Goal: Task Accomplishment & Management: Manage account settings

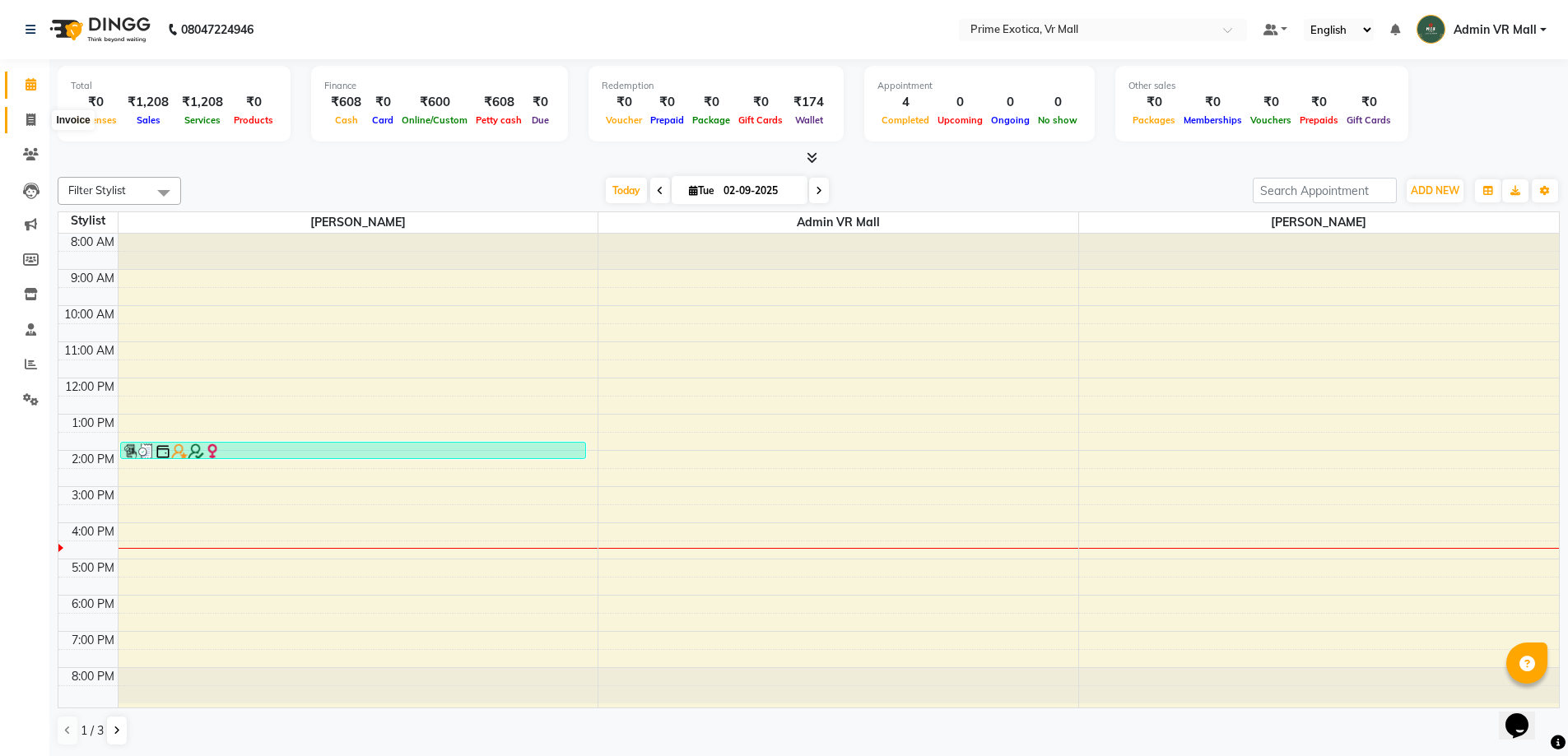
click at [34, 123] on icon at bounding box center [31, 120] width 10 height 12
select select "6077"
select select "service"
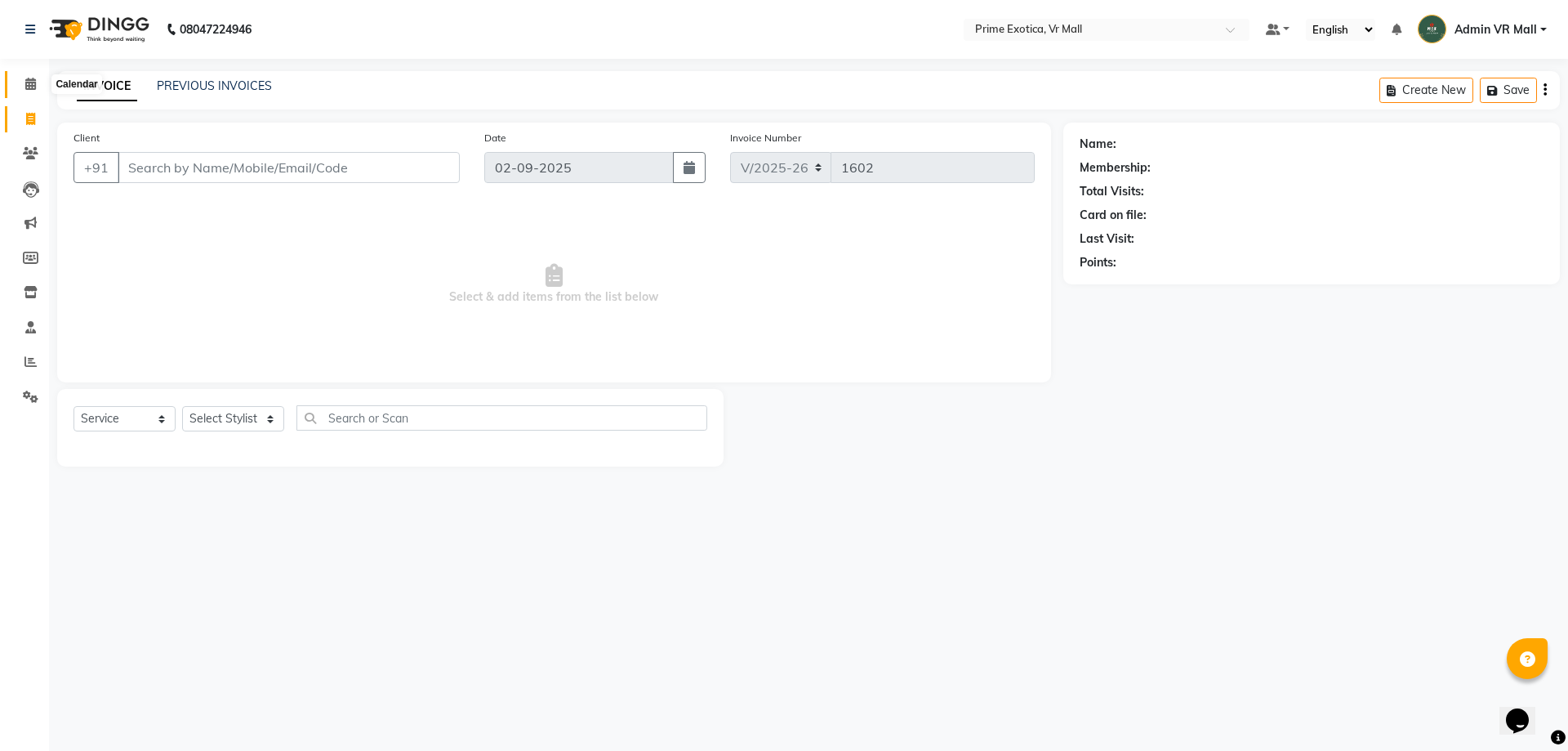
click at [32, 85] on icon at bounding box center [30, 83] width 10 height 12
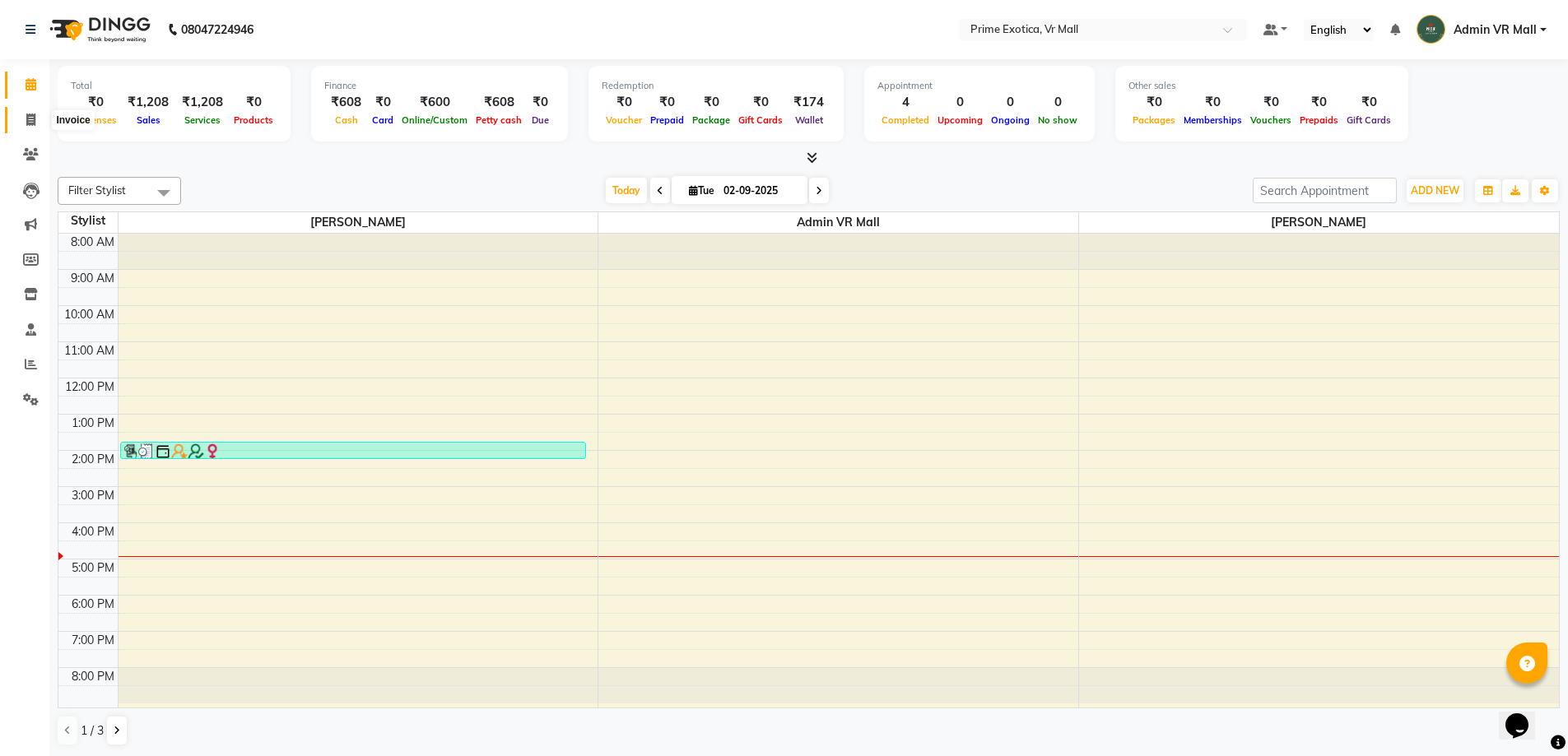
click at [34, 122] on icon at bounding box center [31, 120] width 10 height 12
select select "service"
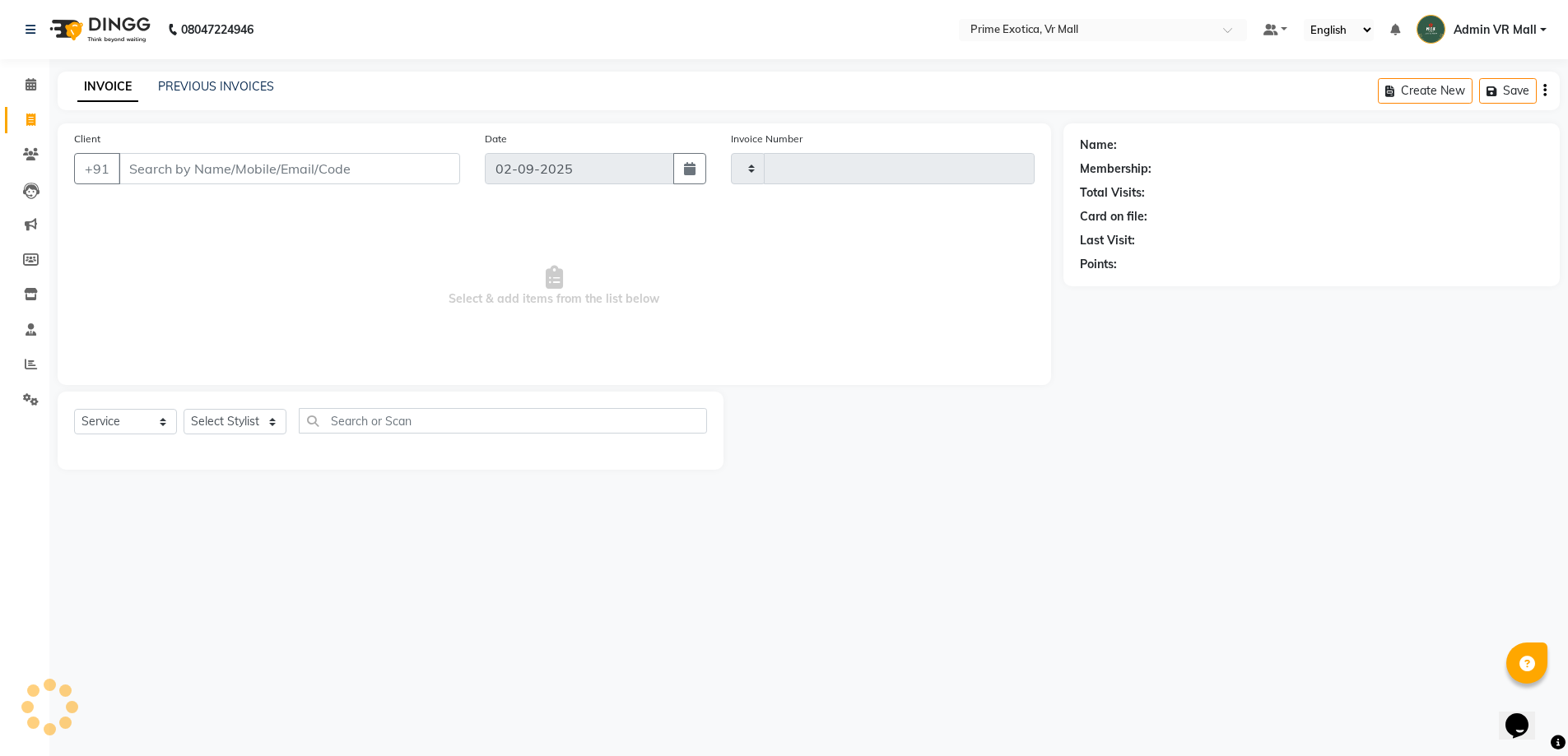
type input "1602"
select select "6077"
click at [286, 431] on select "Select Stylist abhijeet Admin VR Mall AKSHAY RAJENDRRA MANKAR ANGELA S JOHN Arc…" at bounding box center [235, 422] width 103 height 26
select select "62441"
click at [183, 409] on select "Select Stylist abhijeet Admin VR Mall AKSHAY RAJENDRRA MANKAR ANGELA S JOHN Arc…" at bounding box center [235, 422] width 103 height 26
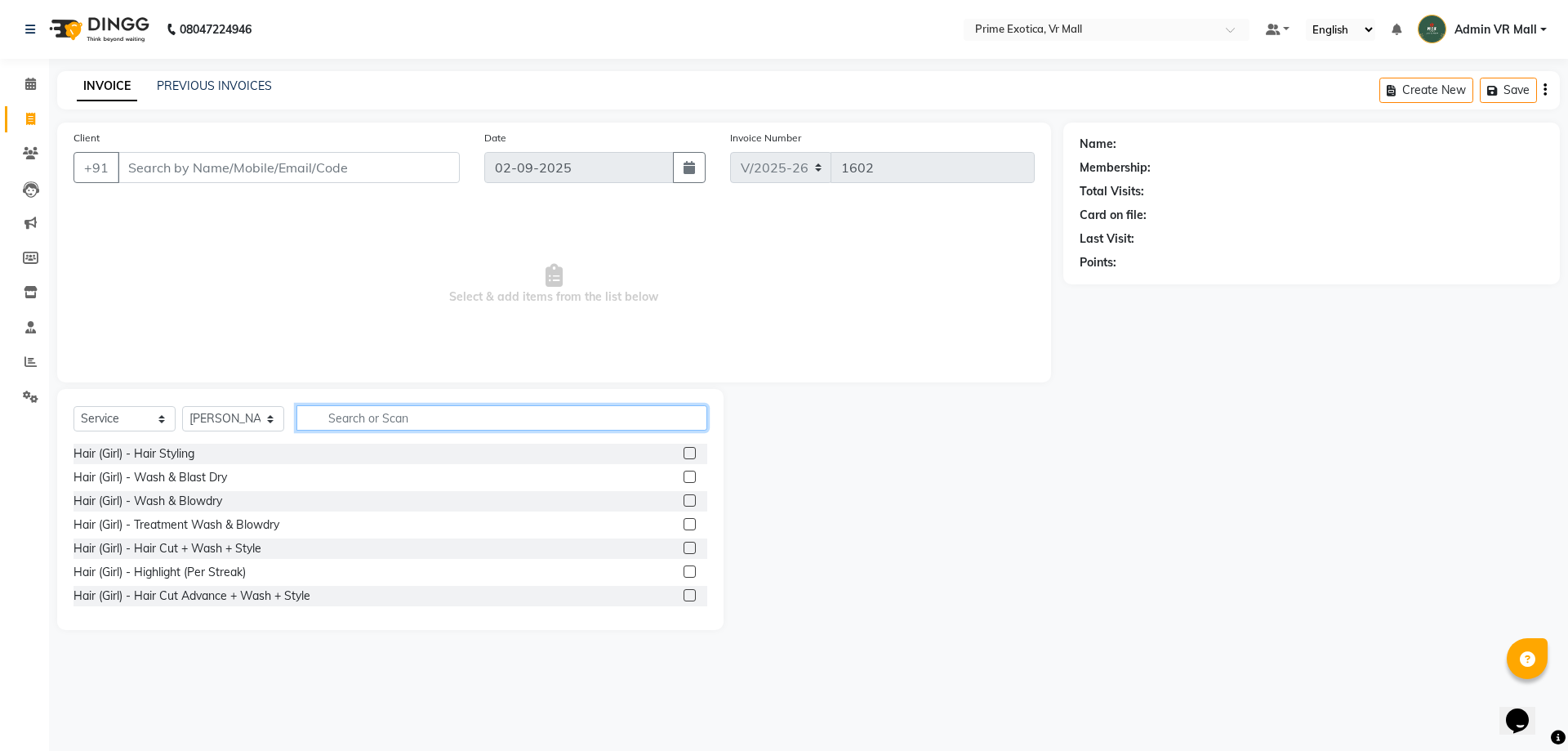
click at [519, 416] on input "text" at bounding box center [502, 418] width 411 height 25
type input "b"
type input "global"
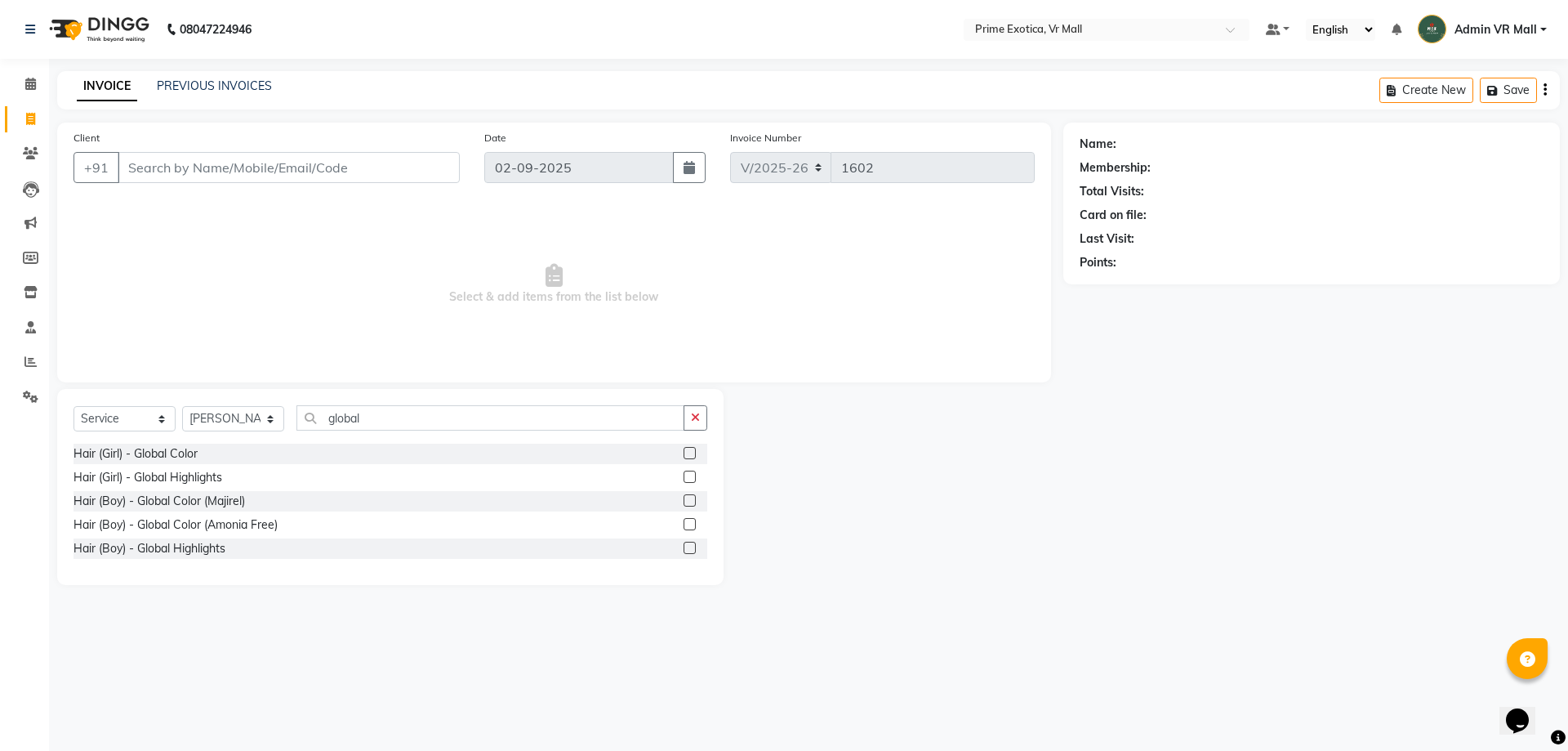
click at [693, 454] on label at bounding box center [689, 453] width 12 height 12
click at [693, 454] on input "checkbox" at bounding box center [688, 454] width 10 height 10
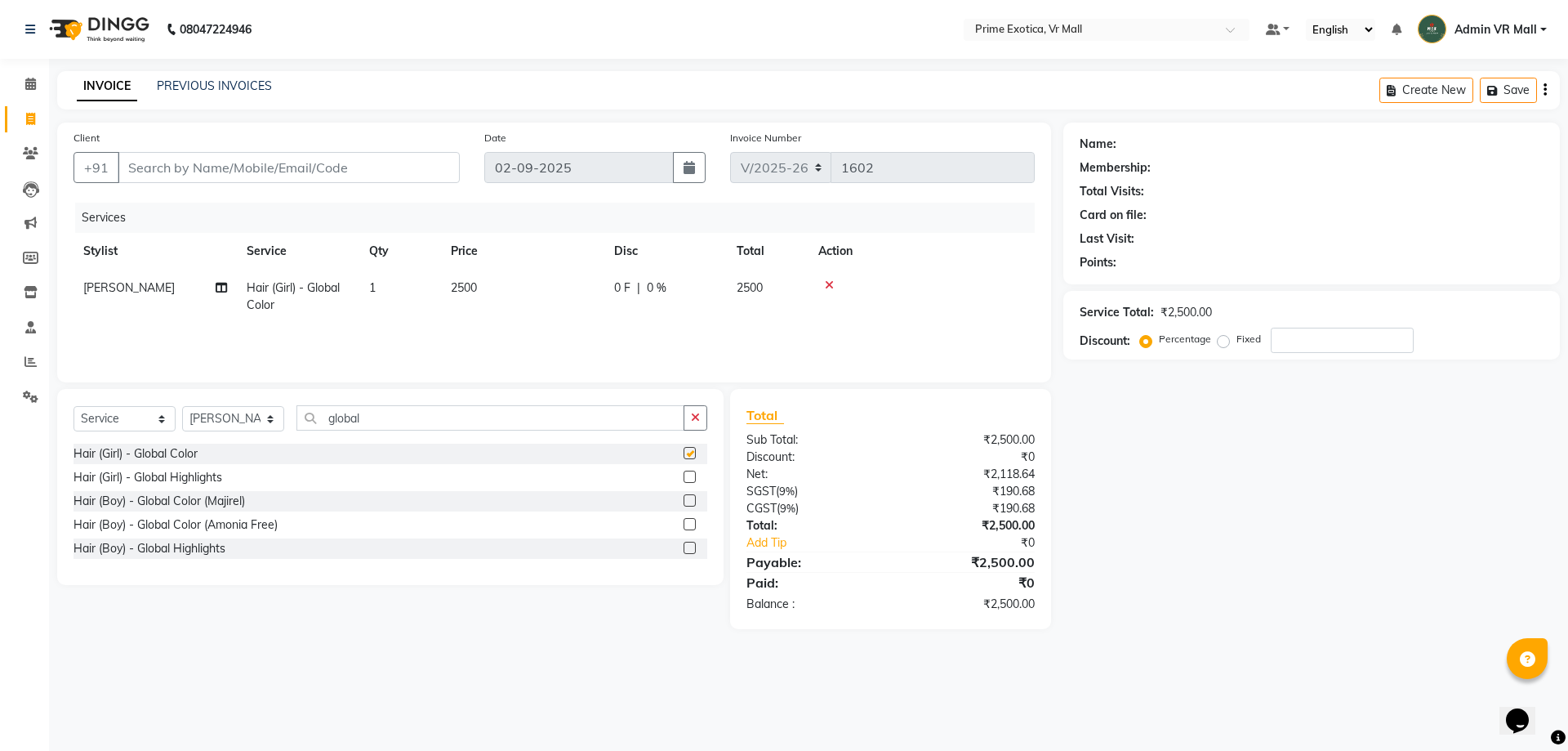
checkbox input "false"
click at [688, 473] on label at bounding box center [689, 476] width 12 height 12
click at [688, 473] on input "checkbox" at bounding box center [688, 477] width 10 height 10
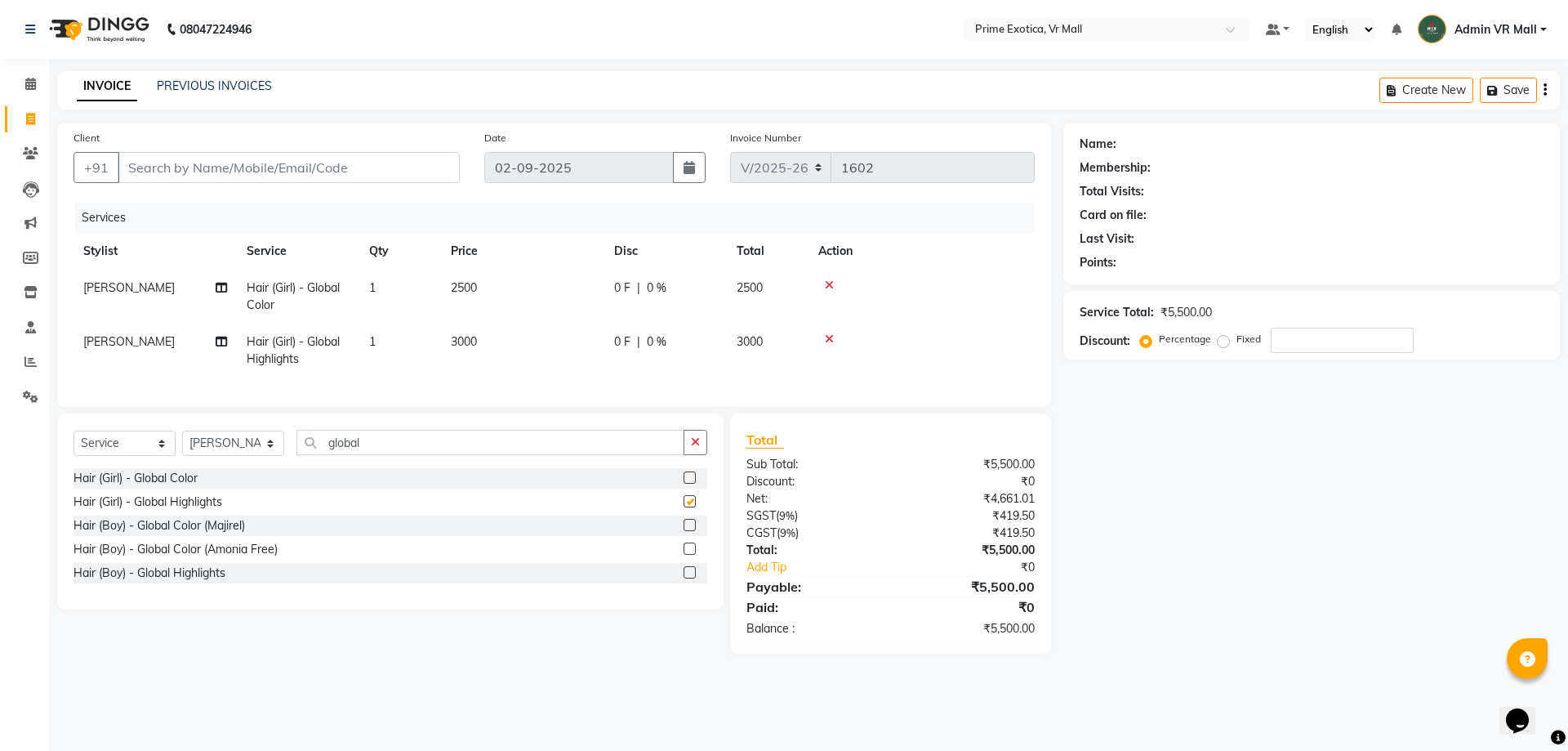
checkbox input "false"
click at [832, 284] on icon at bounding box center [830, 285] width 9 height 11
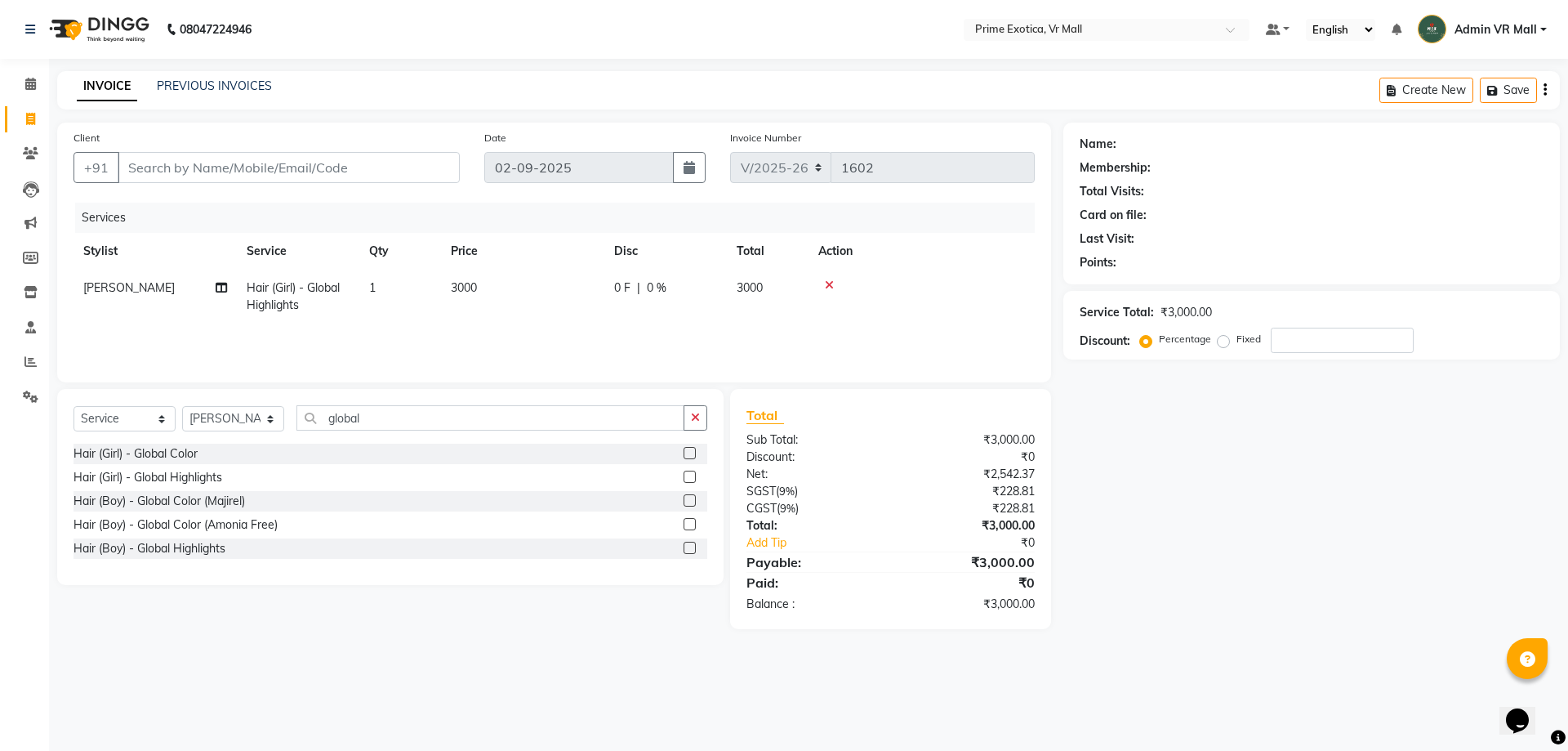
click at [504, 290] on td "3000" at bounding box center [522, 296] width 163 height 54
select select "62441"
click at [596, 287] on input "3000" at bounding box center [600, 292] width 143 height 25
type input "3"
type input "7300"
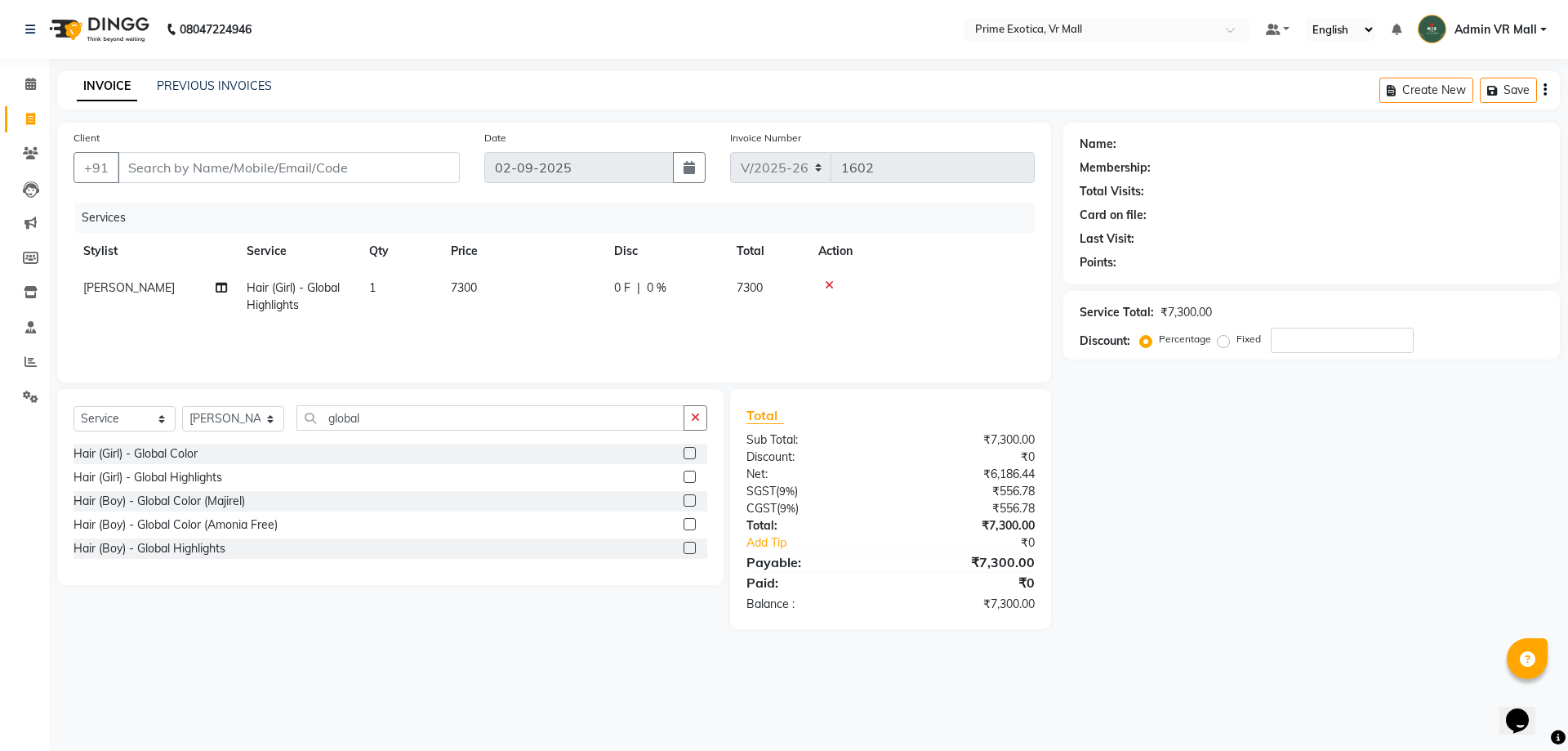
click at [556, 633] on main "INVOICE PREVIOUS INVOICES Create New Save Client +91 Date 02-09-2025 Invoice Nu…" at bounding box center [808, 362] width 1519 height 583
click at [358, 170] on input "Client" at bounding box center [289, 167] width 342 height 31
click at [311, 167] on input "Client" at bounding box center [289, 167] width 342 height 31
click at [284, 412] on select "Select Stylist [PERSON_NAME] Admin VR Mall [PERSON_NAME] [PERSON_NAME] Archana …" at bounding box center [233, 419] width 102 height 25
click at [182, 407] on select "Select Stylist [PERSON_NAME] Admin VR Mall [PERSON_NAME] [PERSON_NAME] Archana …" at bounding box center [233, 419] width 102 height 25
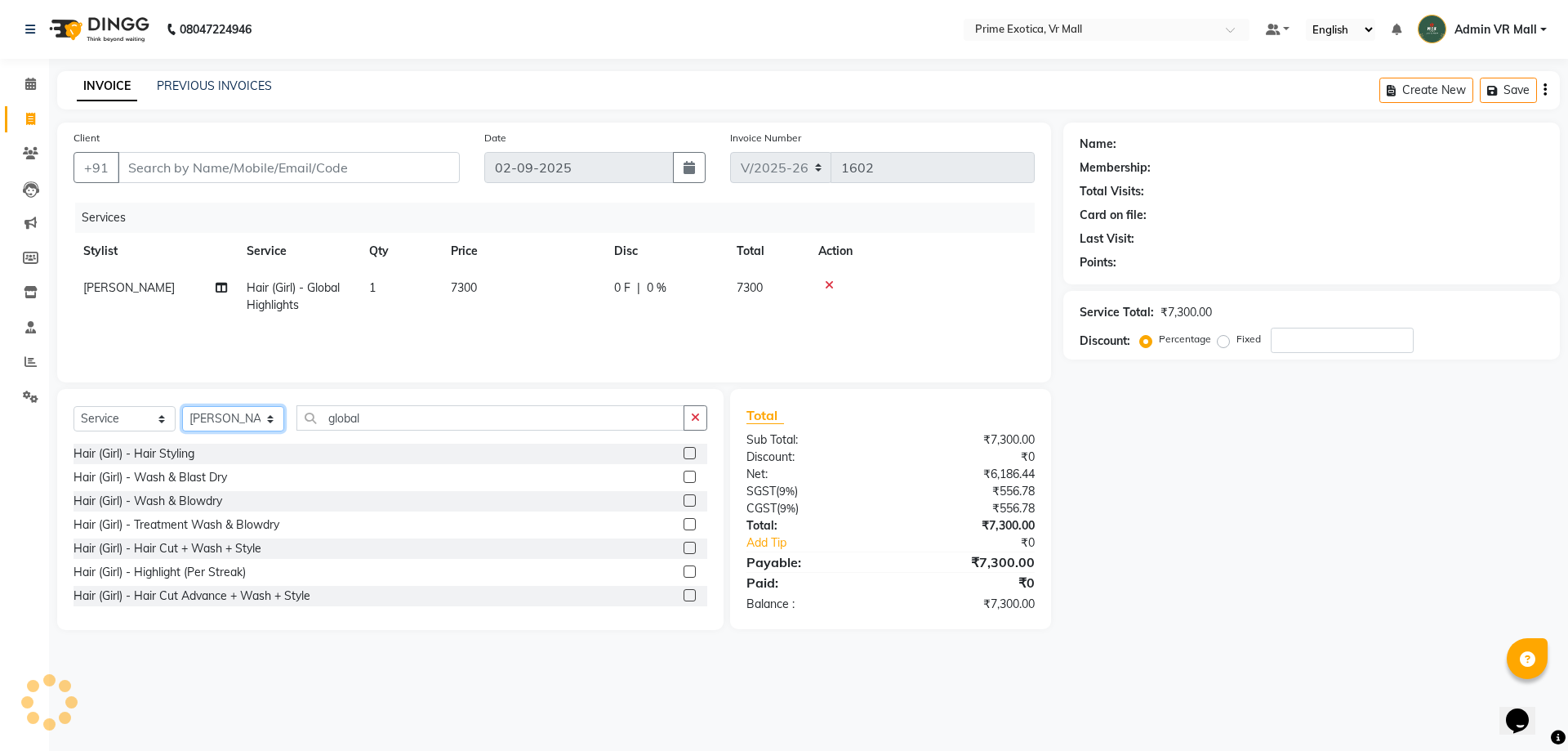
click at [284, 415] on select "Select Stylist [PERSON_NAME] Admin VR Mall [PERSON_NAME] [PERSON_NAME] Archana …" at bounding box center [233, 419] width 102 height 25
select select "76888"
click at [182, 407] on select "Select Stylist [PERSON_NAME] Admin VR Mall [PERSON_NAME] [PERSON_NAME] Archana …" at bounding box center [233, 419] width 102 height 25
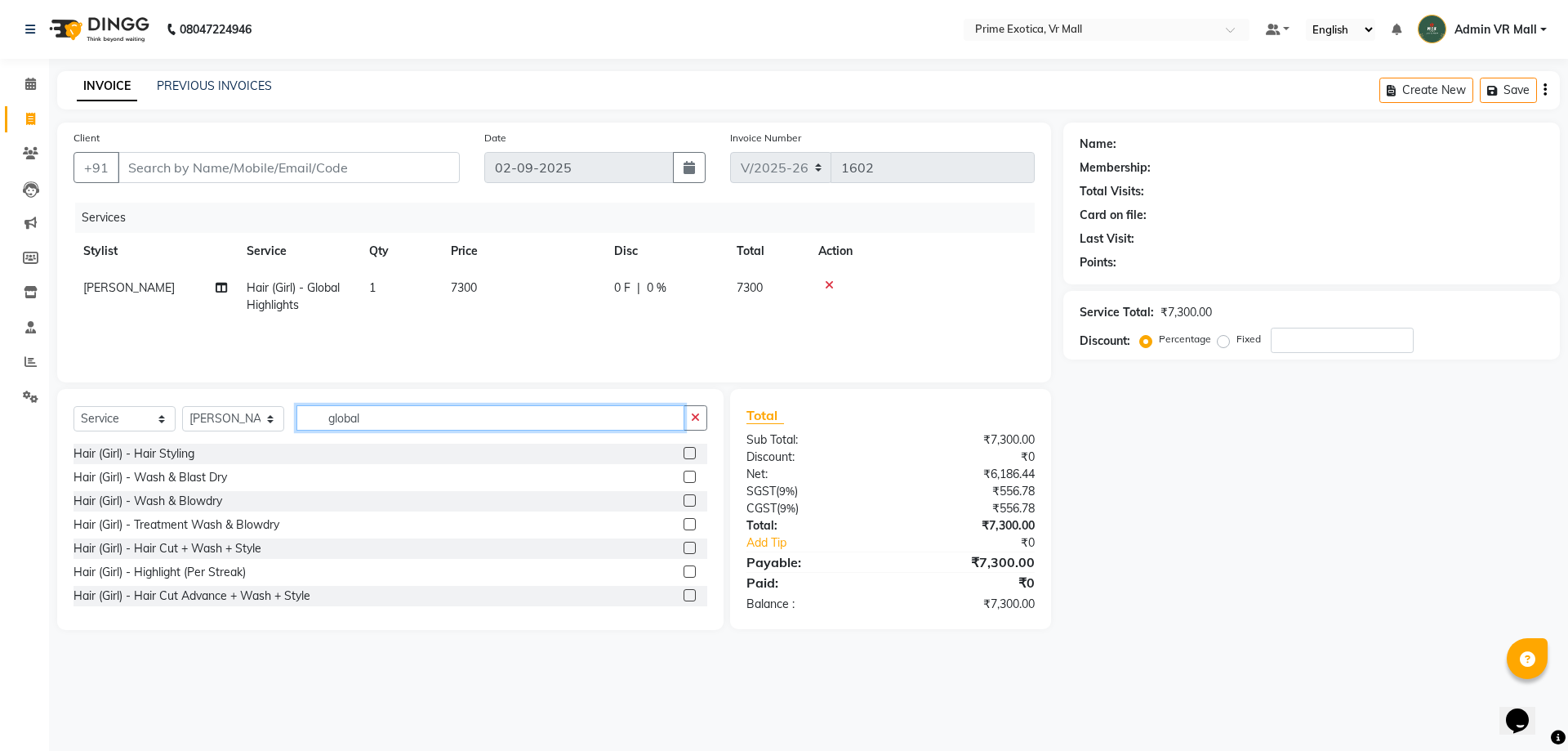
click at [447, 412] on input "global" at bounding box center [489, 418] width 388 height 25
type input "g"
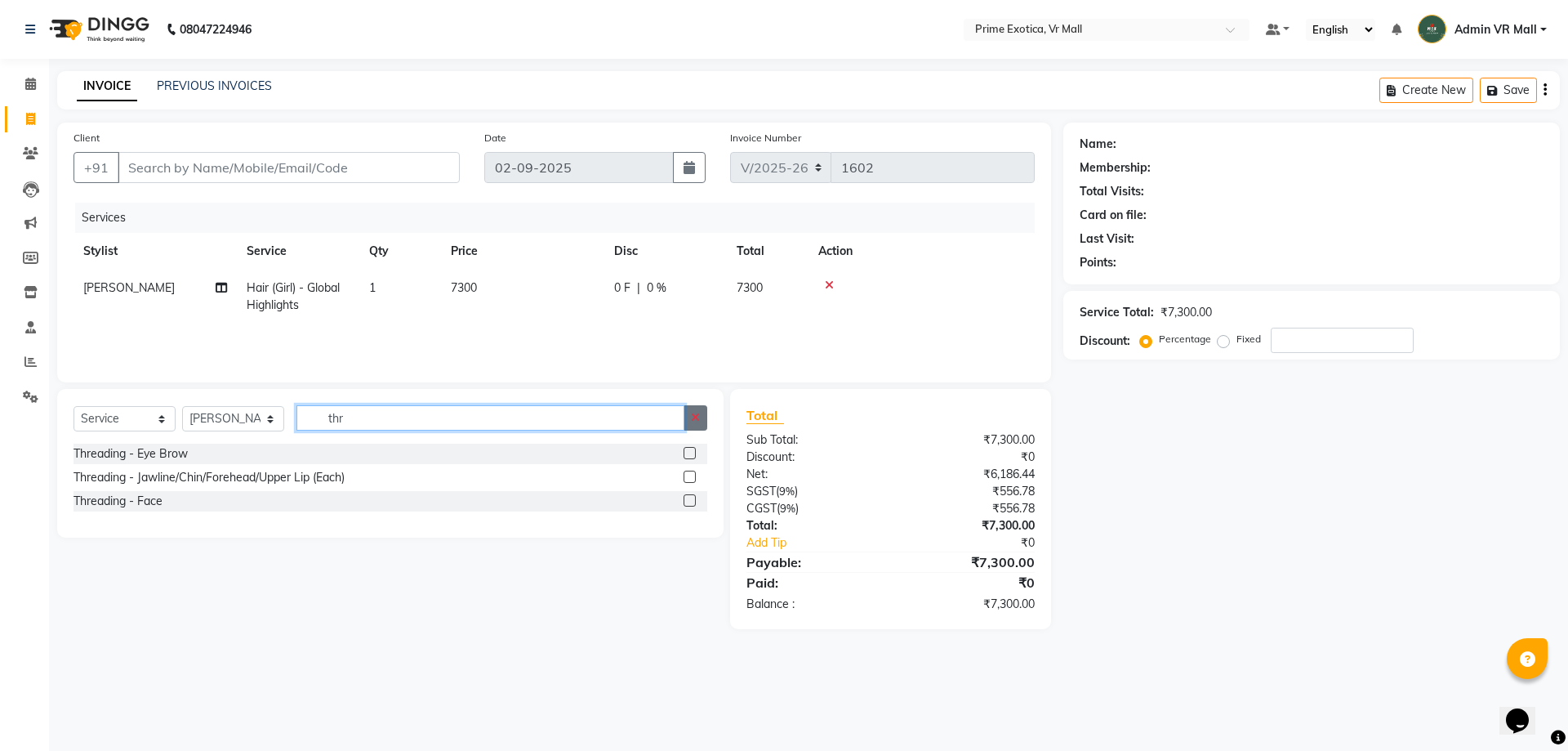
type input "thr"
click at [687, 478] on label at bounding box center [689, 476] width 12 height 12
click at [687, 478] on input "checkbox" at bounding box center [688, 477] width 10 height 10
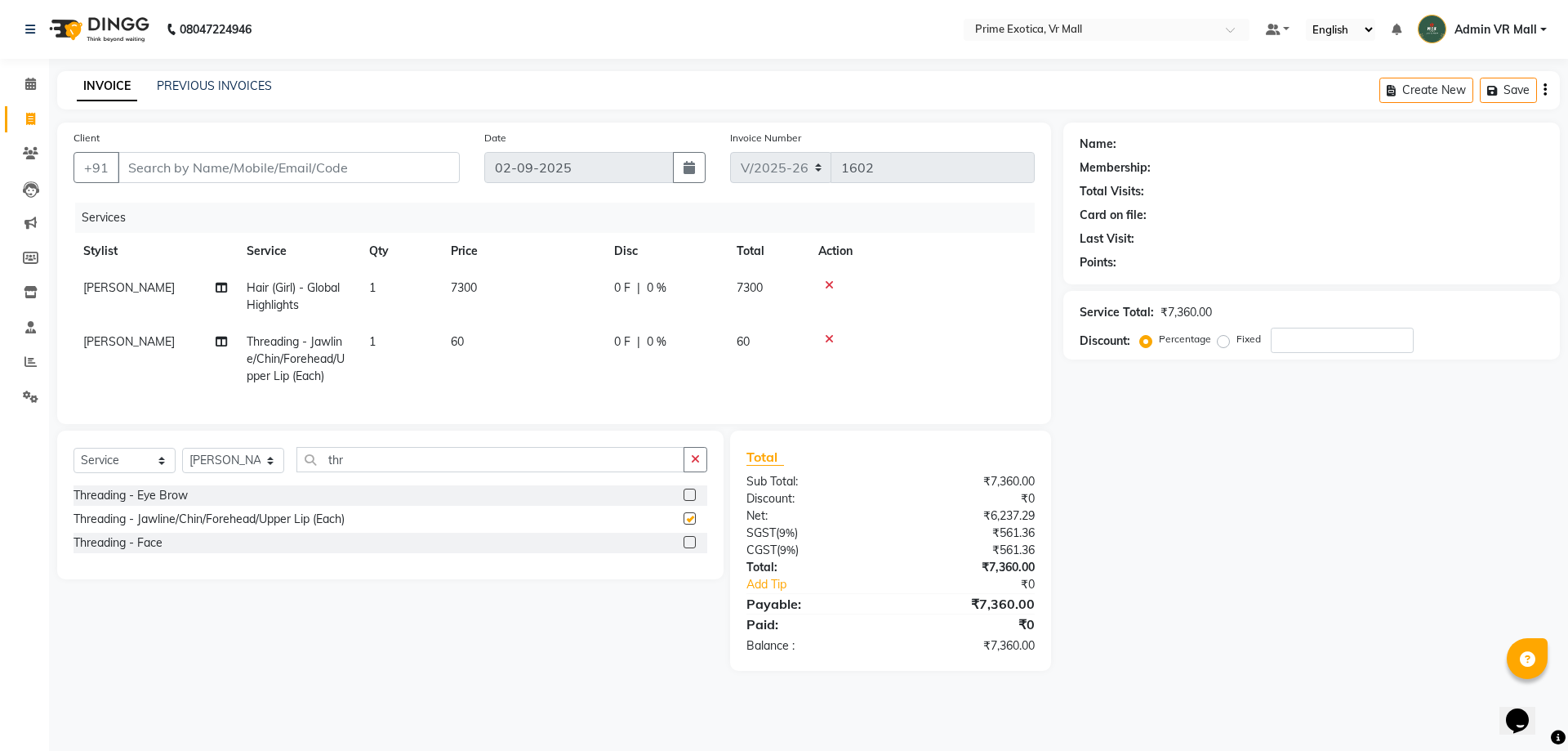
checkbox input "false"
click at [371, 339] on span "1" at bounding box center [372, 342] width 7 height 15
select select "76888"
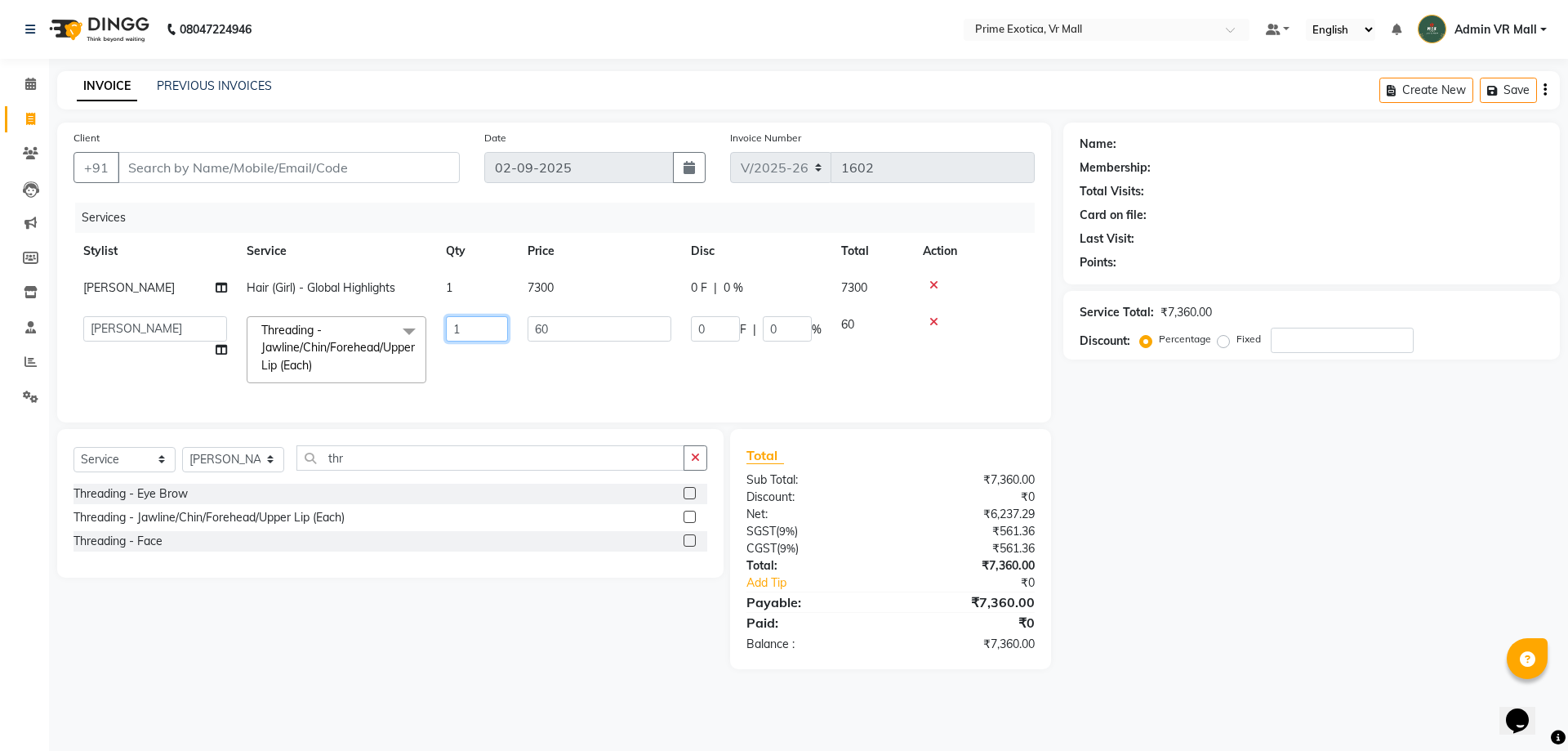
click at [481, 341] on input "1" at bounding box center [477, 328] width 62 height 25
type input "4"
click at [405, 685] on main "INVOICE PREVIOUS INVOICES Create New Save Client +91 Date 02-09-2025 Invoice Nu…" at bounding box center [808, 382] width 1519 height 623
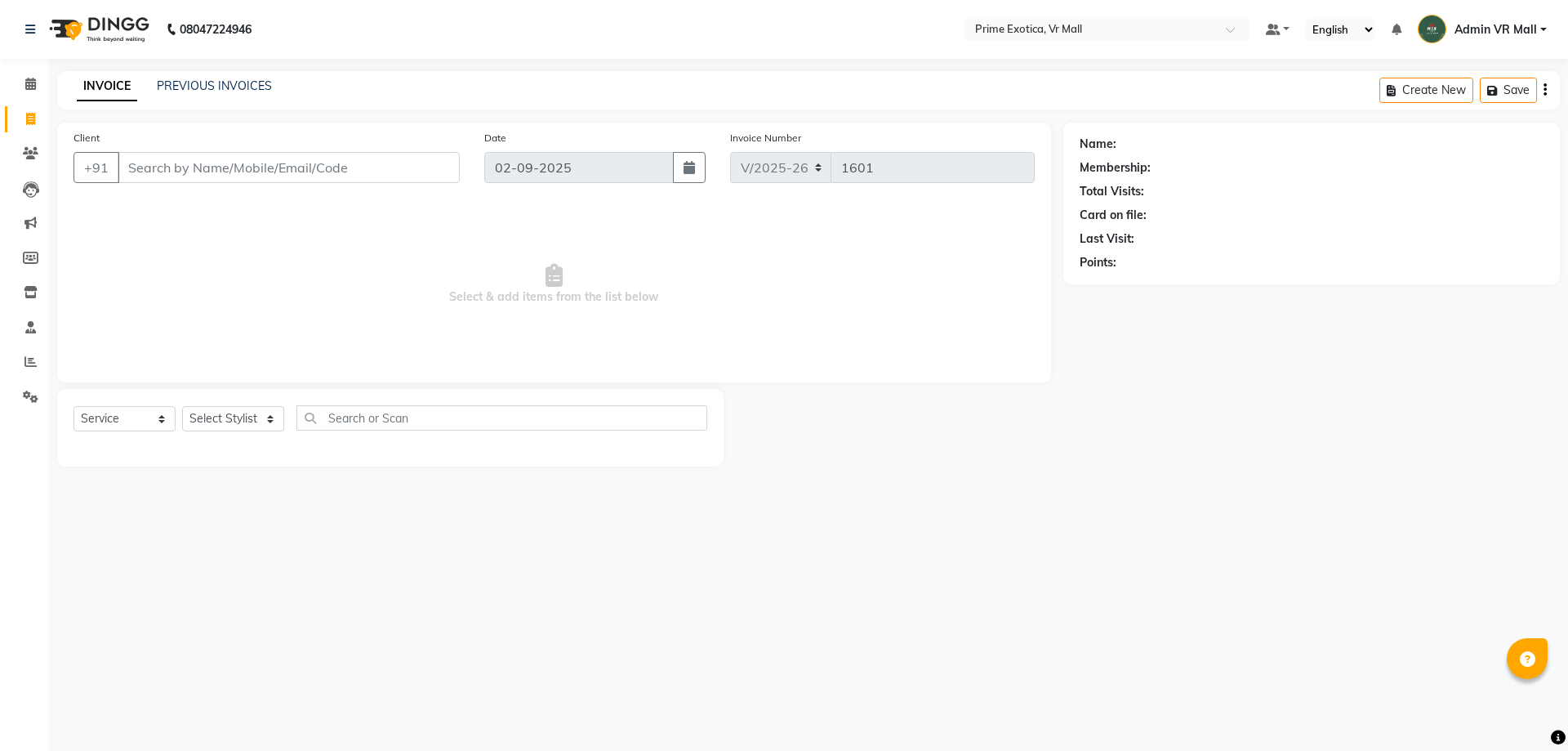
select select "6077"
select select "service"
click at [185, 164] on input "Client" at bounding box center [289, 167] width 342 height 31
click at [284, 412] on select "Select Stylist abhijeet Admin VR Mall AKSHAY RAJENDRRA MANKAR ANGELA S JOHN Arc…" at bounding box center [233, 419] width 102 height 25
select select "76888"
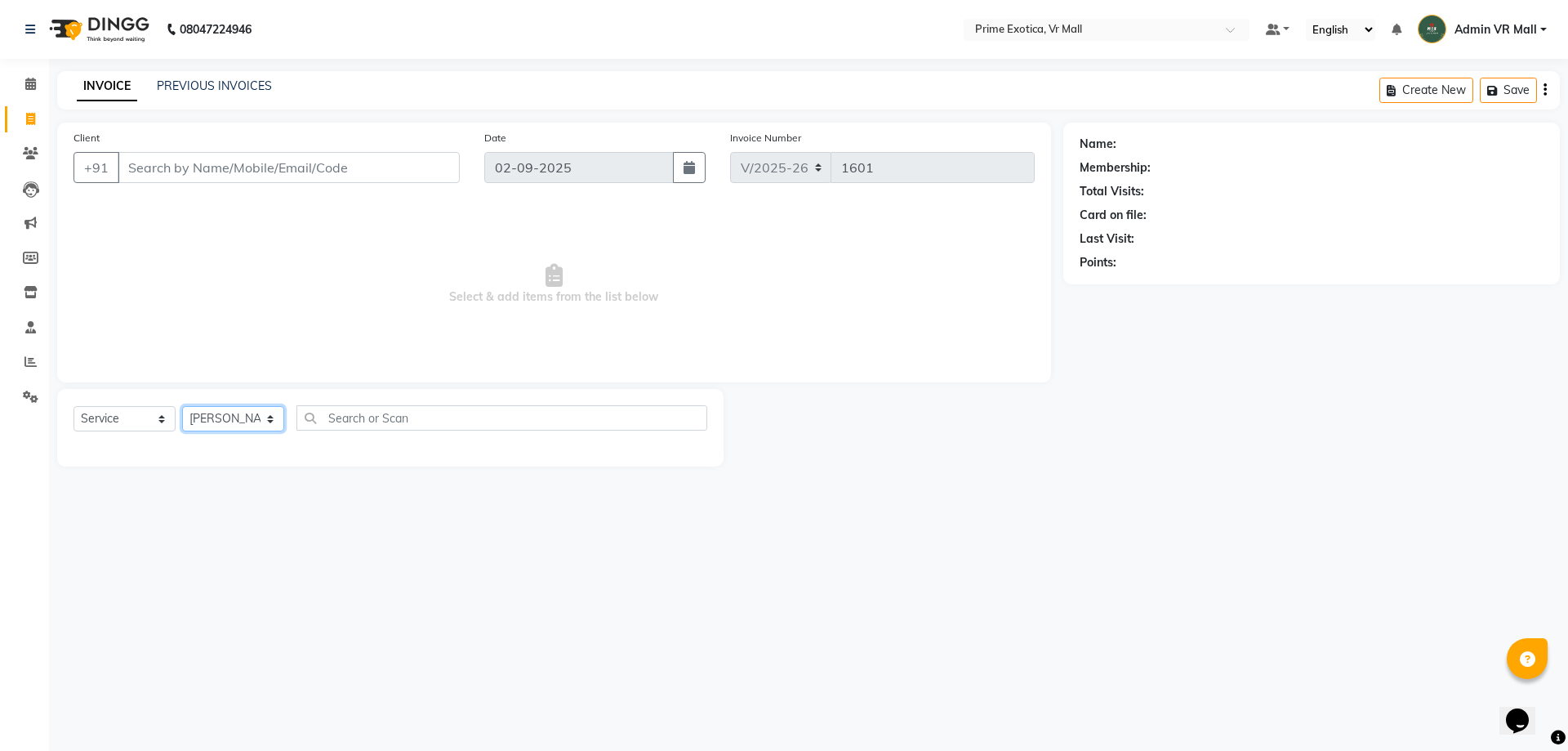
click at [182, 407] on select "Select Stylist [PERSON_NAME] Admin VR Mall [PERSON_NAME] [PERSON_NAME] Archana …" at bounding box center [233, 419] width 102 height 25
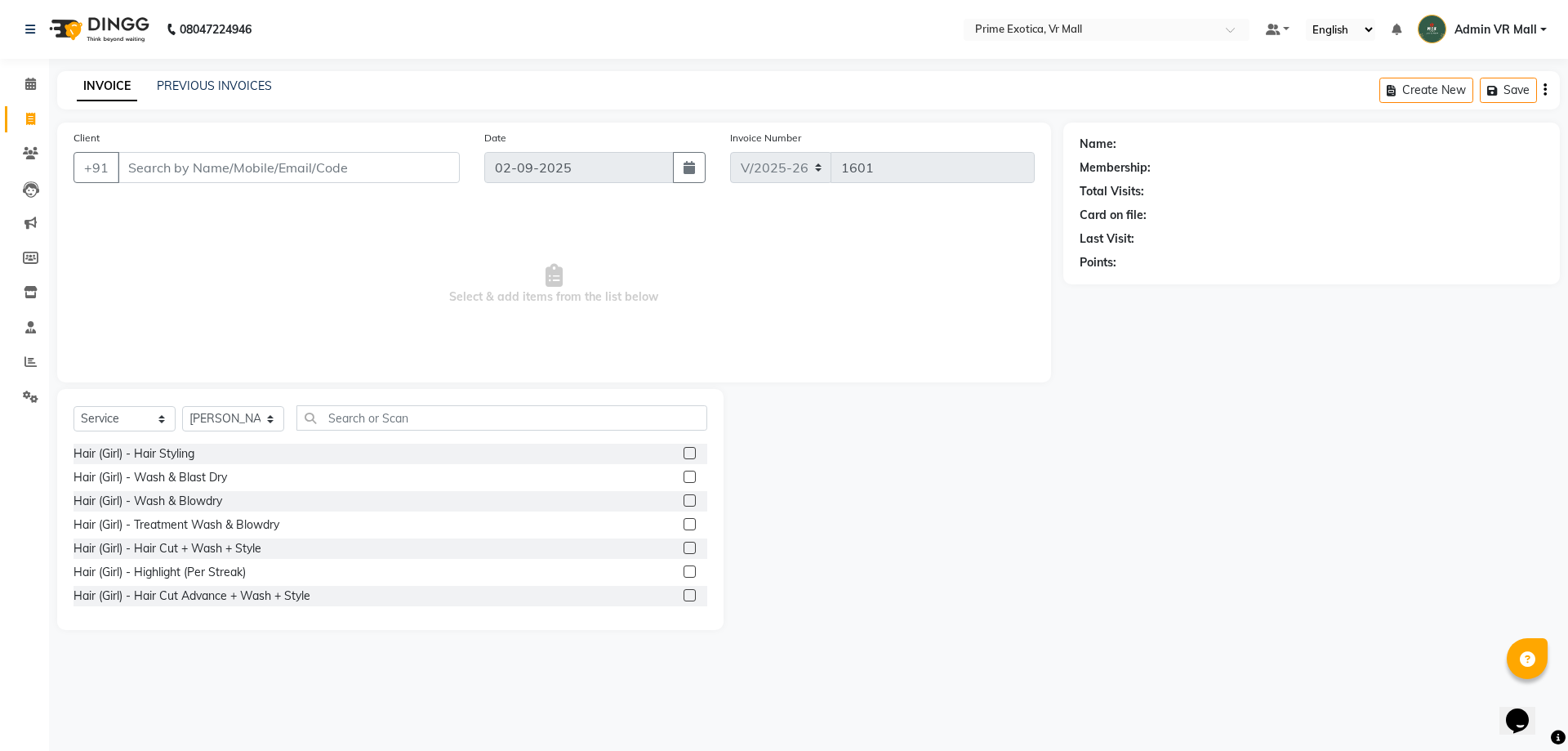
click at [684, 500] on label at bounding box center [689, 500] width 12 height 12
click at [684, 500] on input "checkbox" at bounding box center [688, 501] width 10 height 10
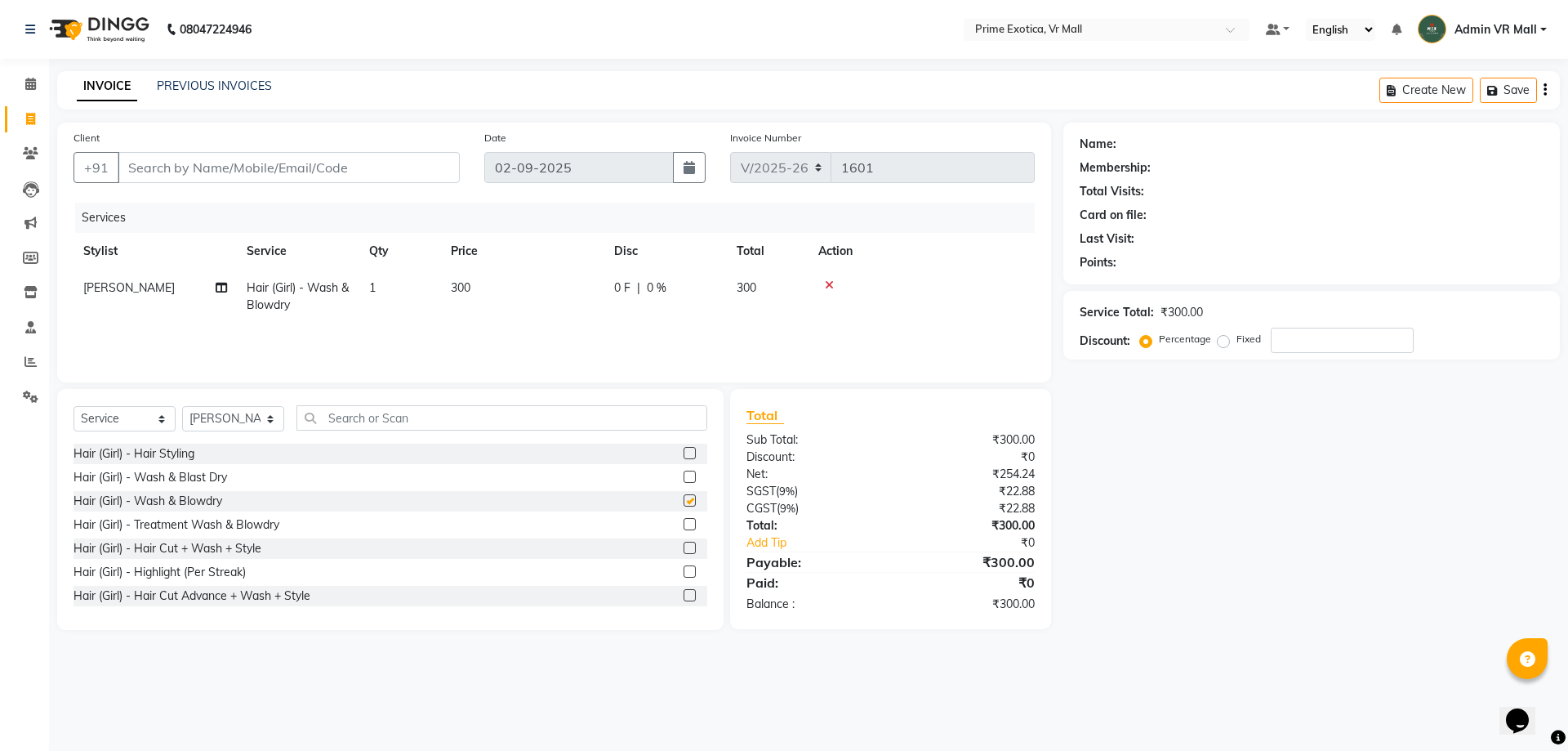
checkbox input "false"
click at [388, 170] on input "Client" at bounding box center [289, 167] width 342 height 31
click at [684, 476] on label at bounding box center [689, 476] width 12 height 12
click at [684, 476] on input "checkbox" at bounding box center [688, 477] width 10 height 10
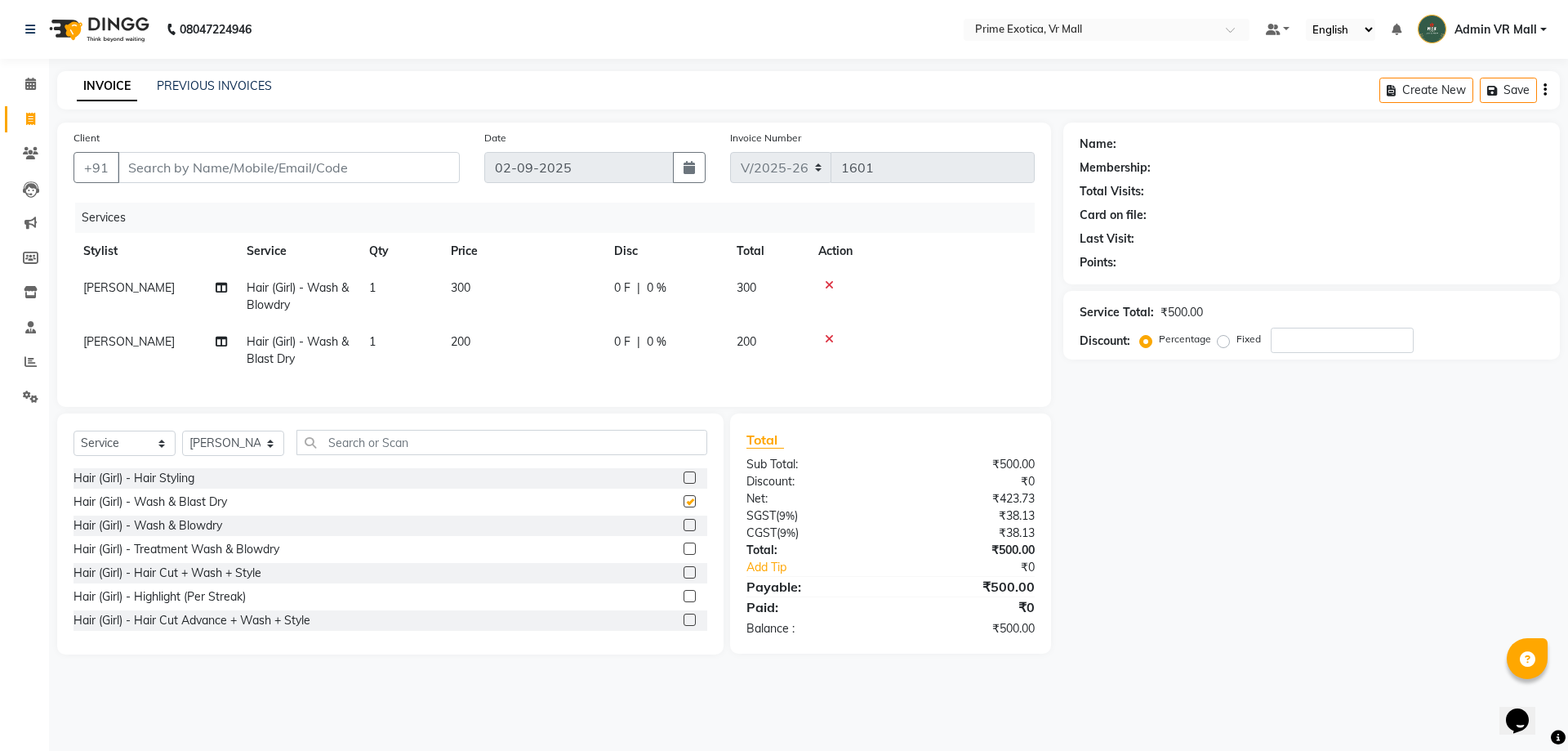
checkbox input "false"
click at [828, 289] on icon at bounding box center [830, 285] width 9 height 11
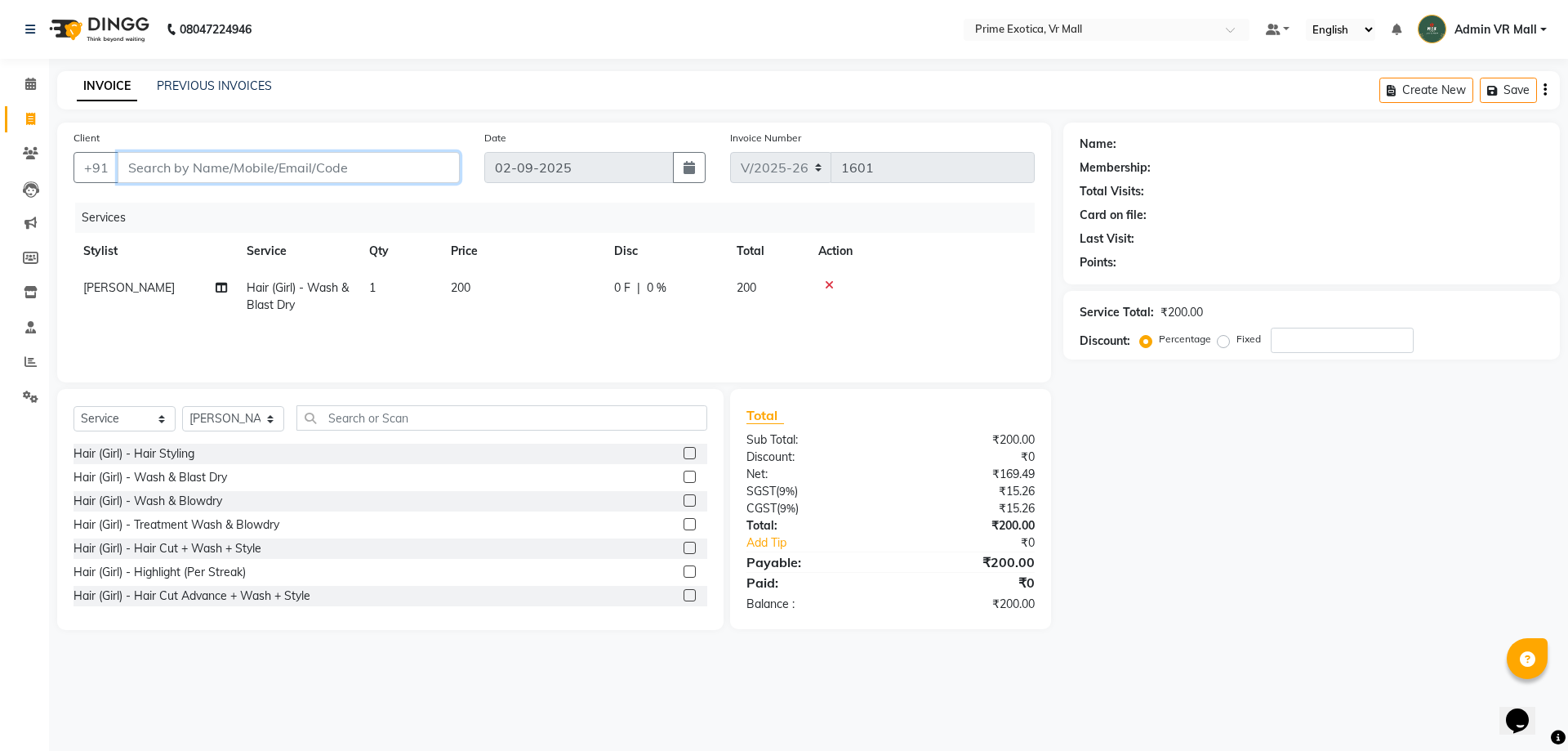
click at [338, 174] on input "Client" at bounding box center [289, 167] width 342 height 31
type input "8"
type input "0"
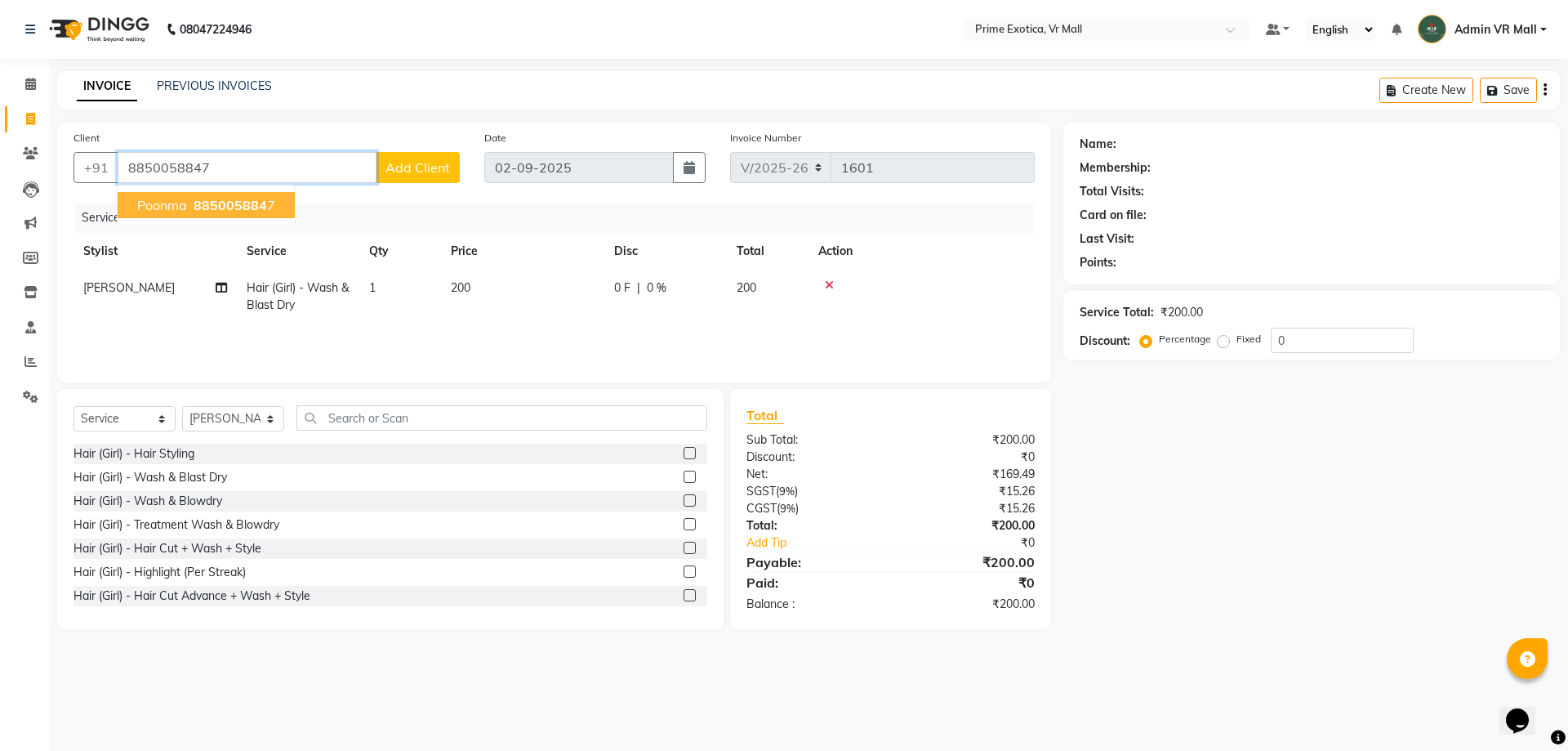
type input "8850058847"
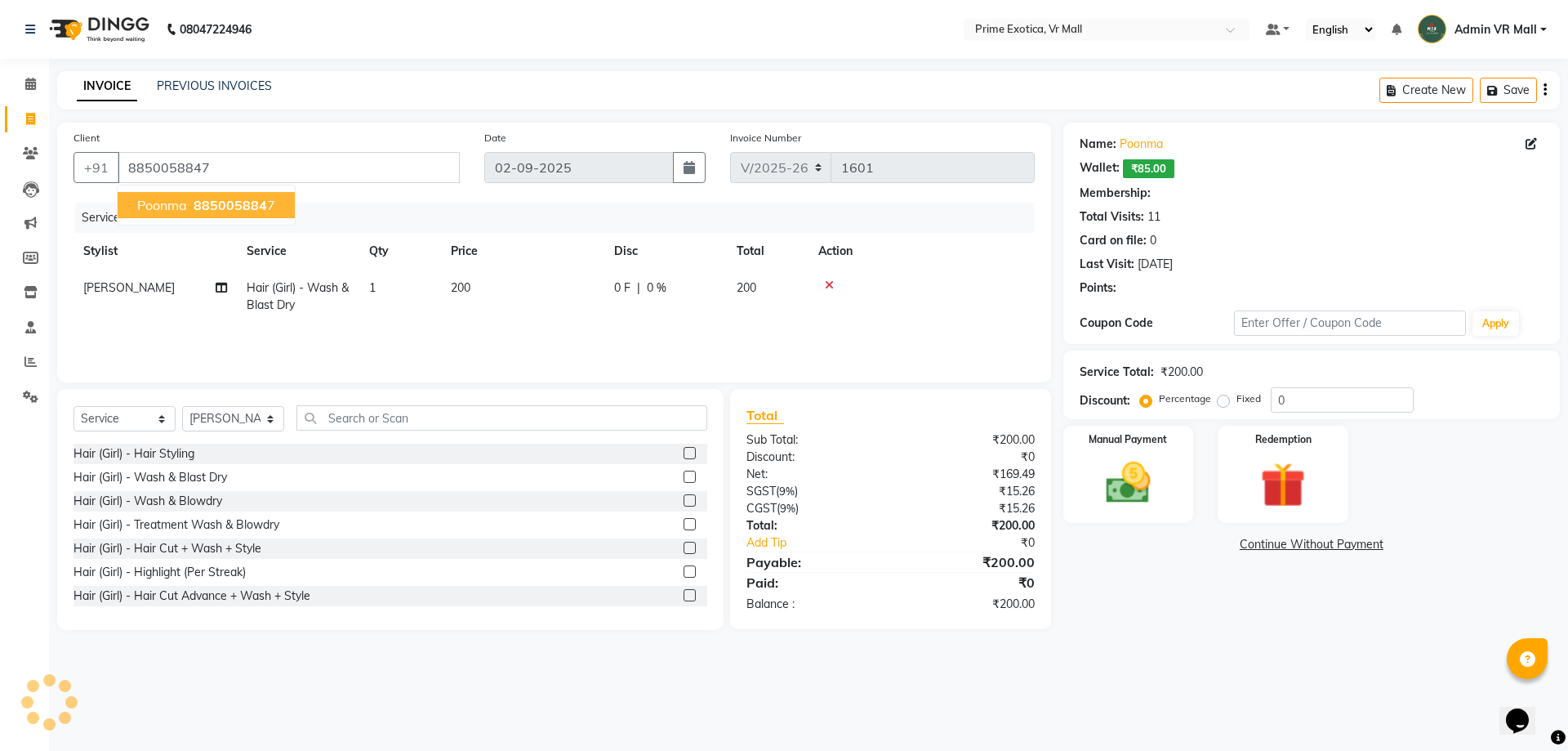
select select "1: Object"
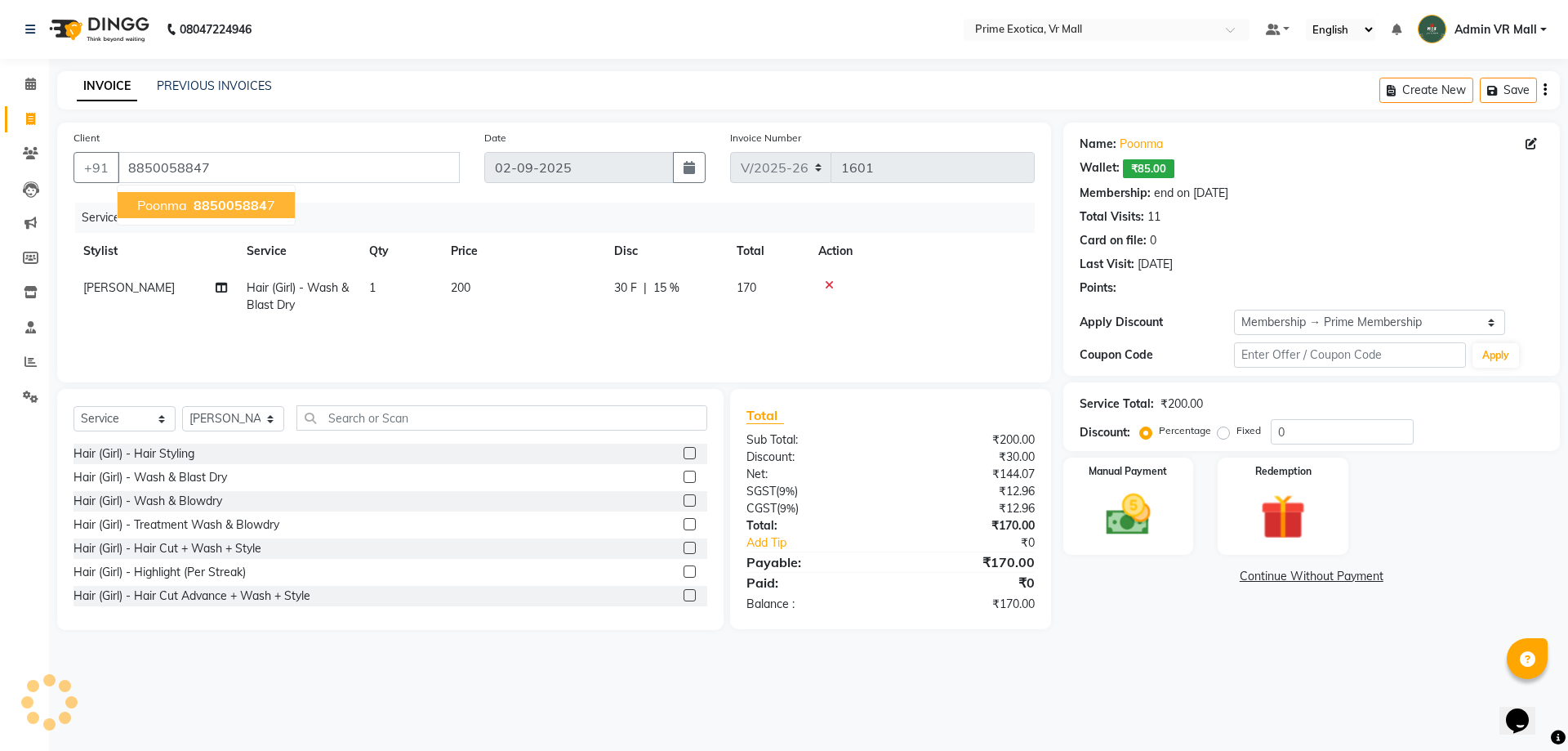
type input "15"
click at [452, 539] on div "Hair (Girl) - Hair Cut + Wash + Style" at bounding box center [390, 549] width 634 height 21
click at [1148, 508] on img at bounding box center [1128, 514] width 76 height 54
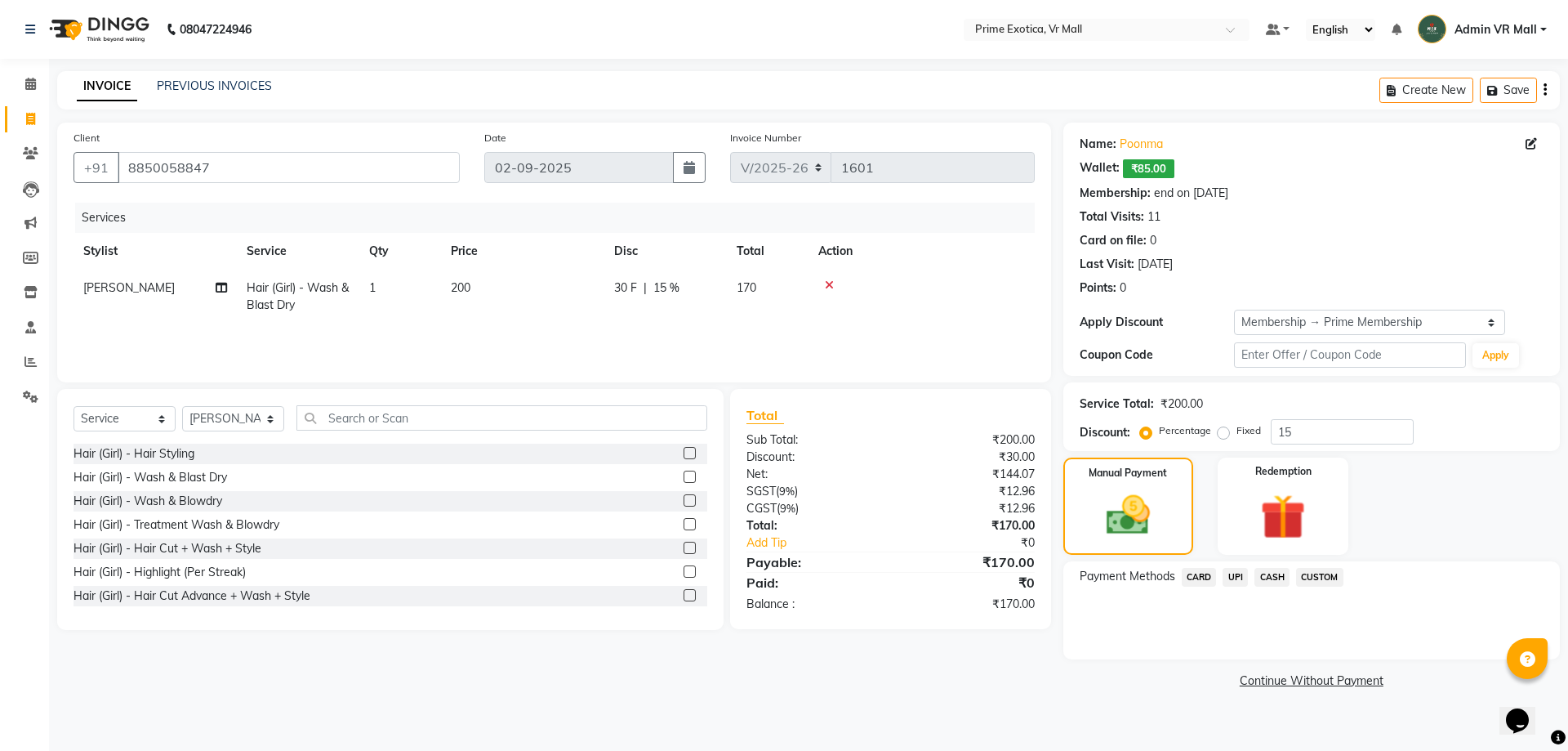
click at [1267, 577] on span "CASH" at bounding box center [1272, 577] width 35 height 19
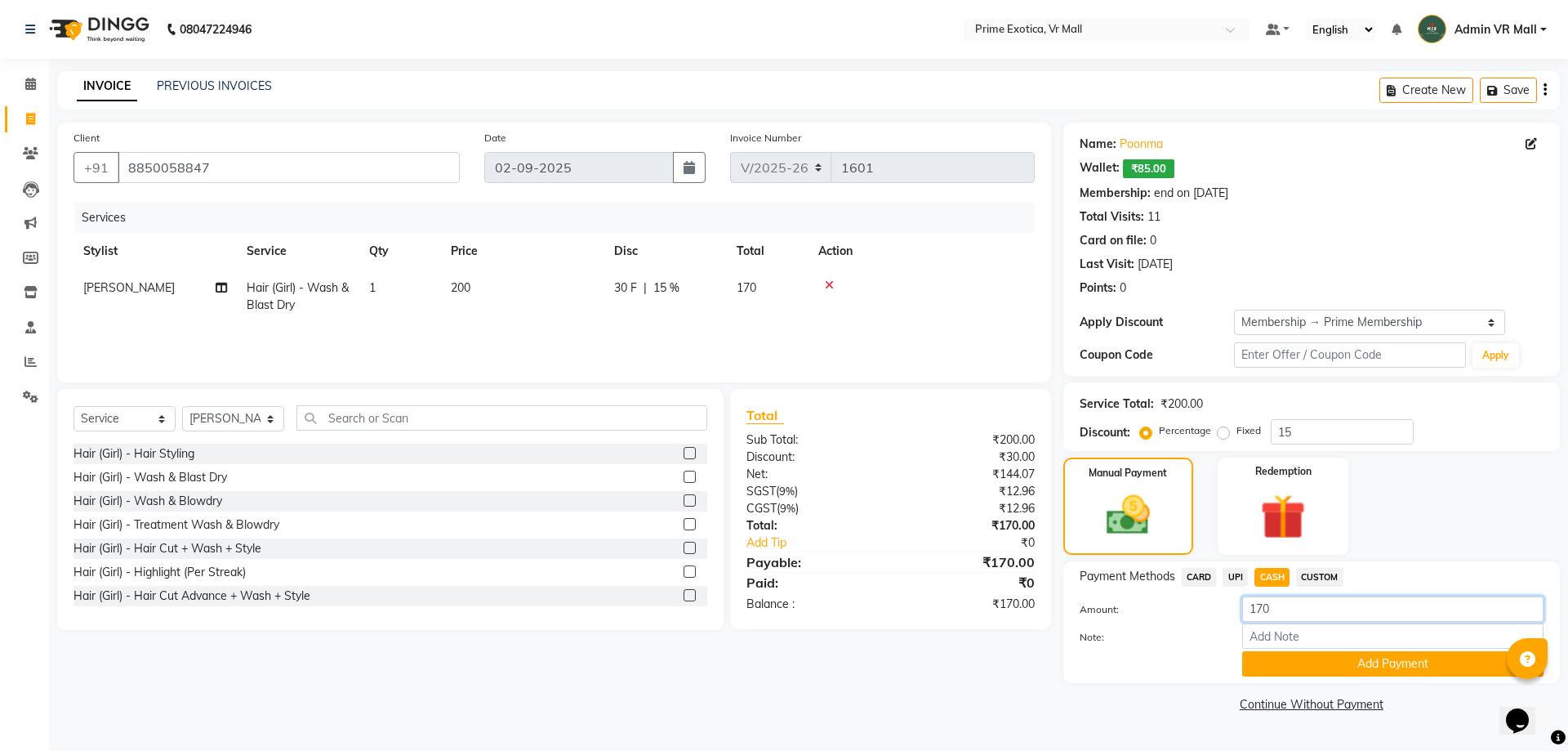
click at [1292, 609] on input "170" at bounding box center [1394, 609] width 302 height 25
type input "1"
type input "170"
click at [1382, 659] on button "Add Payment" at bounding box center [1394, 663] width 302 height 25
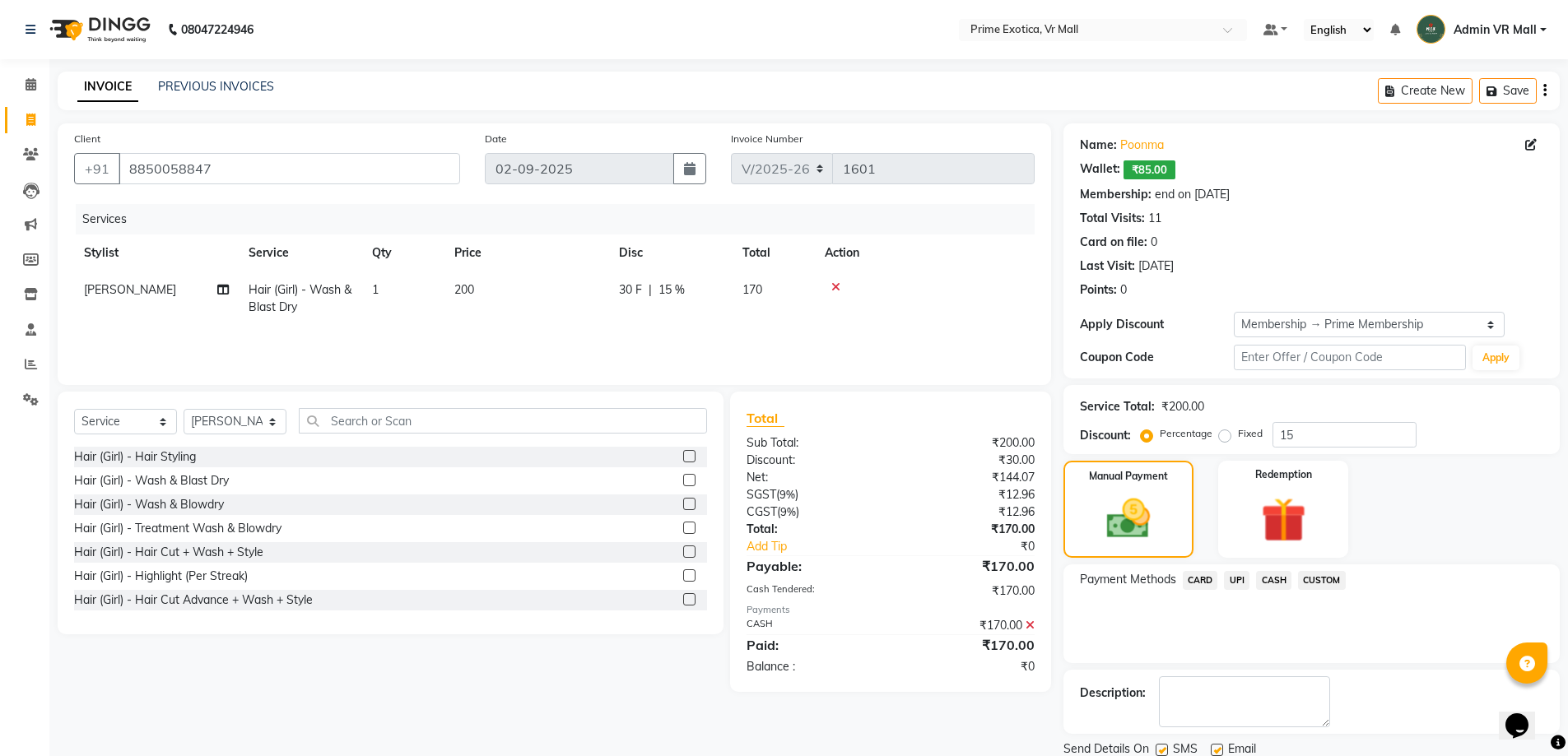
scroll to position [59, 0]
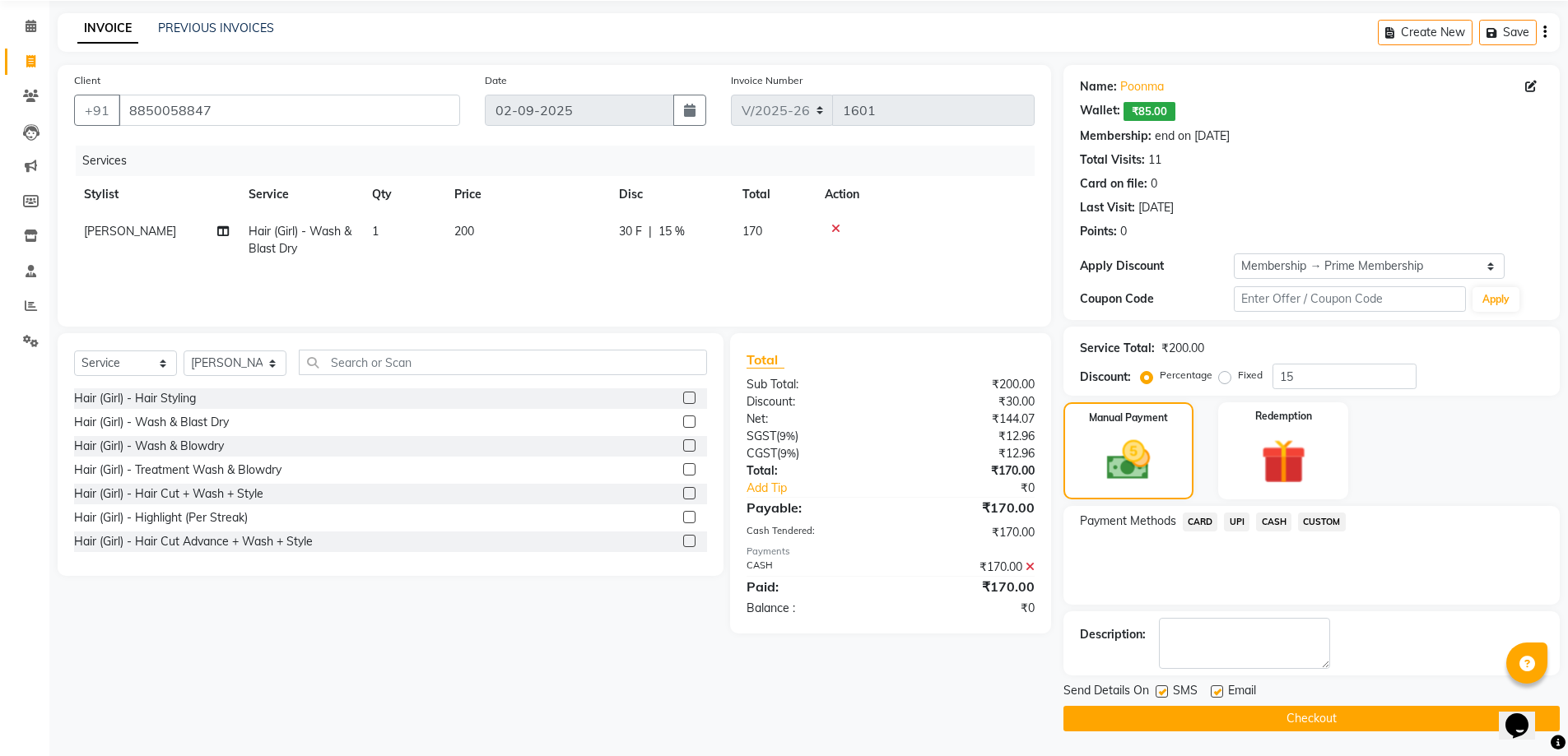
click at [1287, 718] on button "Checkout" at bounding box center [1311, 718] width 496 height 26
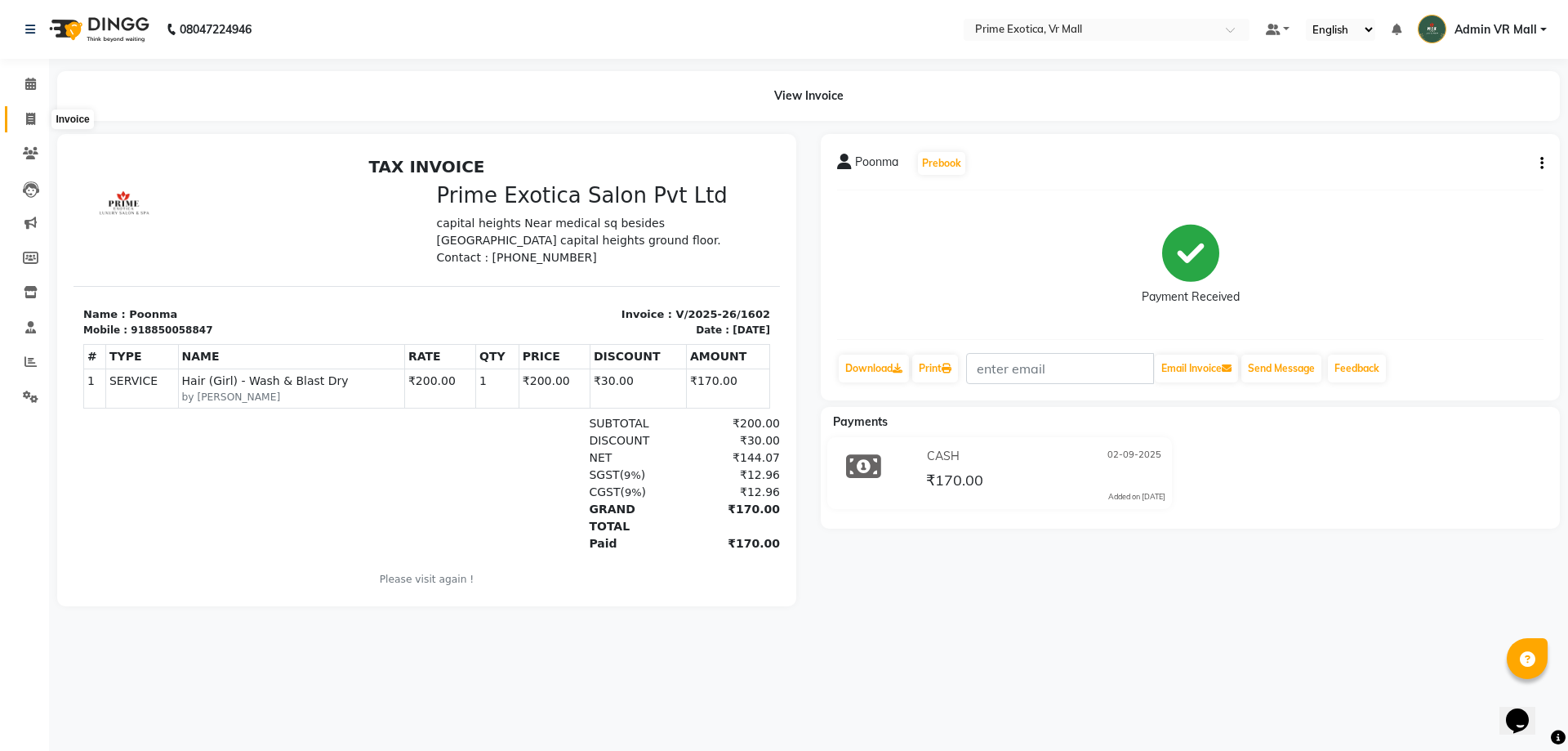
click at [31, 122] on icon at bounding box center [31, 119] width 9 height 12
select select "service"
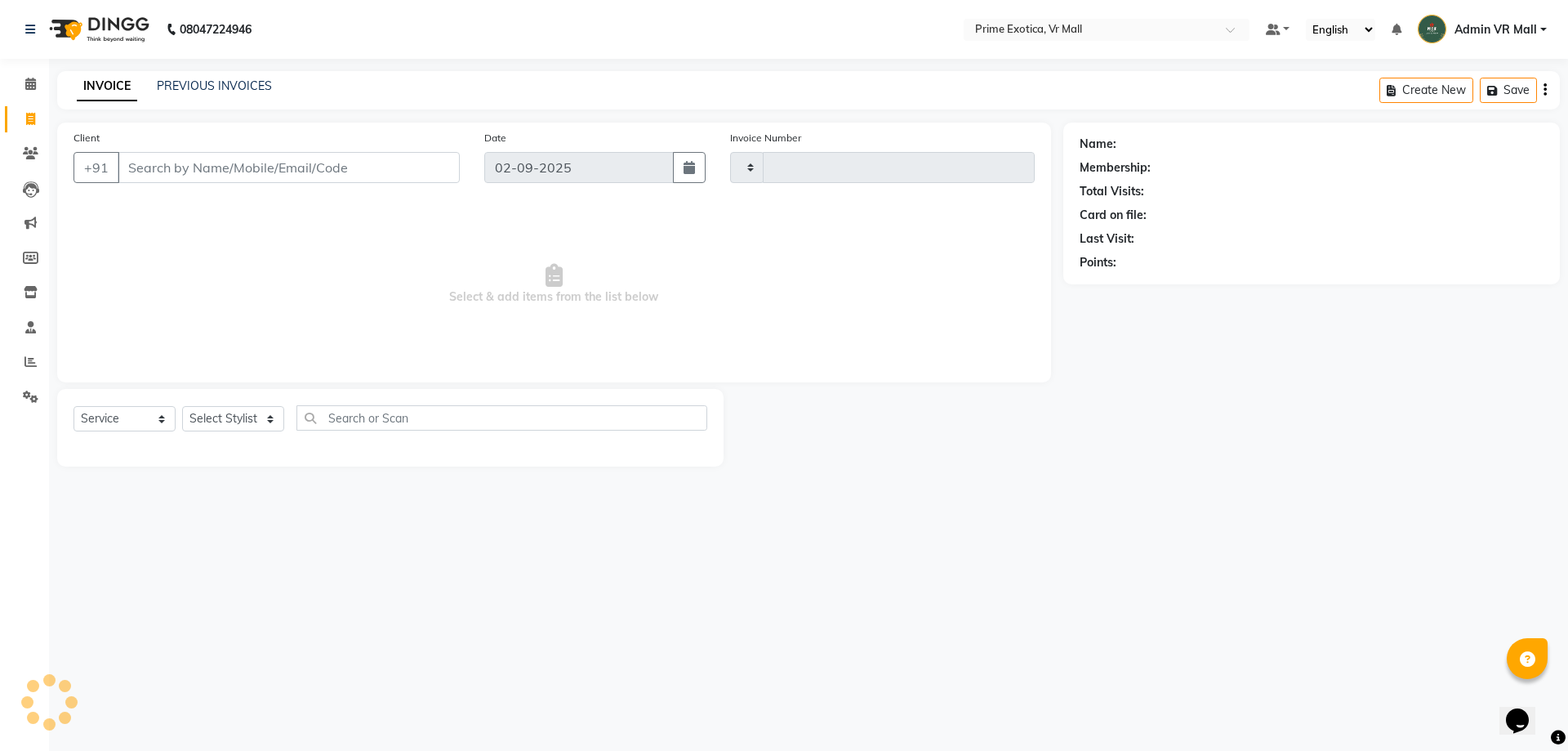
type input "1603"
select select "6077"
click at [284, 412] on select "Select Stylist abhijeet Admin VR Mall AKSHAY RAJENDRRA MANKAR ANGELA S JOHN Arc…" at bounding box center [233, 419] width 102 height 25
select select "47391"
click at [182, 407] on select "Select Stylist abhijeet Admin VR Mall AKSHAY RAJENDRRA MANKAR ANGELA S JOHN Arc…" at bounding box center [233, 419] width 102 height 25
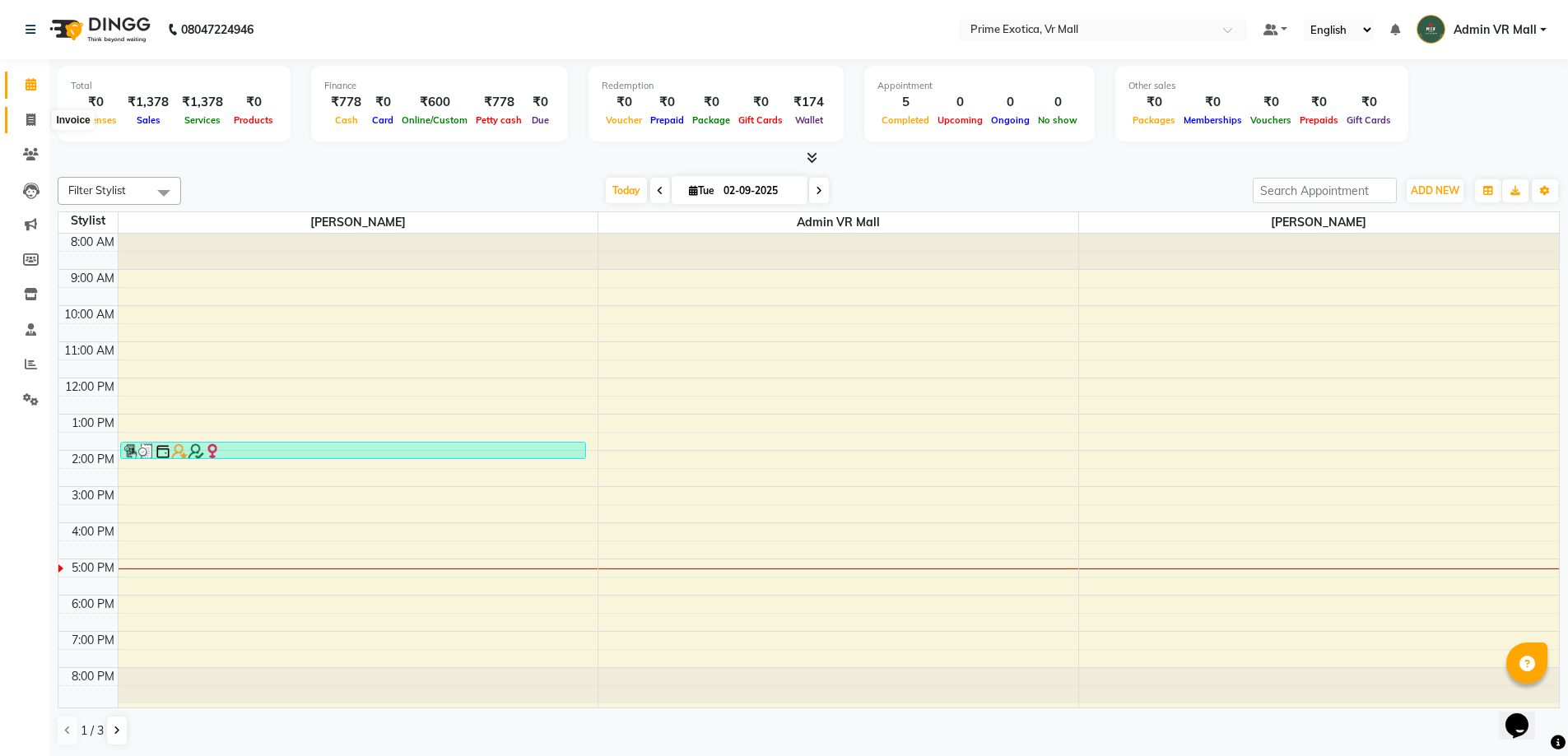
click at [32, 117] on icon at bounding box center [31, 120] width 10 height 12
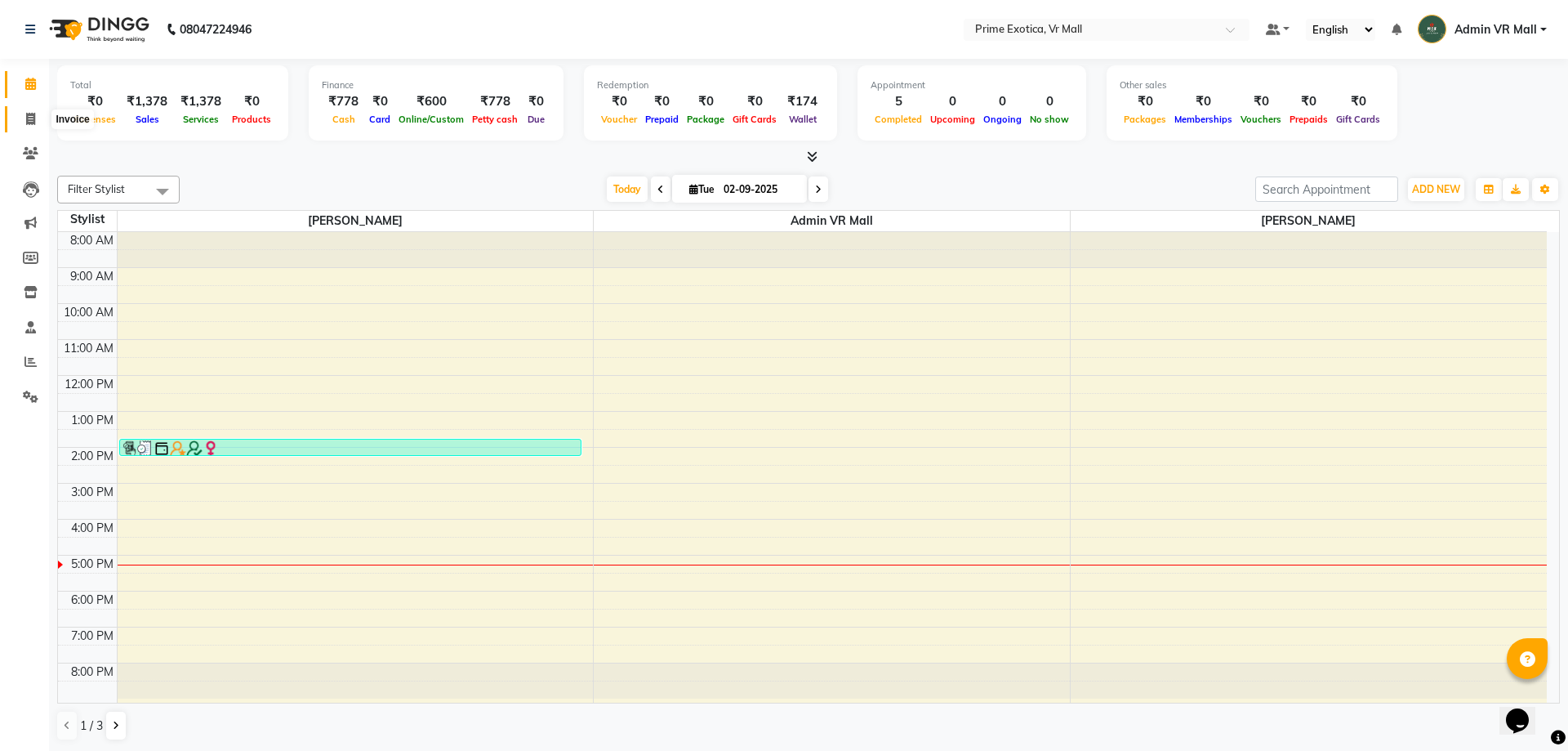
select select "6077"
select select "service"
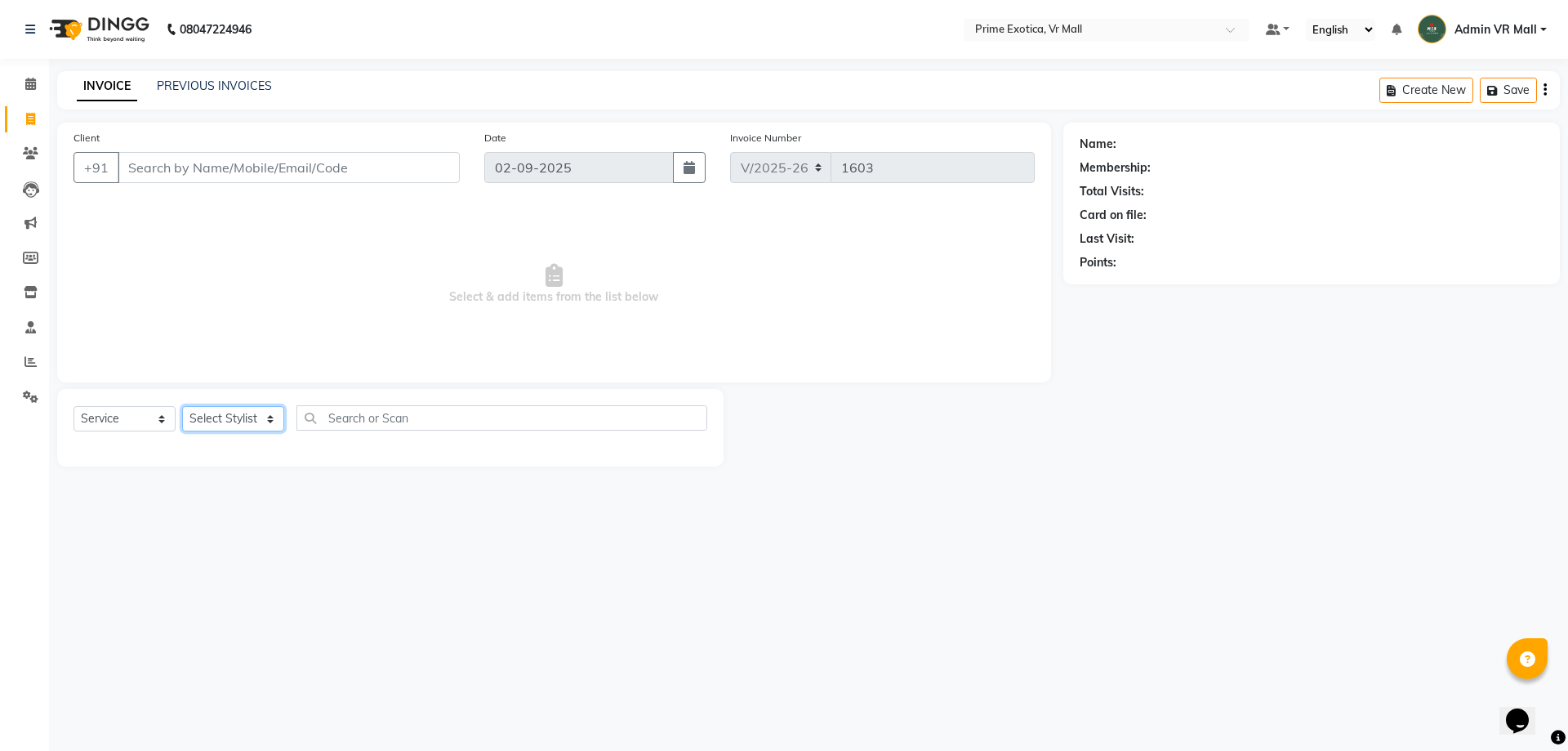
click at [284, 424] on select "Select Stylist abhijeet Admin VR Mall AKSHAY RAJENDRRA MANKAR ANGELA S JOHN Arc…" at bounding box center [233, 419] width 102 height 25
select select "47391"
click at [182, 407] on select "Select Stylist abhijeet Admin VR Mall AKSHAY RAJENDRRA MANKAR ANGELA S JOHN Arc…" at bounding box center [233, 419] width 102 height 25
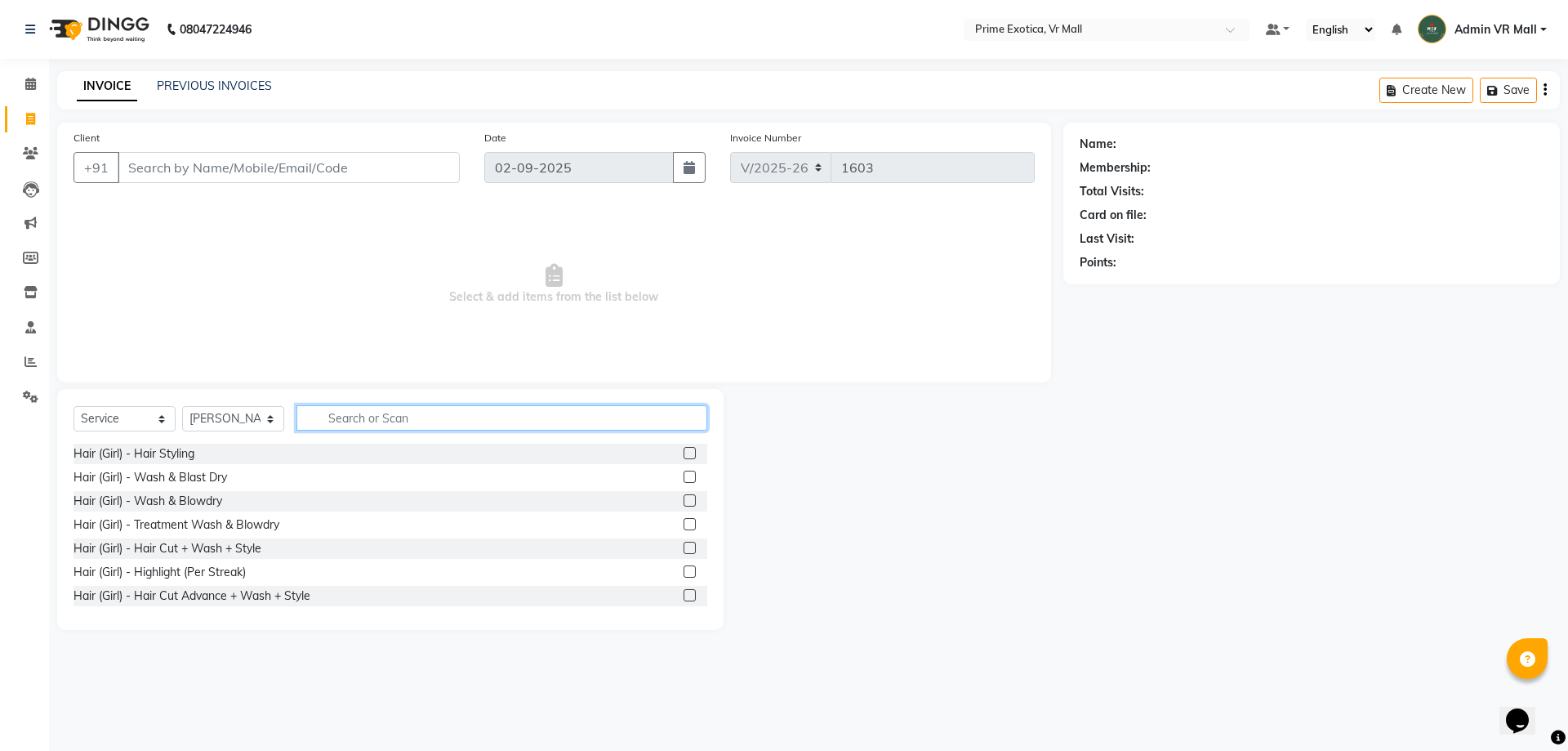
click at [508, 419] on input "text" at bounding box center [502, 418] width 411 height 25
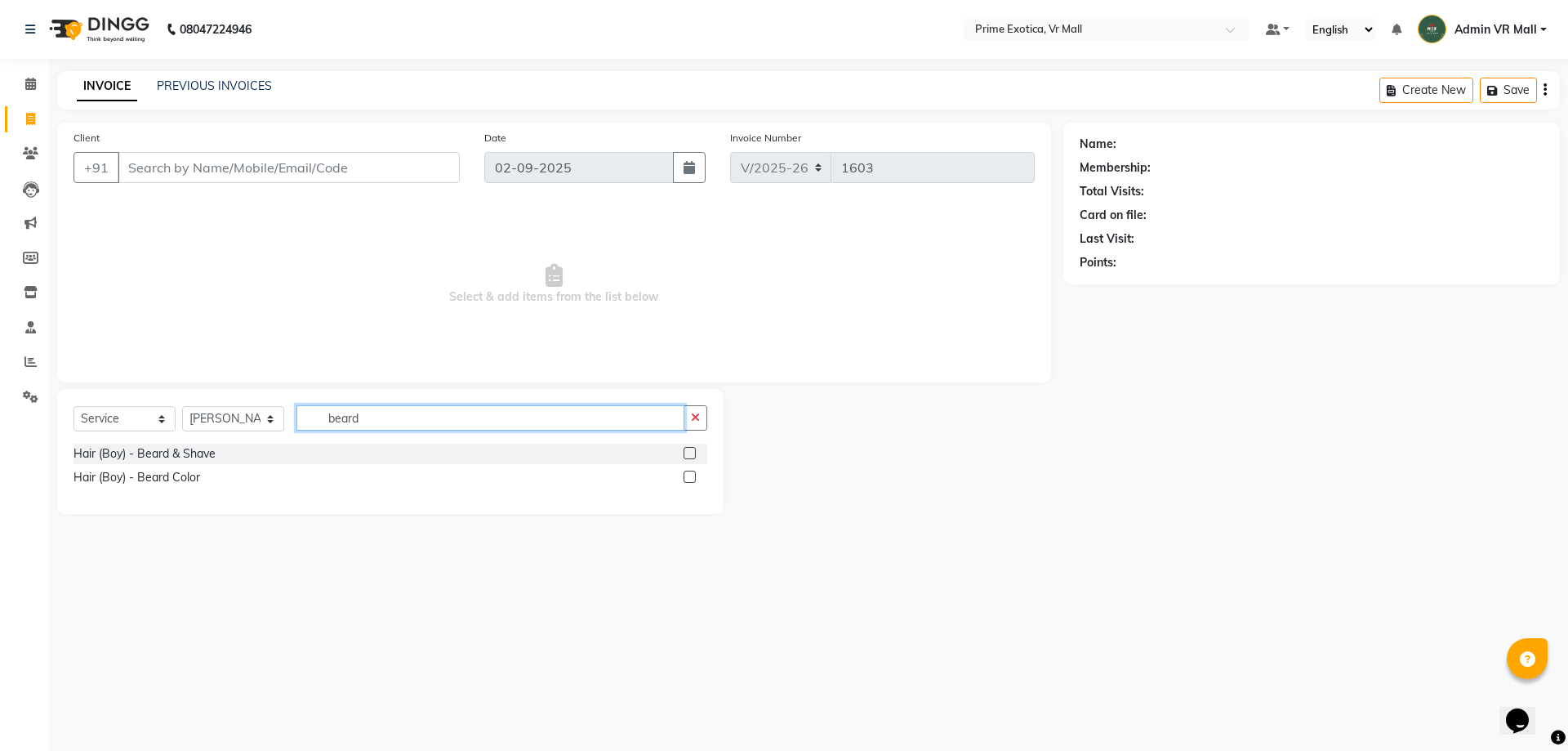
type input "beard"
click at [690, 448] on label at bounding box center [689, 453] width 12 height 12
click at [690, 449] on input "checkbox" at bounding box center [688, 454] width 10 height 10
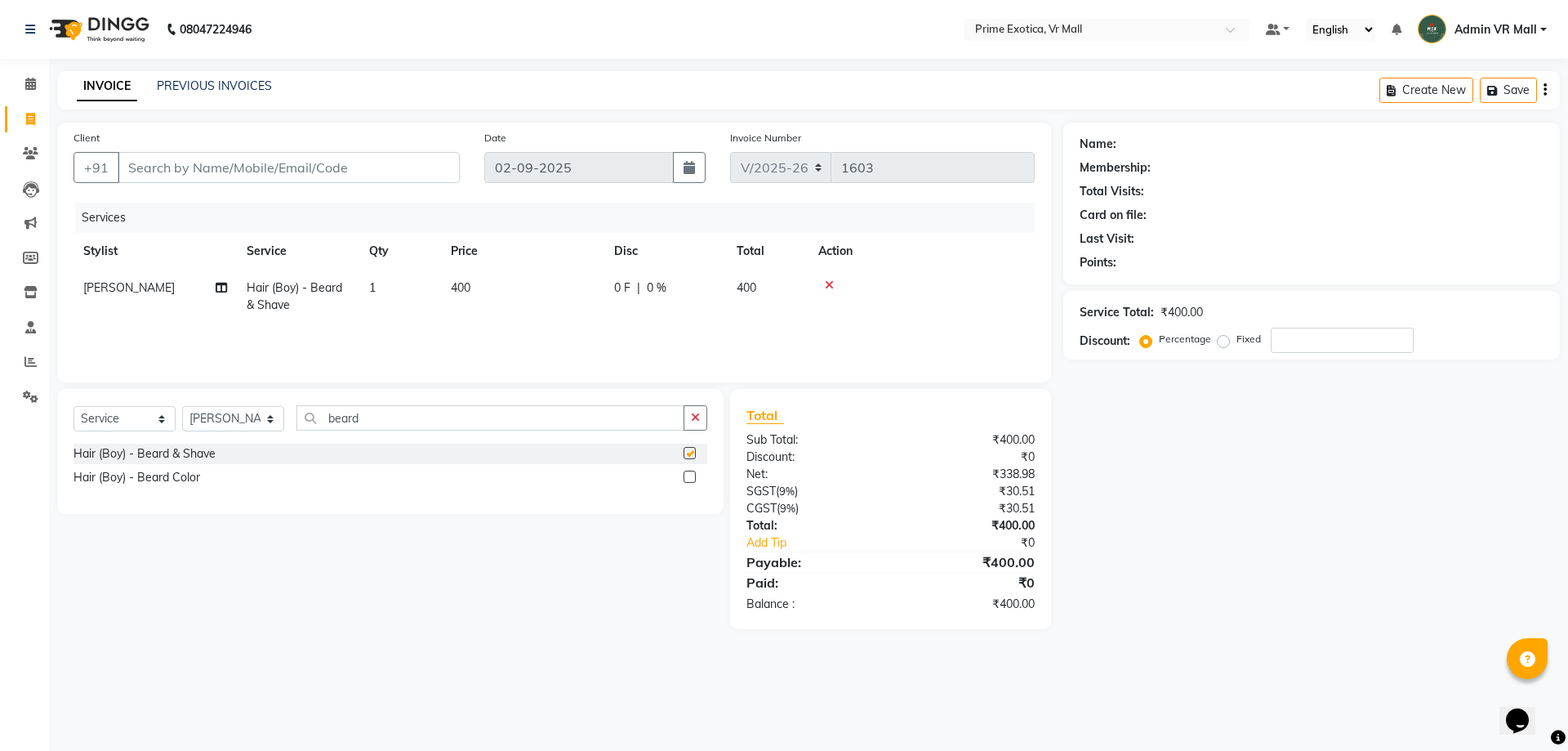
checkbox input "false"
click at [526, 272] on td "400" at bounding box center [522, 296] width 163 height 54
select select "47391"
click at [604, 285] on input "400" at bounding box center [600, 292] width 143 height 25
type input "4"
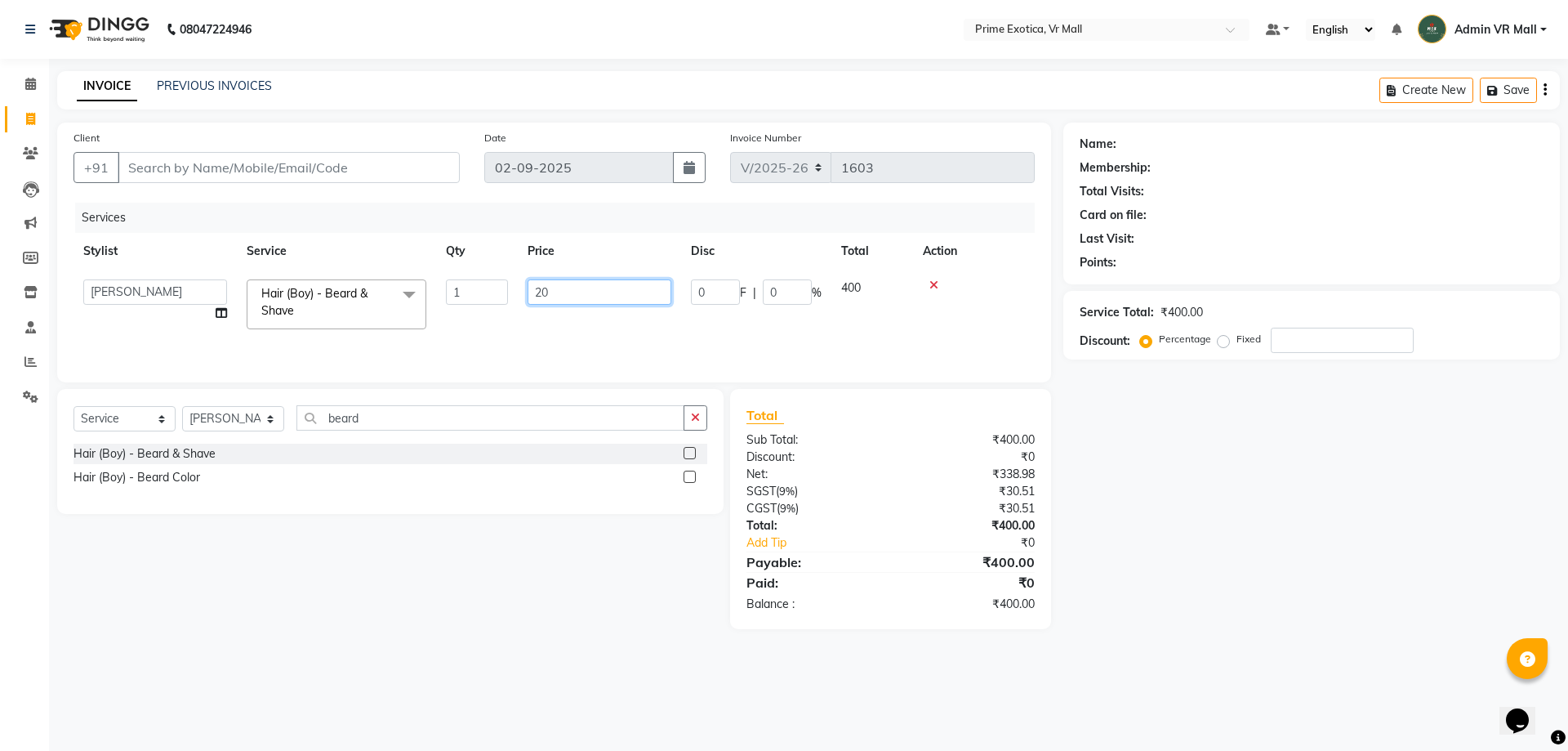
type input "200"
click at [487, 546] on div "Select Service Product Membership Package Voucher Prepaid Gift Card Select Styl…" at bounding box center [385, 509] width 679 height 241
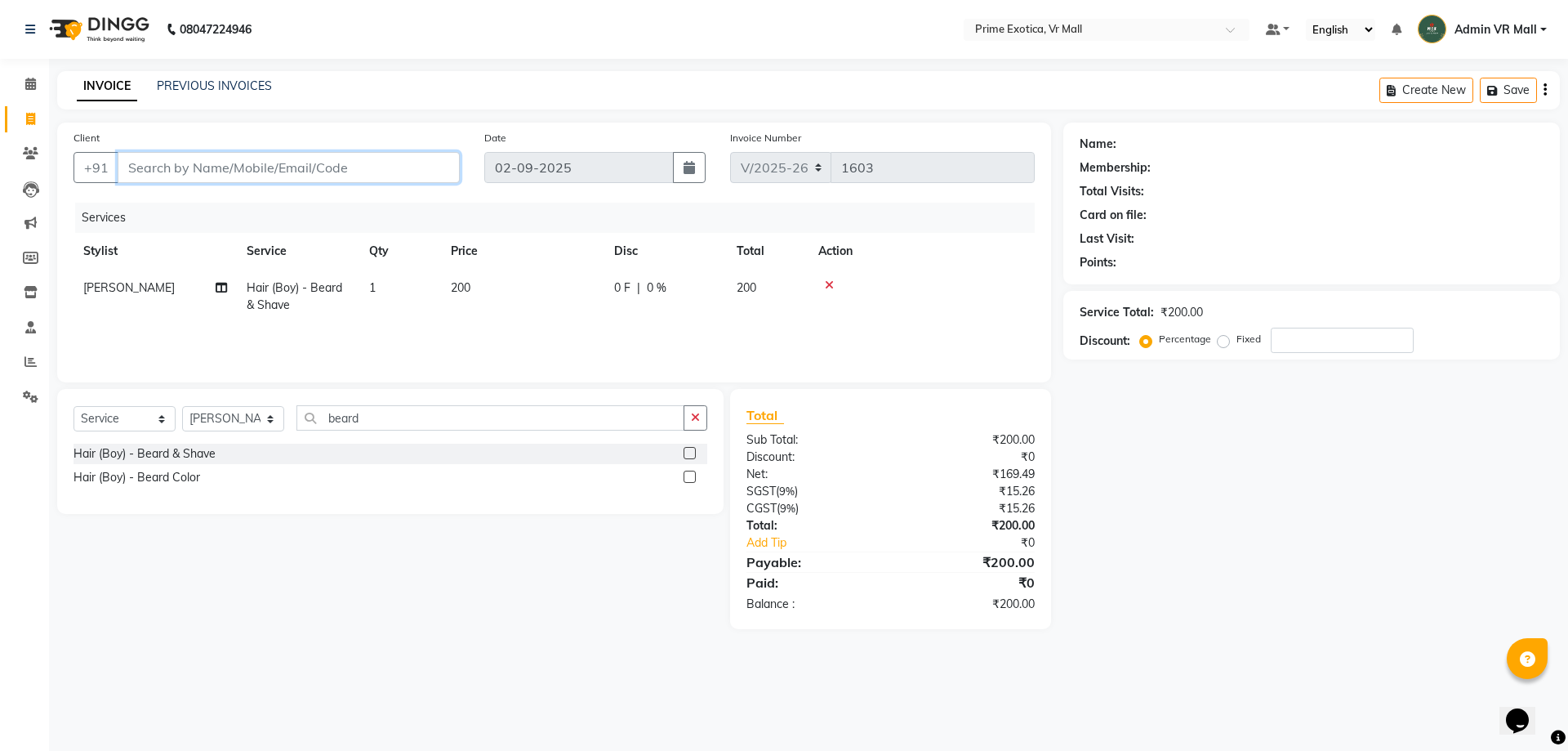
click at [423, 166] on input "Client" at bounding box center [289, 167] width 342 height 31
type input "7"
type input "0"
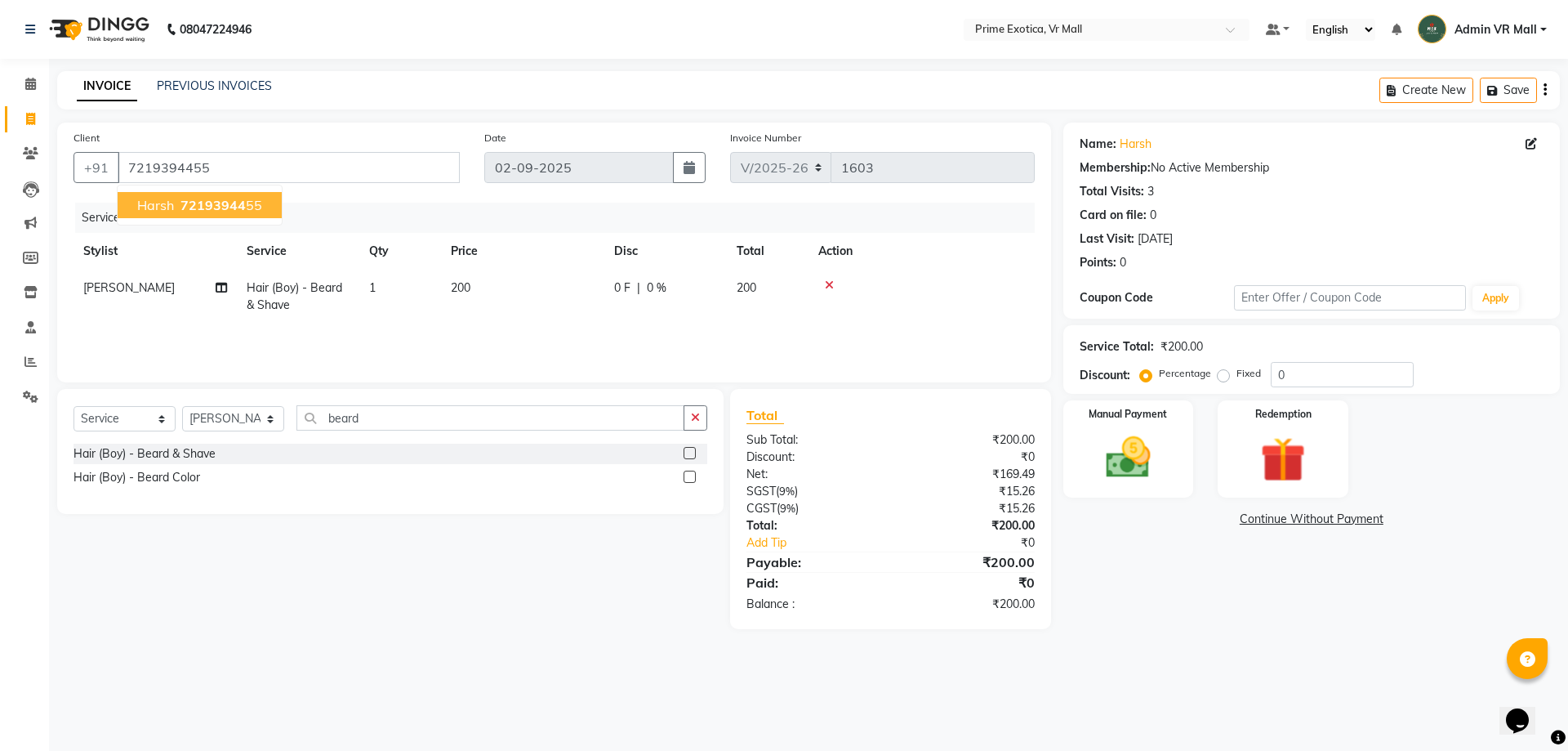
click at [260, 208] on button "Harsh 72193944 55" at bounding box center [200, 206] width 164 height 26
click at [1133, 466] on img at bounding box center [1128, 458] width 76 height 54
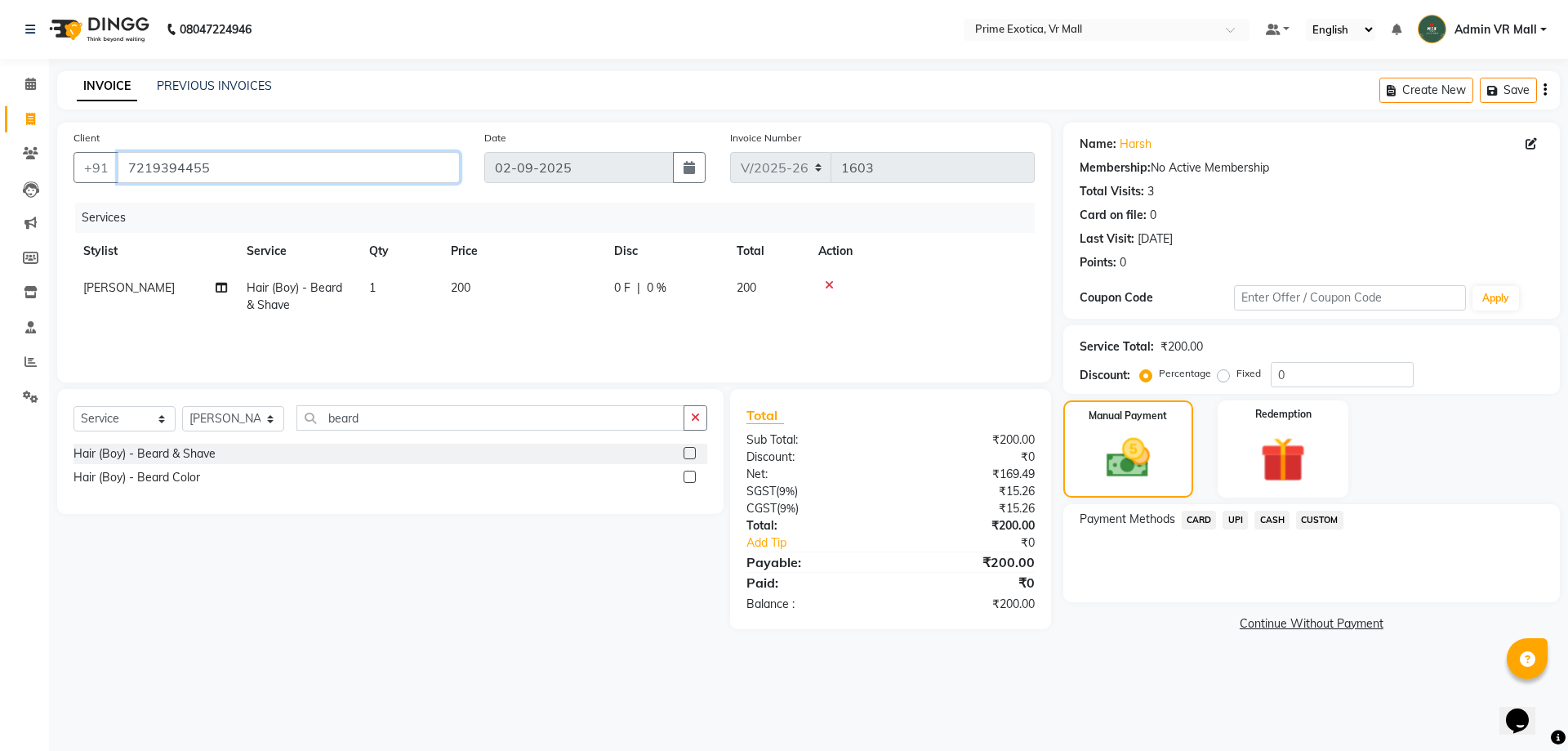
click at [251, 156] on input "7219394455" at bounding box center [289, 167] width 342 height 31
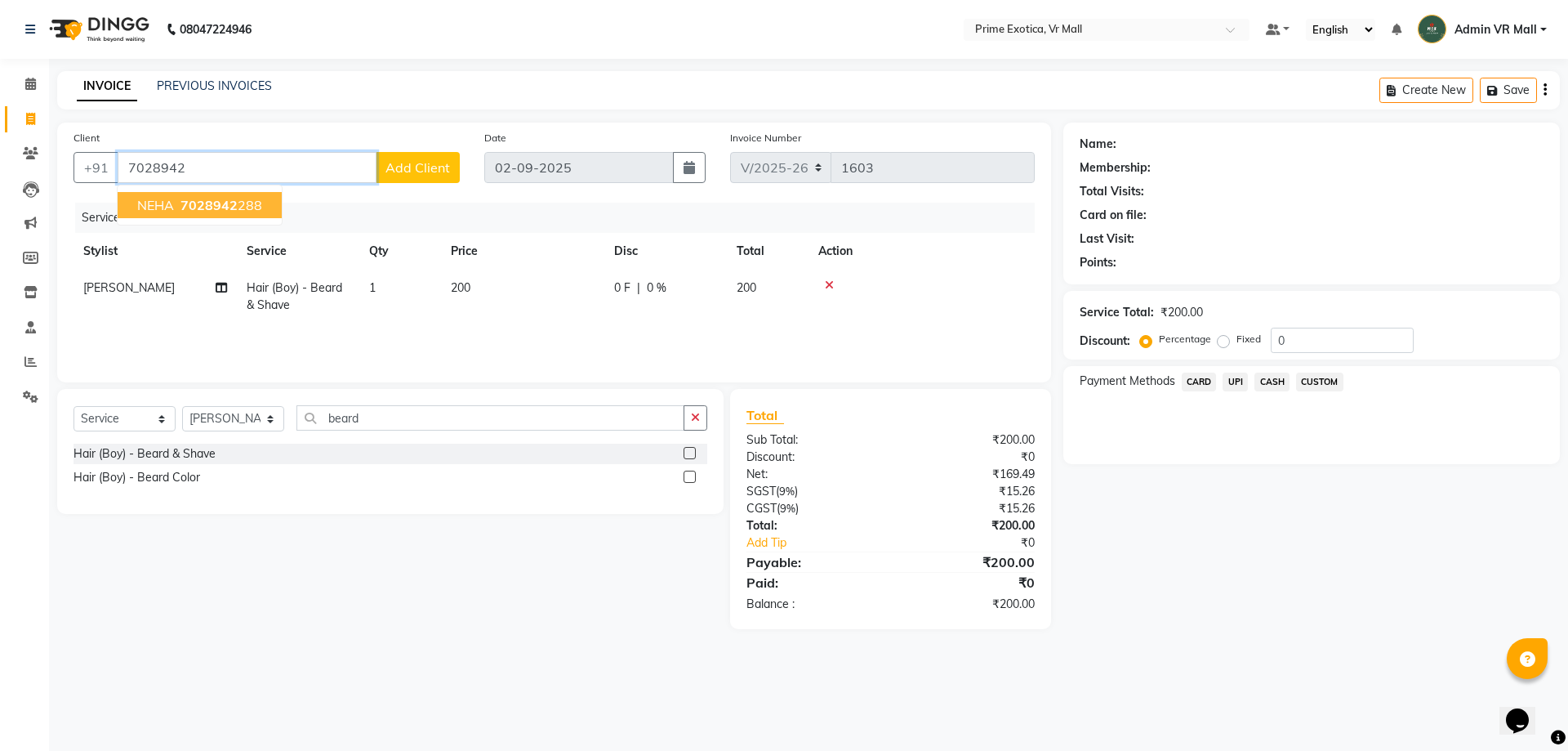
click at [180, 209] on ngb-highlight "7028942 288" at bounding box center [220, 205] width 85 height 16
type input "7028942288"
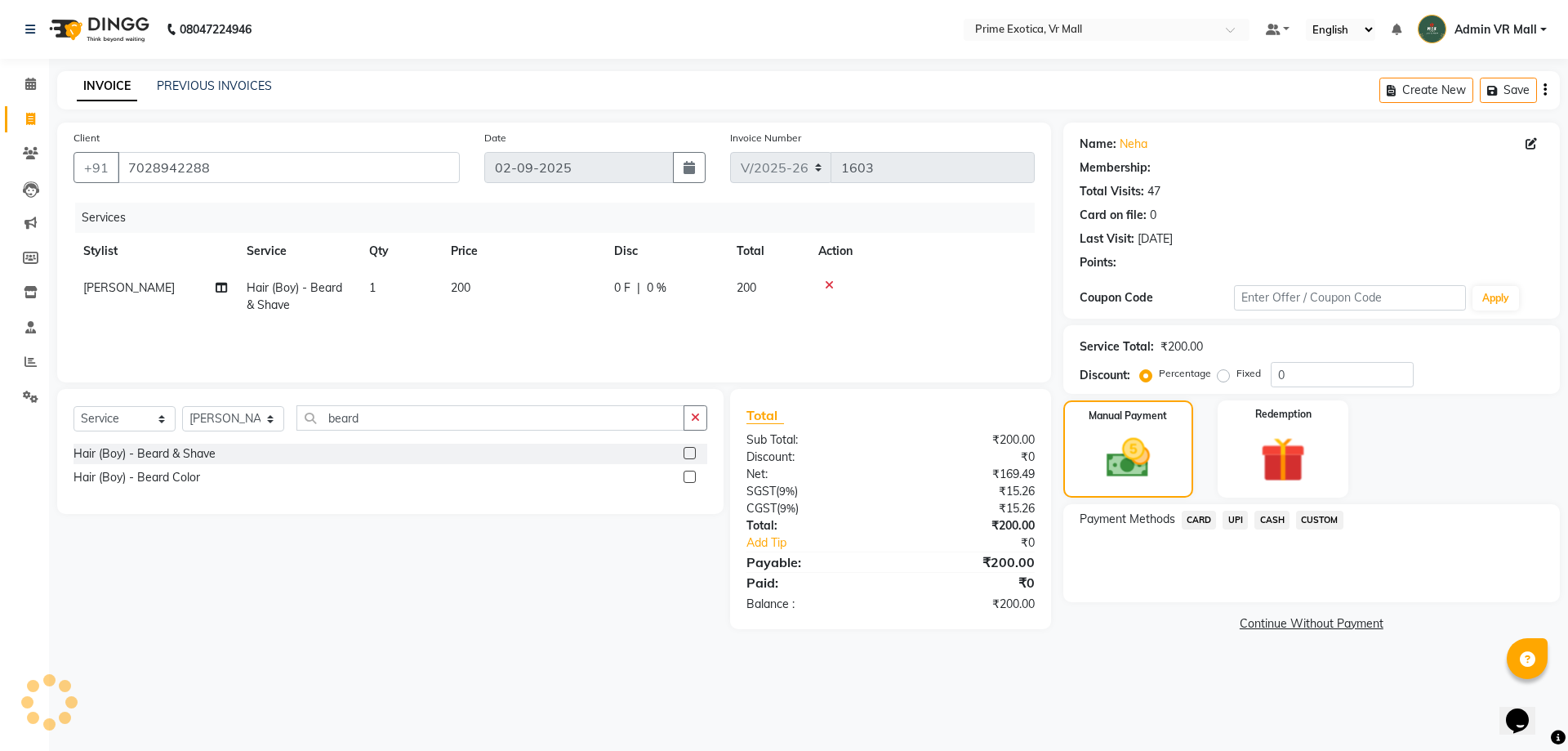
select select "1: Object"
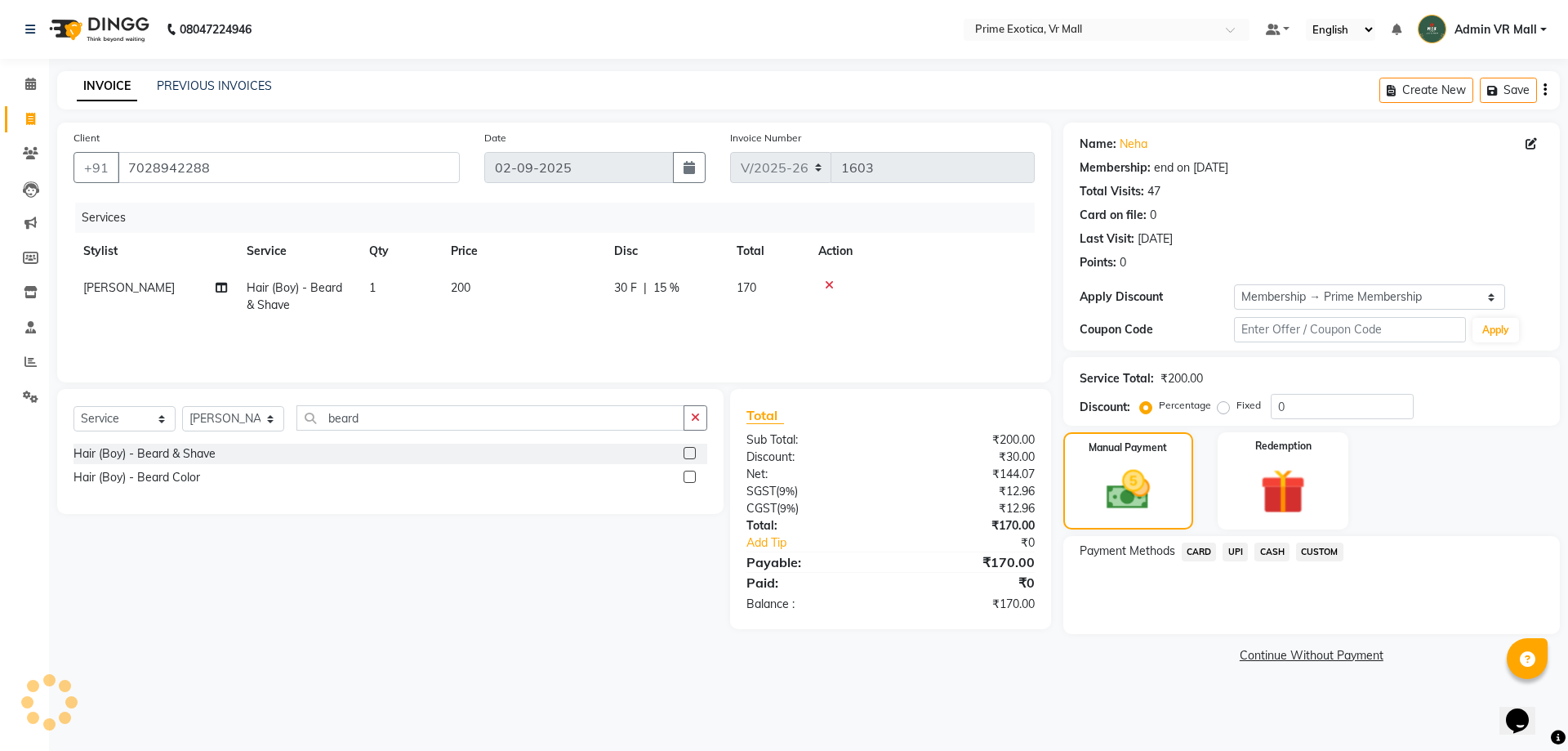
type input "15"
click at [1235, 547] on span "UPI" at bounding box center [1235, 552] width 25 height 19
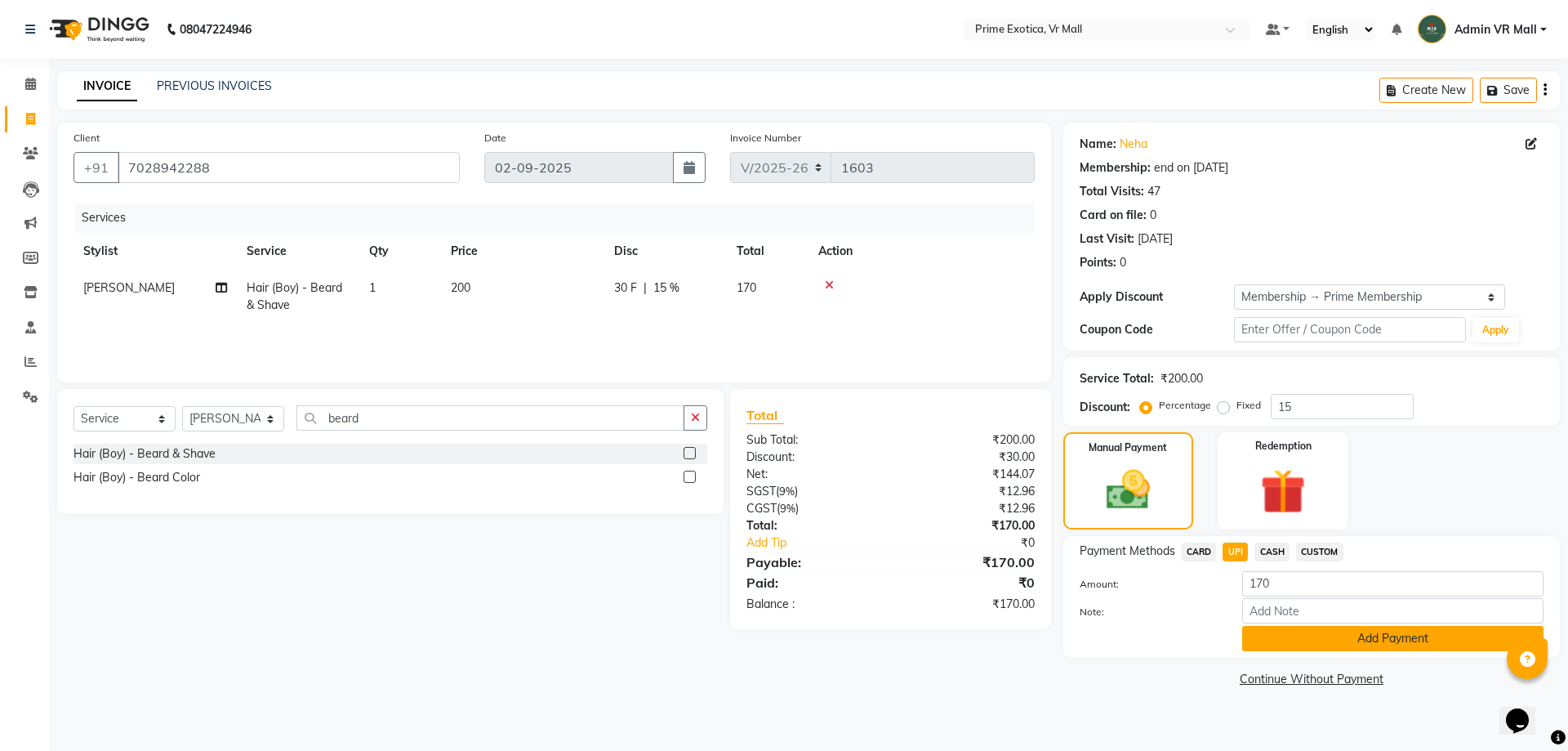
click at [1397, 633] on button "Add Payment" at bounding box center [1394, 639] width 302 height 25
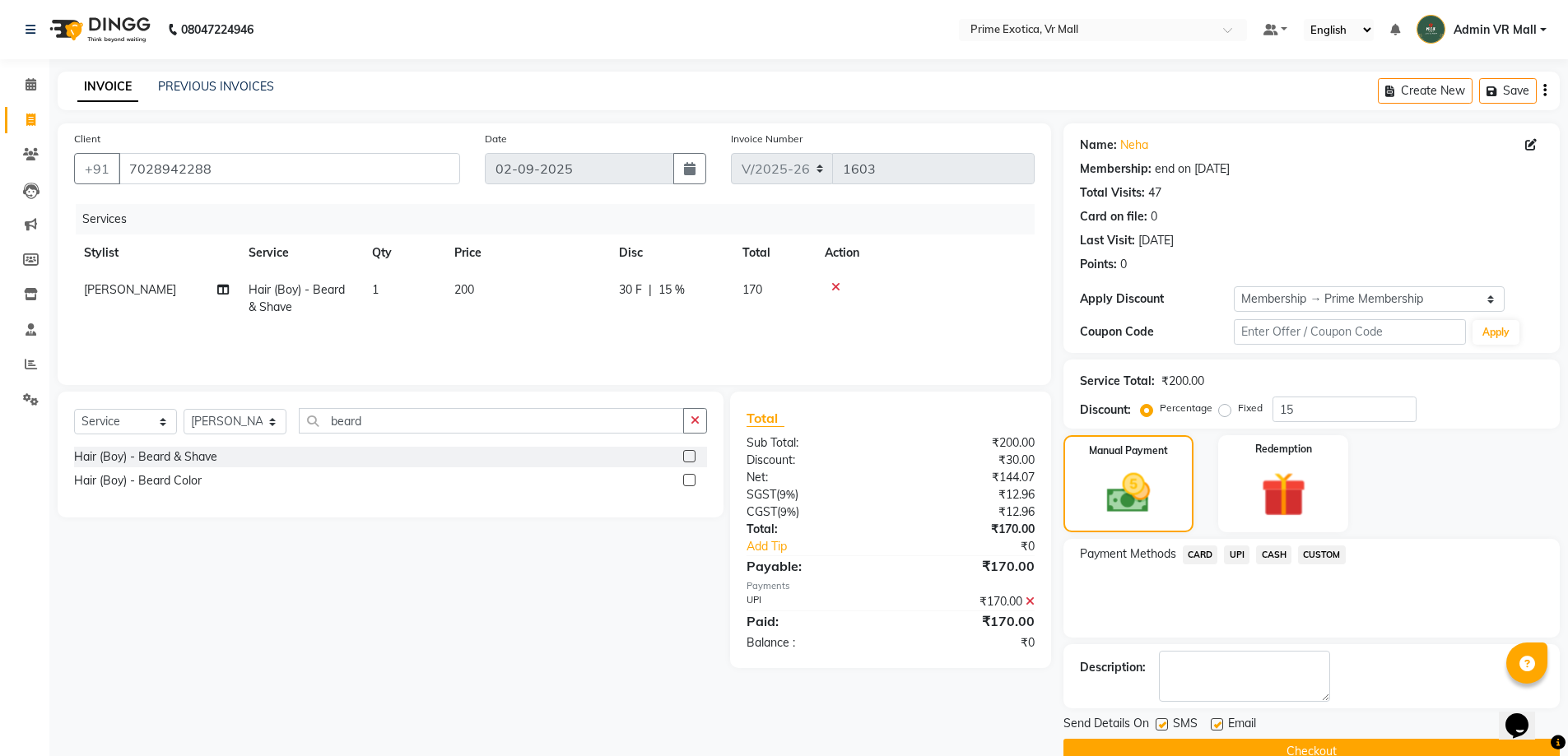
scroll to position [33, 0]
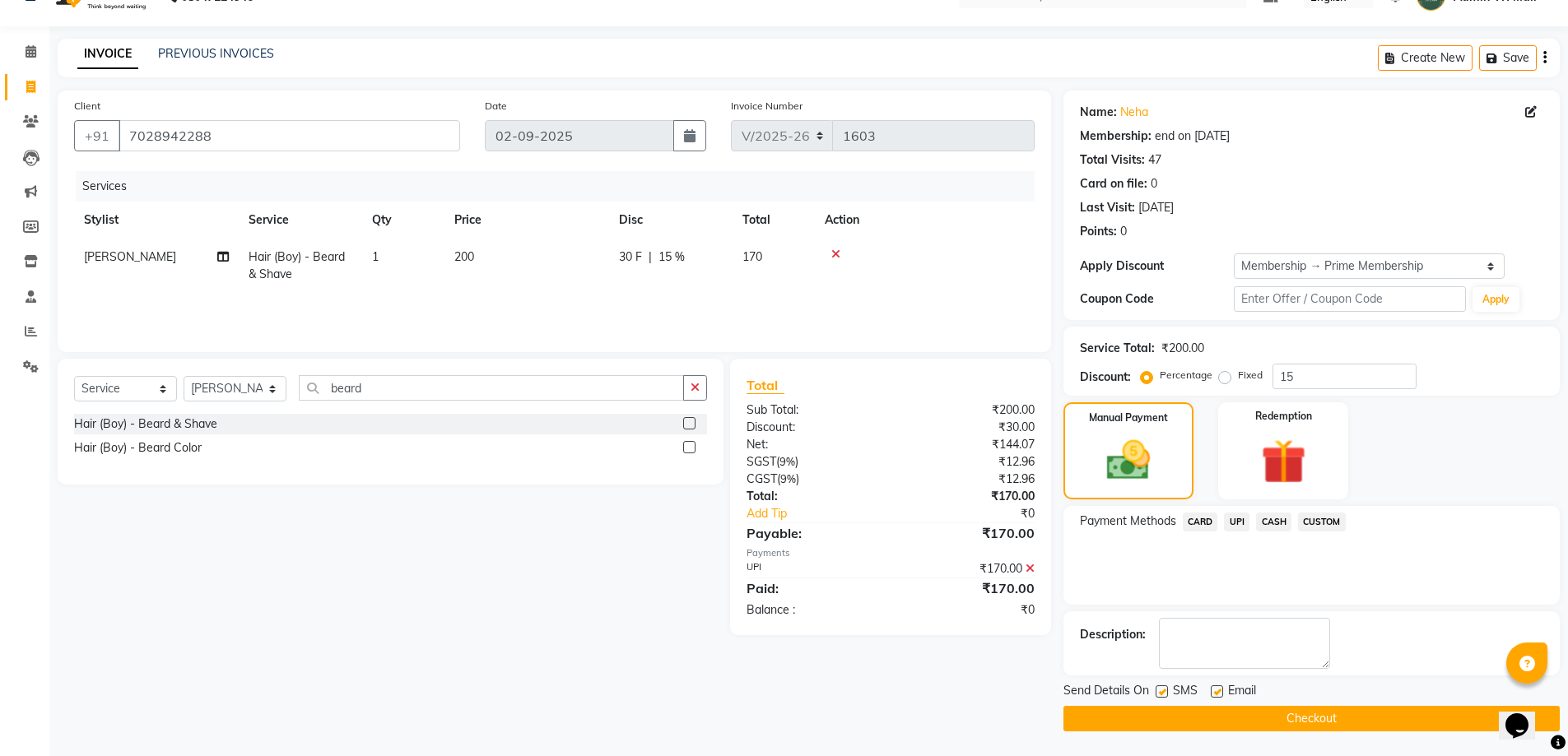
click at [1279, 713] on button "Checkout" at bounding box center [1311, 718] width 496 height 26
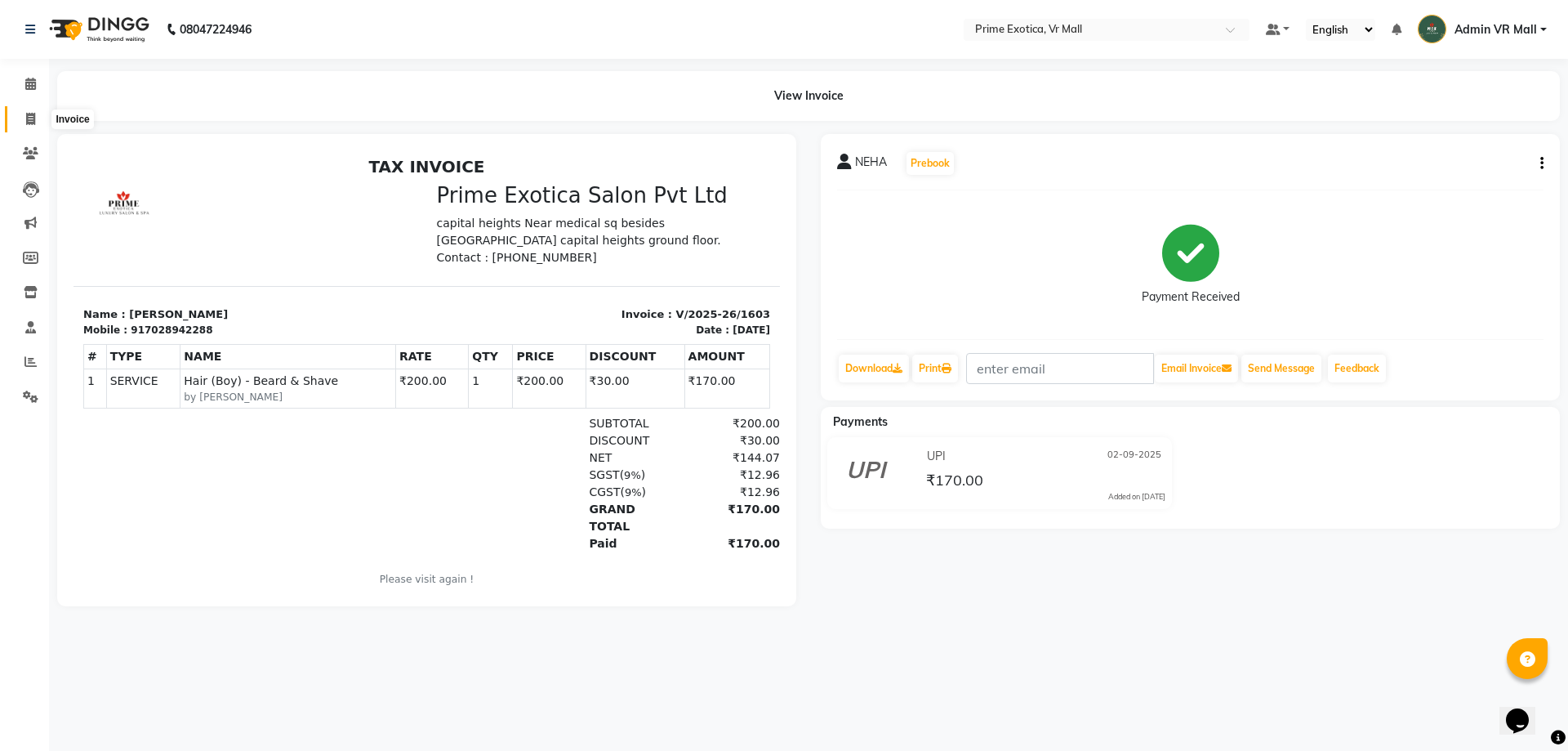
click at [33, 121] on icon at bounding box center [31, 119] width 9 height 12
select select "service"
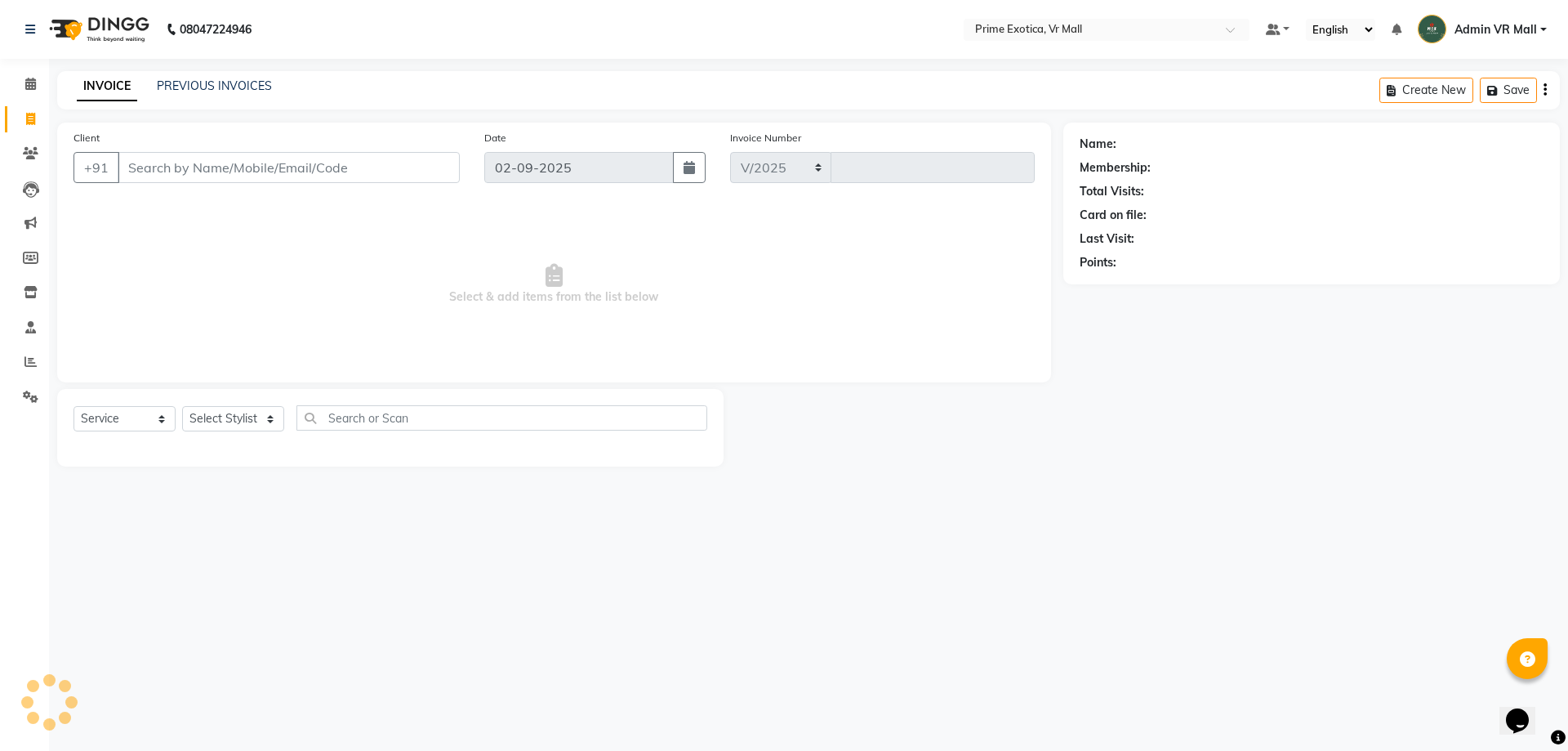
select select "6077"
type input "1604"
click at [284, 419] on select "Select Stylist [PERSON_NAME] Admin VR Mall [PERSON_NAME] [PERSON_NAME] Archana …" at bounding box center [233, 419] width 102 height 25
select select "47391"
click at [182, 407] on select "Select Stylist [PERSON_NAME] Admin VR Mall [PERSON_NAME] [PERSON_NAME] Archana …" at bounding box center [233, 419] width 102 height 25
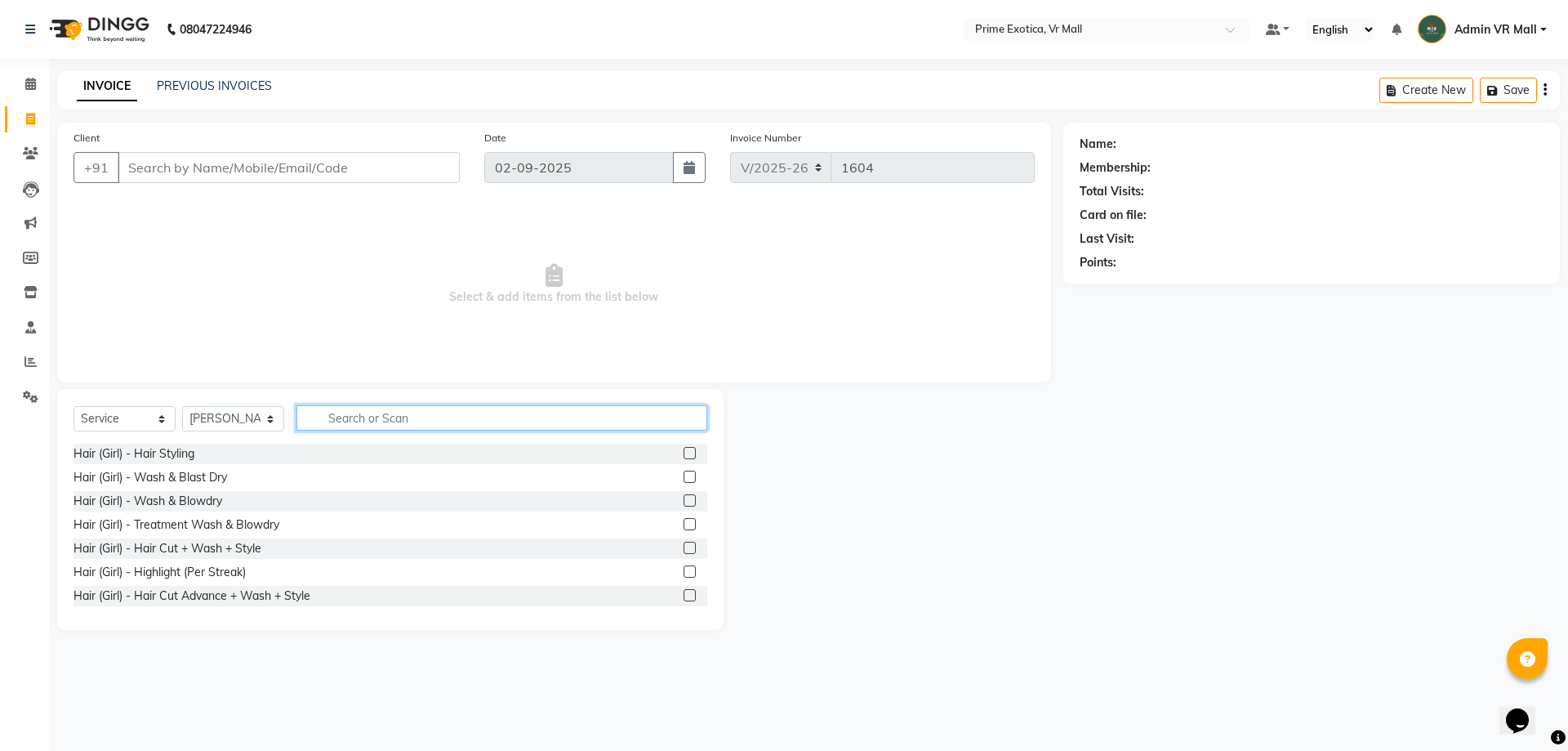
click at [473, 419] on input "text" at bounding box center [502, 418] width 411 height 25
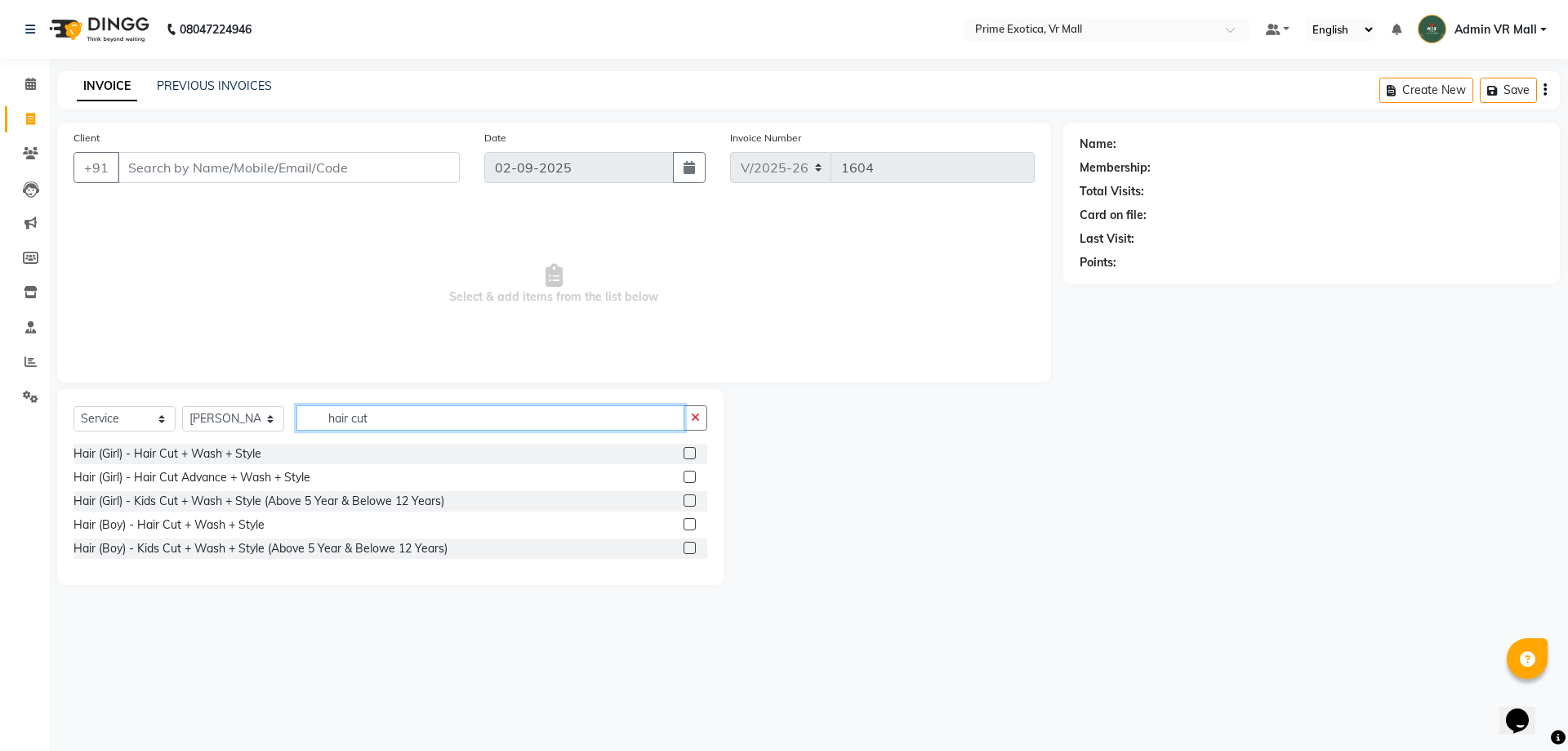
type input "hair cut"
click at [690, 546] on label at bounding box center [689, 547] width 12 height 12
click at [690, 546] on input "checkbox" at bounding box center [688, 548] width 10 height 10
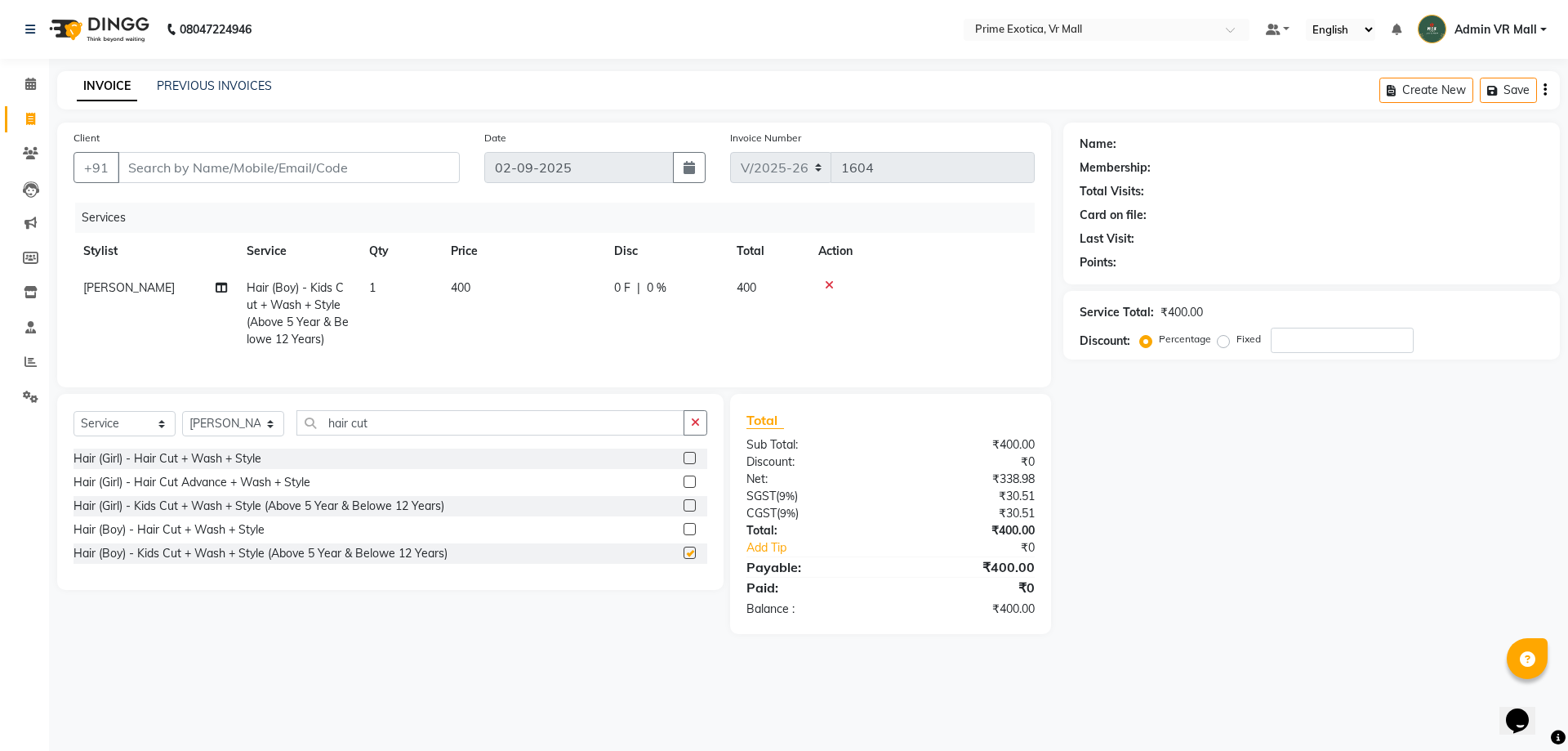
checkbox input "false"
click at [486, 288] on td "400" at bounding box center [522, 314] width 163 height 89
select select "47391"
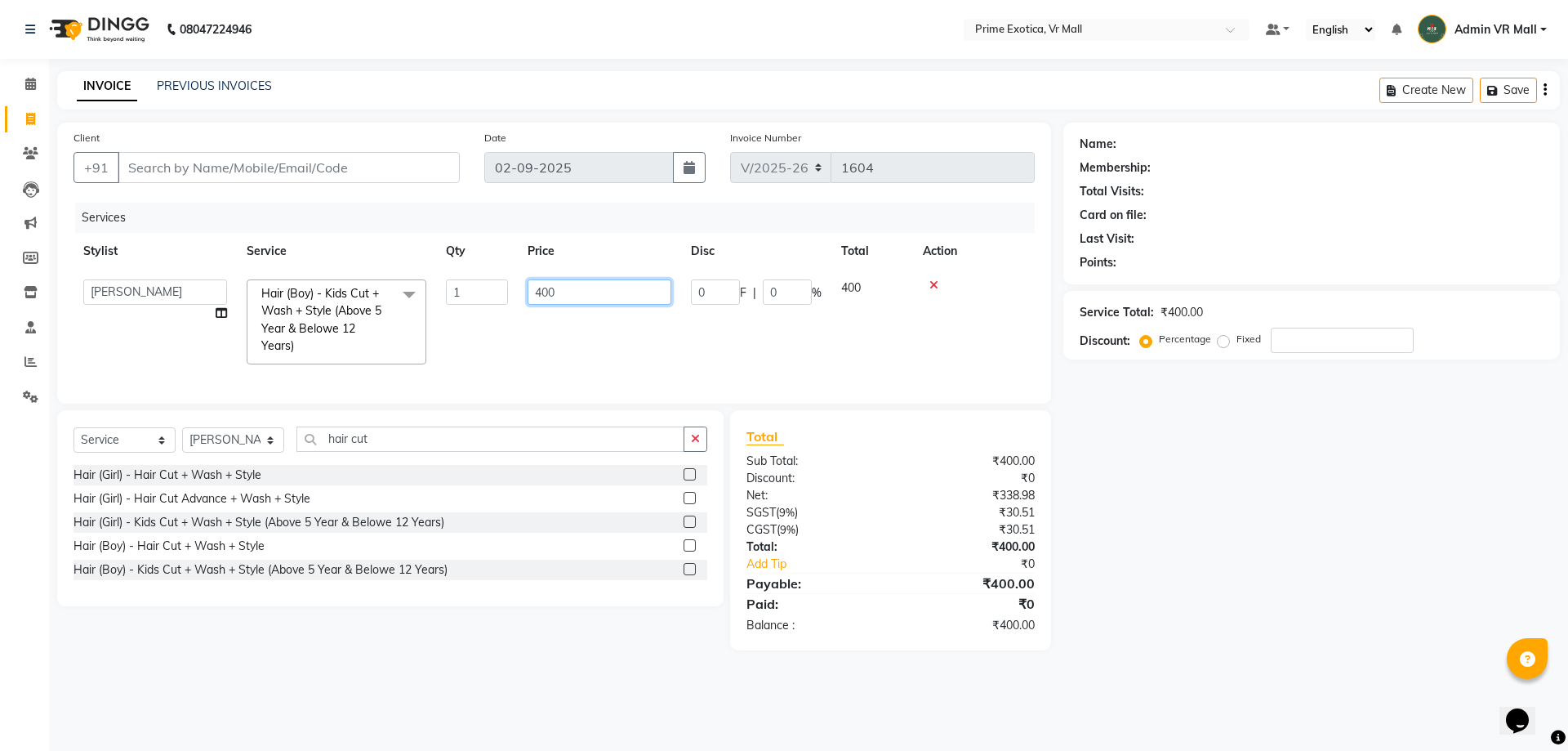
click at [602, 286] on input "400" at bounding box center [600, 292] width 143 height 25
type input "4"
type input "300"
click at [551, 660] on main "INVOICE PREVIOUS INVOICES Create New Save Client +91 Date 02-09-2025 Invoice Nu…" at bounding box center [808, 373] width 1519 height 604
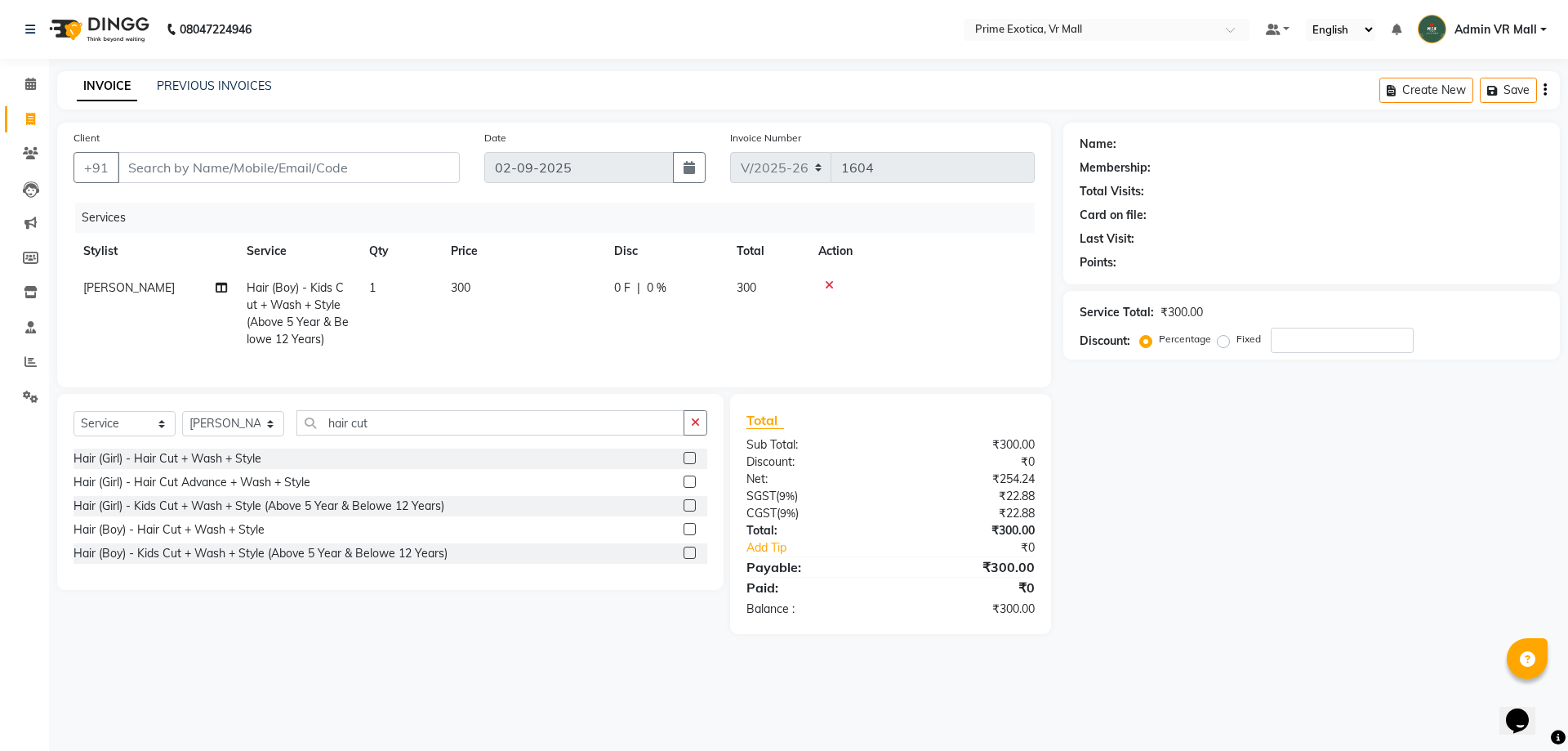
click at [832, 281] on icon at bounding box center [830, 285] width 9 height 11
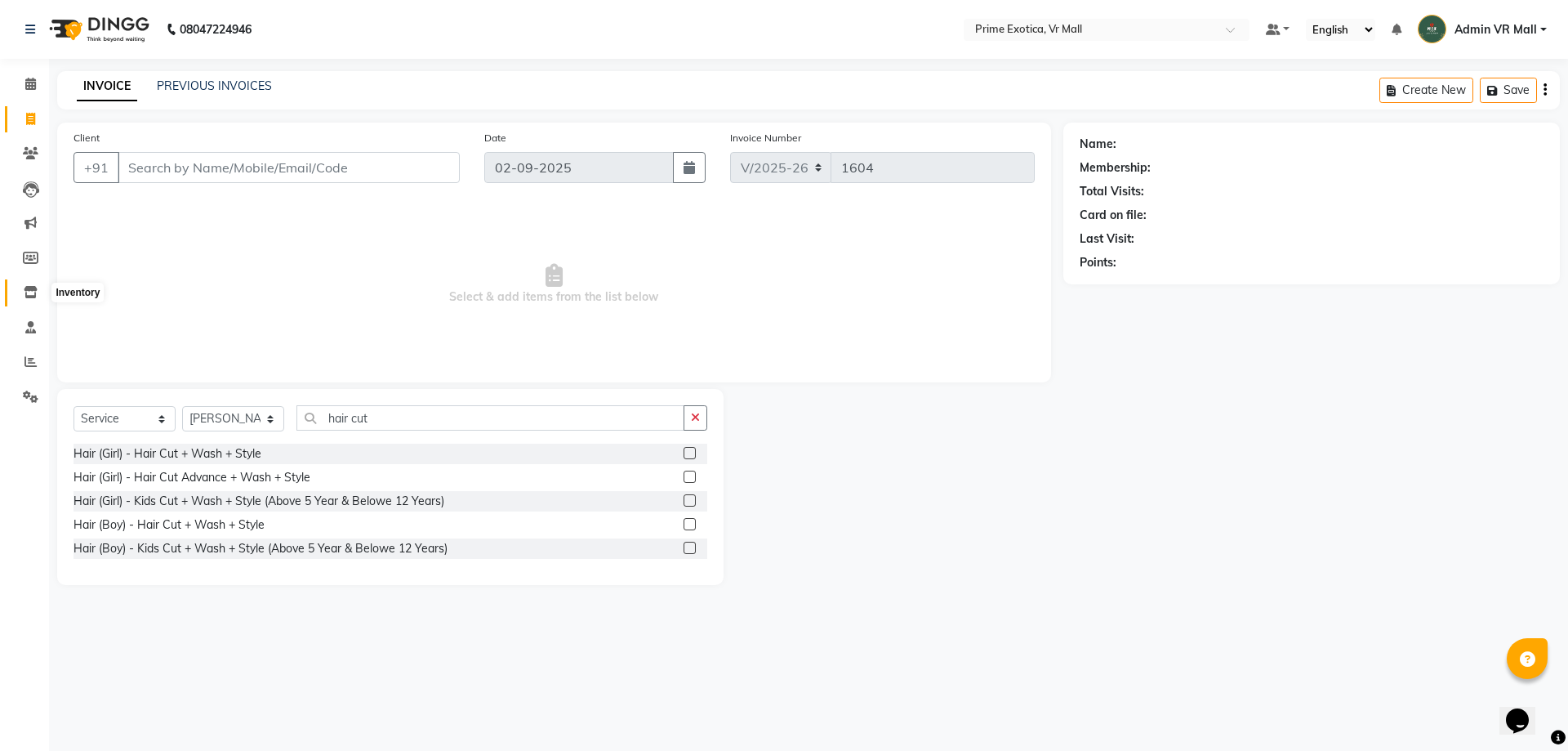
click at [30, 292] on icon at bounding box center [30, 292] width 14 height 12
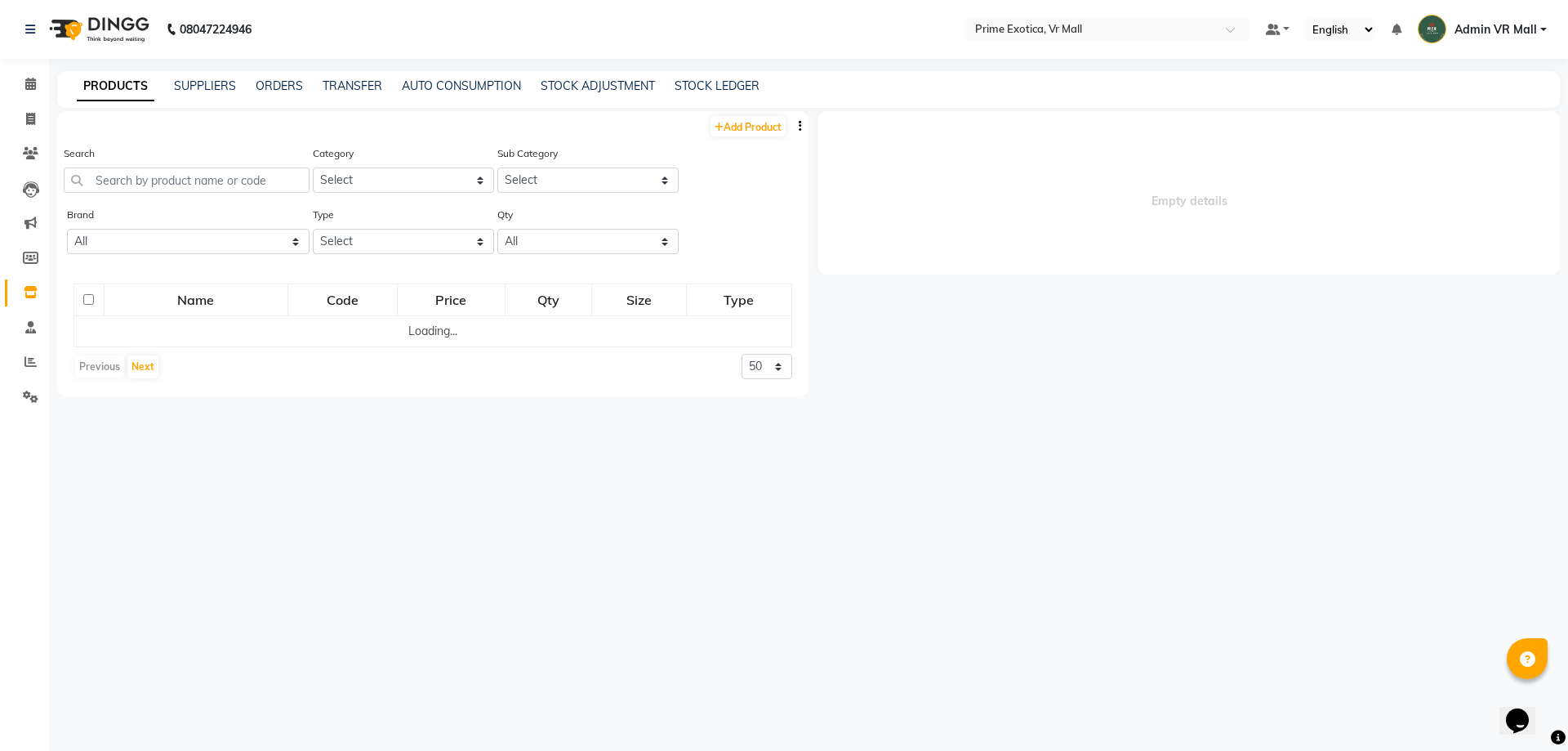
select select
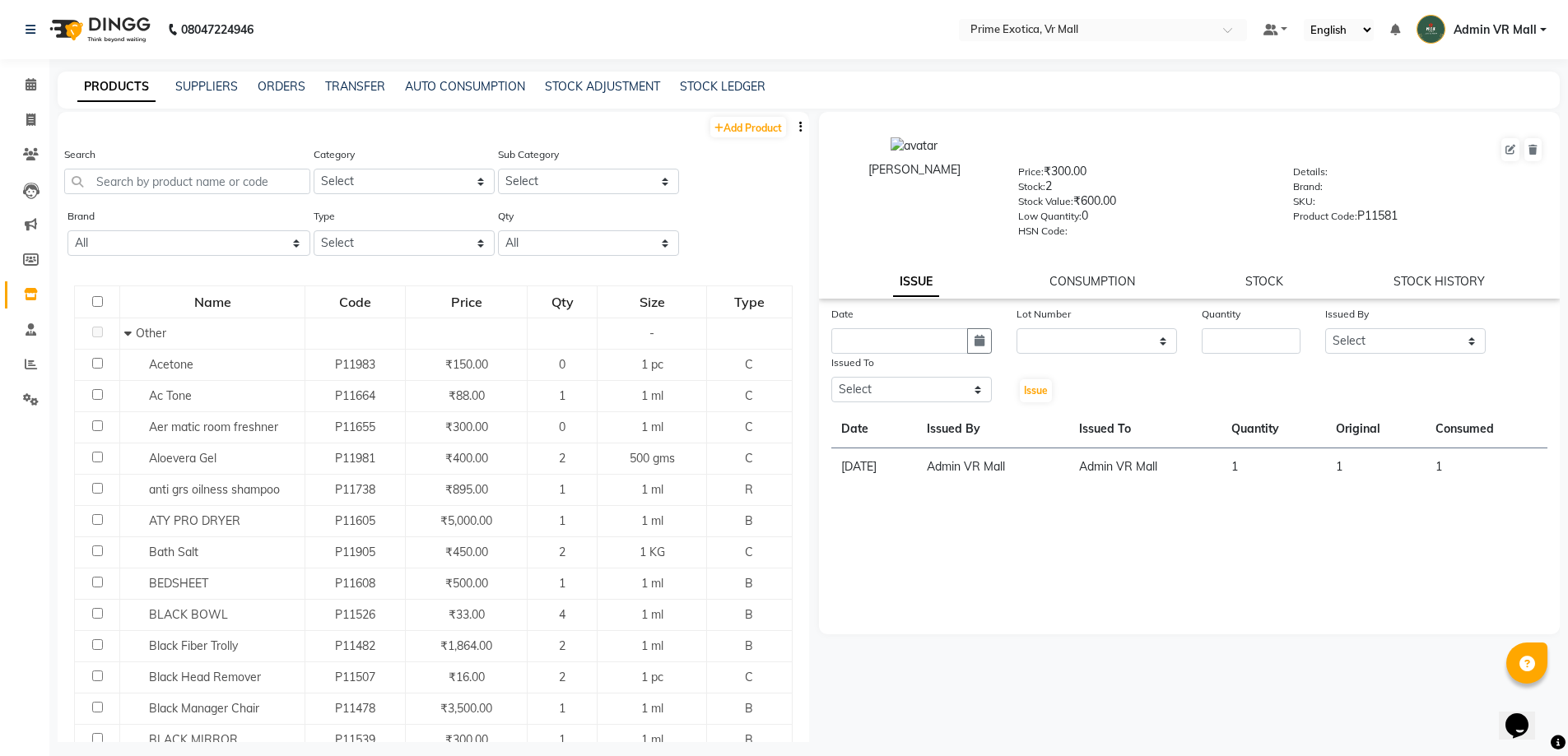
click at [195, 166] on div "Search" at bounding box center [187, 169] width 246 height 48
click at [247, 175] on input "text" at bounding box center [187, 181] width 246 height 26
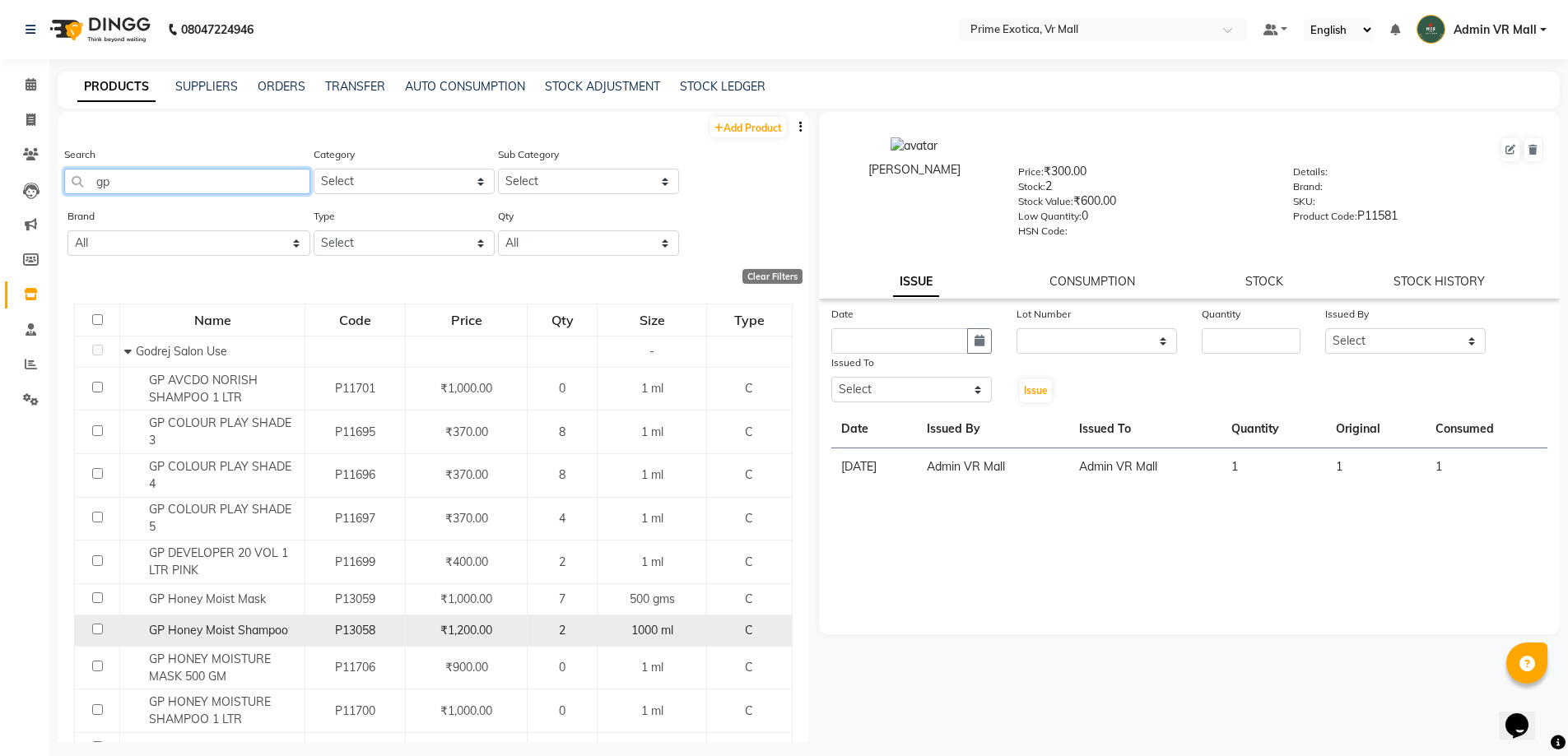
type input "gp"
click at [98, 624] on input "checkbox" at bounding box center [97, 629] width 10 height 10
checkbox input "true"
select select
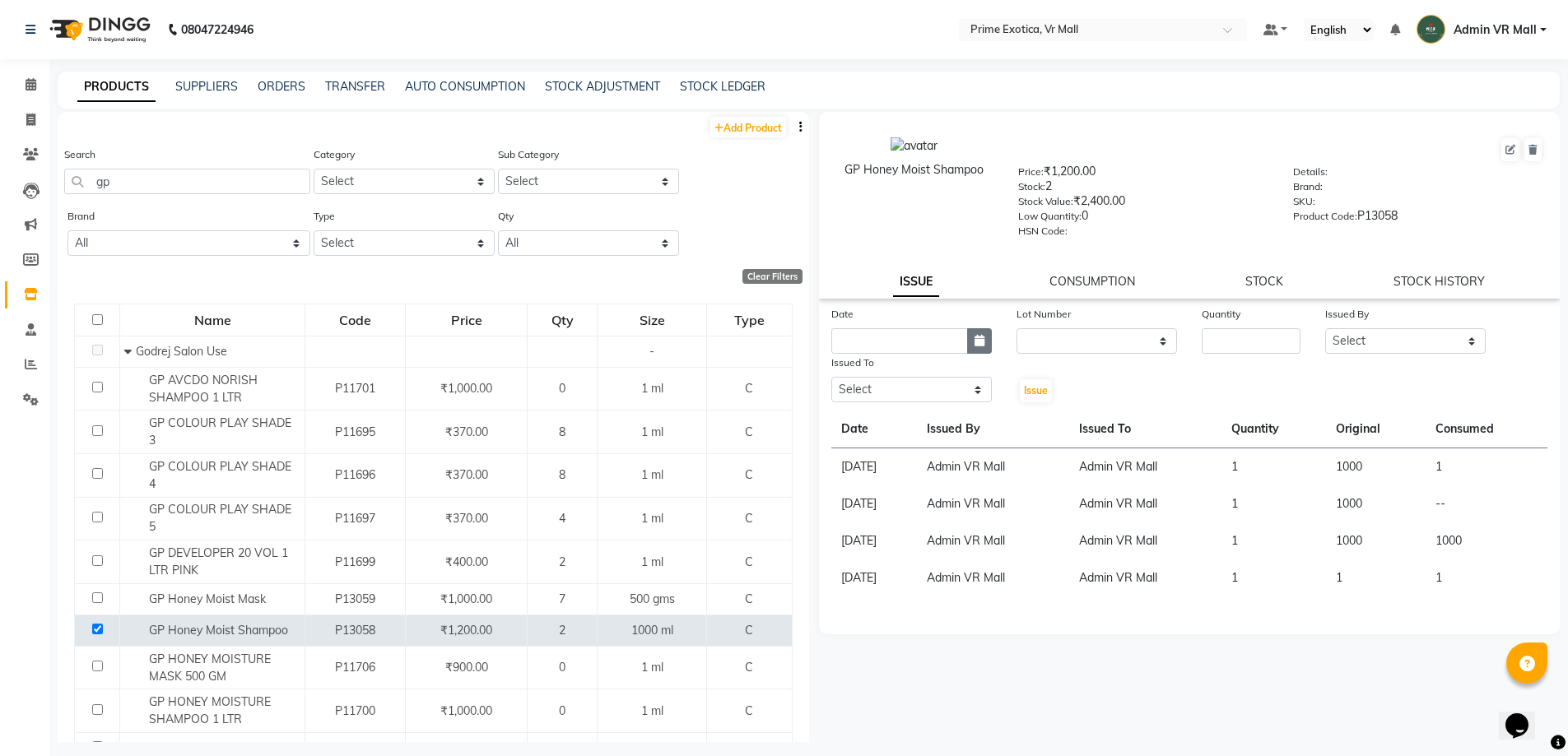
click at [978, 341] on icon "button" at bounding box center [980, 341] width 10 height 11
select select "9"
select select "2025"
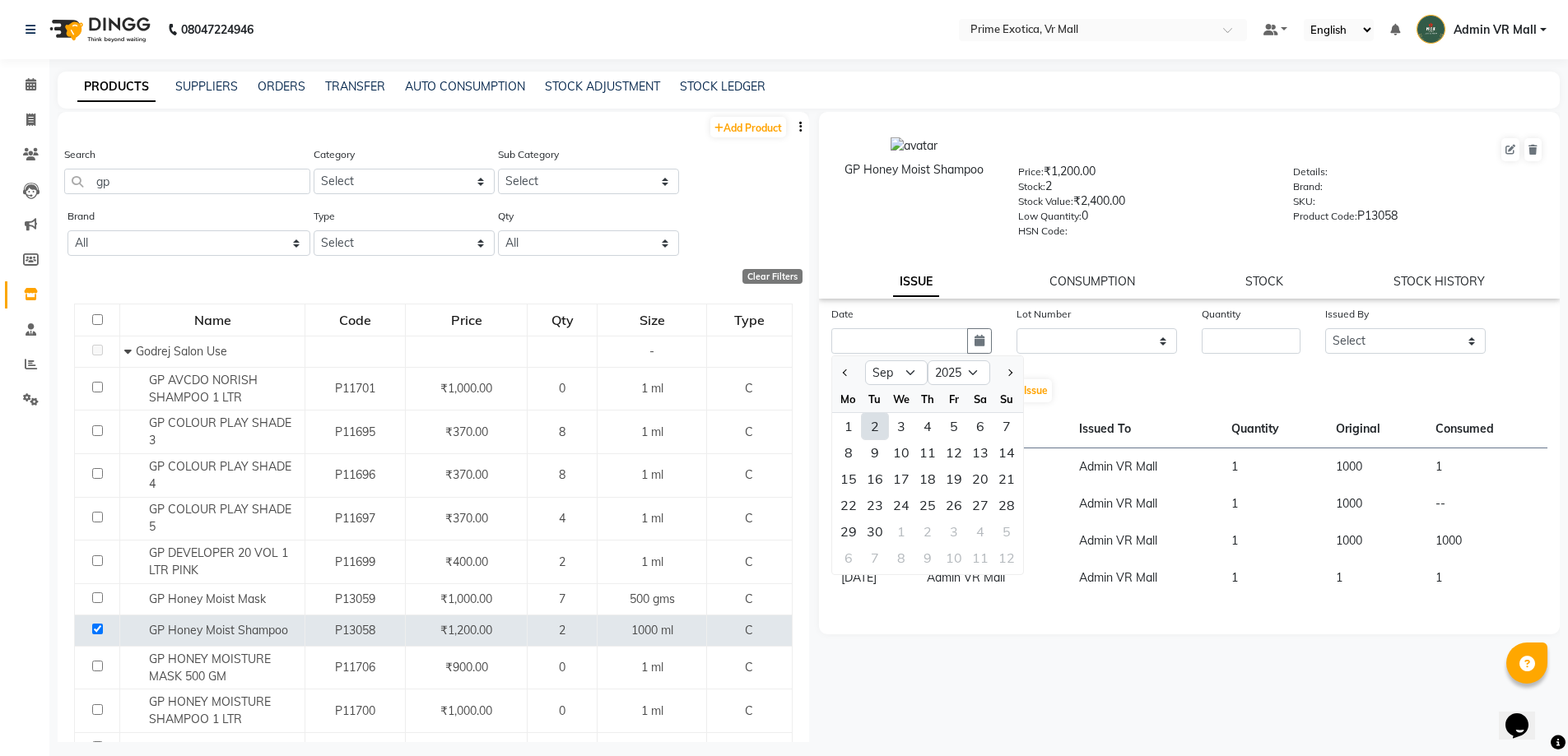
click at [878, 425] on div "2" at bounding box center [875, 426] width 27 height 27
type input "02-09-2025"
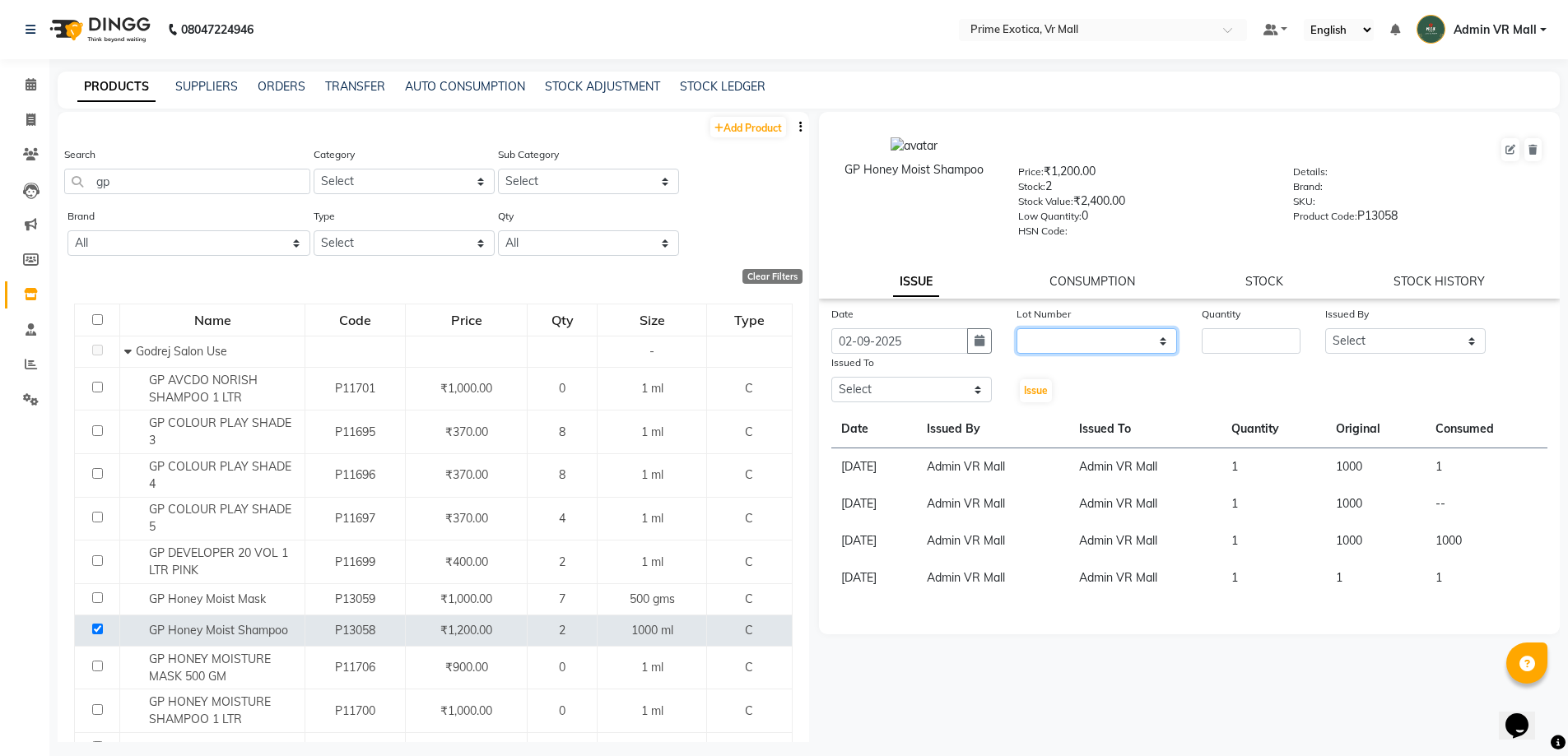
click at [1157, 342] on select "None" at bounding box center [1097, 341] width 161 height 26
select select "0: null"
click at [1017, 329] on select "None" at bounding box center [1097, 341] width 161 height 26
click at [1233, 340] on input "number" at bounding box center [1252, 341] width 99 height 26
type input "2"
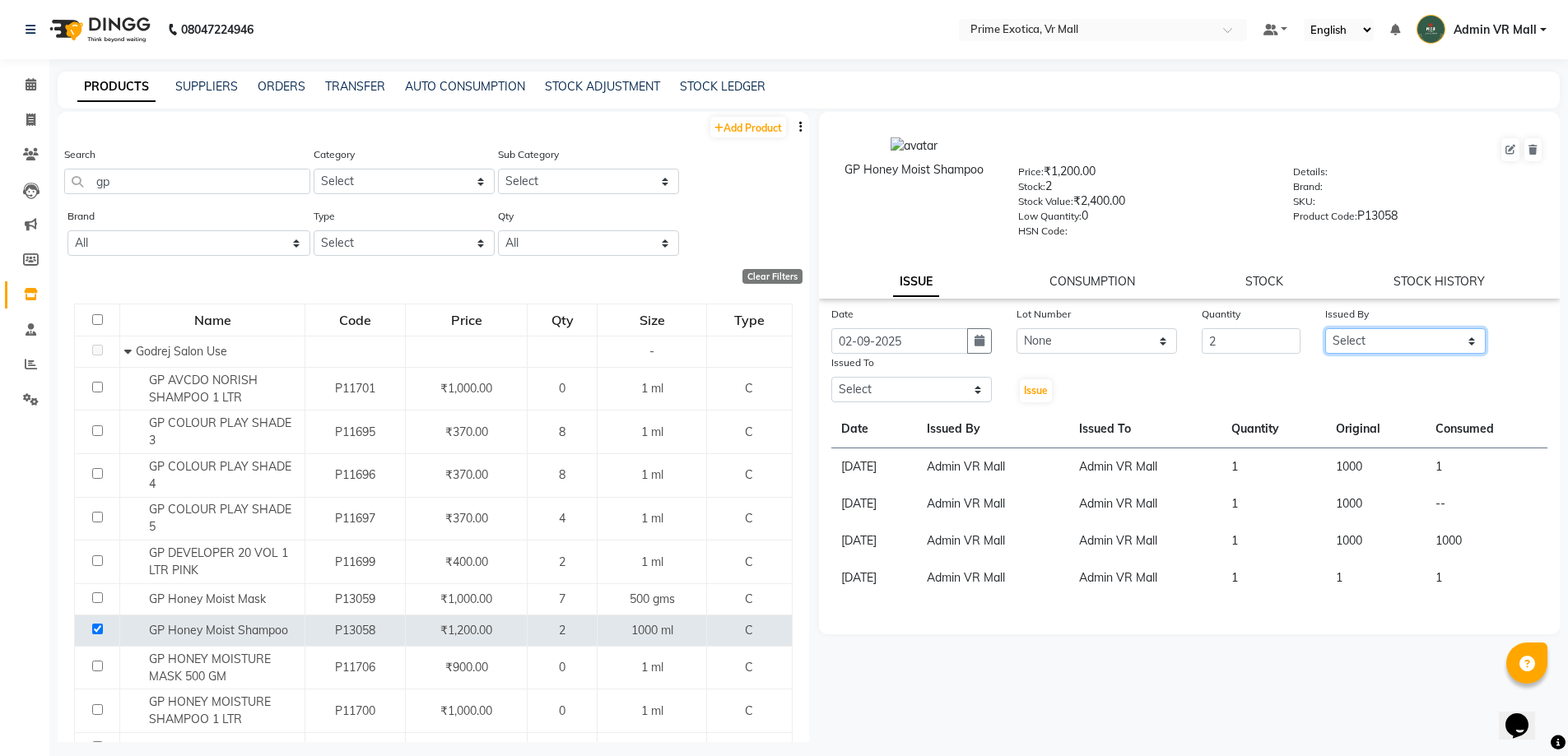
click at [1465, 342] on select "Select abhijeet Admin VR Mall AKSHAY RAJENDRRA MANKAR ANGELA S JOHN Archana Gou…" at bounding box center [1405, 341] width 161 height 26
select select "44152"
click at [1326, 329] on select "Select abhijeet Admin VR Mall AKSHAY RAJENDRRA MANKAR ANGELA S JOHN Archana Gou…" at bounding box center [1405, 341] width 161 height 26
click at [956, 386] on select "Select abhijeet Admin VR Mall AKSHAY RAJENDRRA MANKAR ANGELA S JOHN Archana Gou…" at bounding box center [911, 389] width 161 height 26
select select "44152"
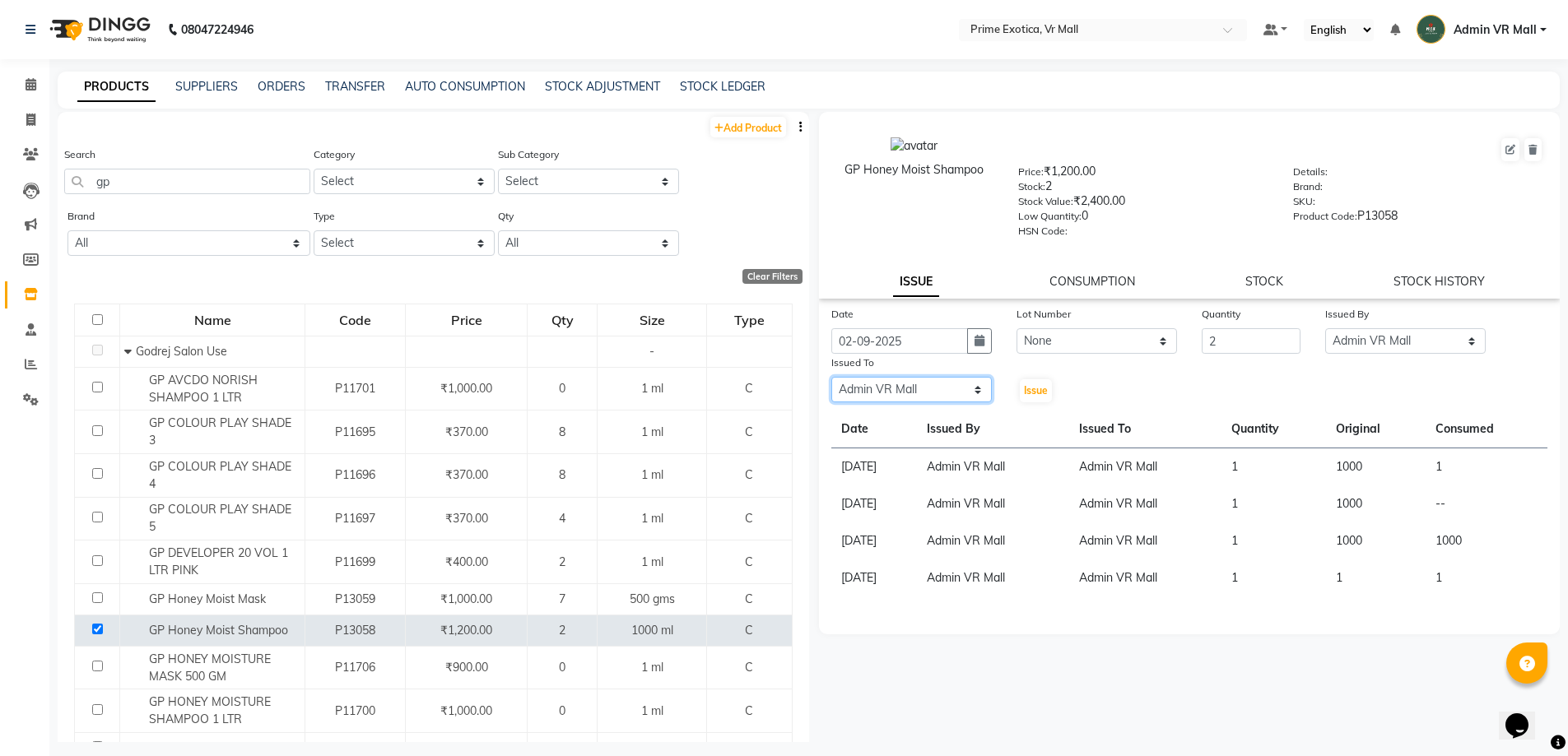
click at [832, 377] on select "Select abhijeet Admin VR Mall AKSHAY RAJENDRRA MANKAR ANGELA S JOHN Archana Gou…" at bounding box center [911, 389] width 161 height 26
click at [1041, 384] on button "Issue" at bounding box center [1036, 390] width 32 height 23
select select
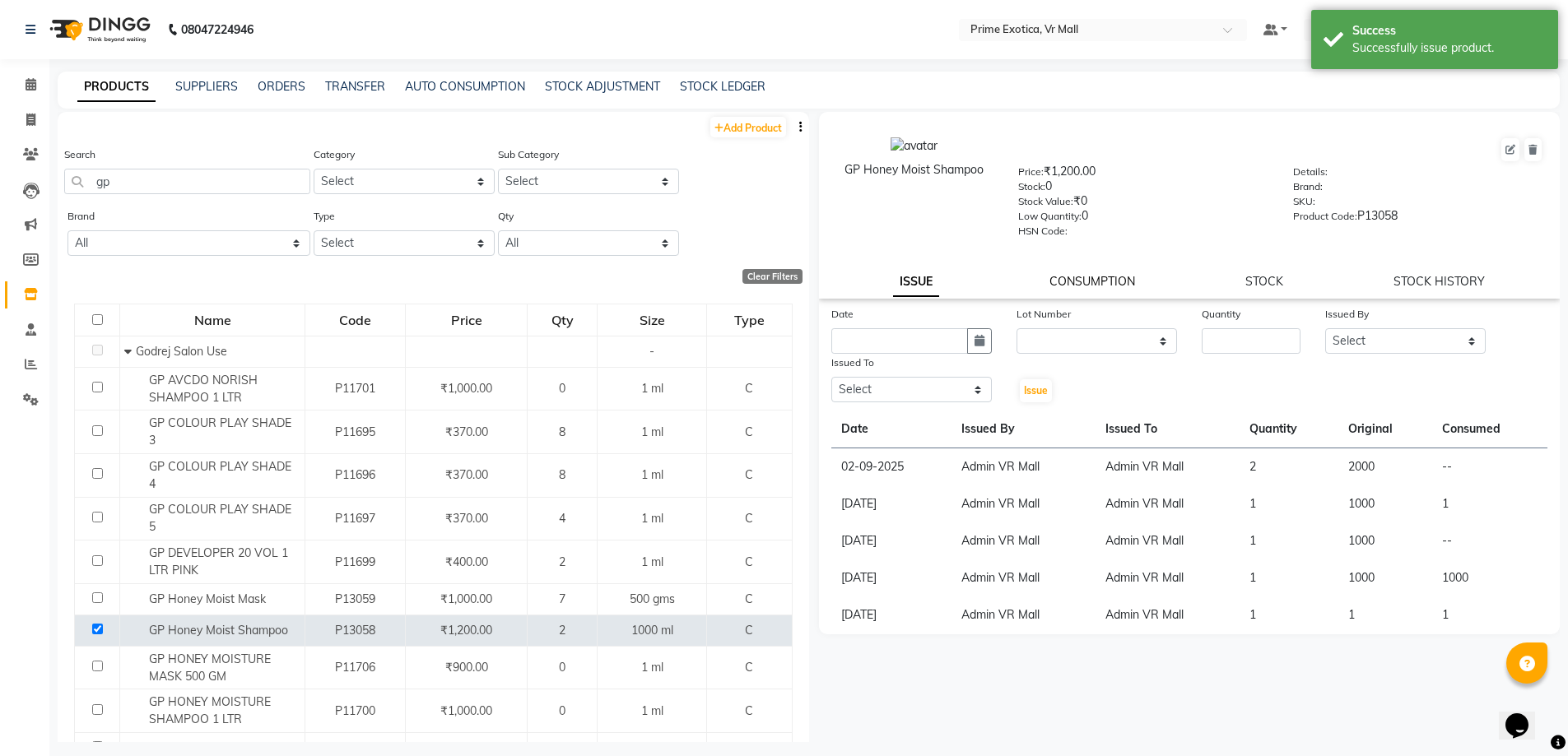
click at [1117, 280] on link "CONSUMPTION" at bounding box center [1093, 281] width 86 height 15
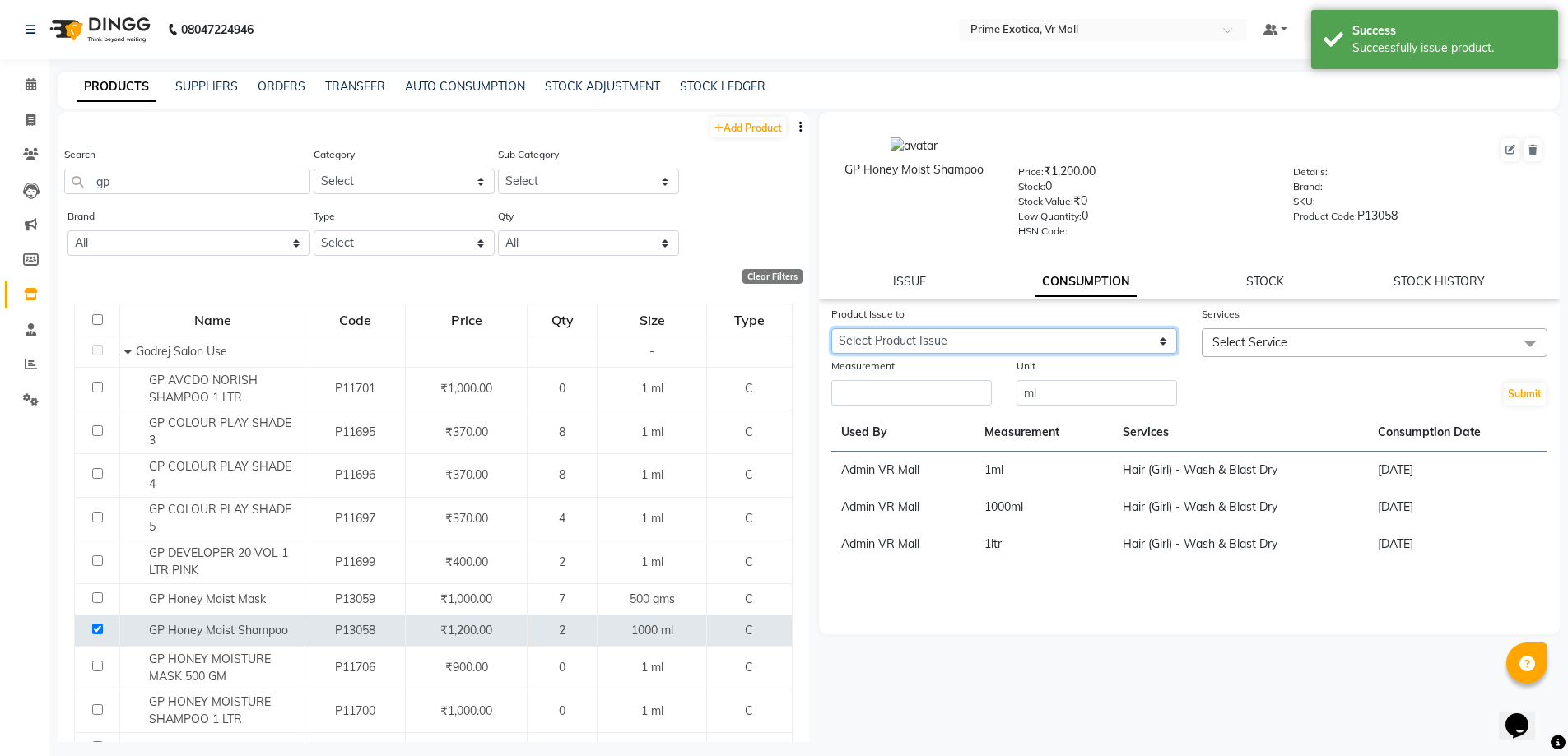
click at [1158, 333] on select "Select Product Issue 2025-09-02, Issued to: Admin VR Mall, Balance: 2000 2025-0…" at bounding box center [1004, 341] width 346 height 26
select select "1200632"
click at [832, 329] on select "Select Product Issue 2025-09-02, Issued to: Admin VR Mall, Balance: 2000 2025-0…" at bounding box center [1004, 341] width 346 height 26
click at [1526, 342] on span at bounding box center [1530, 344] width 33 height 31
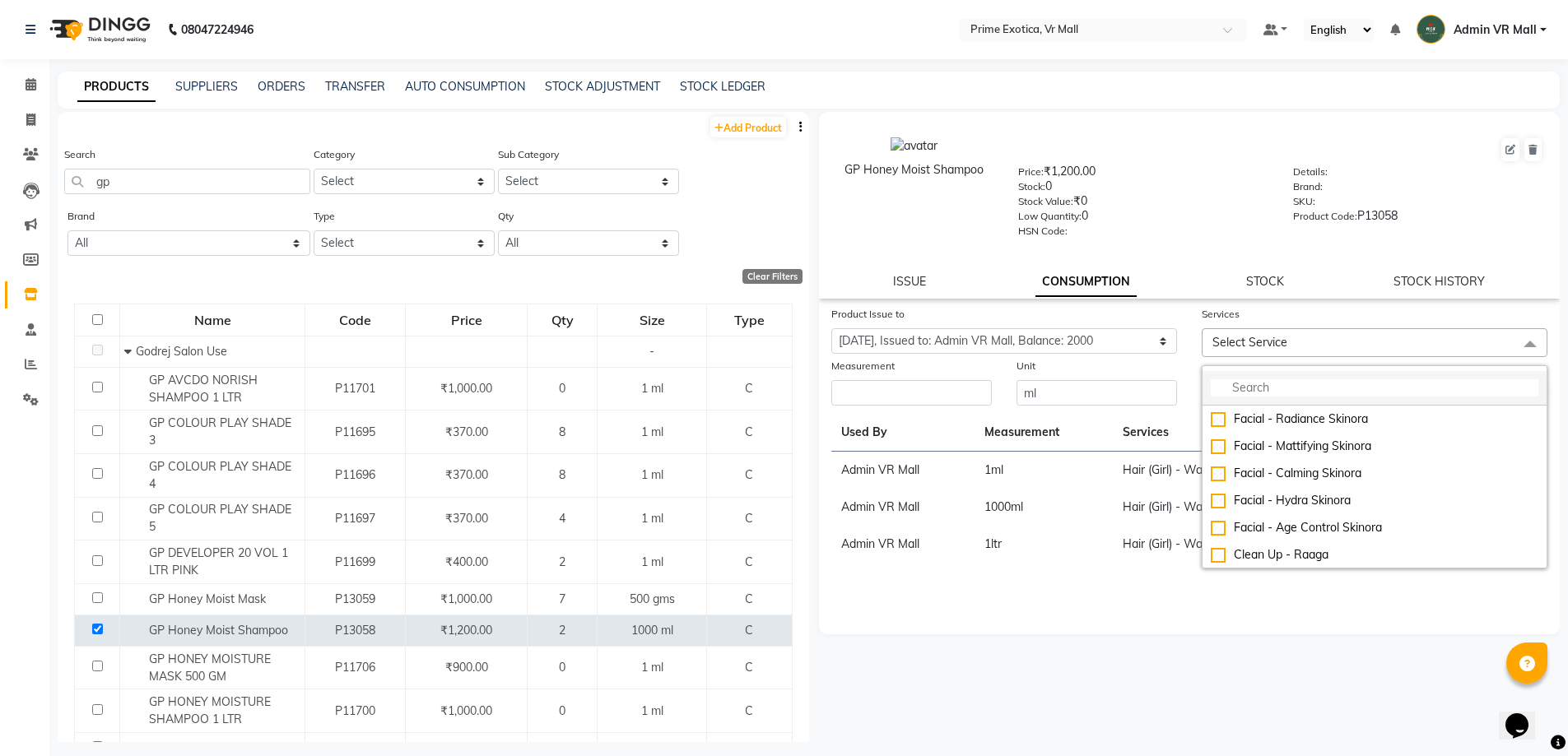
click at [1293, 381] on input "multiselect-search" at bounding box center [1374, 387] width 328 height 17
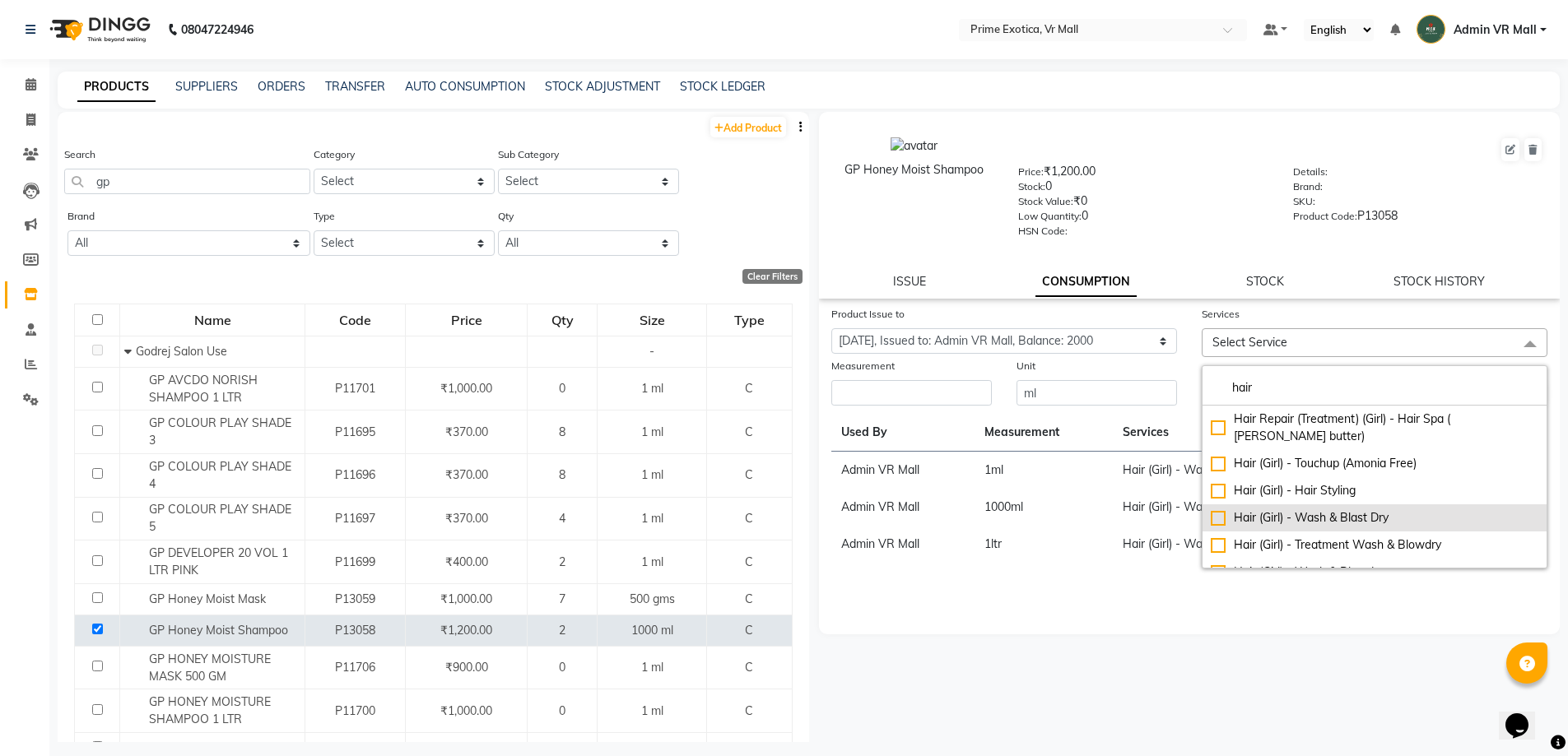
type input "hair"
click at [1221, 509] on div "Hair (Girl) - Wash & Blast Dry" at bounding box center [1374, 518] width 328 height 17
checkbox input "true"
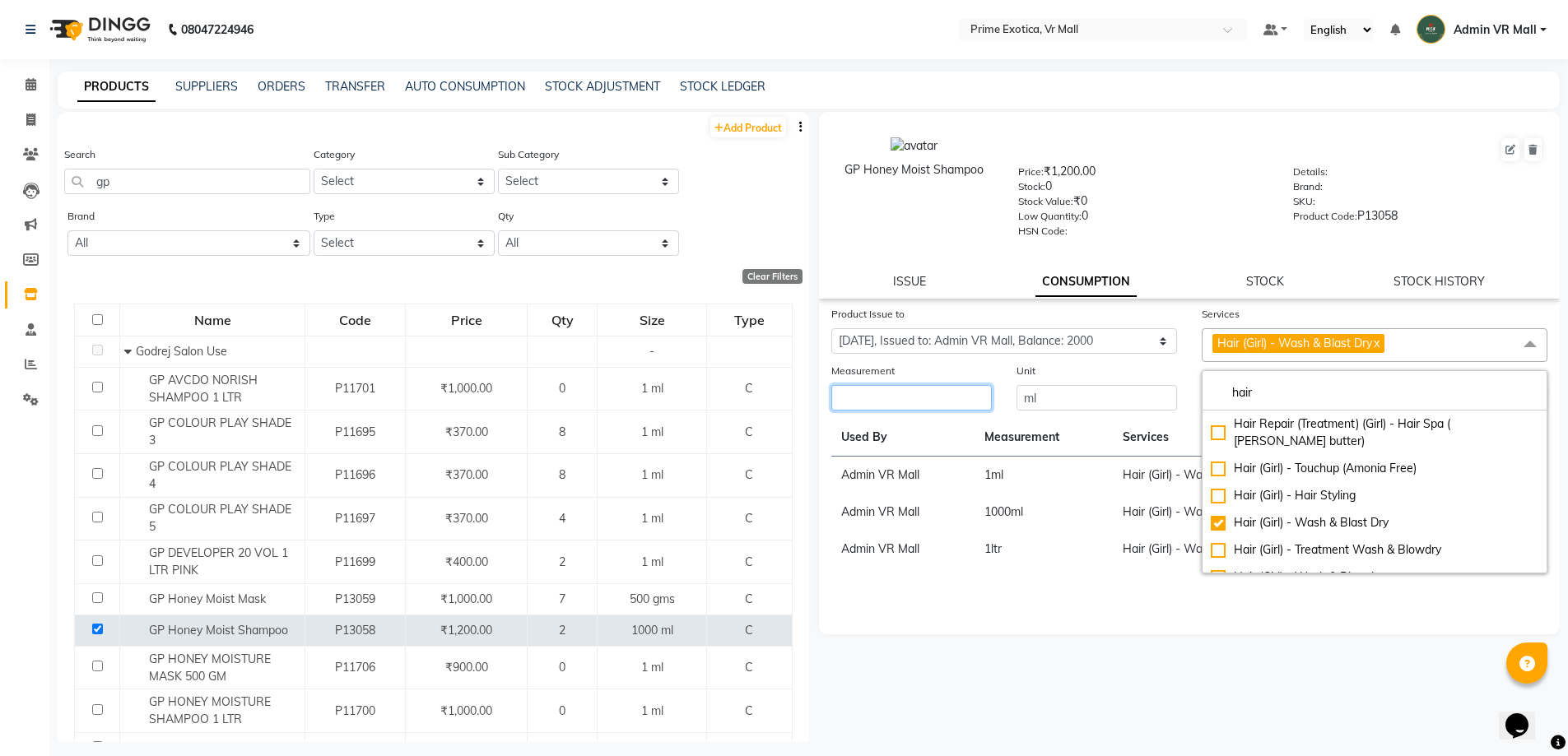
click at [976, 390] on input "number" at bounding box center [911, 397] width 161 height 26
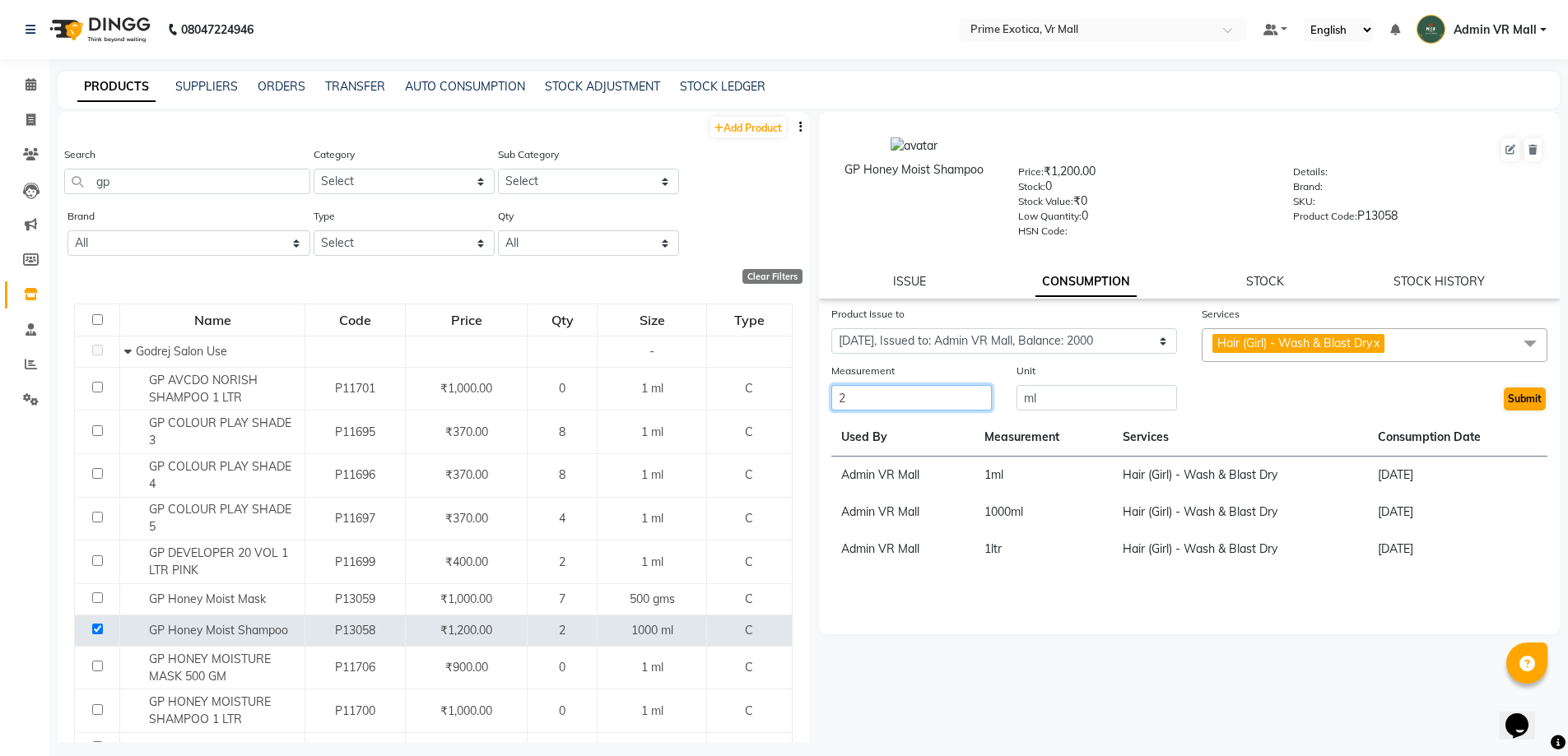
type input "2"
click at [1524, 396] on button "Submit" at bounding box center [1525, 399] width 42 height 23
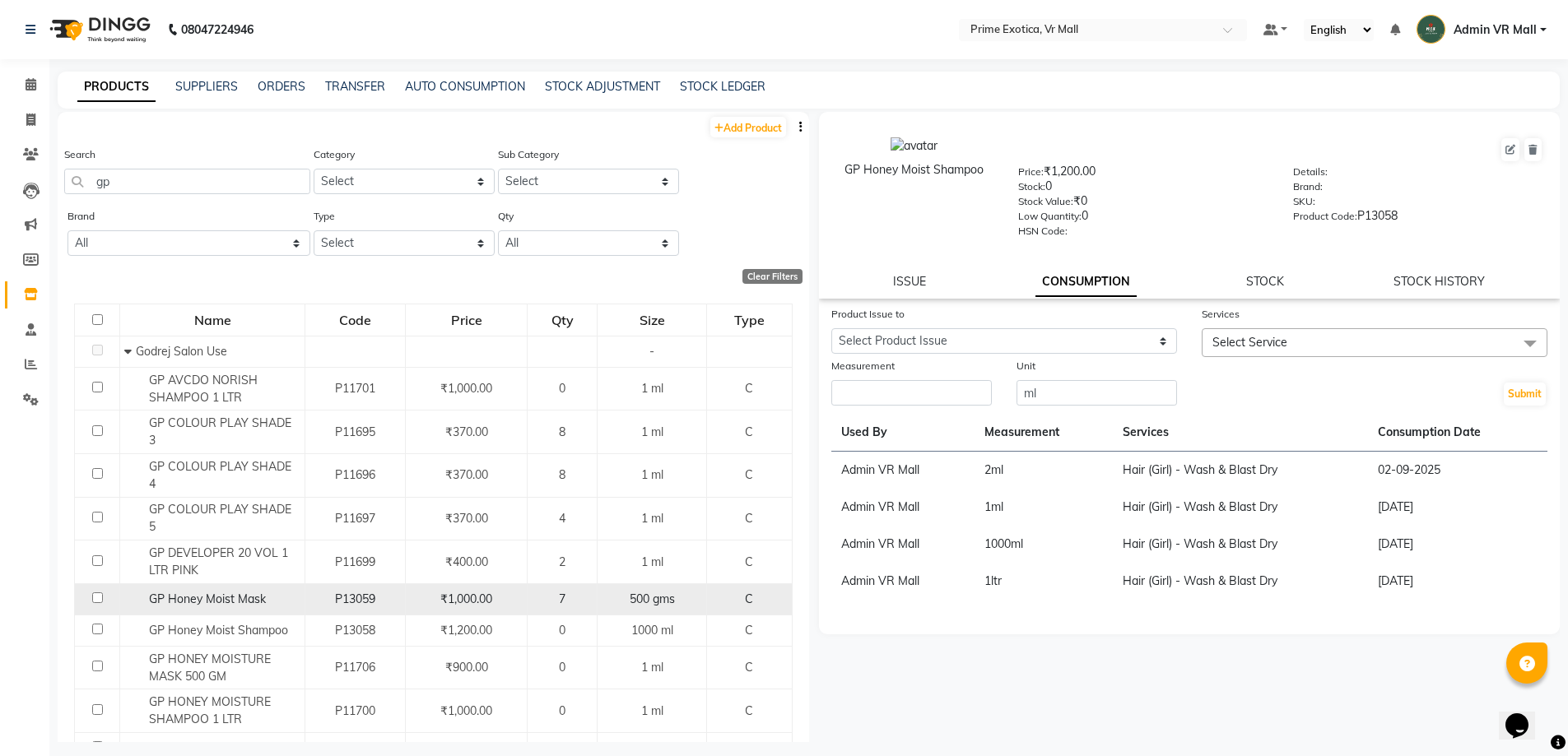
click at [96, 593] on input "checkbox" at bounding box center [97, 597] width 10 height 10
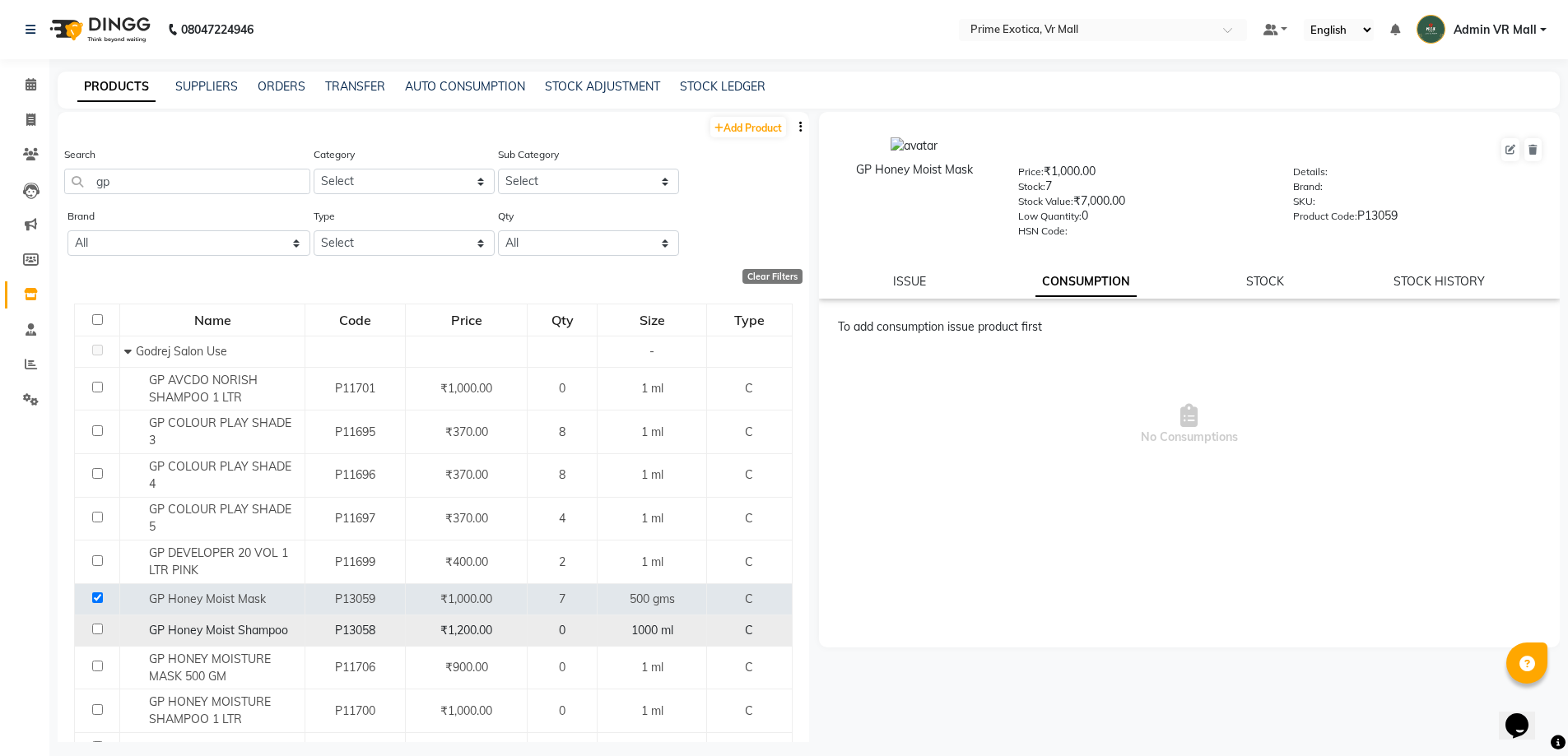
scroll to position [334, 0]
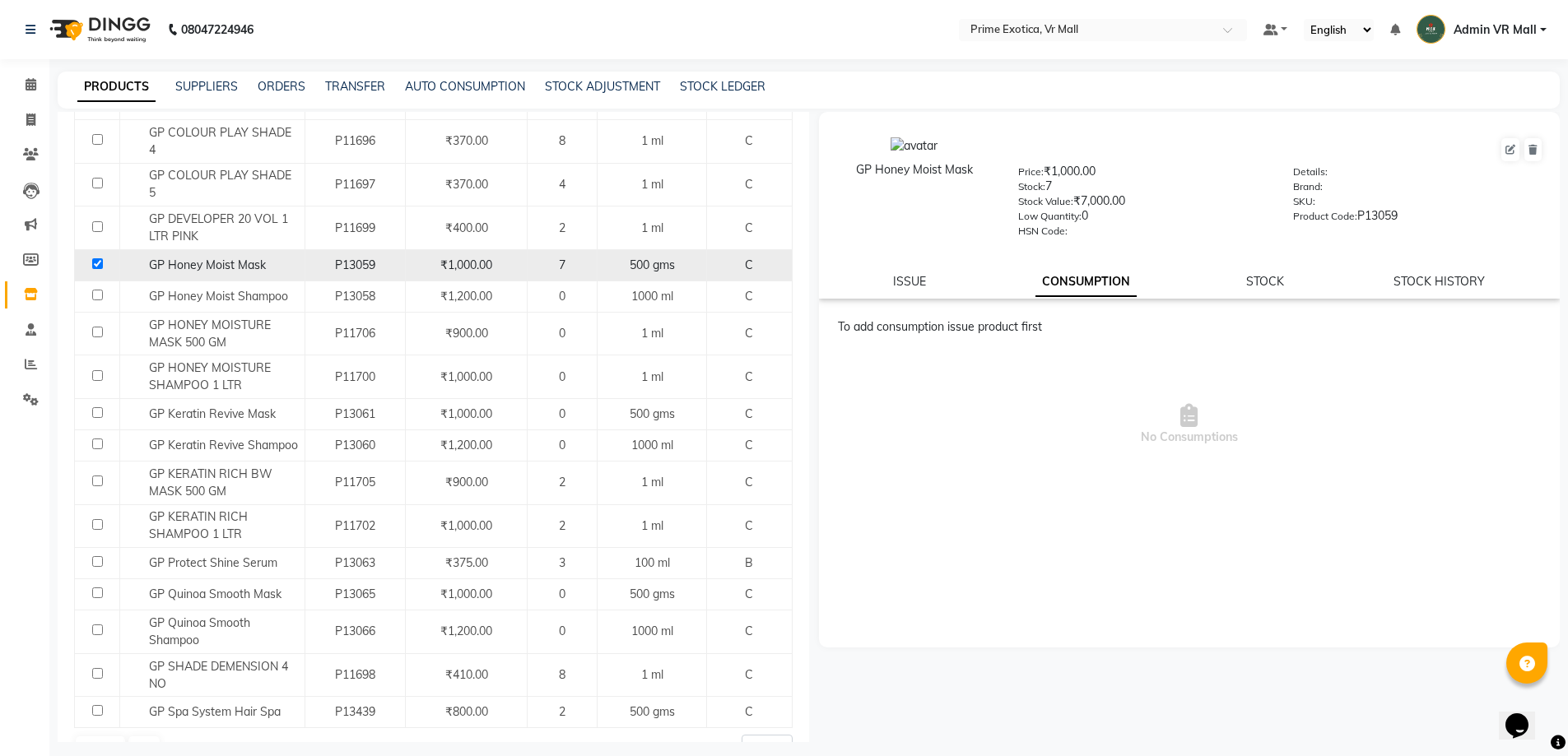
click at [99, 258] on input "checkbox" at bounding box center [97, 263] width 10 height 10
checkbox input "false"
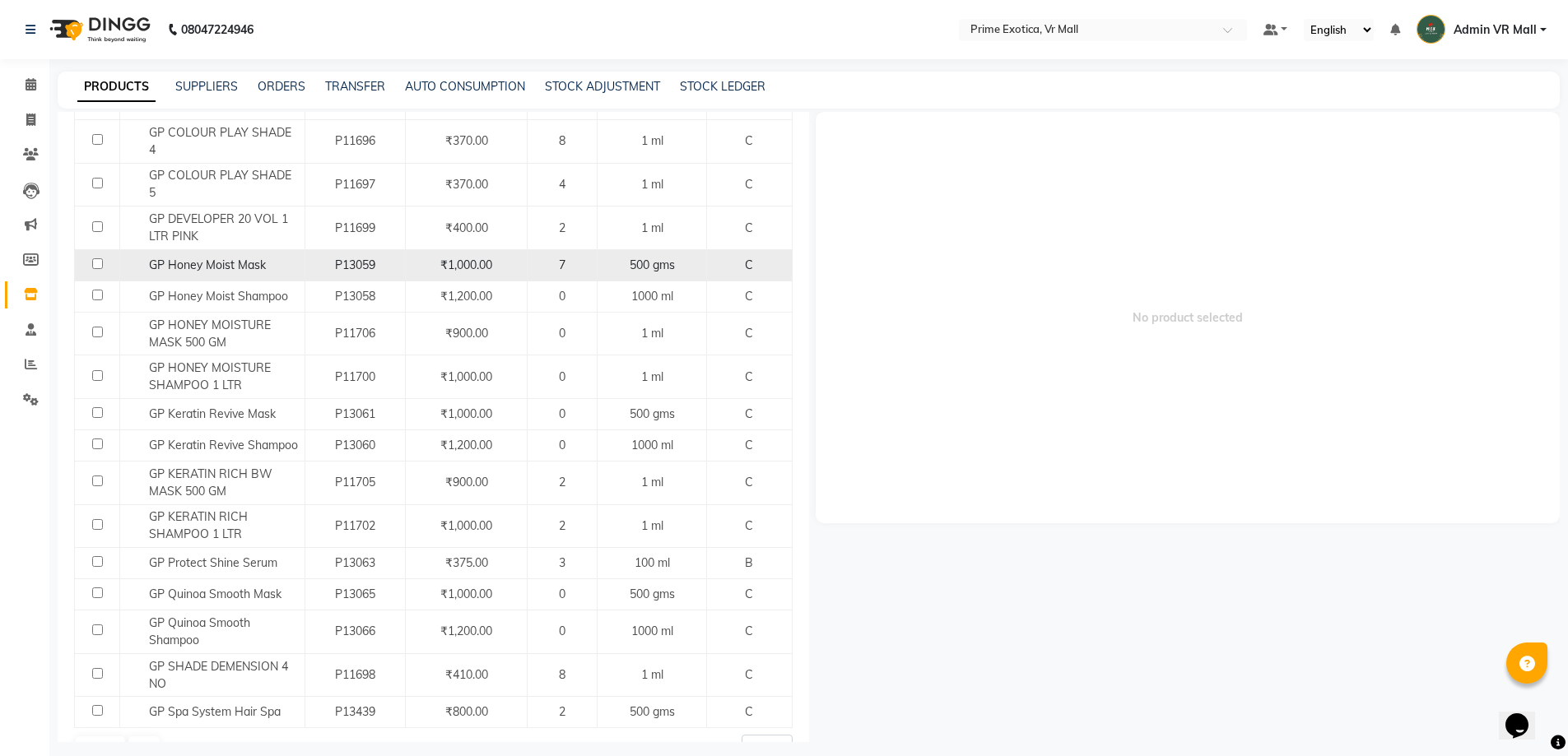
scroll to position [0, 0]
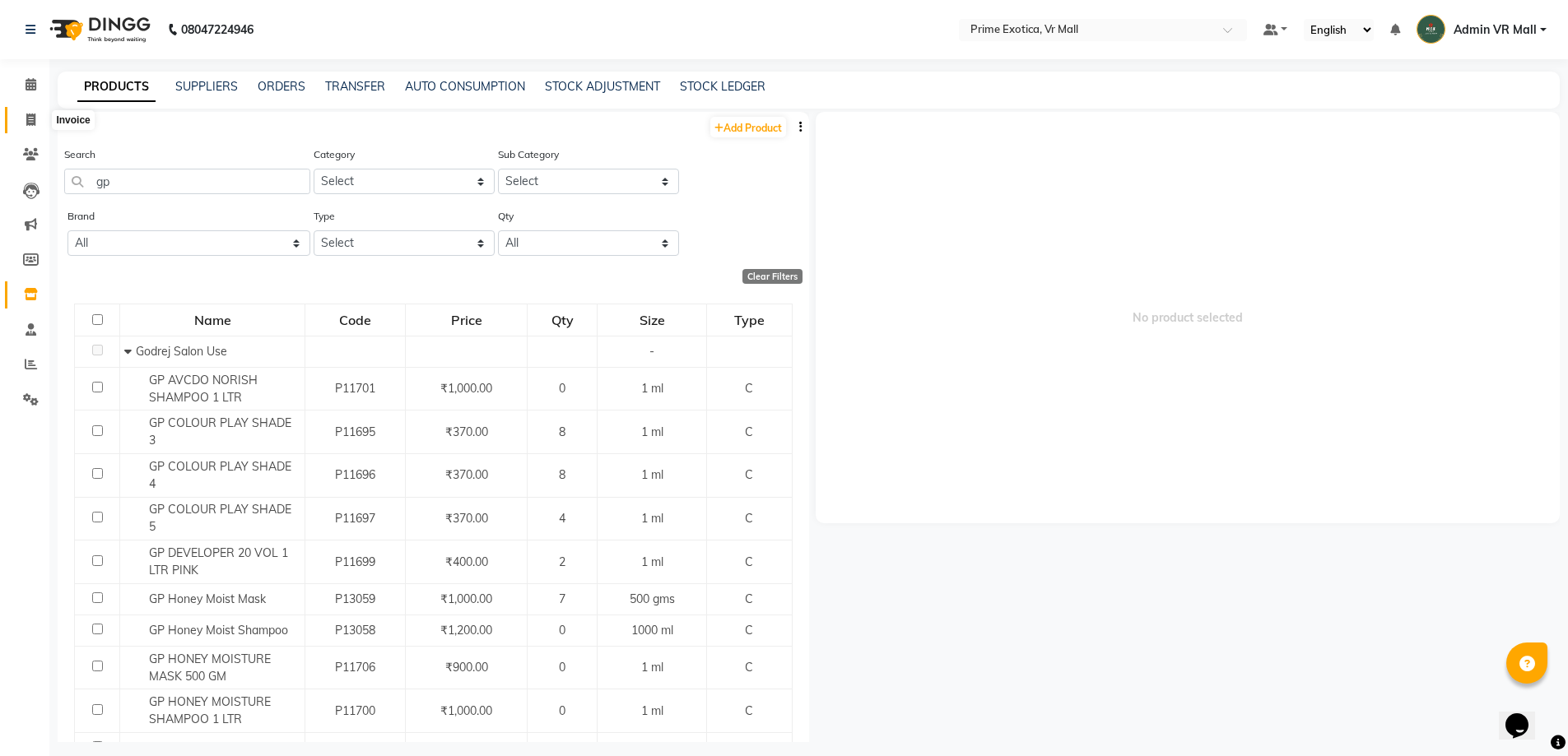
click at [27, 119] on icon at bounding box center [31, 120] width 10 height 12
select select "service"
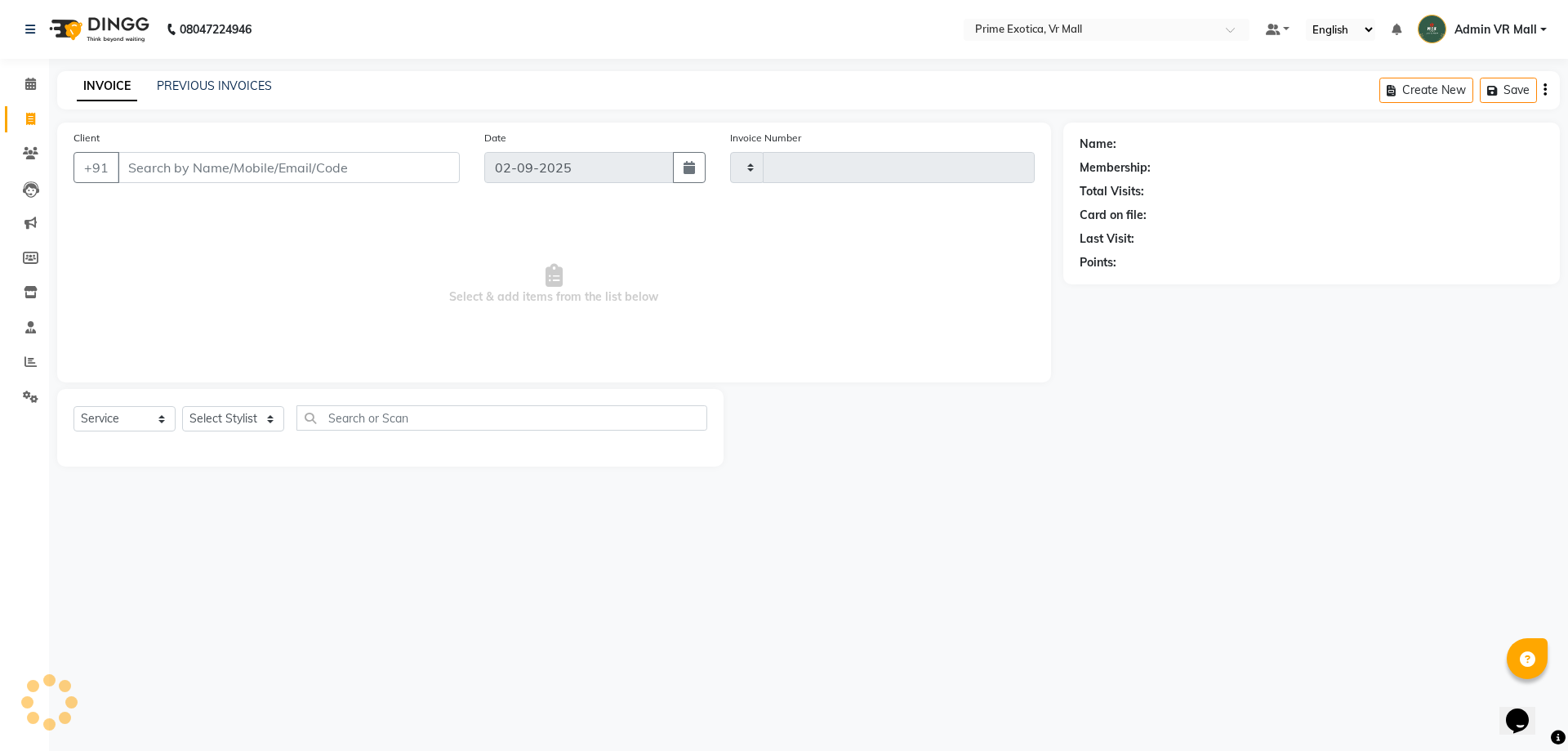
type input "1604"
select select "6077"
click at [284, 420] on select "Select Stylist abhijeet Admin VR Mall AKSHAY RAJENDRRA MANKAR ANGELA S JOHN Arc…" at bounding box center [233, 419] width 102 height 25
select select "76888"
click at [182, 407] on select "Select Stylist abhijeet Admin VR Mall AKSHAY RAJENDRRA MANKAR ANGELA S JOHN Arc…" at bounding box center [233, 419] width 102 height 25
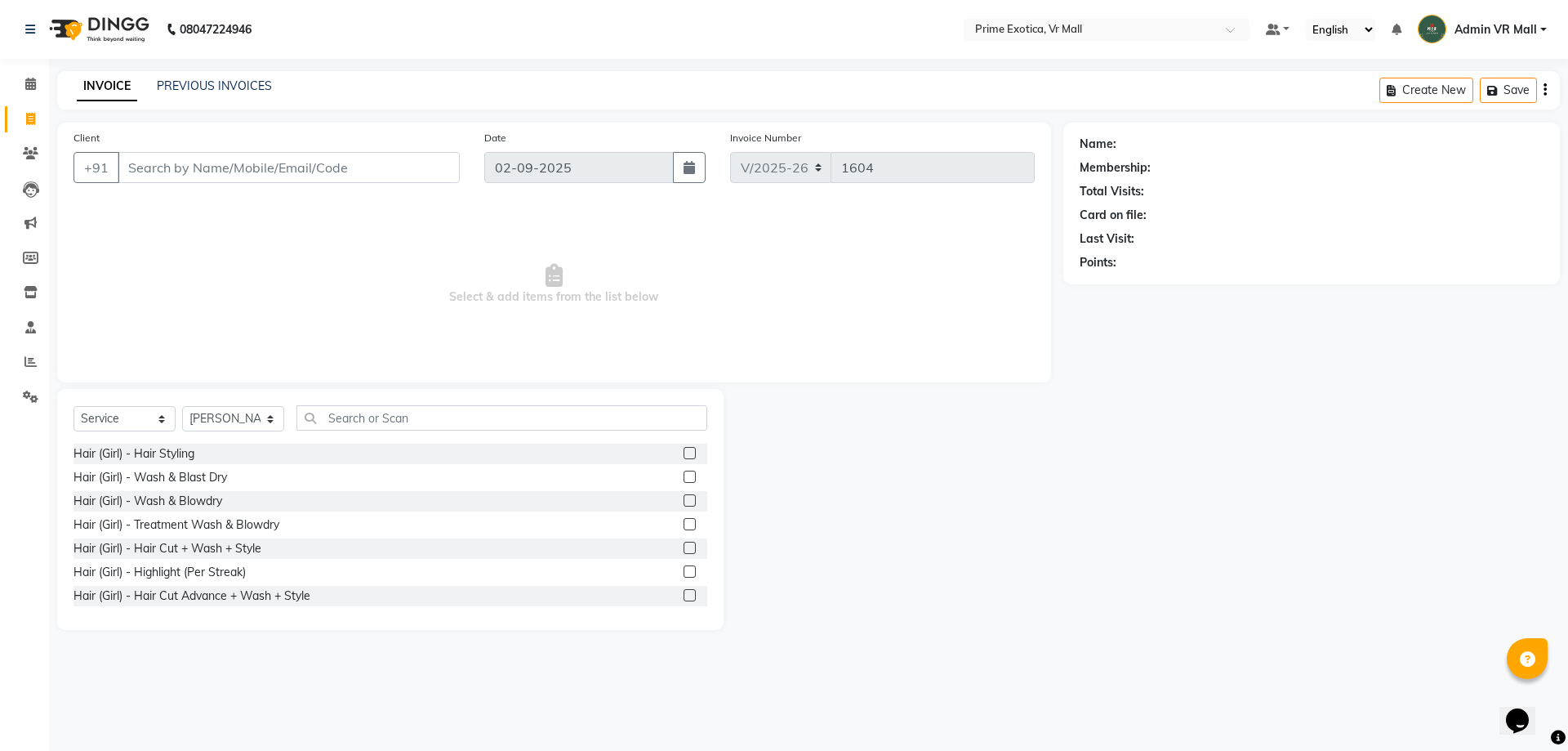
click at [684, 498] on label at bounding box center [689, 500] width 12 height 12
click at [684, 498] on input "checkbox" at bounding box center [688, 501] width 10 height 10
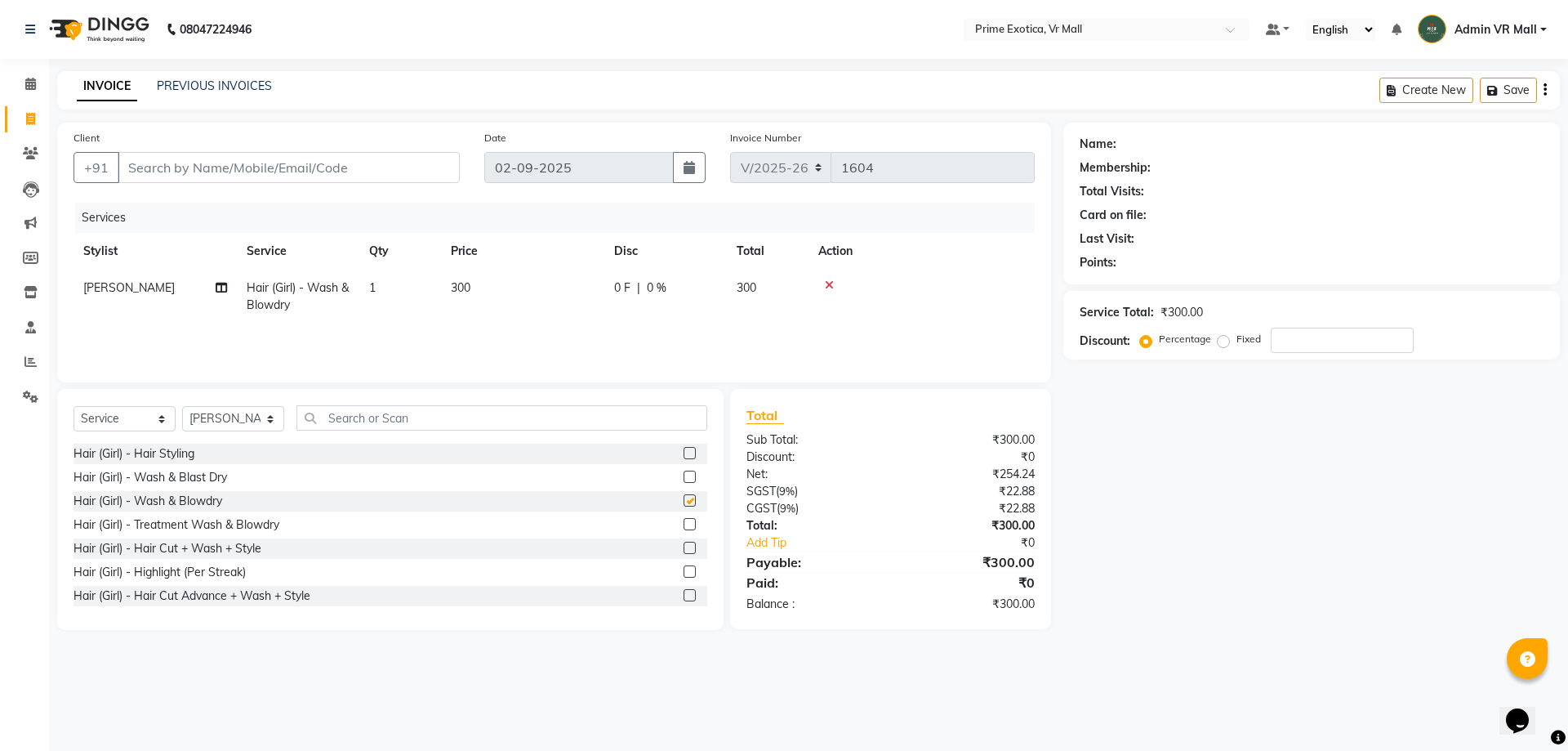
checkbox input "false"
click at [293, 174] on input "Client" at bounding box center [289, 167] width 342 height 31
click at [401, 168] on input "Client" at bounding box center [289, 167] width 342 height 31
type input "8"
type input "0"
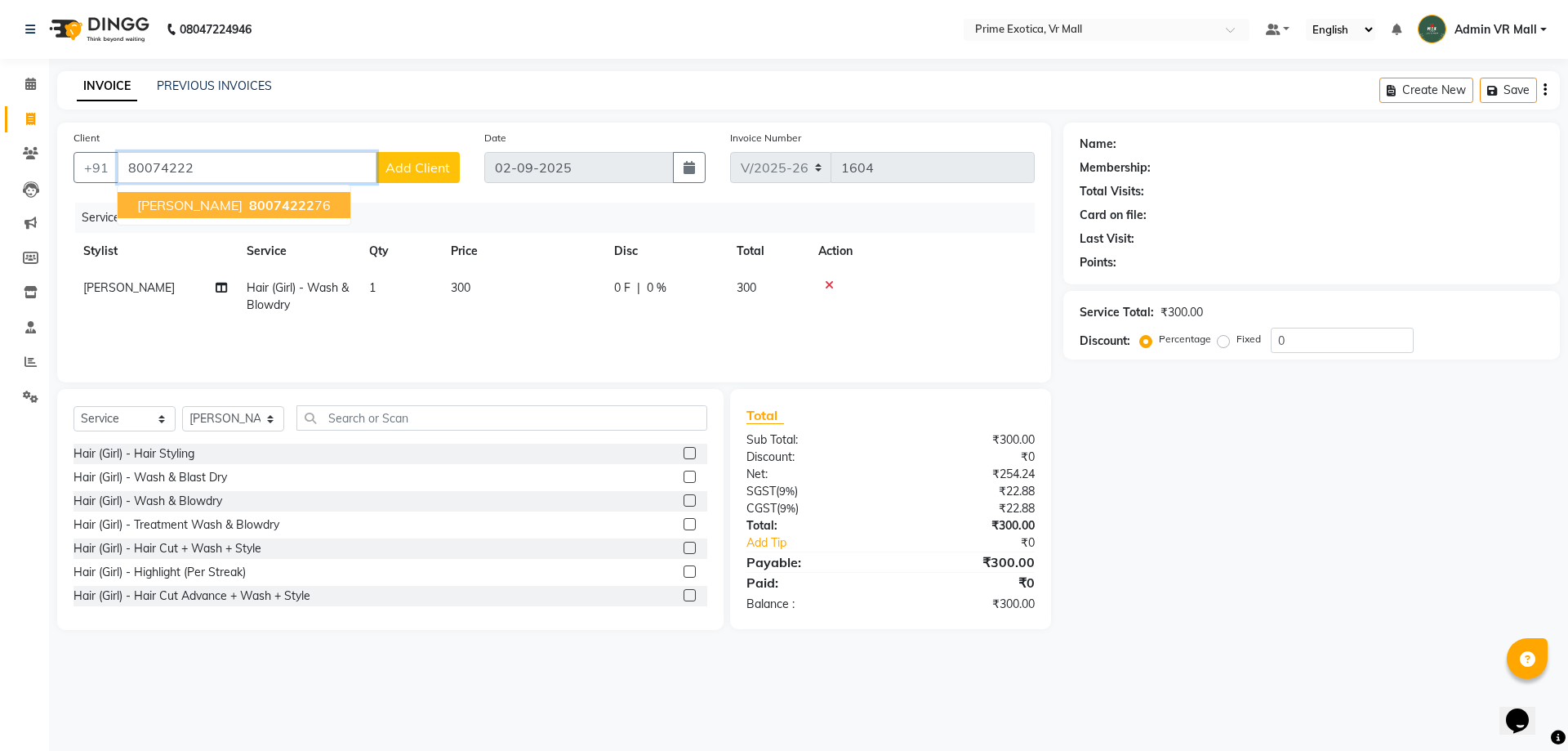
click at [269, 211] on ngb-highlight "80074222 76" at bounding box center [289, 205] width 85 height 16
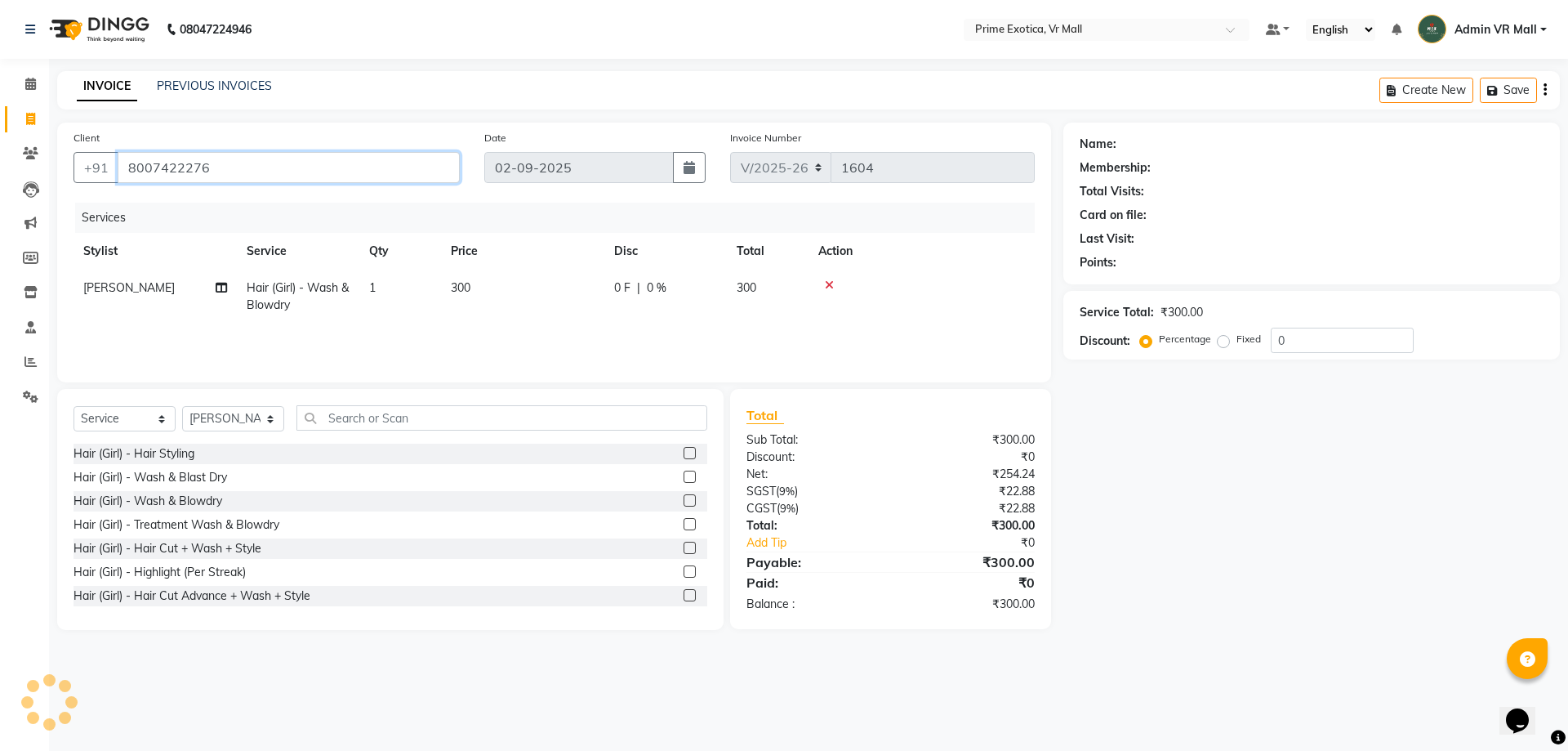
type input "8007422276"
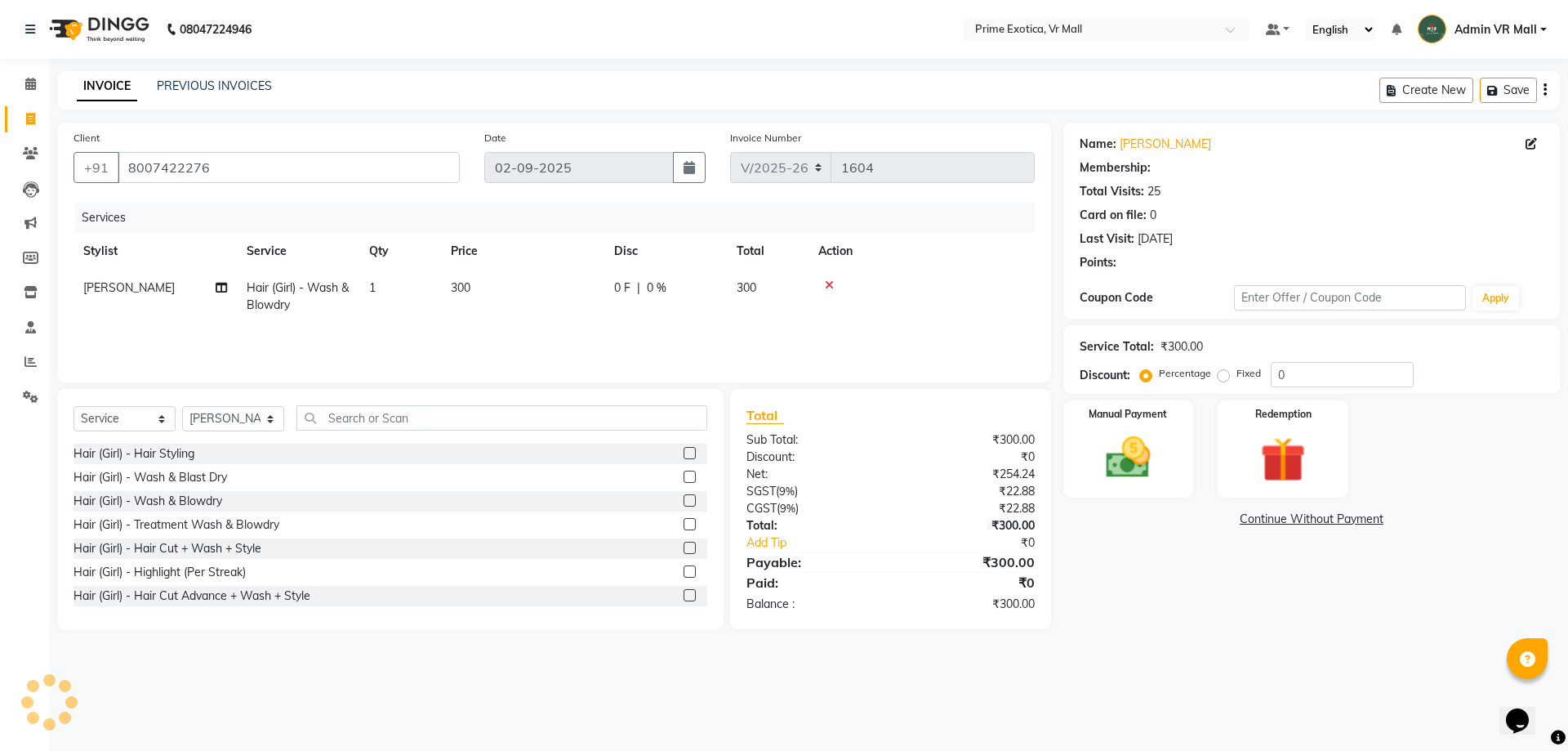
type input "15"
select select "1: Object"
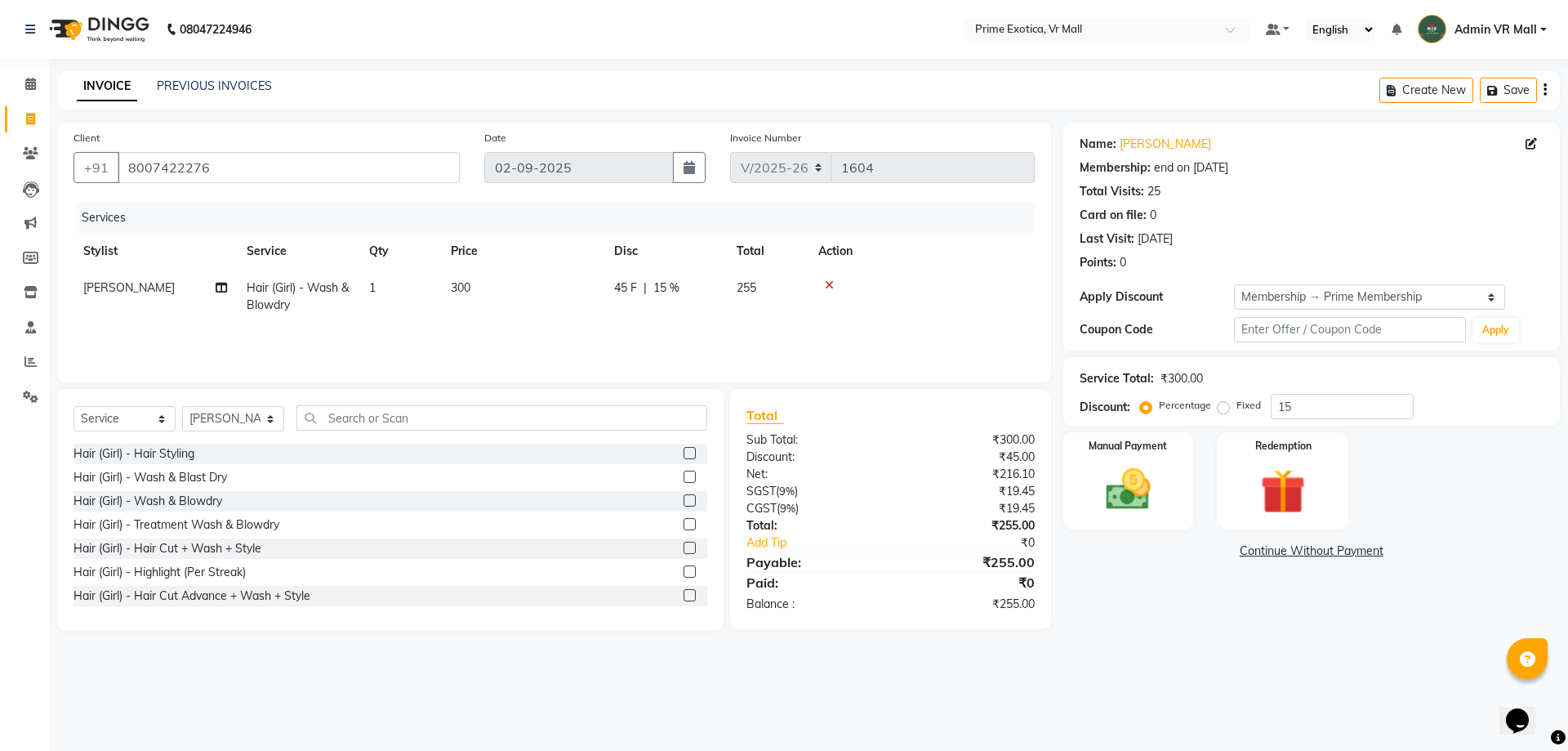
click at [684, 502] on label at bounding box center [689, 500] width 12 height 12
click at [684, 502] on input "checkbox" at bounding box center [688, 501] width 10 height 10
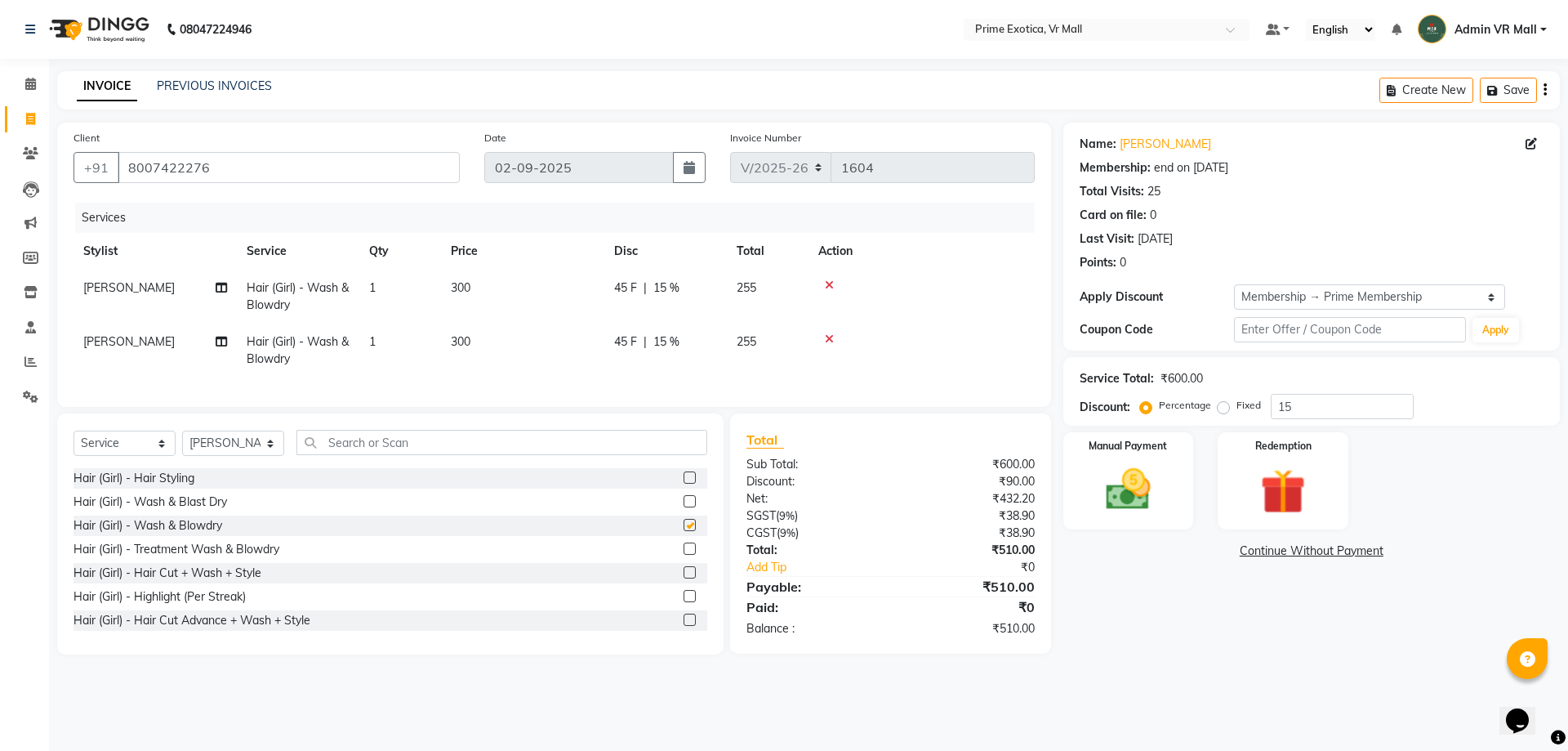
checkbox input "false"
click at [1130, 495] on img at bounding box center [1128, 489] width 76 height 54
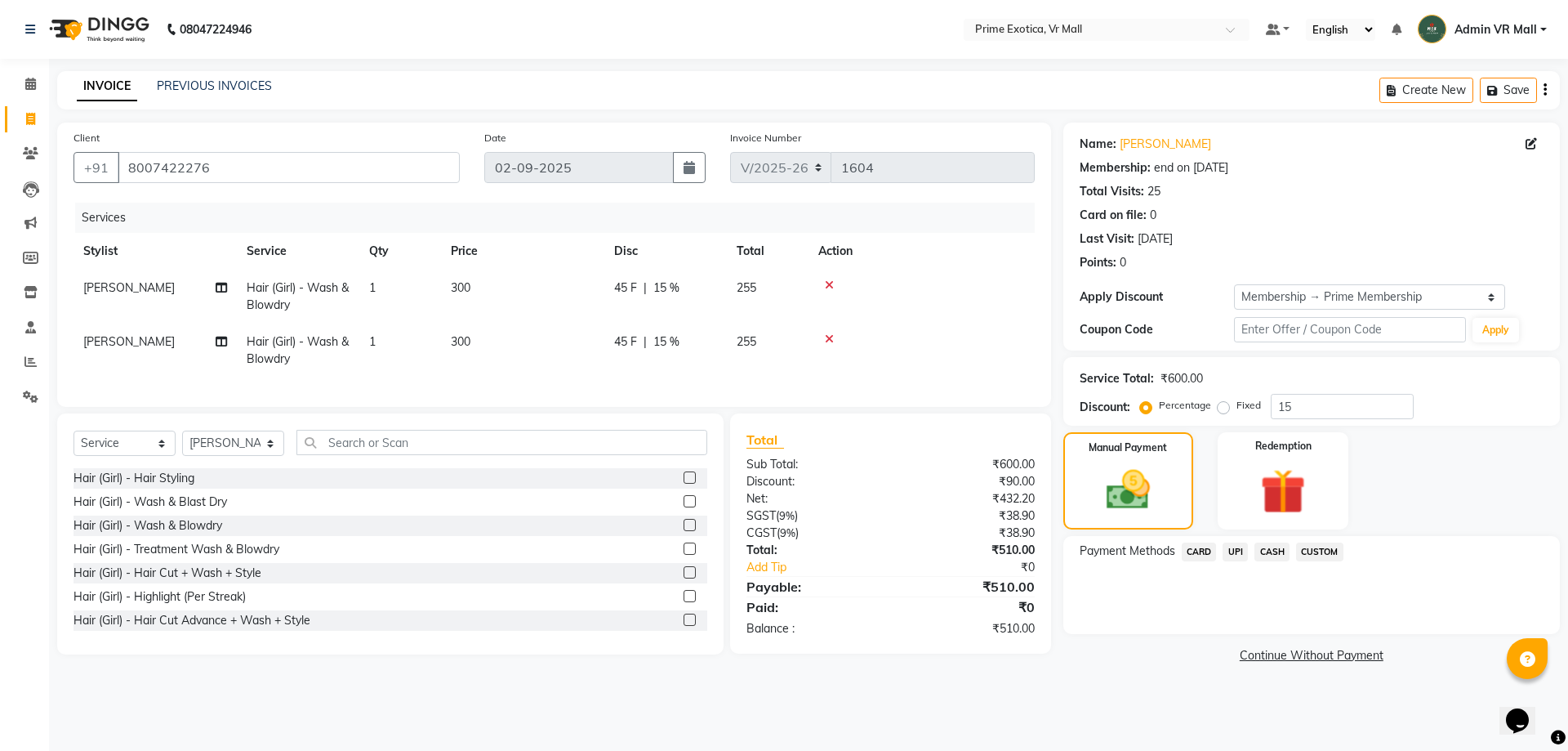
click at [1231, 556] on span "UPI" at bounding box center [1235, 552] width 25 height 19
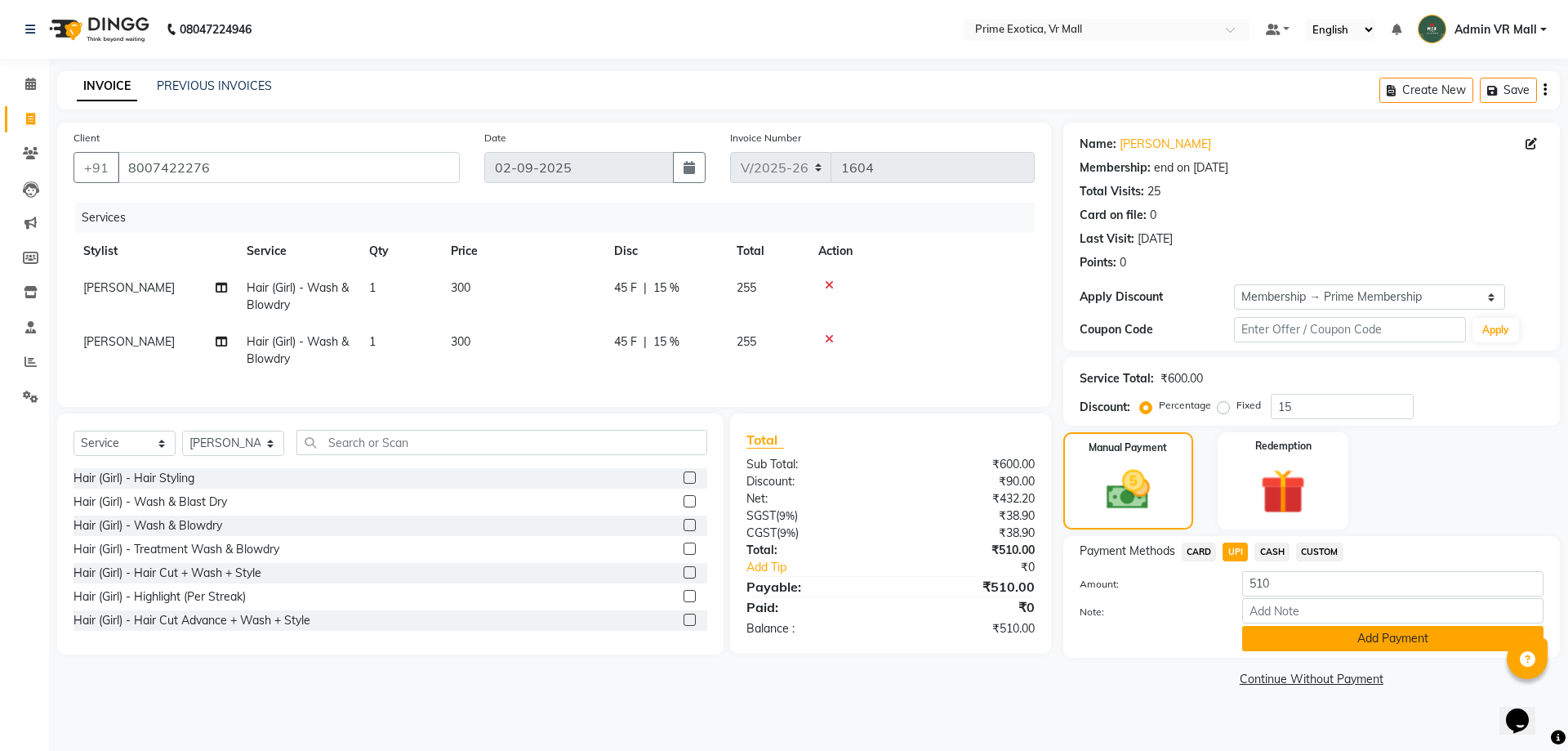
click at [1378, 633] on button "Add Payment" at bounding box center [1394, 639] width 302 height 25
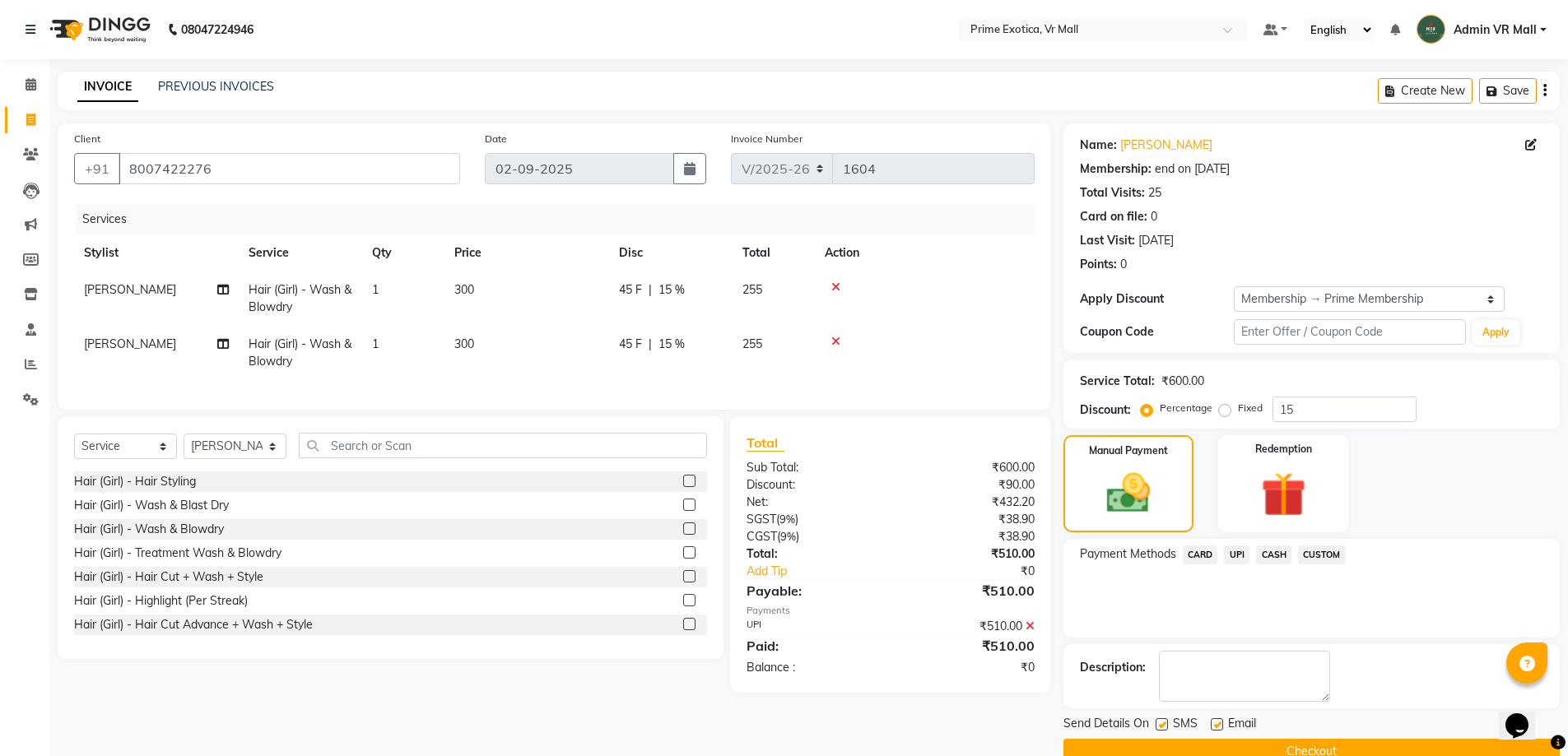
scroll to position [33, 0]
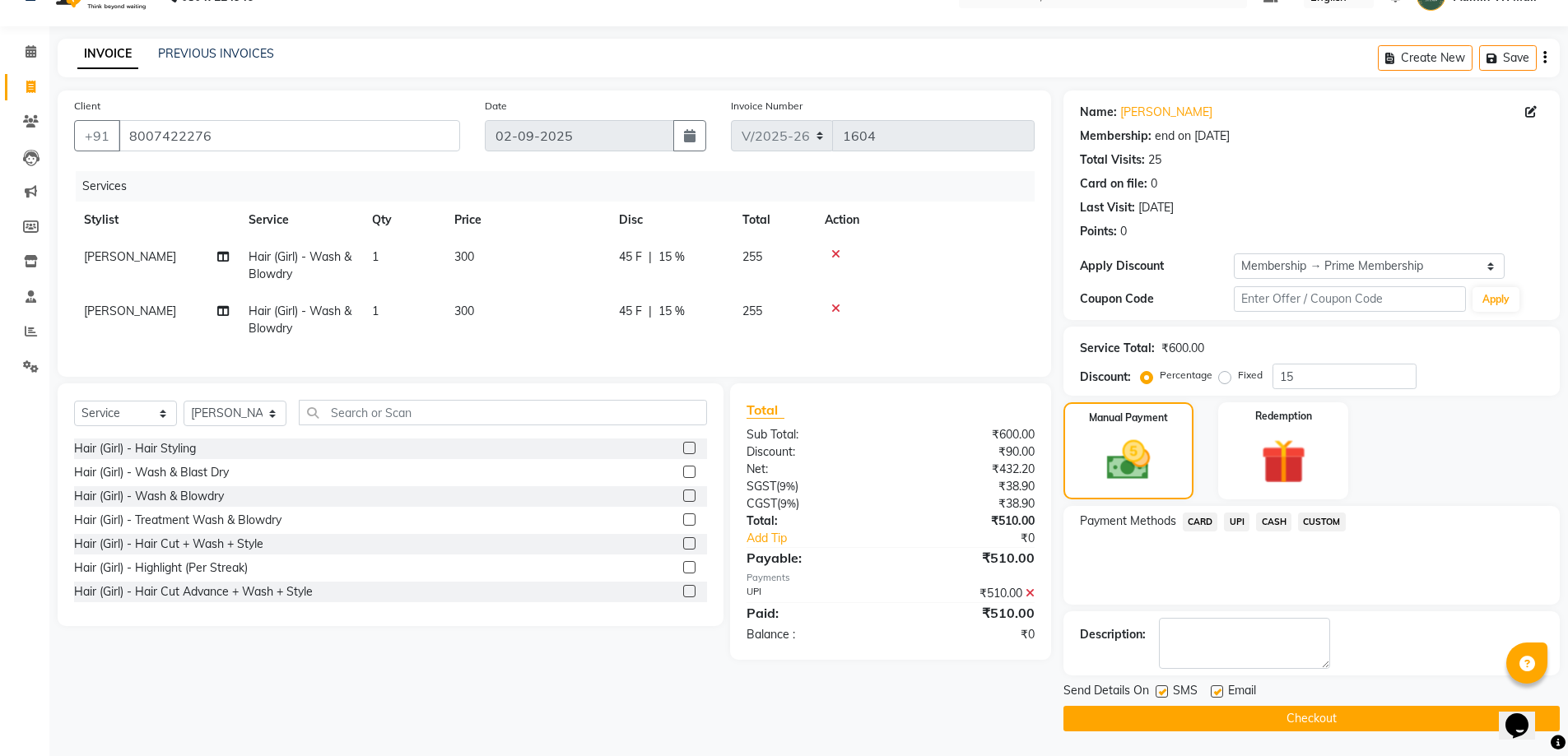
click at [1287, 721] on button "Checkout" at bounding box center [1311, 718] width 496 height 26
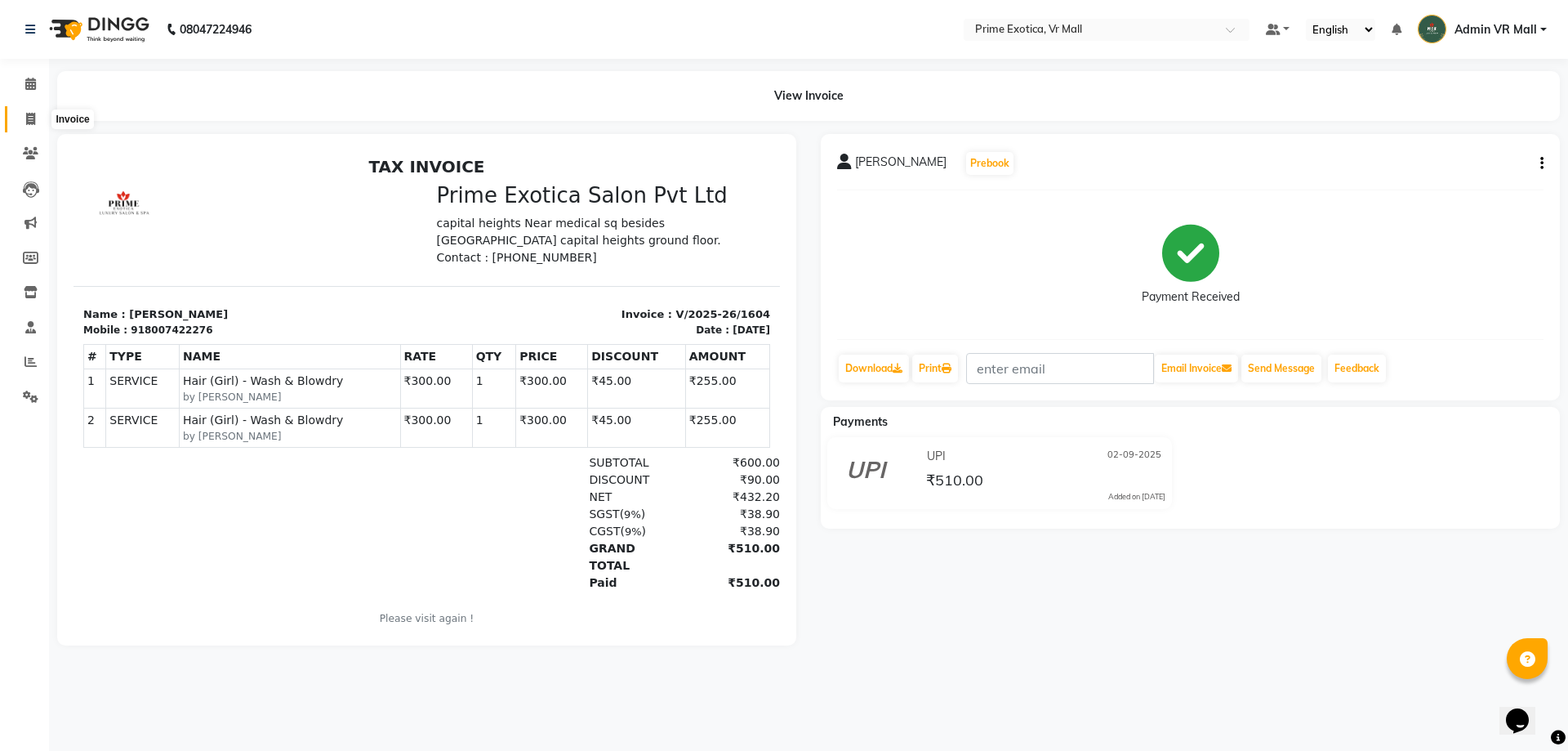
click at [34, 125] on span at bounding box center [30, 120] width 28 height 19
select select "service"
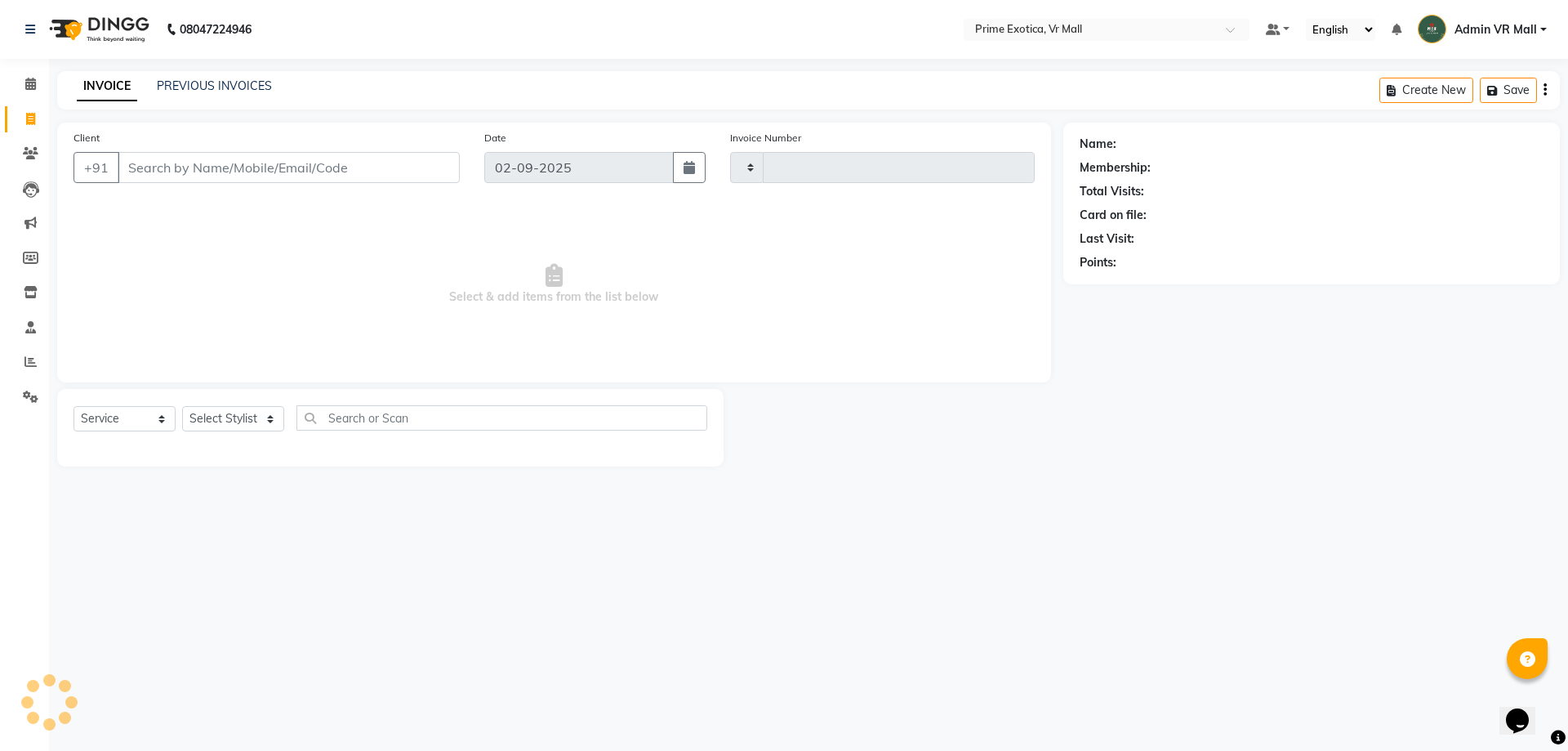
type input "1605"
select select "6077"
click at [284, 418] on select "Select Stylist abhijeet Admin VR Mall AKSHAY RAJENDRRA MANKAR ANGELA S JOHN Arc…" at bounding box center [233, 419] width 102 height 25
select select "47391"
click at [182, 407] on select "Select Stylist abhijeet Admin VR Mall AKSHAY RAJENDRRA MANKAR ANGELA S JOHN Arc…" at bounding box center [233, 419] width 102 height 25
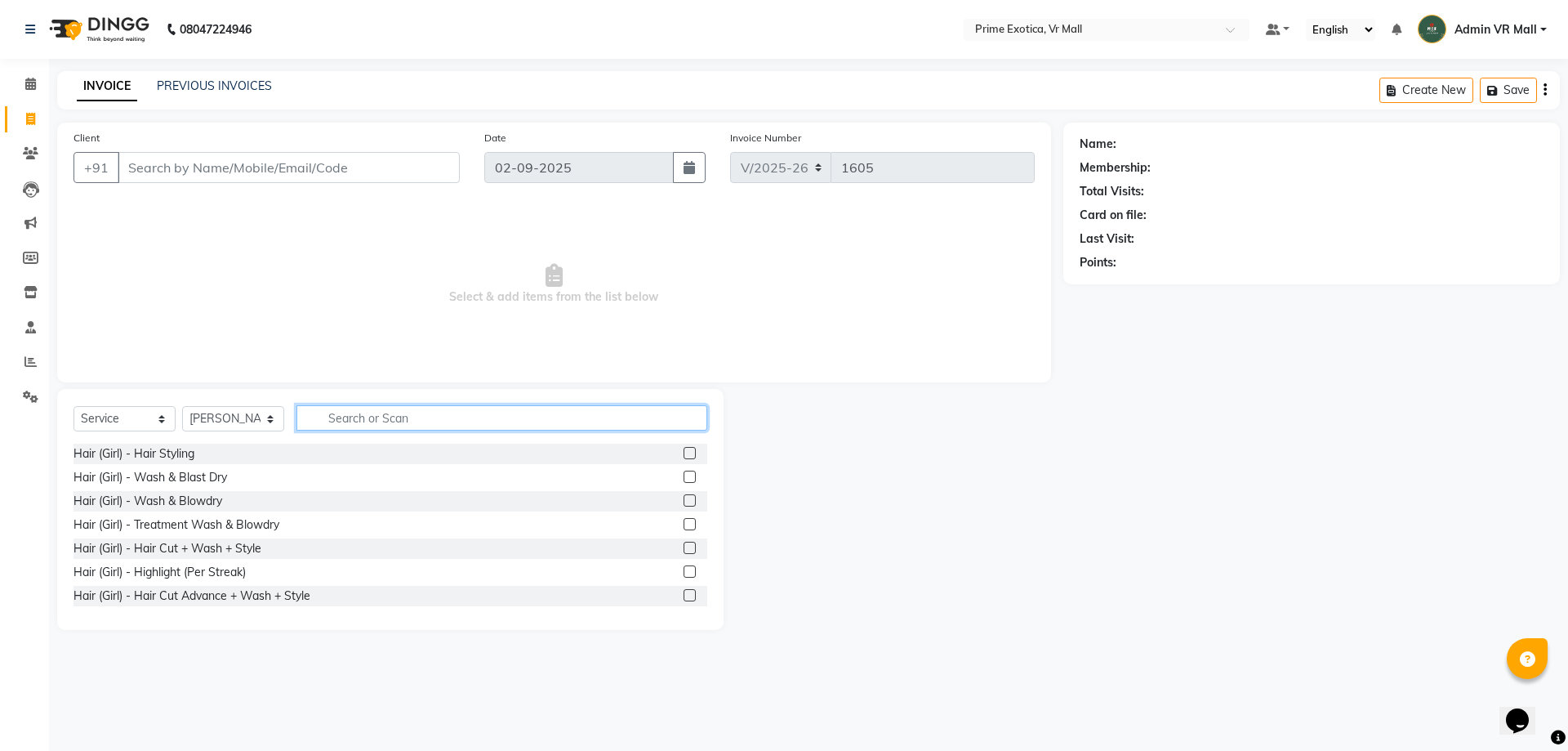
click at [494, 417] on input "text" at bounding box center [502, 418] width 411 height 25
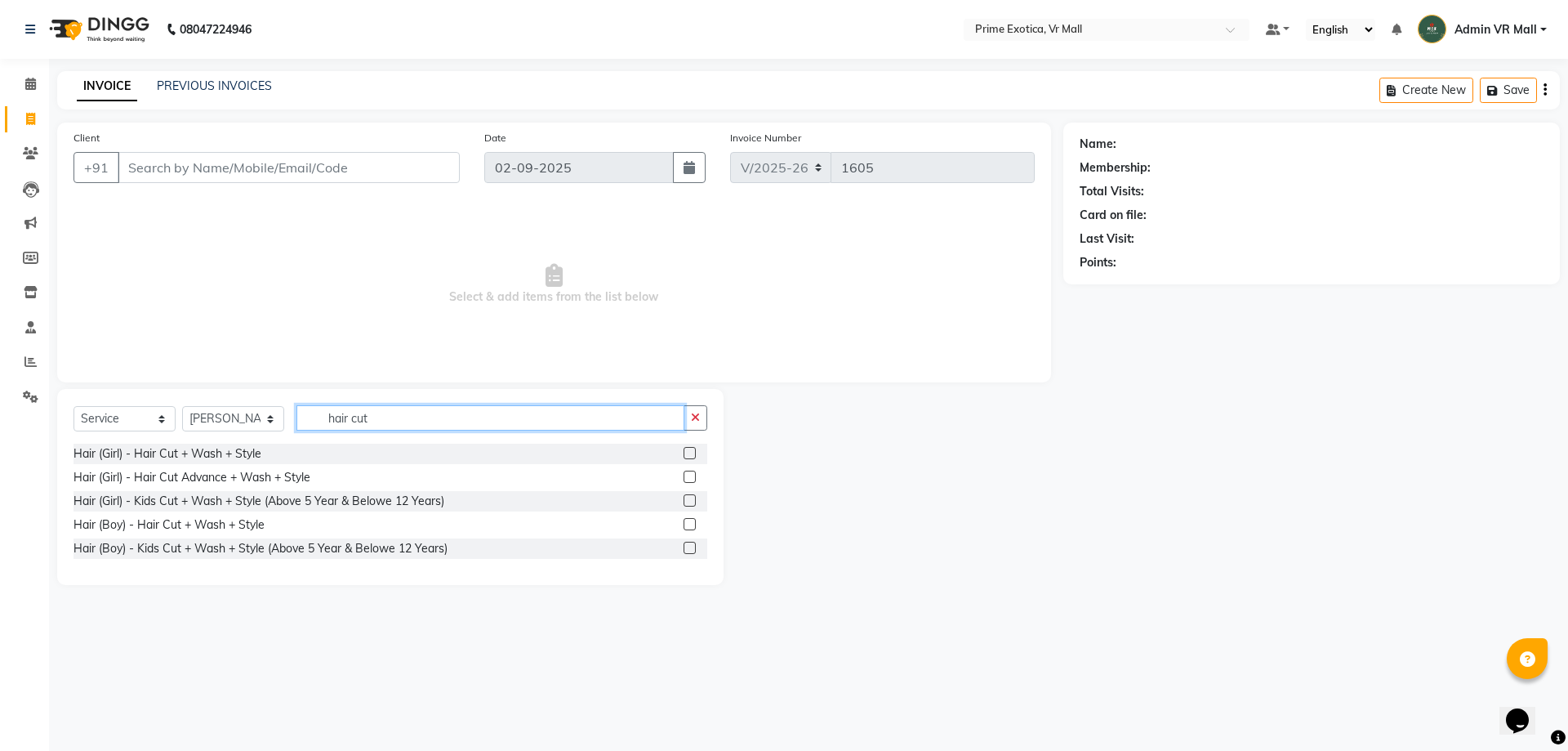
type input "hair cut"
click at [685, 544] on label at bounding box center [689, 547] width 12 height 12
click at [685, 544] on input "checkbox" at bounding box center [688, 548] width 10 height 10
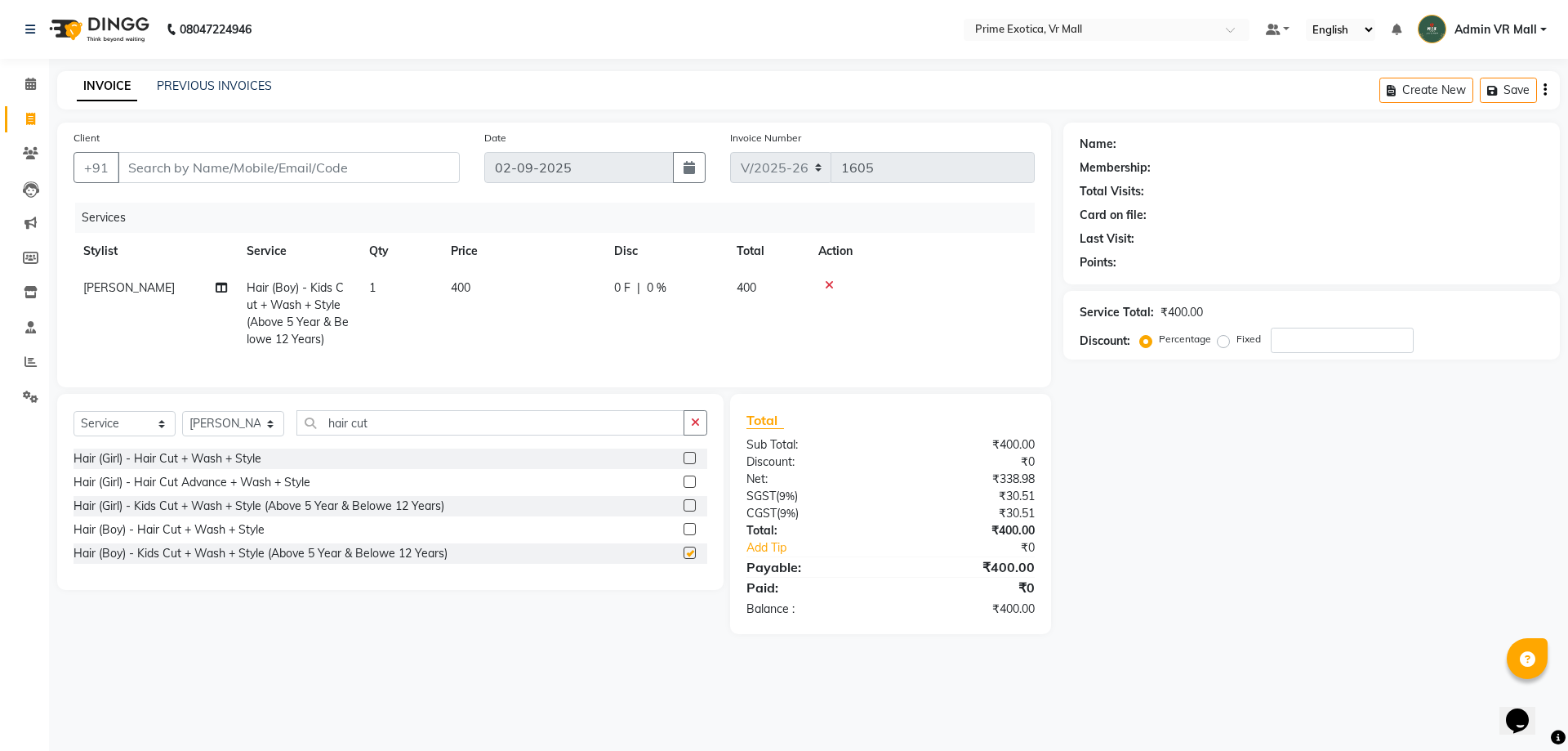
checkbox input "false"
click at [517, 278] on td "400" at bounding box center [522, 314] width 163 height 89
select select "47391"
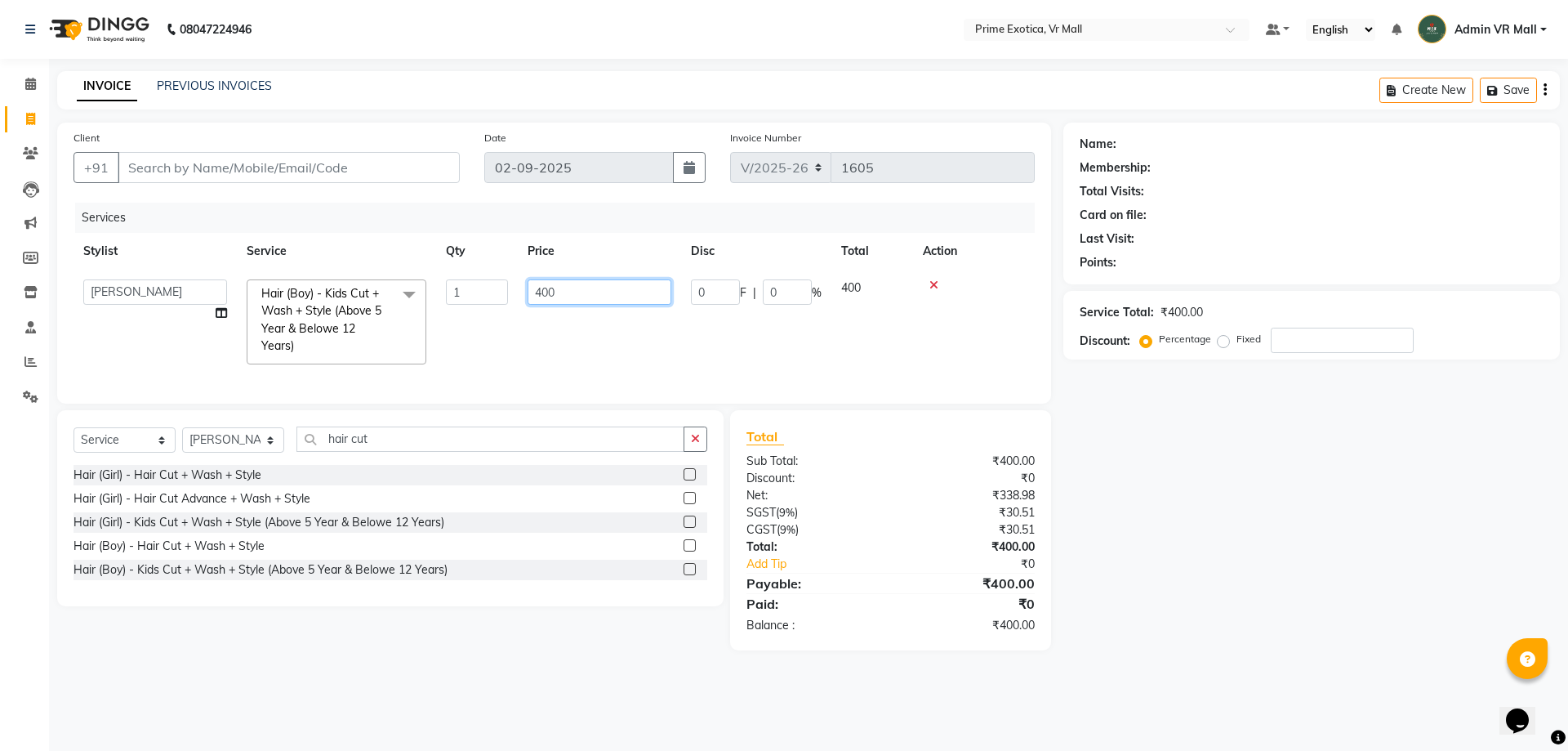
click at [613, 297] on input "400" at bounding box center [600, 292] width 143 height 25
type input "4"
type input "200"
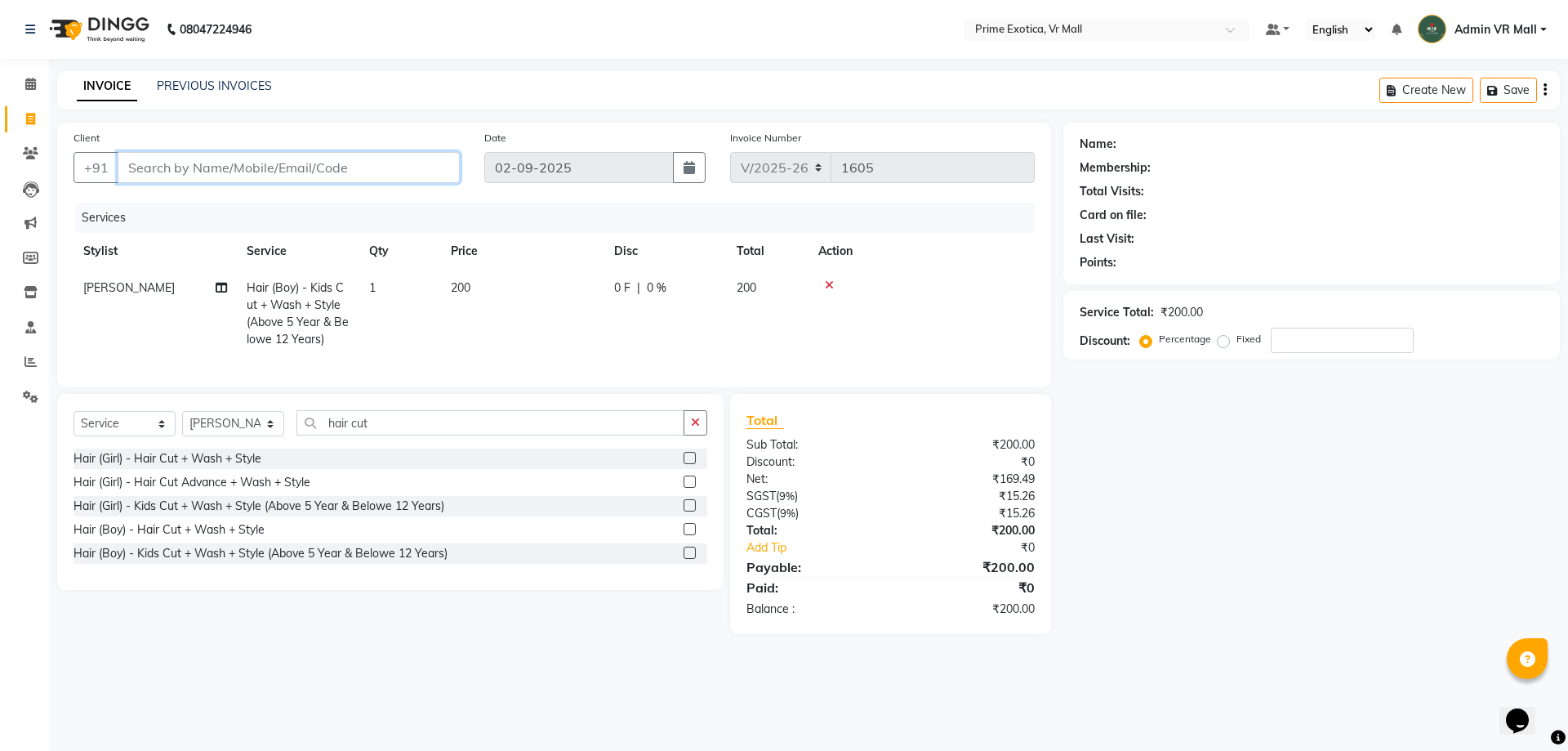
click at [329, 168] on input "Client" at bounding box center [289, 167] width 342 height 31
type input "9"
type input "0"
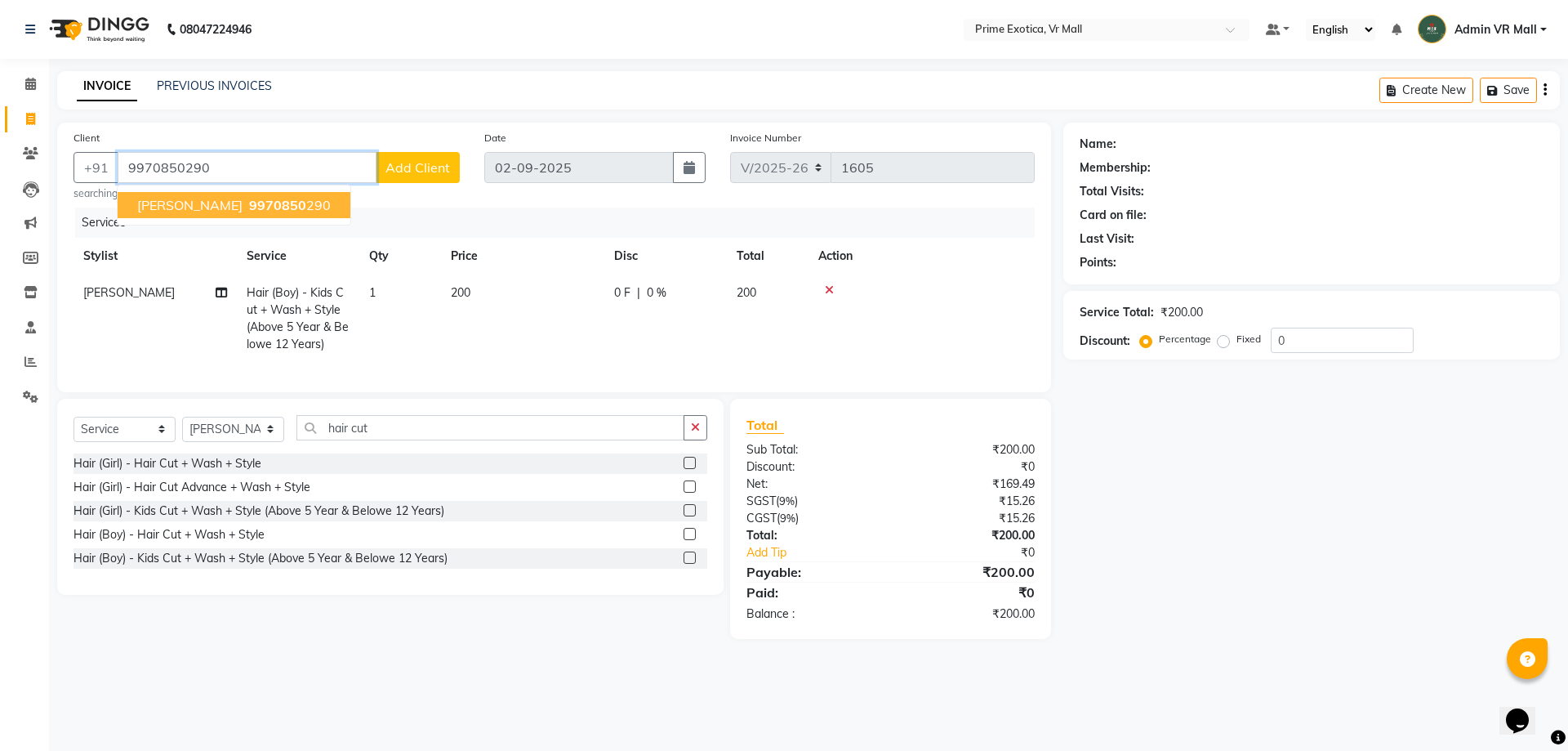
type input "9970850290"
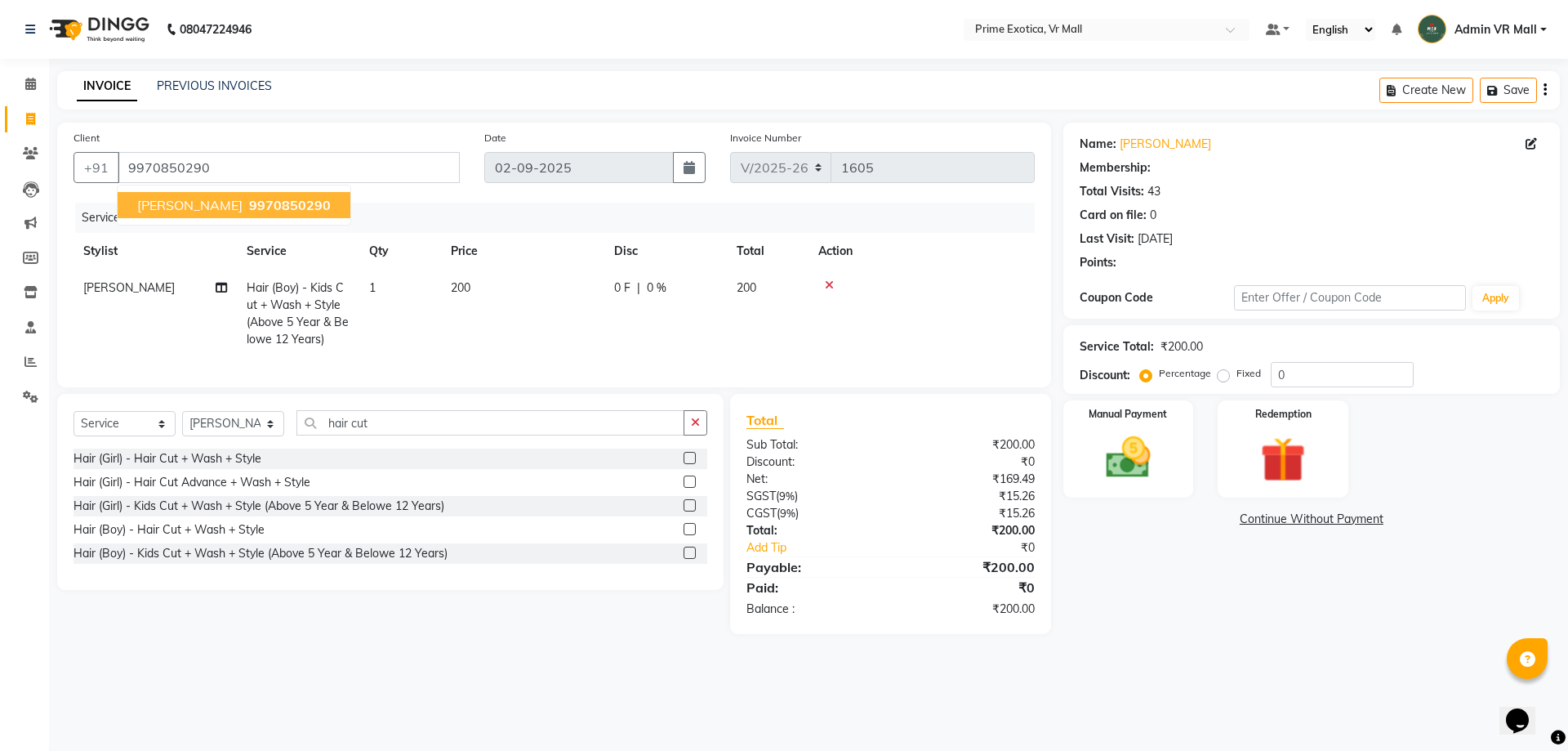
select select "1: Object"
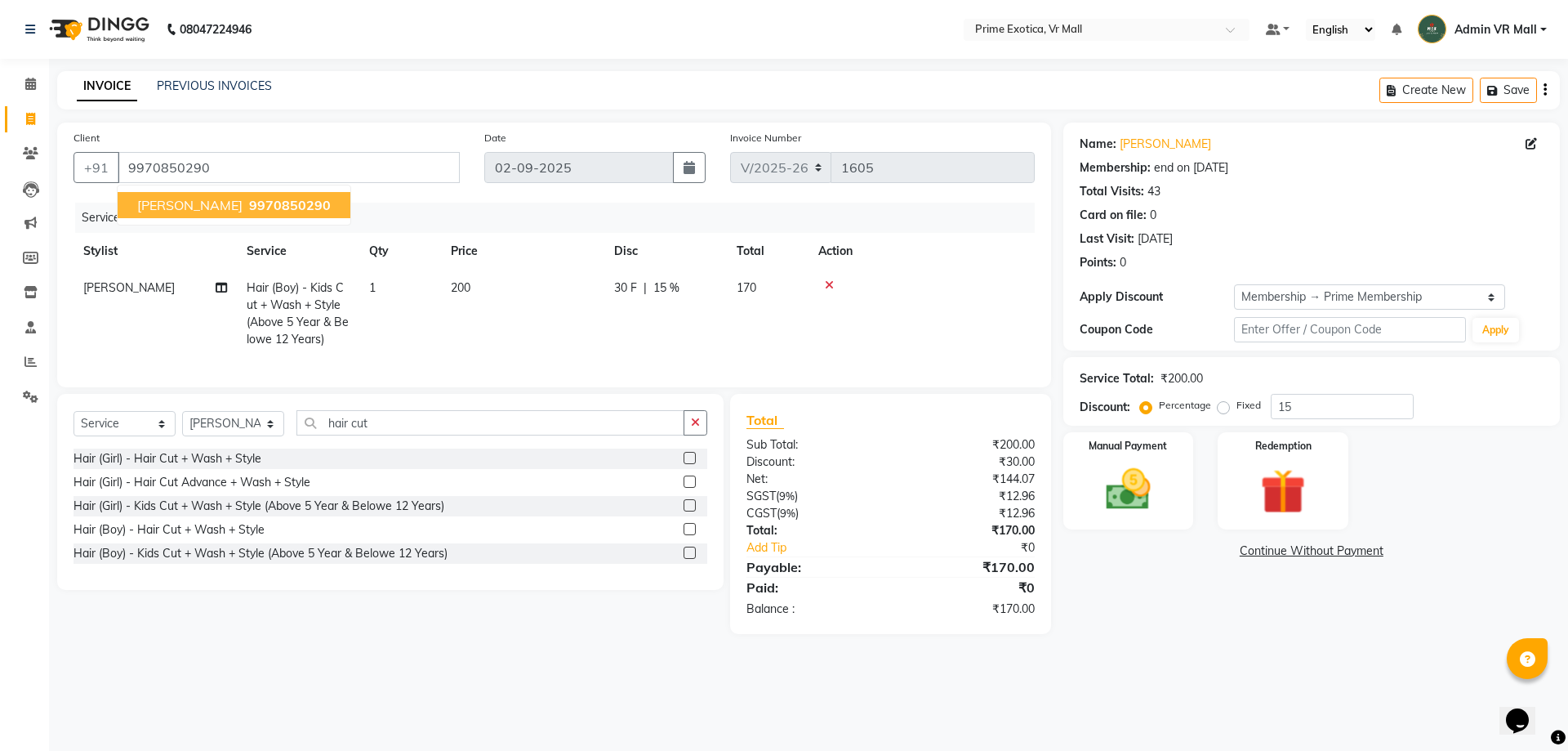
click at [249, 207] on span "9970850290" at bounding box center [289, 205] width 82 height 16
type input "0"
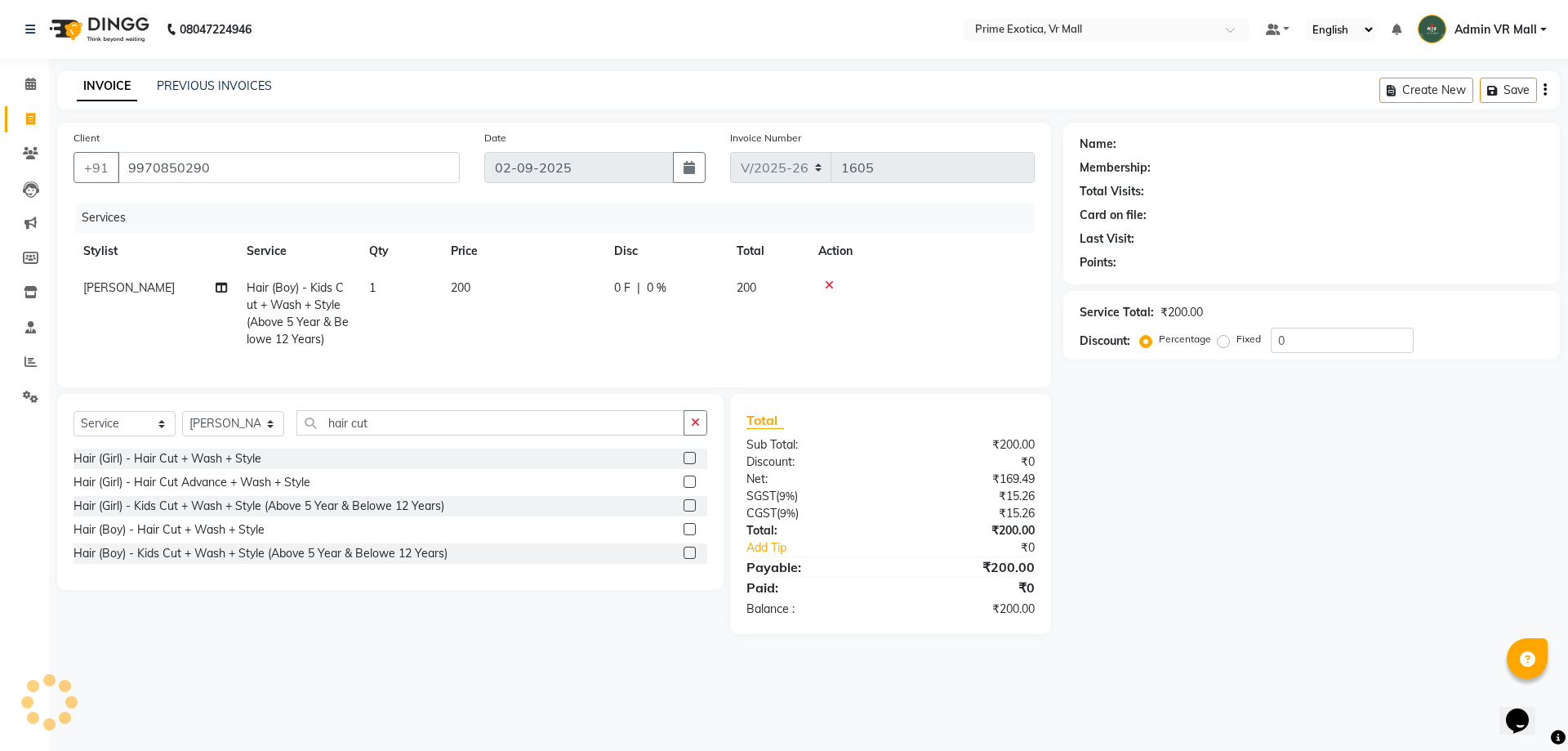
select select "1: Object"
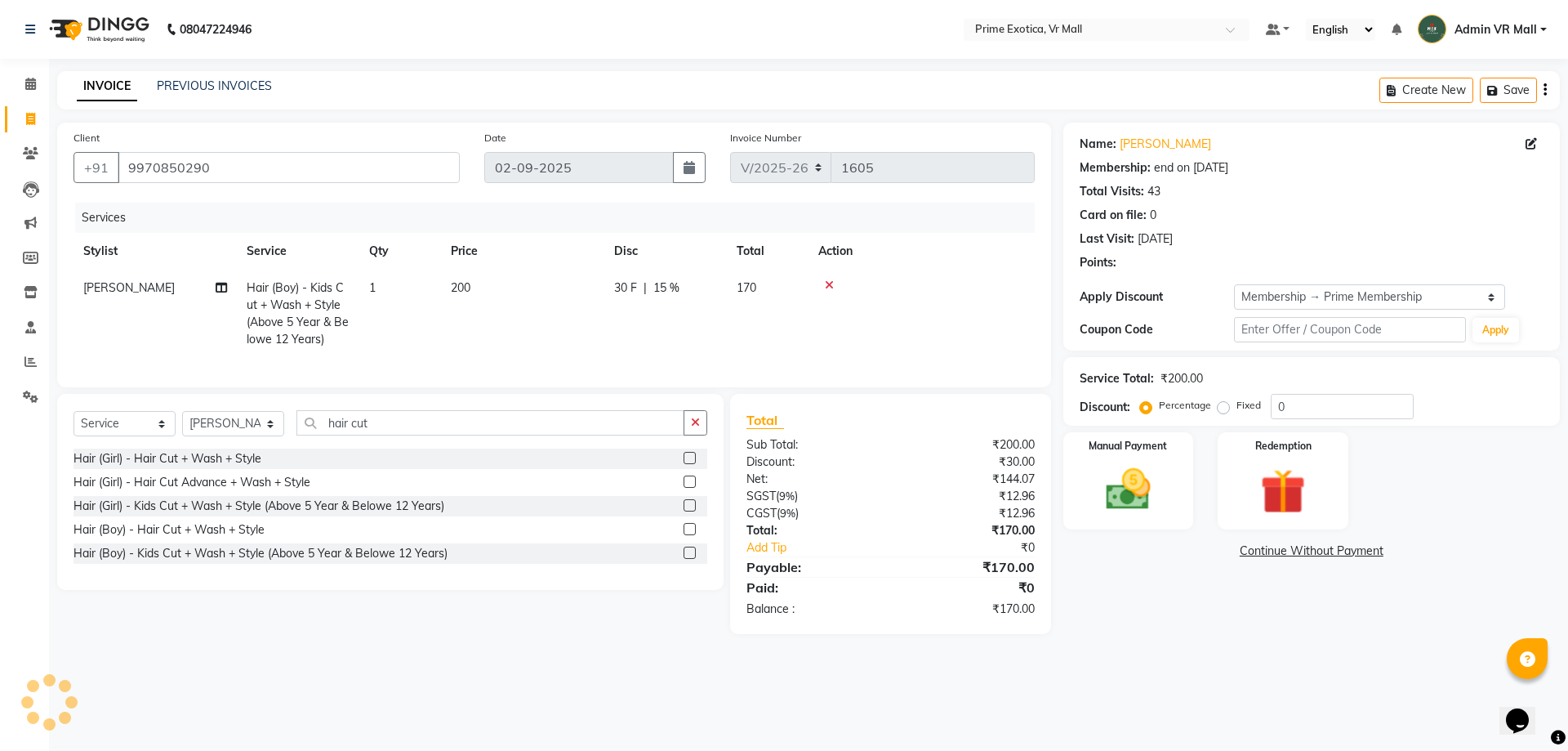
type input "15"
click at [1131, 492] on img at bounding box center [1128, 489] width 76 height 54
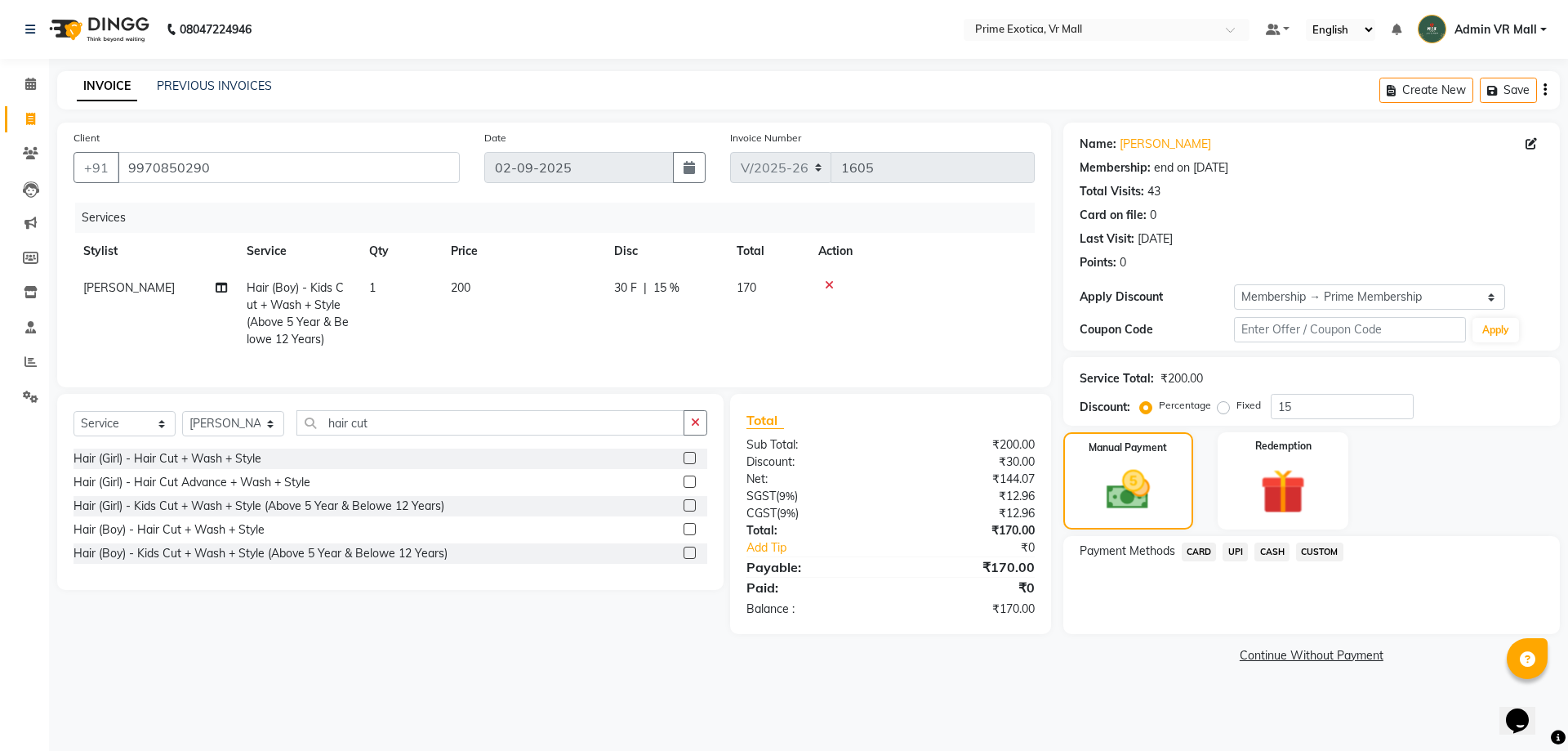
click at [1237, 547] on span "UPI" at bounding box center [1235, 552] width 25 height 19
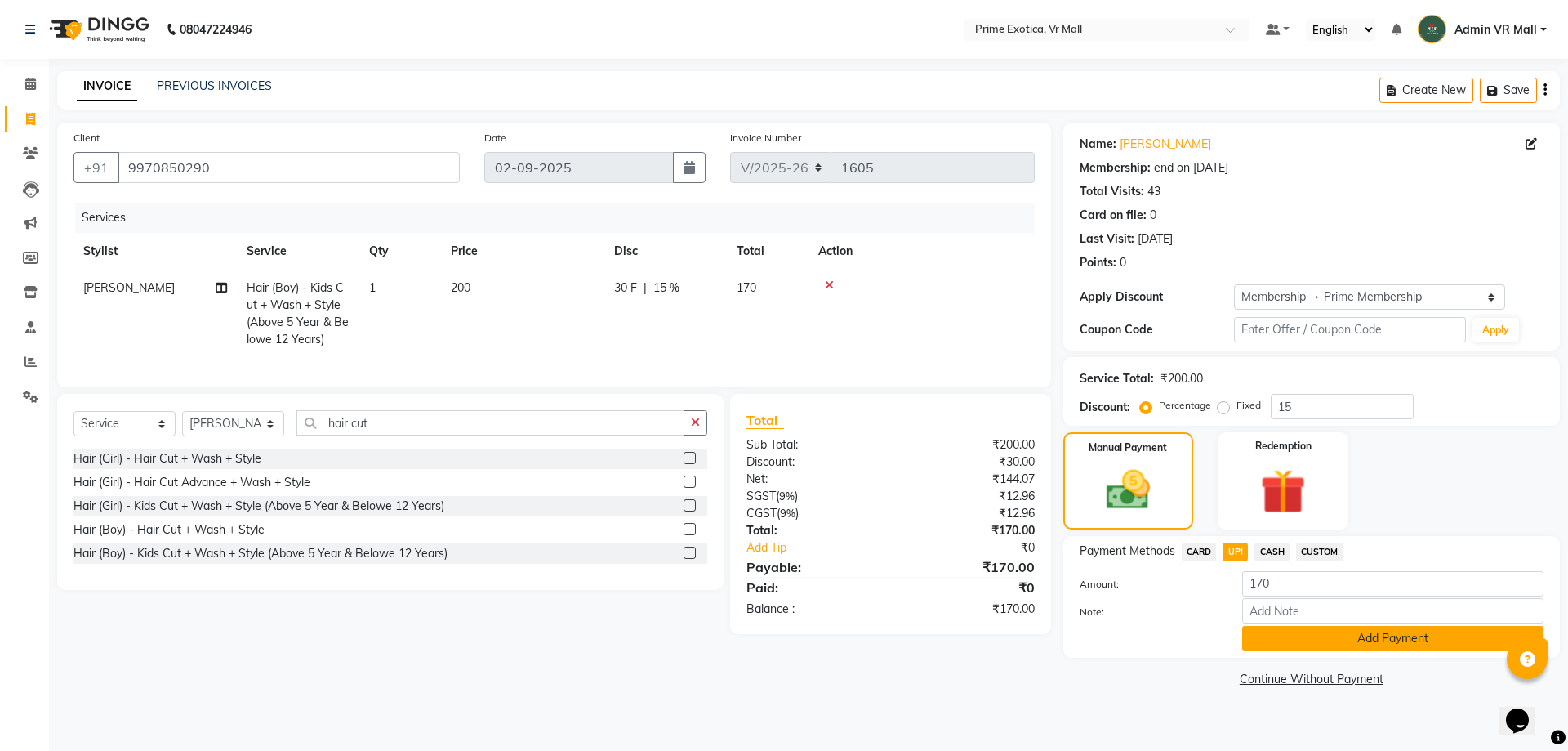
click at [1399, 642] on button "Add Payment" at bounding box center [1394, 639] width 302 height 25
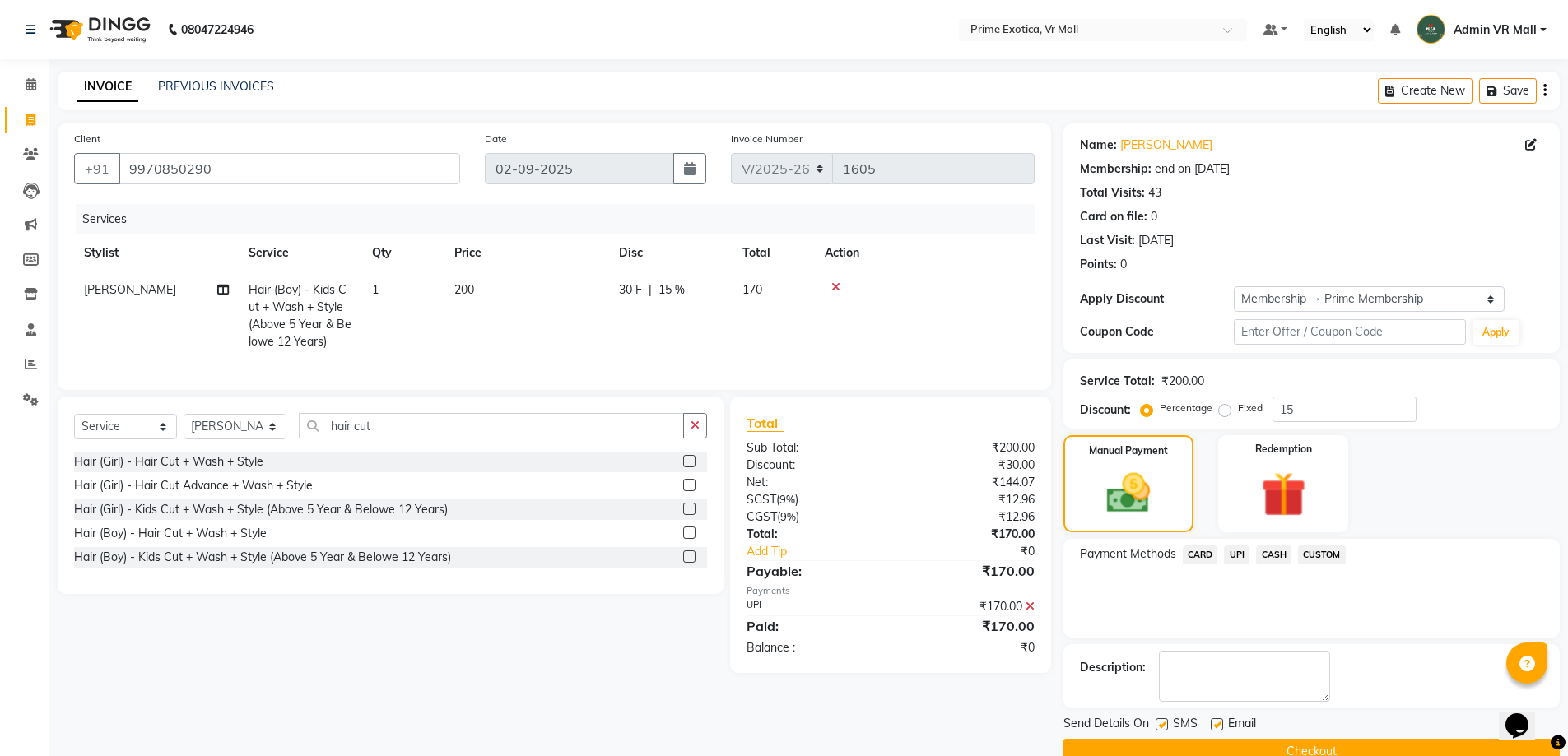
scroll to position [33, 0]
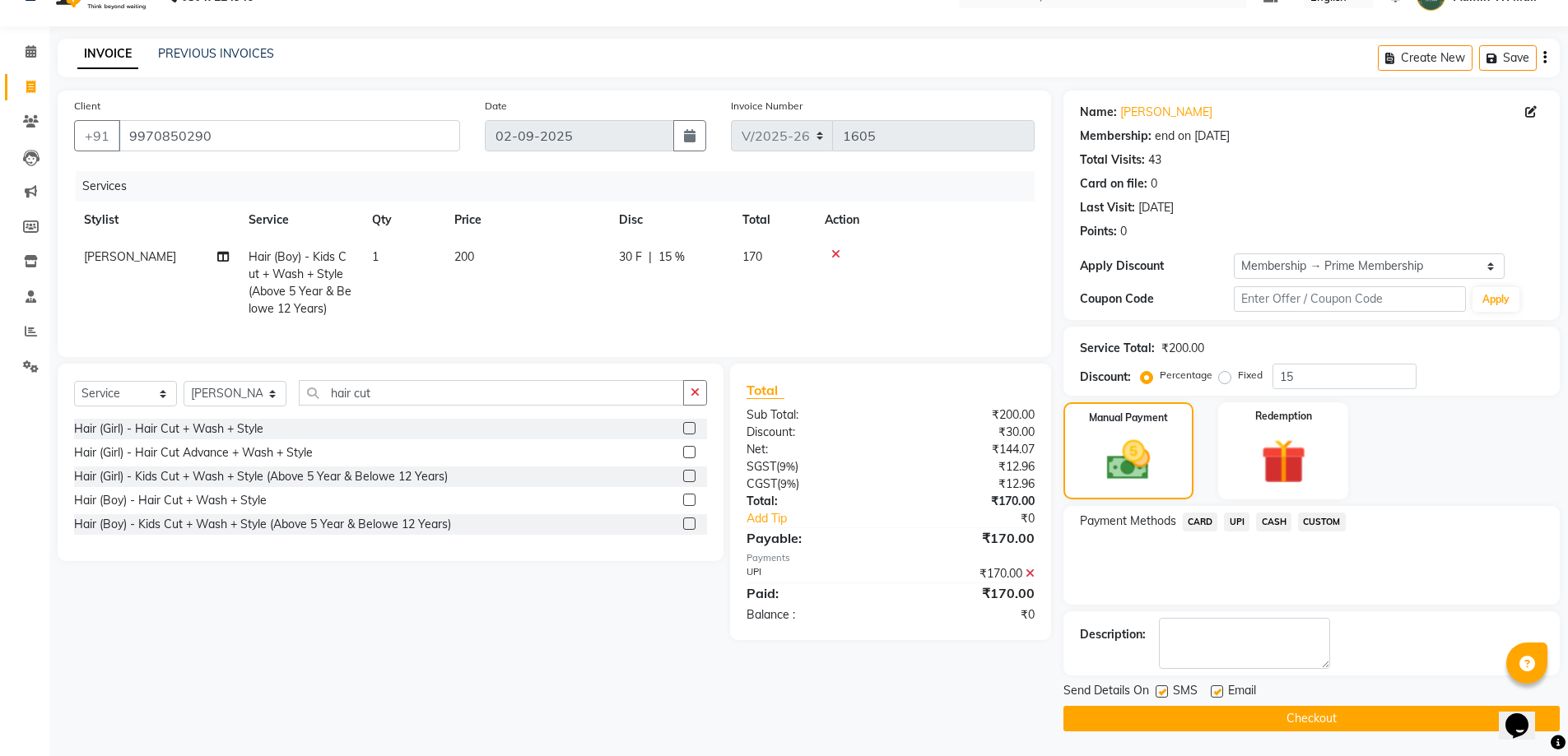
click at [1286, 719] on button "Checkout" at bounding box center [1311, 718] width 496 height 26
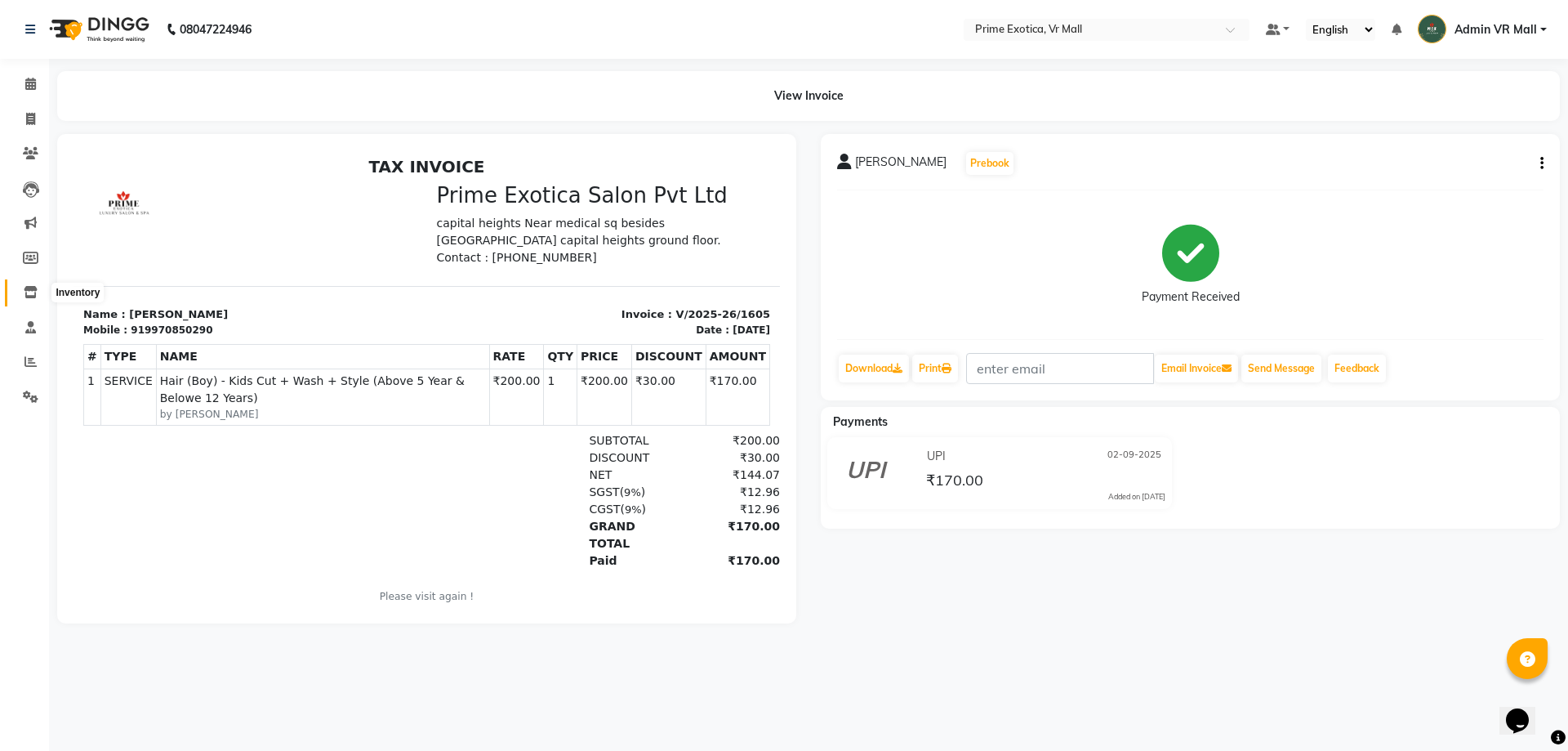
click at [31, 286] on icon at bounding box center [30, 292] width 14 height 12
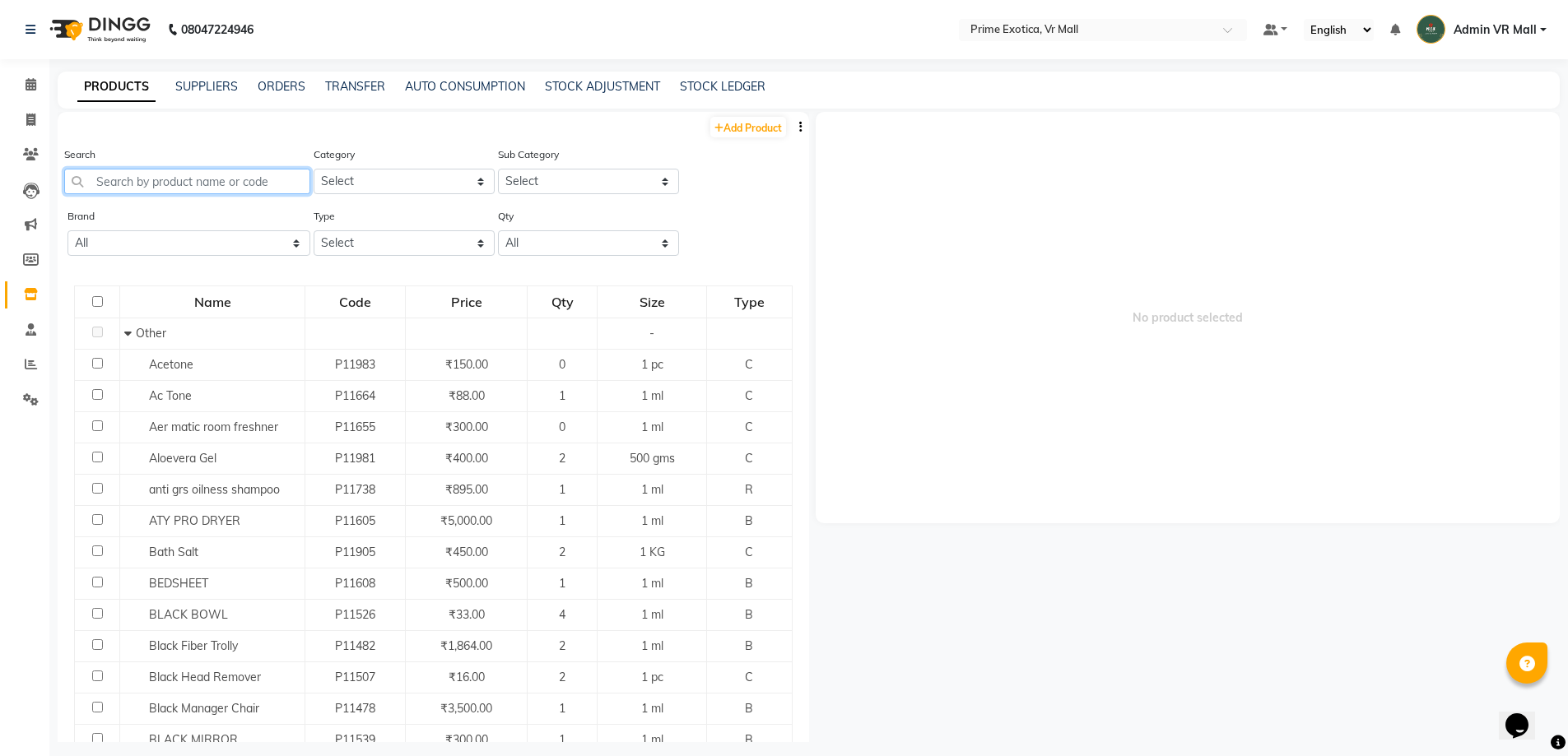
click at [229, 178] on input "text" at bounding box center [187, 181] width 246 height 26
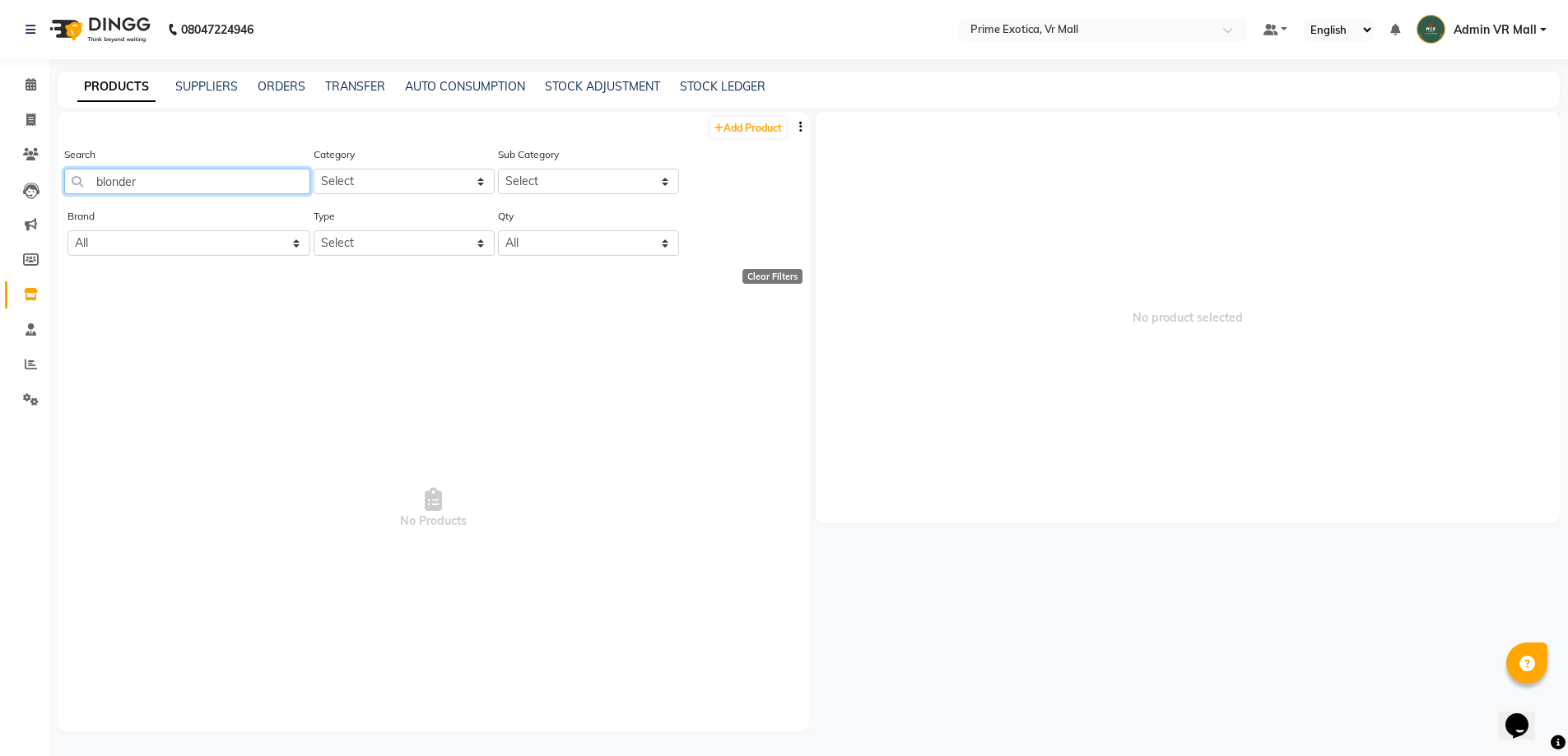
click at [227, 176] on input "blonder" at bounding box center [187, 181] width 246 height 26
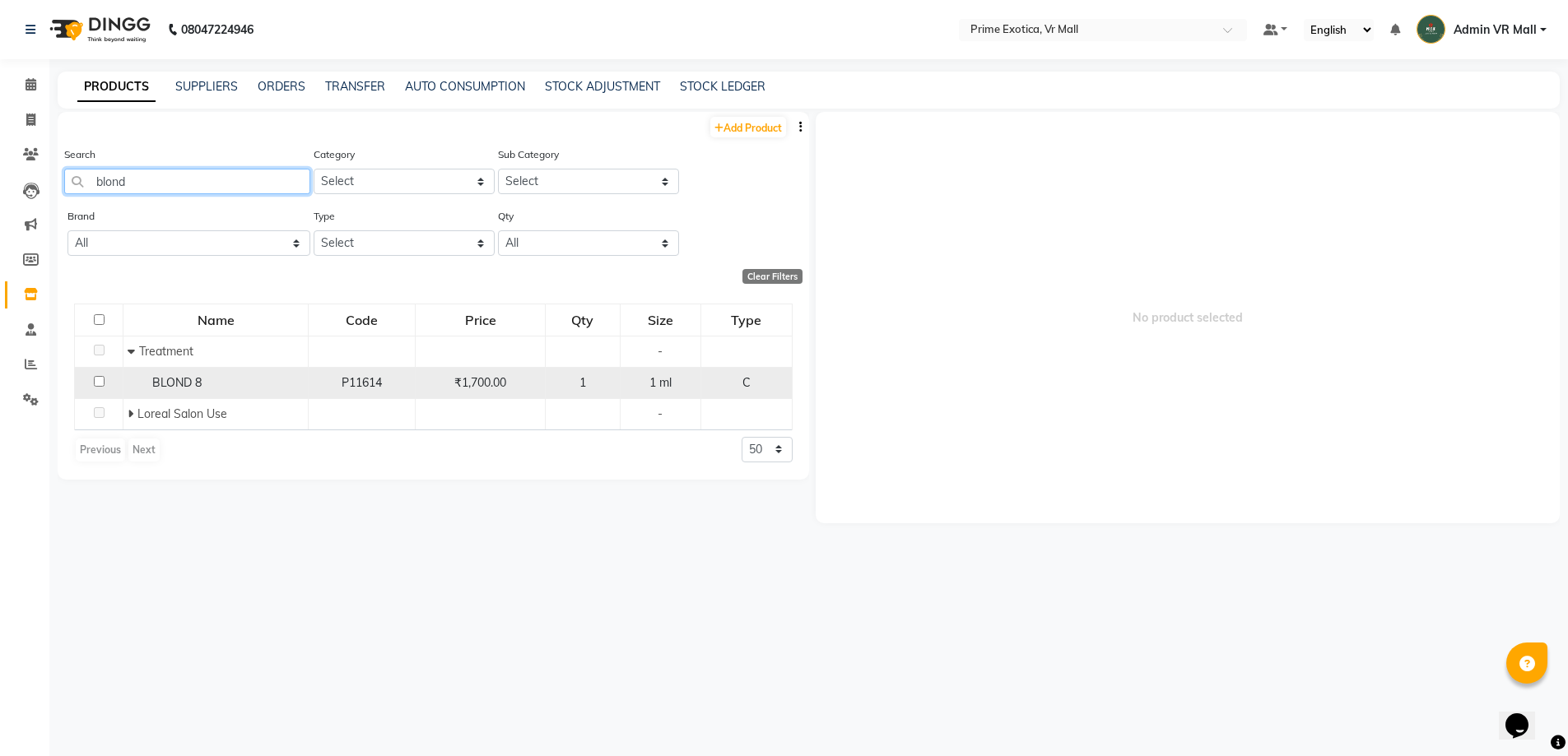
type input "blond"
click at [101, 376] on input "checkbox" at bounding box center [99, 381] width 10 height 10
checkbox input "true"
select select
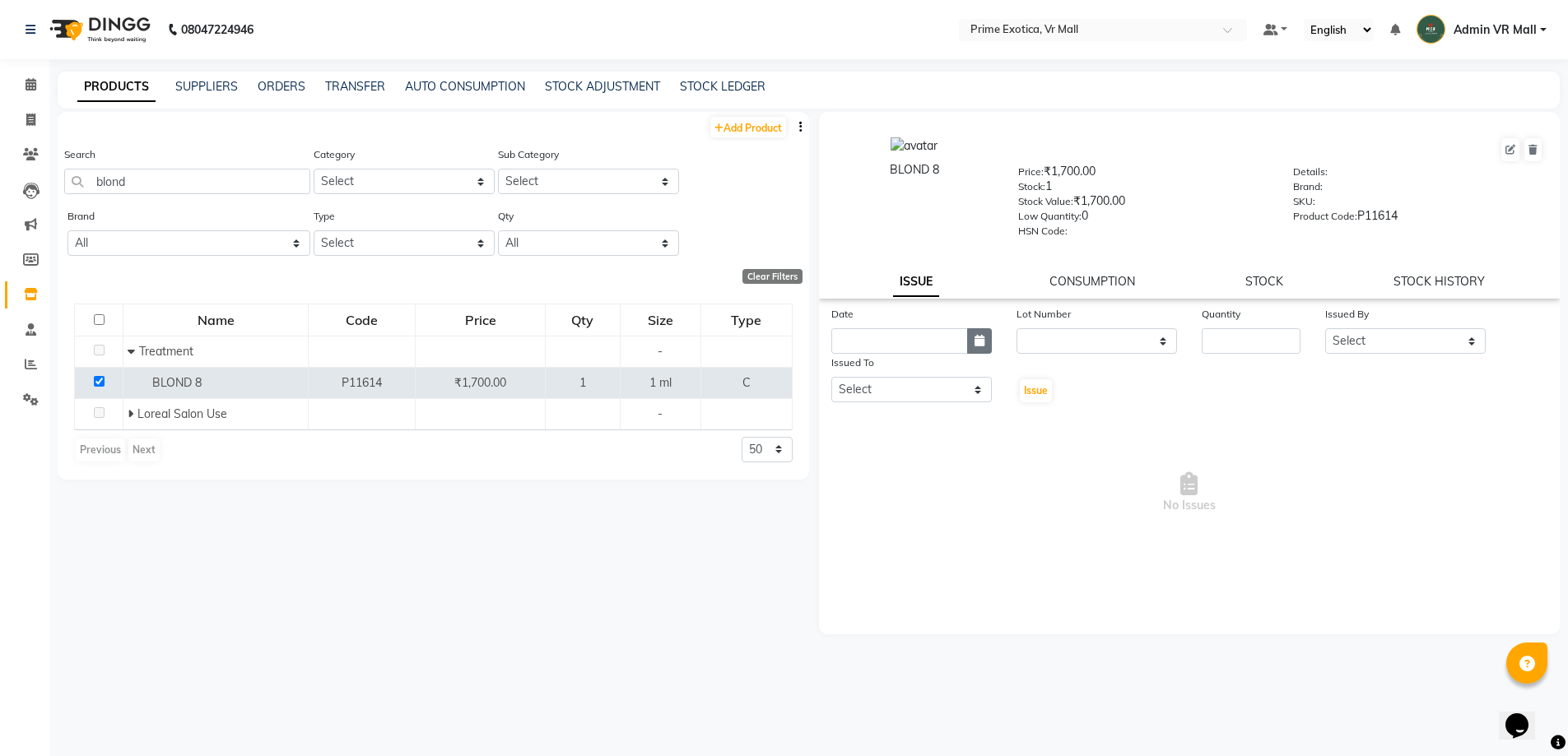
click at [976, 347] on button "button" at bounding box center [980, 341] width 25 height 26
select select "9"
select select "2025"
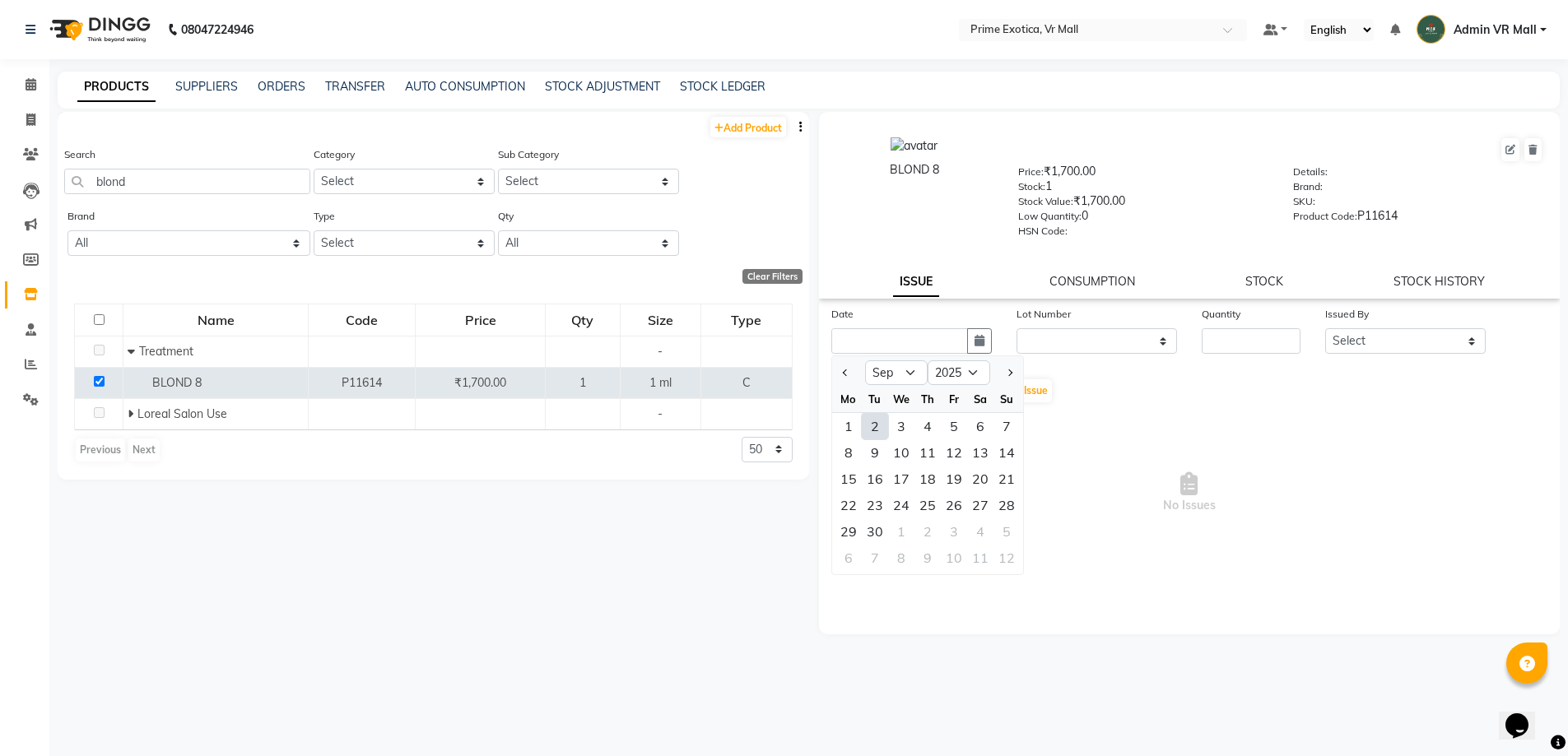
click at [879, 431] on div "2" at bounding box center [875, 426] width 27 height 27
type input "02-09-2025"
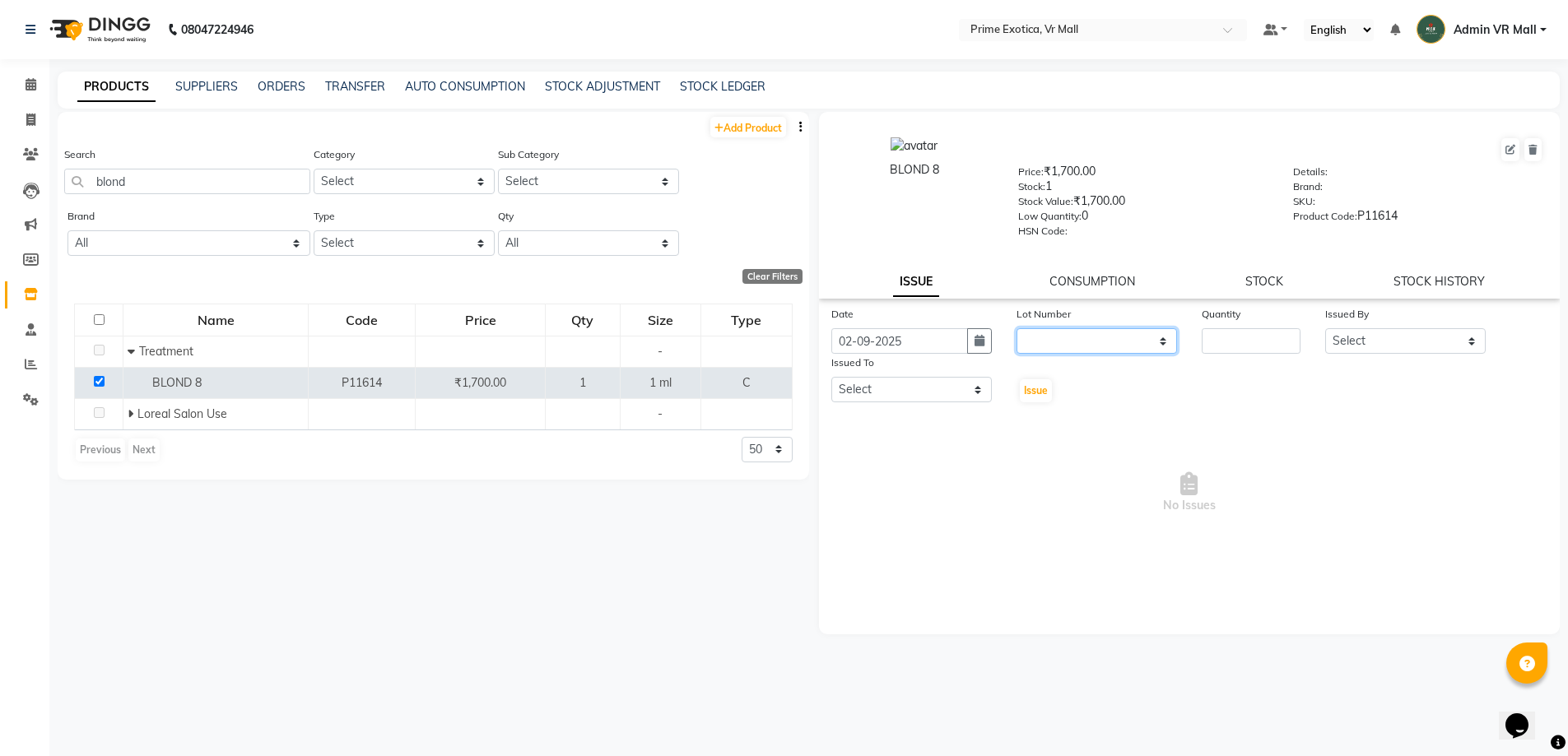
click at [1163, 340] on select "None" at bounding box center [1097, 341] width 161 height 26
select select "0: null"
click at [1017, 329] on select "None" at bounding box center [1097, 341] width 161 height 26
click at [1244, 331] on input "number" at bounding box center [1252, 341] width 99 height 26
type input "1"
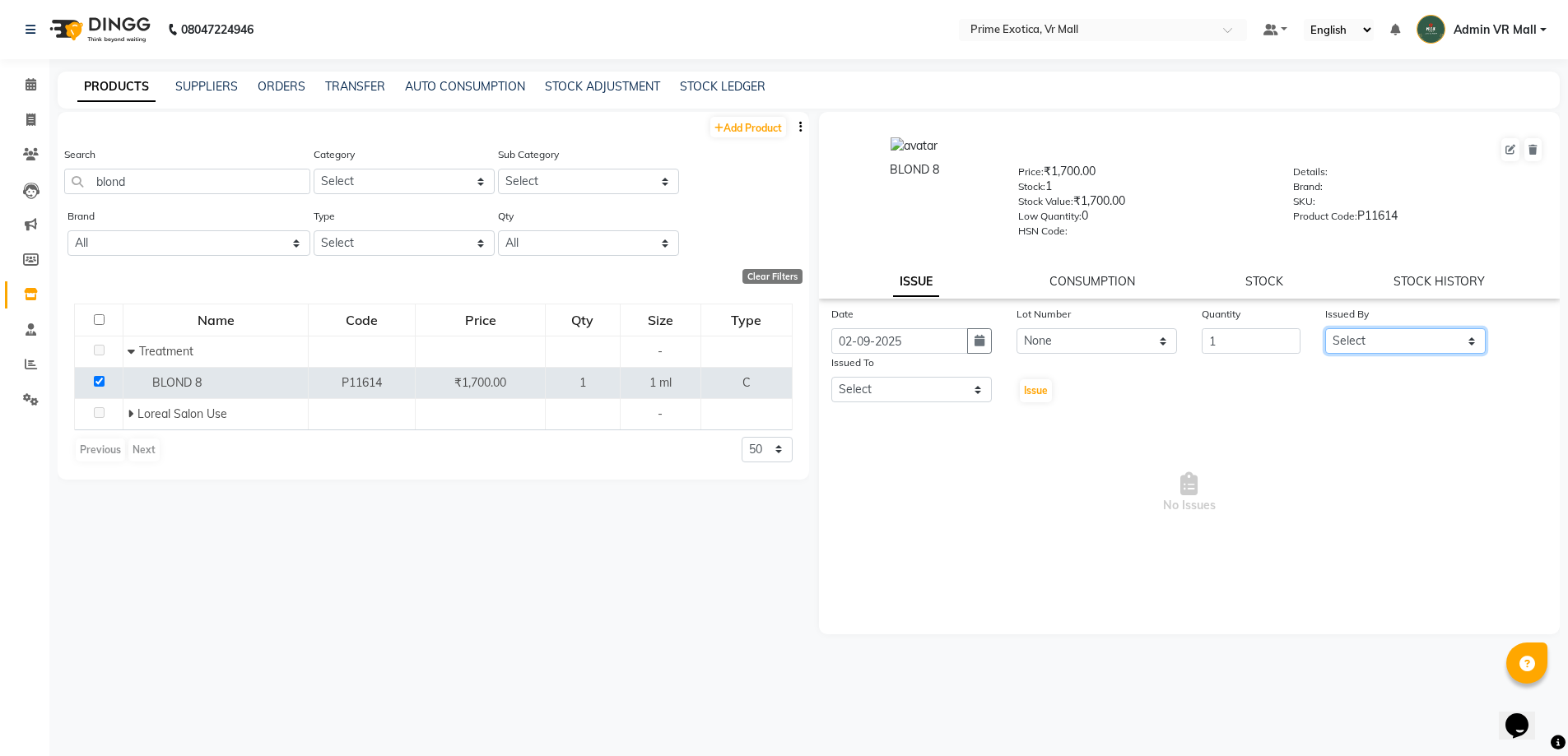
click at [1476, 341] on select "Select abhijeet Admin VR Mall AKSHAY RAJENDRRA MANKAR ANGELA S JOHN Archana Gou…" at bounding box center [1405, 341] width 161 height 26
select select "44152"
click at [1326, 329] on select "Select abhijeet Admin VR Mall AKSHAY RAJENDRRA MANKAR ANGELA S JOHN Archana Gou…" at bounding box center [1405, 341] width 161 height 26
click at [951, 386] on select "Select abhijeet Admin VR Mall AKSHAY RAJENDRRA MANKAR ANGELA S JOHN Archana Gou…" at bounding box center [911, 389] width 161 height 26
select select "44152"
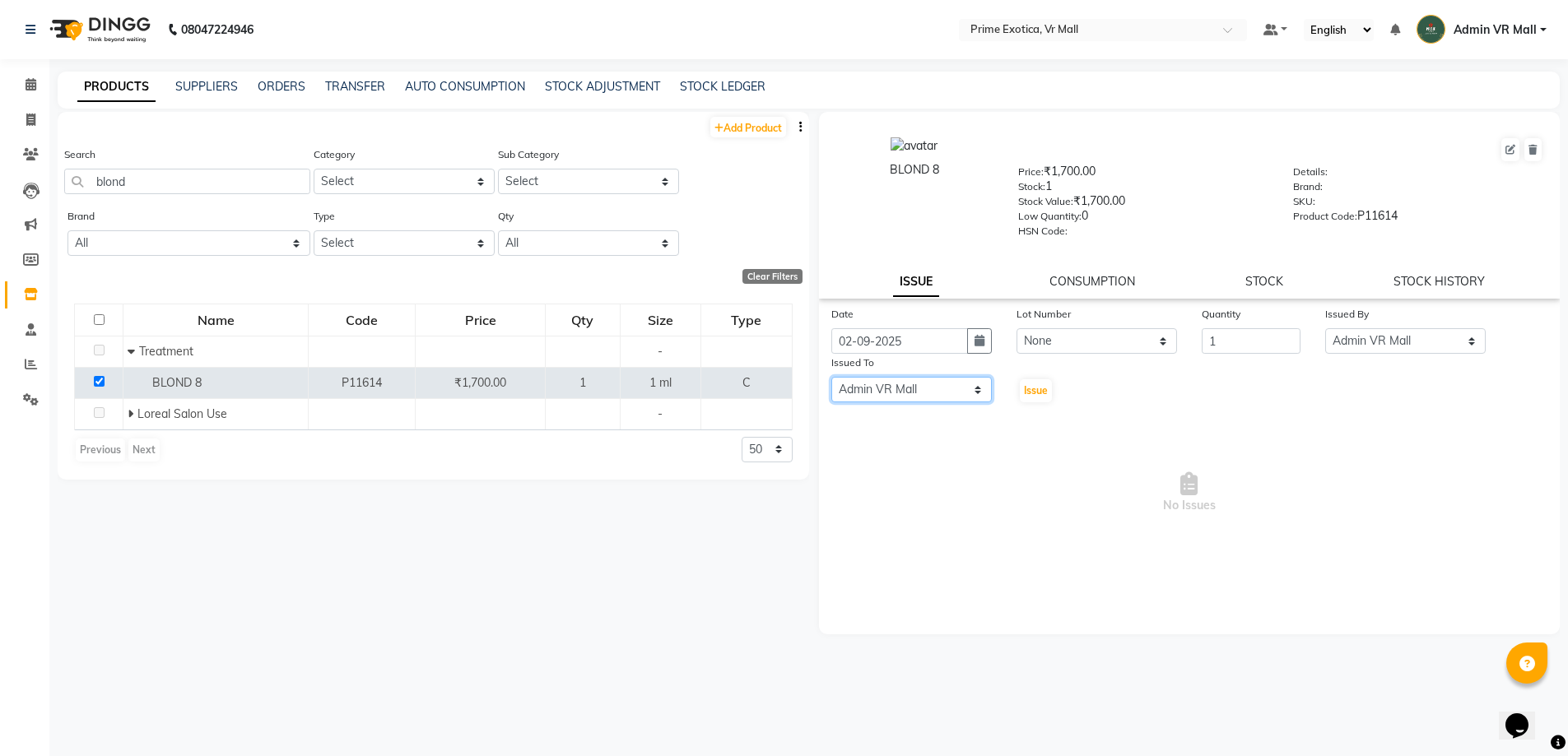
click at [832, 377] on select "Select abhijeet Admin VR Mall AKSHAY RAJENDRRA MANKAR ANGELA S JOHN Archana Gou…" at bounding box center [911, 389] width 161 height 26
click at [1037, 390] on span "Issue" at bounding box center [1036, 390] width 24 height 12
select select
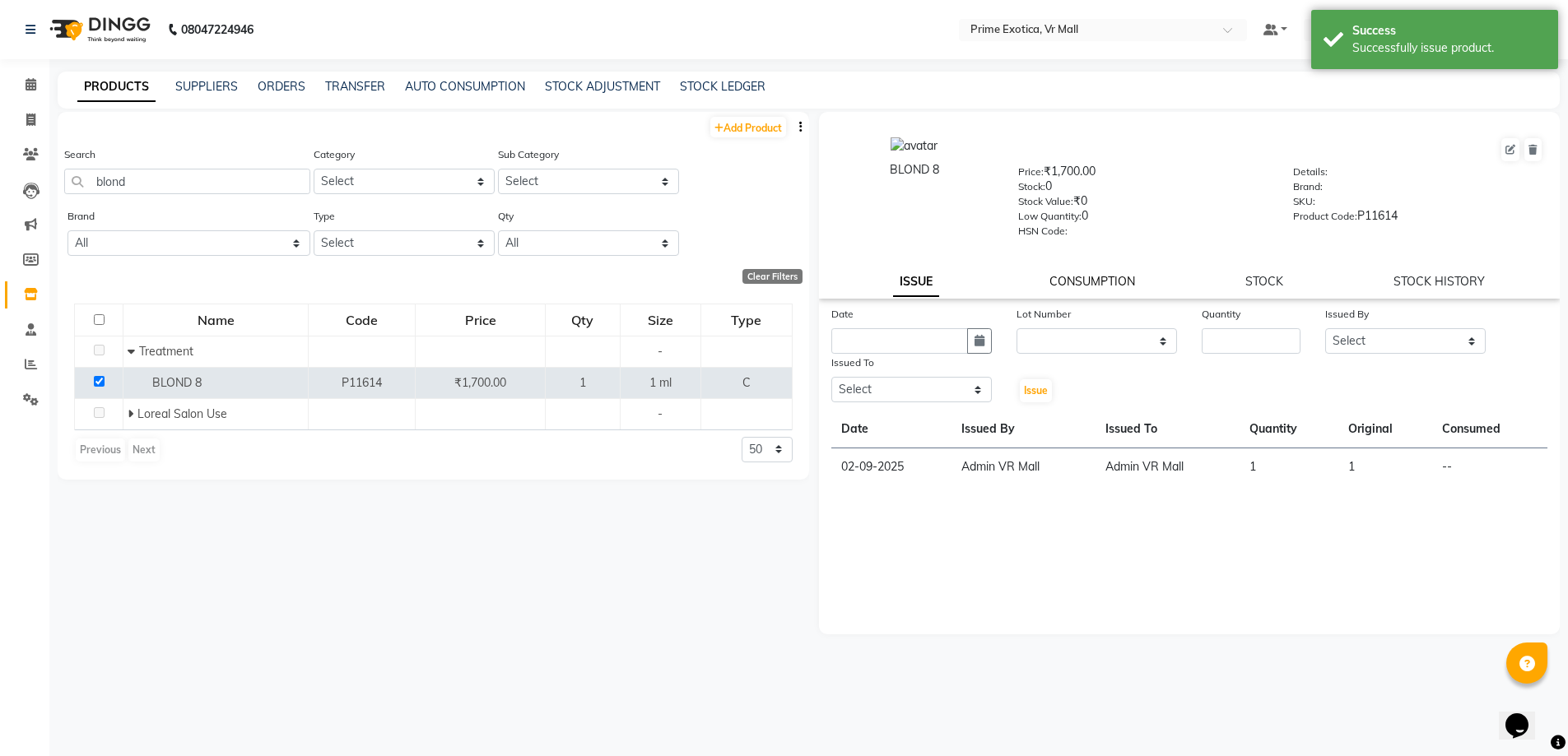
click at [1088, 277] on link "CONSUMPTION" at bounding box center [1093, 281] width 86 height 15
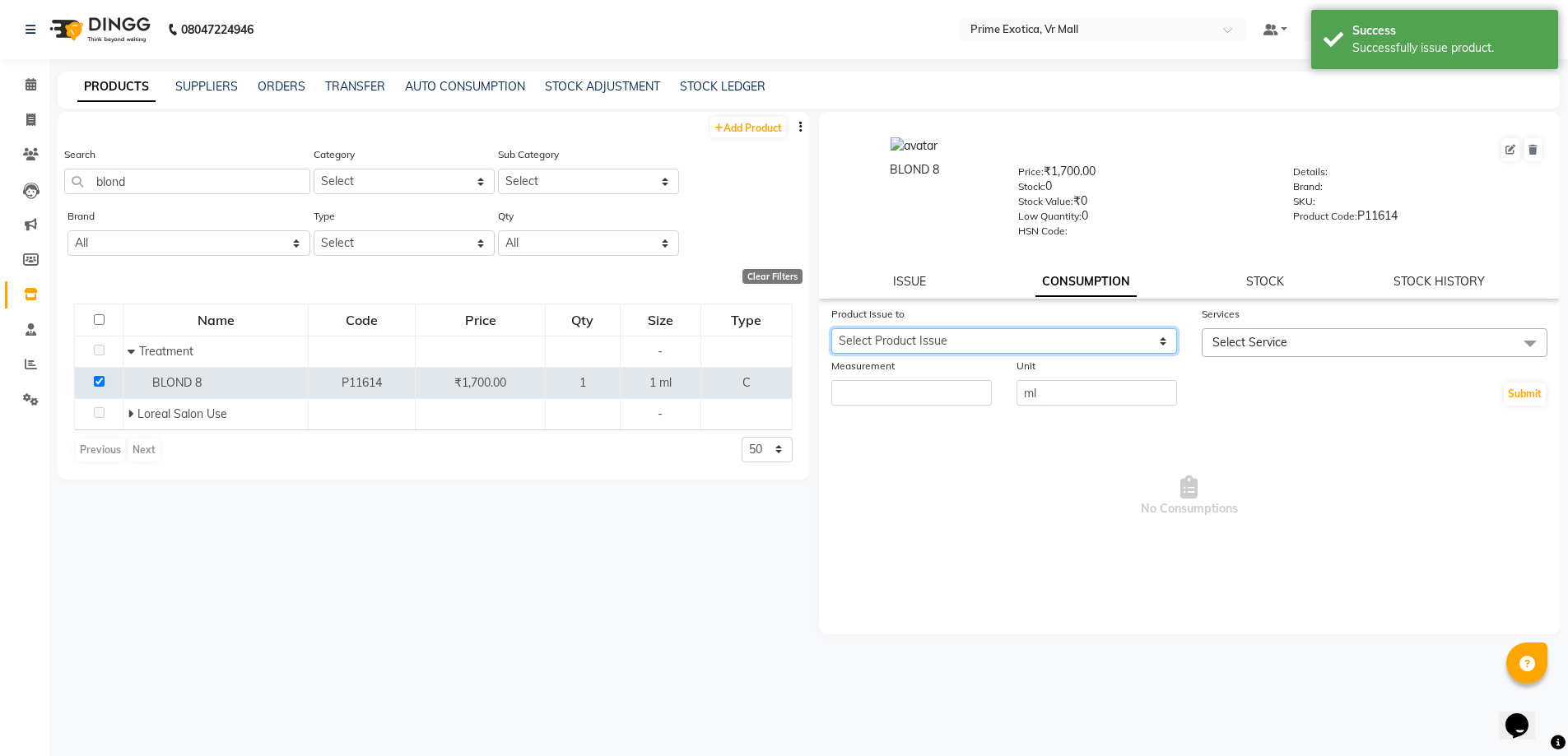
click at [1176, 336] on select "Select Product Issue 2025-09-02, Issued to: Admin VR Mall, Balance: 1" at bounding box center [1004, 341] width 346 height 26
select select "1200717"
click at [832, 329] on select "Select Product Issue 2025-09-02, Issued to: Admin VR Mall, Balance: 1" at bounding box center [1004, 341] width 346 height 26
click at [1515, 341] on span at bounding box center [1530, 344] width 33 height 31
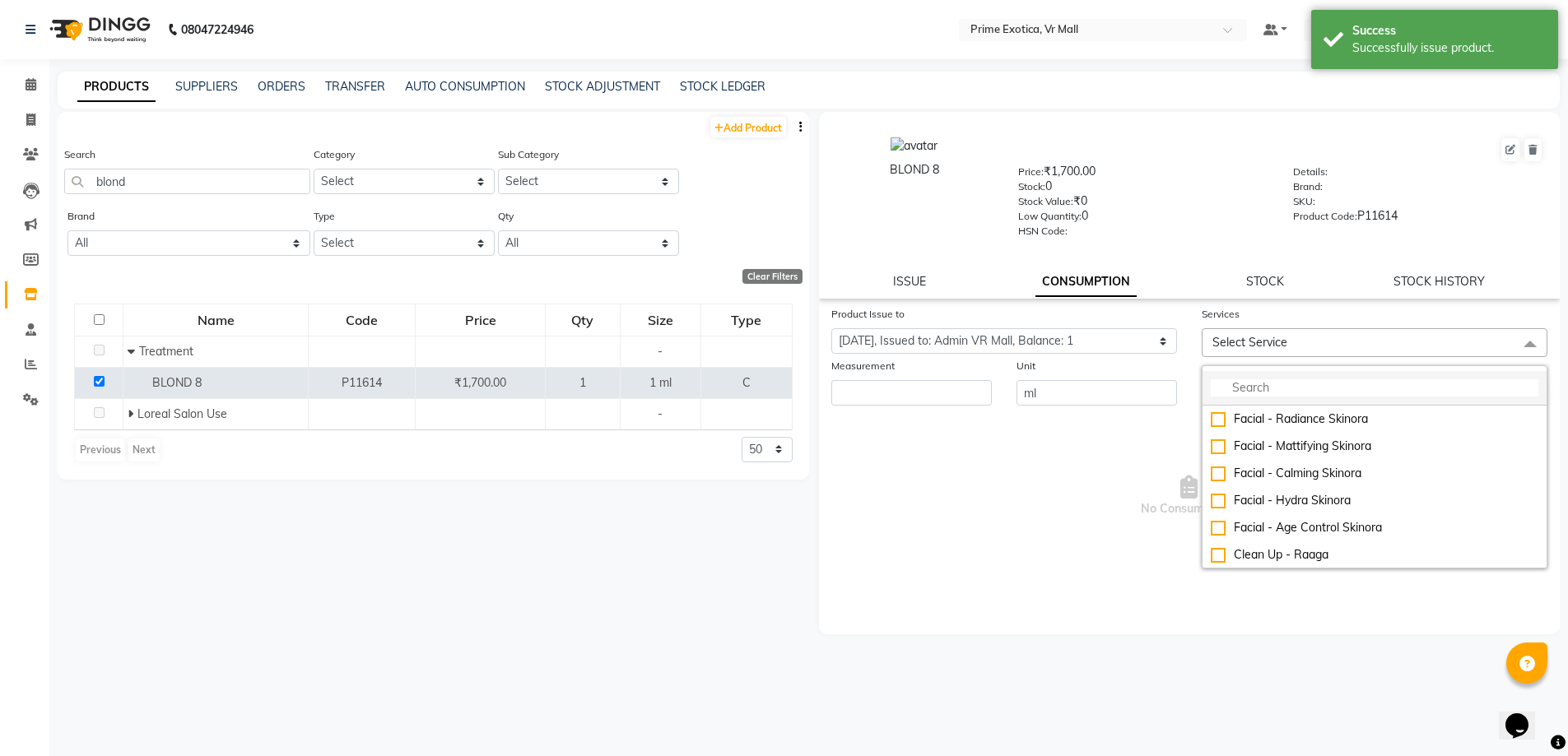
click at [1271, 385] on input "multiselect-search" at bounding box center [1374, 387] width 328 height 17
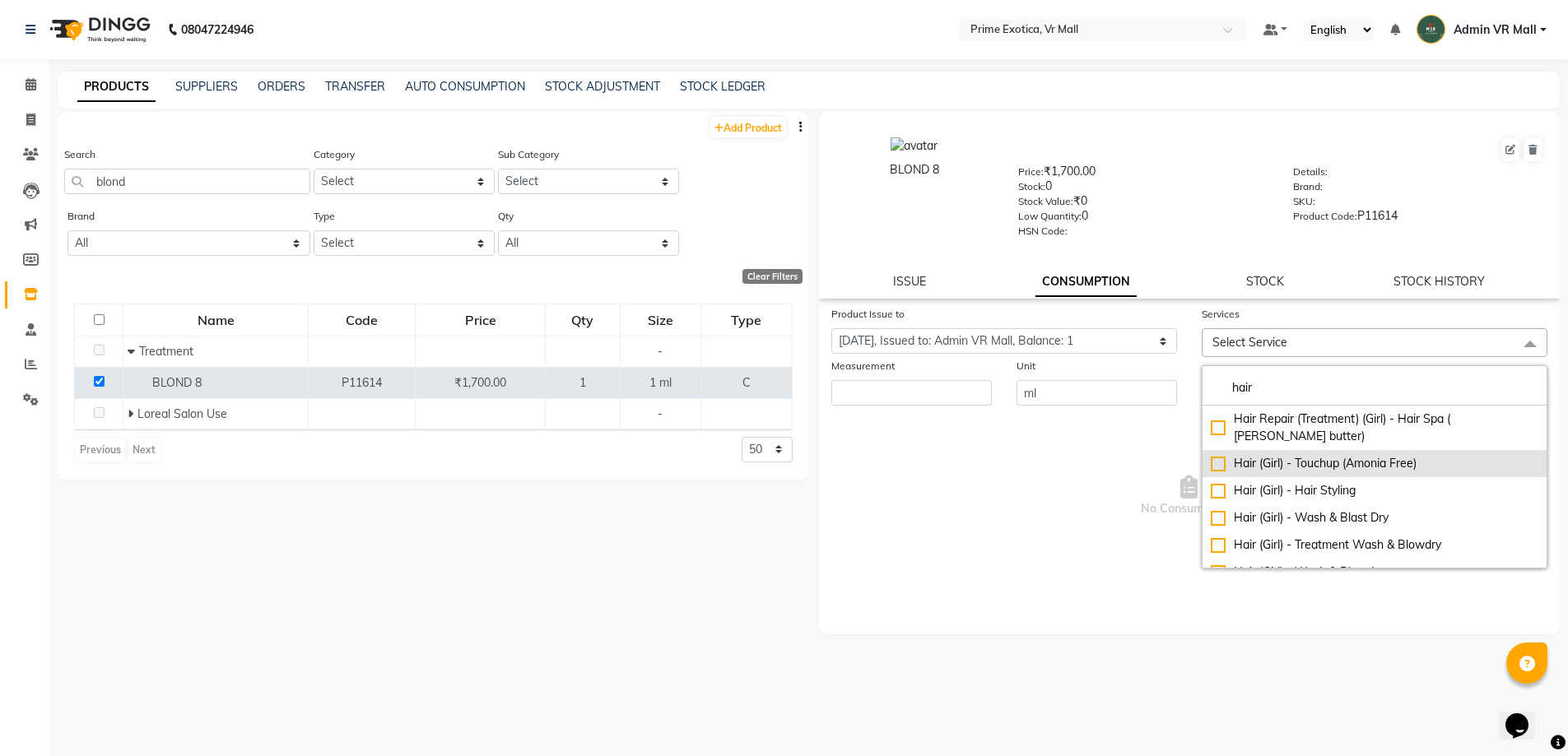
type input "hair"
click at [1220, 455] on div "Hair (Girl) - Touchup (Amonia Free)" at bounding box center [1374, 463] width 328 height 17
checkbox input "true"
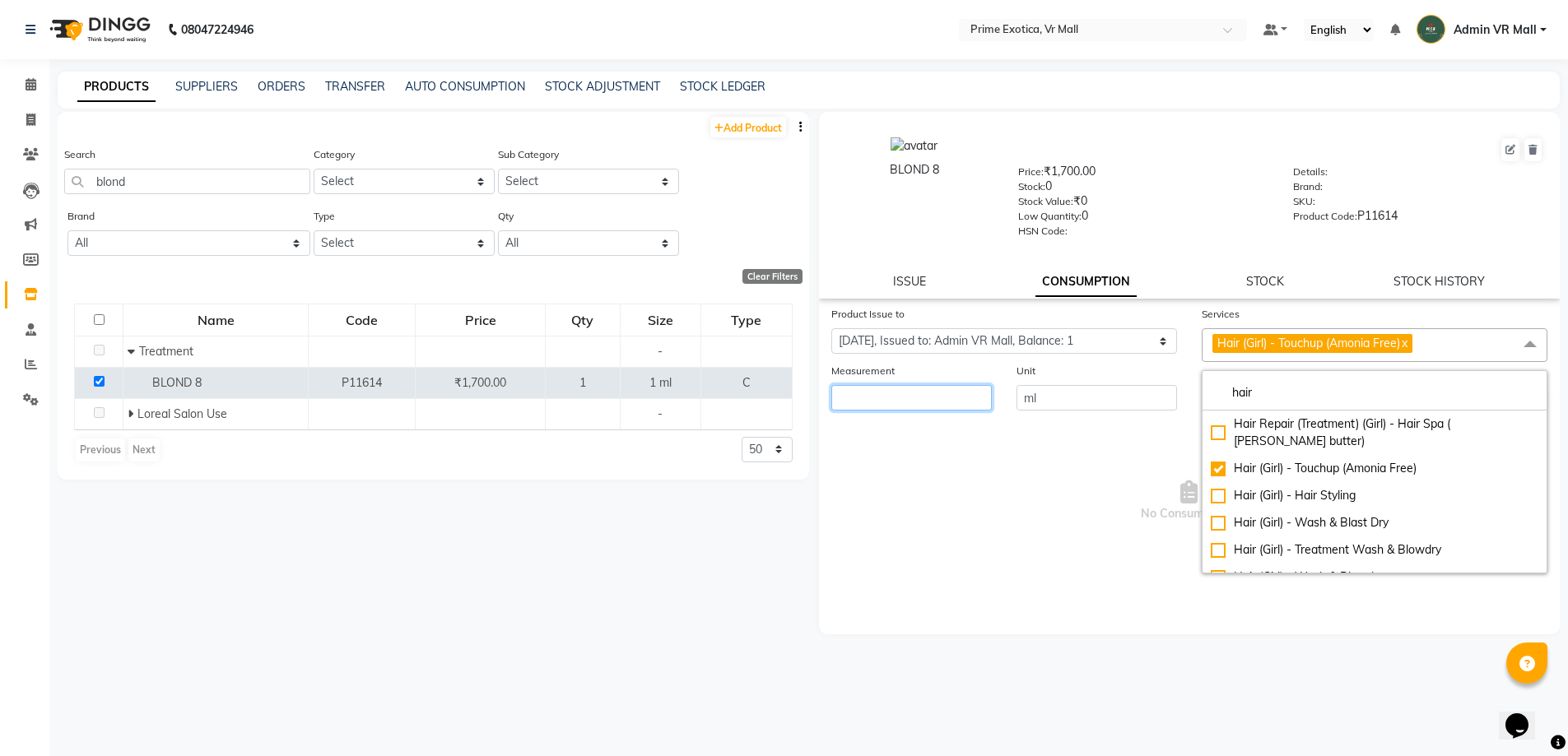
click at [930, 399] on input "number" at bounding box center [911, 397] width 161 height 26
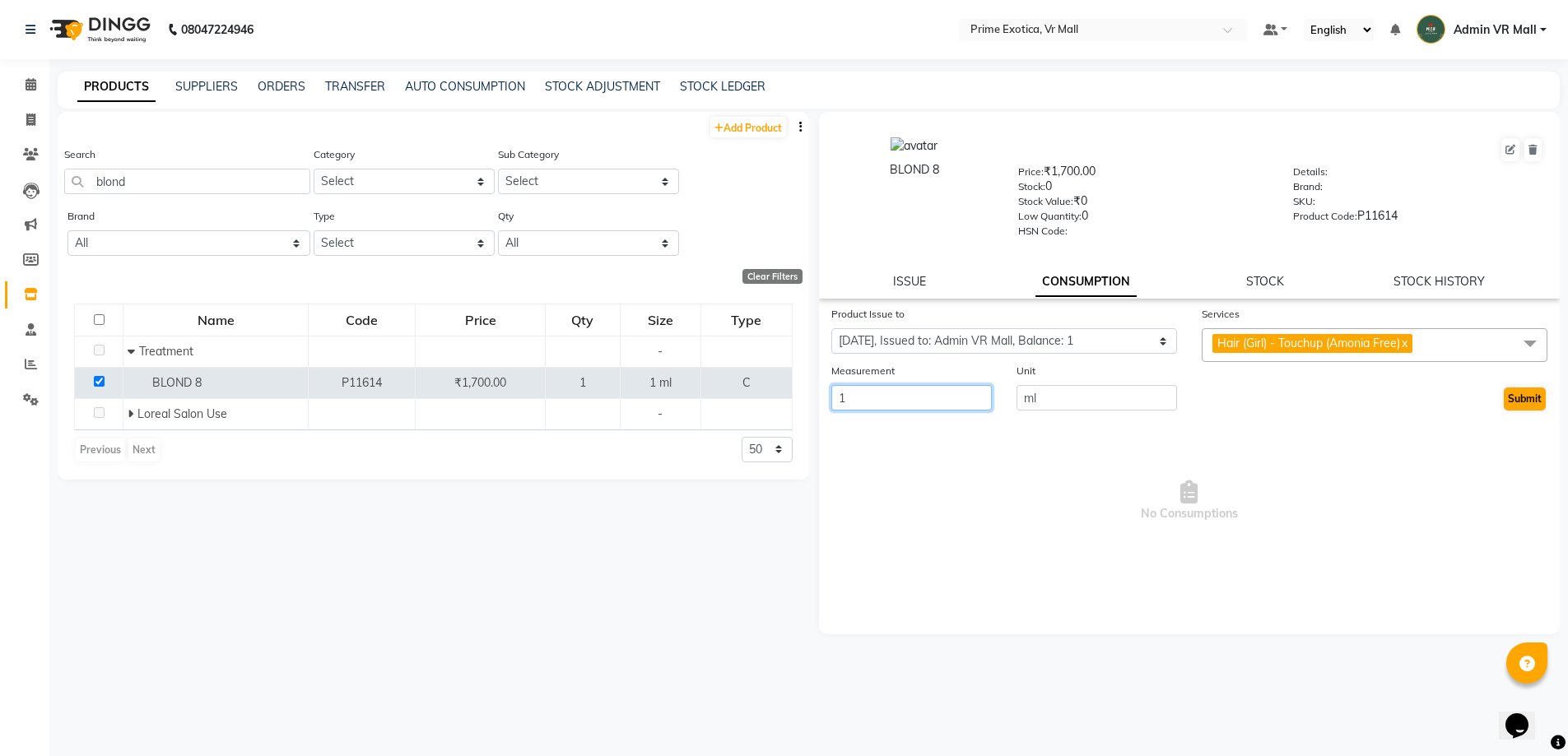
type input "1"
click at [1529, 395] on button "Submit" at bounding box center [1525, 399] width 42 height 23
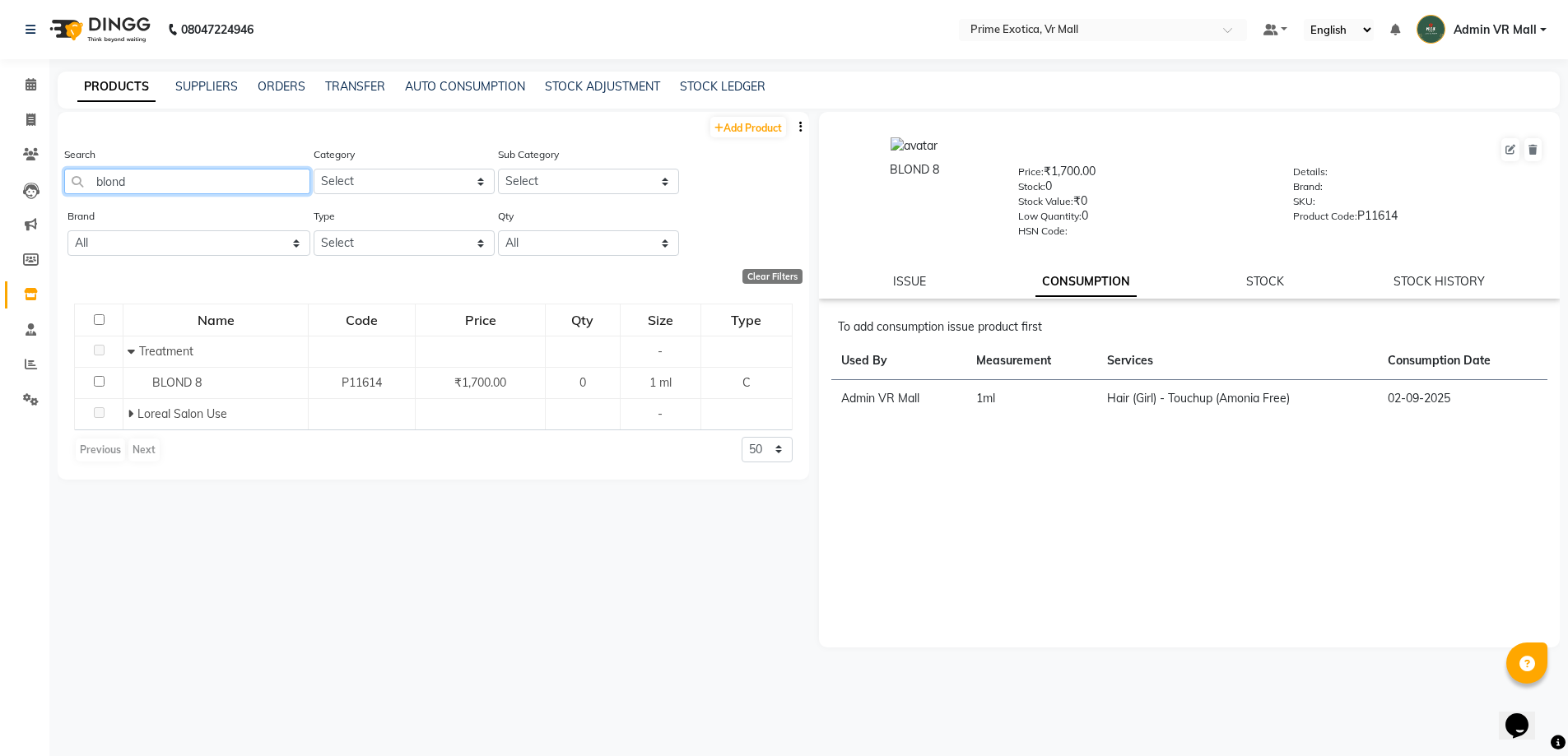
click at [203, 173] on input "blond" at bounding box center [187, 181] width 246 height 26
type input "b"
click at [161, 172] on input "flo" at bounding box center [187, 181] width 246 height 26
type input "f"
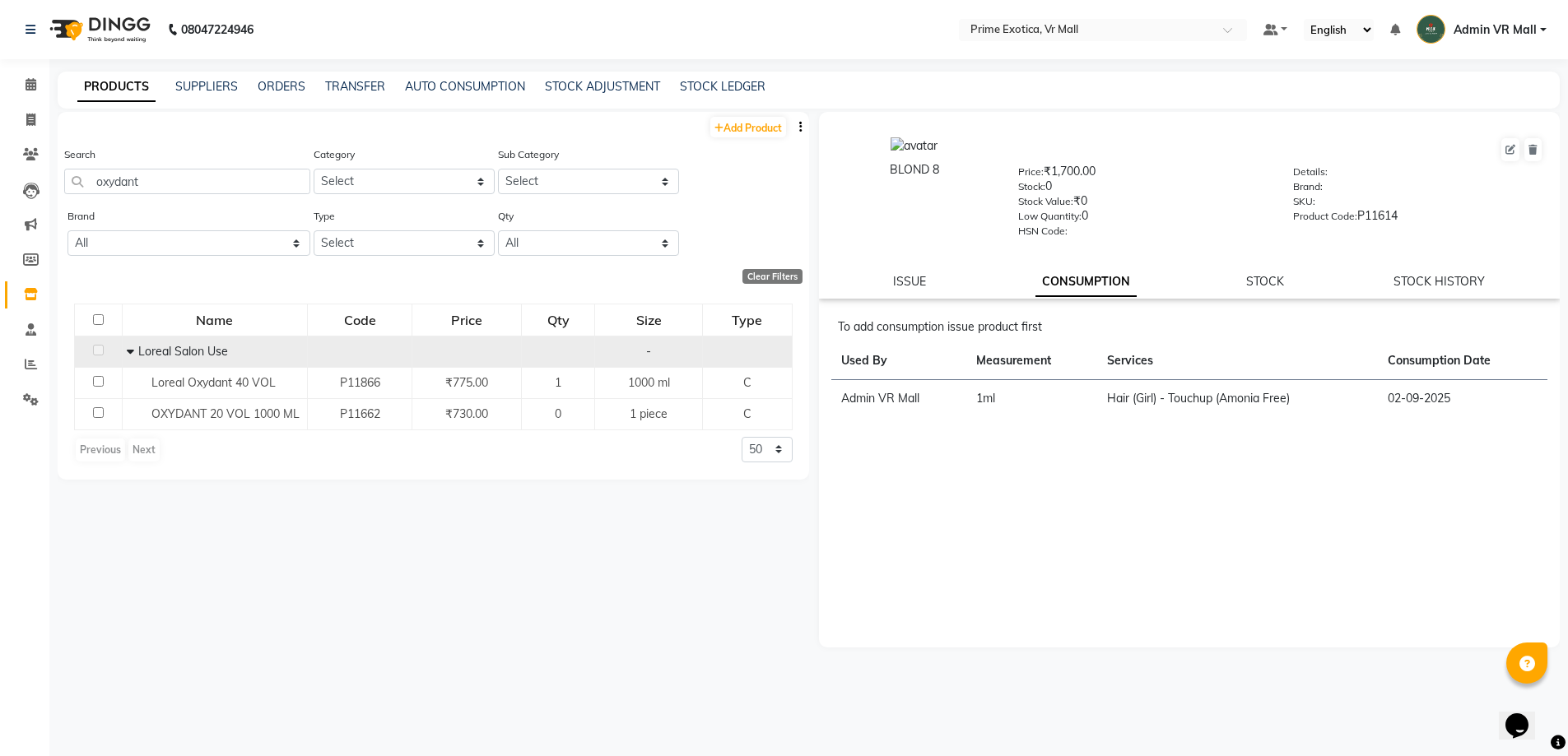
click at [130, 349] on icon at bounding box center [130, 351] width 8 height 11
click at [132, 348] on td "Loreal Salon Use" at bounding box center [220, 350] width 185 height 31
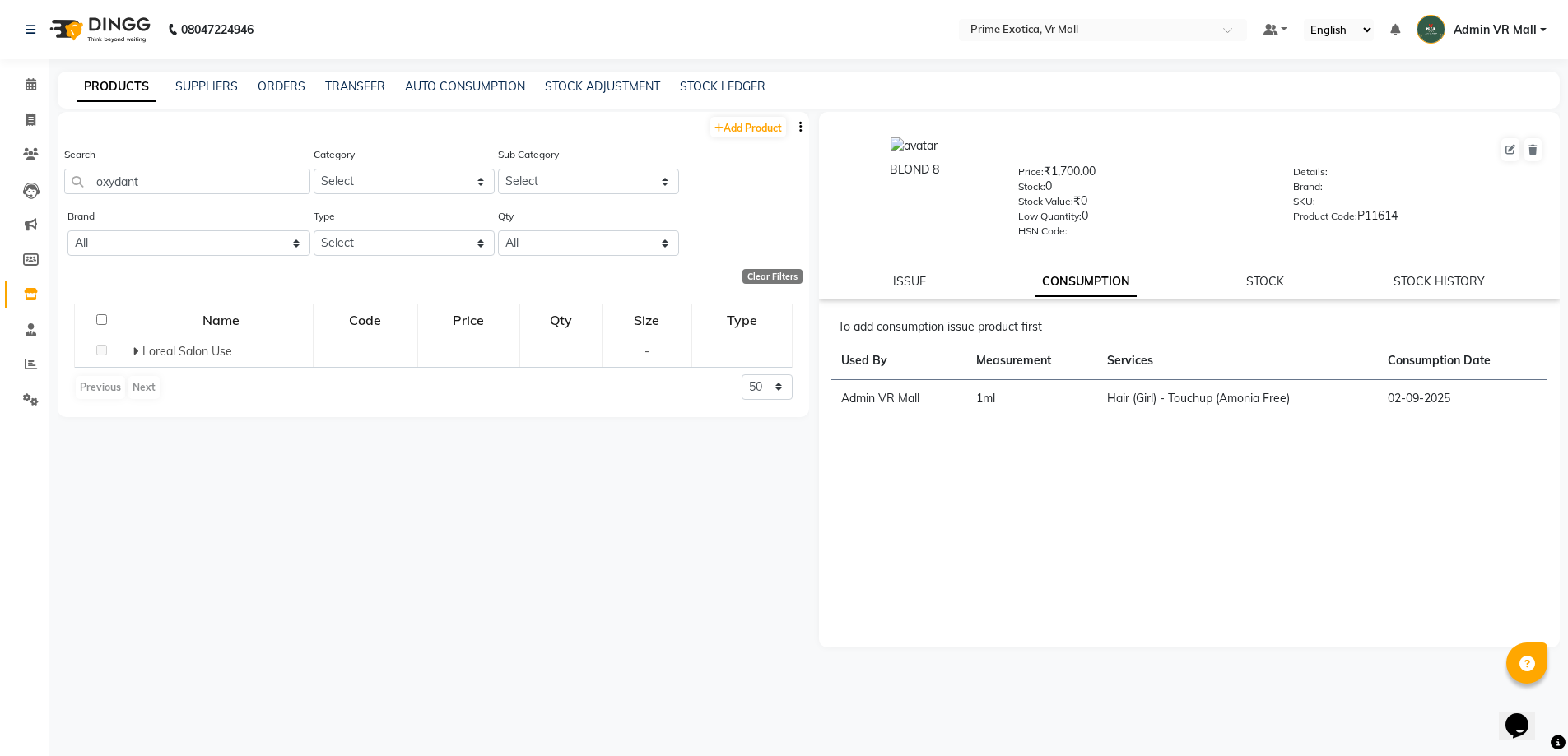
click at [138, 349] on icon at bounding box center [135, 351] width 6 height 11
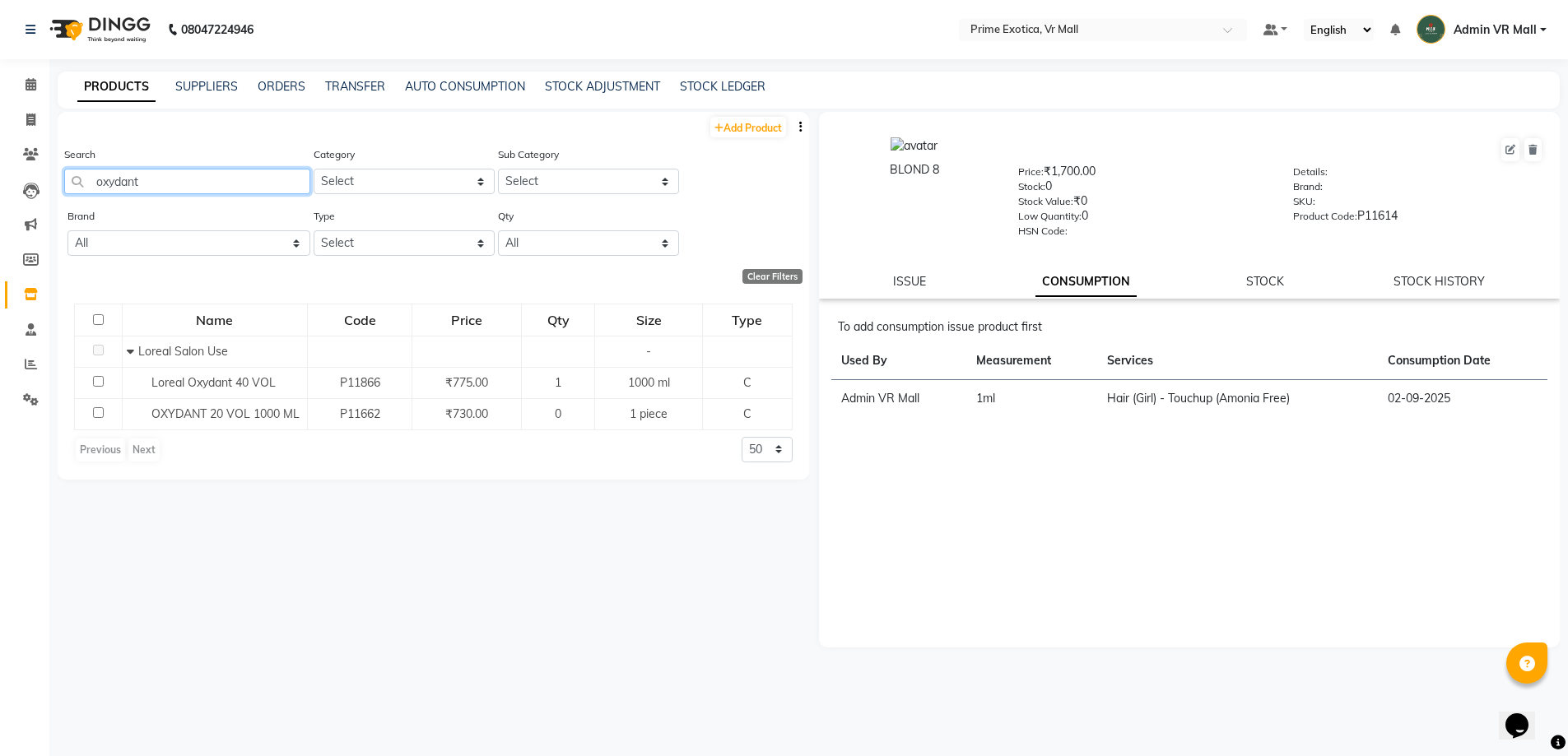
click at [211, 179] on input "oxydant" at bounding box center [187, 181] width 246 height 26
type input "o"
click at [157, 186] on input "dev" at bounding box center [187, 181] width 246 height 26
type input "d"
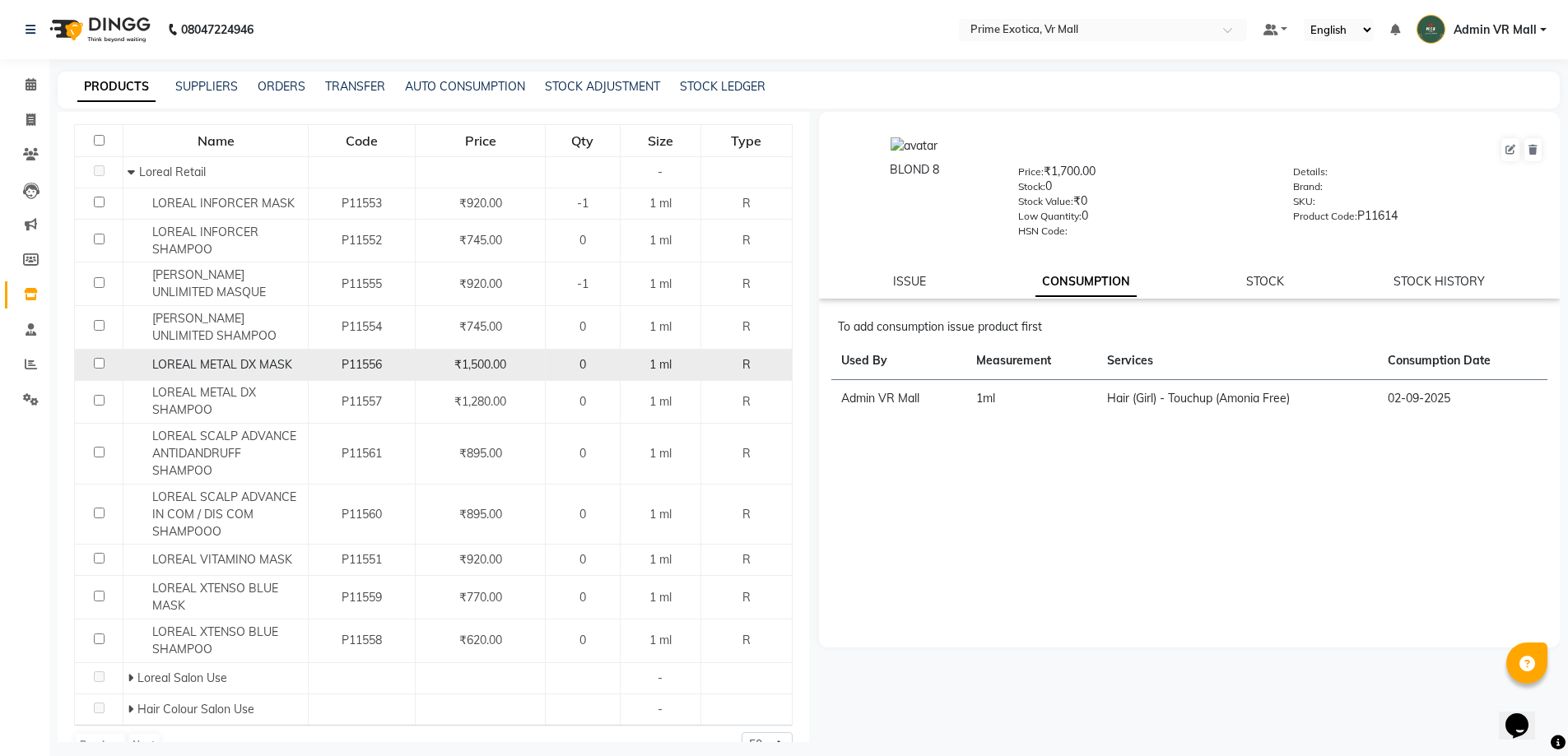
scroll to position [213, 0]
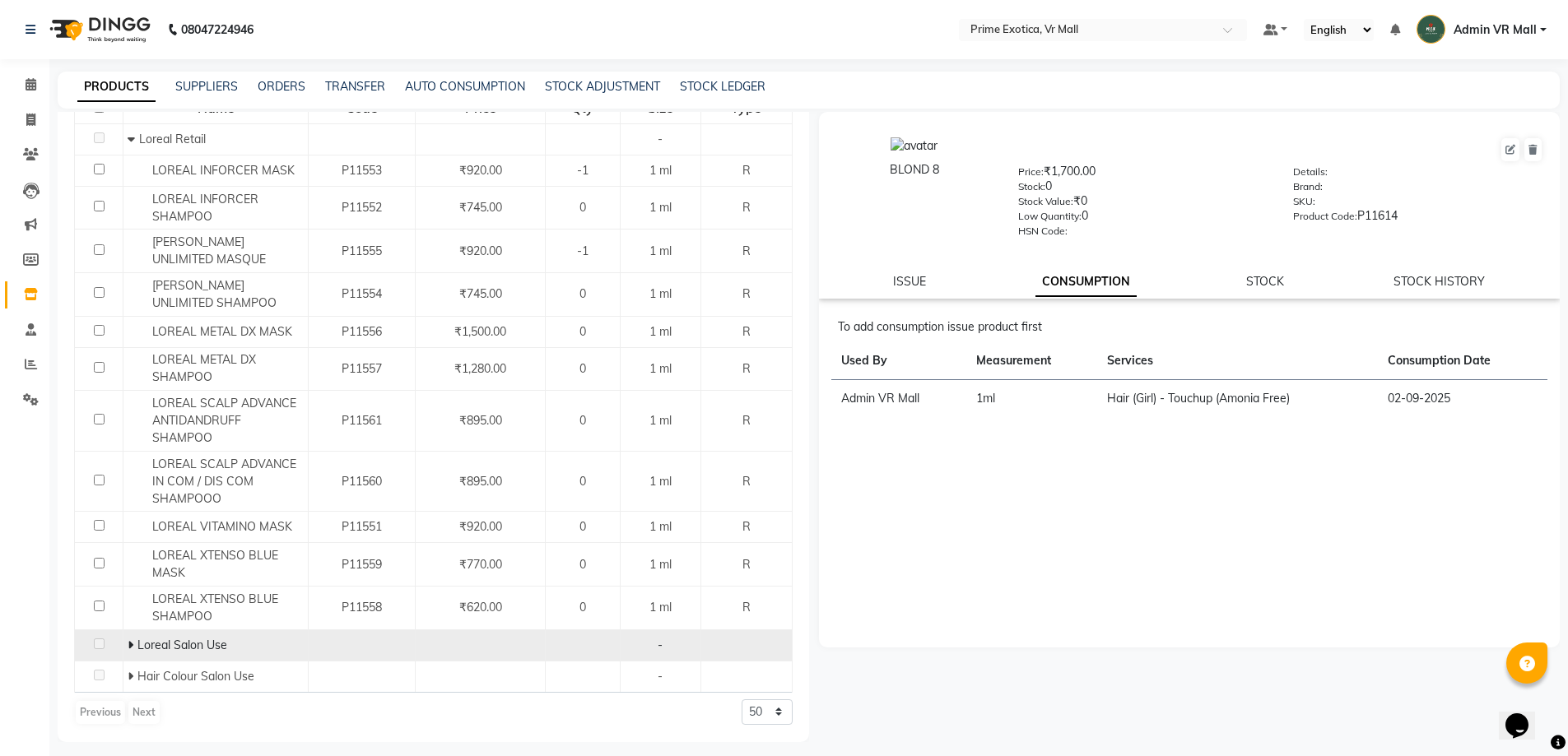
click at [131, 649] on icon at bounding box center [130, 645] width 6 height 11
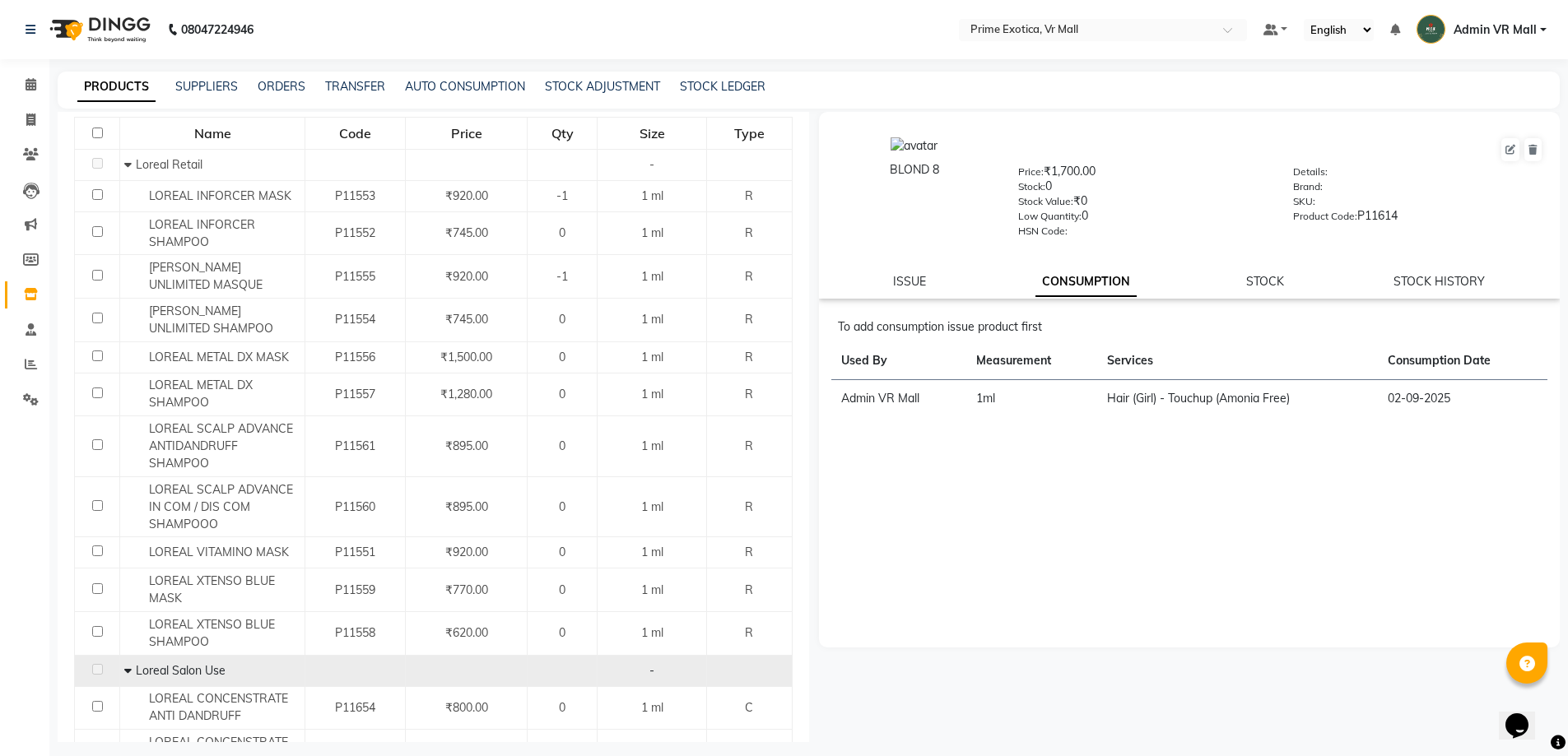
scroll to position [0, 0]
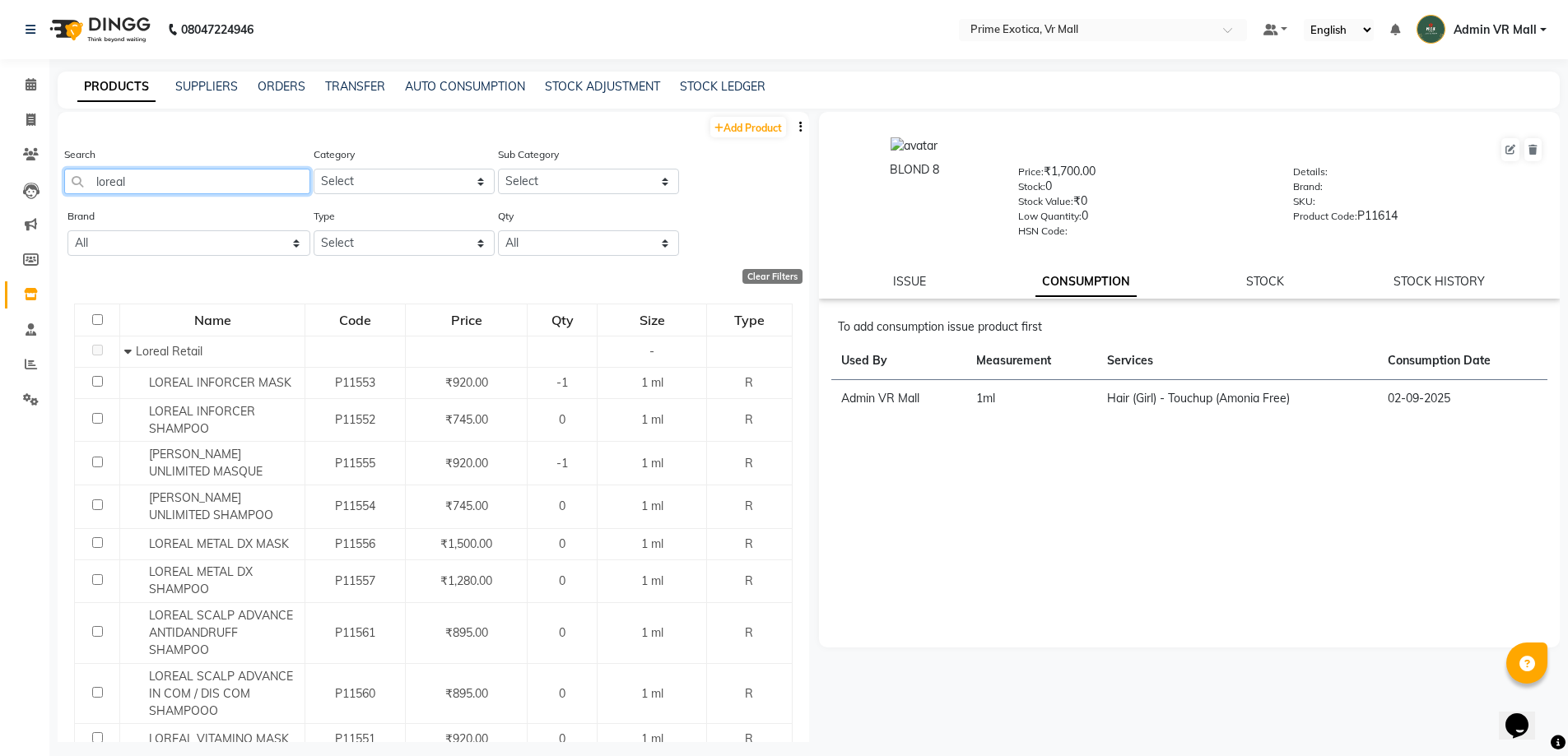
click at [178, 178] on input "loreal" at bounding box center [187, 181] width 246 height 26
type input "l"
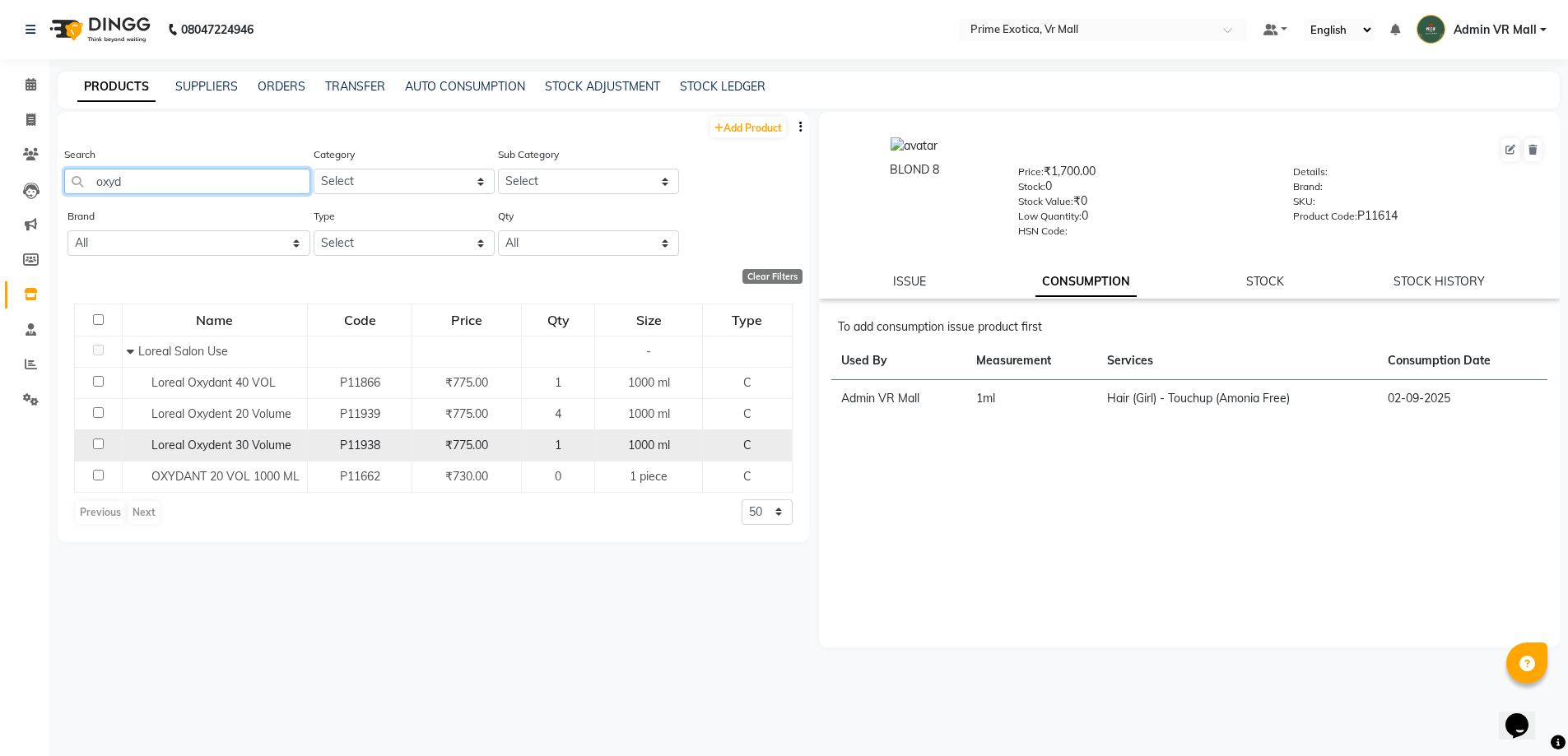
type input "oxyd"
click at [93, 447] on input "checkbox" at bounding box center [98, 444] width 10 height 10
checkbox input "true"
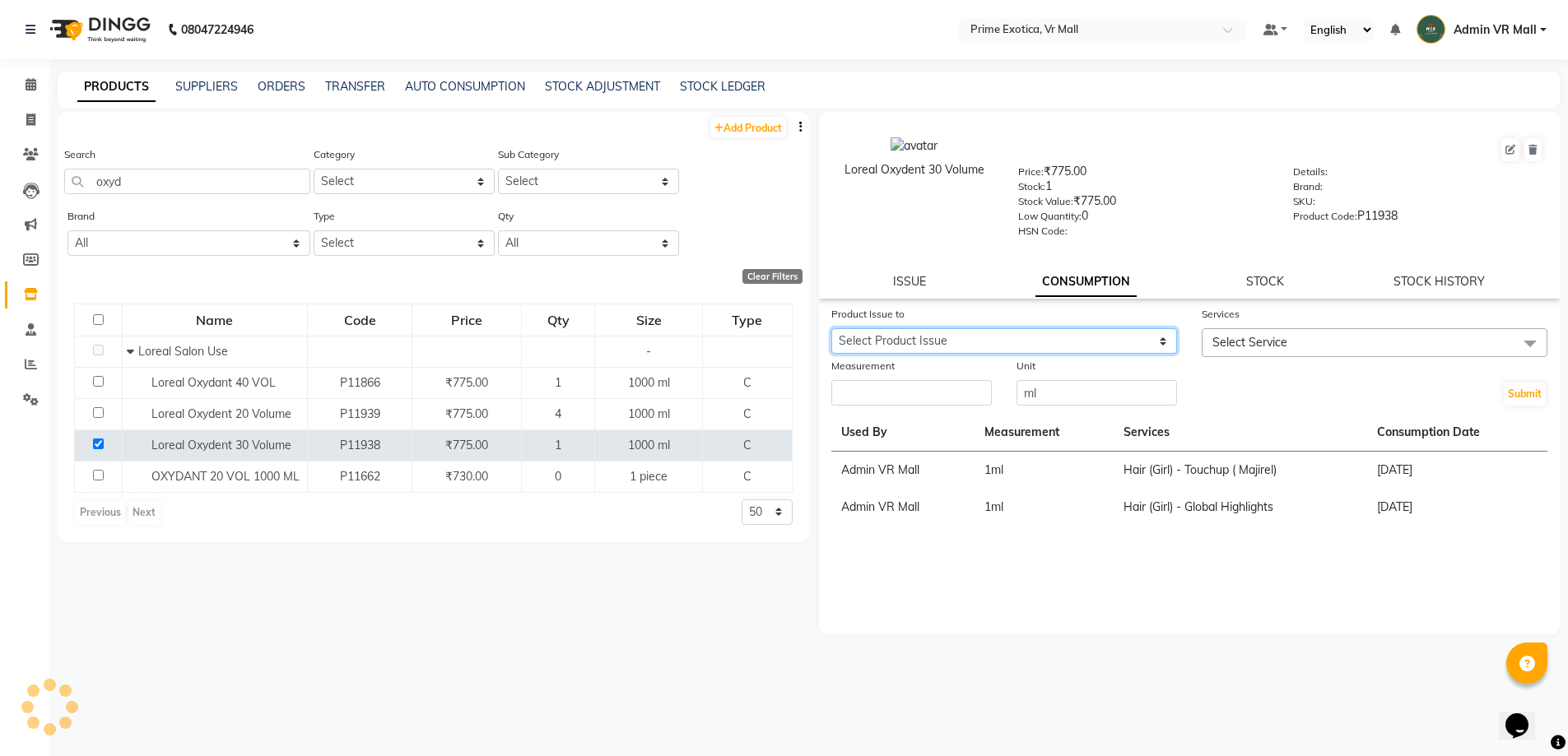
click at [1167, 339] on select "Select Product Issue 2025-05-24, Issued to: Admin VR Mall, Balance: 999 2024-10…" at bounding box center [1004, 341] width 346 height 26
select select "951777"
click at [832, 329] on select "Select Product Issue 2025-05-24, Issued to: Admin VR Mall, Balance: 999 2024-10…" at bounding box center [1004, 341] width 346 height 26
click at [1522, 335] on span at bounding box center [1530, 344] width 33 height 31
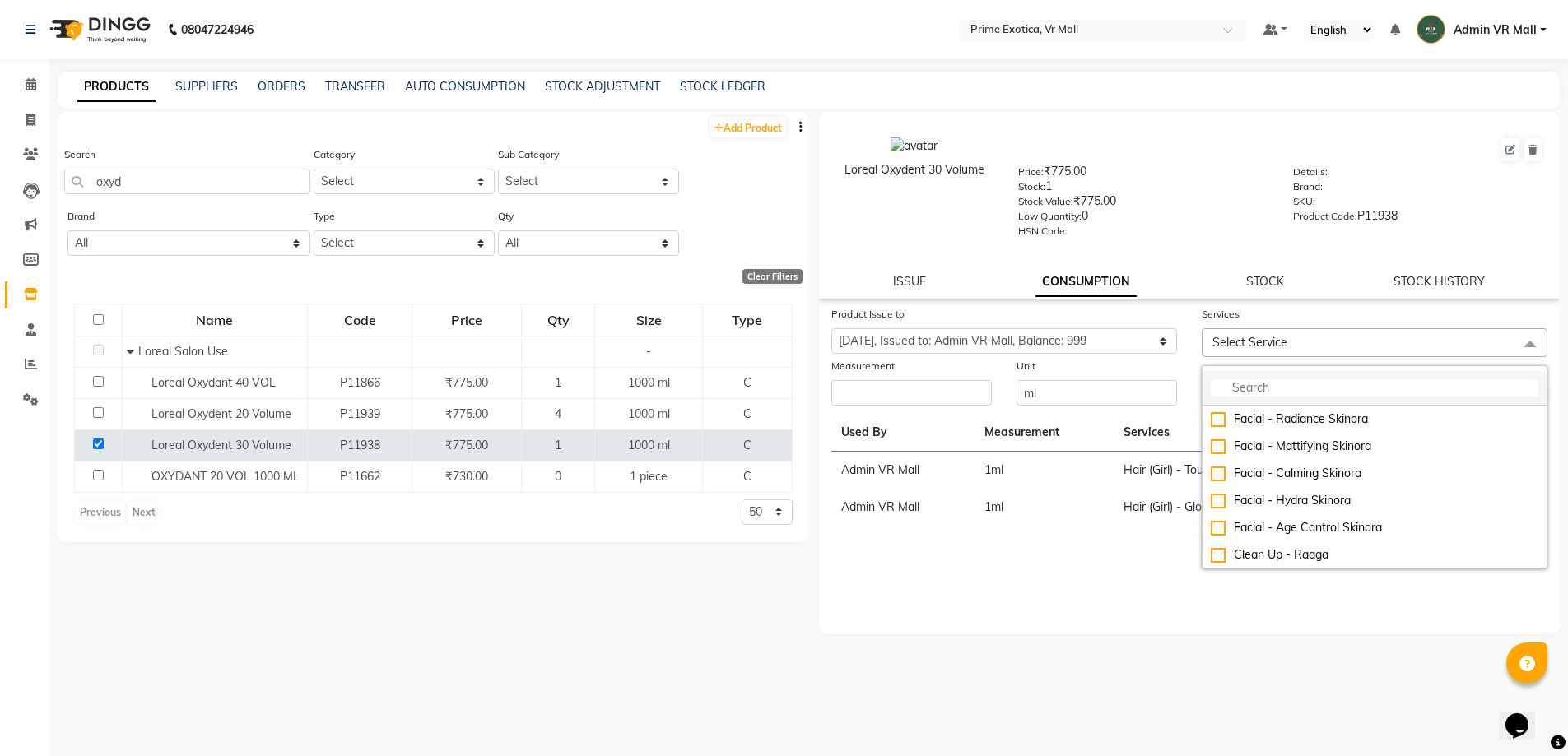
click at [1318, 390] on input "multiselect-search" at bounding box center [1374, 387] width 328 height 17
type input "hai"
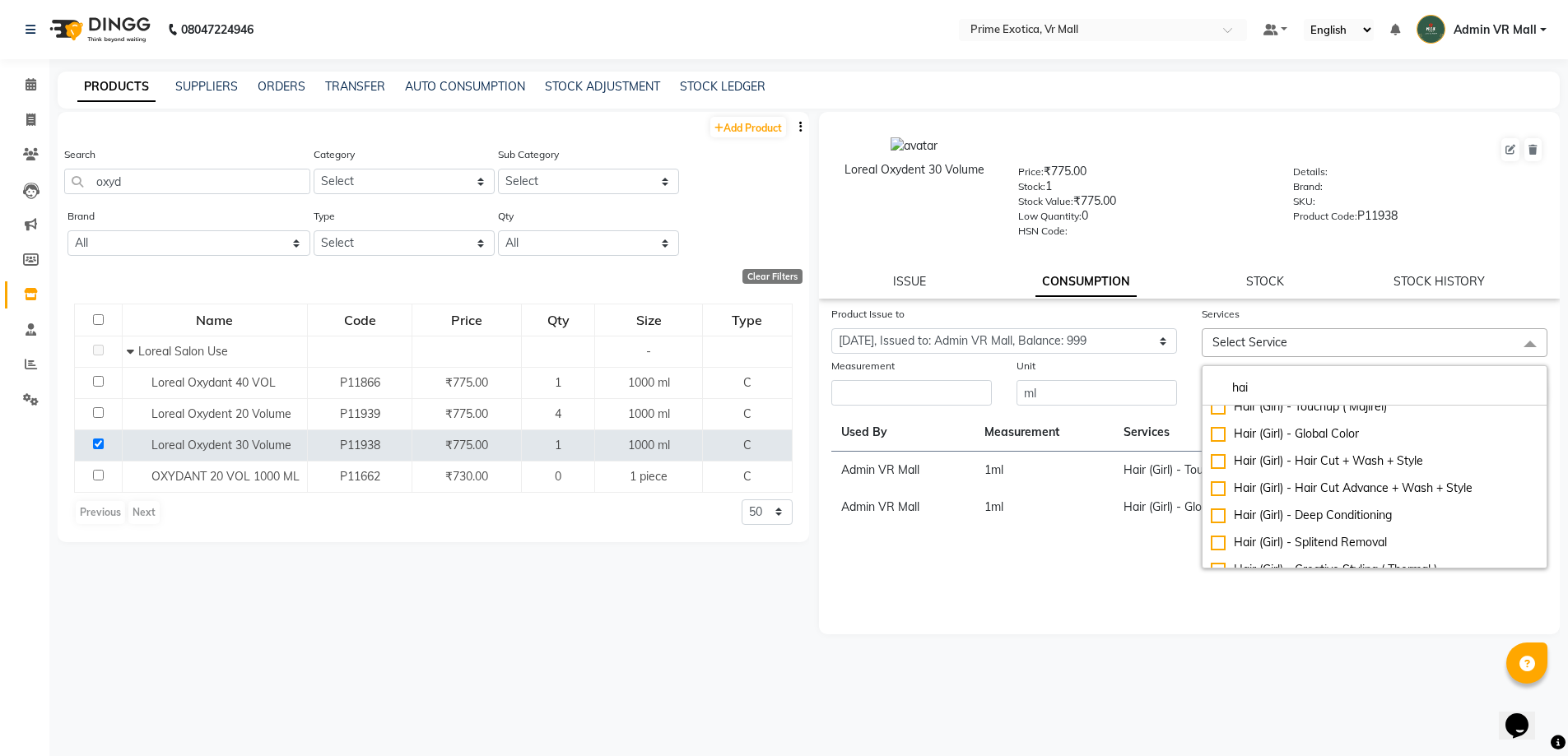
scroll to position [263, 0]
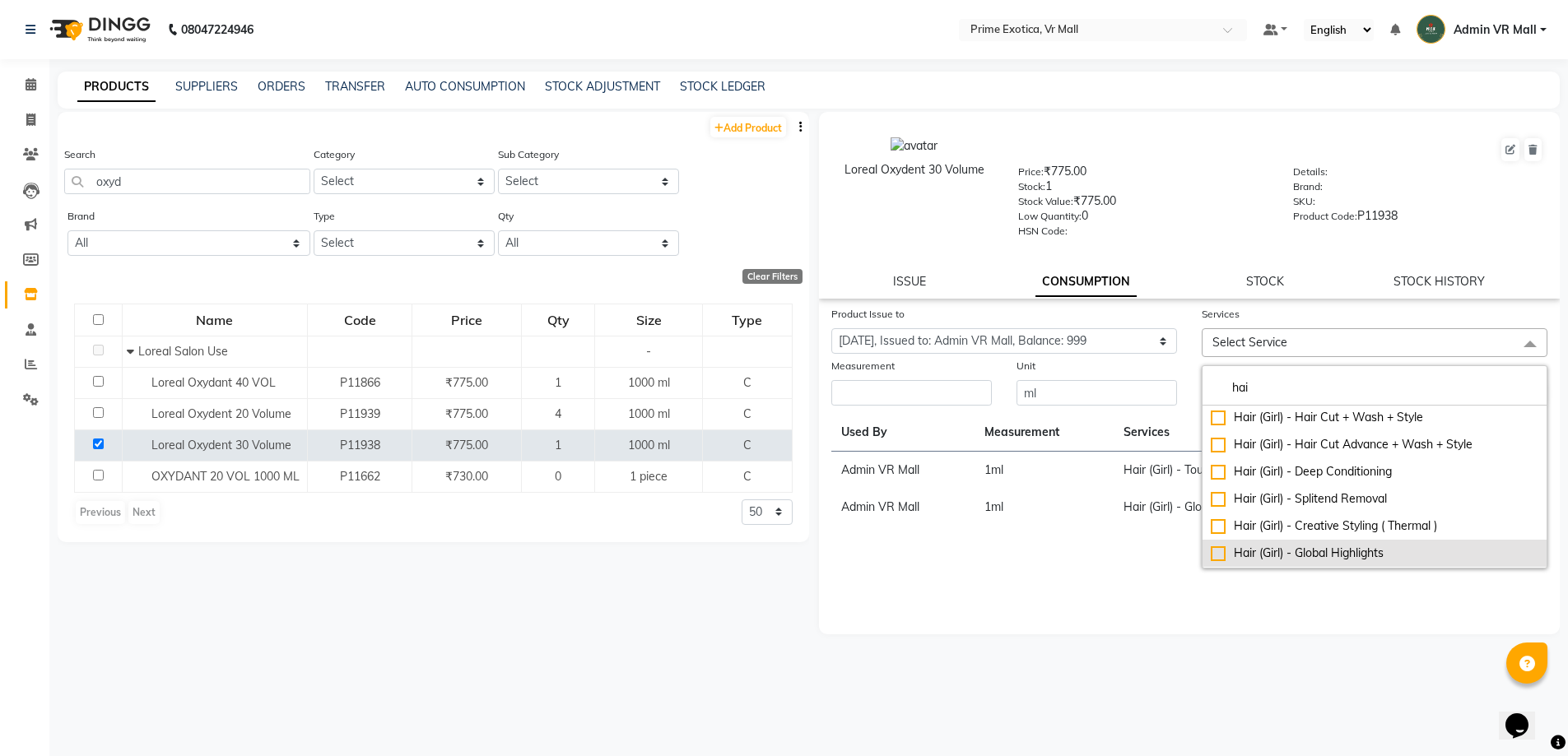
click at [1221, 544] on div "Hair (Girl) - Global Highlights" at bounding box center [1374, 553] width 328 height 17
checkbox input "true"
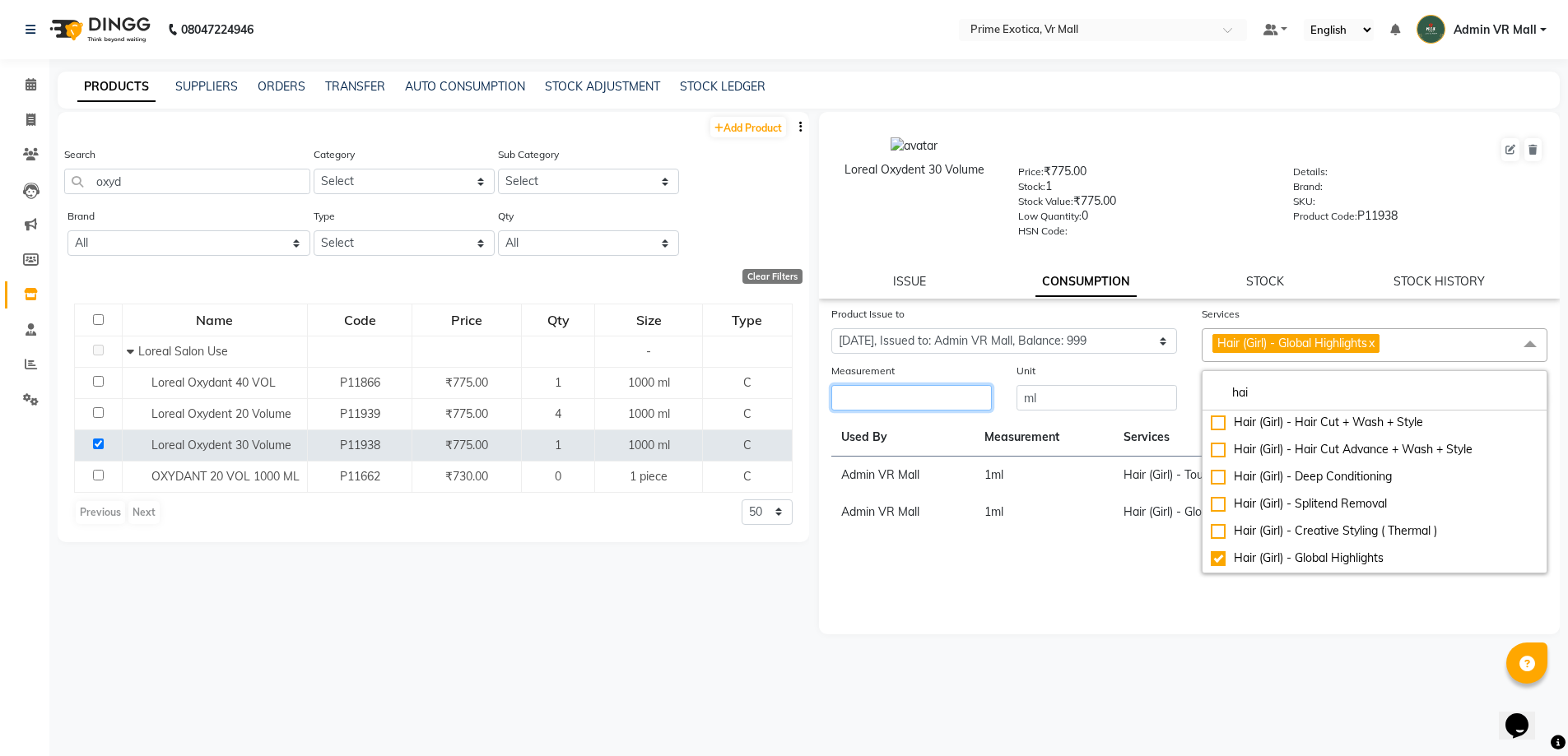
click at [921, 403] on input "number" at bounding box center [911, 397] width 161 height 26
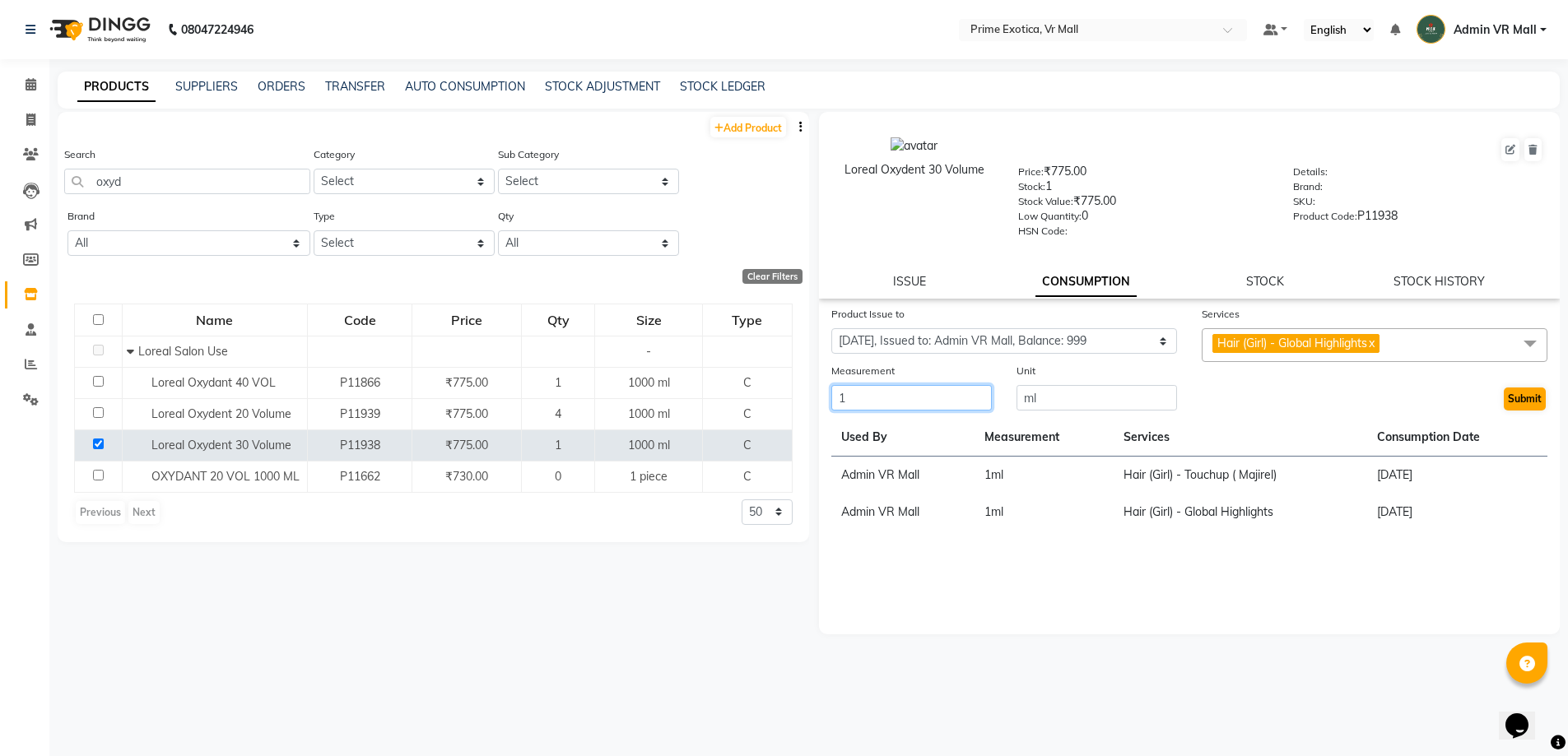
type input "1"
click at [1521, 395] on button "Submit" at bounding box center [1525, 399] width 42 height 23
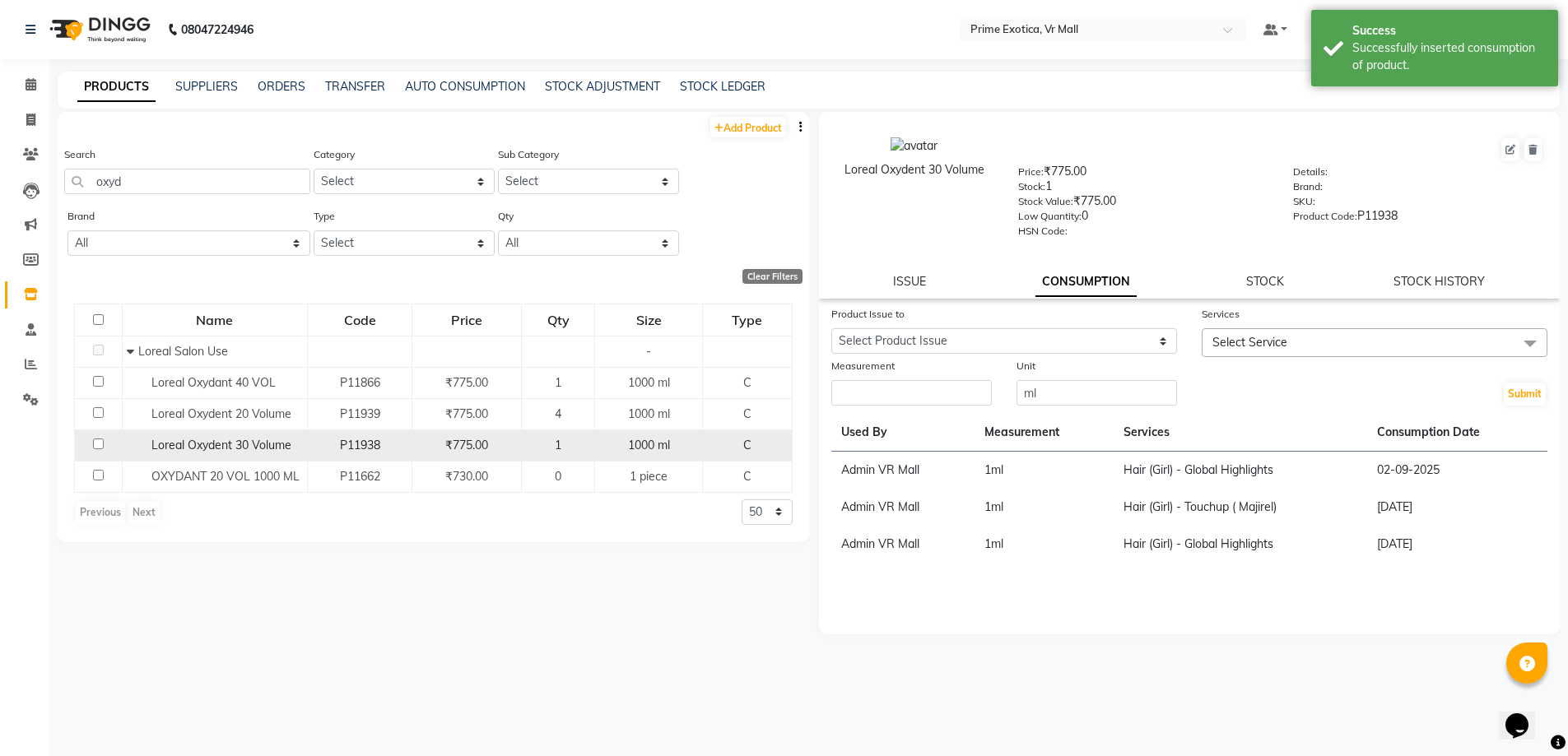
click at [97, 440] on input "checkbox" at bounding box center [98, 444] width 10 height 10
checkbox input "true"
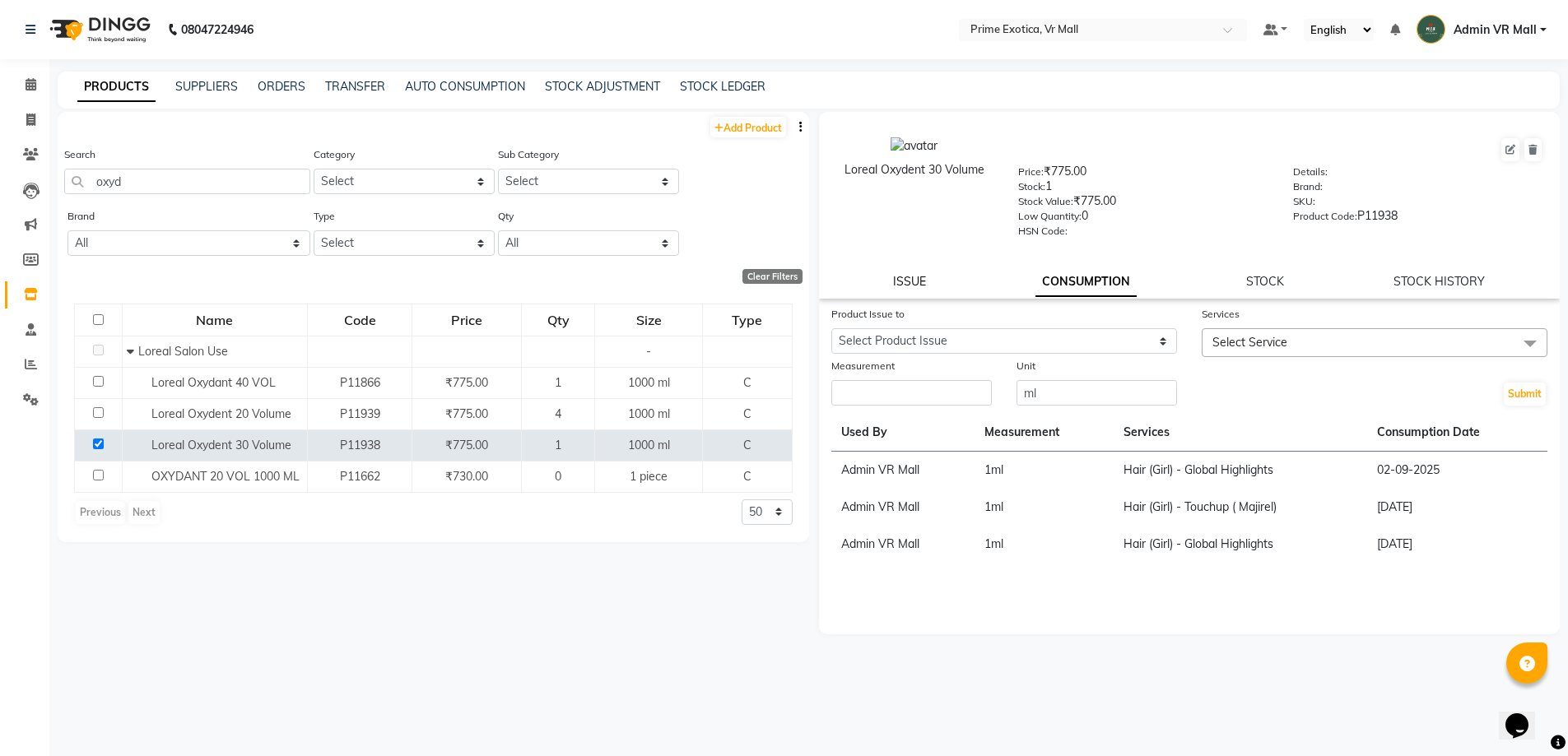
click at [904, 280] on link "ISSUE" at bounding box center [909, 281] width 33 height 15
select select
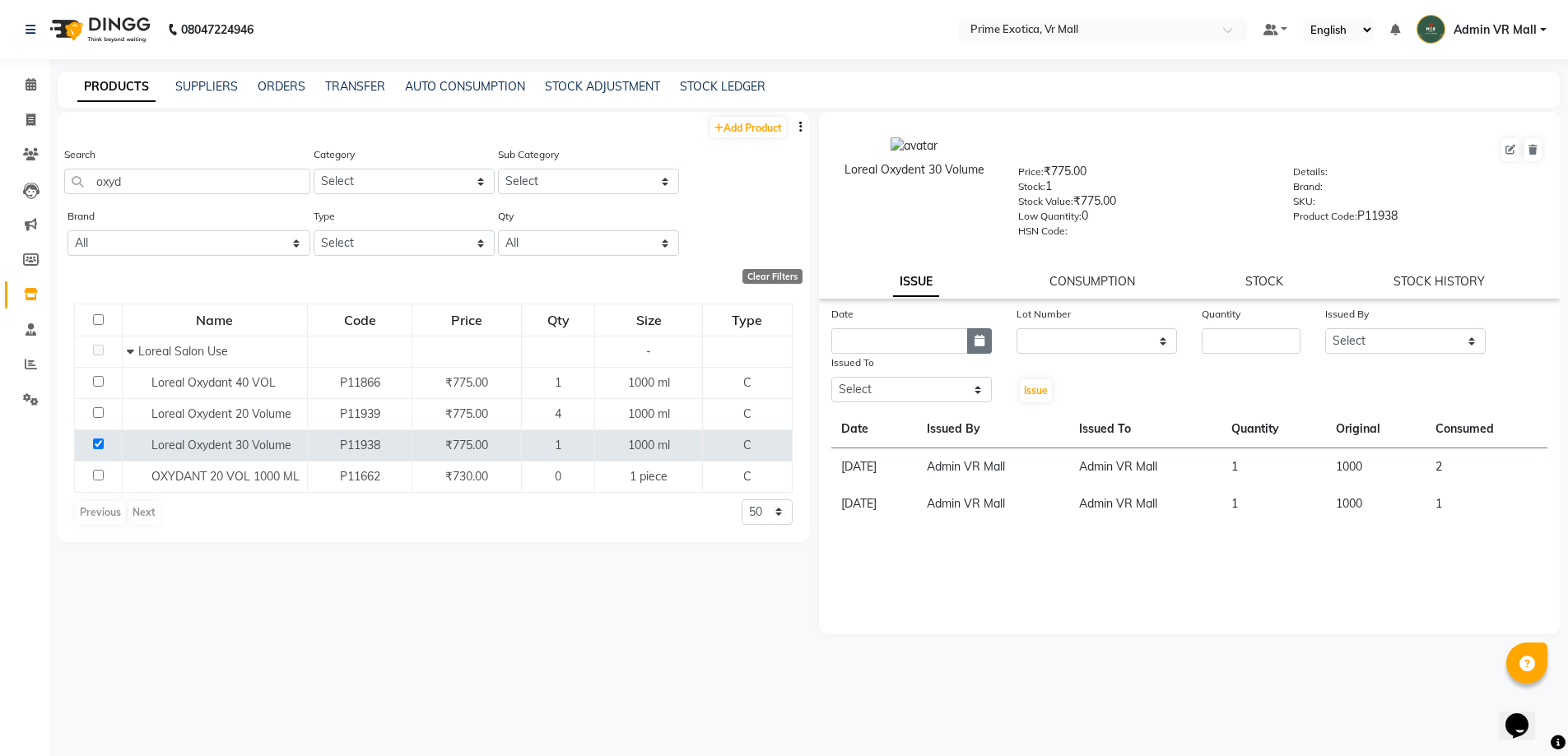
click at [981, 342] on icon "button" at bounding box center [980, 341] width 10 height 11
select select "9"
select select "2025"
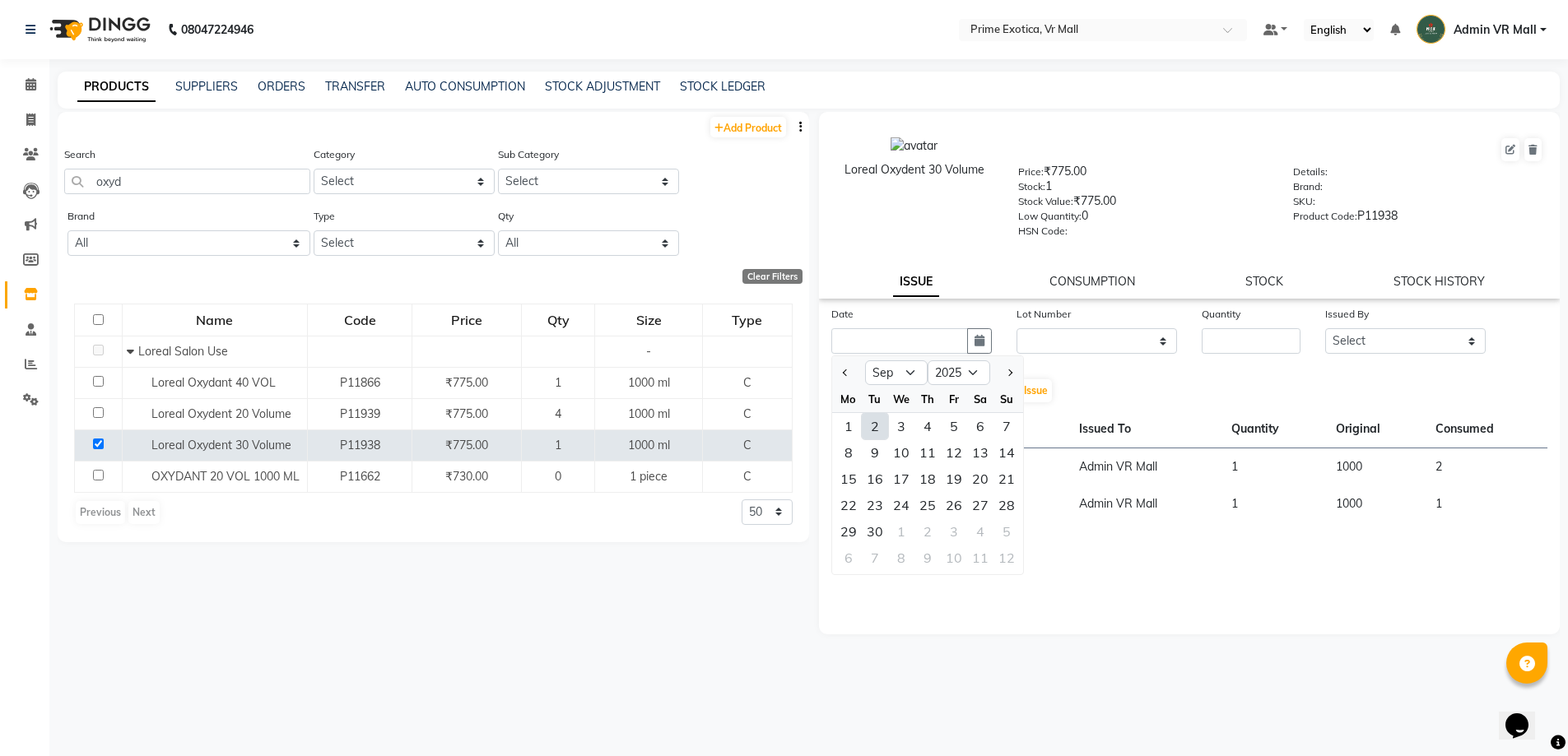
click at [870, 422] on div "2" at bounding box center [875, 426] width 27 height 27
type input "02-09-2025"
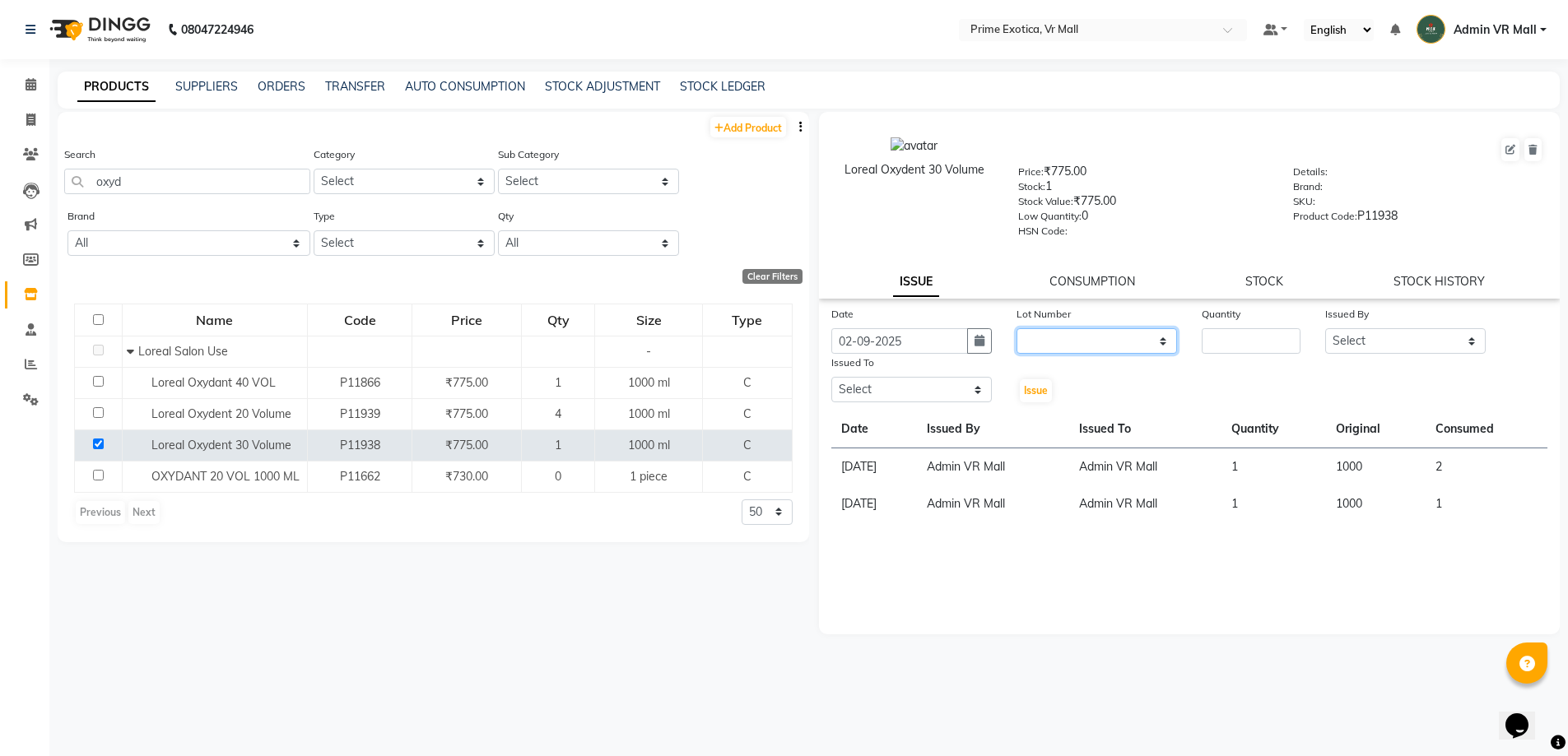
click at [1086, 332] on select "None" at bounding box center [1097, 341] width 161 height 26
select select "0: null"
click at [1017, 329] on select "None" at bounding box center [1097, 341] width 161 height 26
click at [1240, 329] on input "number" at bounding box center [1252, 341] width 99 height 26
type input "1"
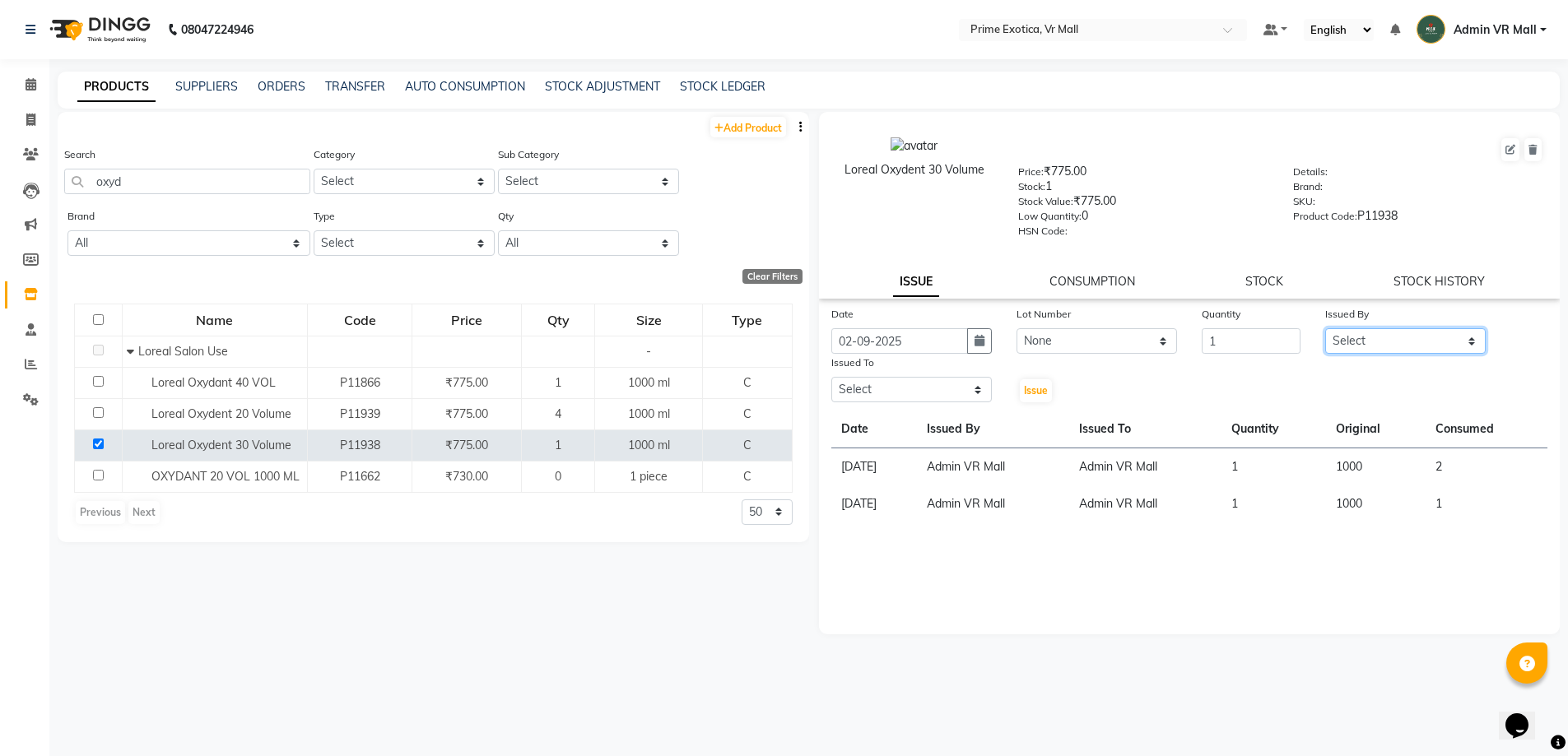
click at [1465, 335] on select "Select abhijeet Admin VR Mall AKSHAY RAJENDRRA MANKAR ANGELA S JOHN Archana Gou…" at bounding box center [1405, 341] width 161 height 26
select select "44152"
click at [1326, 329] on select "Select abhijeet Admin VR Mall AKSHAY RAJENDRRA MANKAR ANGELA S JOHN Archana Gou…" at bounding box center [1405, 341] width 161 height 26
click at [972, 385] on select "Select abhijeet Admin VR Mall AKSHAY RAJENDRRA MANKAR ANGELA S JOHN Archana Gou…" at bounding box center [911, 389] width 161 height 26
select select "44152"
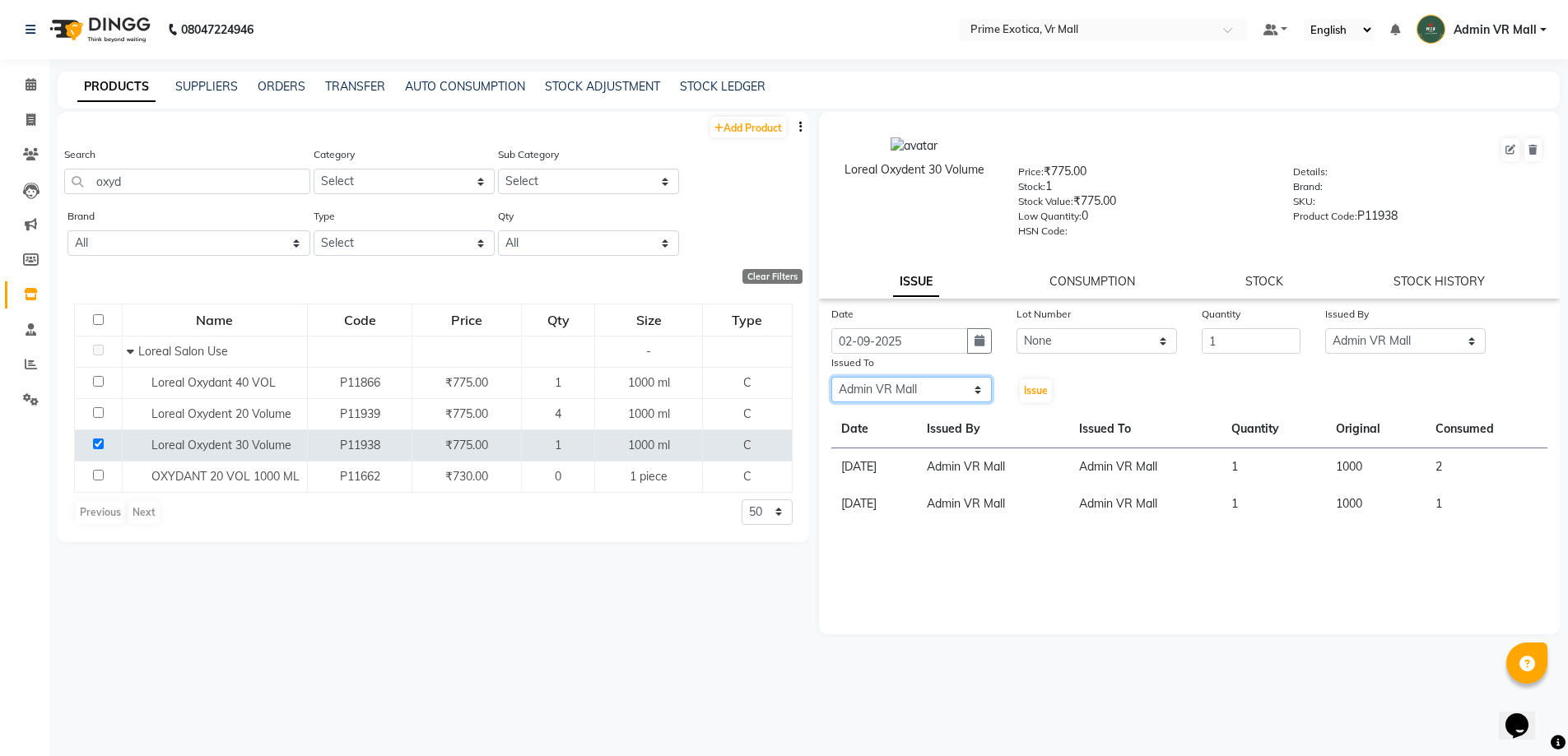
click at [832, 377] on select "Select abhijeet Admin VR Mall AKSHAY RAJENDRRA MANKAR ANGELA S JOHN Archana Gou…" at bounding box center [911, 389] width 161 height 26
click at [1038, 387] on span "Issue" at bounding box center [1036, 390] width 24 height 12
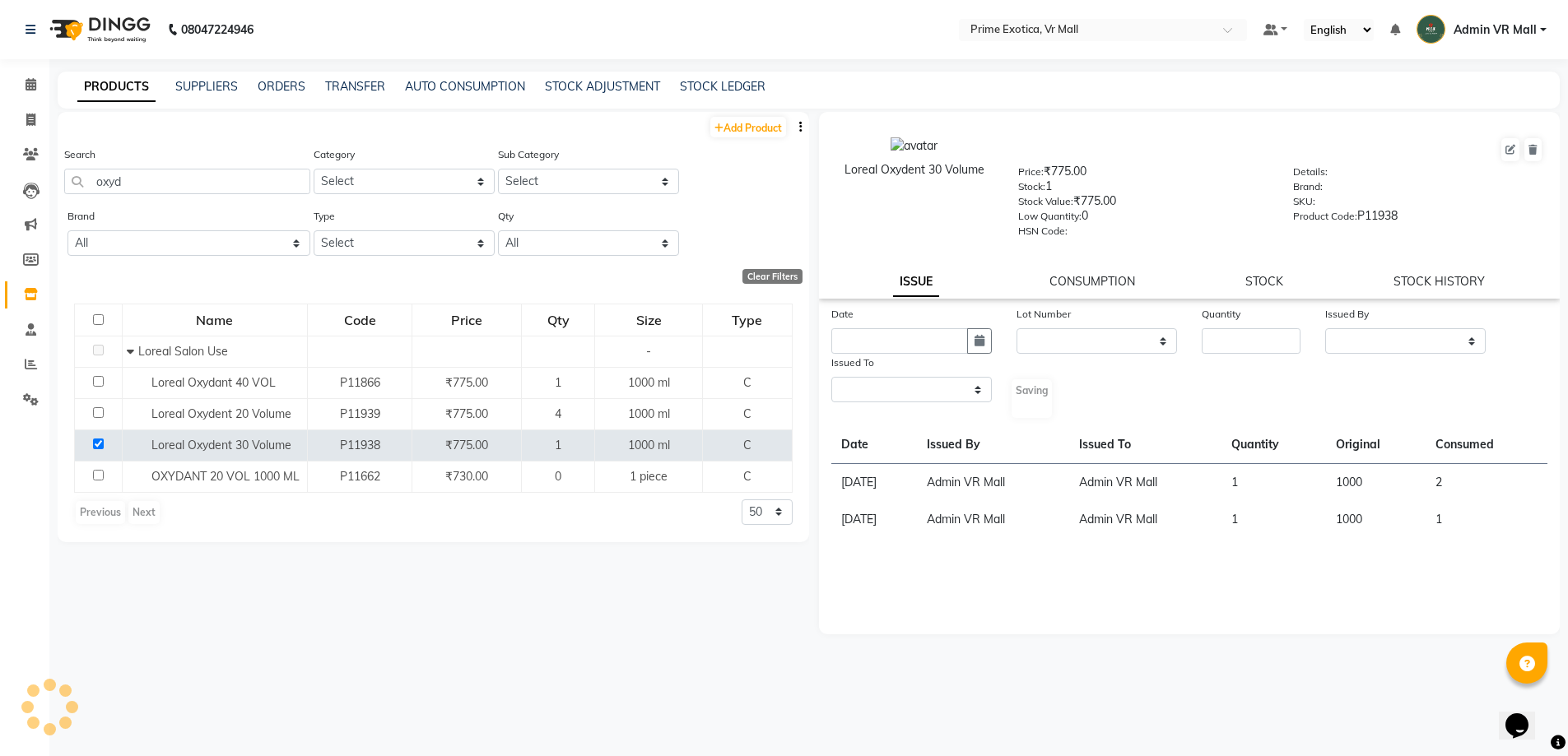
select select
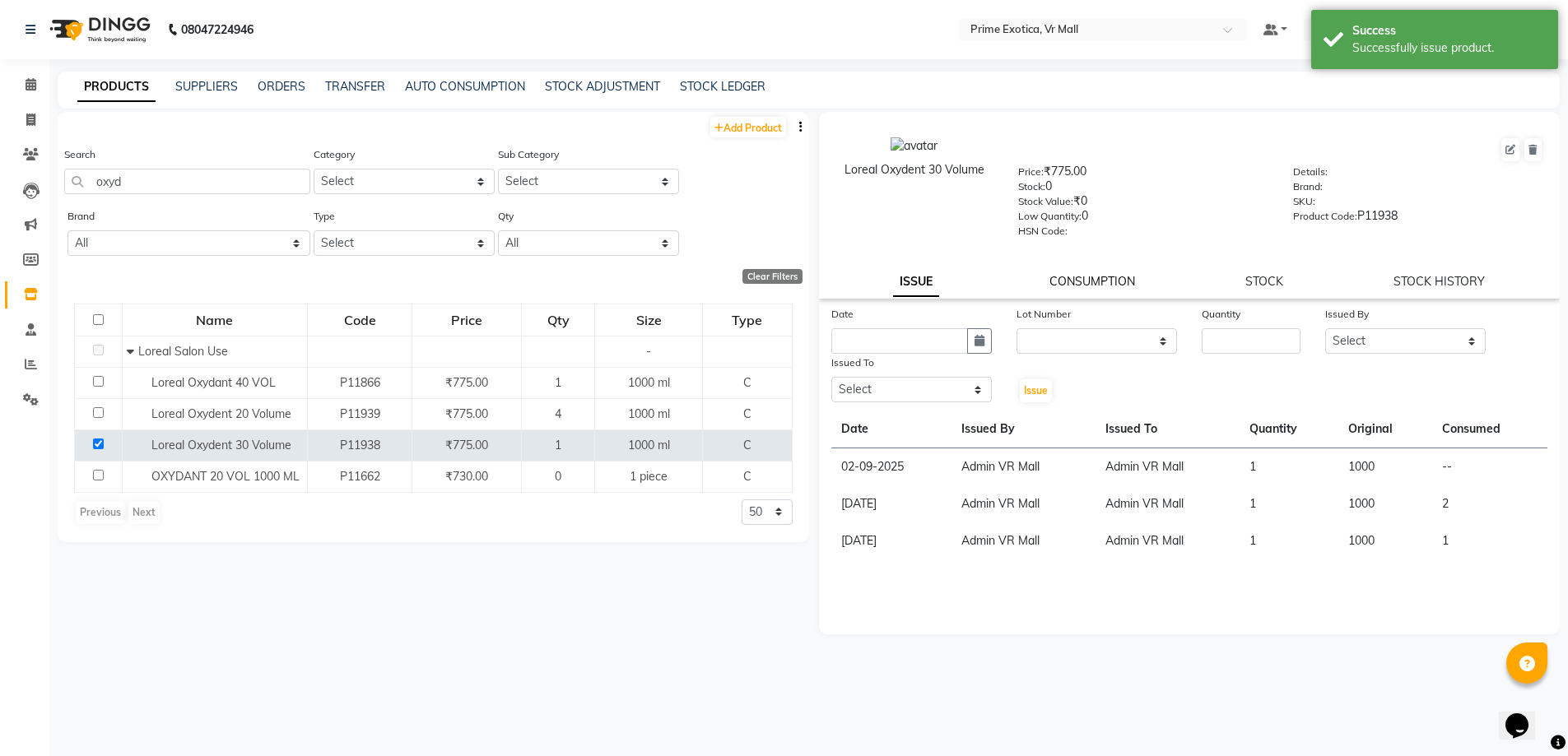
click at [1087, 286] on link "CONSUMPTION" at bounding box center [1093, 281] width 86 height 15
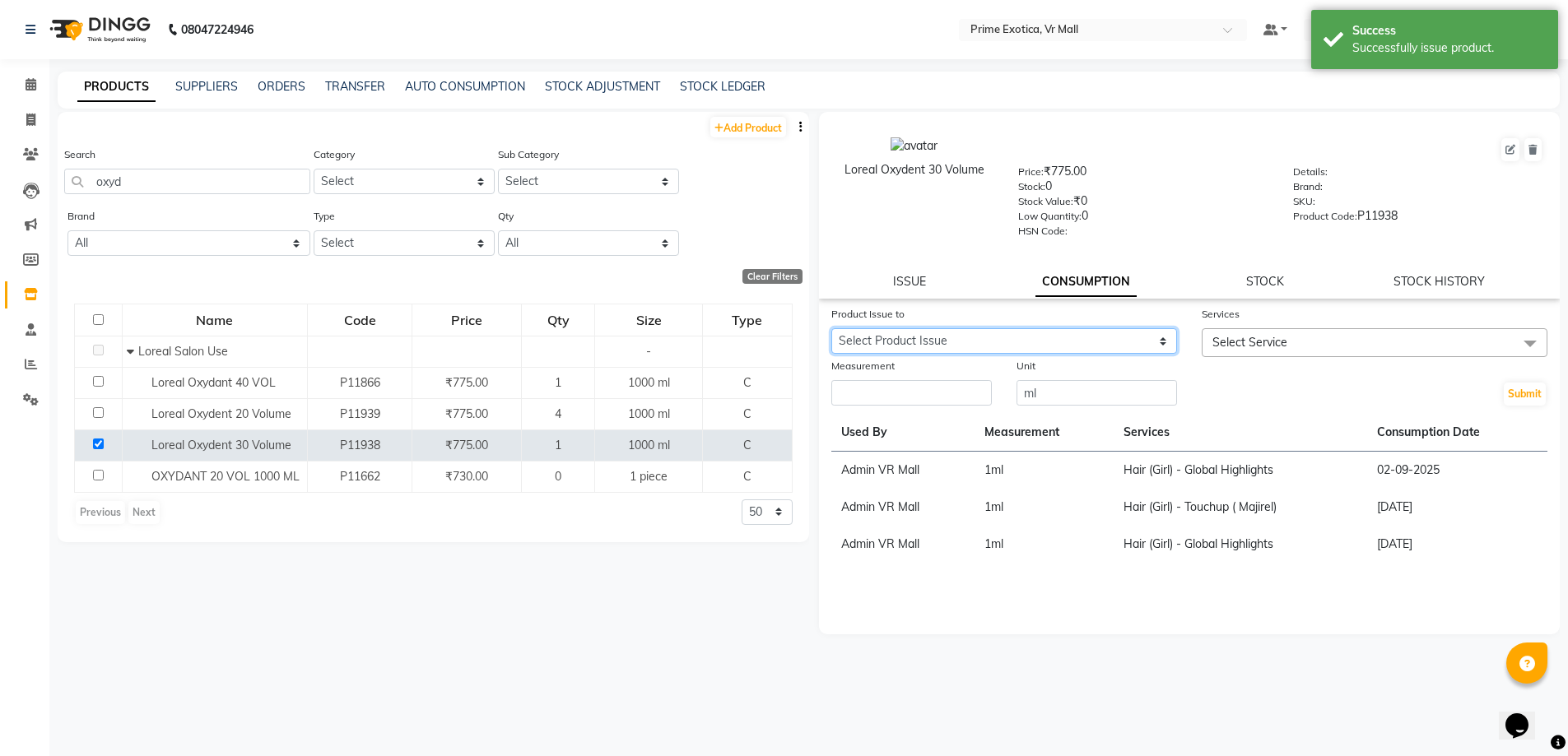
click at [1151, 330] on select "Select Product Issue 2025-09-02, Issued to: Admin VR Mall, Balance: 1000 2025-0…" at bounding box center [1004, 341] width 346 height 26
select select "1200749"
click at [832, 329] on select "Select Product Issue 2025-09-02, Issued to: Admin VR Mall, Balance: 1000 2025-0…" at bounding box center [1004, 341] width 346 height 26
click at [1515, 340] on span at bounding box center [1530, 344] width 33 height 31
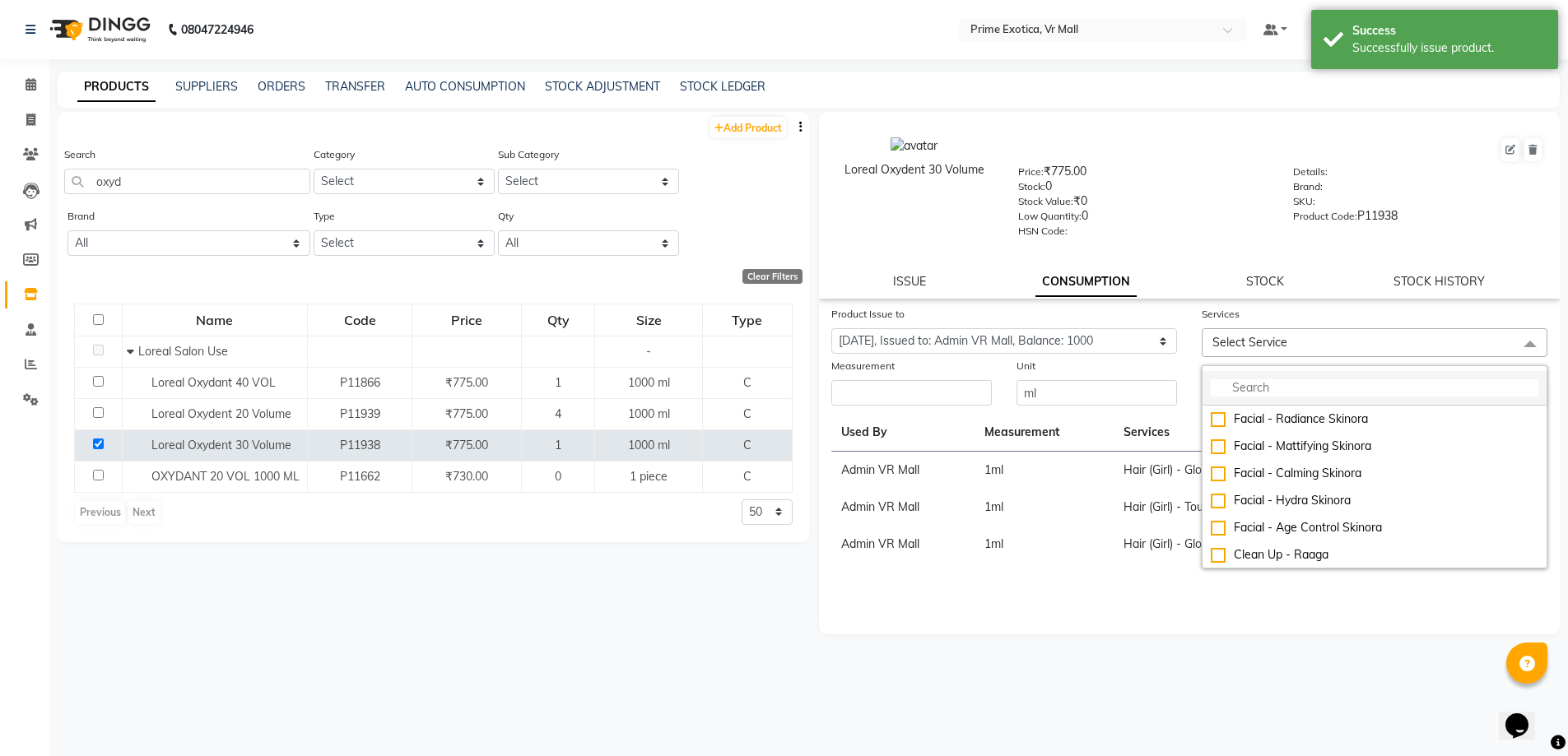
click at [1277, 382] on input "multiselect-search" at bounding box center [1374, 387] width 328 height 17
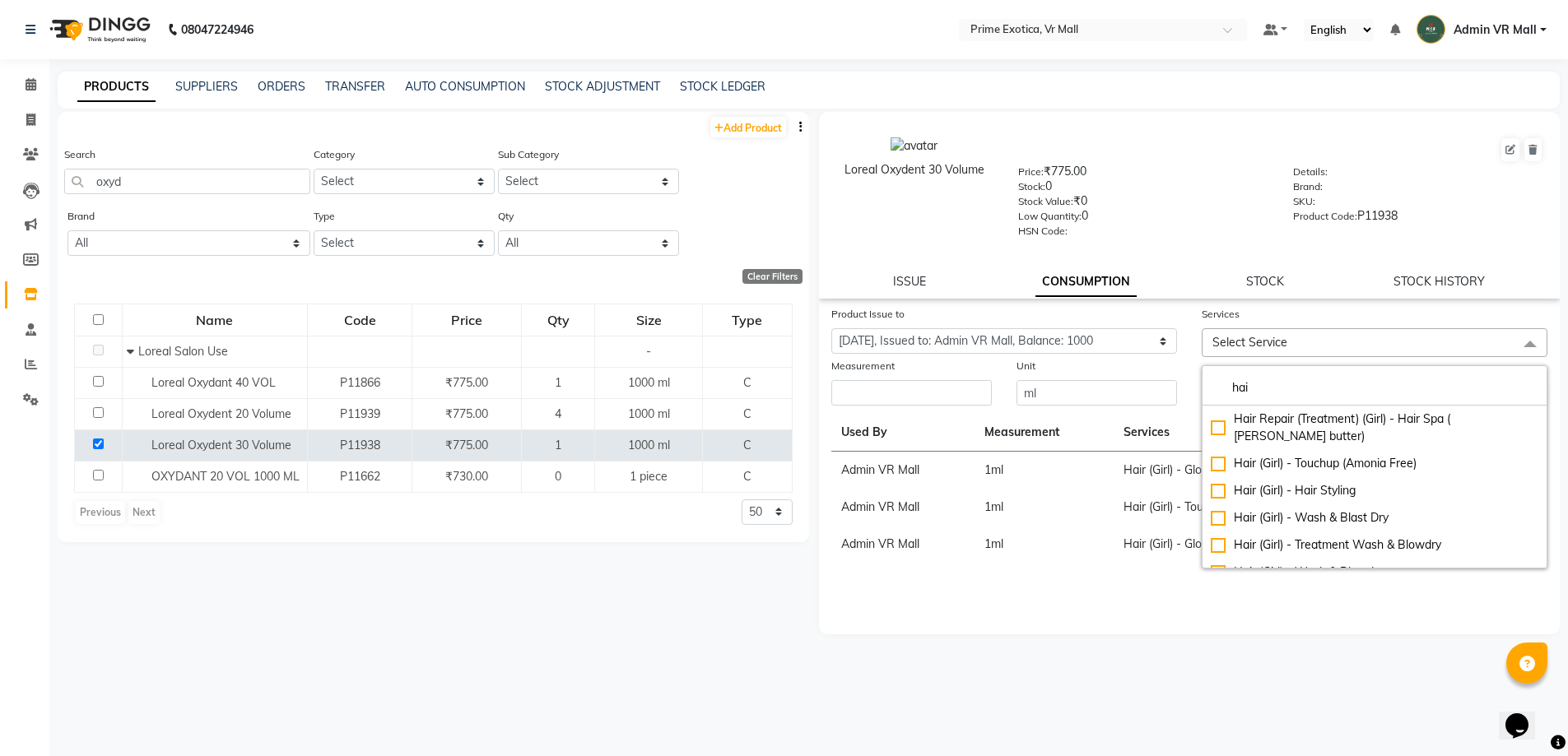
type input "hai"
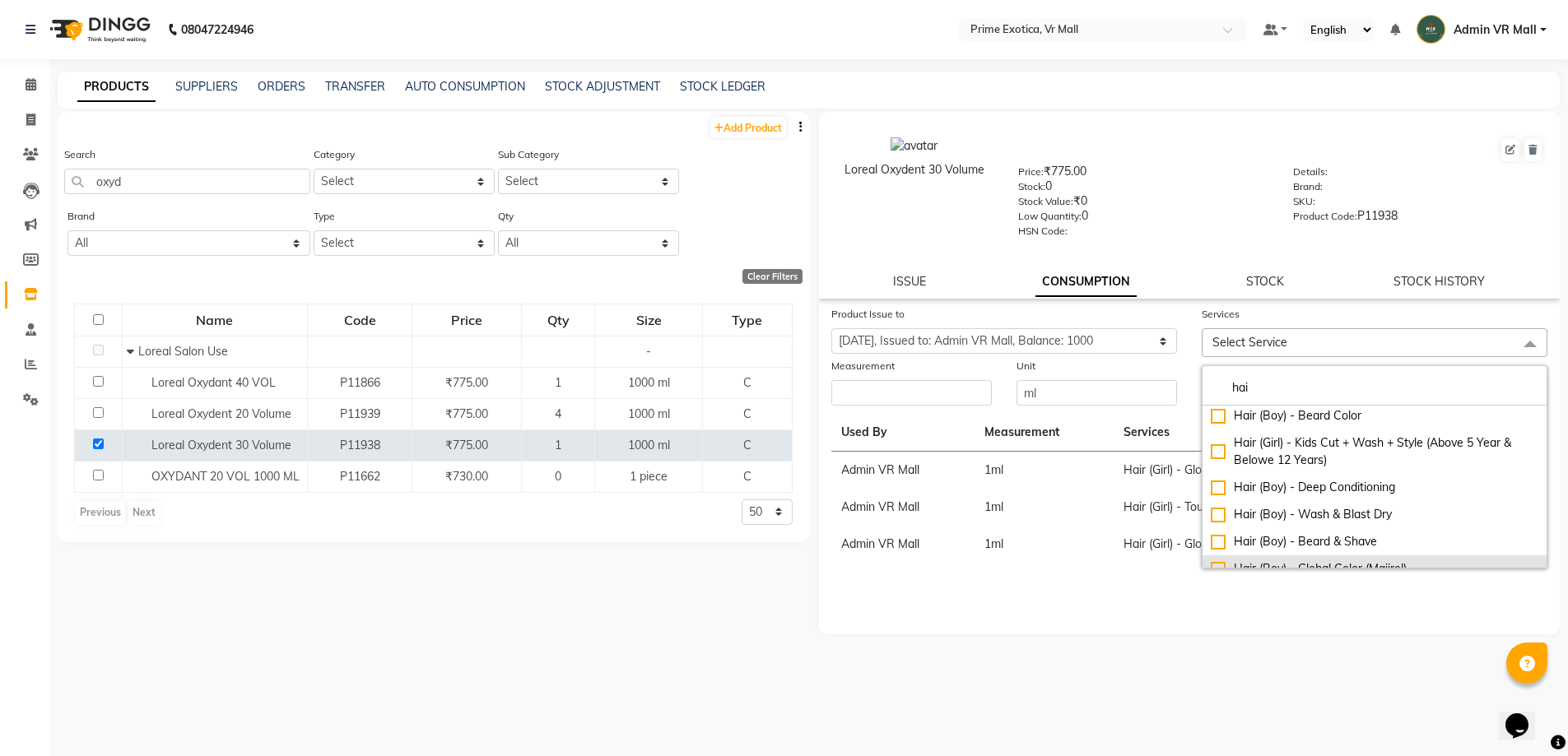
click at [1222, 560] on div "Hair (Boy) - Global Color (Majirel)" at bounding box center [1374, 569] width 328 height 17
checkbox input "true"
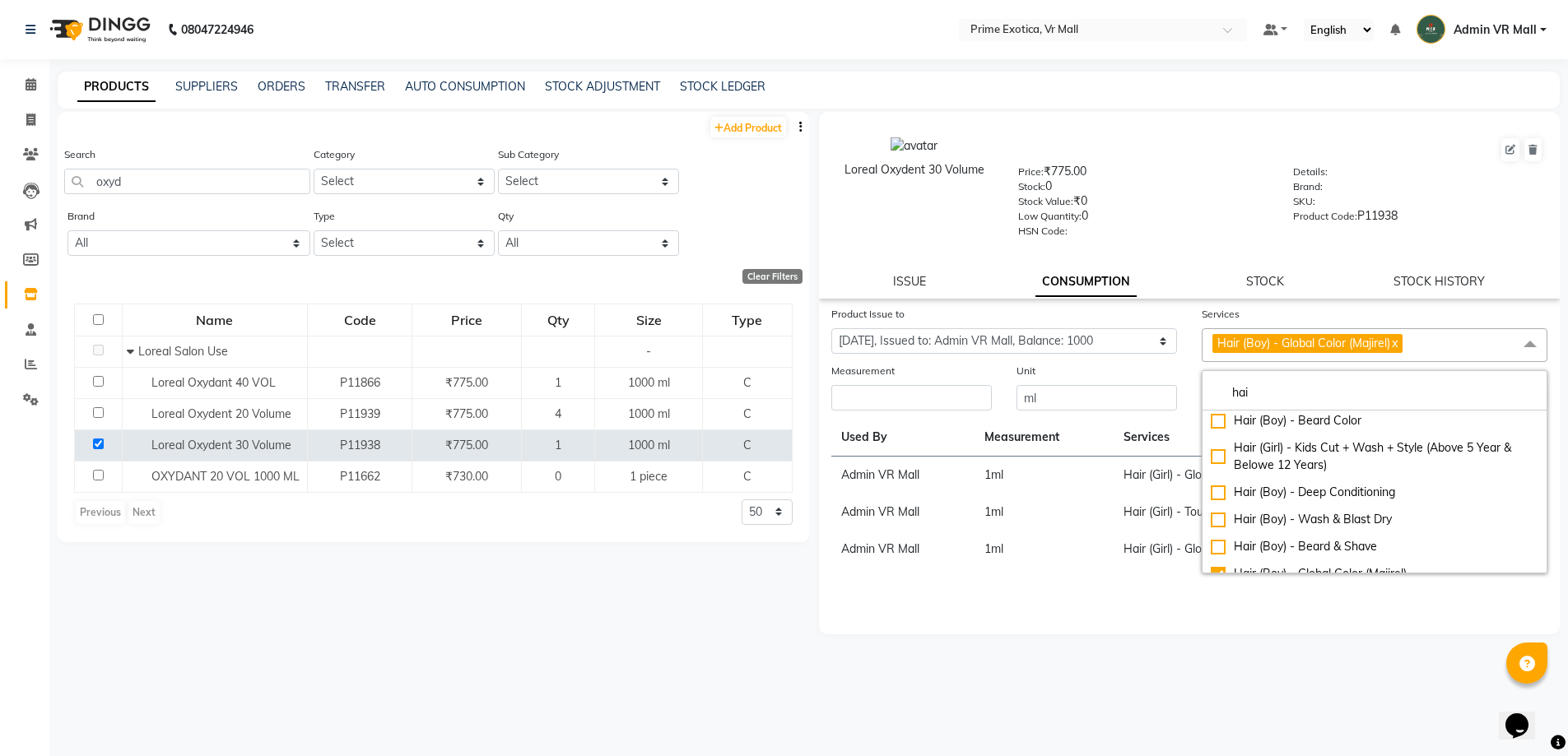
click at [927, 377] on div "Measurement" at bounding box center [911, 373] width 161 height 23
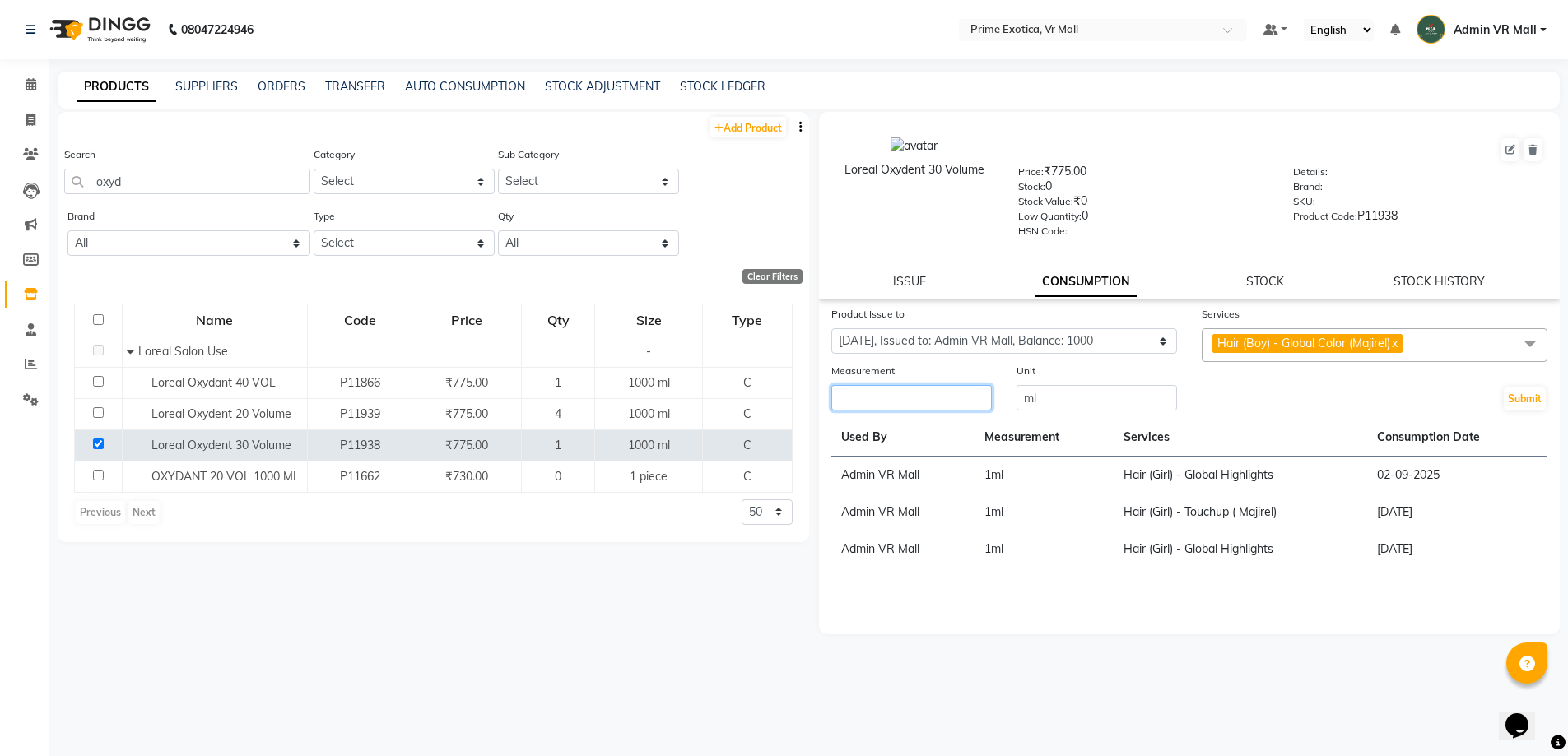
click at [921, 397] on input "number" at bounding box center [911, 397] width 161 height 26
type input "1"
click at [1527, 391] on button "Submit" at bounding box center [1525, 399] width 42 height 23
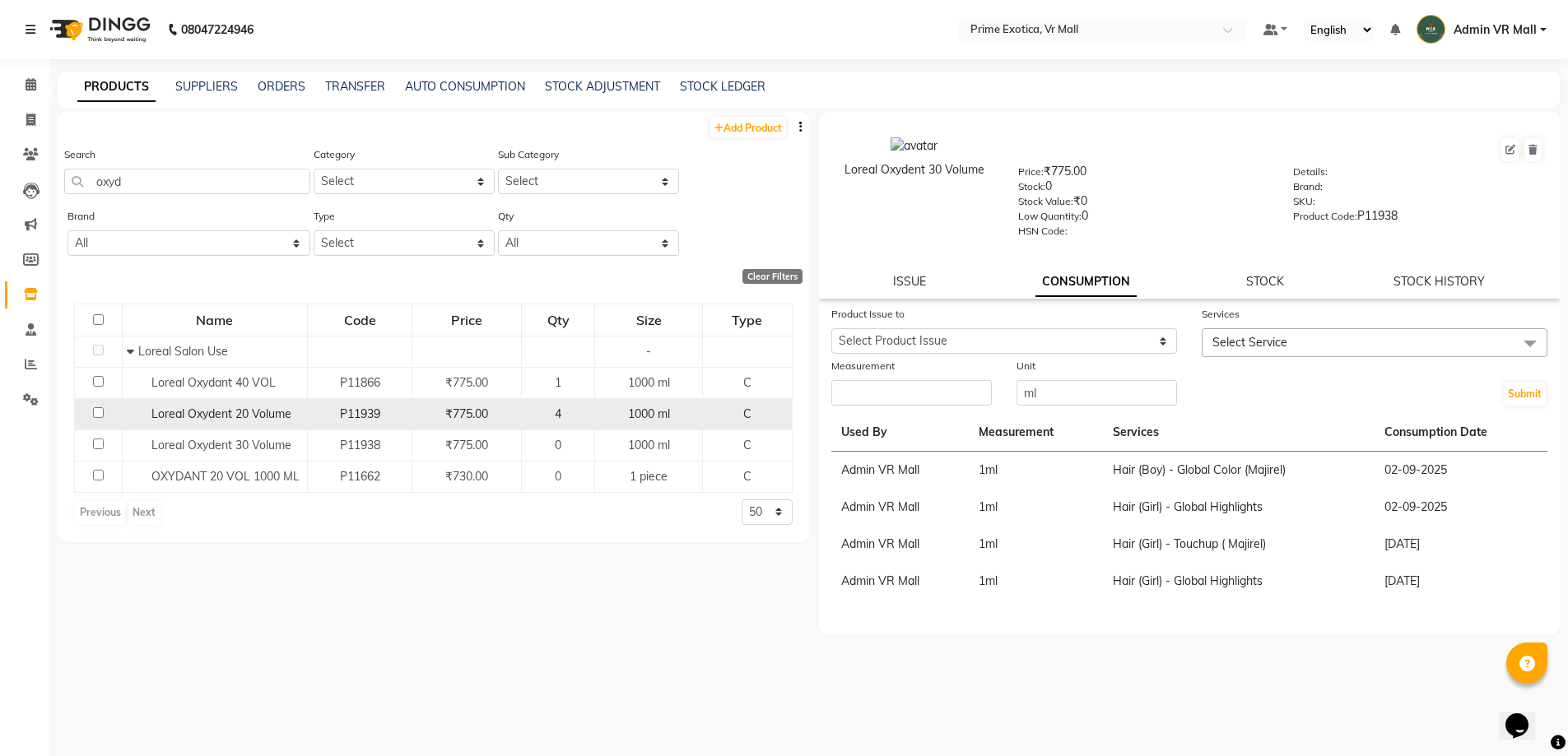
click at [96, 418] on td at bounding box center [99, 413] width 48 height 31
click at [97, 409] on input "checkbox" at bounding box center [98, 412] width 10 height 10
checkbox input "true"
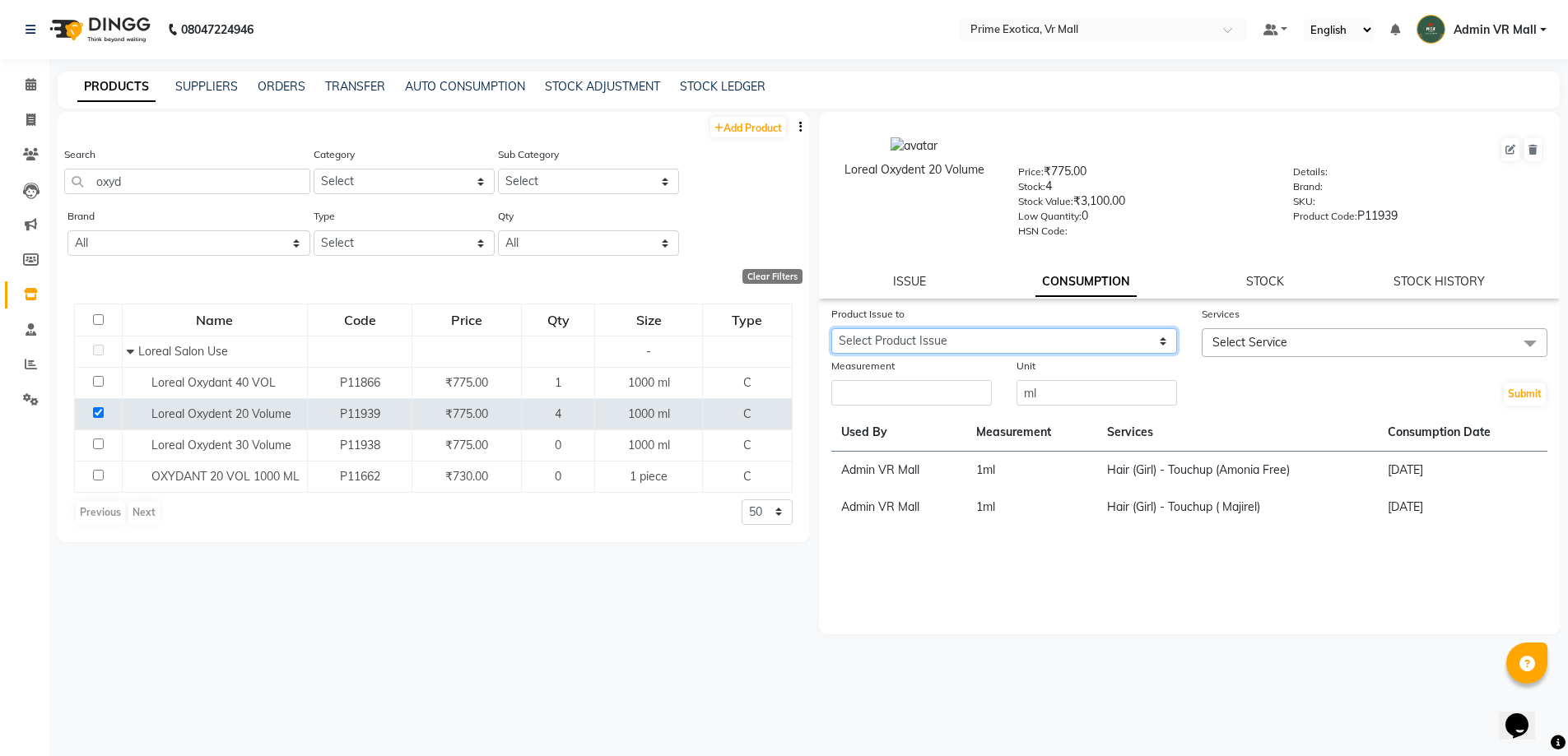
click at [1167, 345] on select "Select Product Issue 2025-08-29, Issued to: Admin VR Mall, Balance: 999 2025-04…" at bounding box center [1004, 341] width 346 height 26
click at [914, 282] on link "ISSUE" at bounding box center [909, 281] width 33 height 15
select select
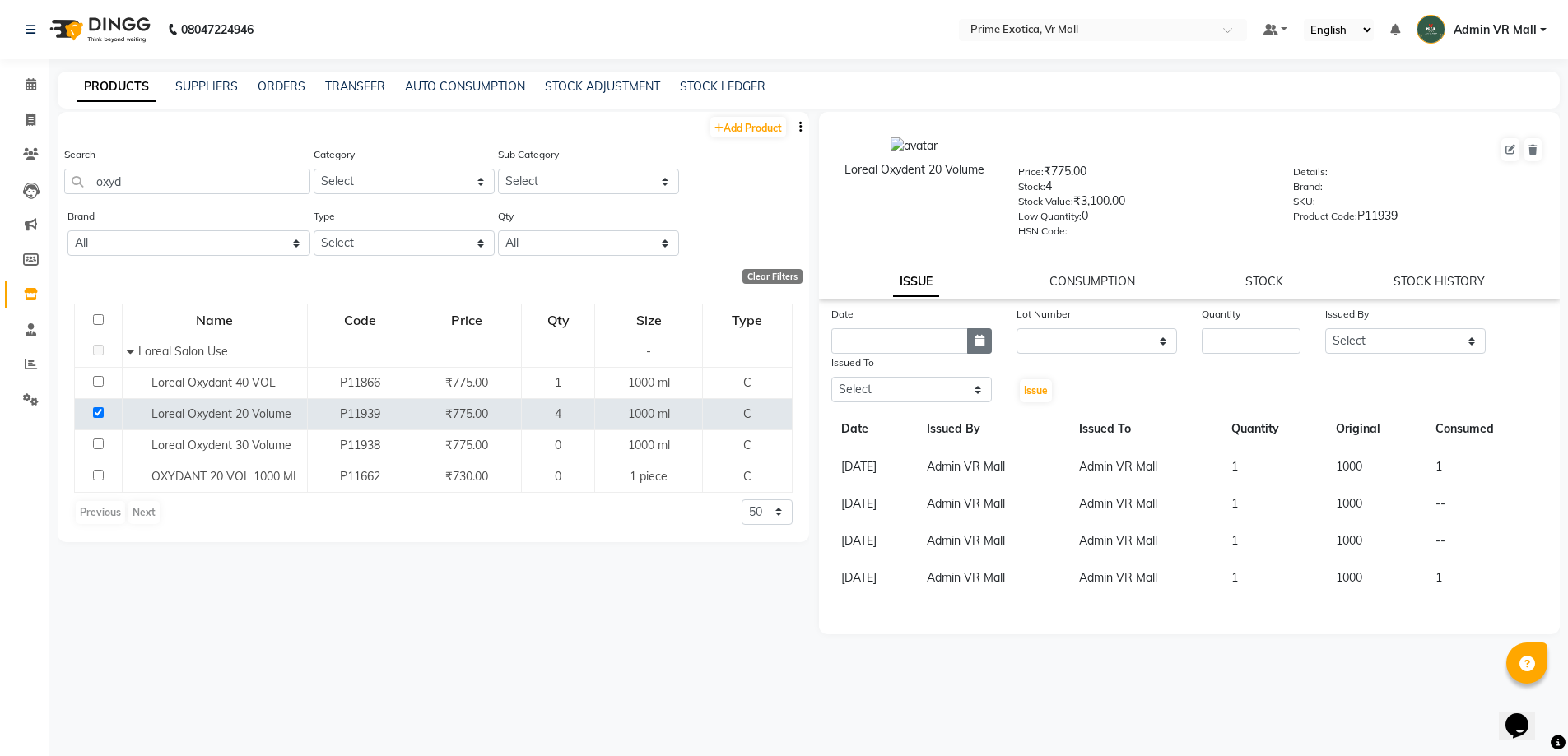
click at [979, 331] on button "button" at bounding box center [980, 341] width 25 height 26
select select "9"
select select "2025"
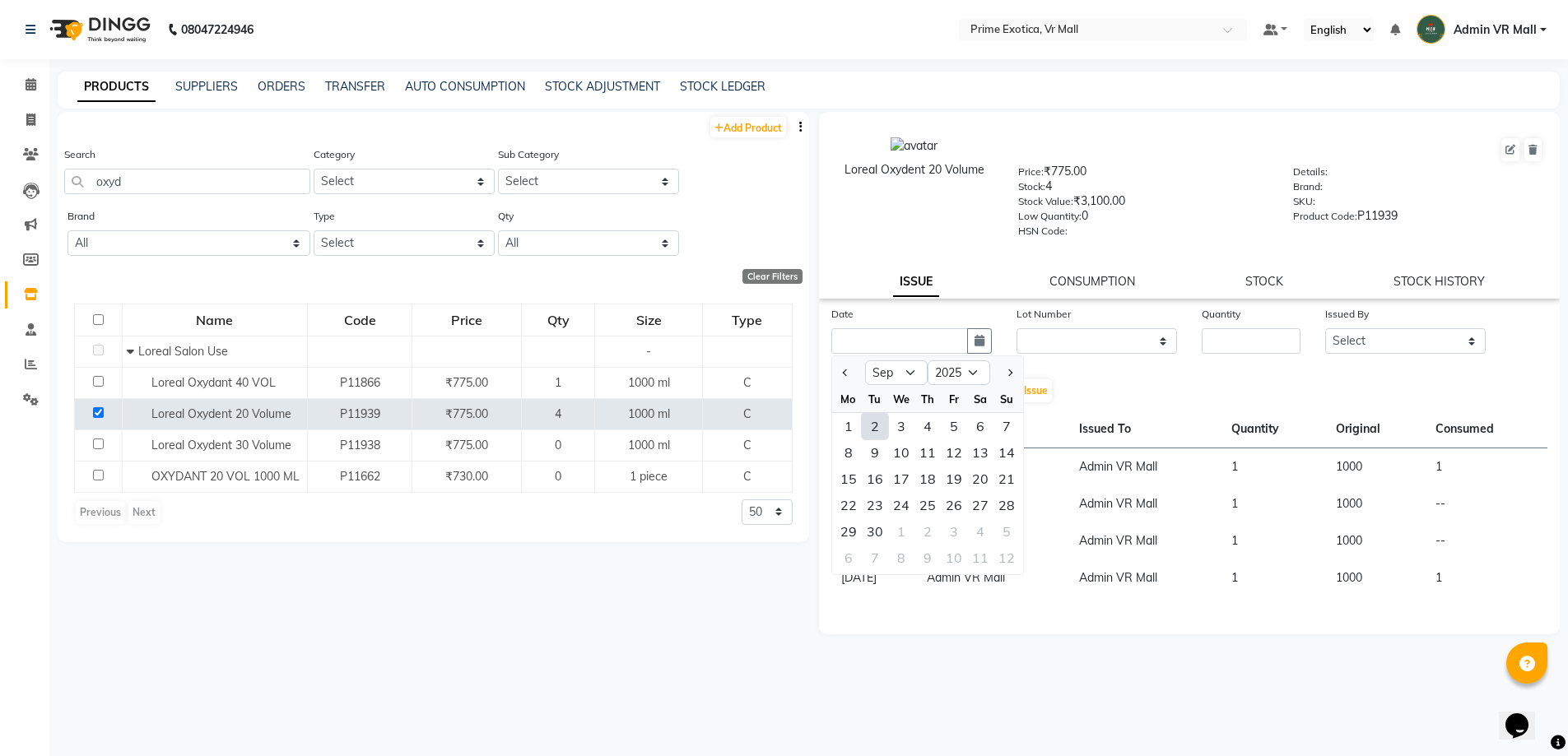
click at [872, 425] on div "2" at bounding box center [875, 426] width 27 height 27
type input "02-09-2025"
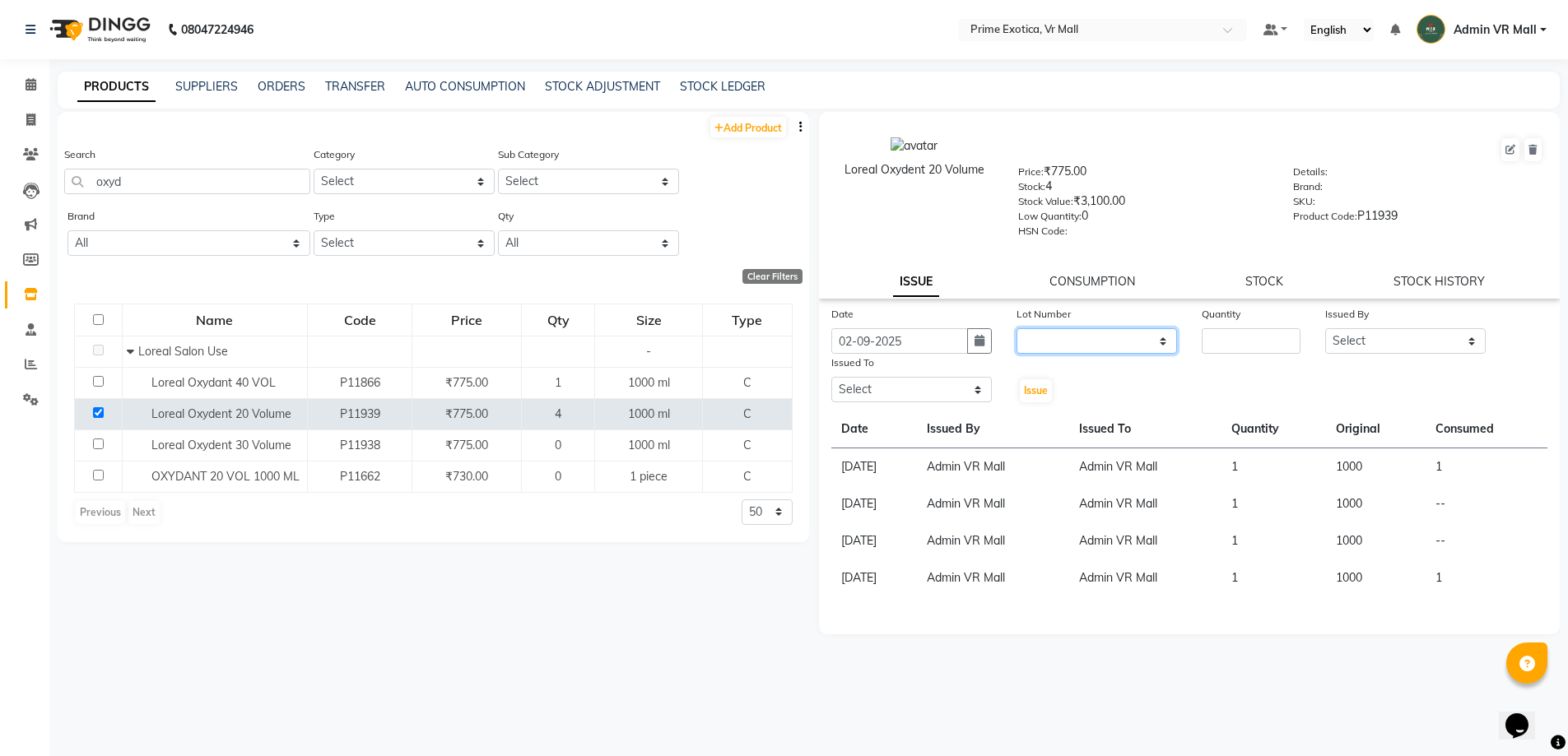
click at [1173, 342] on select "None" at bounding box center [1097, 341] width 161 height 26
select select "0: null"
click at [1017, 329] on select "None" at bounding box center [1097, 341] width 161 height 26
click at [1260, 346] on input "number" at bounding box center [1252, 341] width 99 height 26
type input "4"
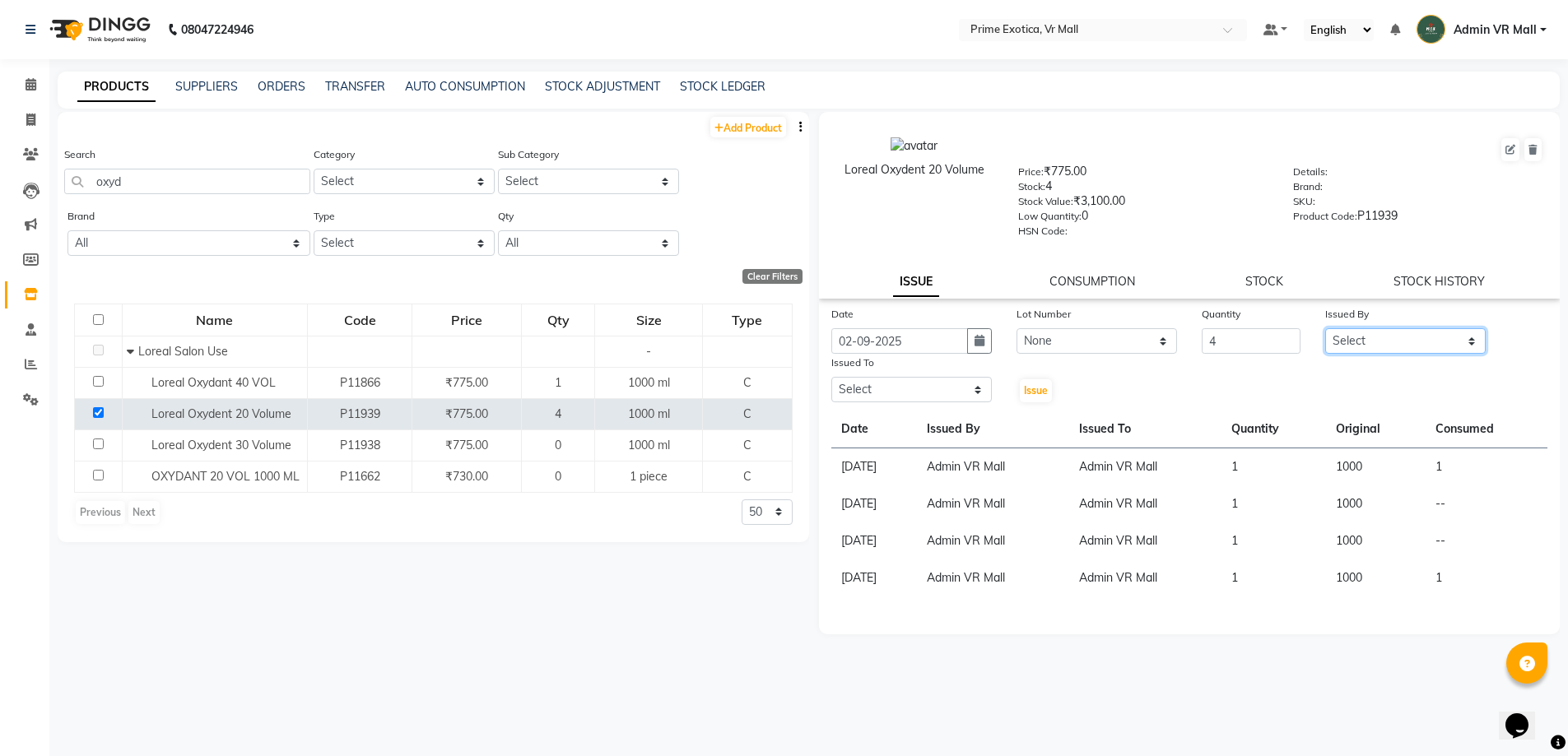
click at [1471, 337] on select "Select abhijeet Admin VR Mall AKSHAY RAJENDRRA MANKAR ANGELA S JOHN Archana Gou…" at bounding box center [1405, 341] width 161 height 26
select select "44152"
click at [1326, 329] on select "Select abhijeet Admin VR Mall AKSHAY RAJENDRRA MANKAR ANGELA S JOHN Archana Gou…" at bounding box center [1405, 341] width 161 height 26
click at [983, 387] on select "Select abhijeet Admin VR Mall AKSHAY RAJENDRRA MANKAR ANGELA S JOHN Archana Gou…" at bounding box center [911, 389] width 161 height 26
select select "44152"
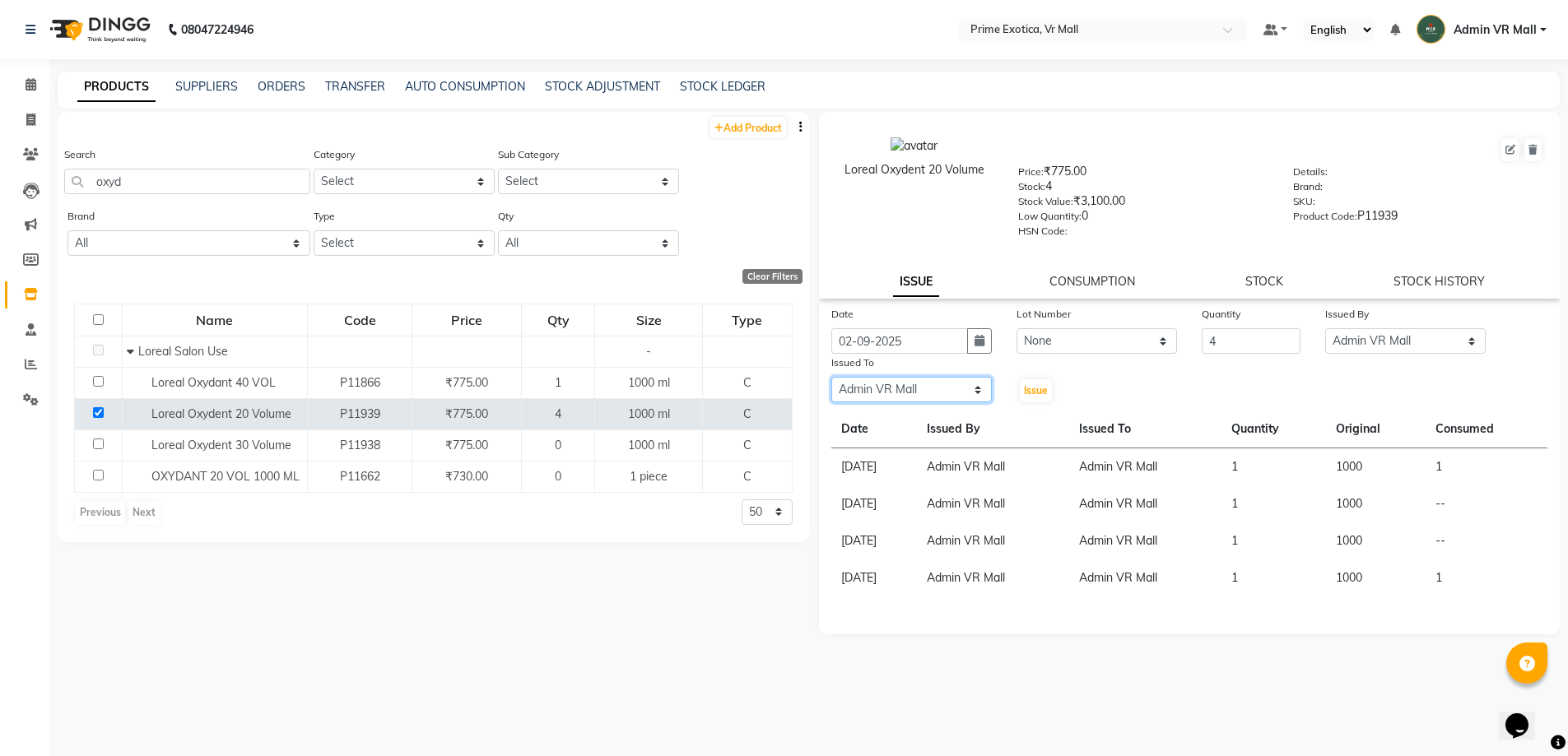
click at [832, 377] on select "Select abhijeet Admin VR Mall AKSHAY RAJENDRRA MANKAR ANGELA S JOHN Archana Gou…" at bounding box center [911, 389] width 161 height 26
click at [1035, 387] on span "Issue" at bounding box center [1036, 390] width 24 height 12
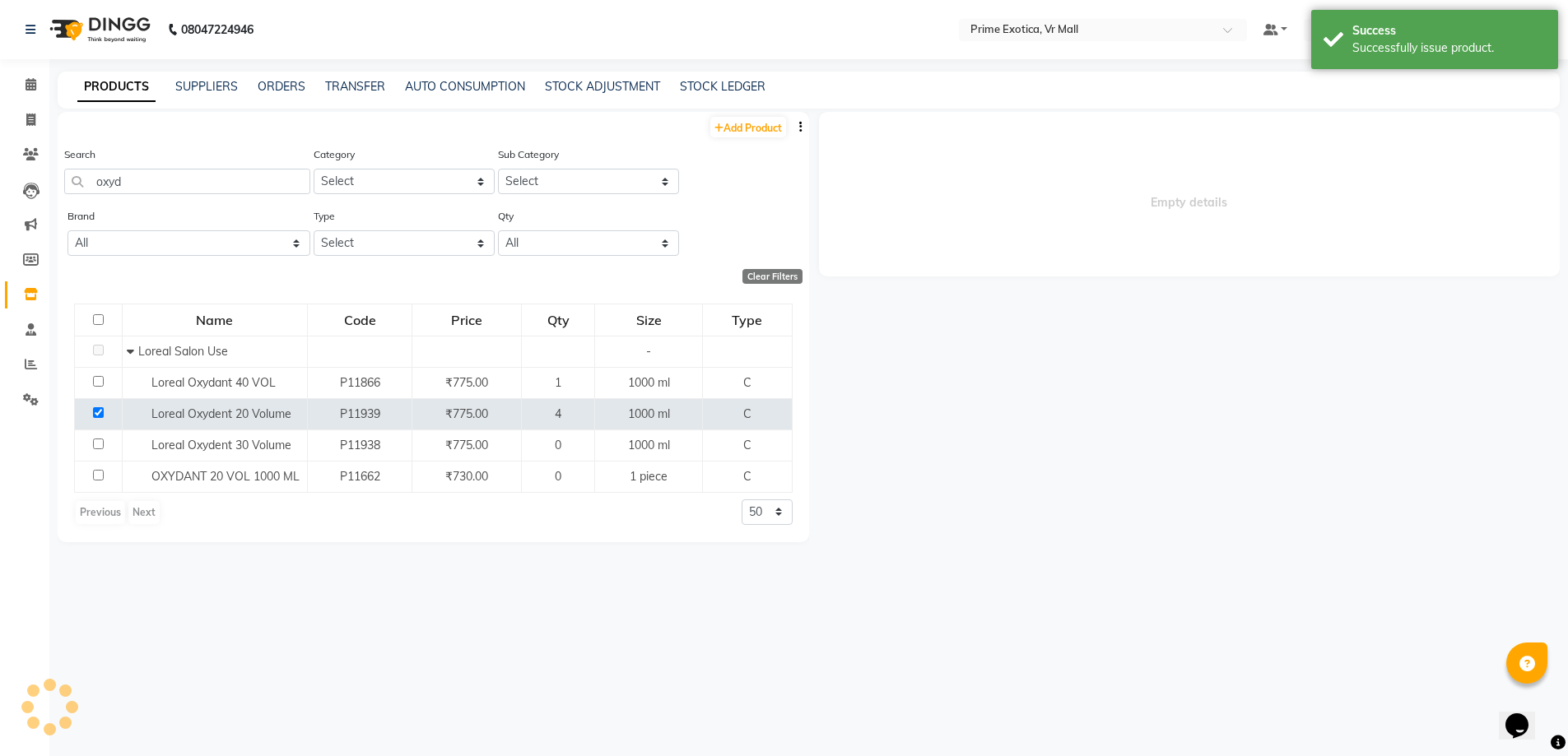
select select
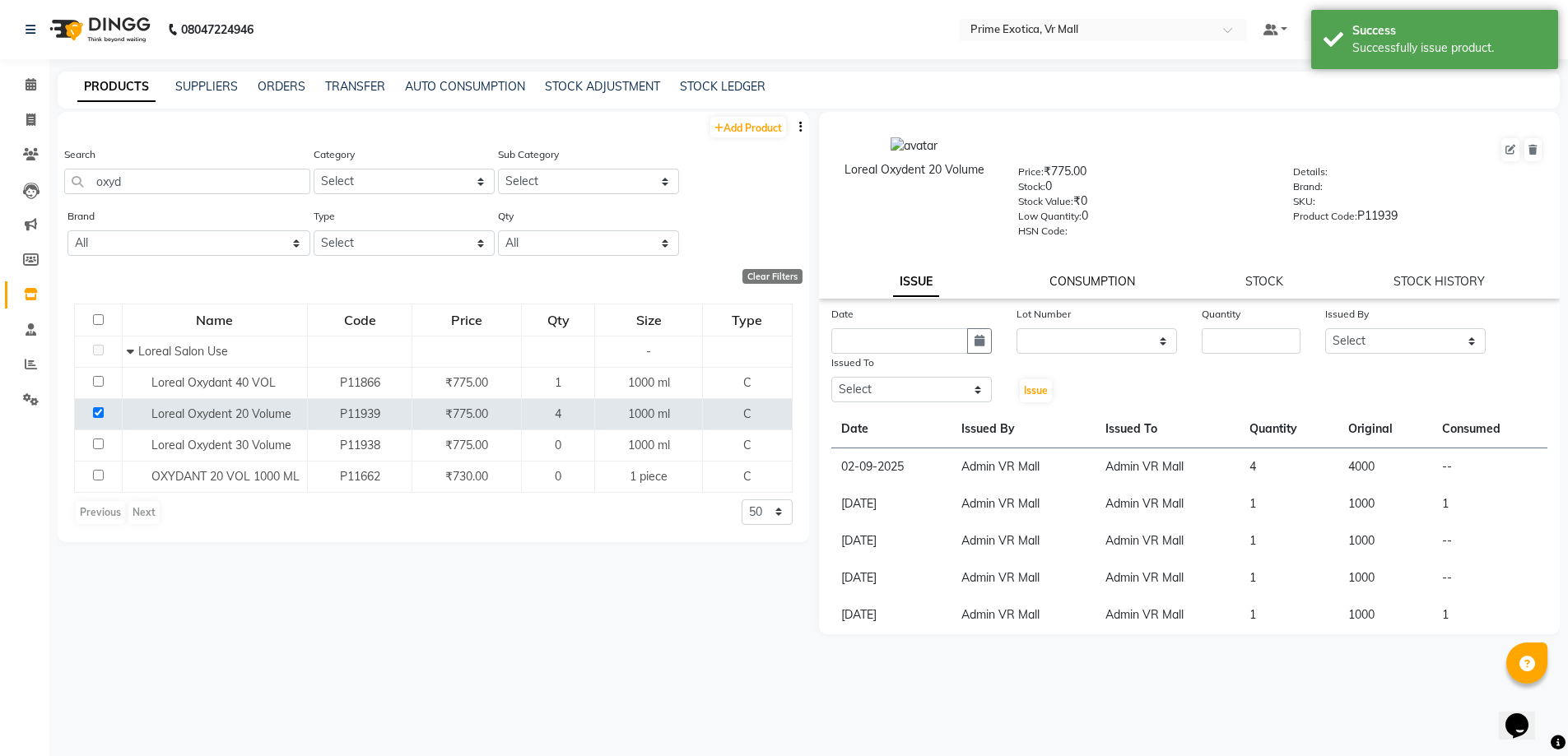
click at [1116, 281] on link "CONSUMPTION" at bounding box center [1093, 281] width 86 height 15
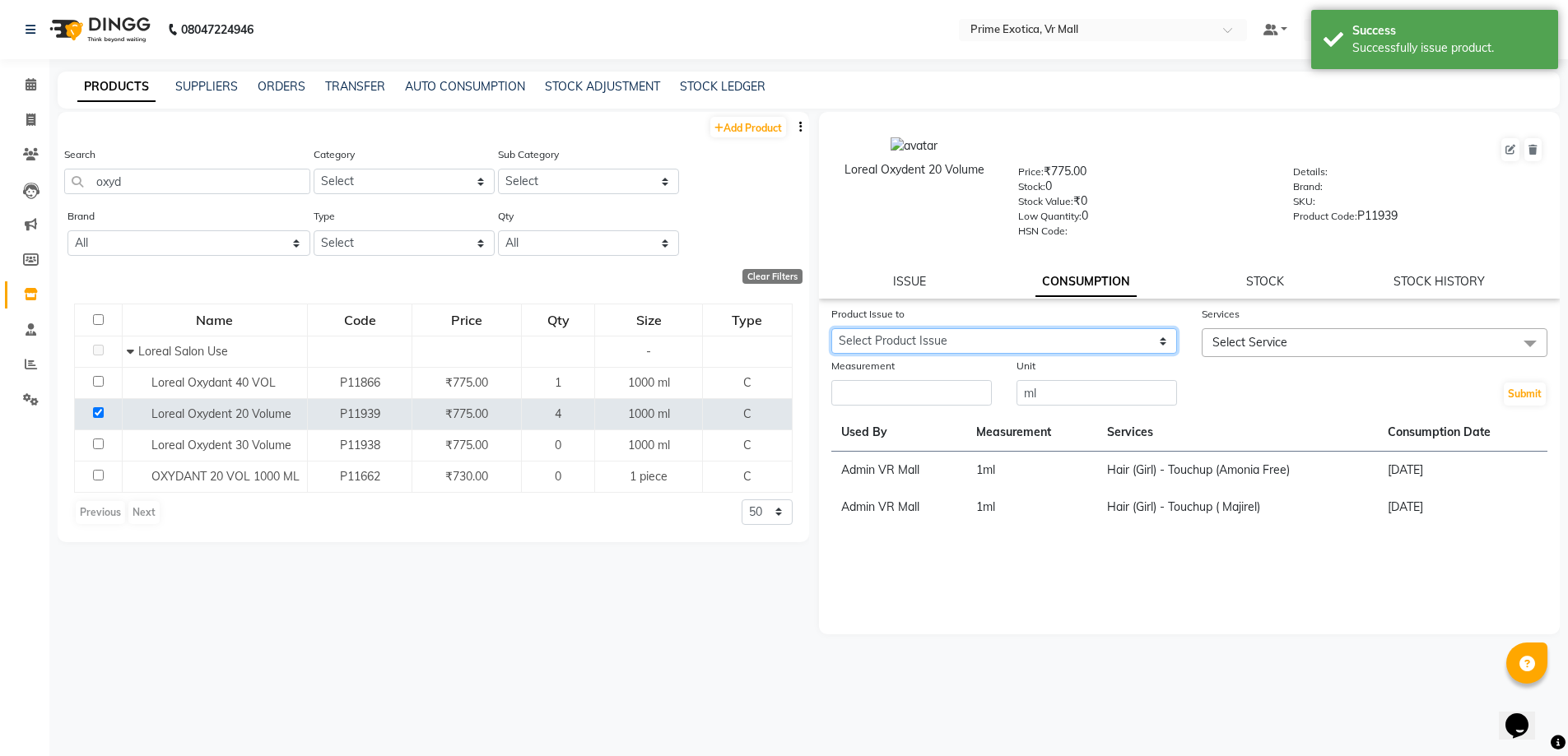
click at [1166, 331] on select "Select Product Issue 2025-09-02, Issued to: Admin VR Mall, Balance: 4000 2025-0…" at bounding box center [1004, 341] width 346 height 26
select select "1200776"
click at [832, 329] on select "Select Product Issue 2025-09-02, Issued to: Admin VR Mall, Balance: 4000 2025-0…" at bounding box center [1004, 341] width 346 height 26
click at [1526, 340] on span at bounding box center [1530, 344] width 33 height 31
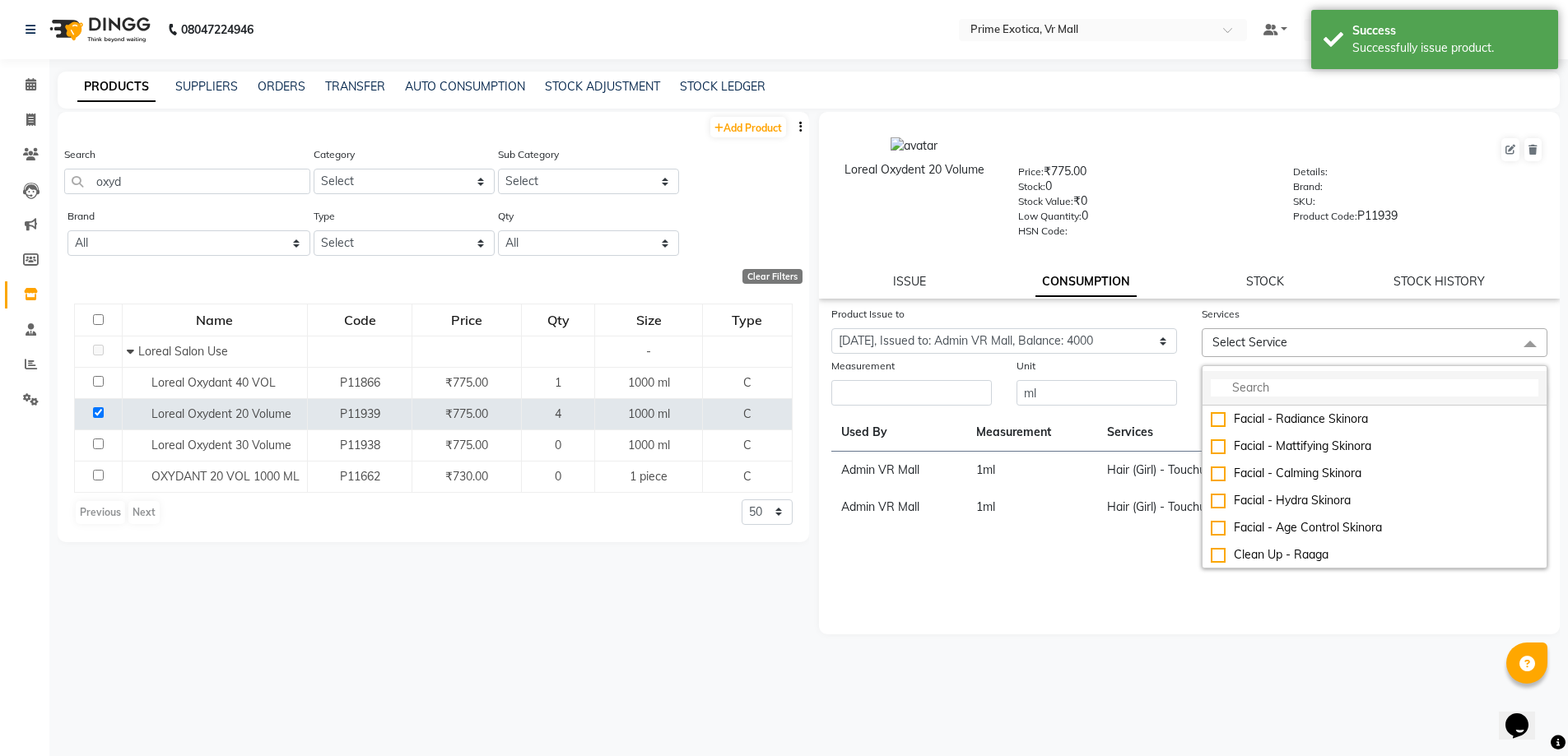
click at [1313, 386] on input "multiselect-search" at bounding box center [1374, 387] width 328 height 17
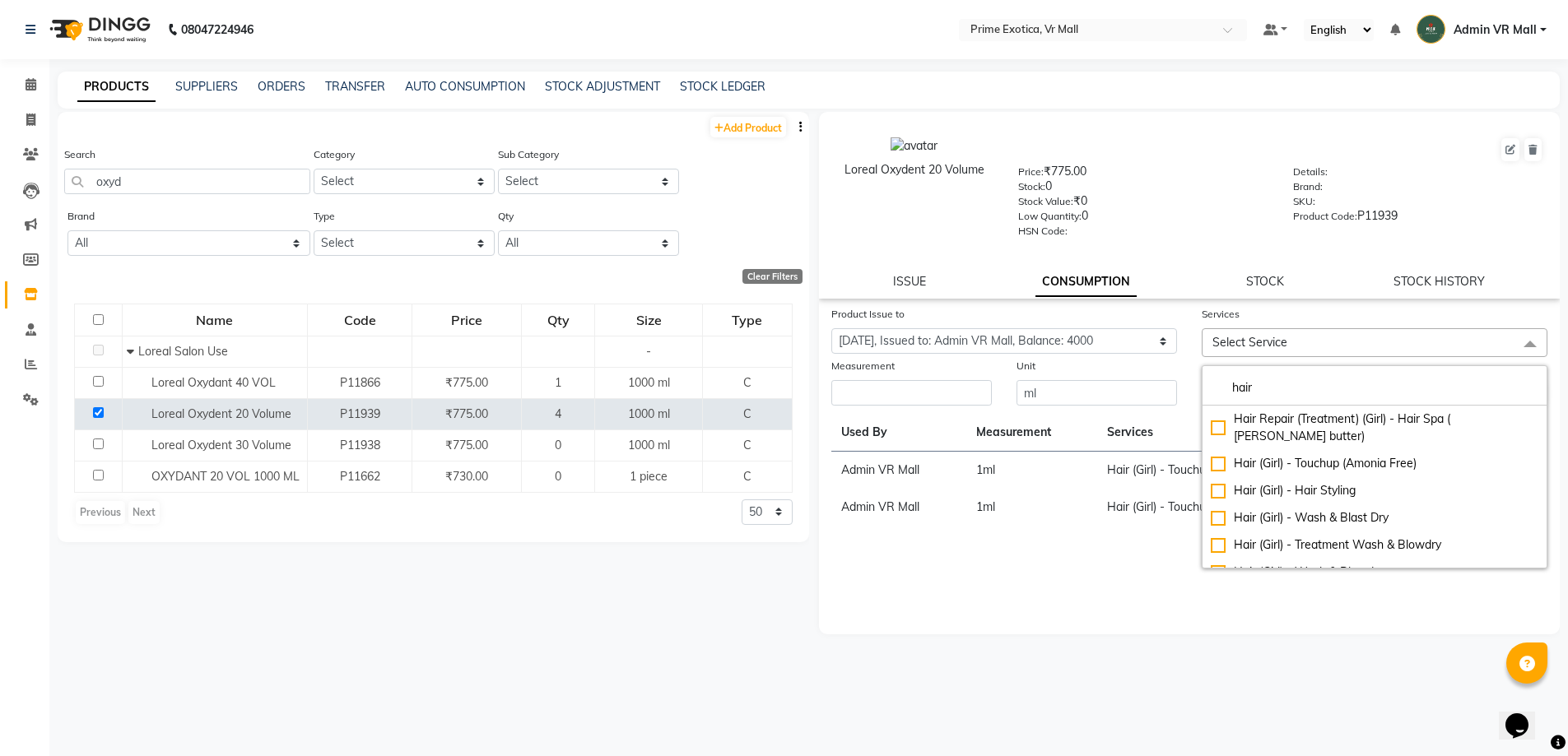
type input "hair"
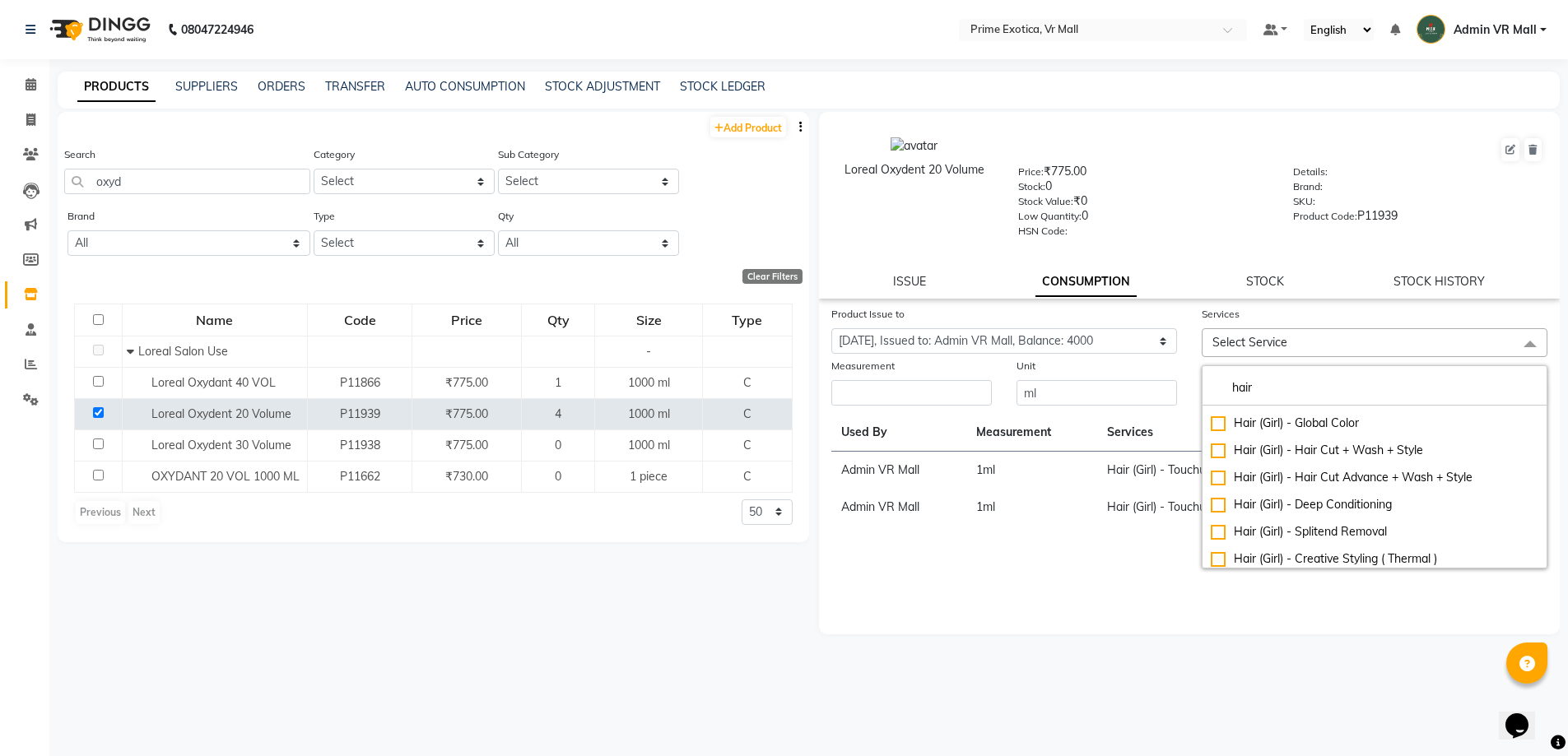
scroll to position [263, 0]
click at [1222, 544] on div "Hair (Girl) - Global Highlights" at bounding box center [1374, 553] width 328 height 17
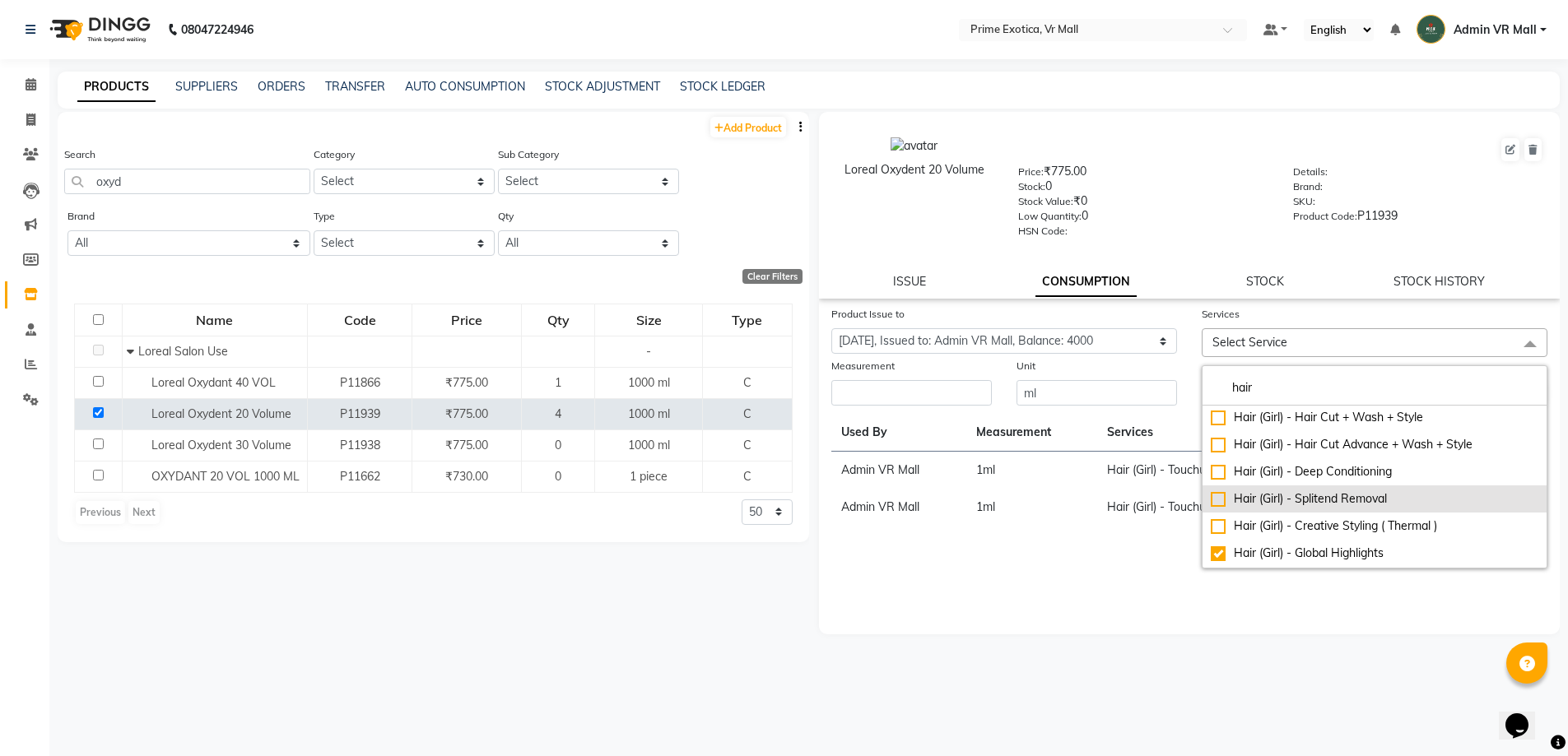
checkbox input "true"
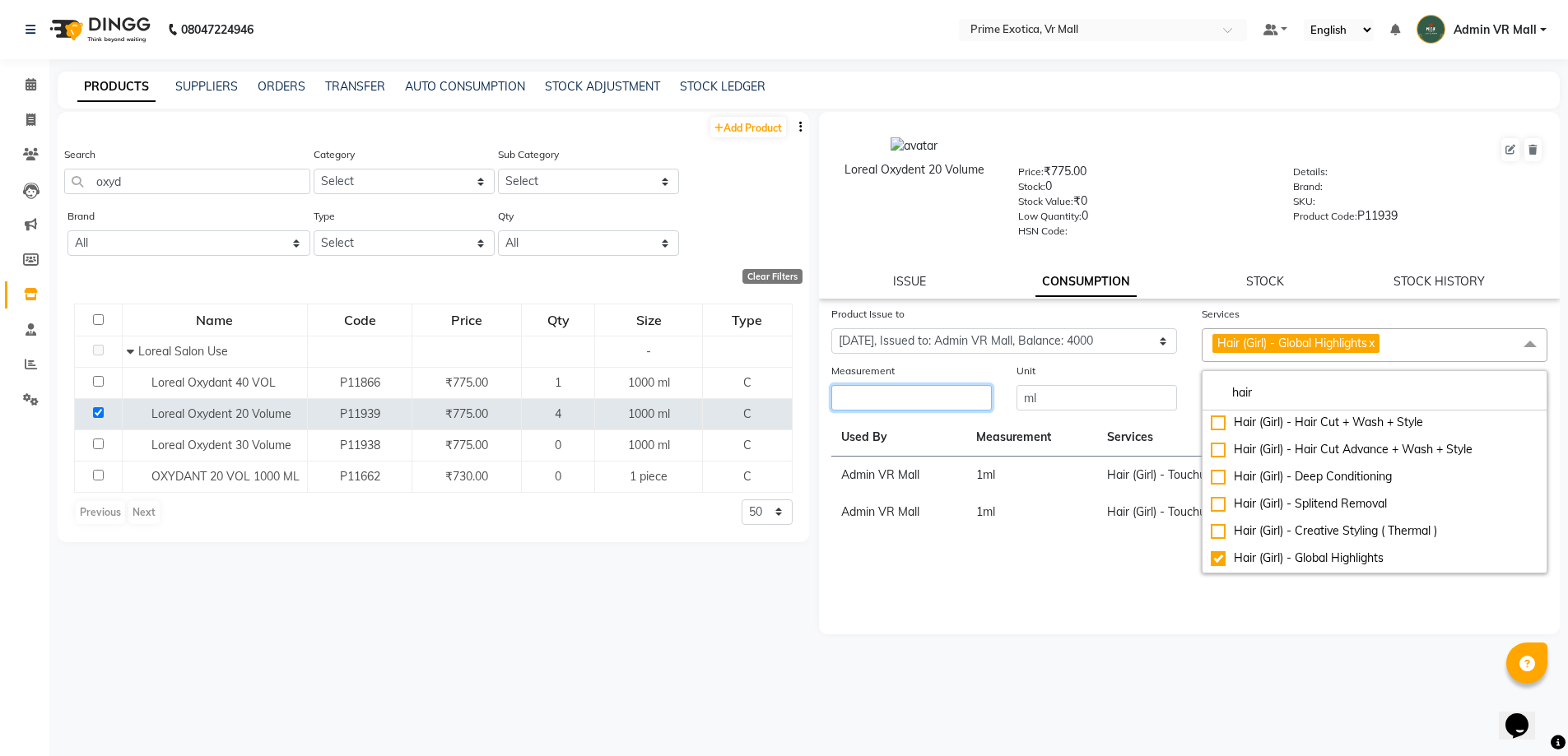
click at [945, 395] on input "number" at bounding box center [911, 397] width 161 height 26
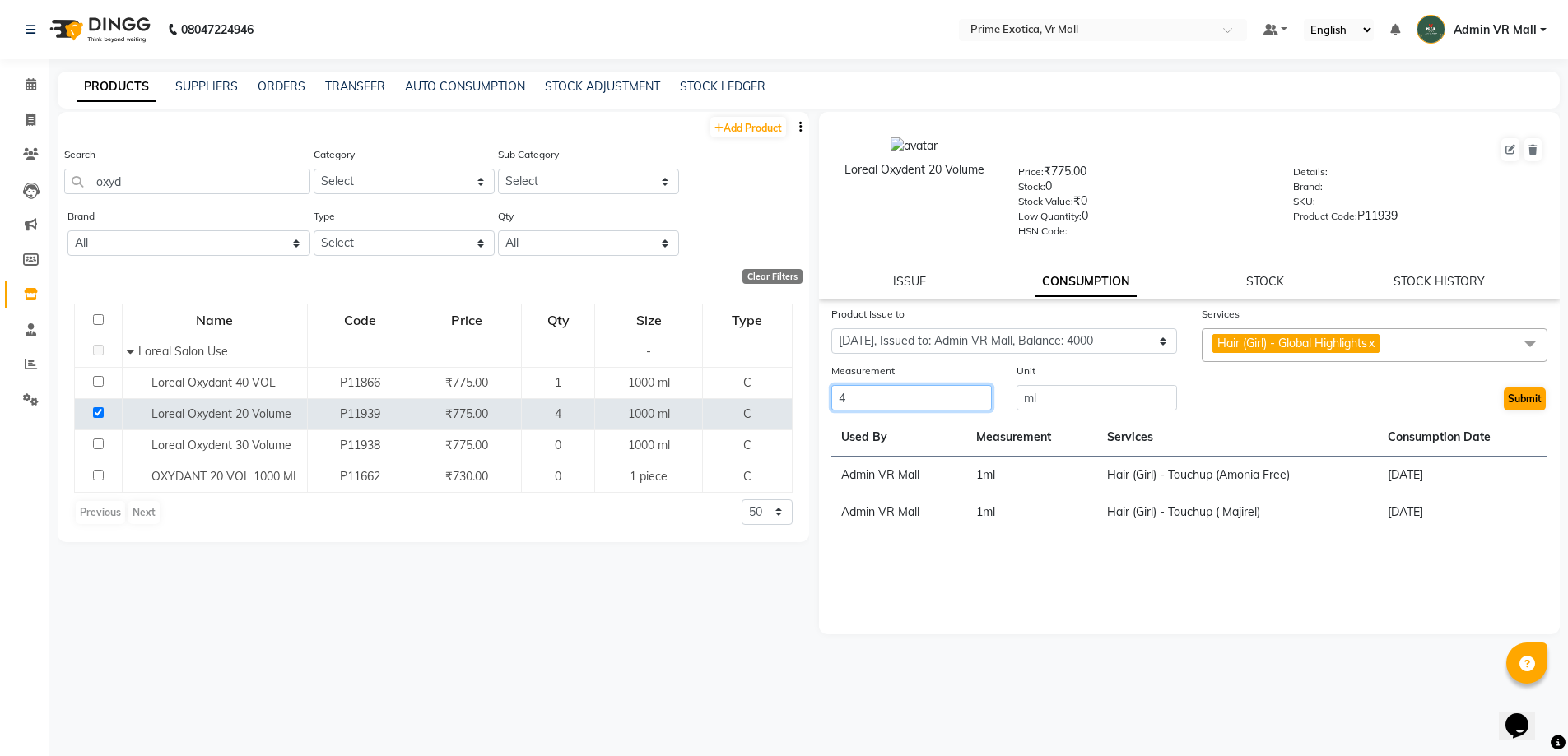
type input "4"
click at [1520, 397] on button "Submit" at bounding box center [1525, 399] width 42 height 23
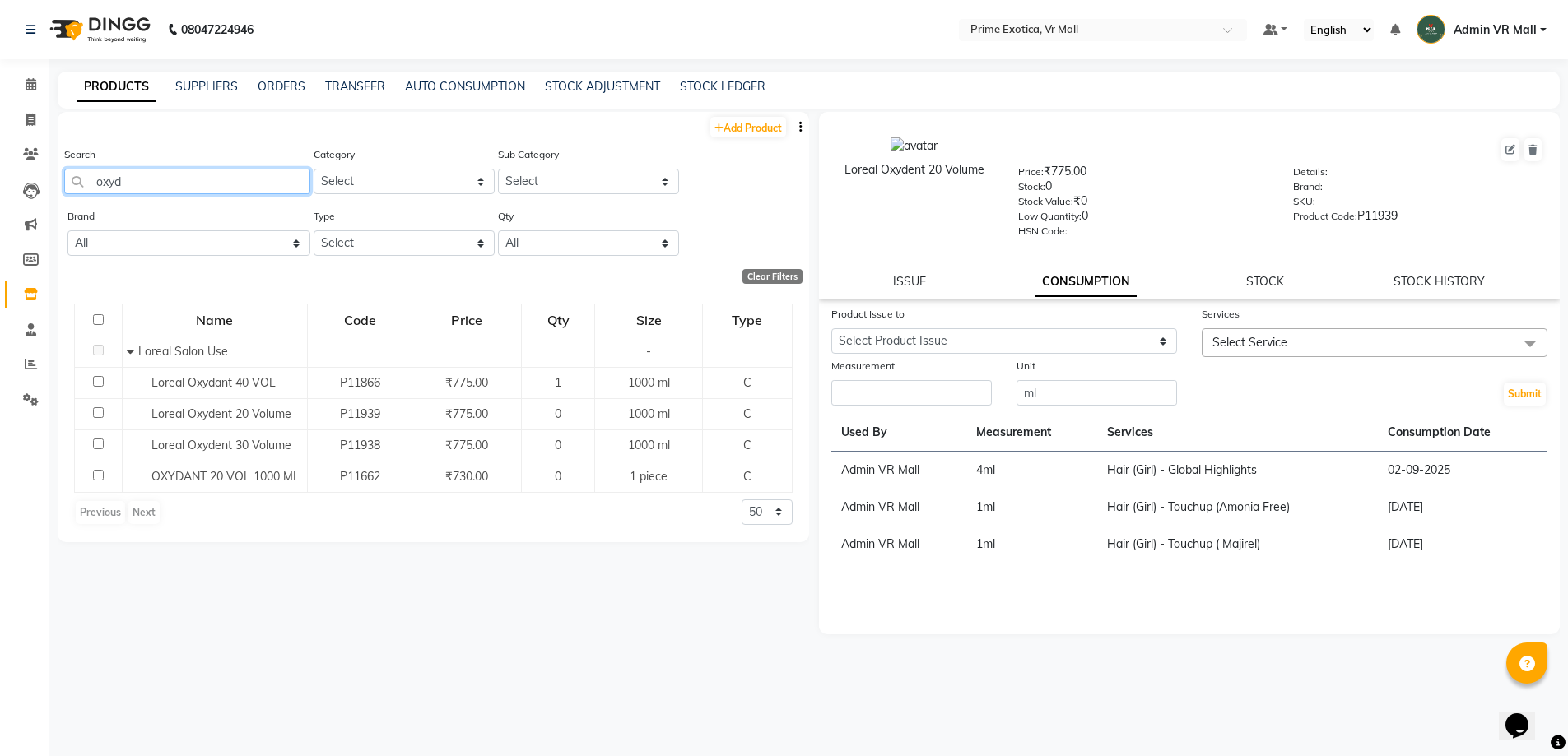
click at [201, 182] on input "oxyd" at bounding box center [187, 181] width 246 height 26
type input "o"
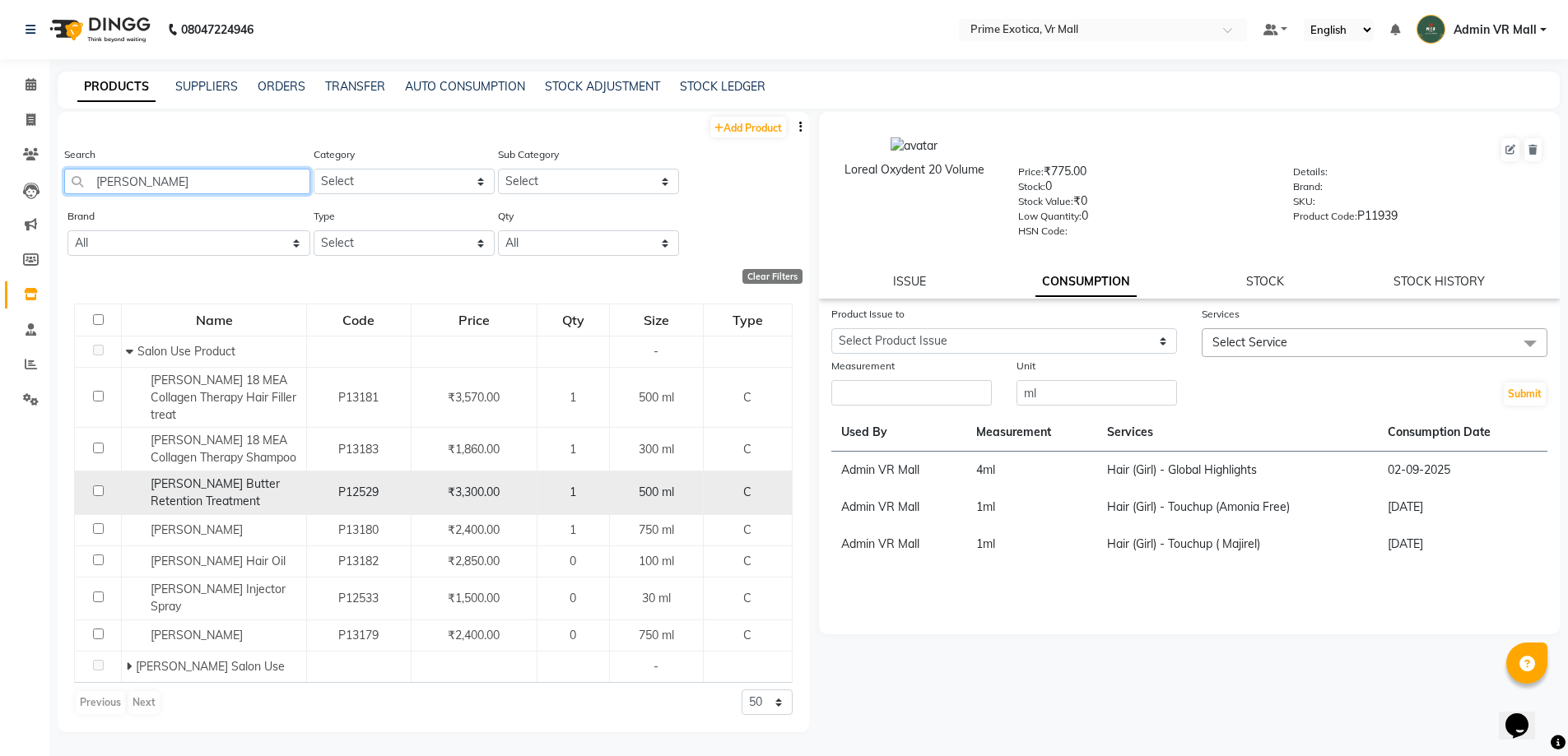
type input "shea"
click at [93, 485] on input "checkbox" at bounding box center [98, 490] width 10 height 10
checkbox input "true"
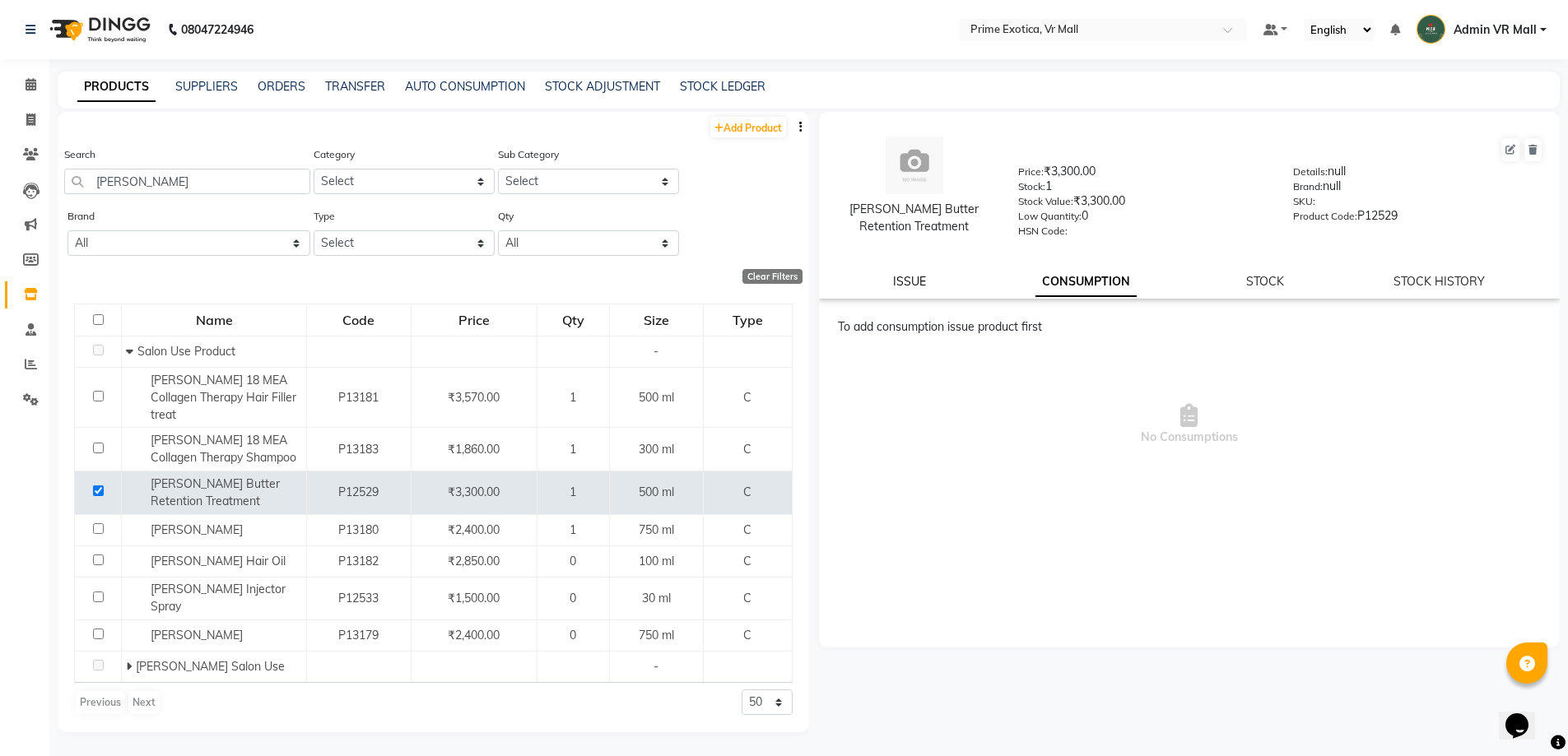
click at [919, 275] on link "ISSUE" at bounding box center [909, 281] width 33 height 15
select select
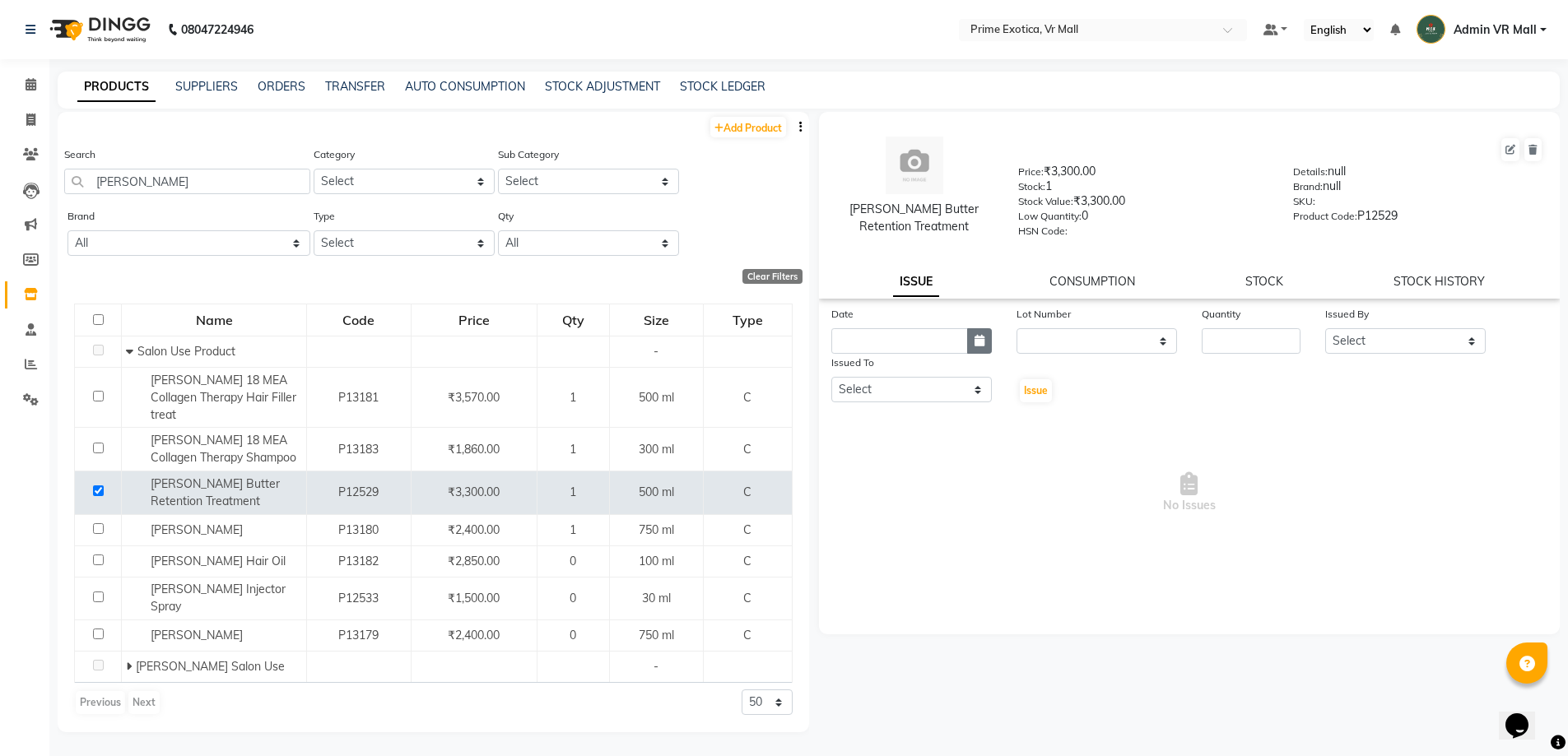
click at [984, 342] on icon "button" at bounding box center [980, 341] width 10 height 11
select select "9"
select select "2025"
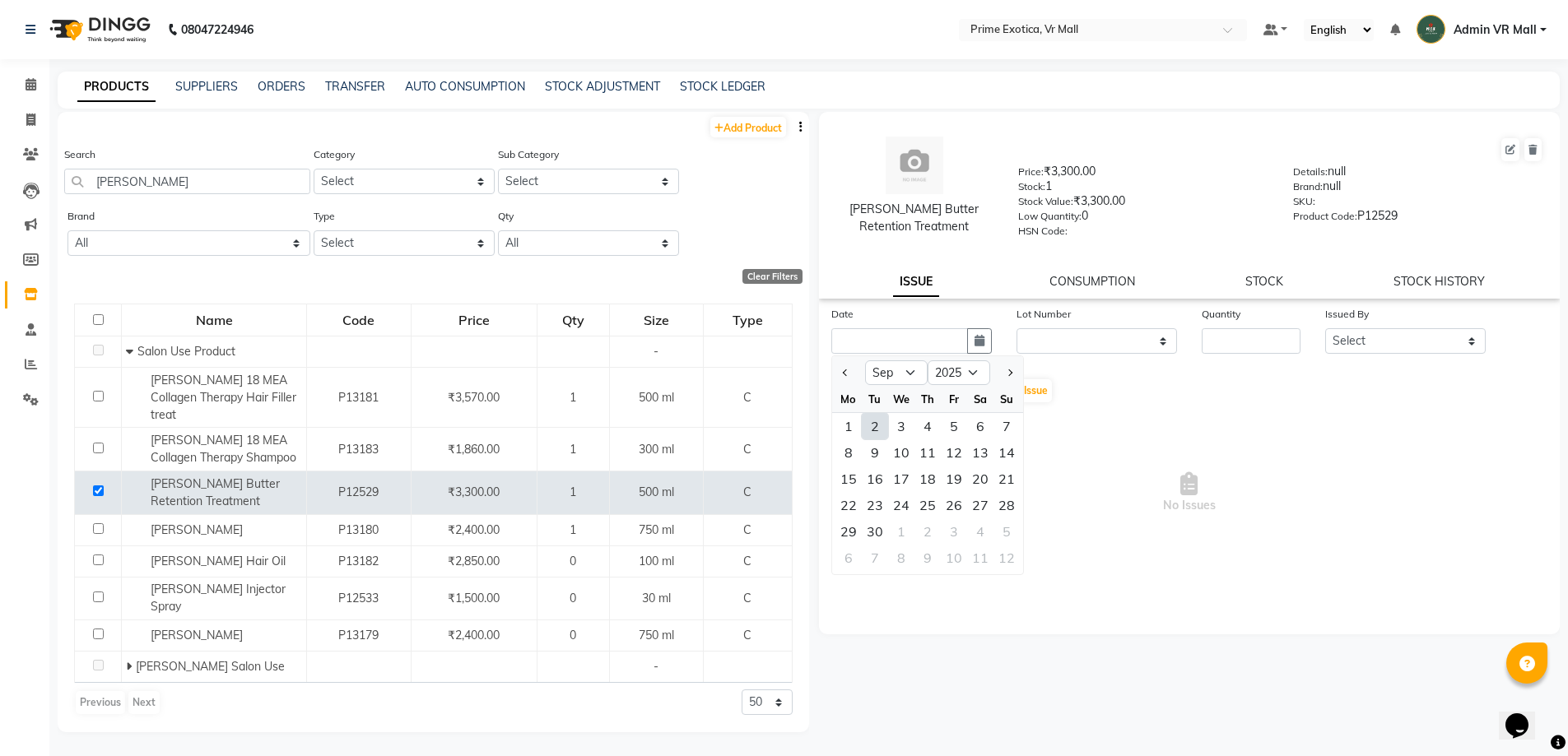
click at [873, 426] on div "2" at bounding box center [875, 426] width 27 height 27
type input "02-09-2025"
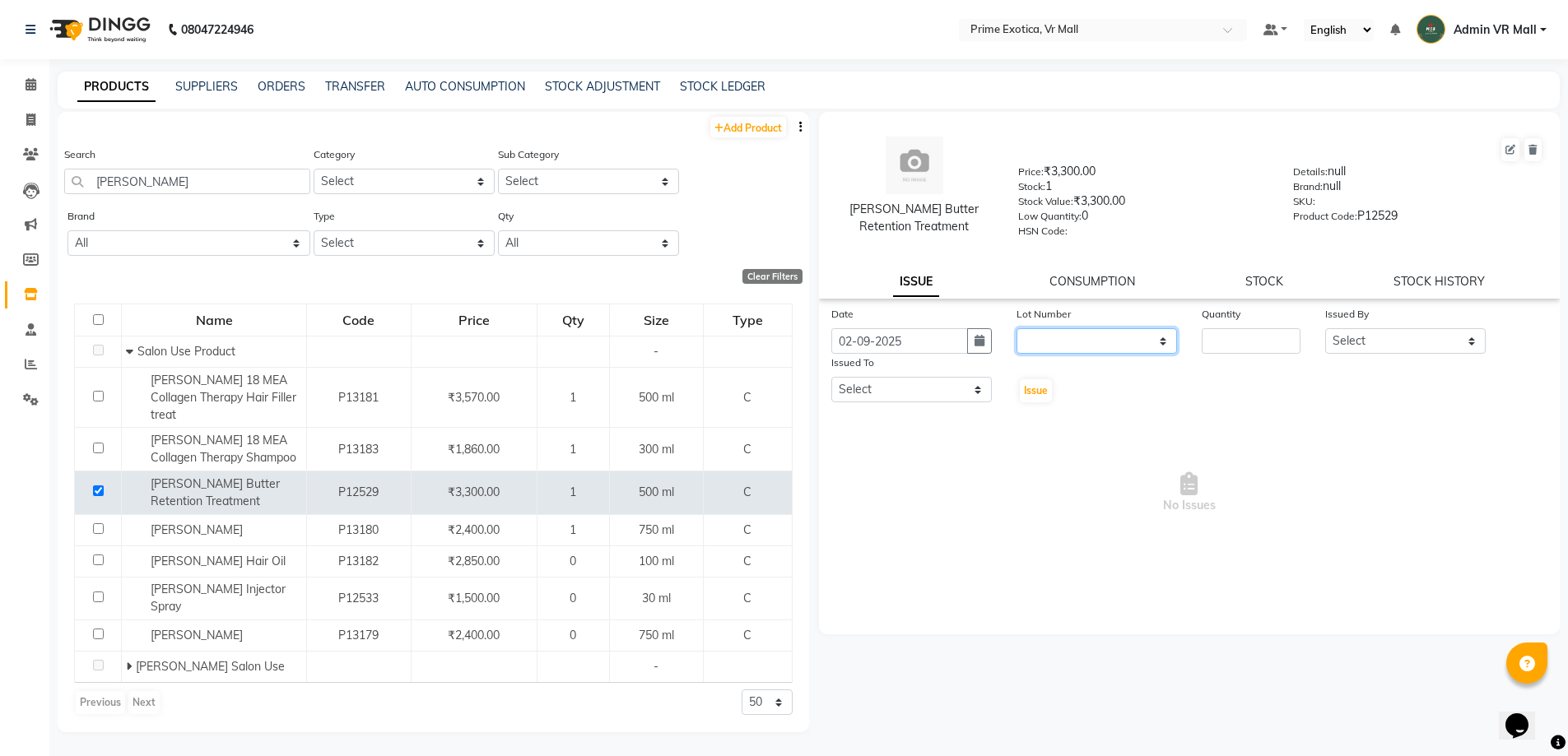
click at [1164, 342] on select "None" at bounding box center [1097, 341] width 161 height 26
select select "0: null"
click at [1017, 329] on select "None" at bounding box center [1097, 341] width 161 height 26
click at [1265, 338] on input "number" at bounding box center [1252, 341] width 99 height 26
type input "1"
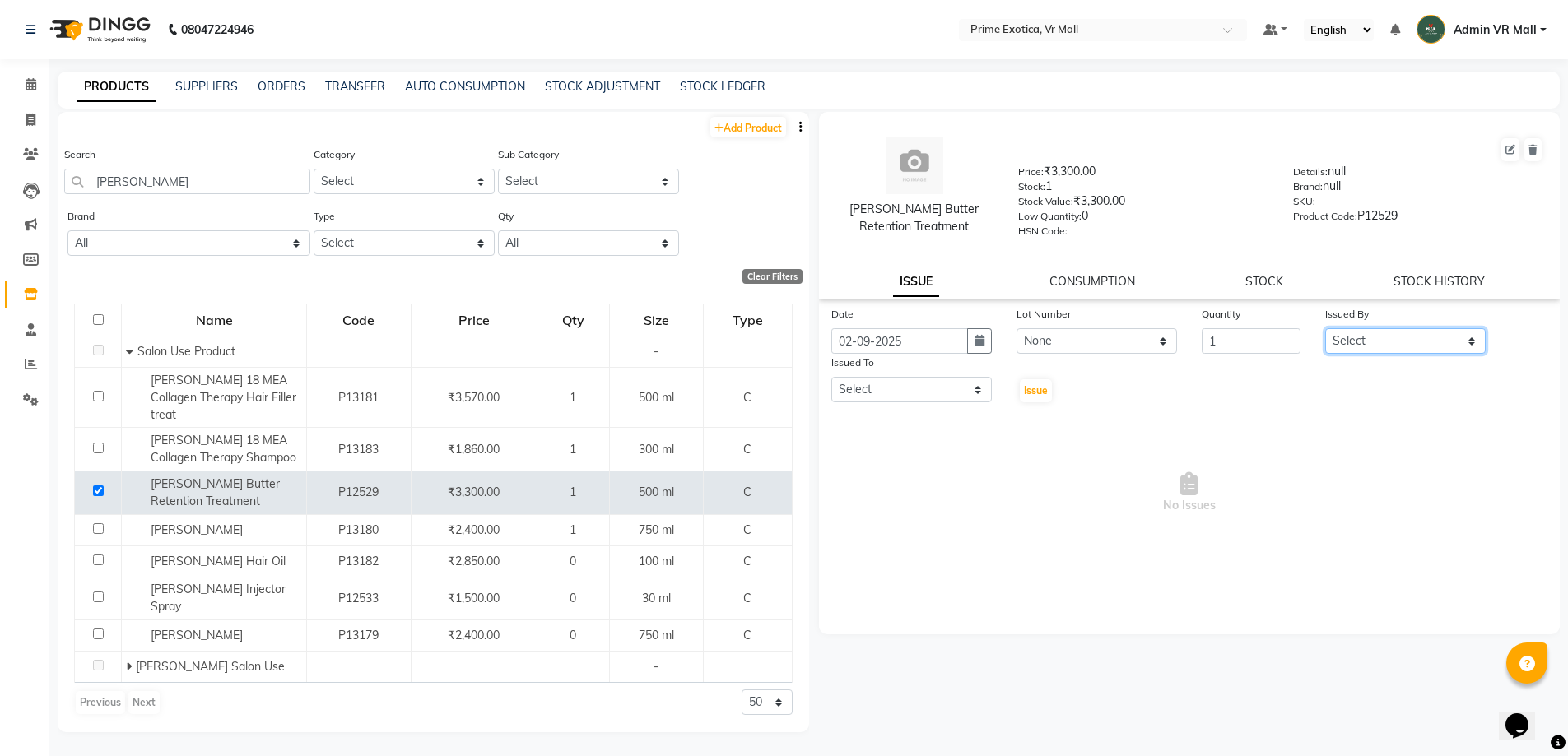
click at [1464, 339] on select "Select abhijeet Admin VR Mall AKSHAY RAJENDRRA MANKAR ANGELA S JOHN Archana Gou…" at bounding box center [1405, 341] width 161 height 26
select select "44152"
click at [1326, 329] on select "Select abhijeet Admin VR Mall AKSHAY RAJENDRRA MANKAR ANGELA S JOHN Archana Gou…" at bounding box center [1405, 341] width 161 height 26
click at [943, 385] on select "Select abhijeet Admin VR Mall AKSHAY RAJENDRRA MANKAR ANGELA S JOHN Archana Gou…" at bounding box center [911, 389] width 161 height 26
select select "44152"
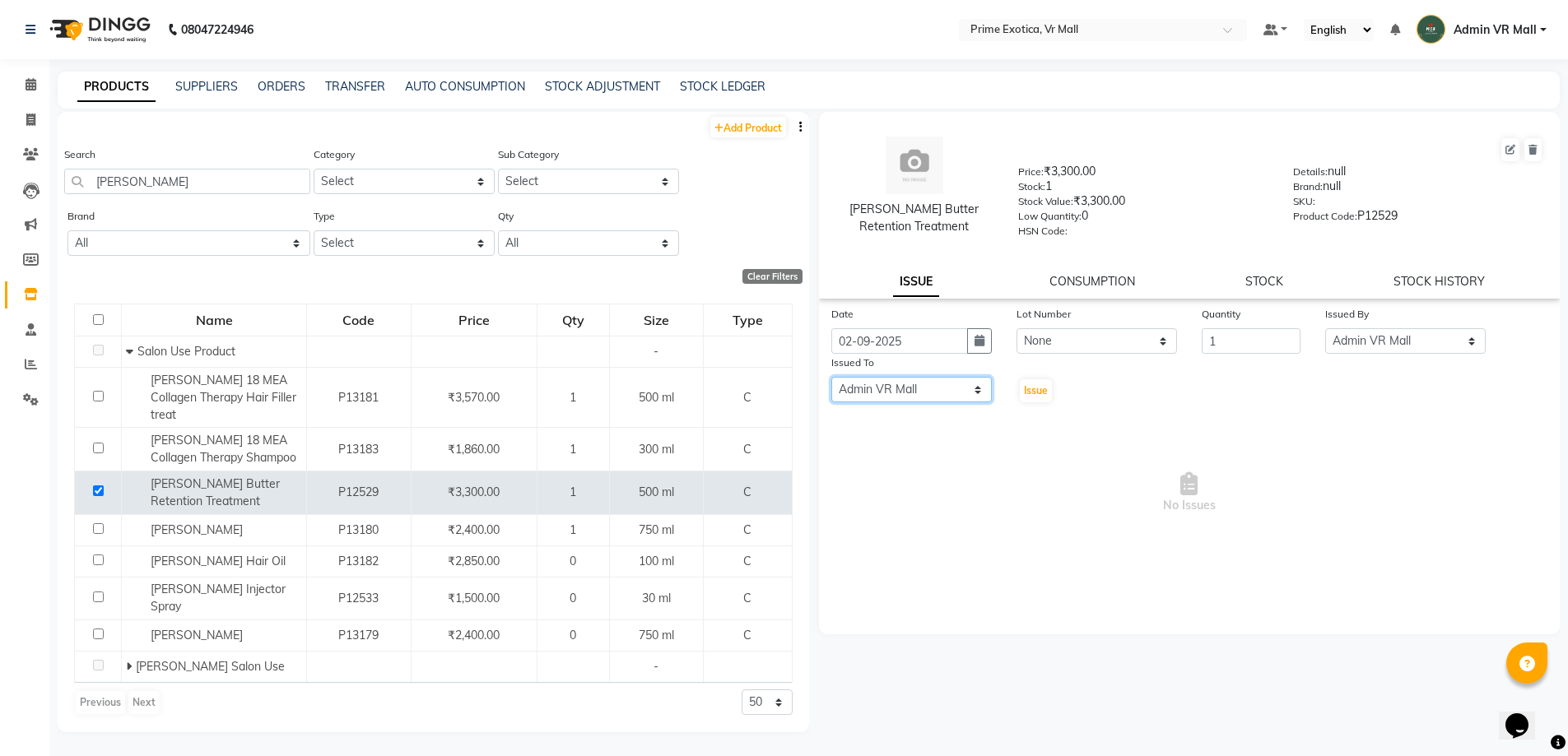
click at [832, 377] on select "Select abhijeet Admin VR Mall AKSHAY RAJENDRRA MANKAR ANGELA S JOHN Archana Gou…" at bounding box center [911, 389] width 161 height 26
click at [1038, 392] on span "Issue" at bounding box center [1036, 390] width 24 height 12
select select
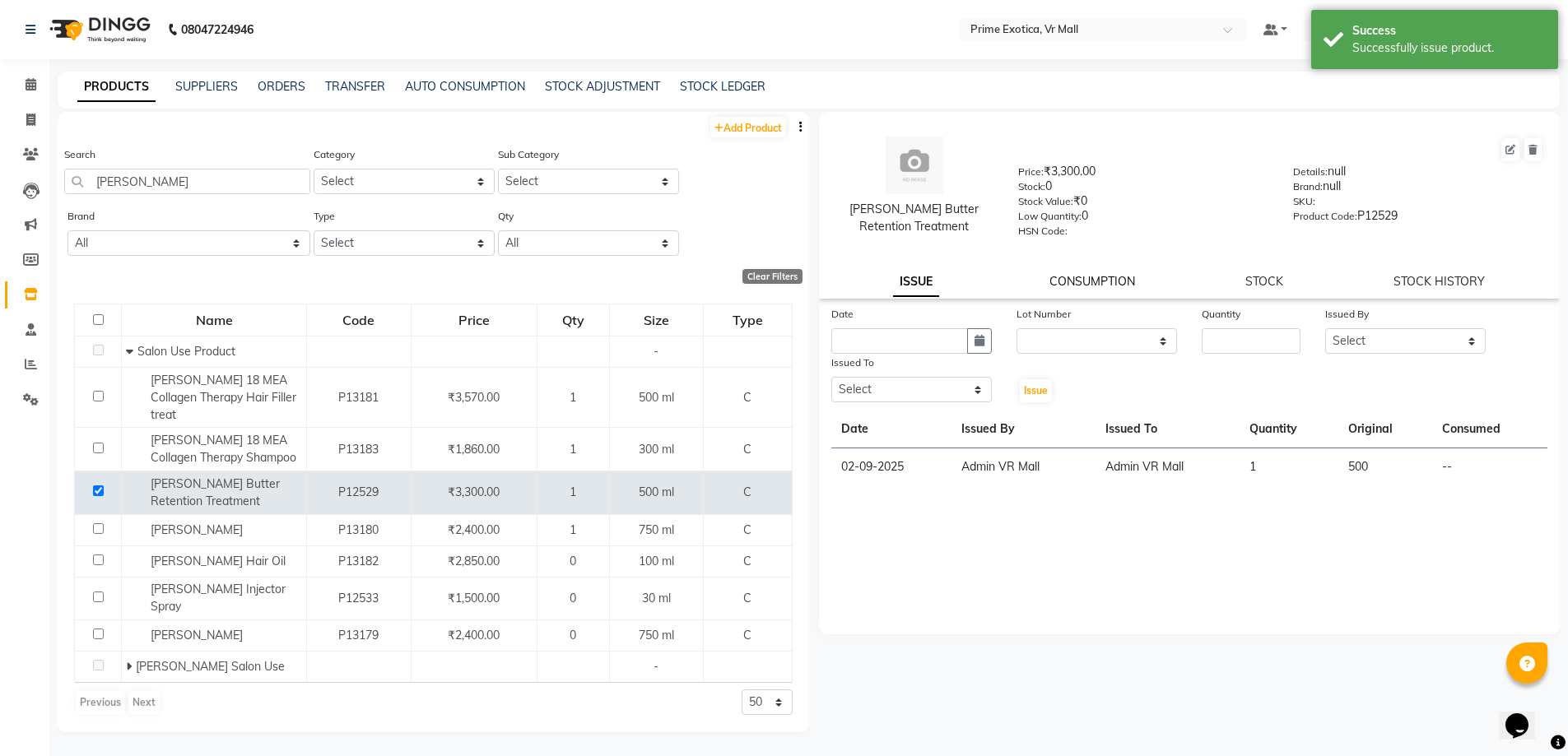
click at [1099, 280] on link "CONSUMPTION" at bounding box center [1093, 281] width 86 height 15
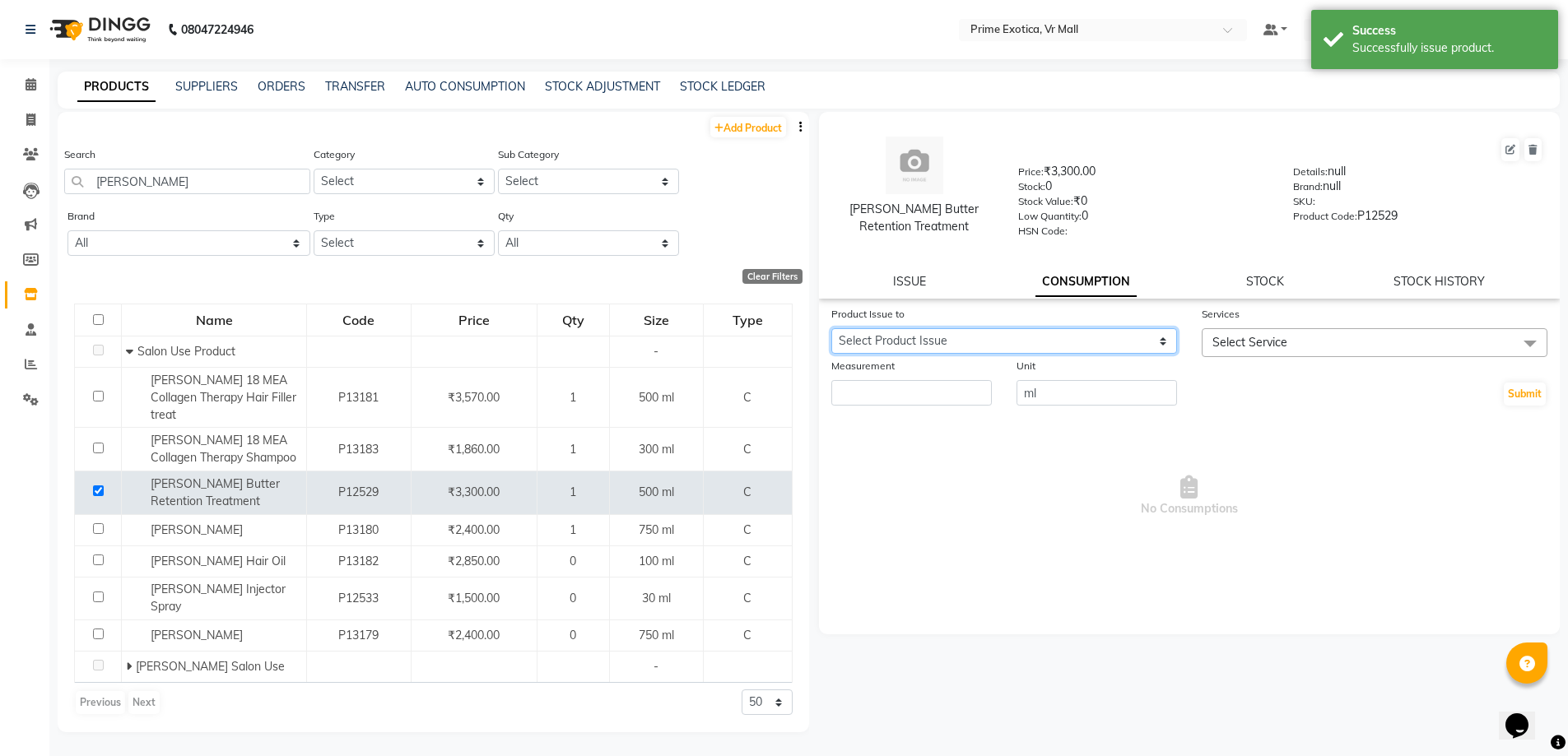
click at [1155, 335] on select "Select Product Issue 2025-09-02, Issued to: Admin VR Mall, Balance: 500" at bounding box center [1004, 341] width 346 height 26
select select "1200782"
click at [832, 329] on select "Select Product Issue 2025-09-02, Issued to: Admin VR Mall, Balance: 500" at bounding box center [1004, 341] width 346 height 26
click at [1538, 332] on span at bounding box center [1530, 344] width 33 height 31
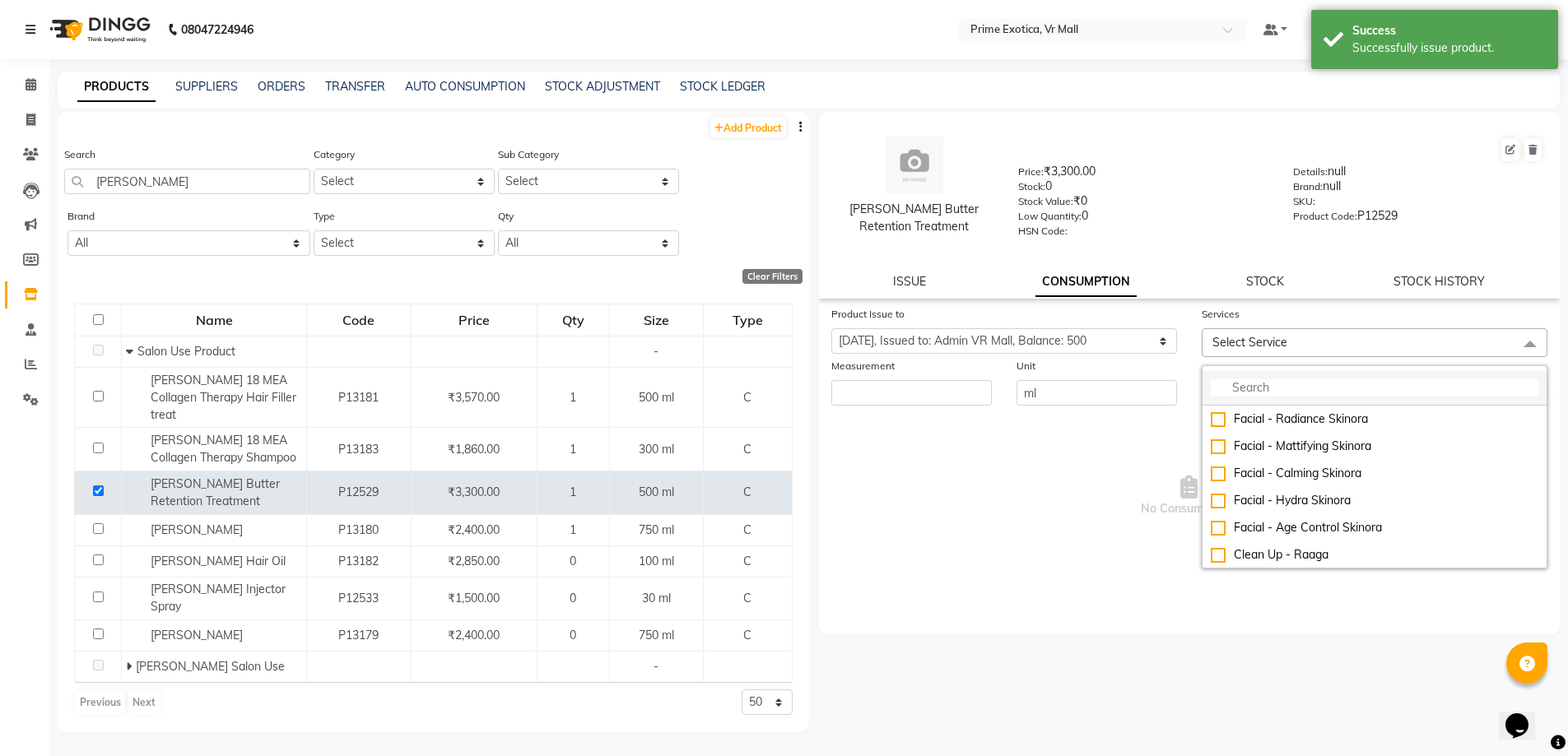
click at [1310, 387] on input "multiselect-search" at bounding box center [1374, 387] width 328 height 17
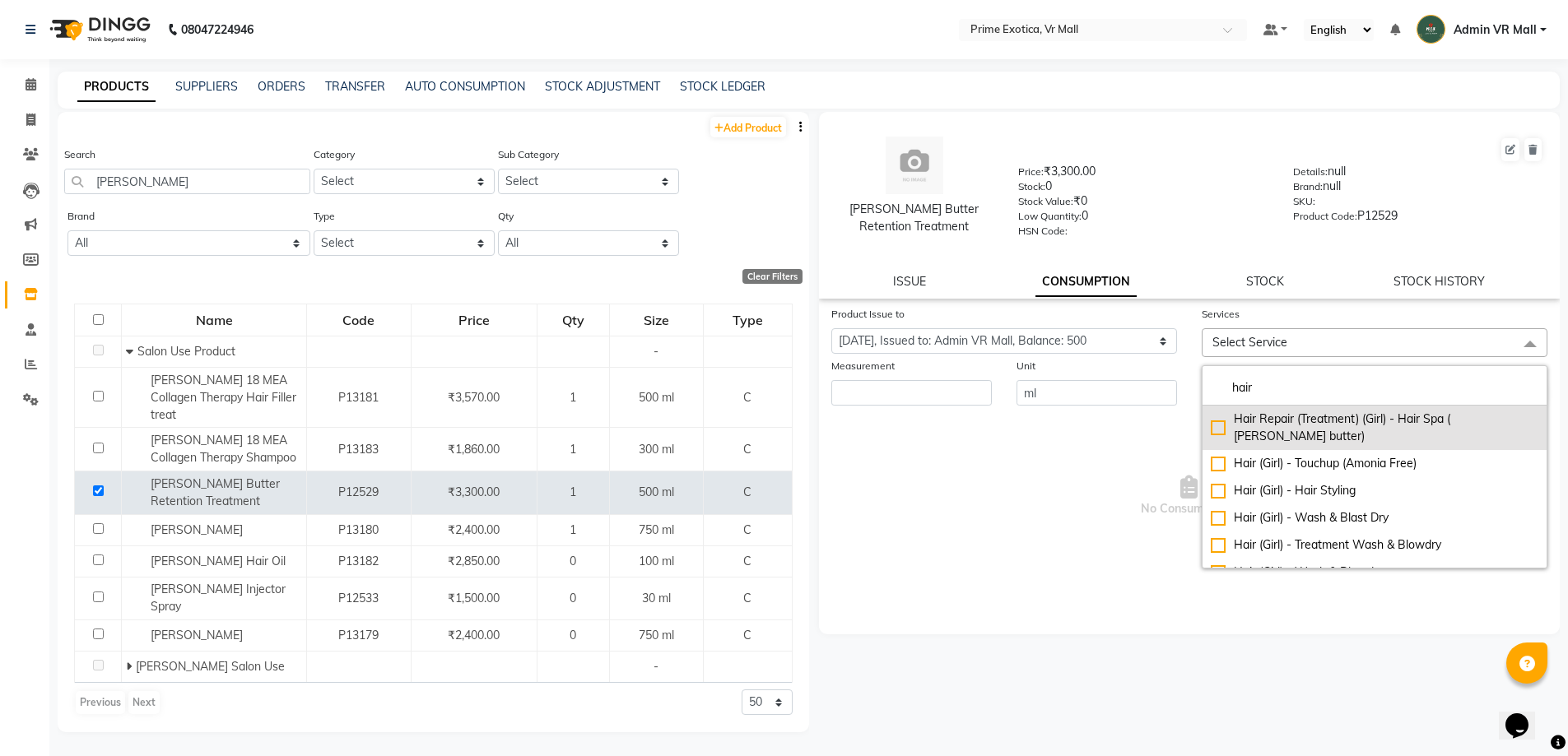
type input "hair"
click at [1218, 413] on div "Hair Repair (Treatment) (Girl) - Hair Spa ( Shea butter)" at bounding box center [1374, 427] width 328 height 34
checkbox input "true"
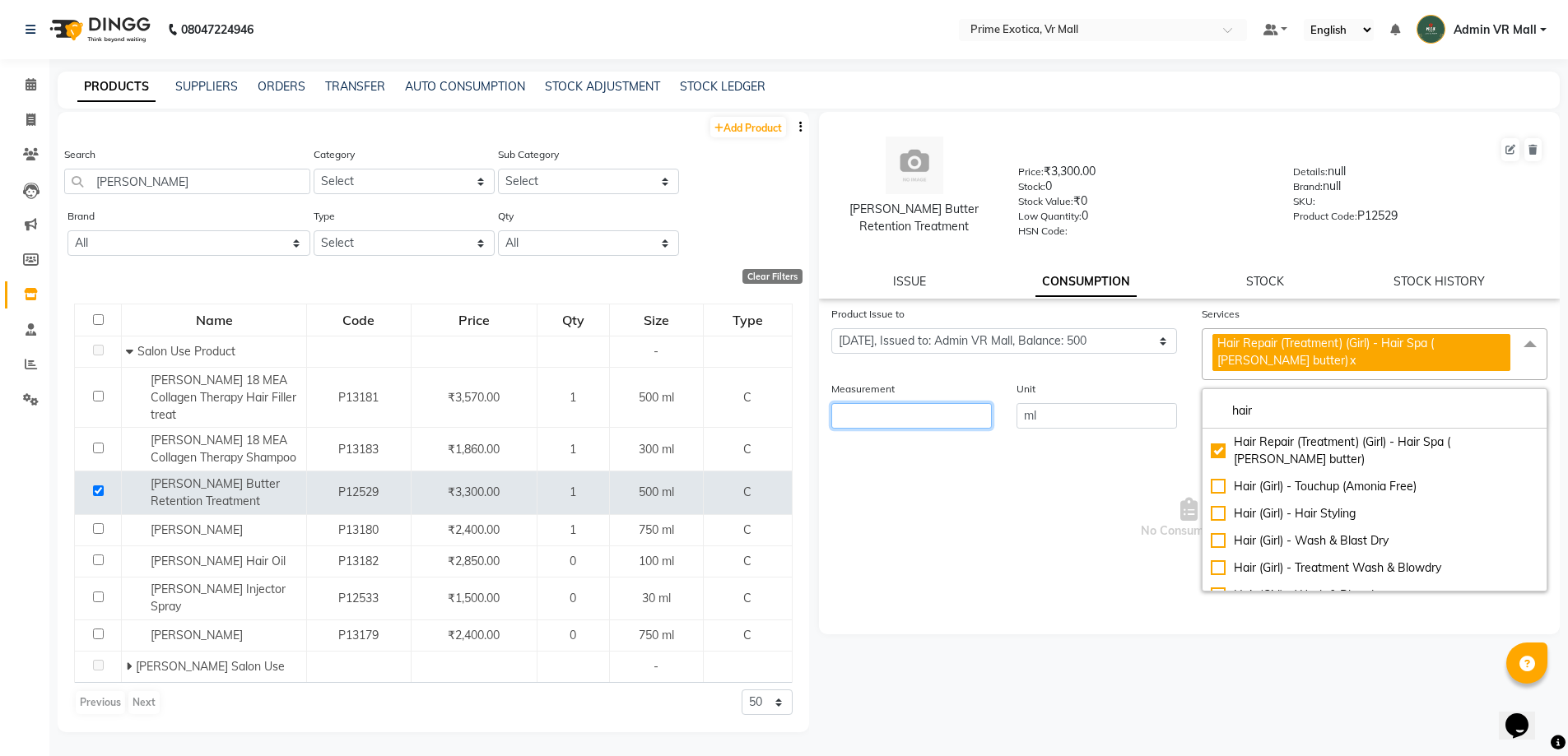
click at [948, 415] on input "number" at bounding box center [911, 415] width 161 height 26
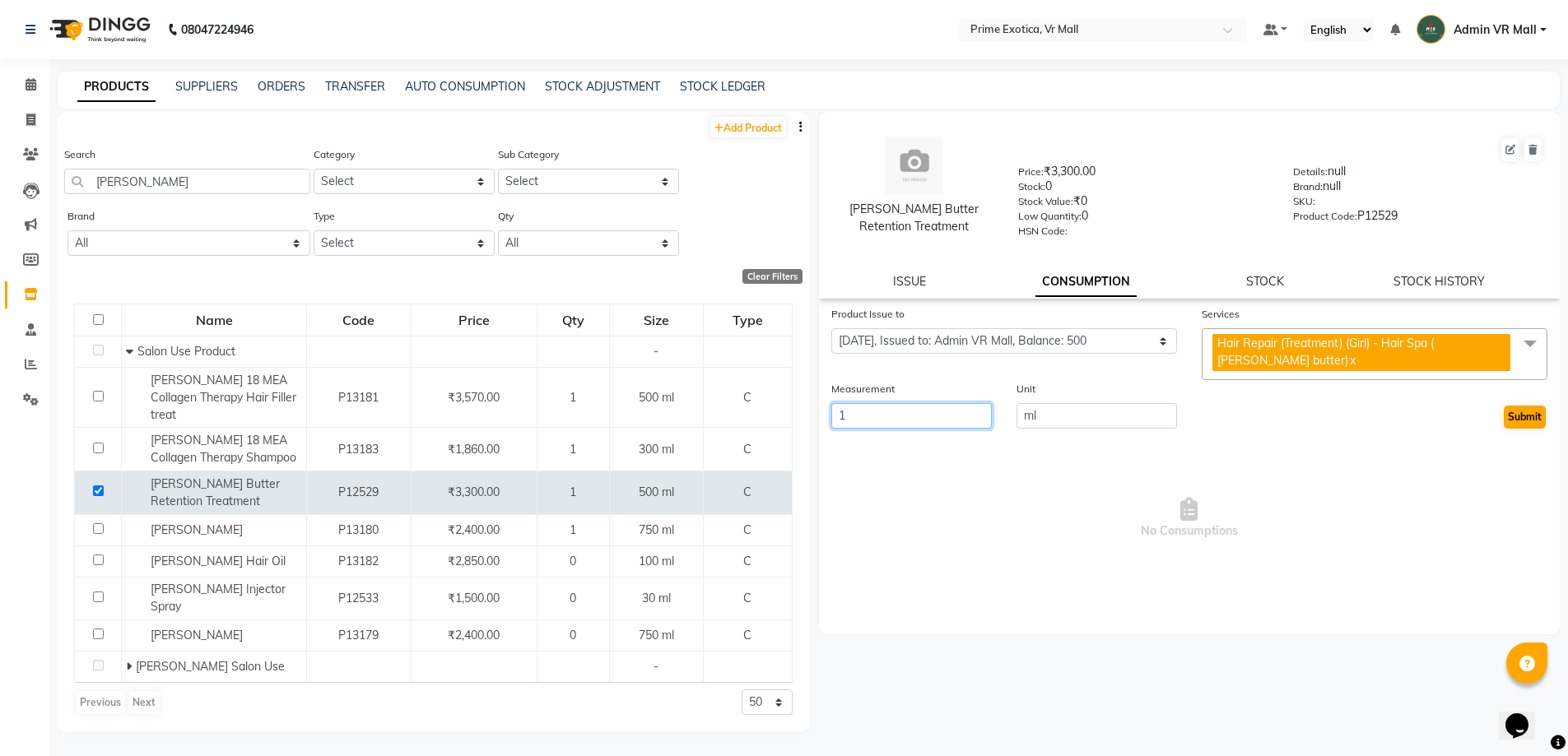
type input "1"
click at [1535, 413] on button "Submit" at bounding box center [1525, 417] width 42 height 23
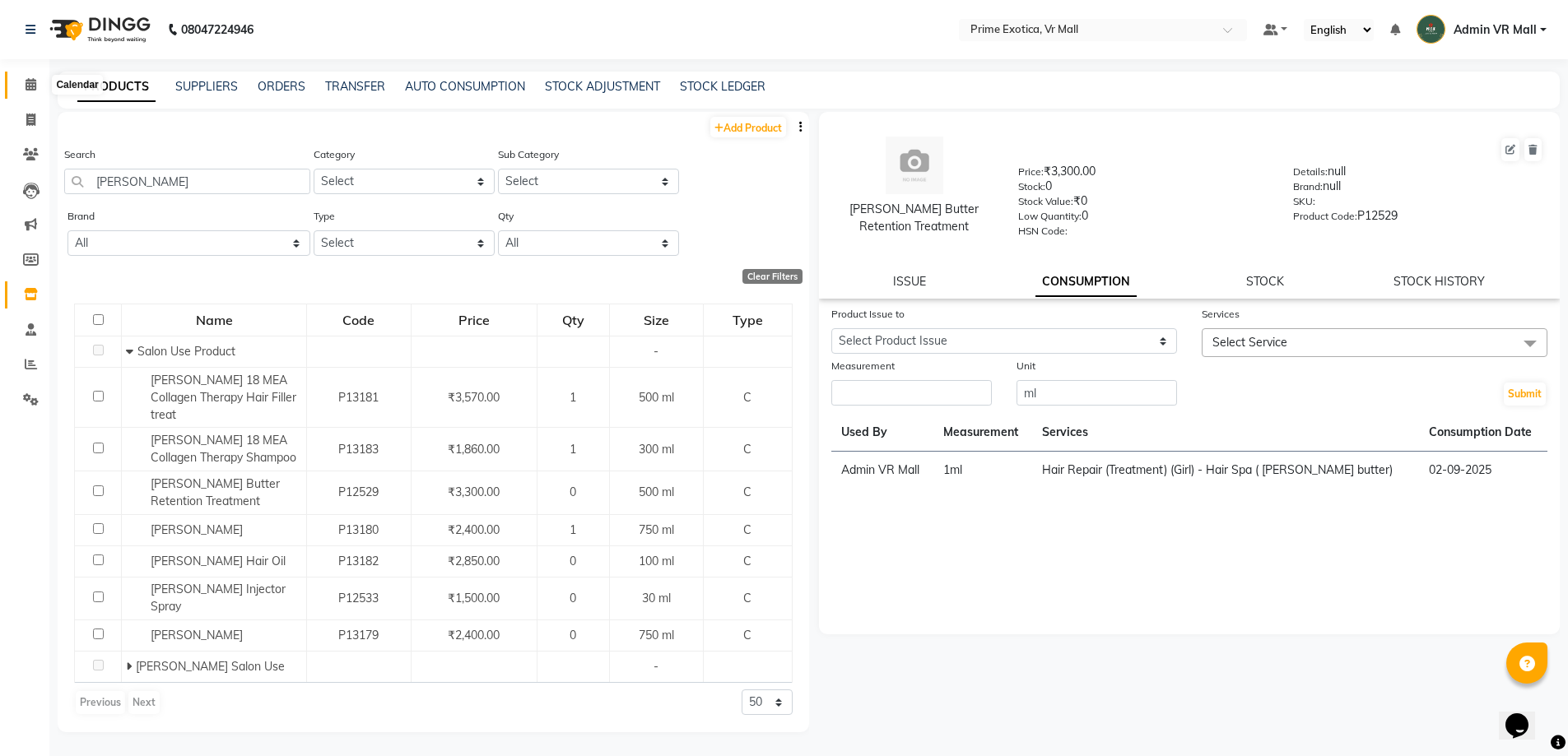
click at [29, 84] on icon at bounding box center [30, 84] width 10 height 12
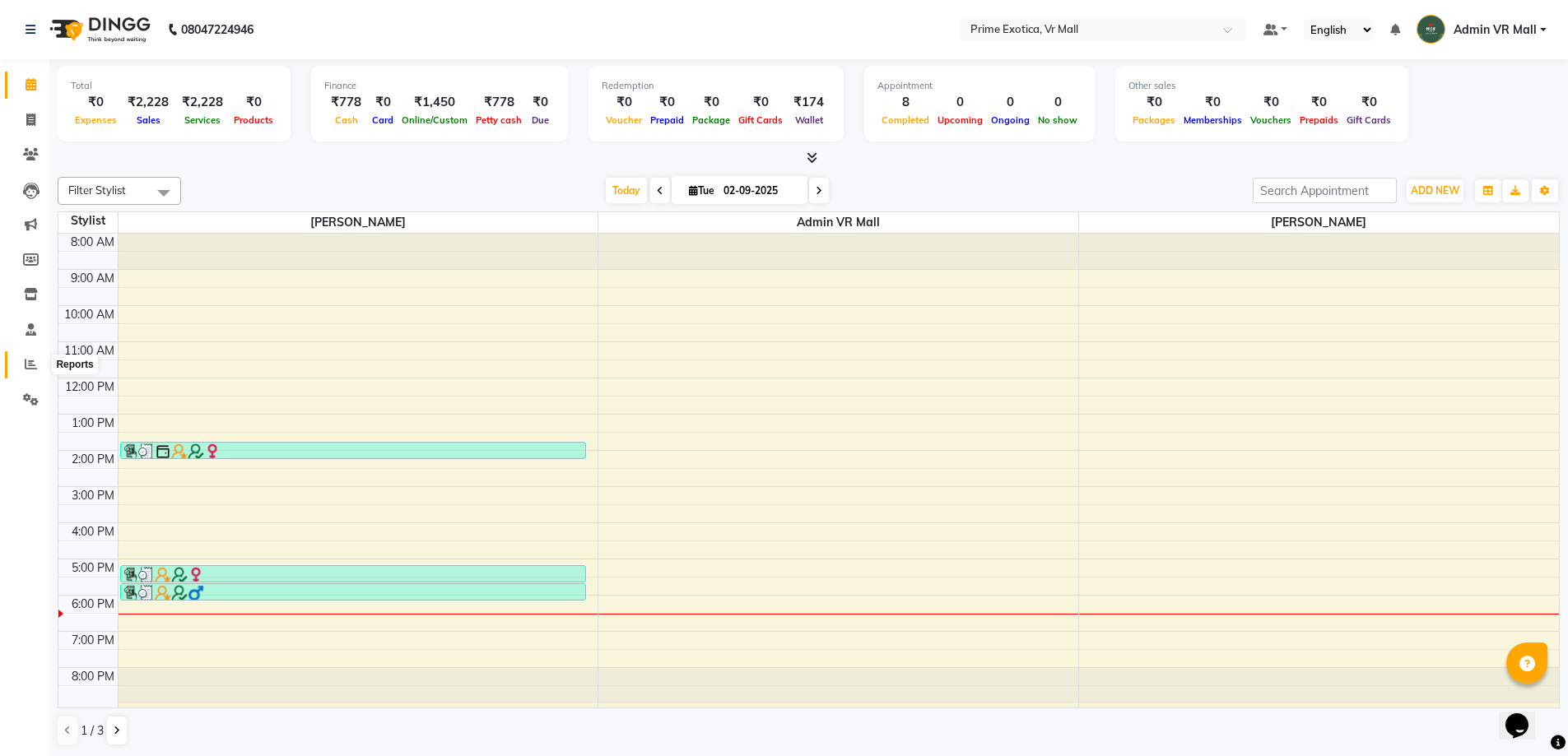
click at [30, 359] on icon at bounding box center [30, 364] width 12 height 12
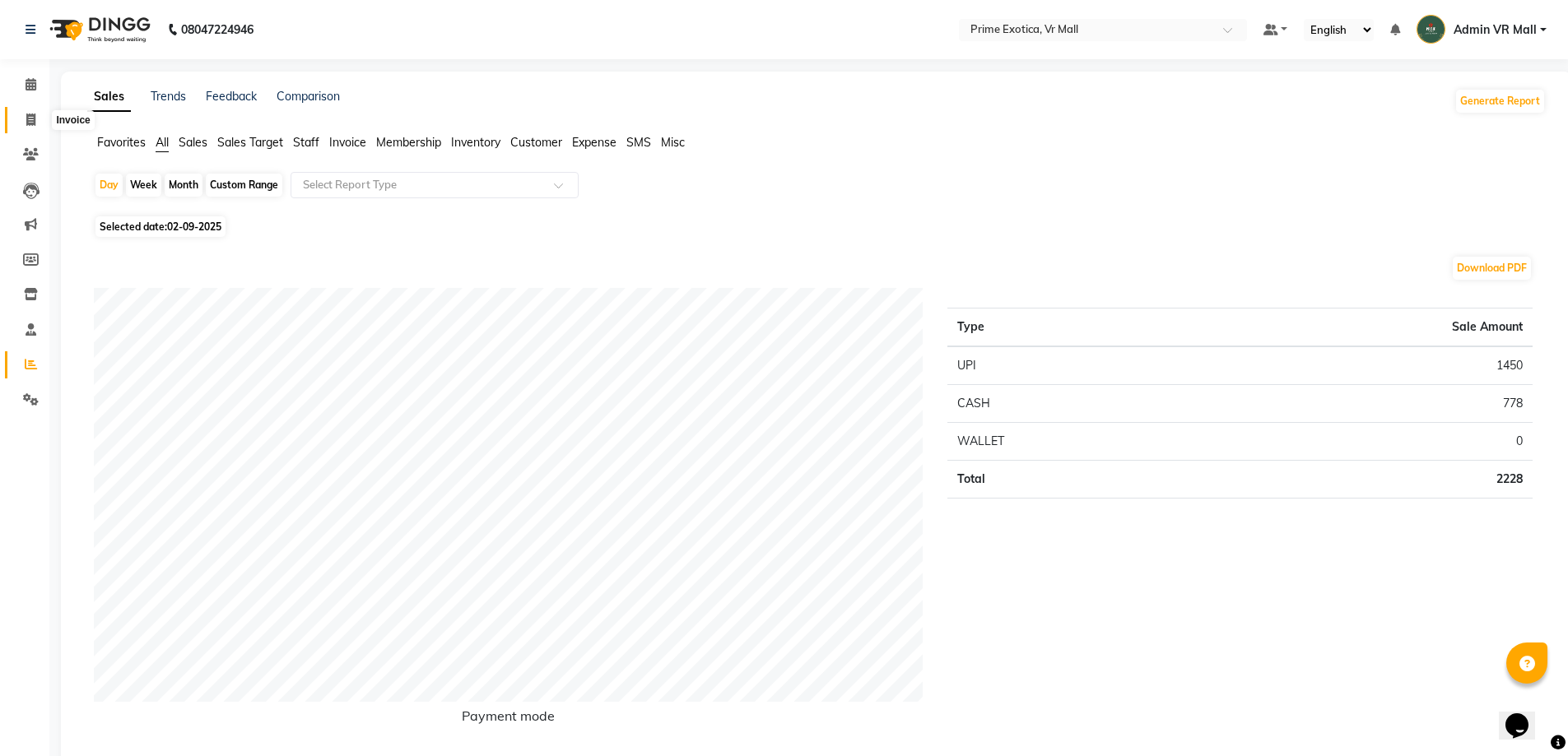
click at [28, 117] on icon at bounding box center [31, 120] width 10 height 12
select select "6077"
select select "service"
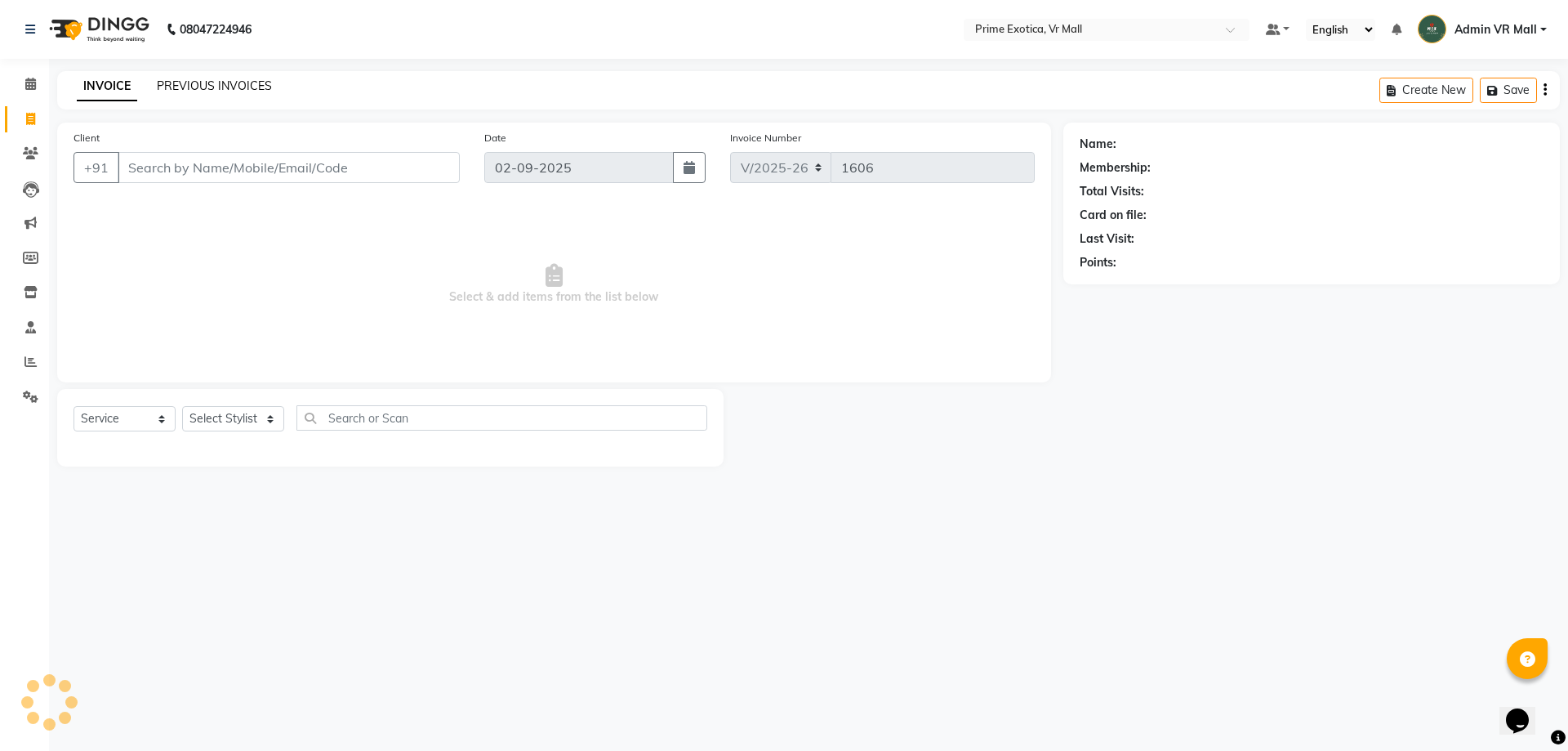
click at [246, 84] on link "PREVIOUS INVOICES" at bounding box center [214, 86] width 115 height 15
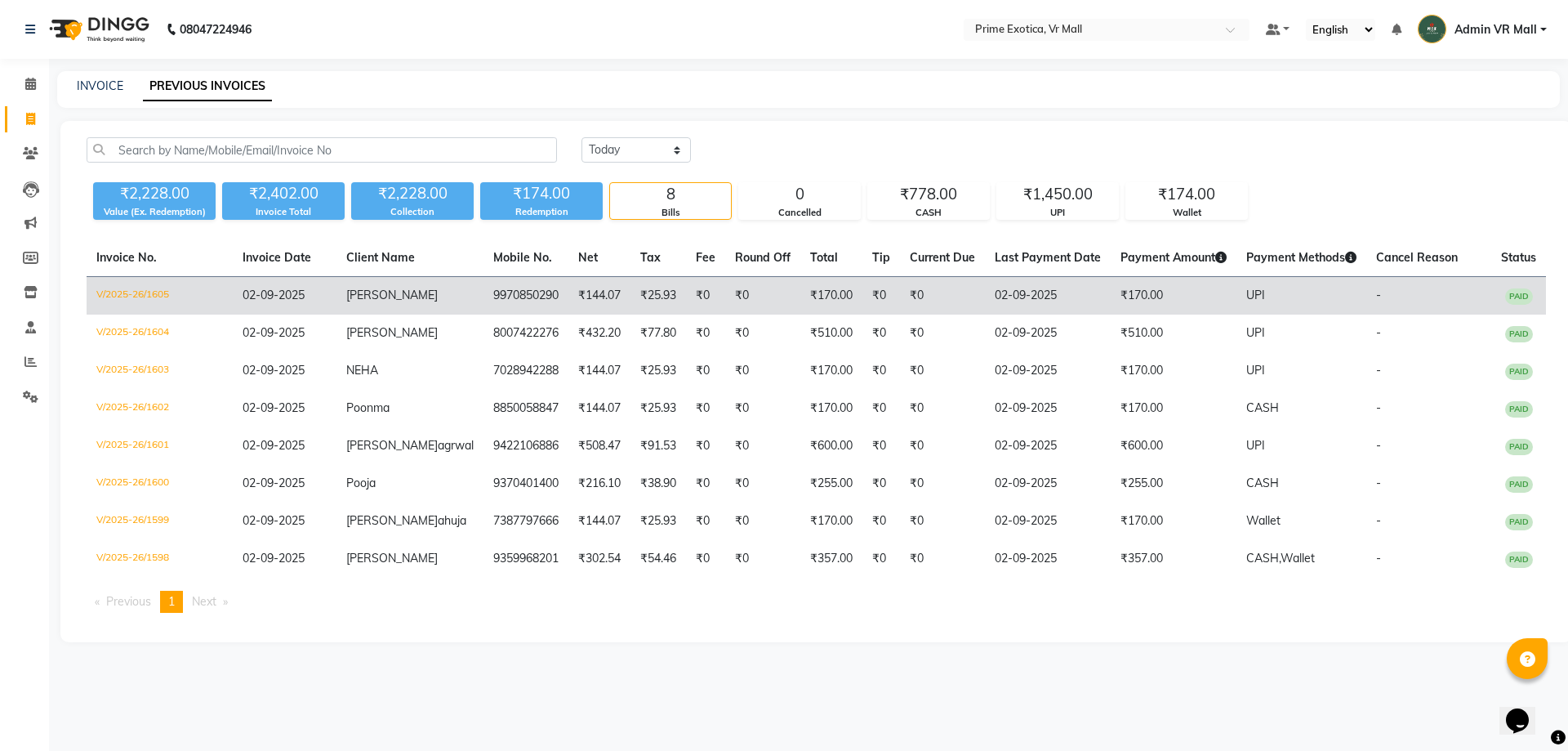
click at [484, 301] on td "9970850290" at bounding box center [526, 296] width 85 height 39
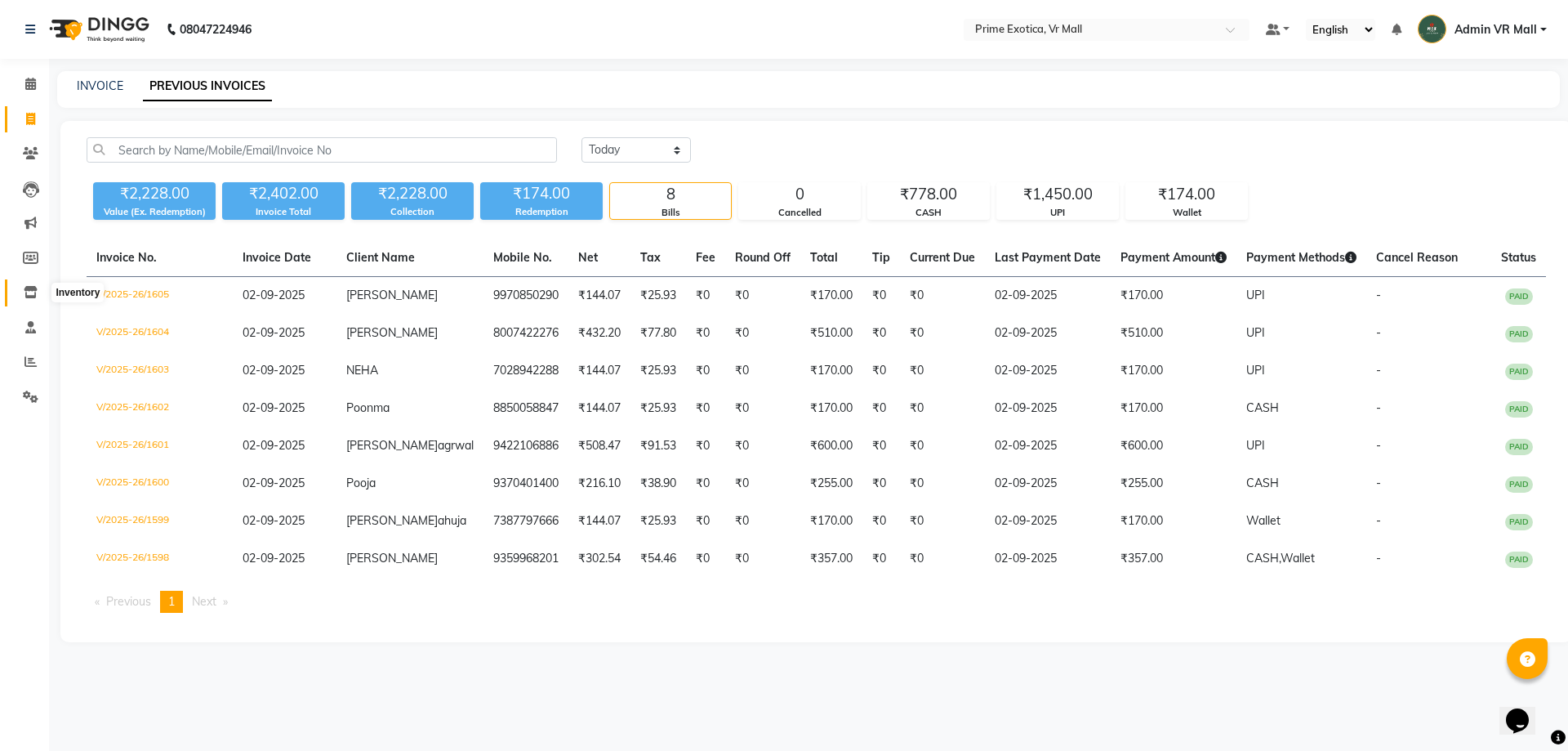
click at [33, 297] on icon at bounding box center [30, 292] width 14 height 12
select select
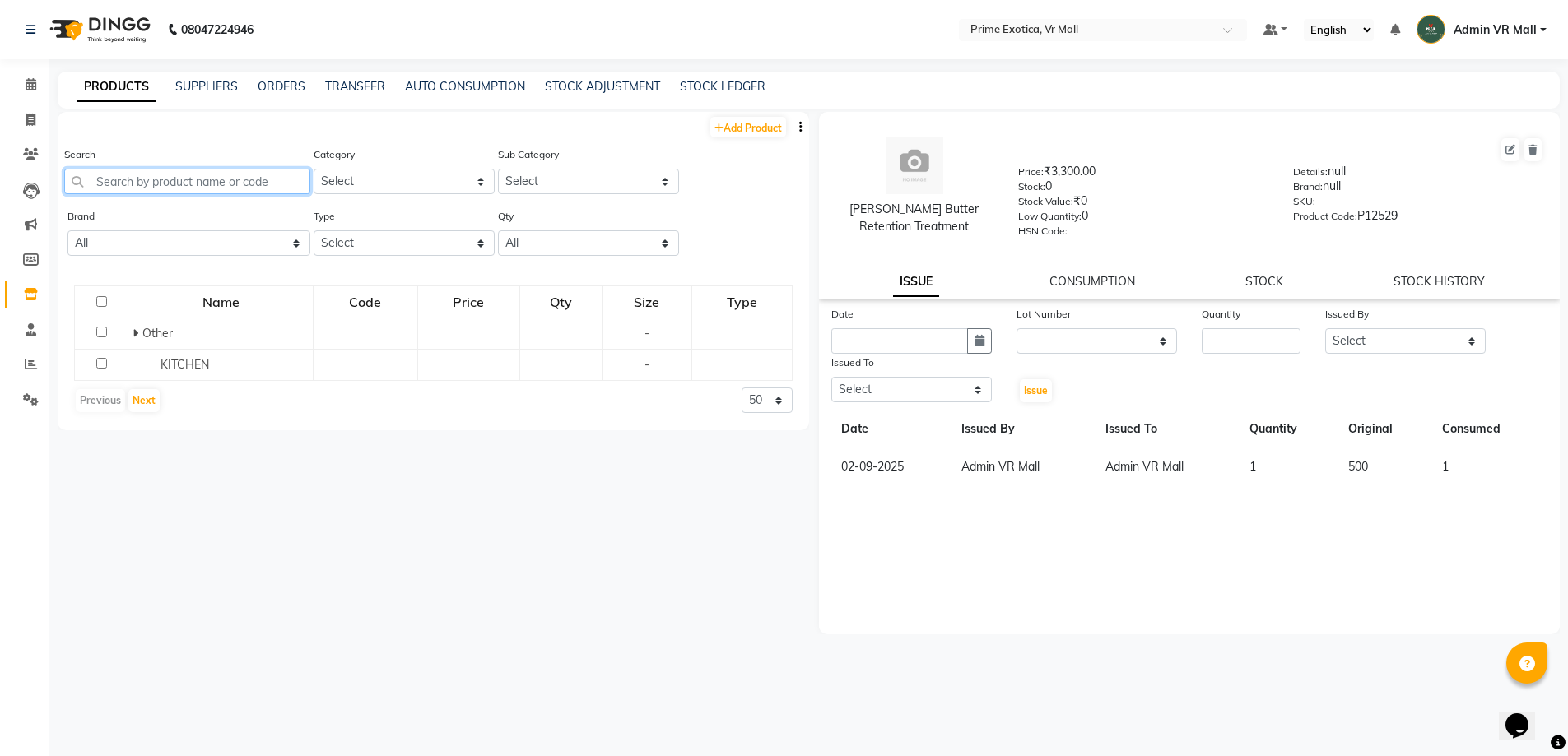
click at [236, 183] on input "text" at bounding box center [187, 181] width 246 height 26
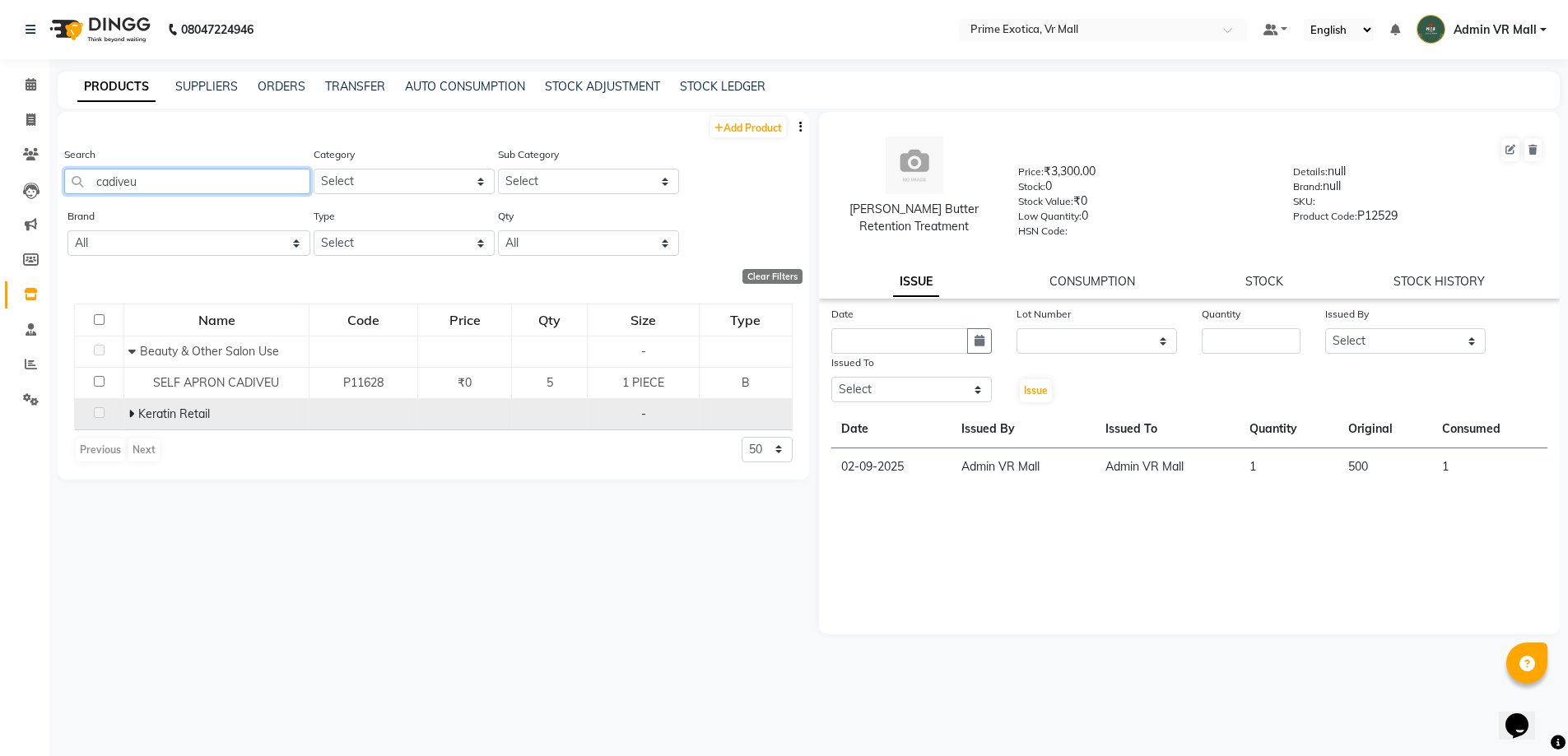
type input "cadiveu"
click at [137, 410] on span at bounding box center [133, 414] width 10 height 15
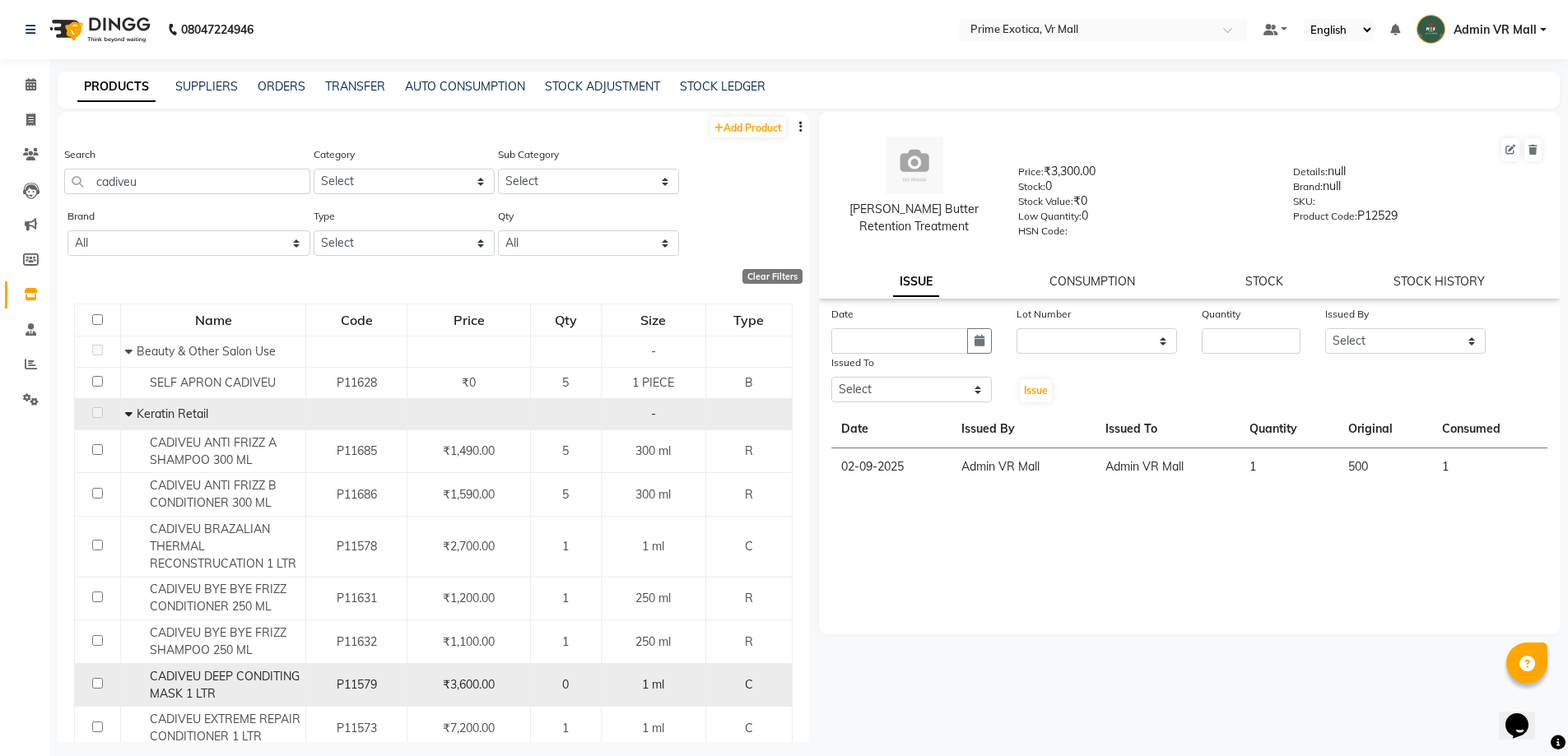
scroll to position [261, 0]
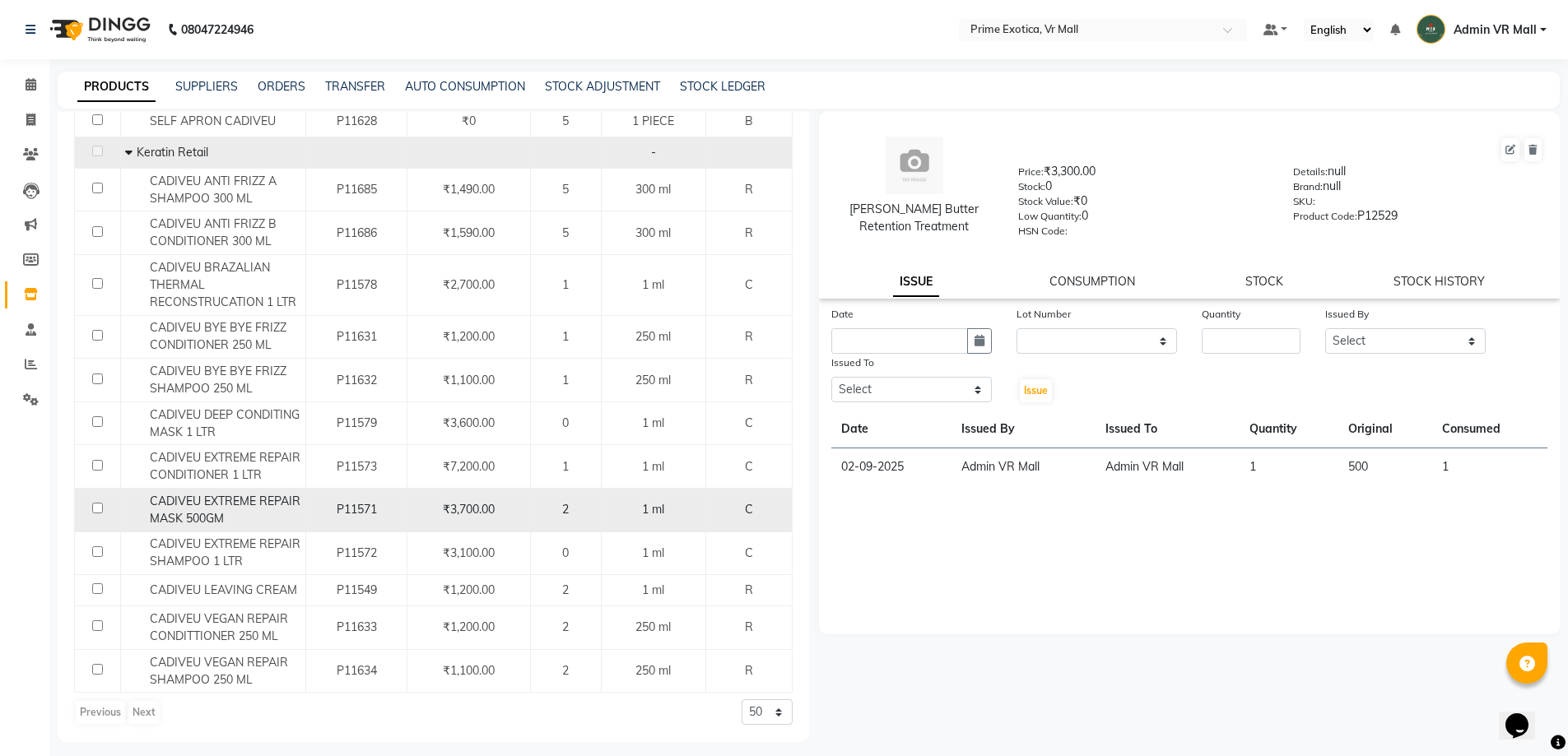
click at [100, 505] on input "checkbox" at bounding box center [97, 507] width 10 height 10
checkbox input "true"
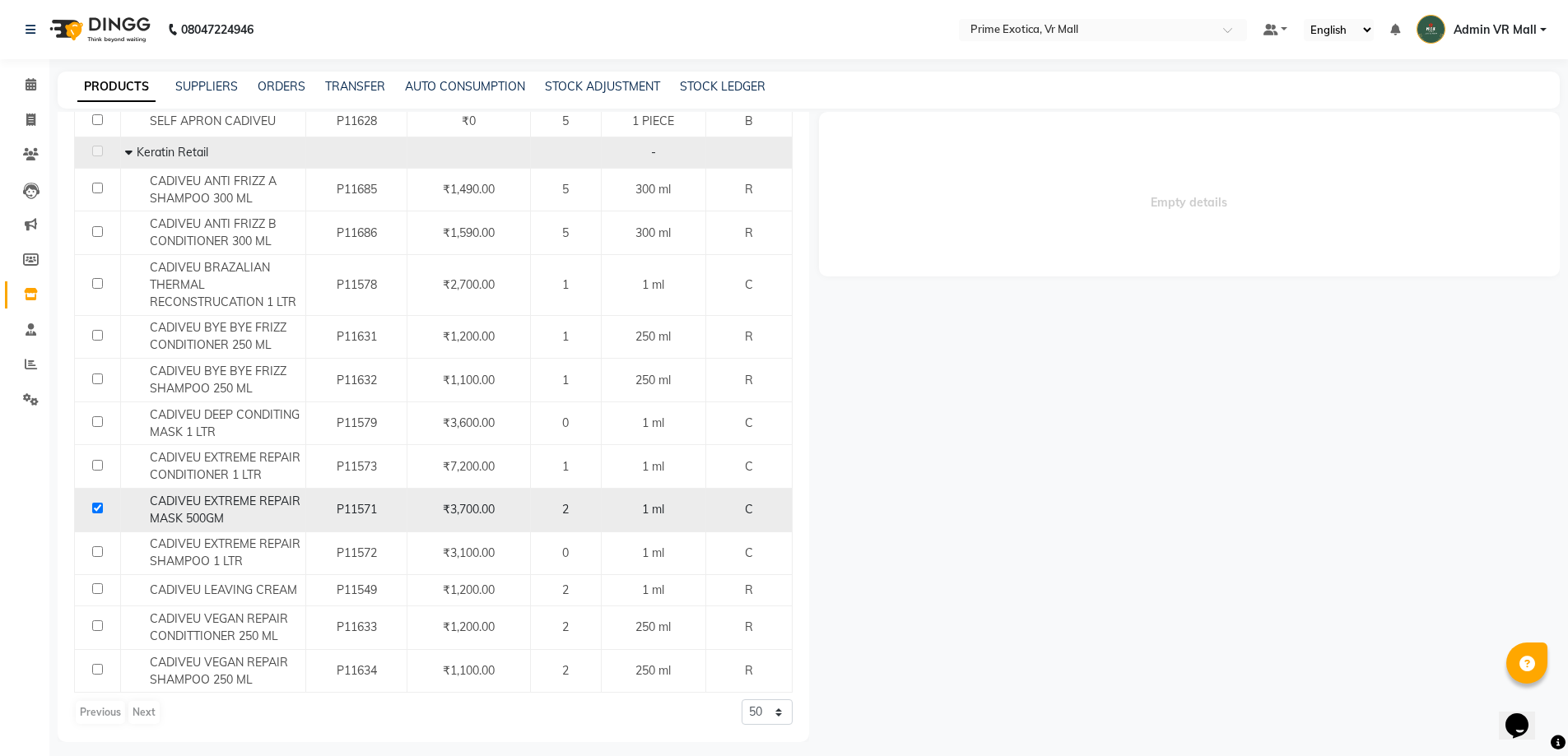
select select
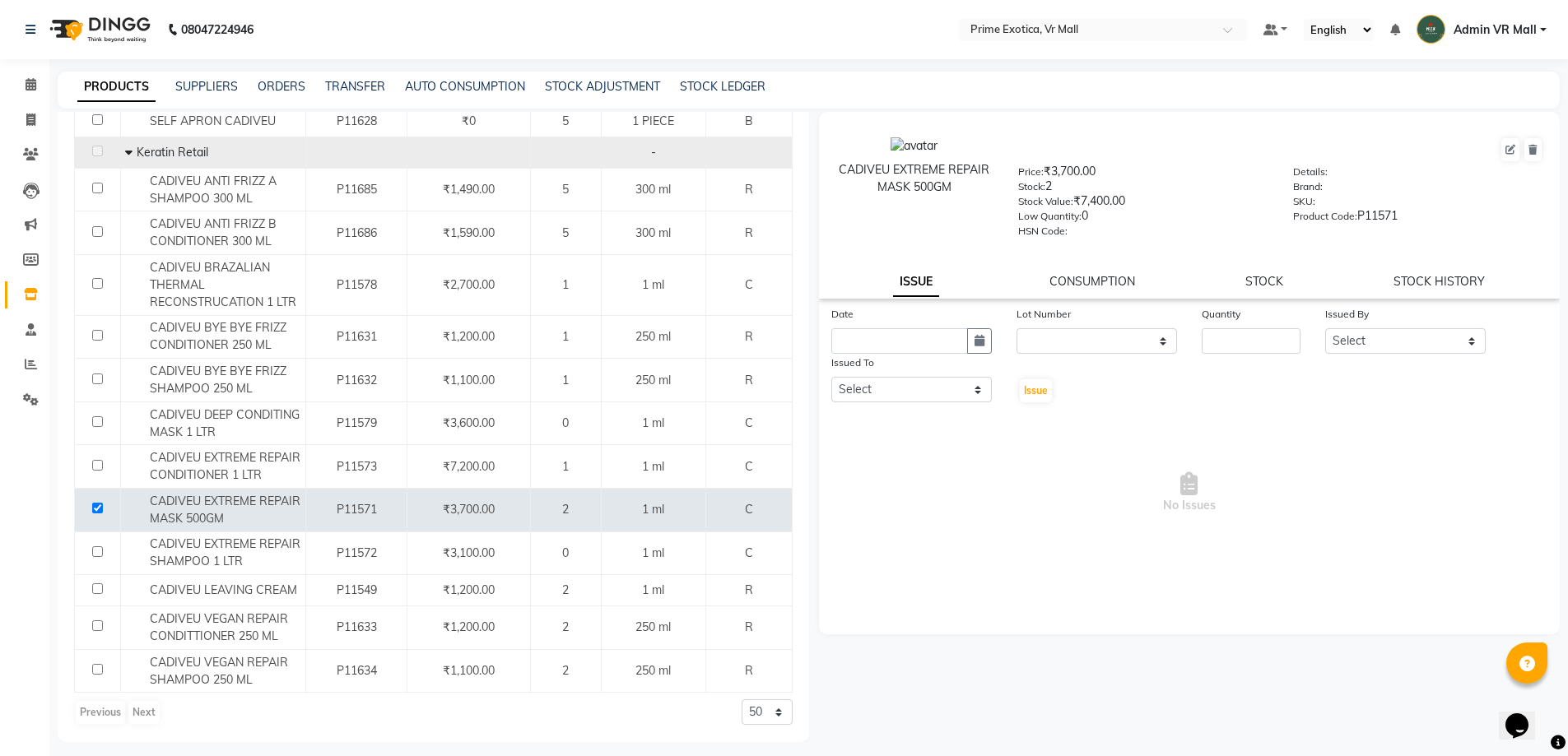
click at [919, 282] on link "ISSUE" at bounding box center [916, 282] width 47 height 29
click at [982, 342] on icon "button" at bounding box center [980, 341] width 10 height 11
select select "9"
select select "2025"
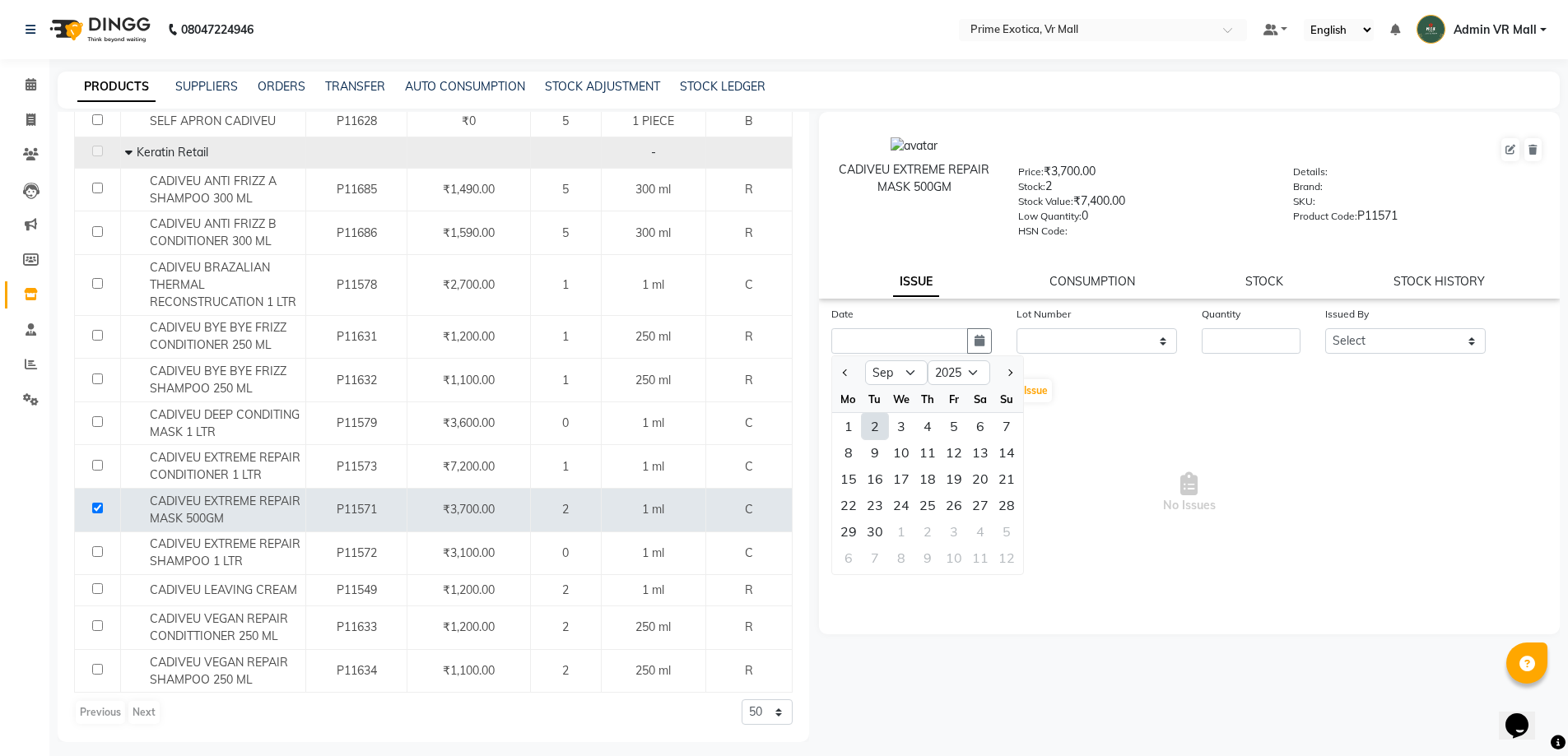
click at [869, 425] on div "2" at bounding box center [875, 426] width 27 height 27
type input "02-09-2025"
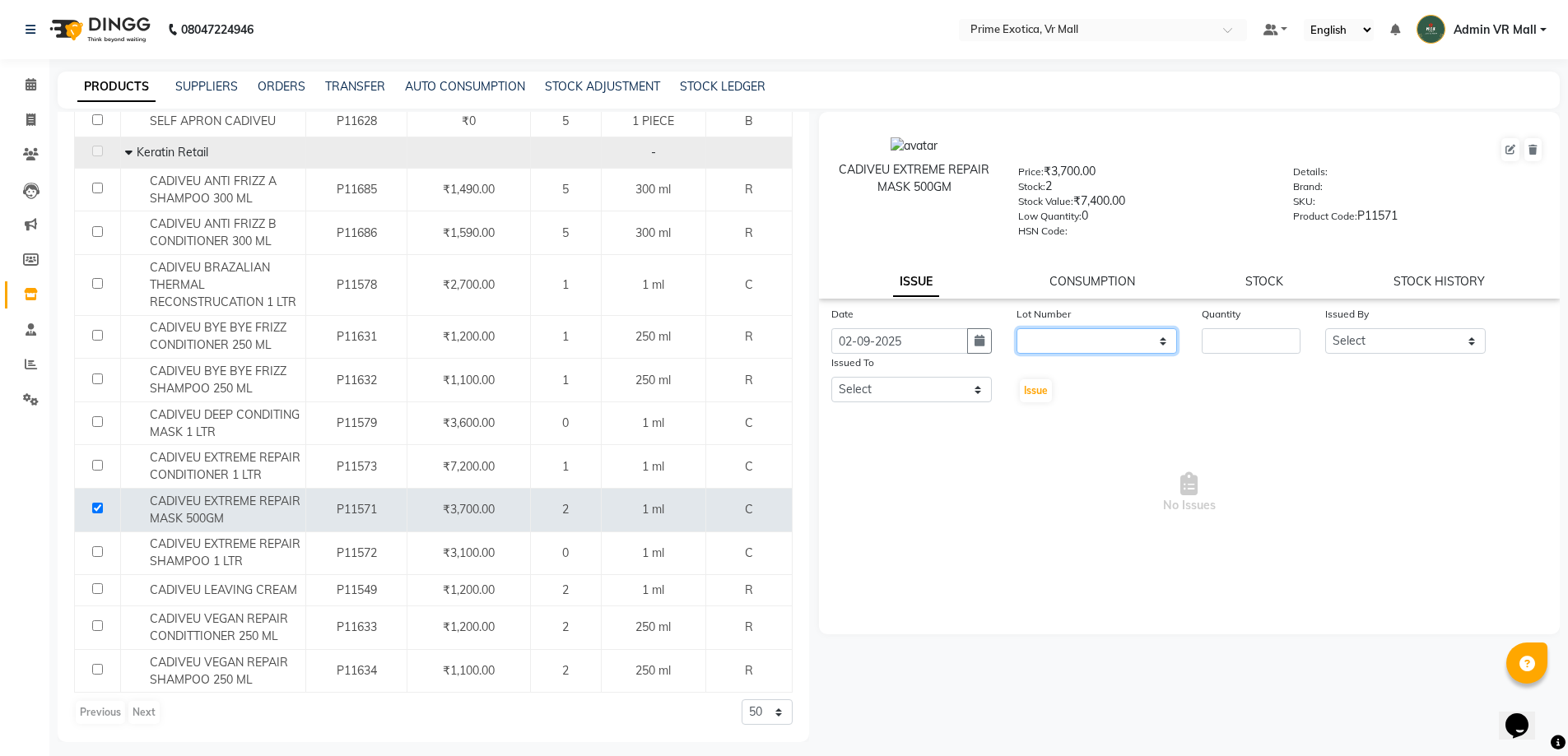
click at [1160, 342] on select "None" at bounding box center [1097, 341] width 161 height 26
select select "0: null"
click at [1017, 329] on select "None" at bounding box center [1097, 341] width 161 height 26
click at [1234, 341] on input "number" at bounding box center [1252, 341] width 99 height 26
type input "1"
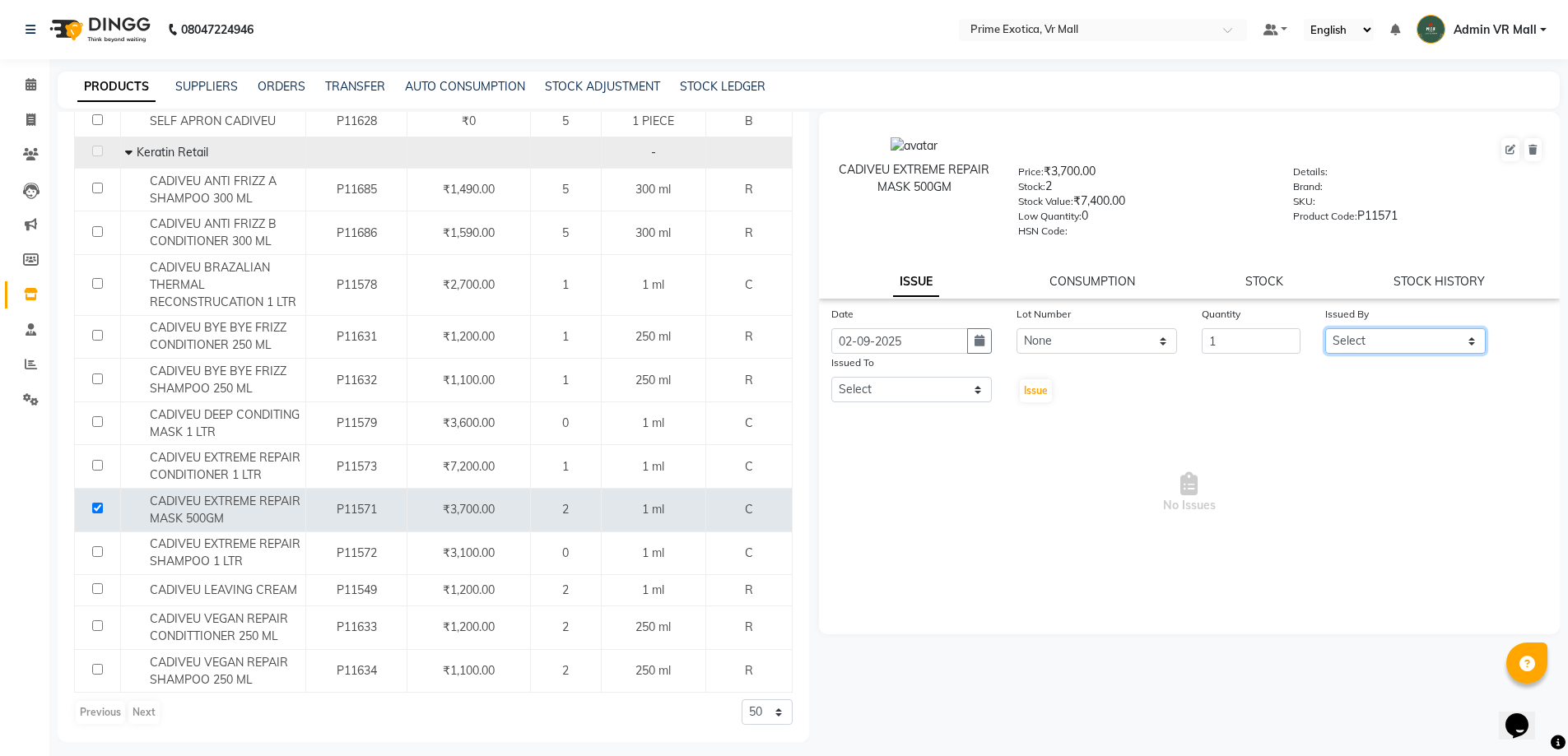
click at [1472, 342] on select "Select abhijeet Admin VR Mall AKSHAY RAJENDRRA MANKAR ANGELA S JOHN Archana Gou…" at bounding box center [1405, 341] width 161 height 26
select select "44152"
click at [1326, 329] on select "Select abhijeet Admin VR Mall AKSHAY RAJENDRRA MANKAR ANGELA S JOHN Archana Gou…" at bounding box center [1405, 341] width 161 height 26
click at [967, 392] on select "Select abhijeet Admin VR Mall AKSHAY RAJENDRRA MANKAR ANGELA S JOHN Archana Gou…" at bounding box center [911, 389] width 161 height 26
select select "44152"
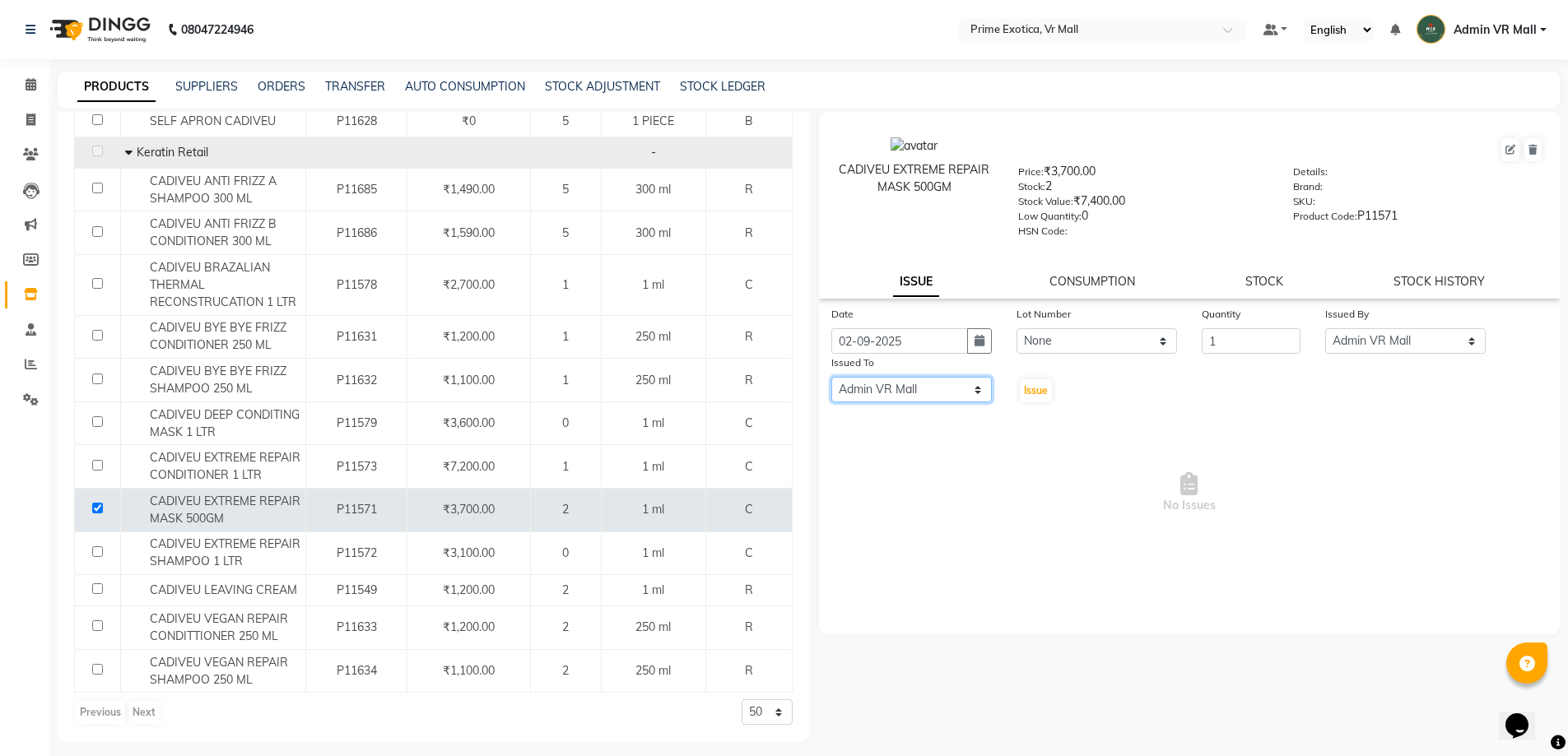
click at [832, 377] on select "Select abhijeet Admin VR Mall AKSHAY RAJENDRRA MANKAR ANGELA S JOHN Archana Gou…" at bounding box center [911, 389] width 161 height 26
click at [1042, 383] on button "Issue" at bounding box center [1036, 390] width 32 height 23
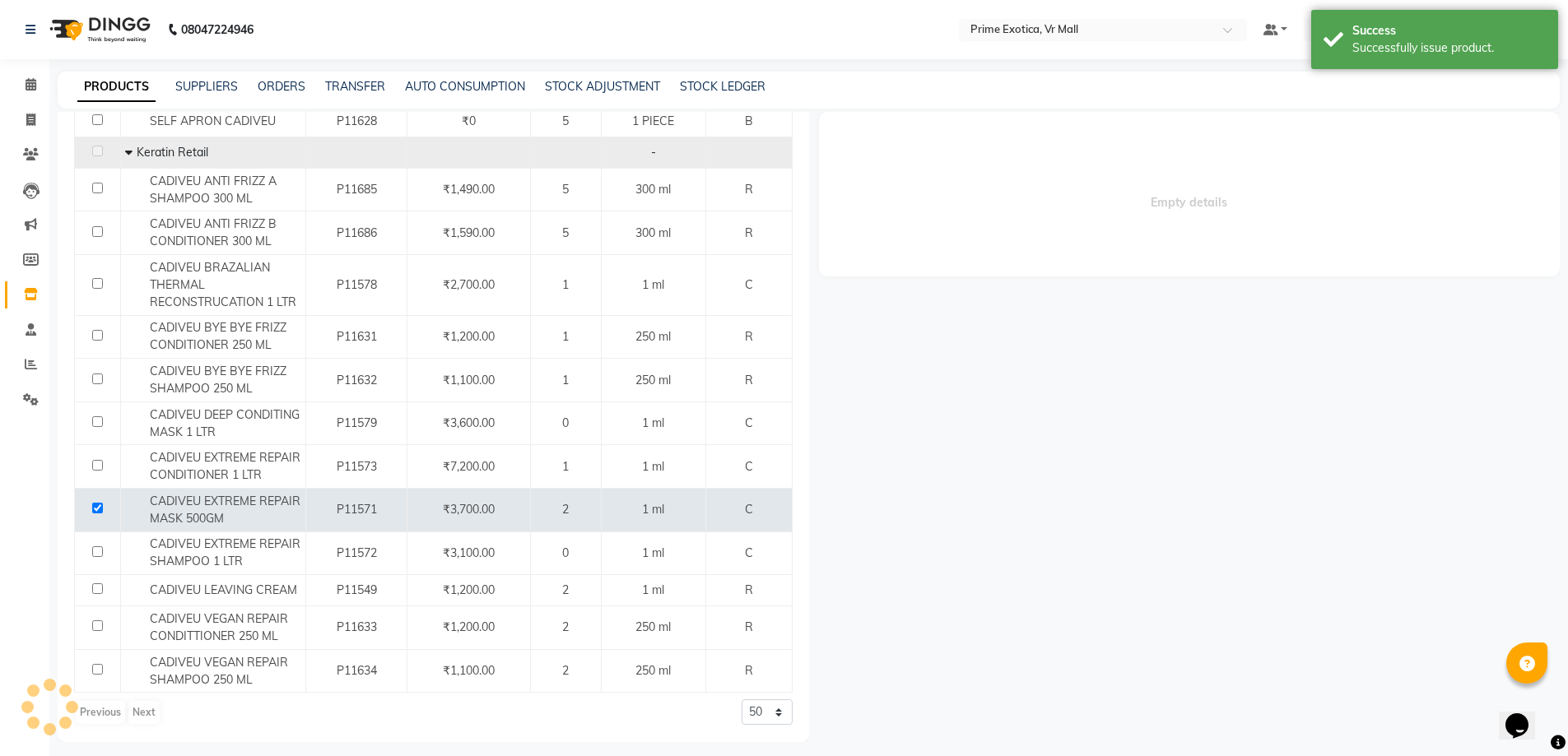
select select
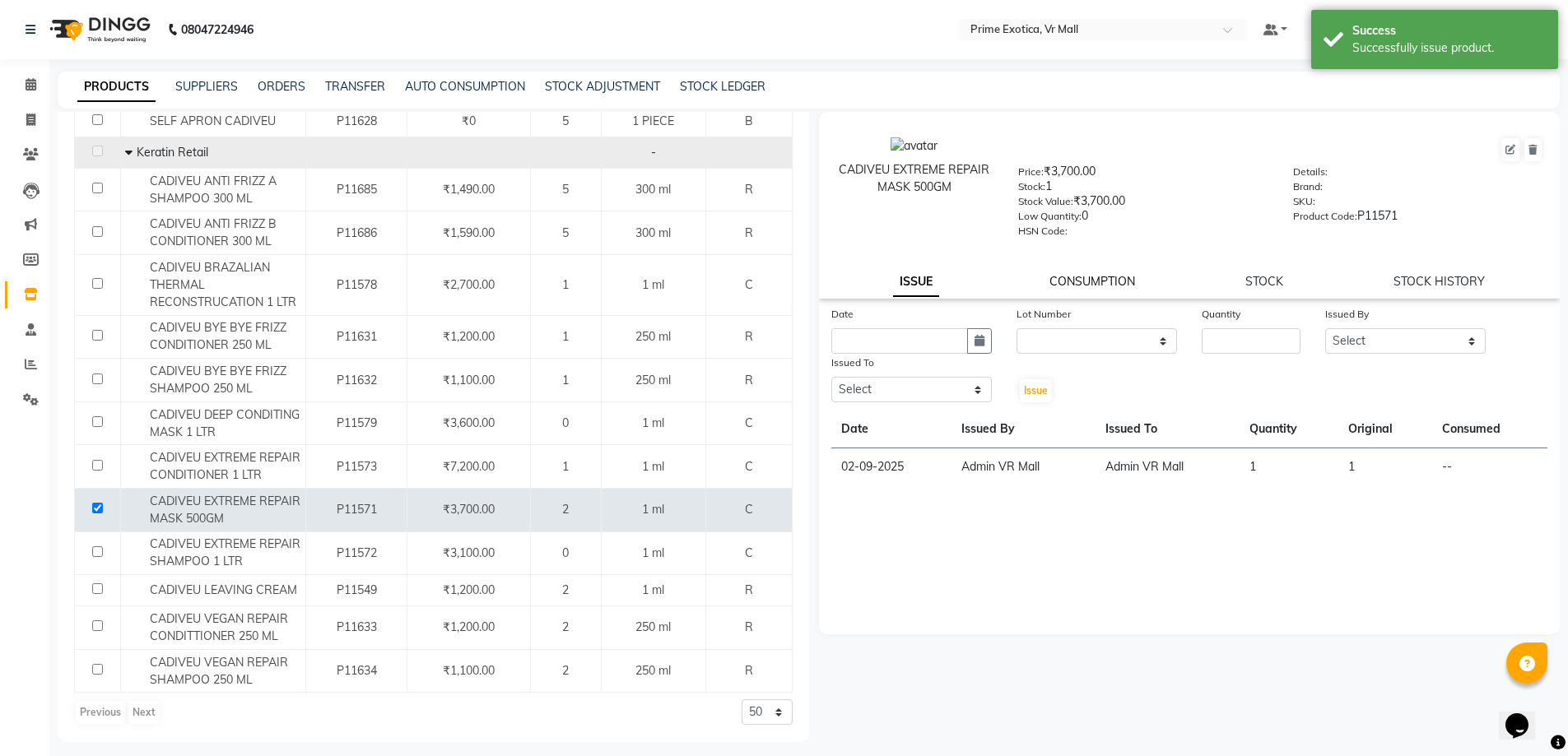
click at [1102, 287] on link "CONSUMPTION" at bounding box center [1093, 281] width 86 height 15
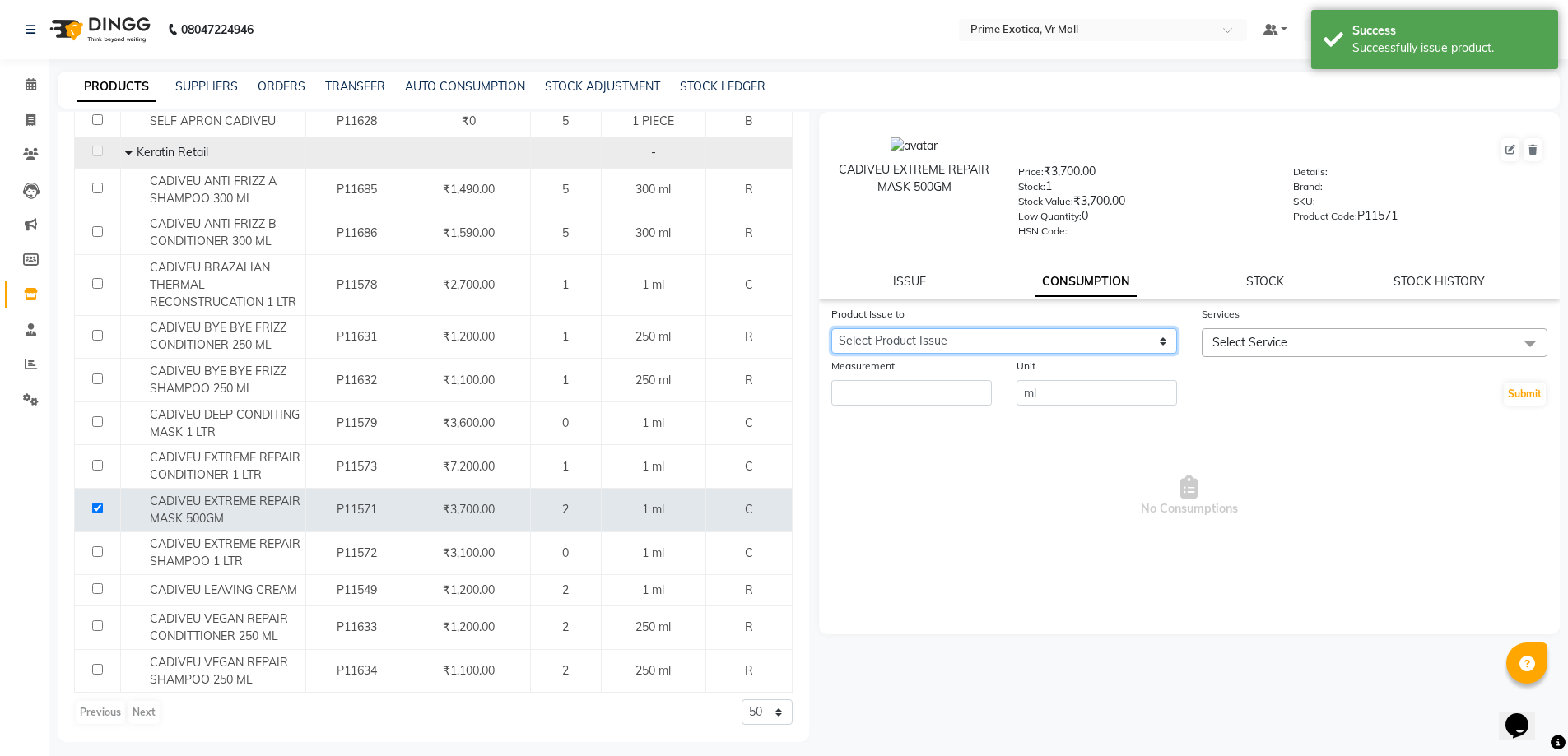
click at [1158, 339] on select "Select Product Issue 2025-09-02, Issued to: Admin VR Mall, Balance: 1" at bounding box center [1004, 341] width 346 height 26
select select "1200808"
click at [832, 329] on select "Select Product Issue 2025-09-02, Issued to: Admin VR Mall, Balance: 1" at bounding box center [1004, 341] width 346 height 26
click at [1533, 340] on span at bounding box center [1530, 344] width 33 height 31
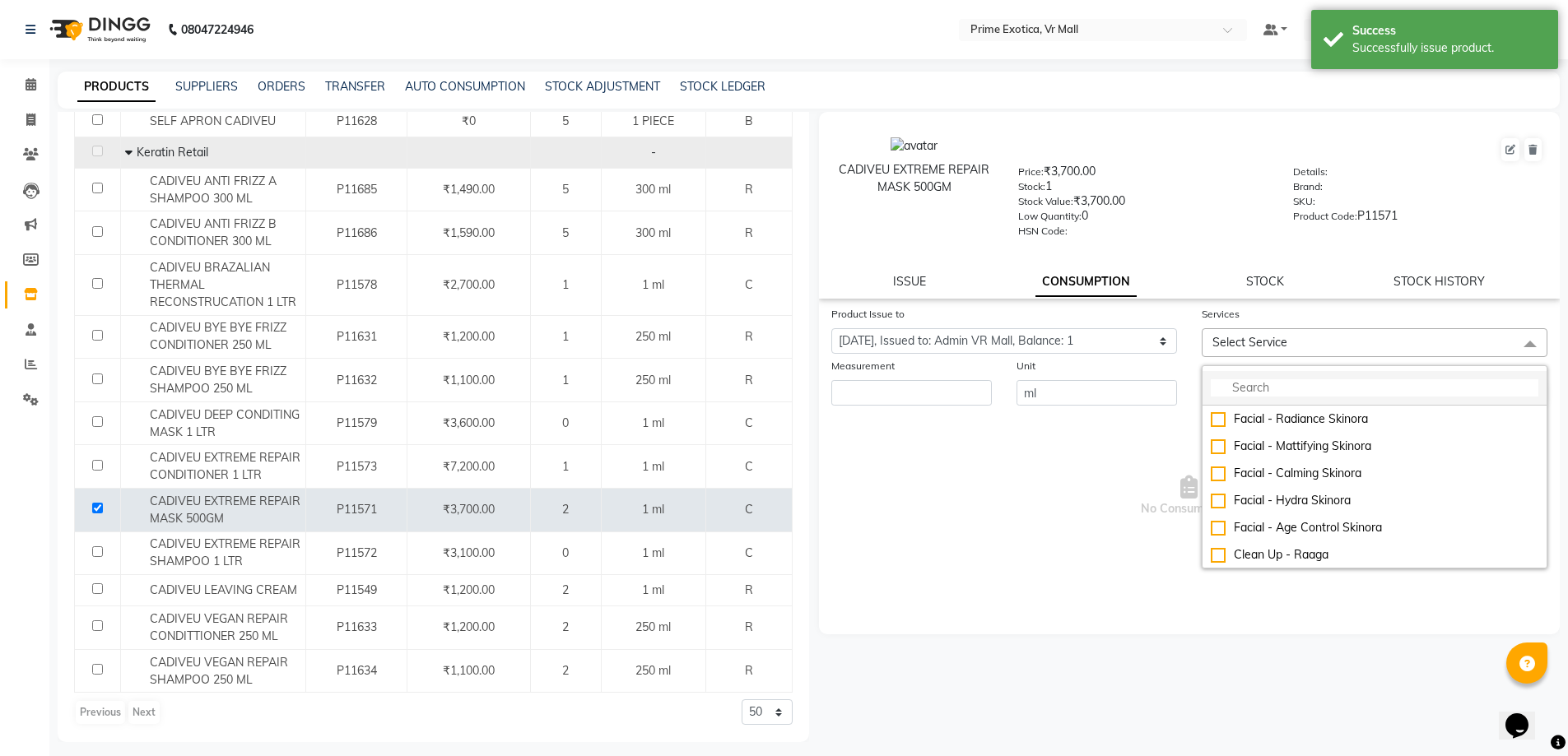
click at [1294, 384] on input "multiselect-search" at bounding box center [1374, 387] width 328 height 17
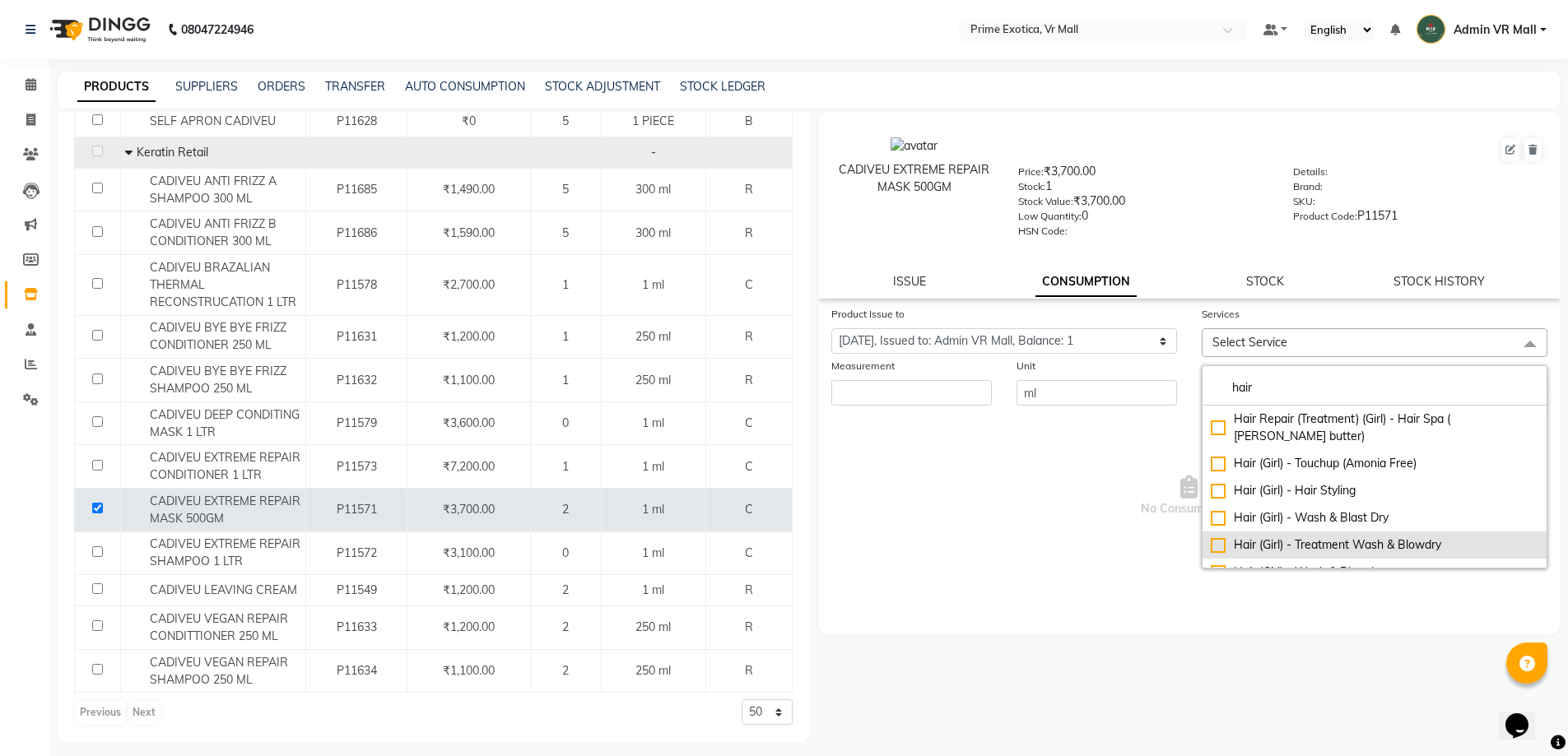
type input "hair"
click at [1220, 537] on div "Hair (Girl) - Treatment Wash & Blowdry" at bounding box center [1374, 545] width 328 height 17
checkbox input "true"
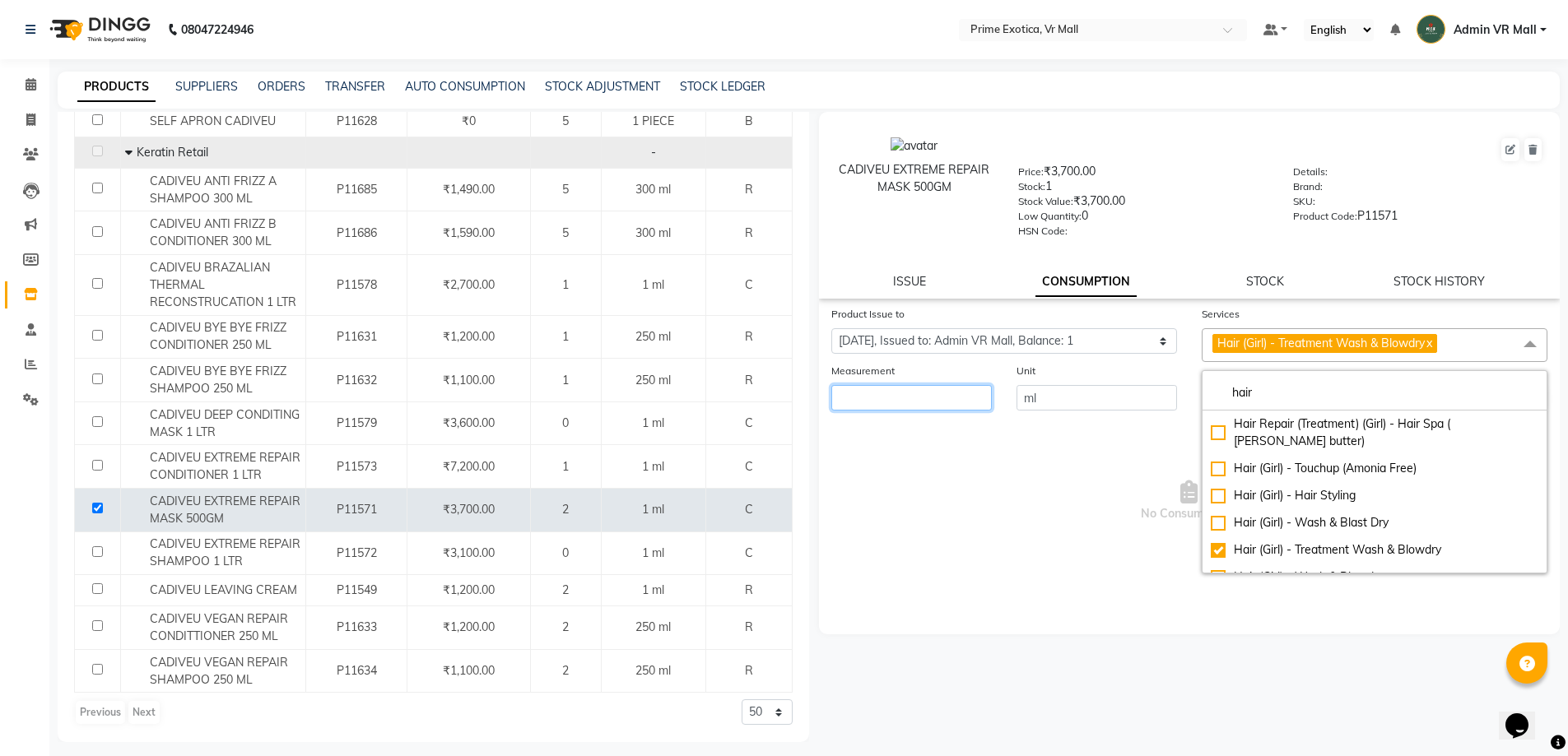
click at [934, 399] on input "number" at bounding box center [911, 397] width 161 height 26
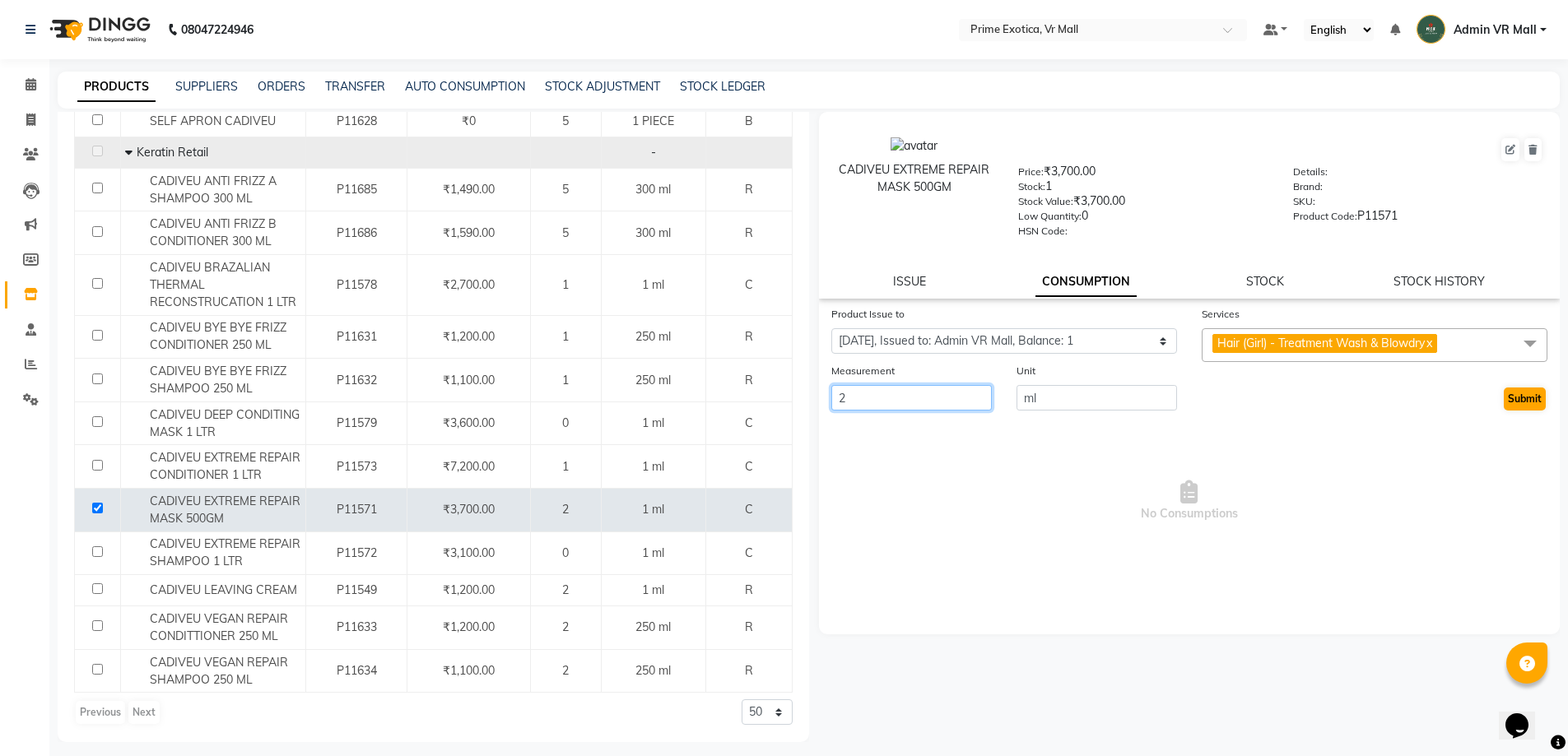
type input "2"
click at [1511, 394] on button "Submit" at bounding box center [1525, 399] width 42 height 23
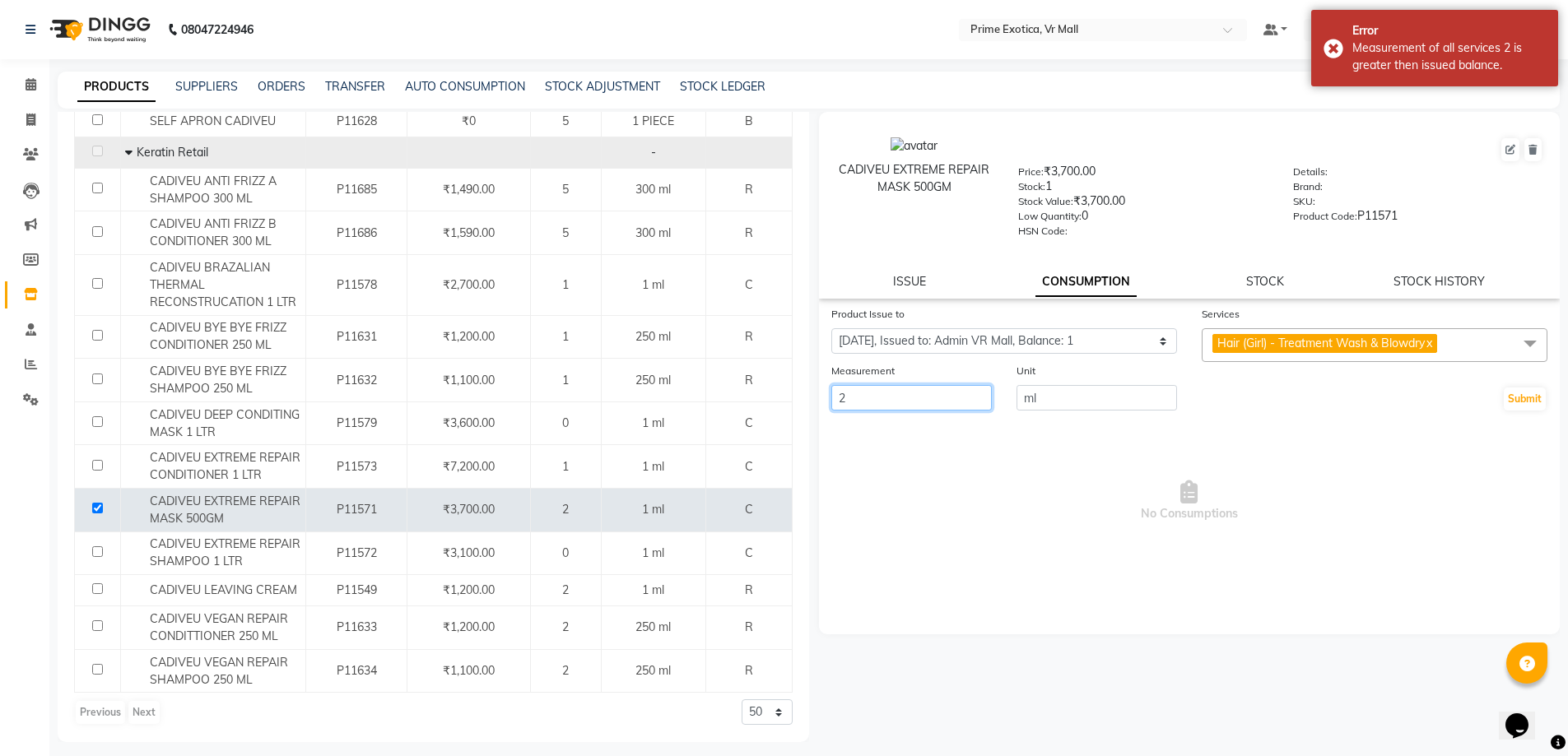
click at [902, 398] on input "2" at bounding box center [911, 397] width 161 height 26
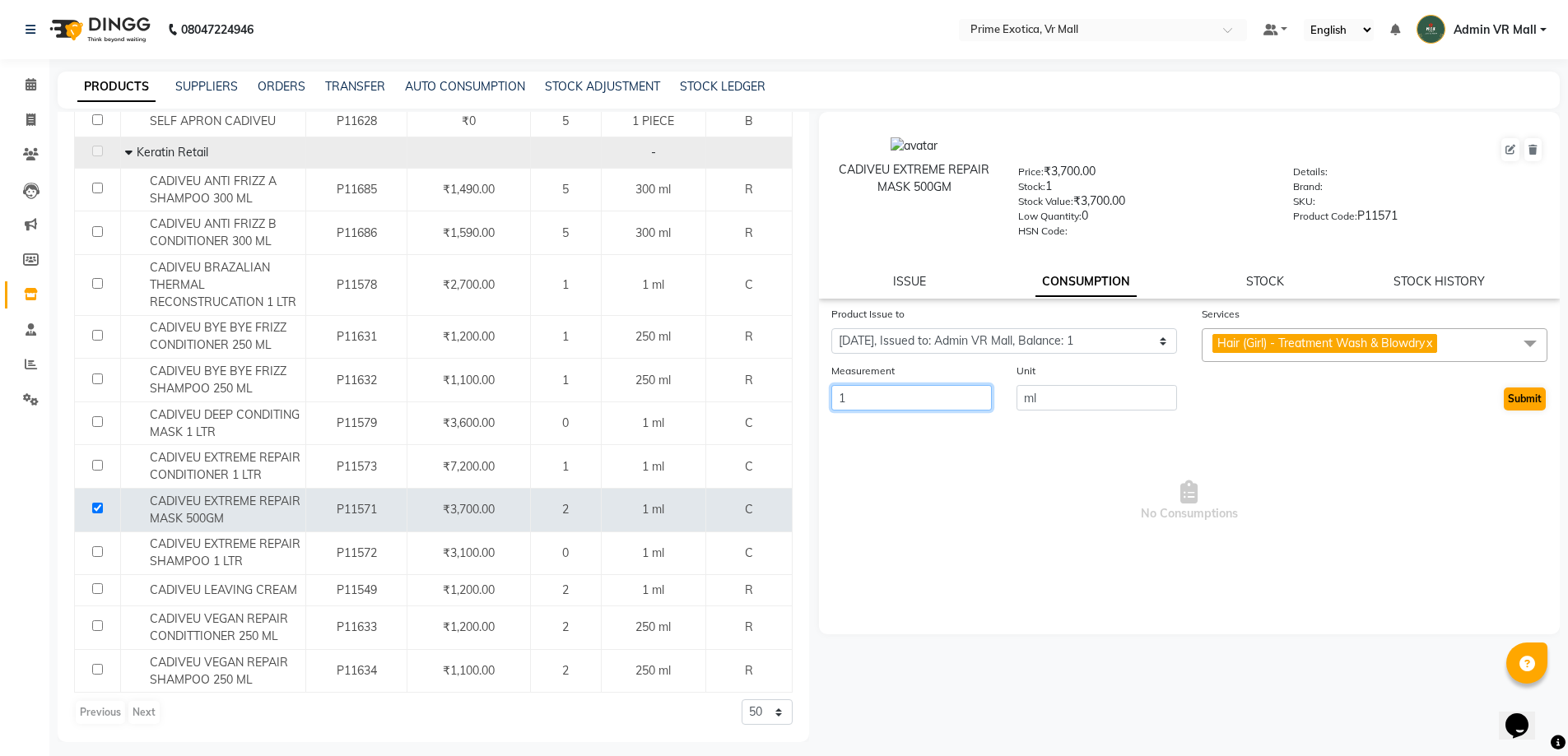
type input "1"
click at [1529, 401] on button "Submit" at bounding box center [1525, 399] width 42 height 23
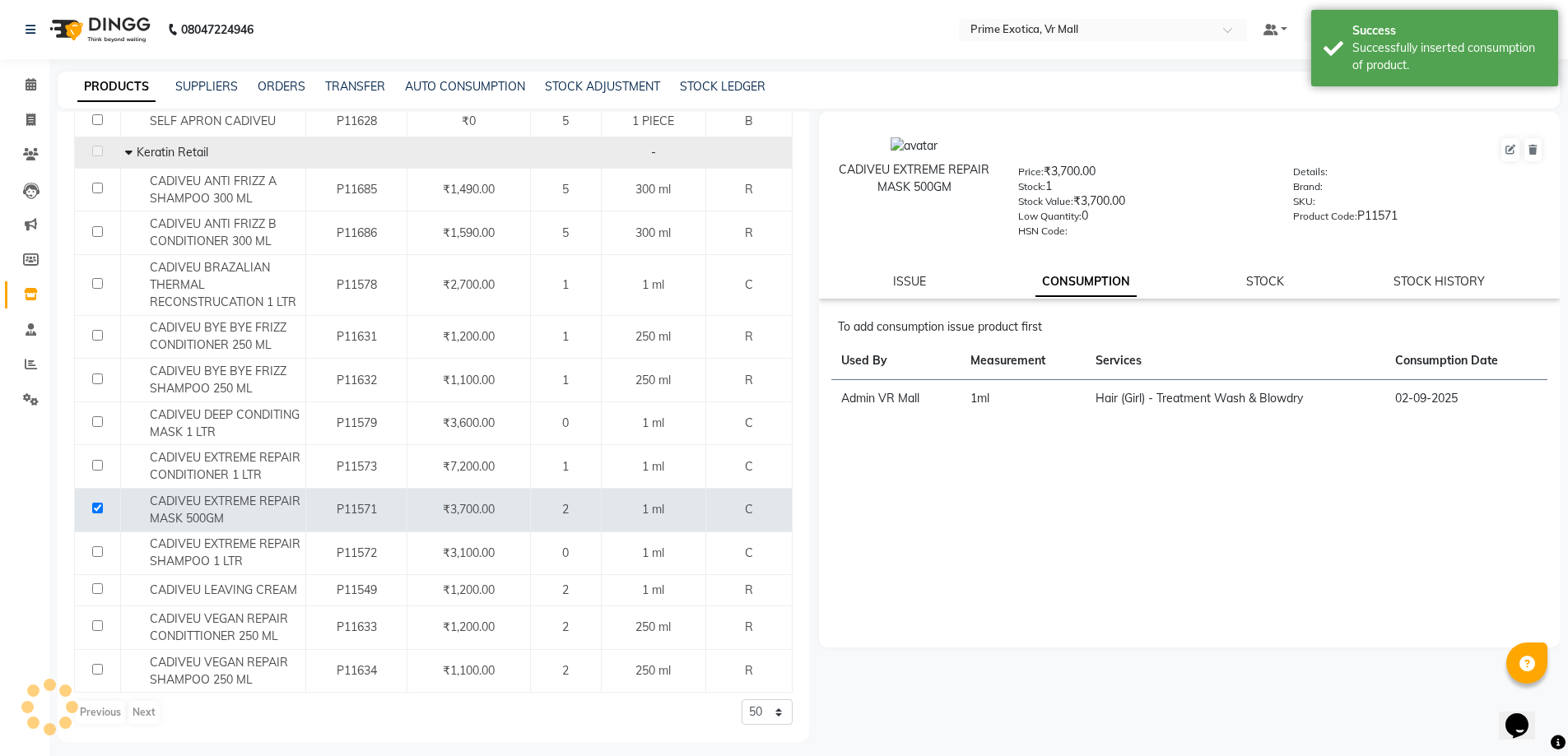
scroll to position [0, 0]
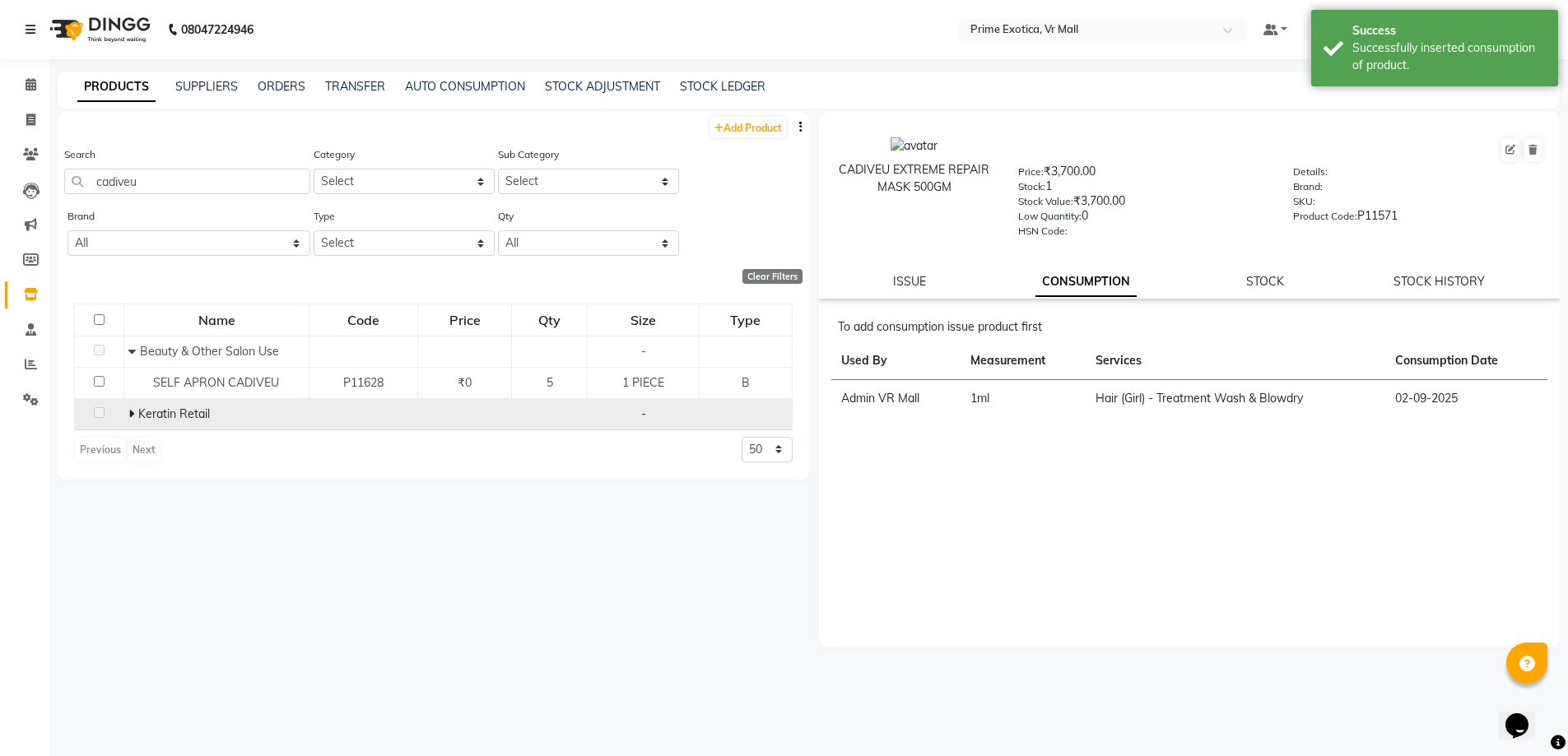
click at [136, 414] on span at bounding box center [133, 414] width 10 height 15
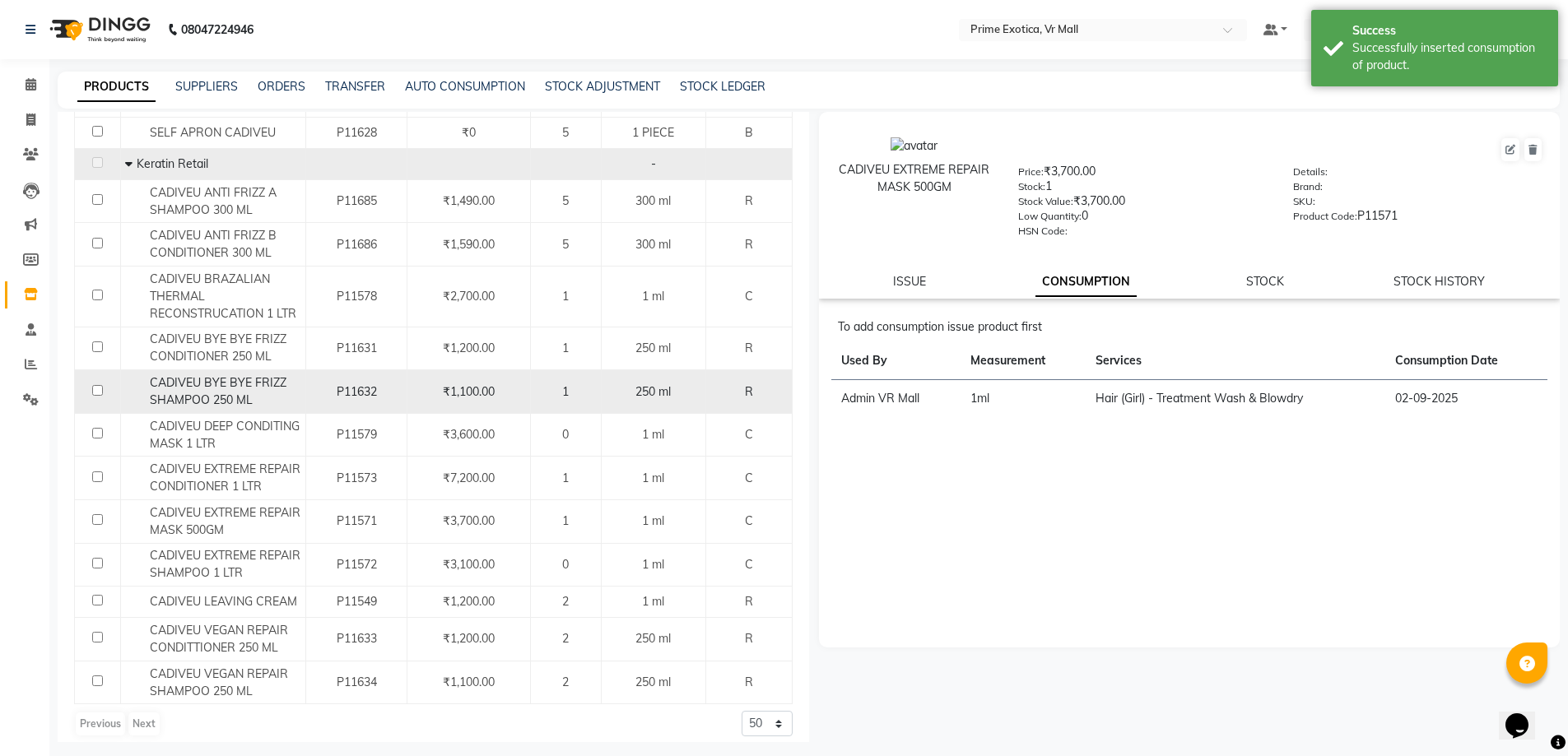
scroll to position [261, 0]
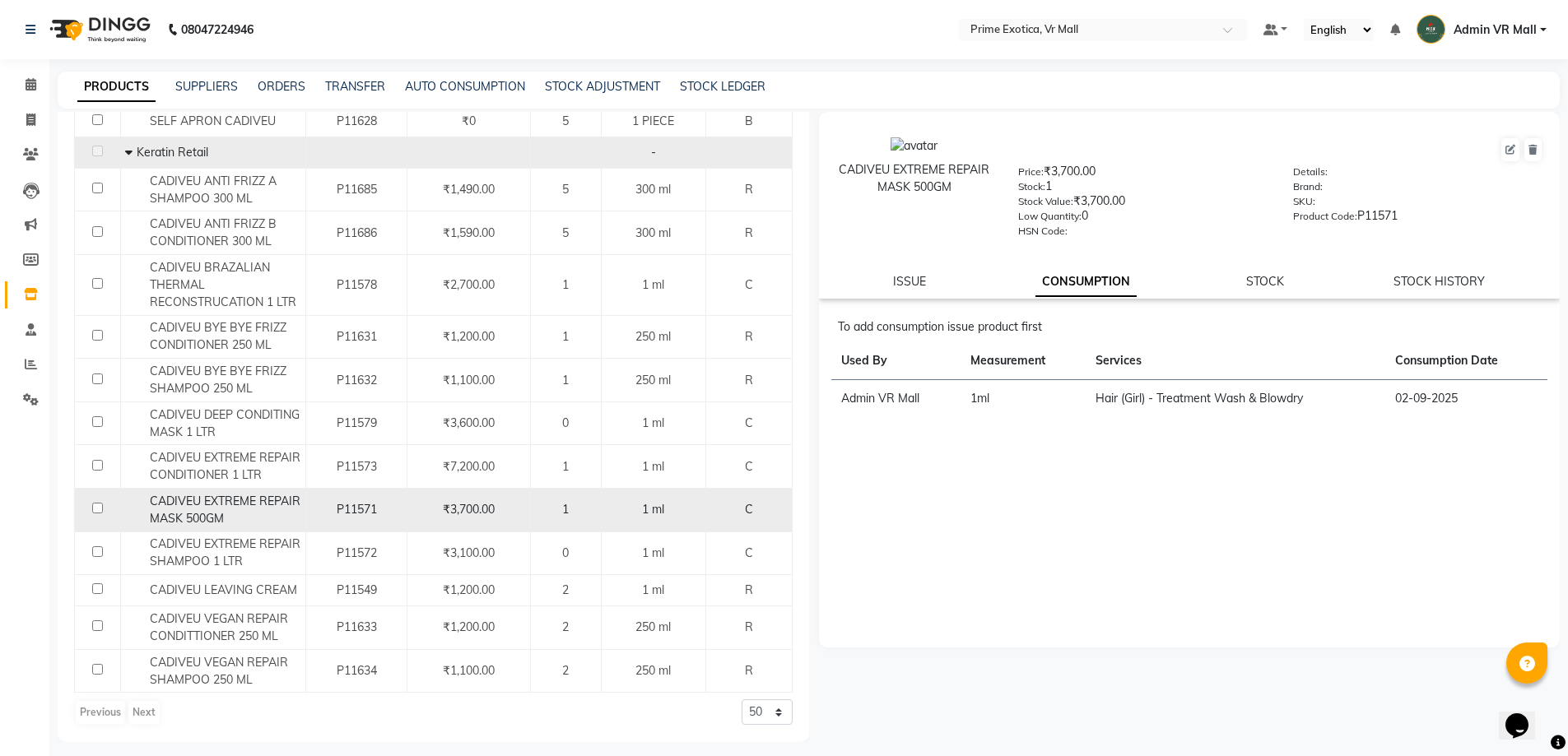
click at [100, 503] on input "checkbox" at bounding box center [97, 507] width 10 height 10
checkbox input "true"
click at [899, 280] on link "ISSUE" at bounding box center [909, 281] width 33 height 15
select select
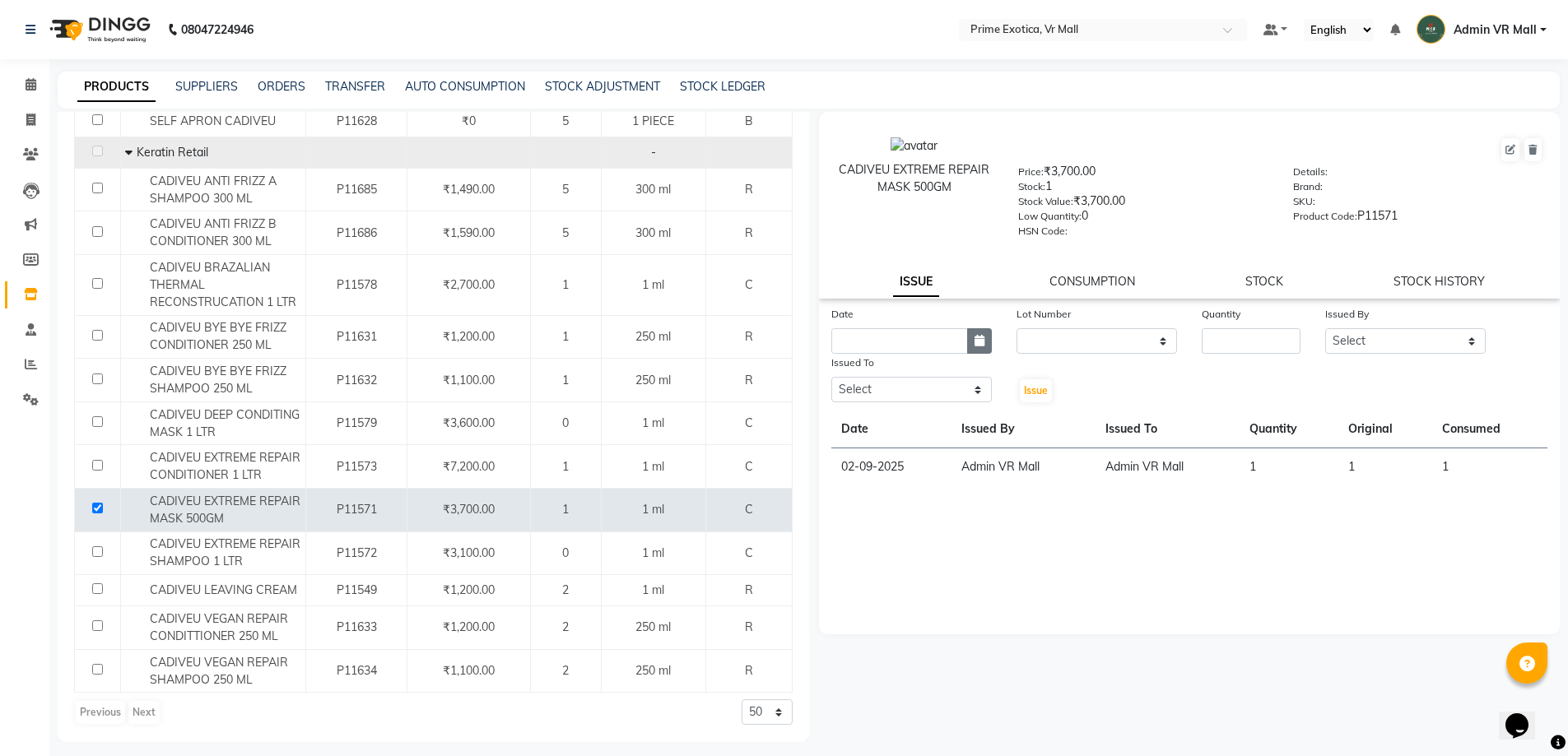
click at [982, 342] on icon "button" at bounding box center [980, 341] width 10 height 11
select select "9"
select select "2025"
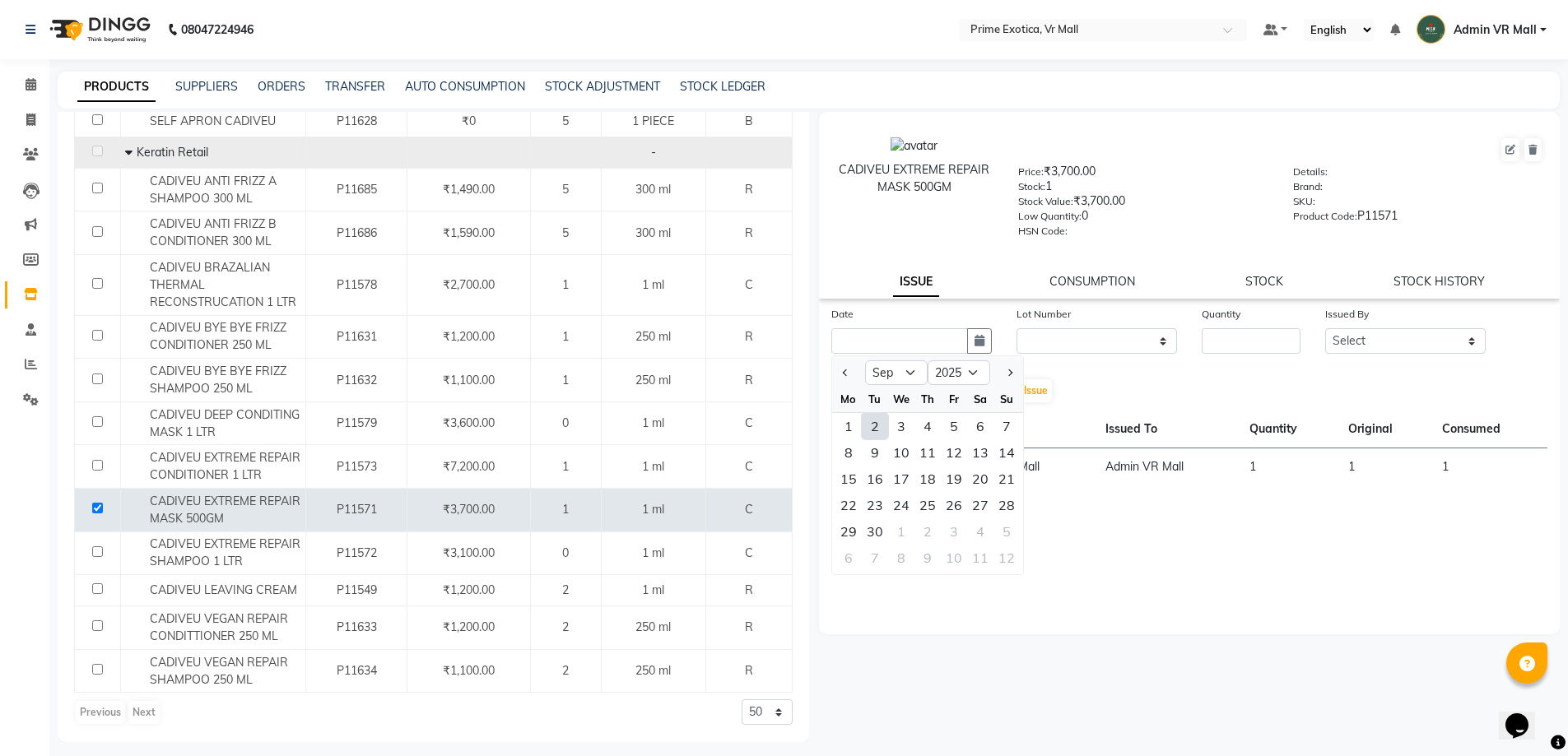
click at [872, 417] on div "2" at bounding box center [875, 426] width 27 height 27
type input "02-09-2025"
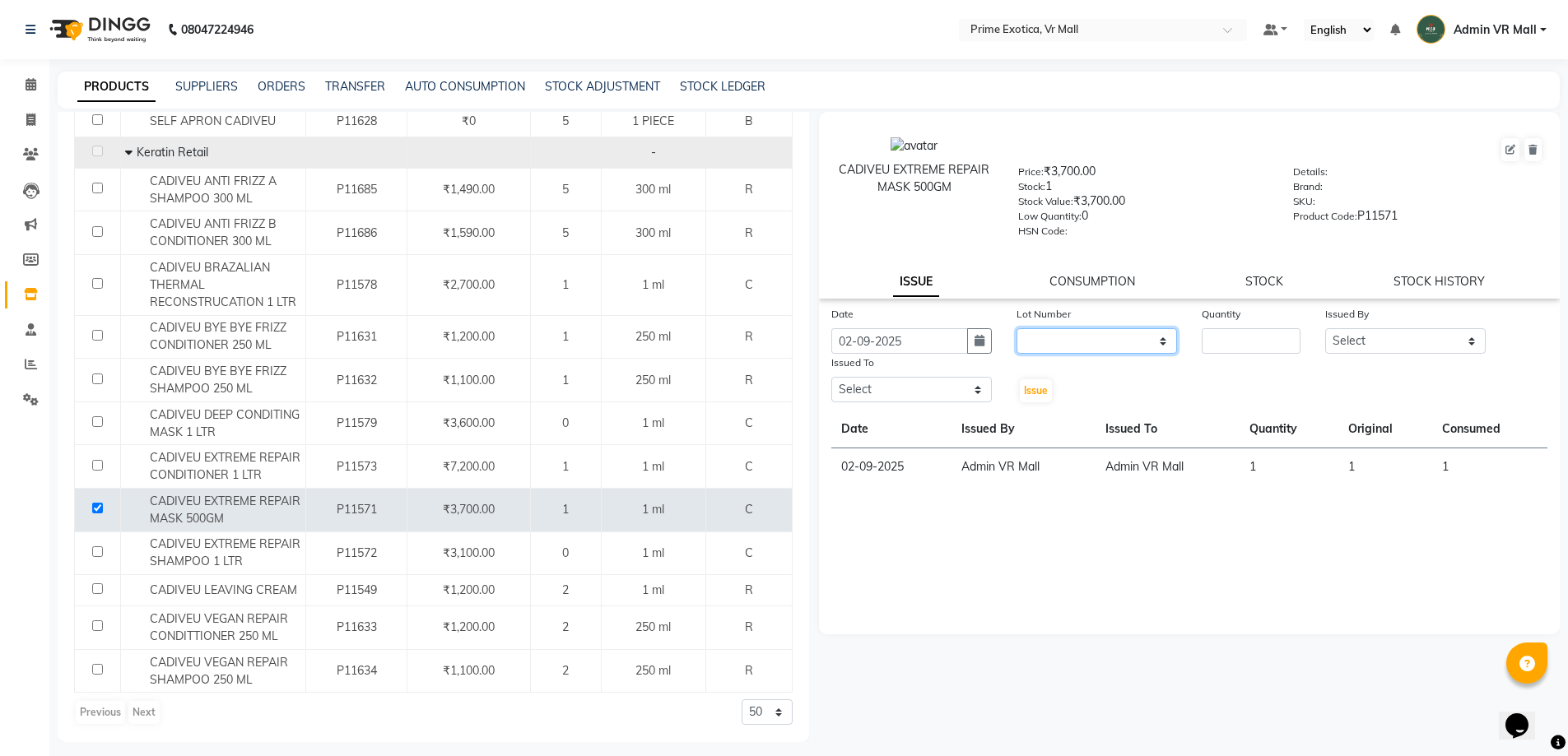
click at [1157, 339] on select "None" at bounding box center [1097, 341] width 161 height 26
select select "0: null"
click at [1017, 329] on select "None" at bounding box center [1097, 341] width 161 height 26
click at [1276, 331] on input "number" at bounding box center [1252, 341] width 99 height 26
type input "1"
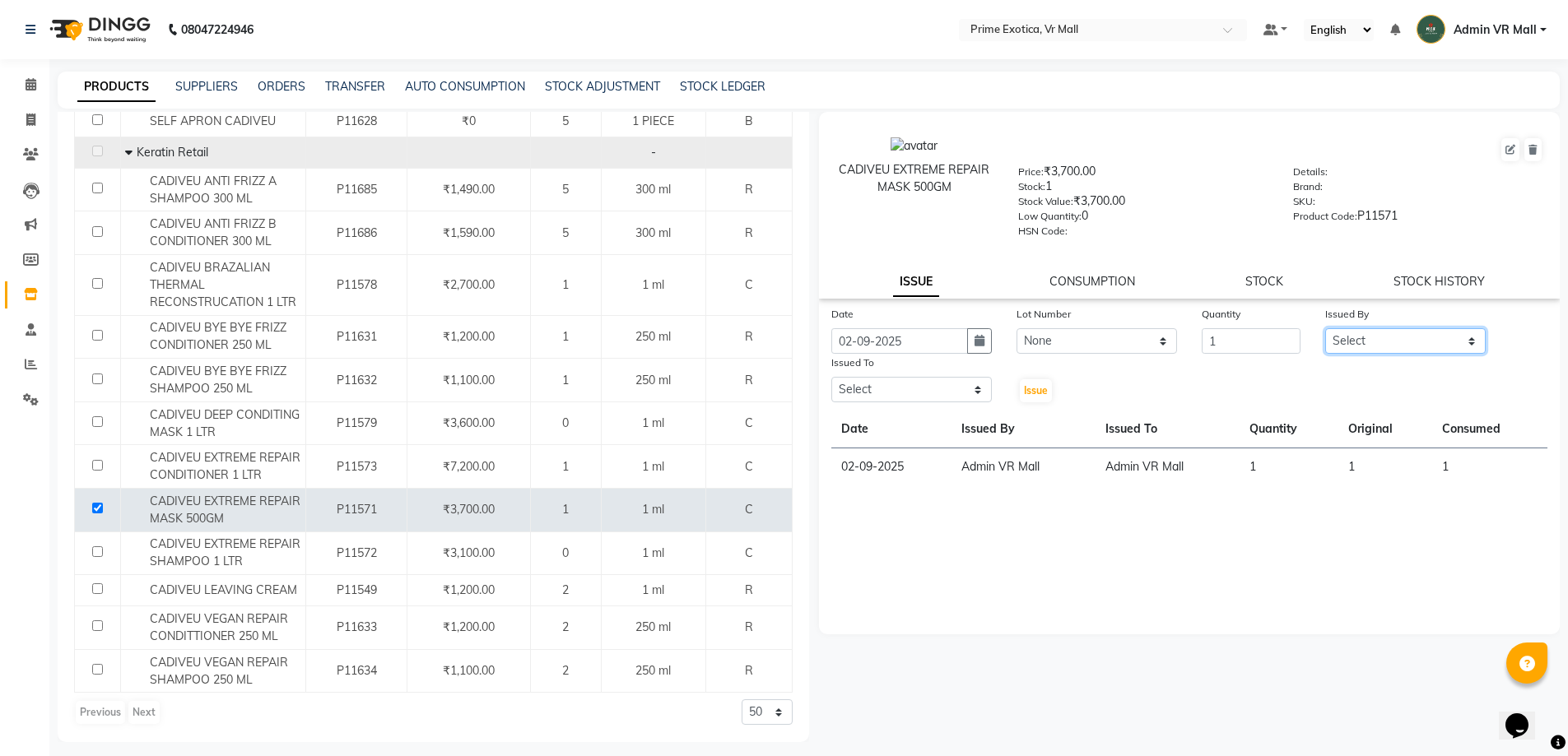
click at [1471, 336] on select "Select abhijeet Admin VR Mall AKSHAY RAJENDRRA MANKAR ANGELA S JOHN Archana Gou…" at bounding box center [1405, 341] width 161 height 26
select select "44152"
click at [1326, 329] on select "Select abhijeet Admin VR Mall AKSHAY RAJENDRRA MANKAR ANGELA S JOHN Archana Gou…" at bounding box center [1405, 341] width 161 height 26
click at [963, 388] on select "Select abhijeet Admin VR Mall AKSHAY RAJENDRRA MANKAR ANGELA S JOHN Archana Gou…" at bounding box center [911, 389] width 161 height 26
select select "44152"
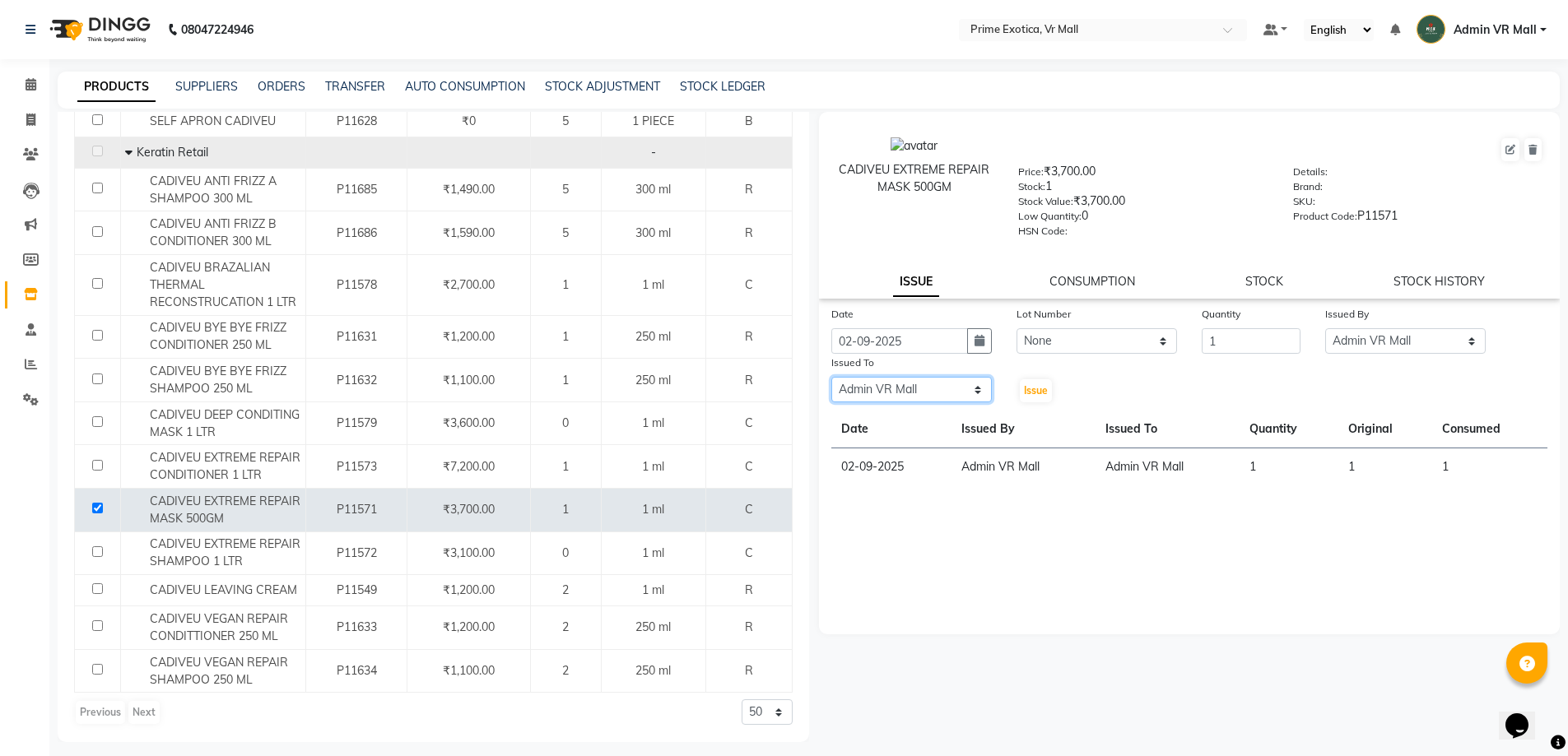
click at [832, 377] on select "Select abhijeet Admin VR Mall AKSHAY RAJENDRRA MANKAR ANGELA S JOHN Archana Gou…" at bounding box center [911, 389] width 161 height 26
click at [1037, 397] on button "Issue" at bounding box center [1036, 390] width 32 height 23
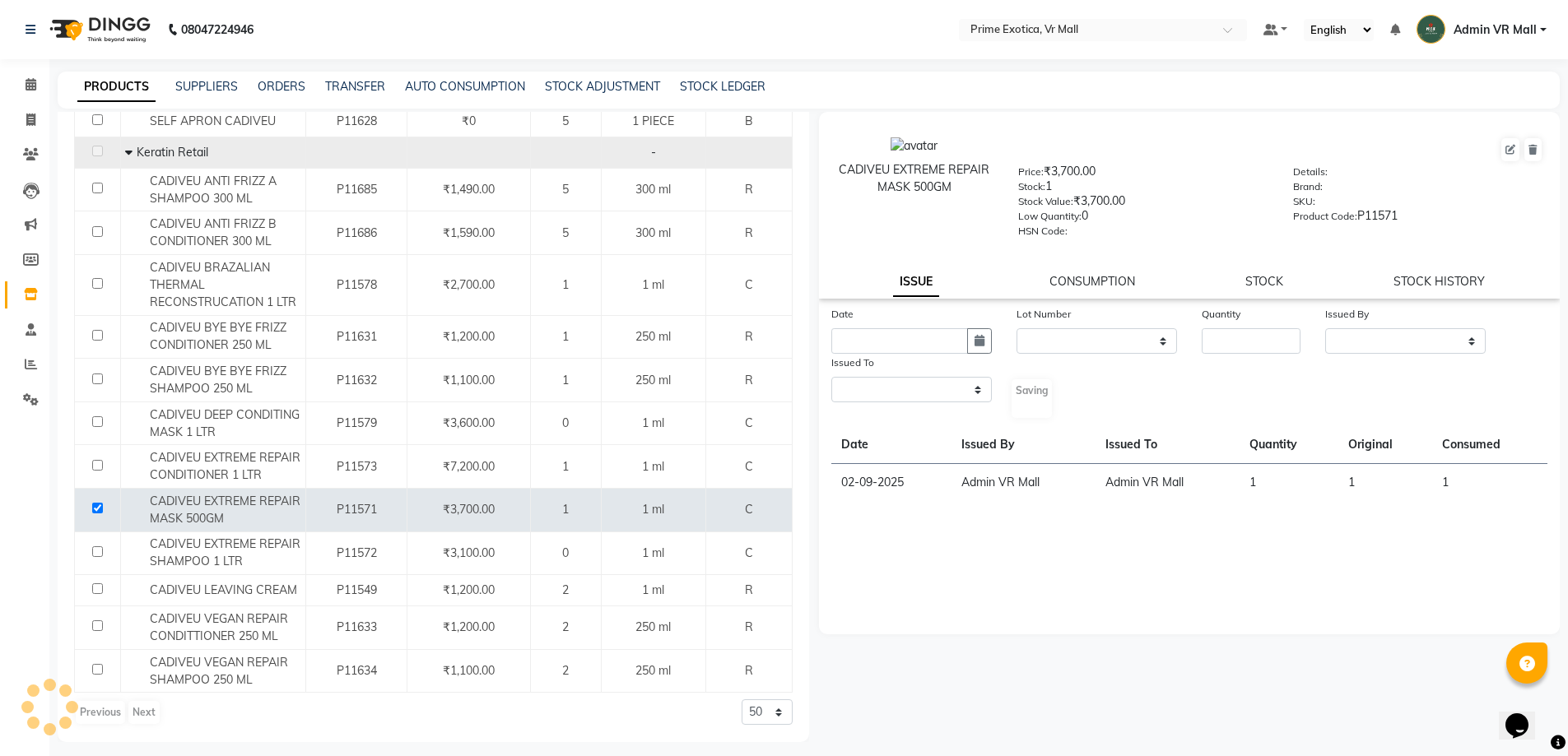
select select
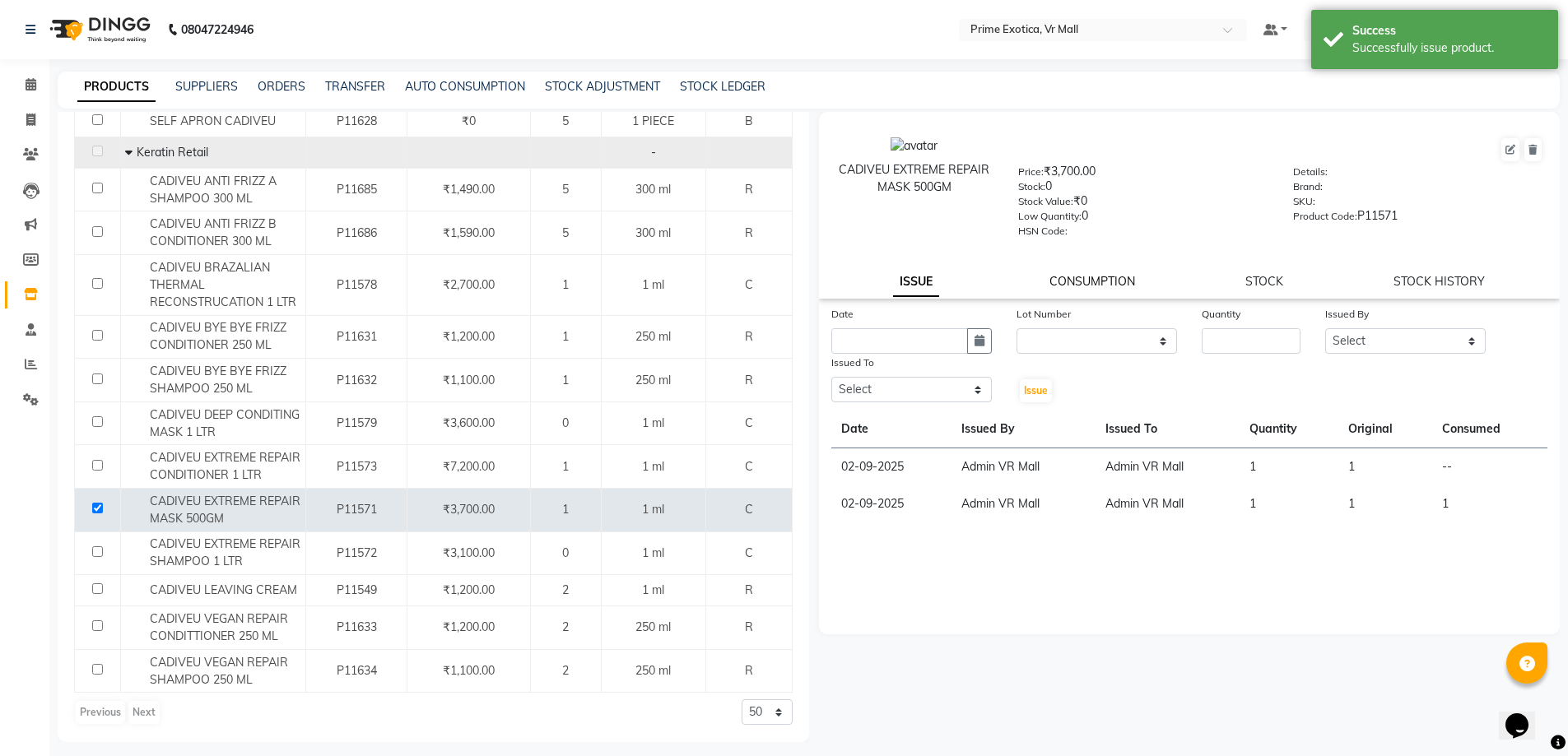
click at [1110, 280] on link "CONSUMPTION" at bounding box center [1093, 281] width 86 height 15
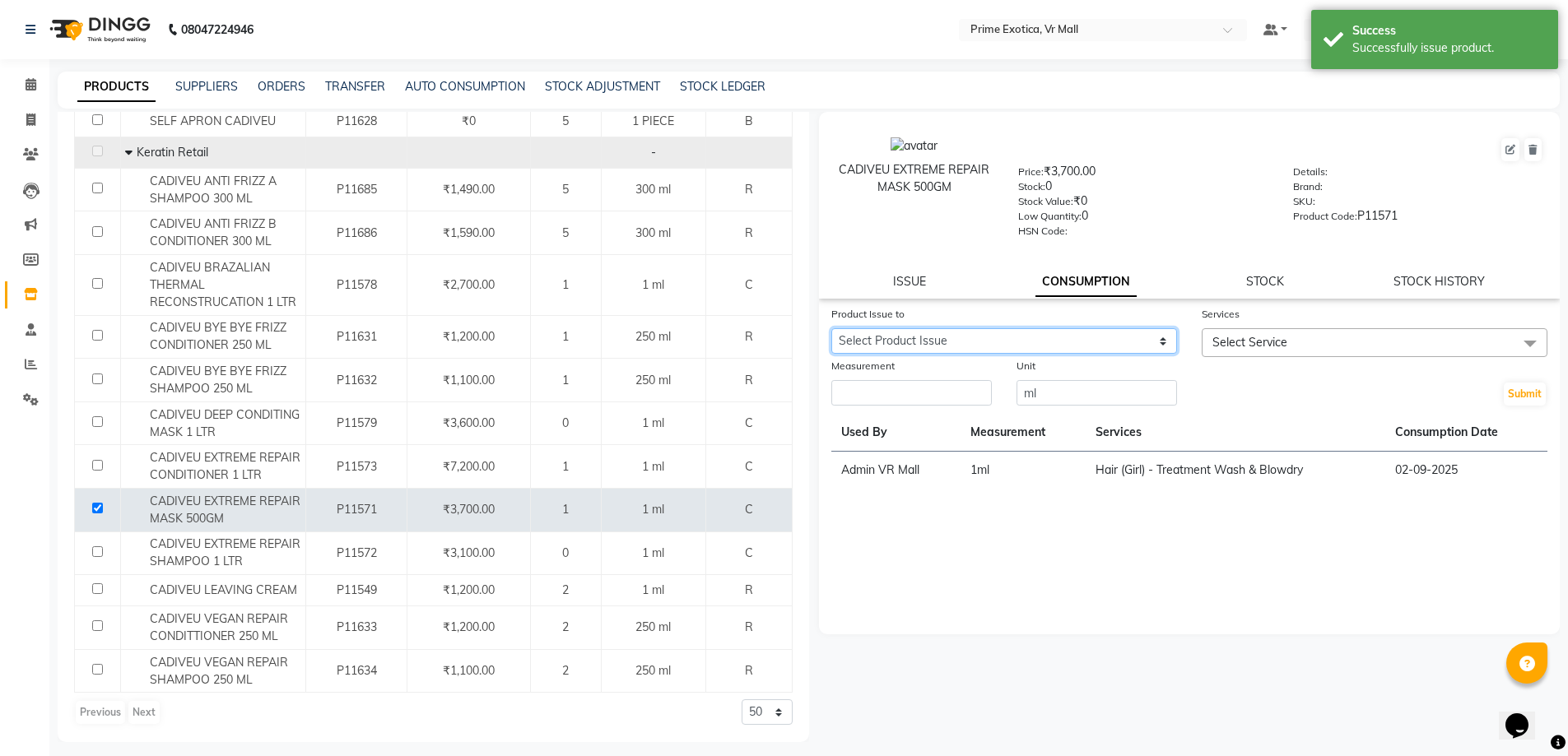
click at [1147, 343] on select "Select Product Issue 2025-09-02, Issued to: Admin VR Mall, Balance: 1" at bounding box center [1004, 341] width 346 height 26
select select "1200815"
click at [832, 329] on select "Select Product Issue 2025-09-02, Issued to: Admin VR Mall, Balance: 1" at bounding box center [1004, 341] width 346 height 26
click at [1528, 349] on span at bounding box center [1530, 344] width 33 height 31
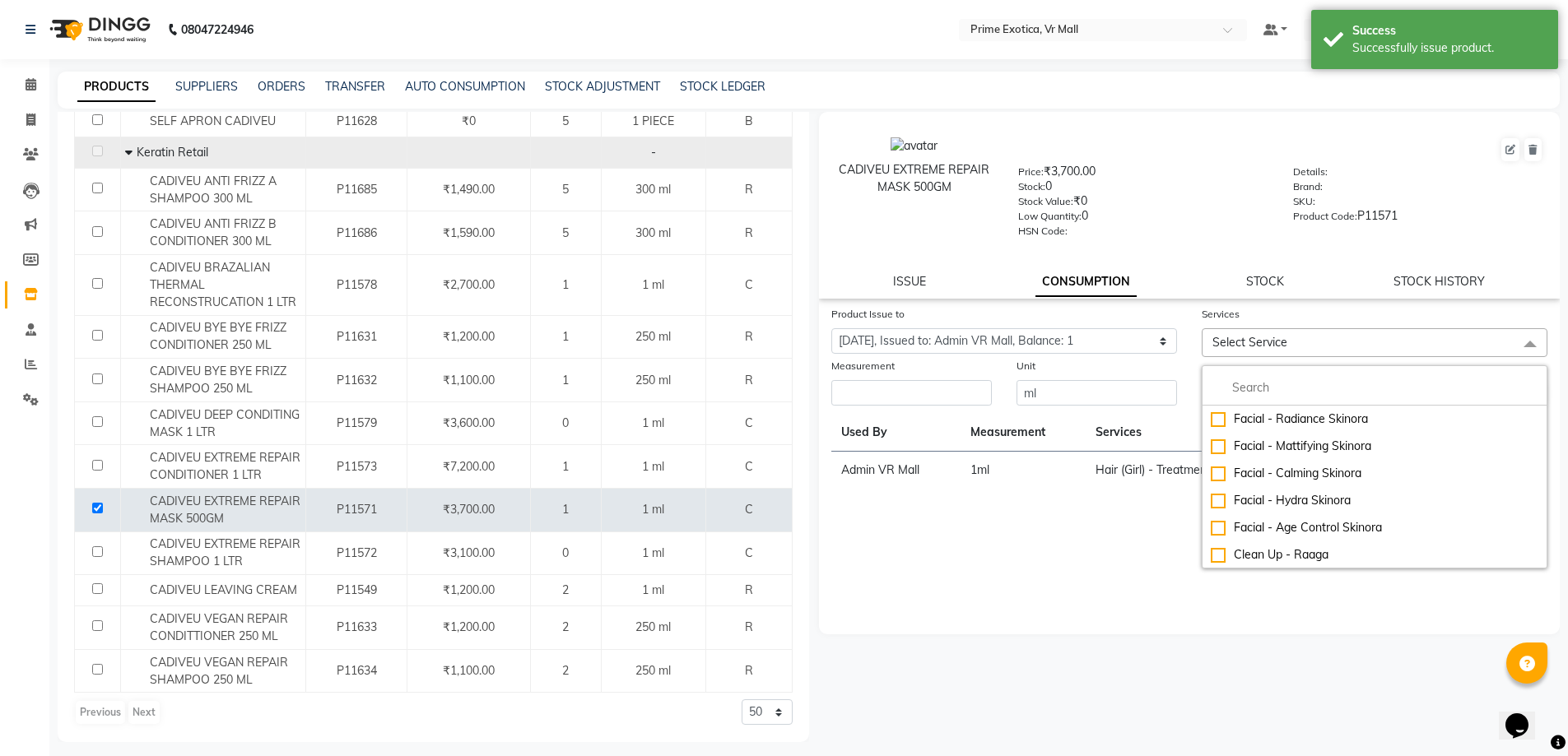
click at [1335, 342] on span "Select Service" at bounding box center [1375, 343] width 346 height 28
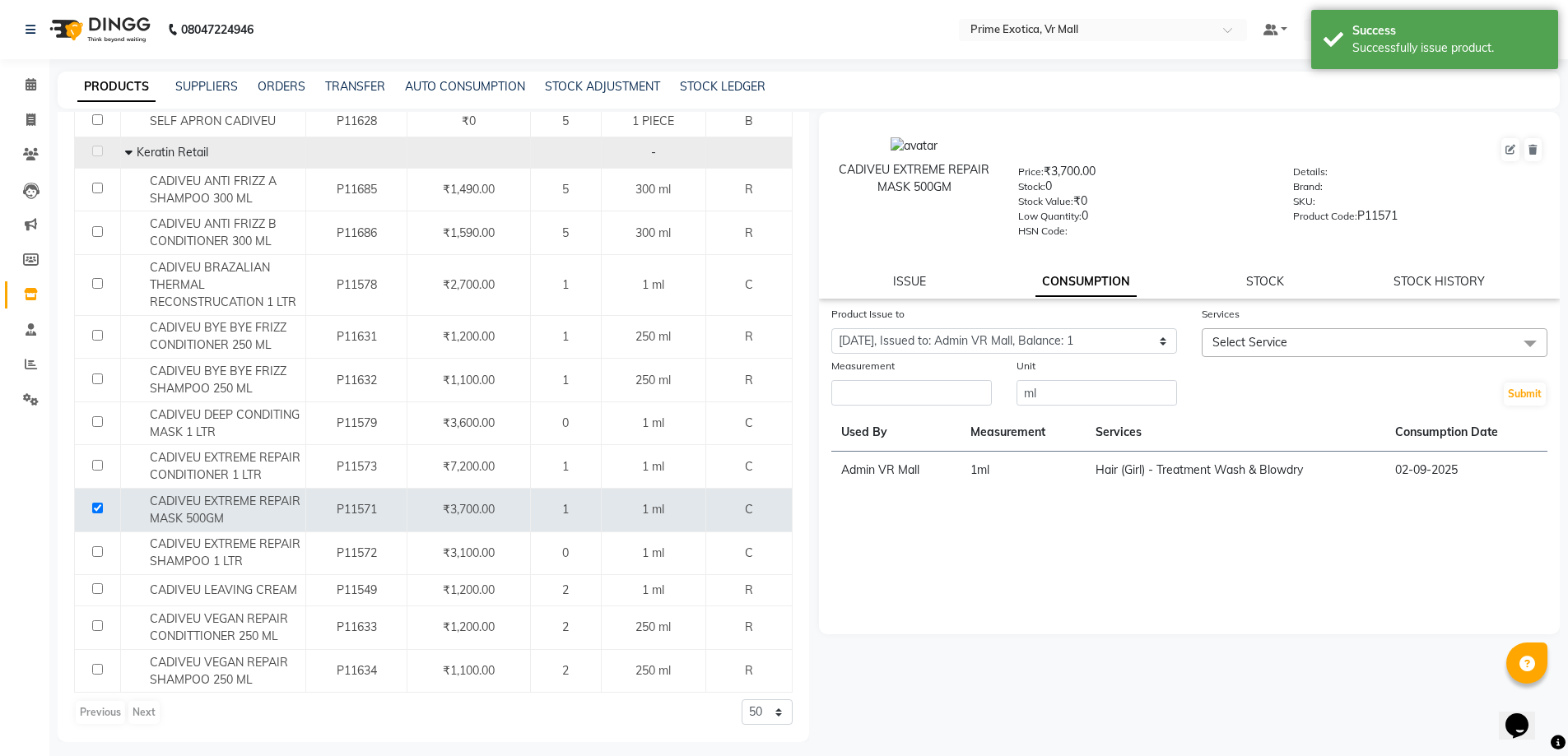
click at [1334, 341] on span "Select Service" at bounding box center [1375, 343] width 346 height 28
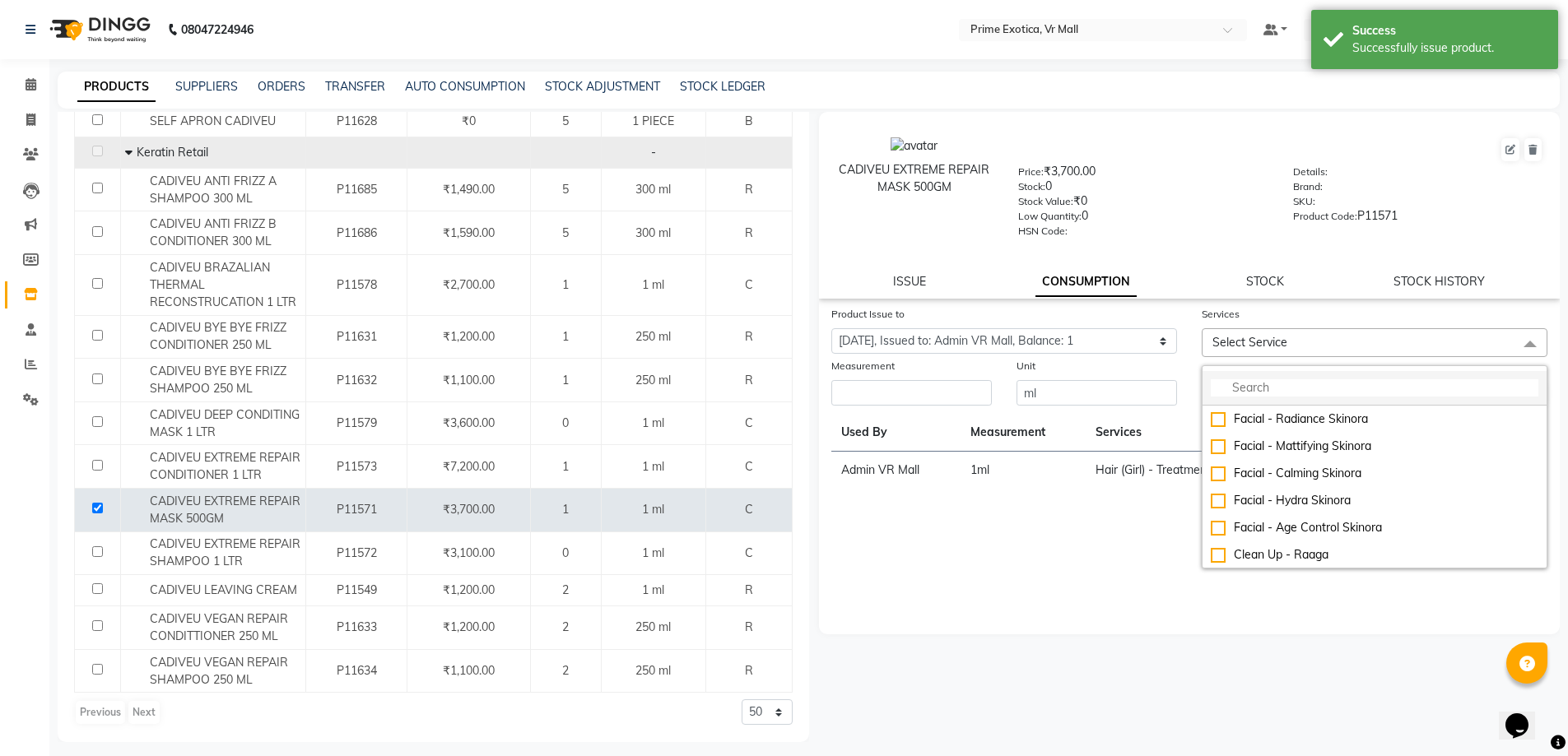
click at [1302, 383] on input "multiselect-search" at bounding box center [1374, 387] width 328 height 17
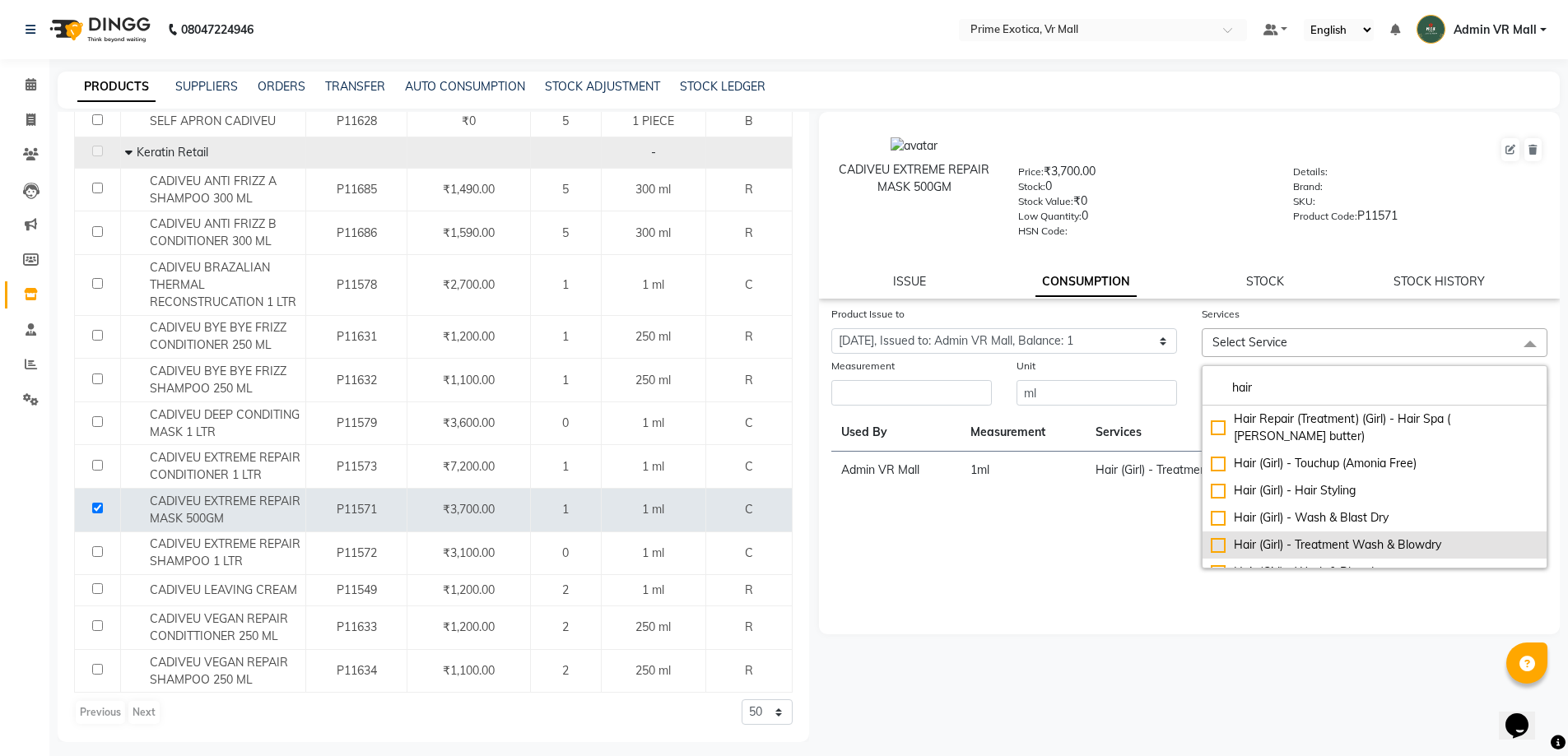
type input "hair"
click at [1221, 537] on div "Hair (Girl) - Treatment Wash & Blowdry" at bounding box center [1374, 545] width 328 height 17
checkbox input "true"
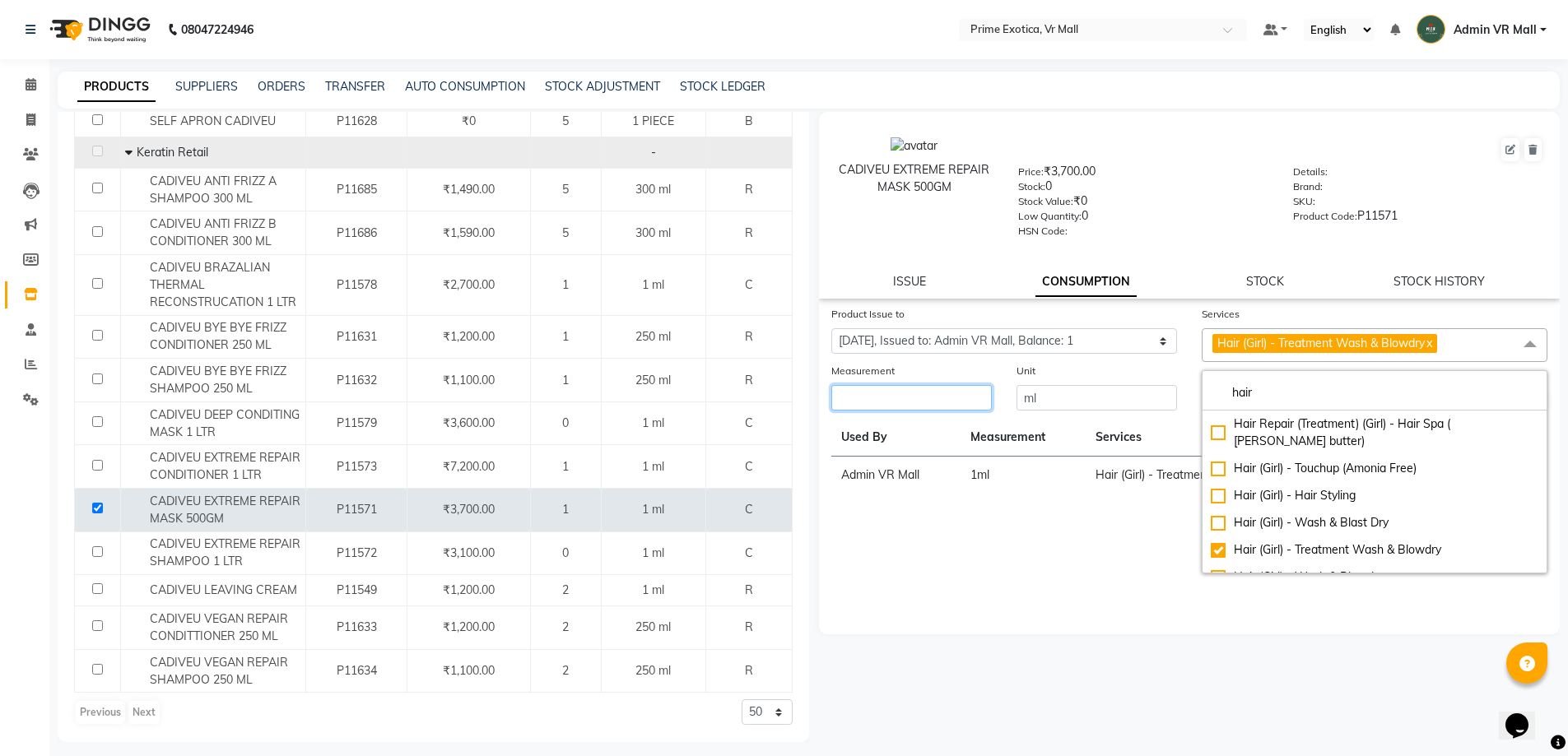
click at [902, 396] on input "number" at bounding box center [911, 397] width 161 height 26
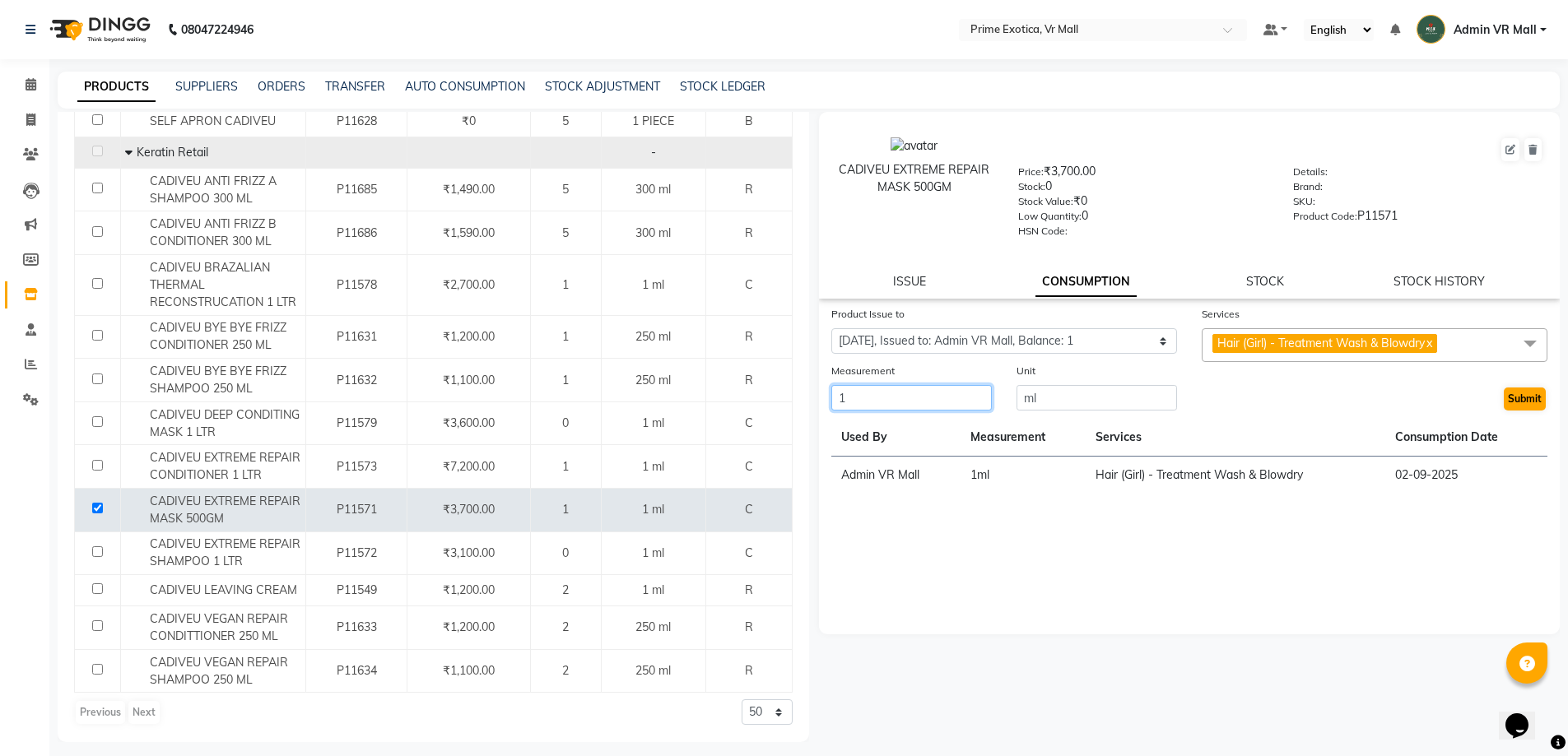
type input "1"
click at [1521, 394] on button "Submit" at bounding box center [1525, 399] width 42 height 23
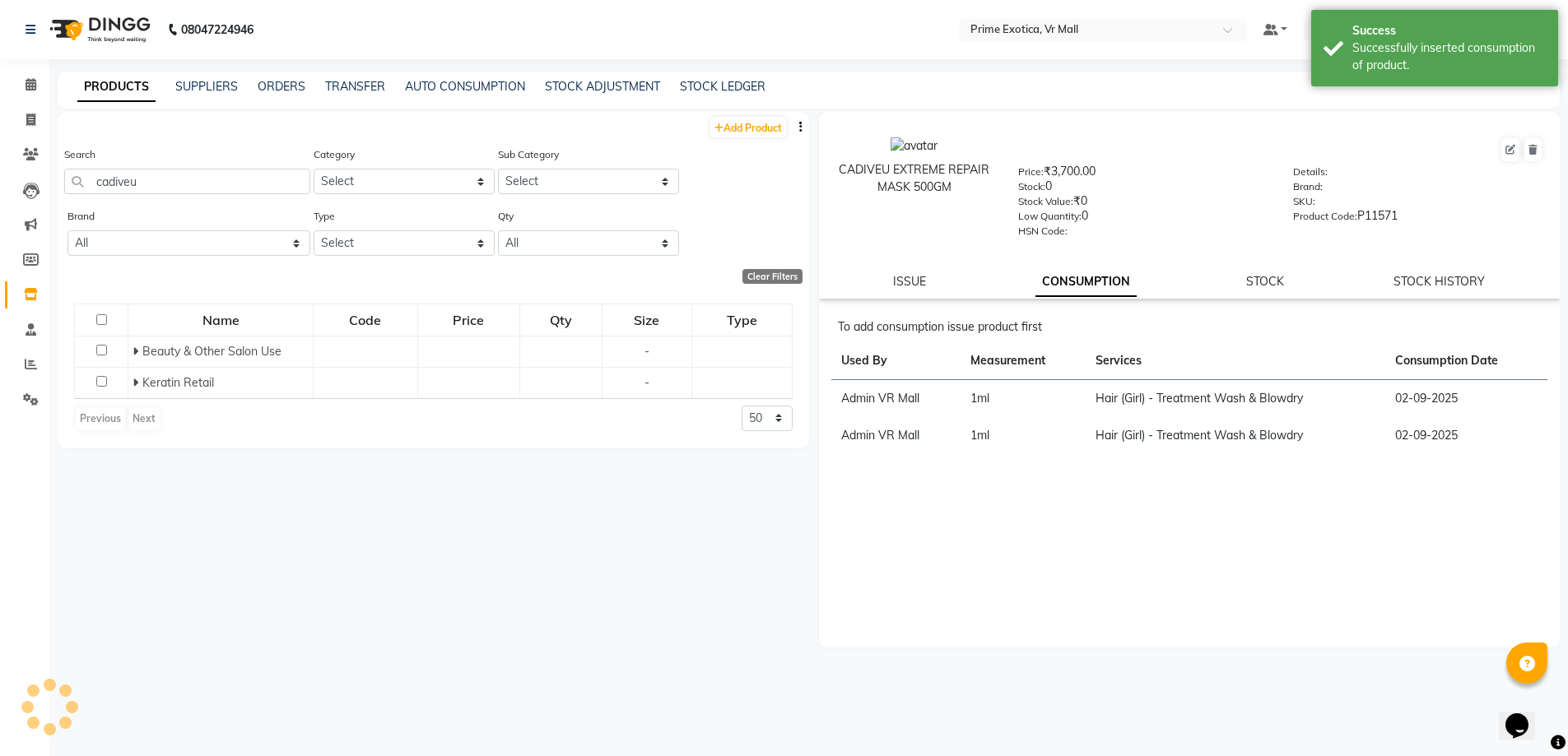
scroll to position [0, 0]
click at [177, 167] on div "Search cadiveu" at bounding box center [187, 169] width 246 height 48
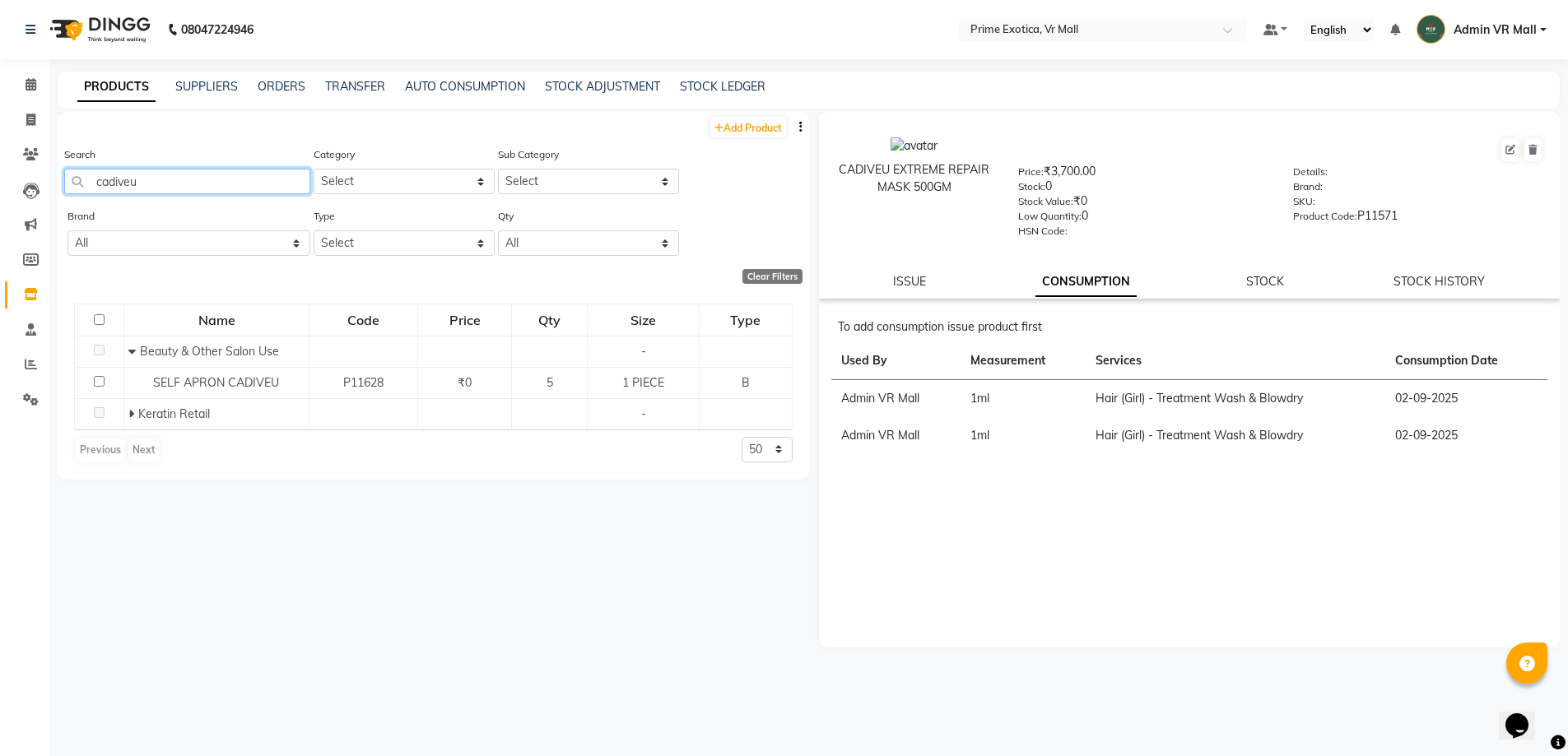
click at [176, 182] on input "cadiveu" at bounding box center [187, 181] width 246 height 26
type input "c"
type input "nut"
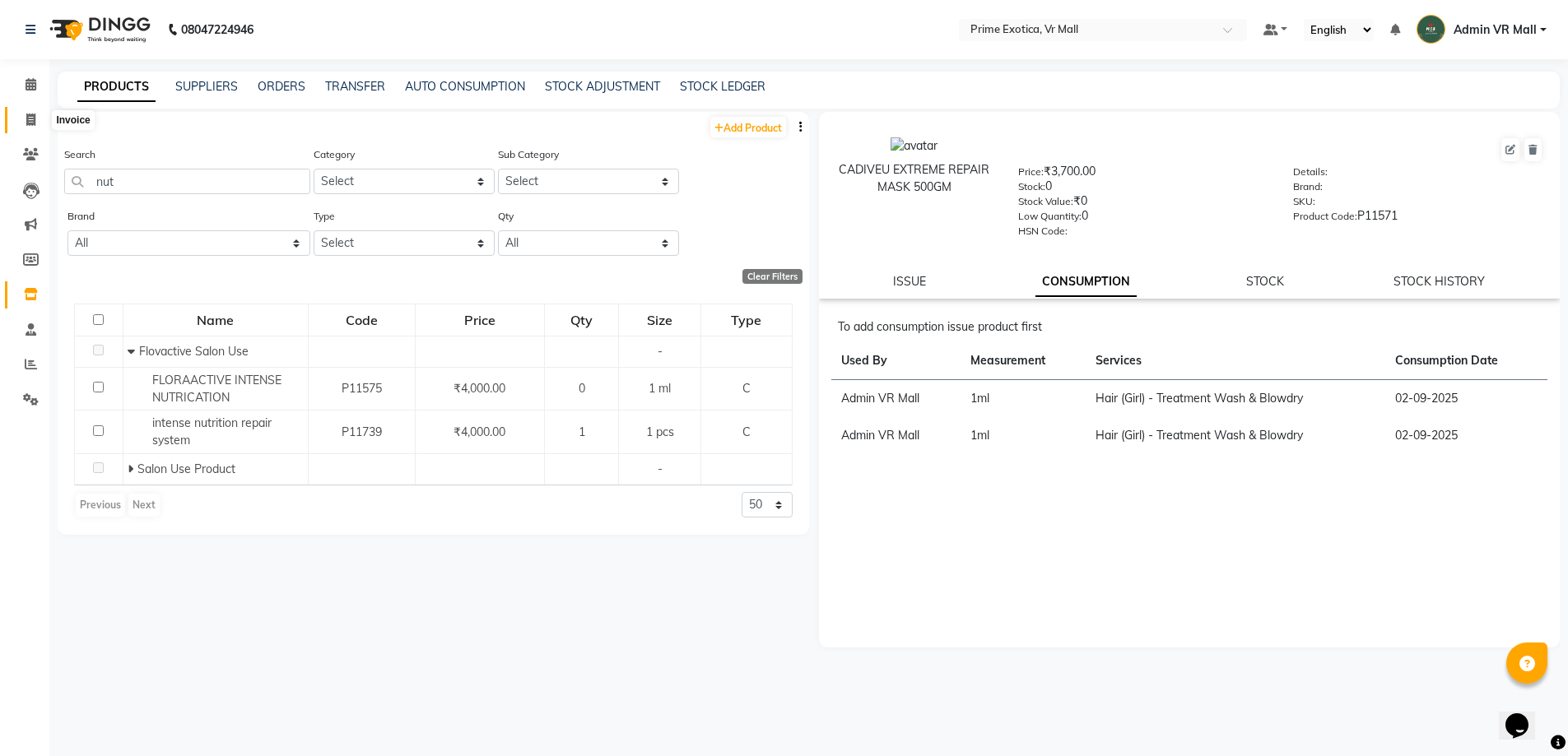
click at [34, 119] on icon at bounding box center [31, 120] width 10 height 12
select select "service"
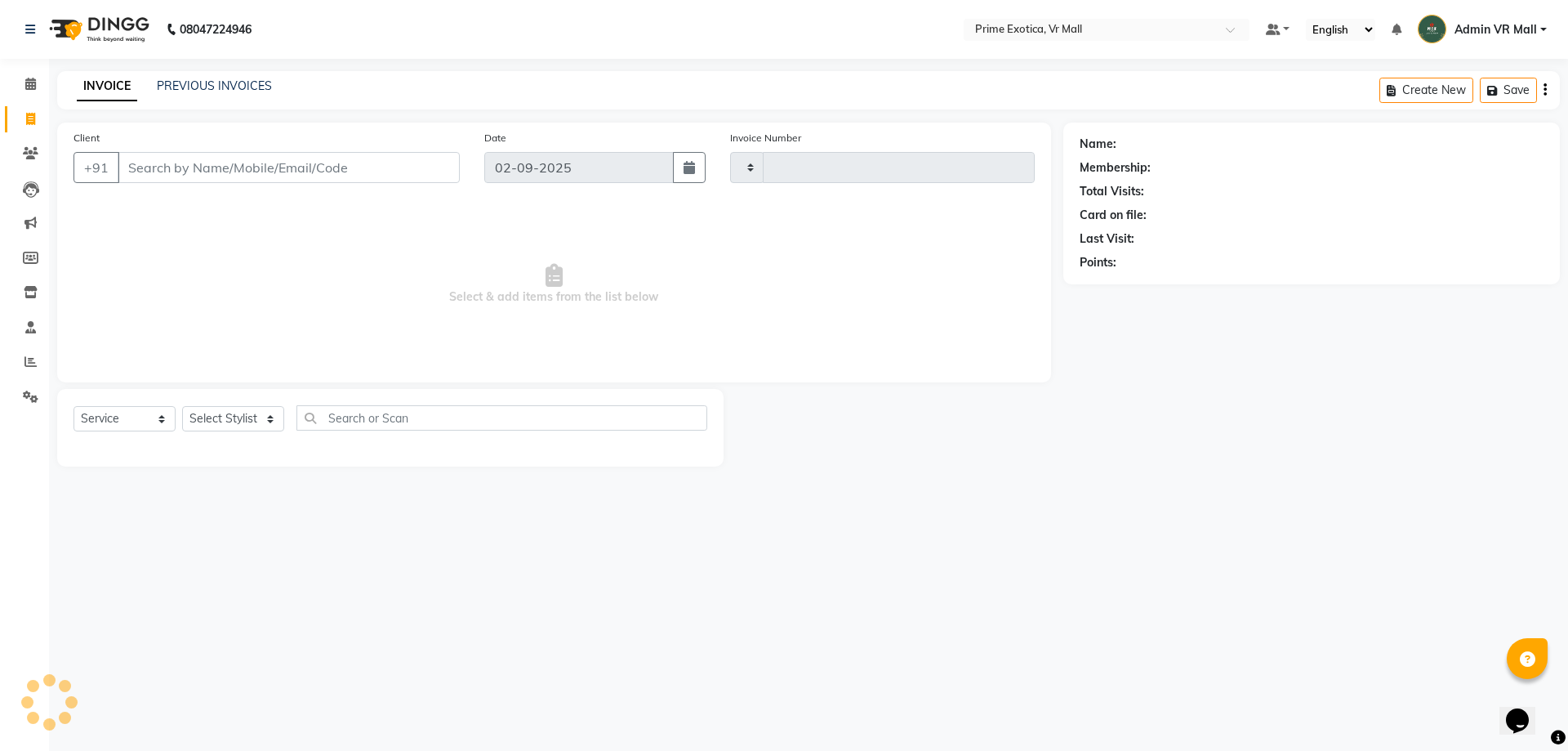
type input "1606"
select select "6077"
click at [36, 293] on icon at bounding box center [30, 292] width 14 height 12
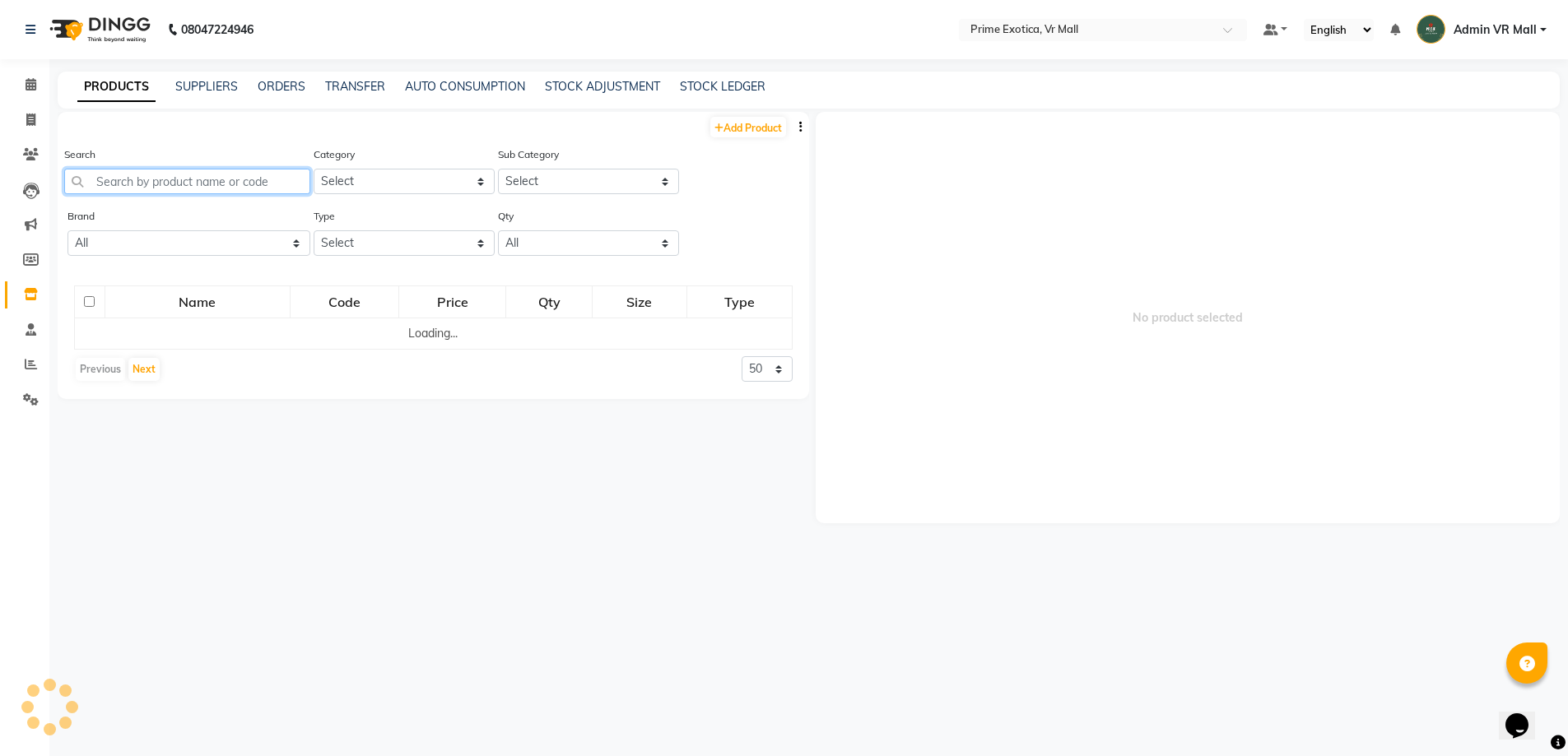
click at [219, 176] on input "text" at bounding box center [187, 181] width 246 height 26
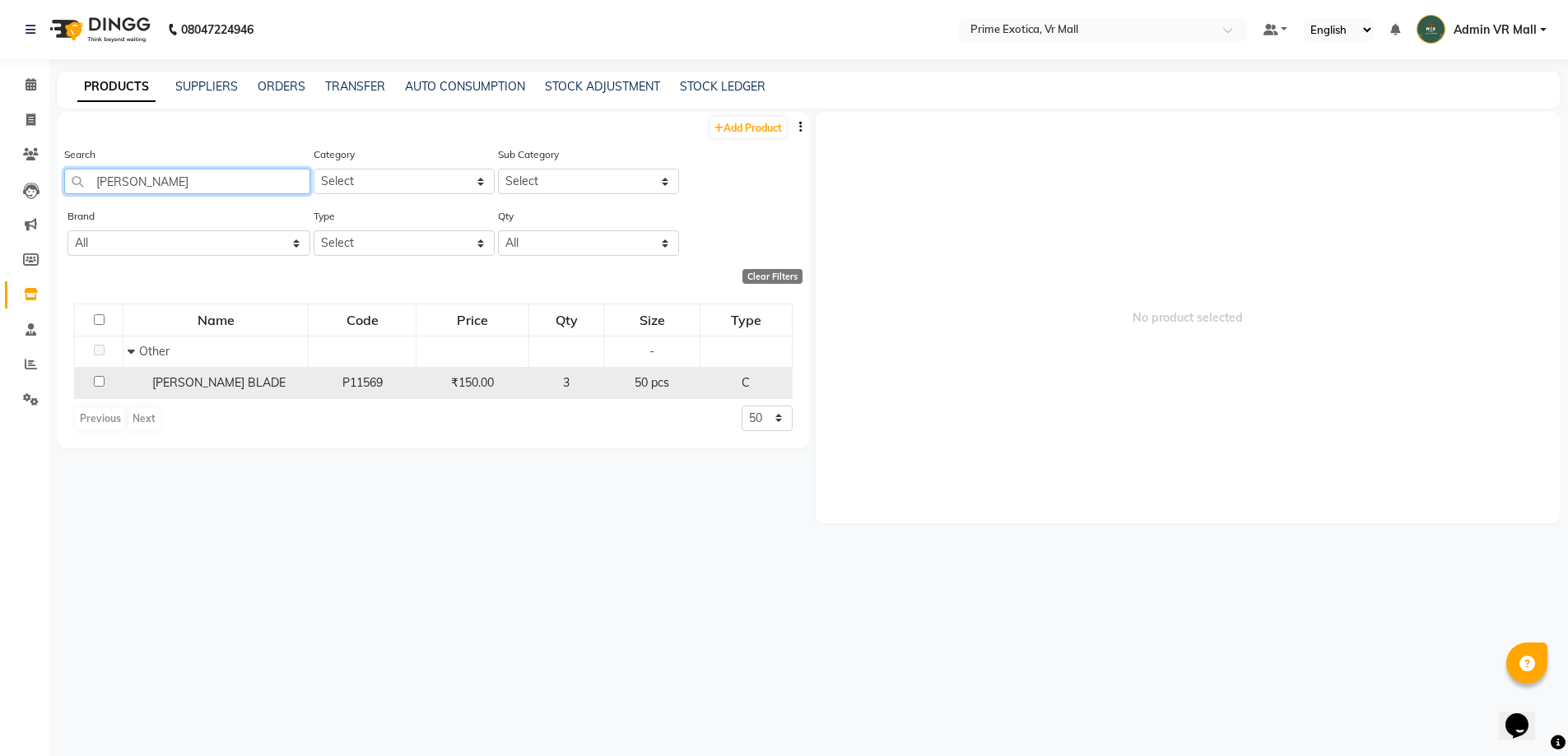
type input "gillette"
click at [95, 381] on input "checkbox" at bounding box center [99, 381] width 10 height 10
checkbox input "true"
select select
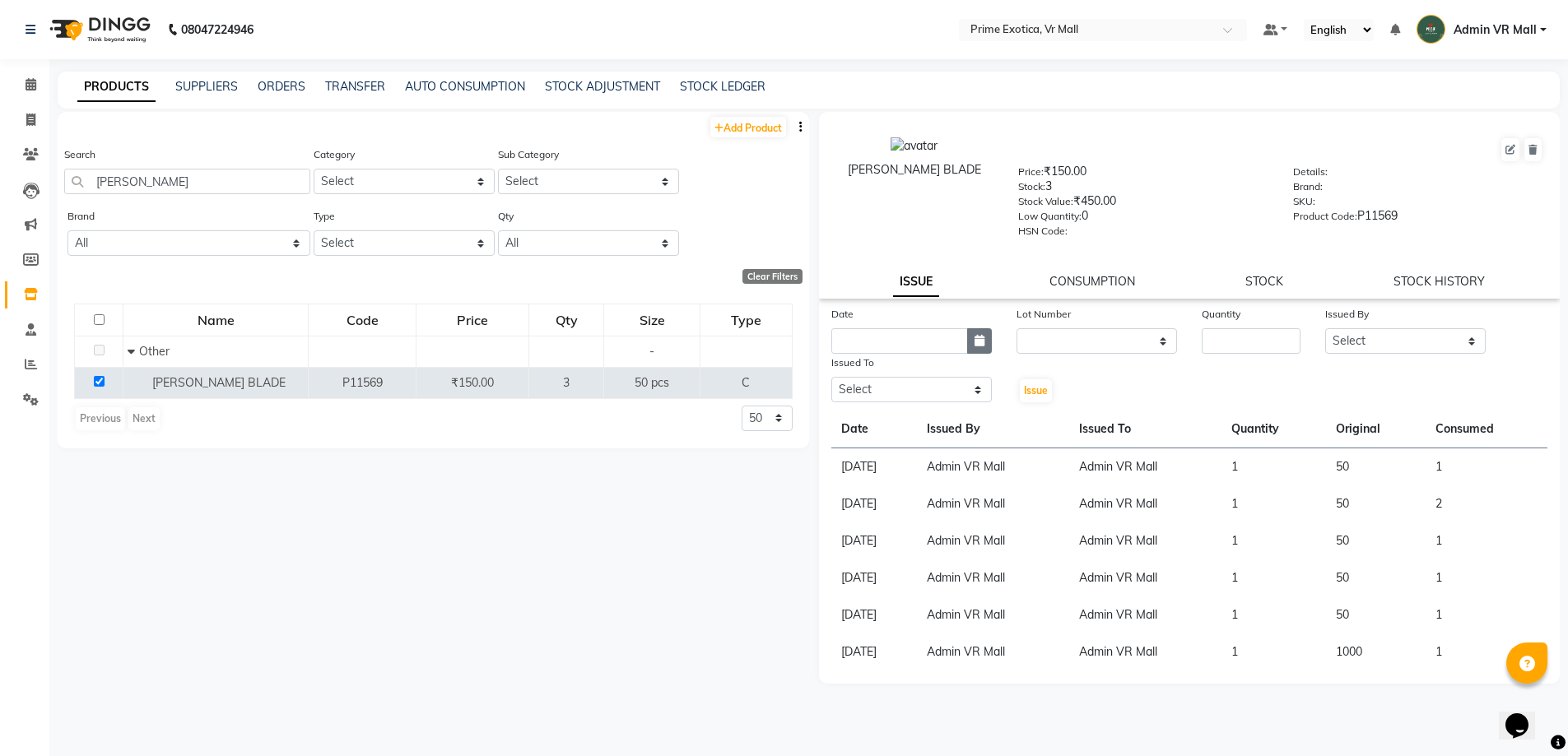
click at [985, 337] on button "button" at bounding box center [980, 341] width 25 height 26
select select "9"
select select "2025"
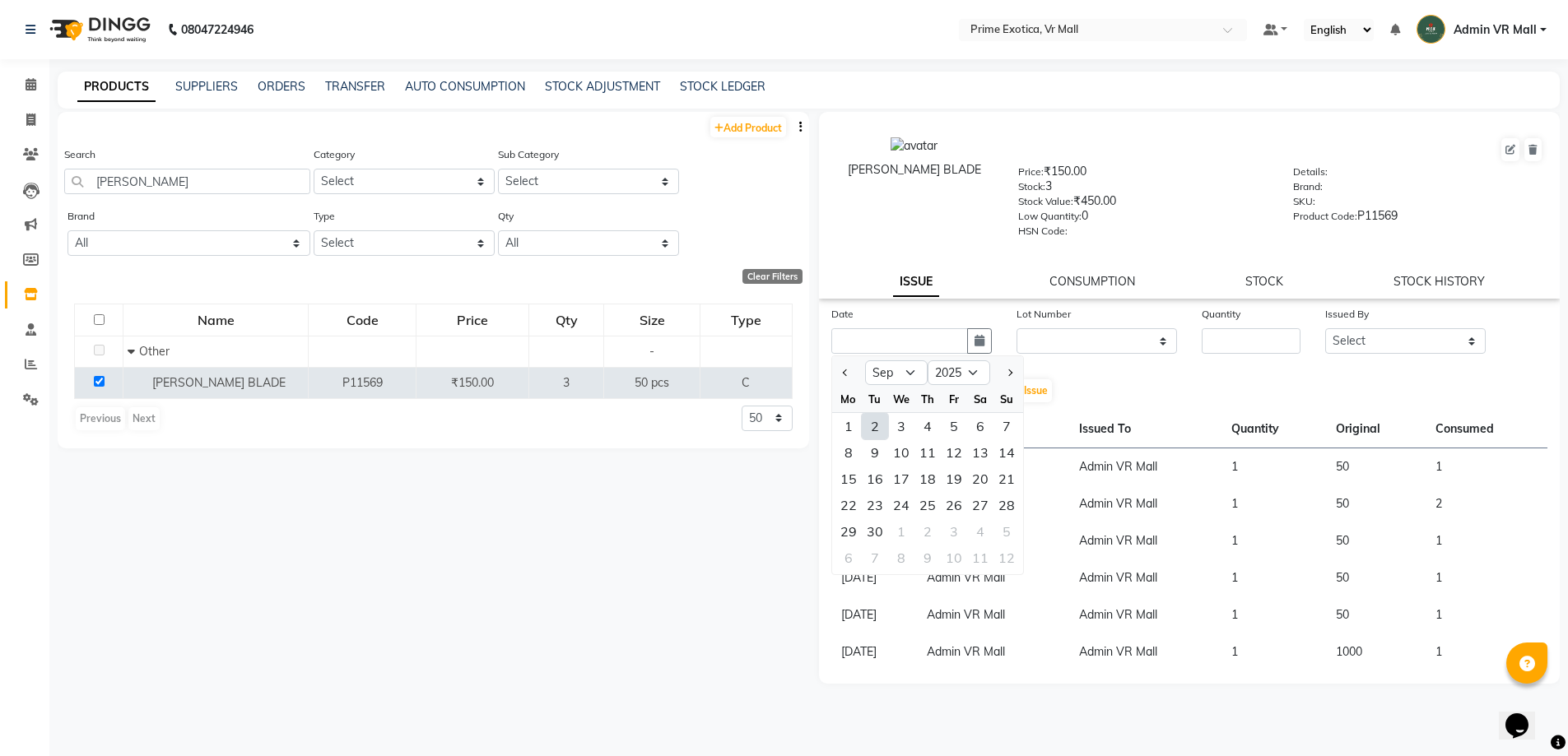
drag, startPoint x: 874, startPoint y: 426, endPoint x: 884, endPoint y: 371, distance: 55.9
click at [874, 425] on div "2" at bounding box center [875, 426] width 27 height 27
type input "02-09-2025"
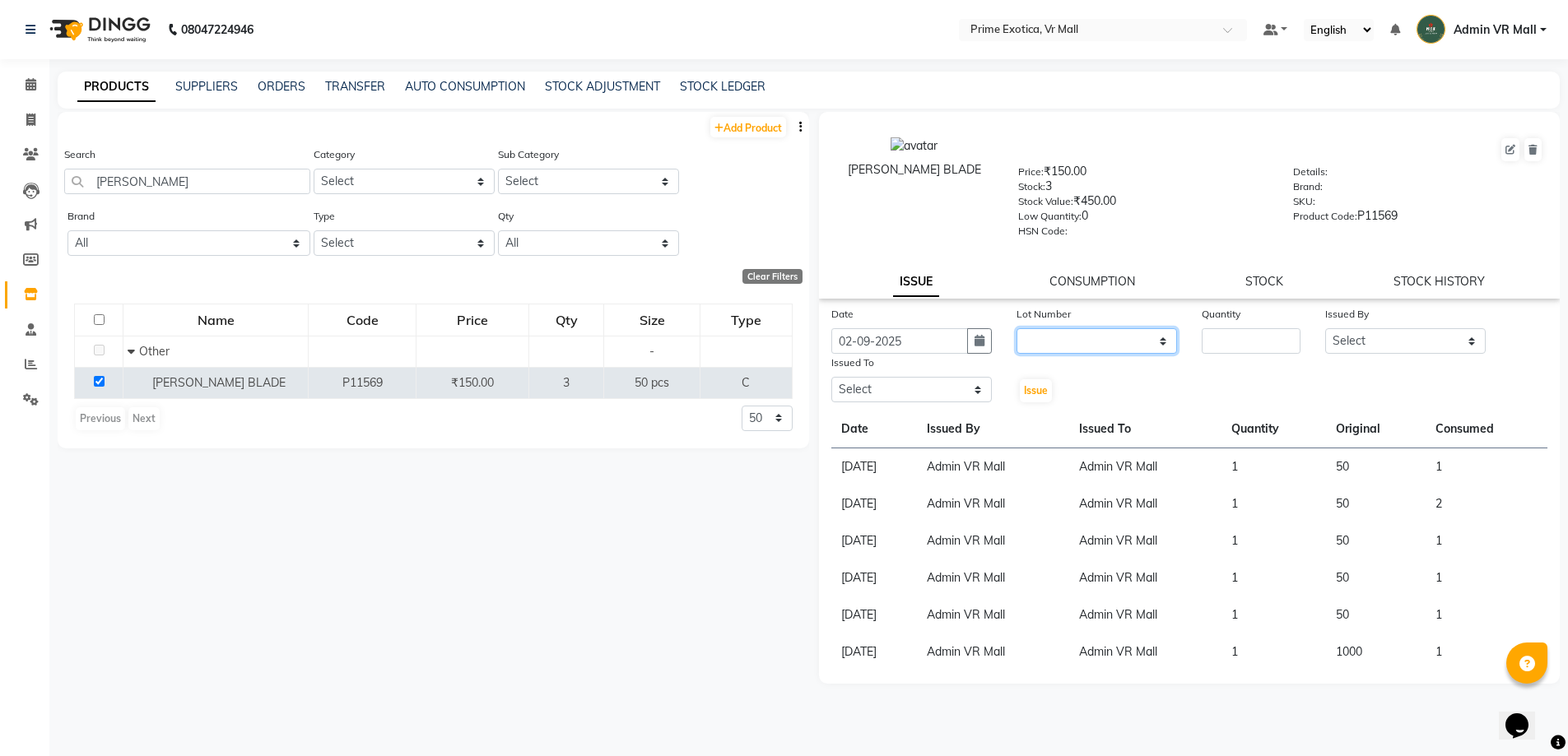
click at [1161, 337] on select "None" at bounding box center [1097, 341] width 161 height 26
select select "0: null"
click at [1017, 329] on select "None" at bounding box center [1097, 341] width 161 height 26
click at [1243, 333] on input "number" at bounding box center [1252, 341] width 99 height 26
type input "1"
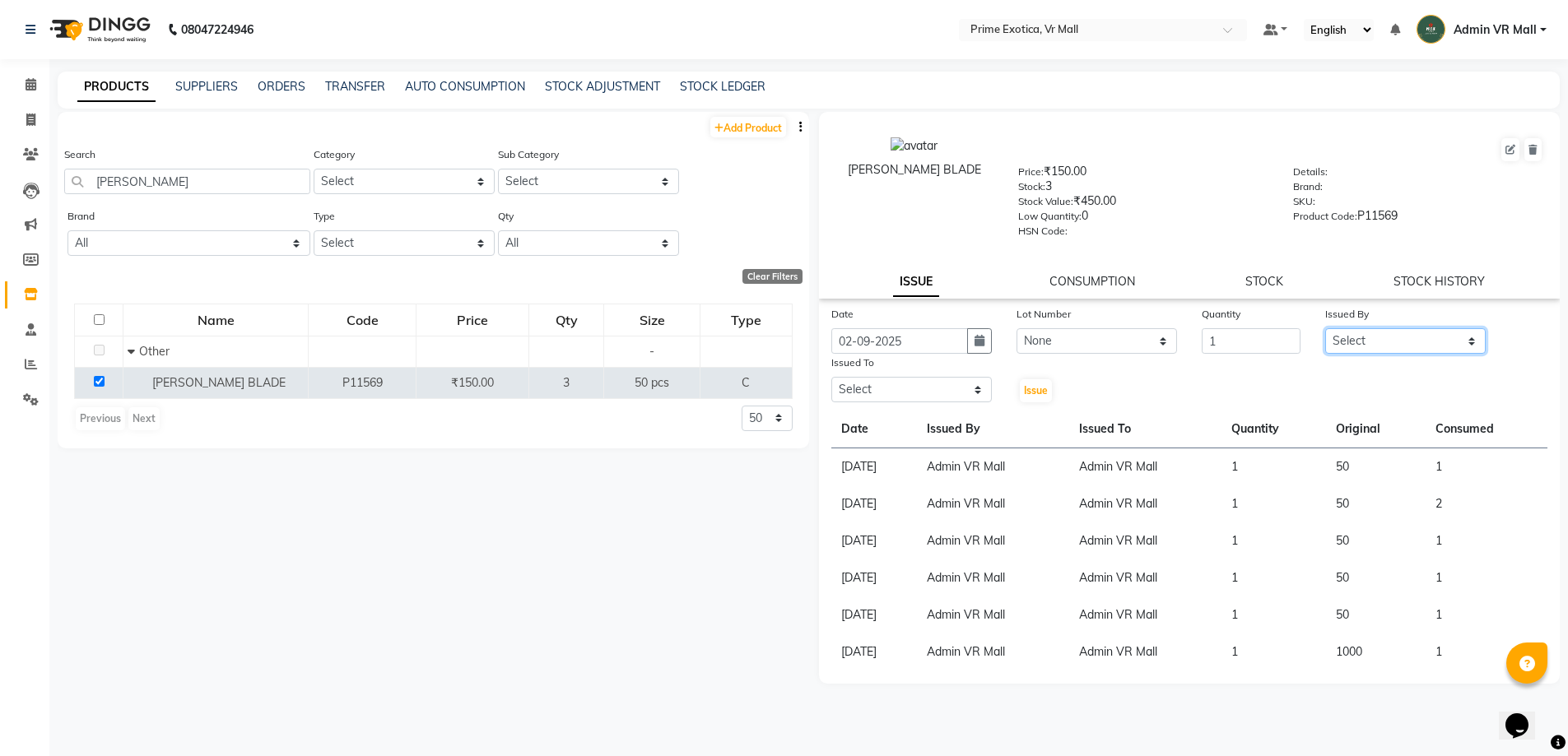
click at [1471, 339] on select "Select abhijeet Admin VR Mall AKSHAY RAJENDRRA MANKAR ANGELA S JOHN Archana Gou…" at bounding box center [1405, 341] width 161 height 26
select select "44152"
click at [1326, 329] on select "Select abhijeet Admin VR Mall AKSHAY RAJENDRRA MANKAR ANGELA S JOHN Archana Gou…" at bounding box center [1405, 341] width 161 height 26
click at [980, 387] on select "Select abhijeet Admin VR Mall AKSHAY RAJENDRRA MANKAR ANGELA S JOHN Archana Gou…" at bounding box center [911, 389] width 161 height 26
select select "44152"
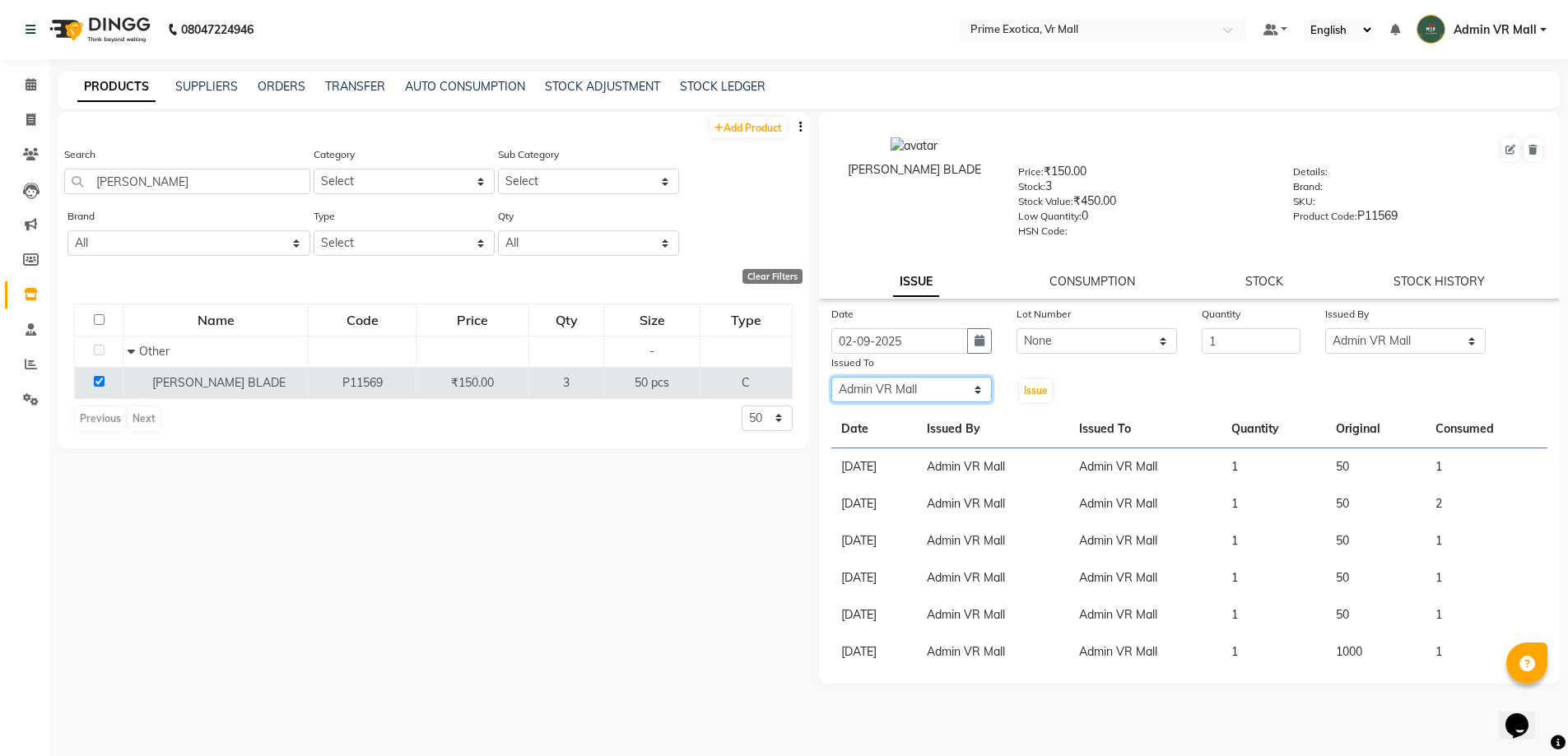
click at [832, 377] on select "Select abhijeet Admin VR Mall AKSHAY RAJENDRRA MANKAR ANGELA S JOHN Archana Gou…" at bounding box center [911, 389] width 161 height 26
click at [1024, 388] on span "Issue" at bounding box center [1036, 390] width 24 height 12
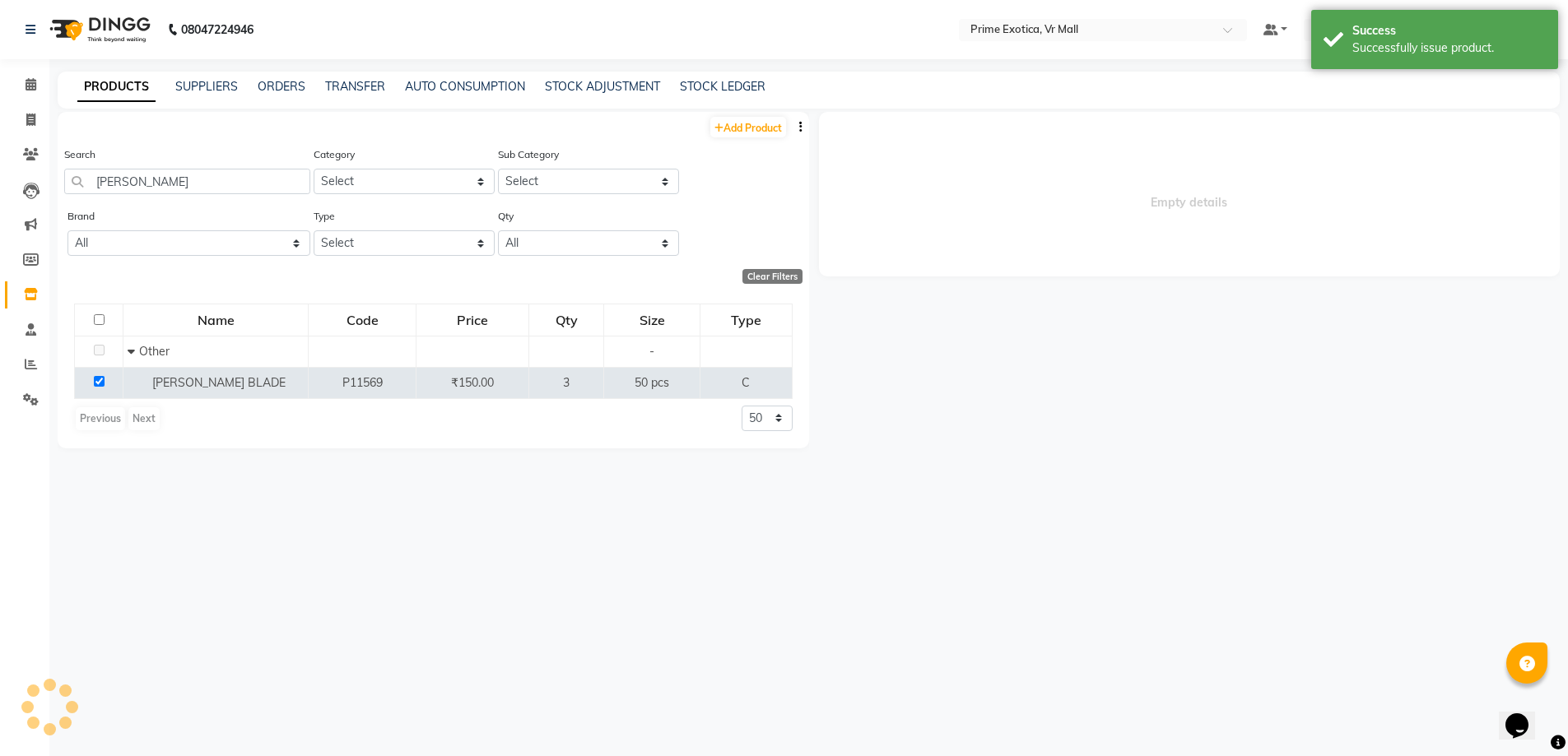
select select
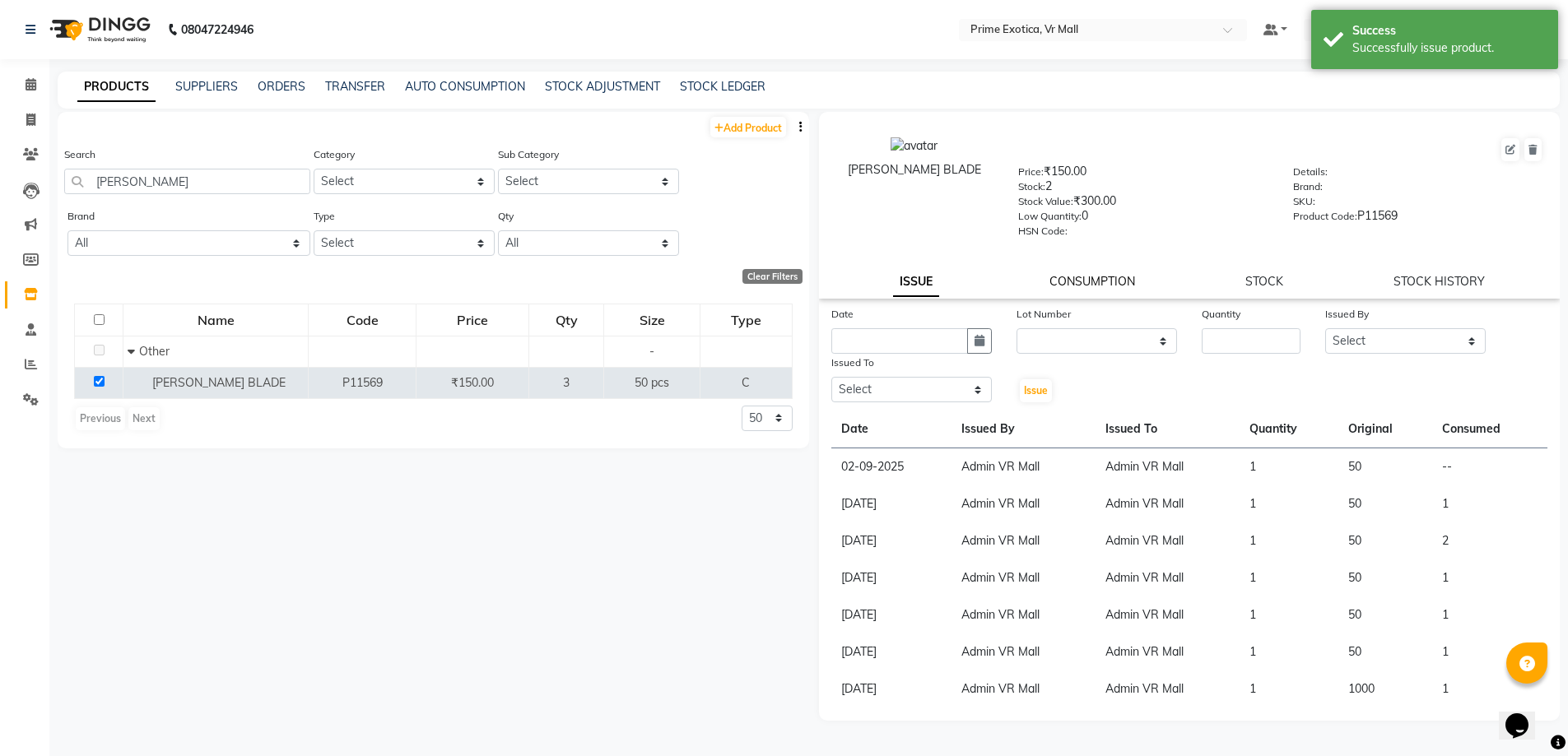
click at [1108, 280] on link "CONSUMPTION" at bounding box center [1093, 281] width 86 height 15
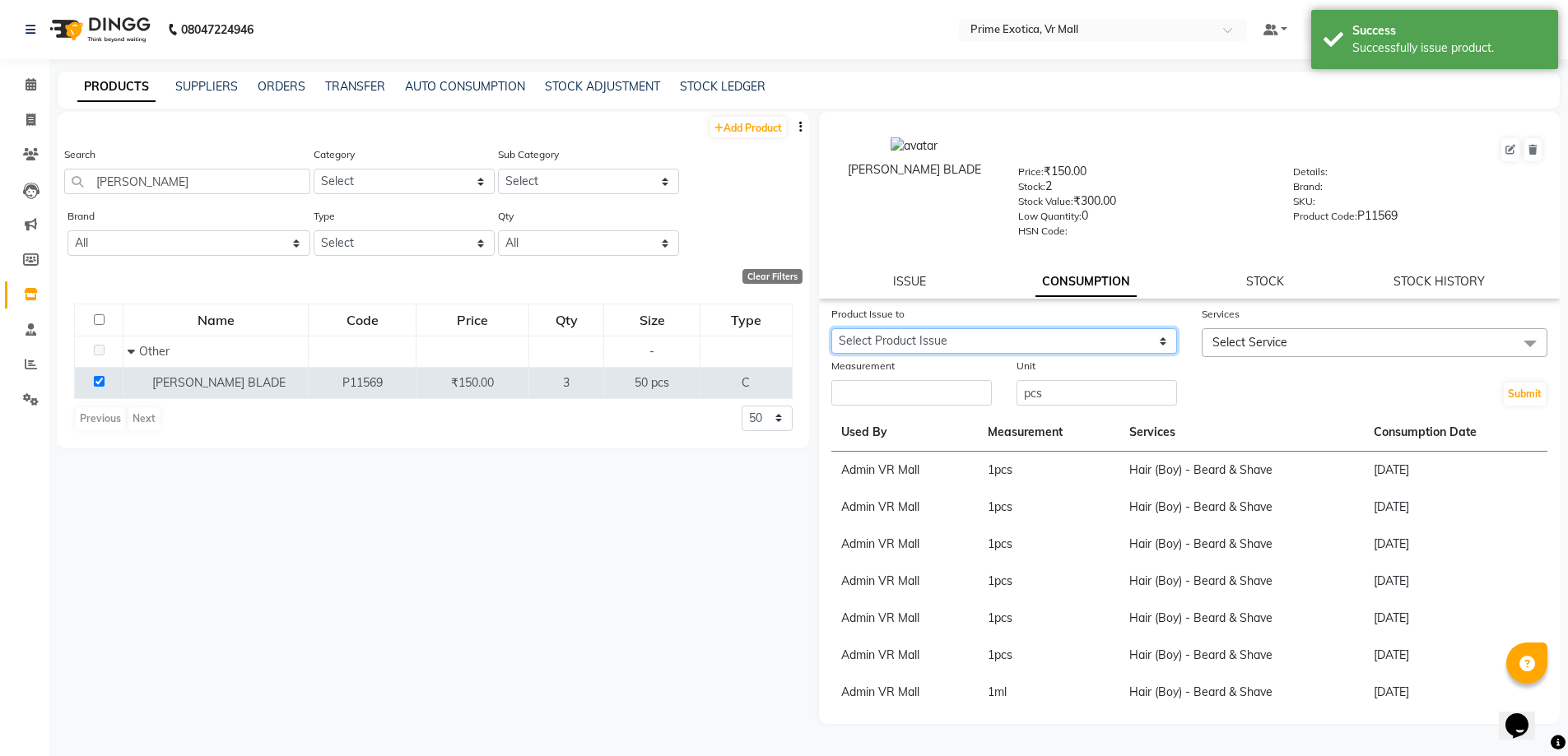
click at [1161, 334] on select "Select Product Issue 2025-09-02, Issued to: Admin VR Mall, Balance: 50 2025-06-…" at bounding box center [1004, 341] width 346 height 26
select select "1200840"
click at [832, 329] on select "Select Product Issue 2025-09-02, Issued to: Admin VR Mall, Balance: 50 2025-06-…" at bounding box center [1004, 341] width 346 height 26
click at [1524, 338] on span at bounding box center [1530, 344] width 33 height 31
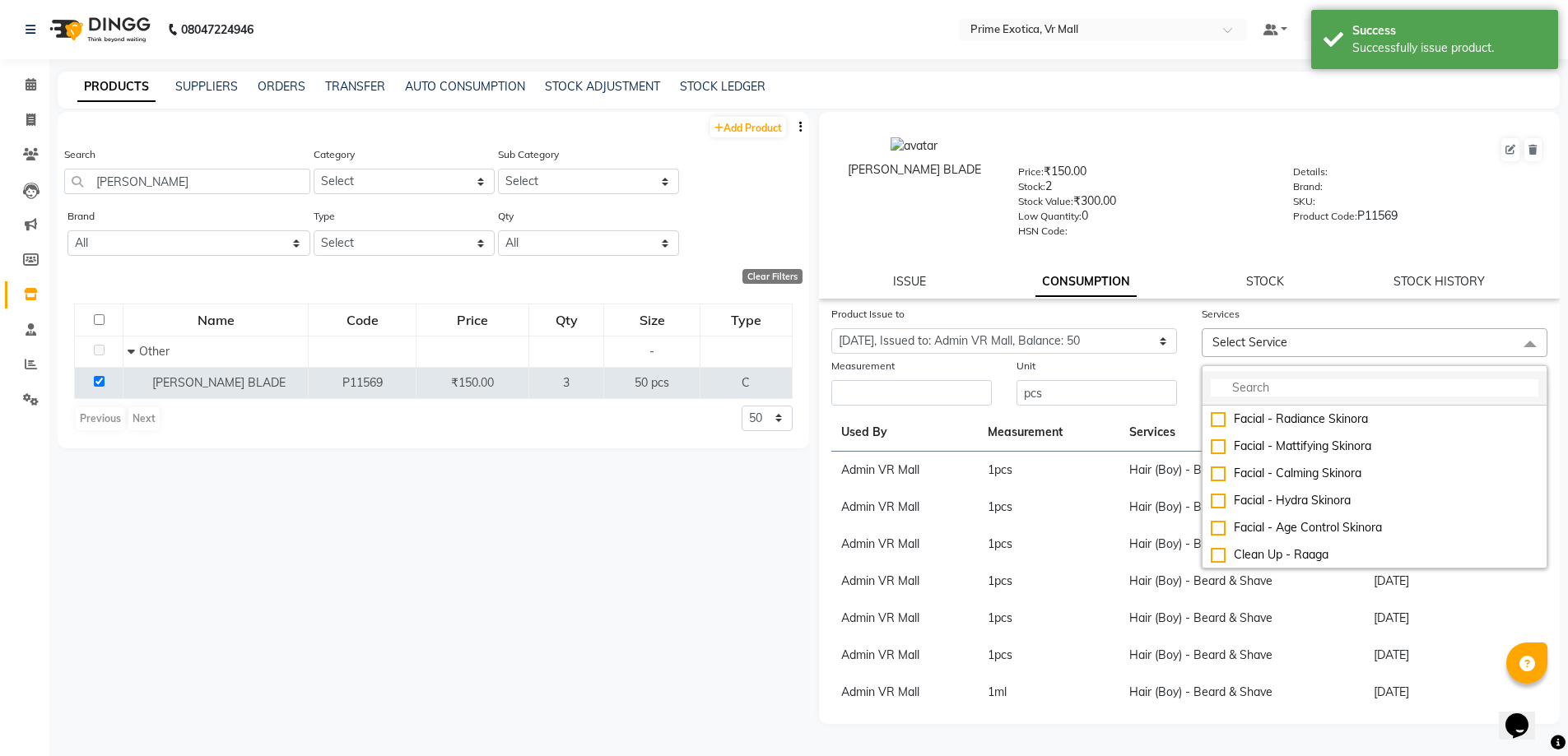
click at [1286, 386] on input "multiselect-search" at bounding box center [1374, 387] width 328 height 17
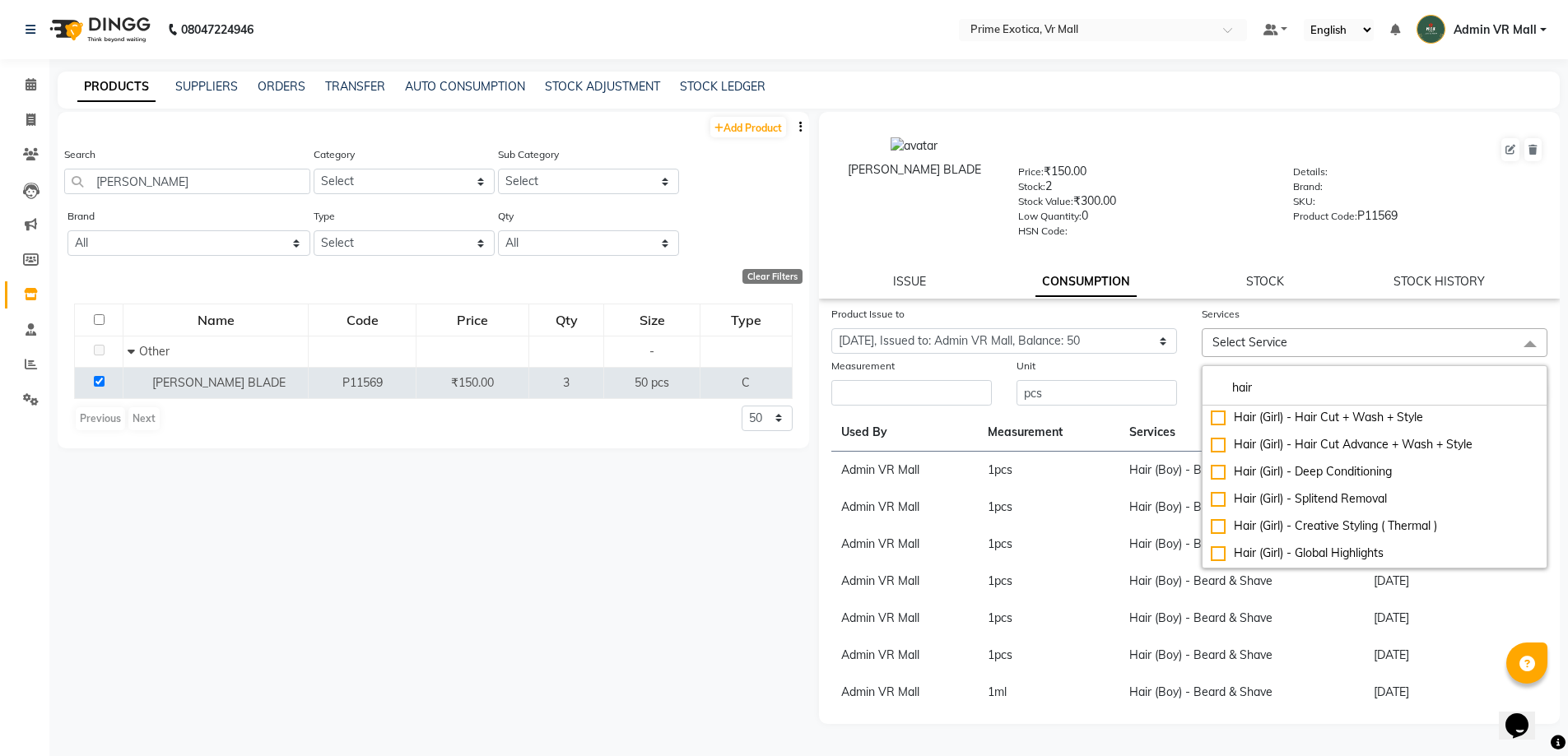
scroll to position [296, 0]
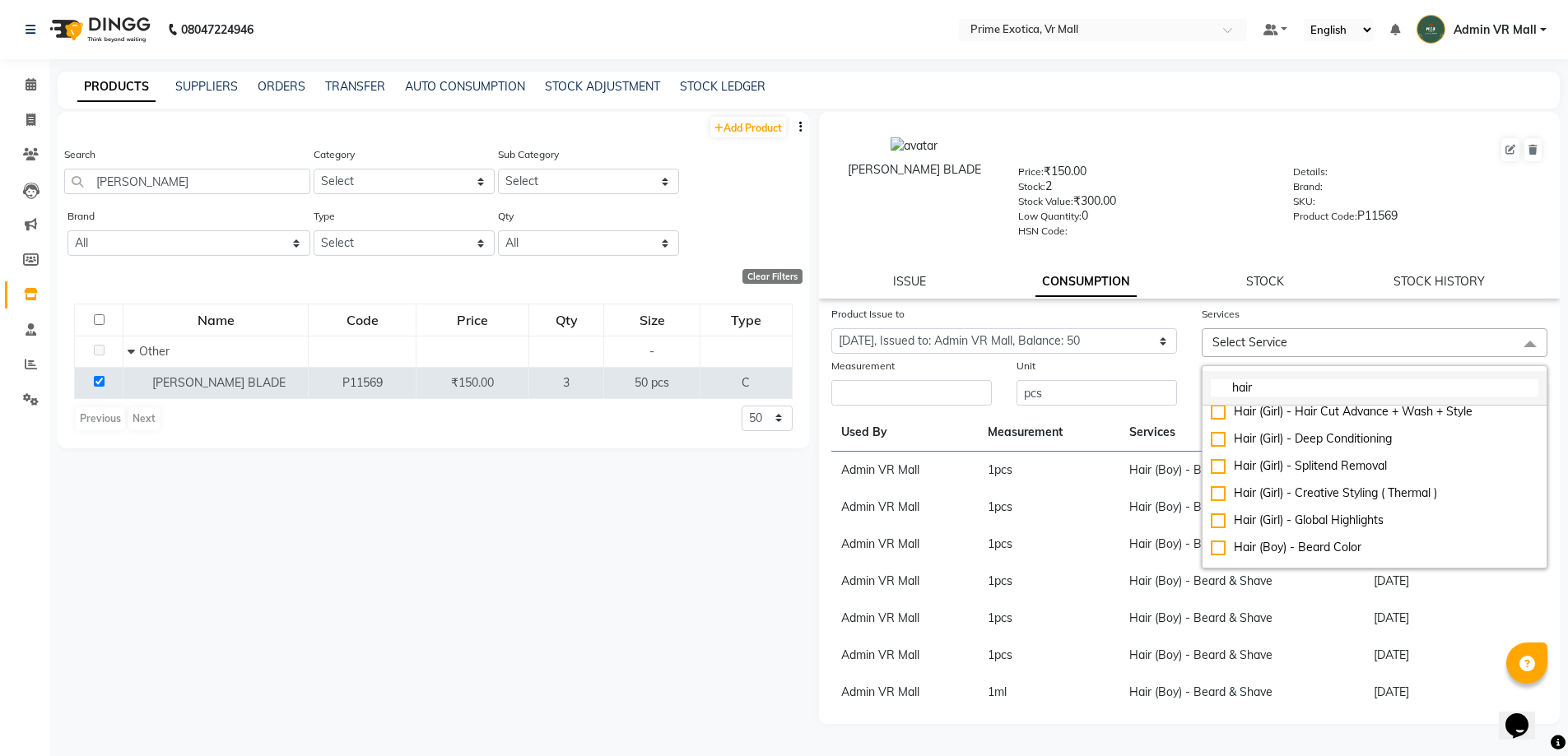
click at [1289, 387] on input "hair" at bounding box center [1374, 387] width 328 height 17
type input "h"
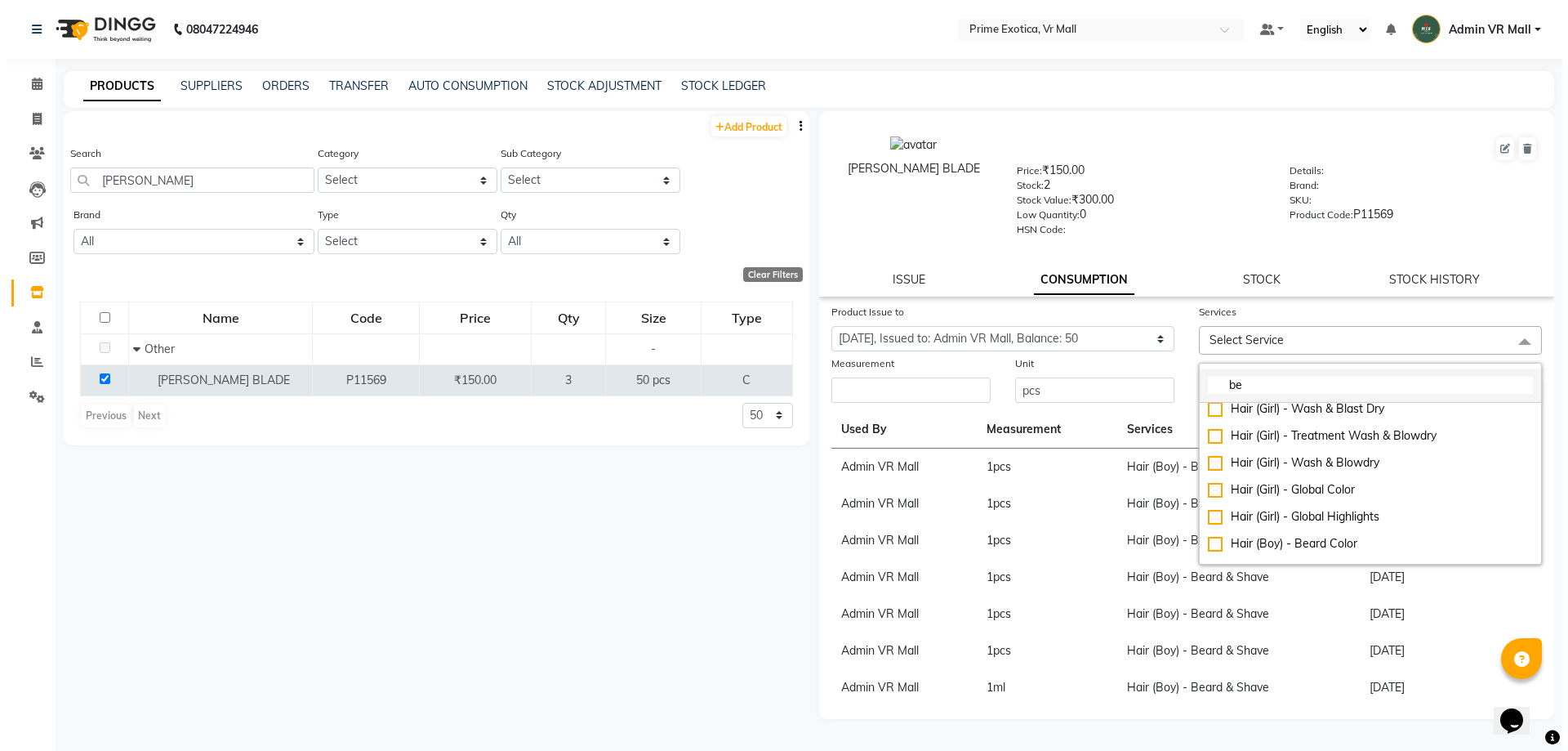
scroll to position [0, 0]
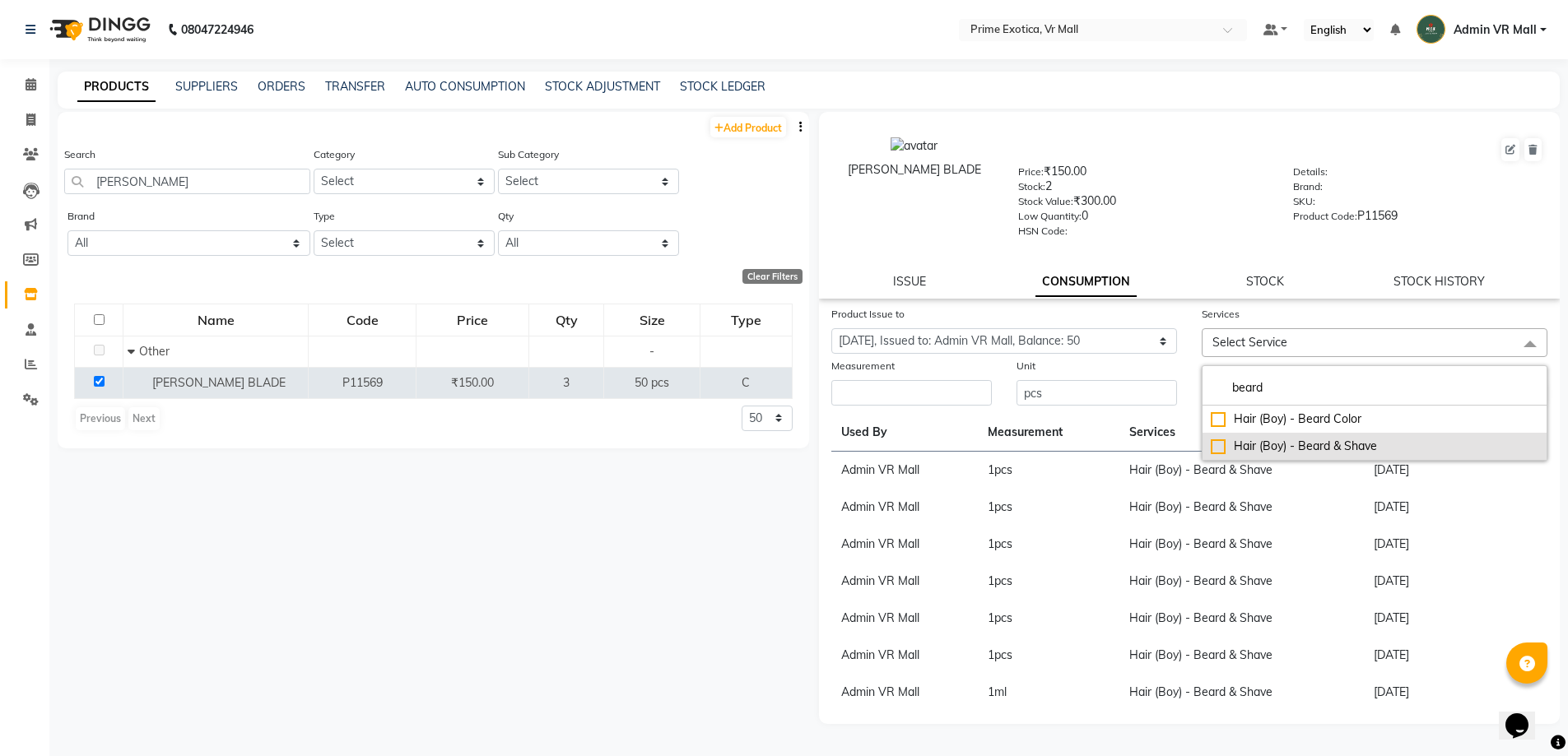
type input "beard"
click at [1215, 449] on div "Hair (Boy) - Beard & Shave" at bounding box center [1374, 446] width 328 height 17
checkbox input "true"
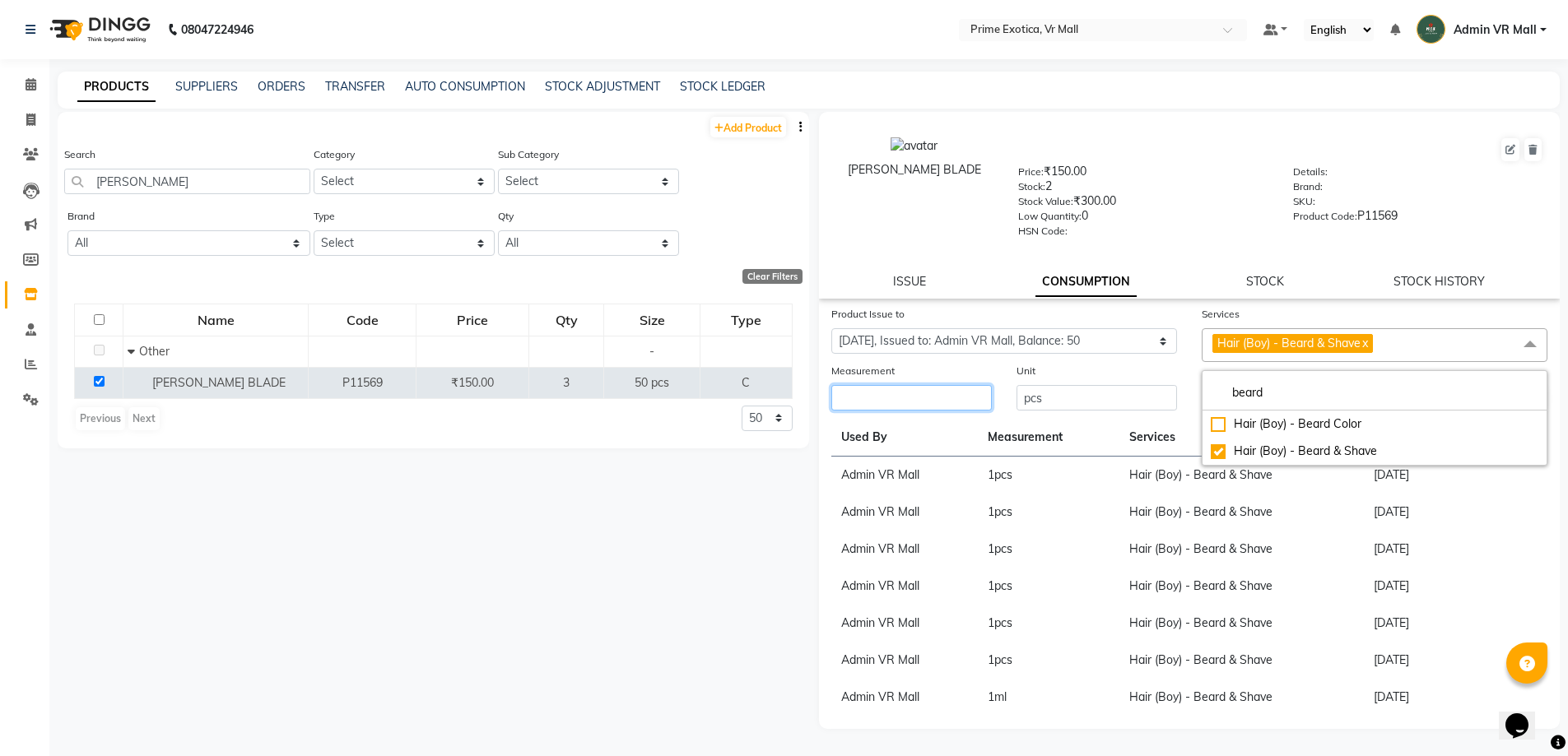
click at [952, 392] on input "number" at bounding box center [911, 397] width 161 height 26
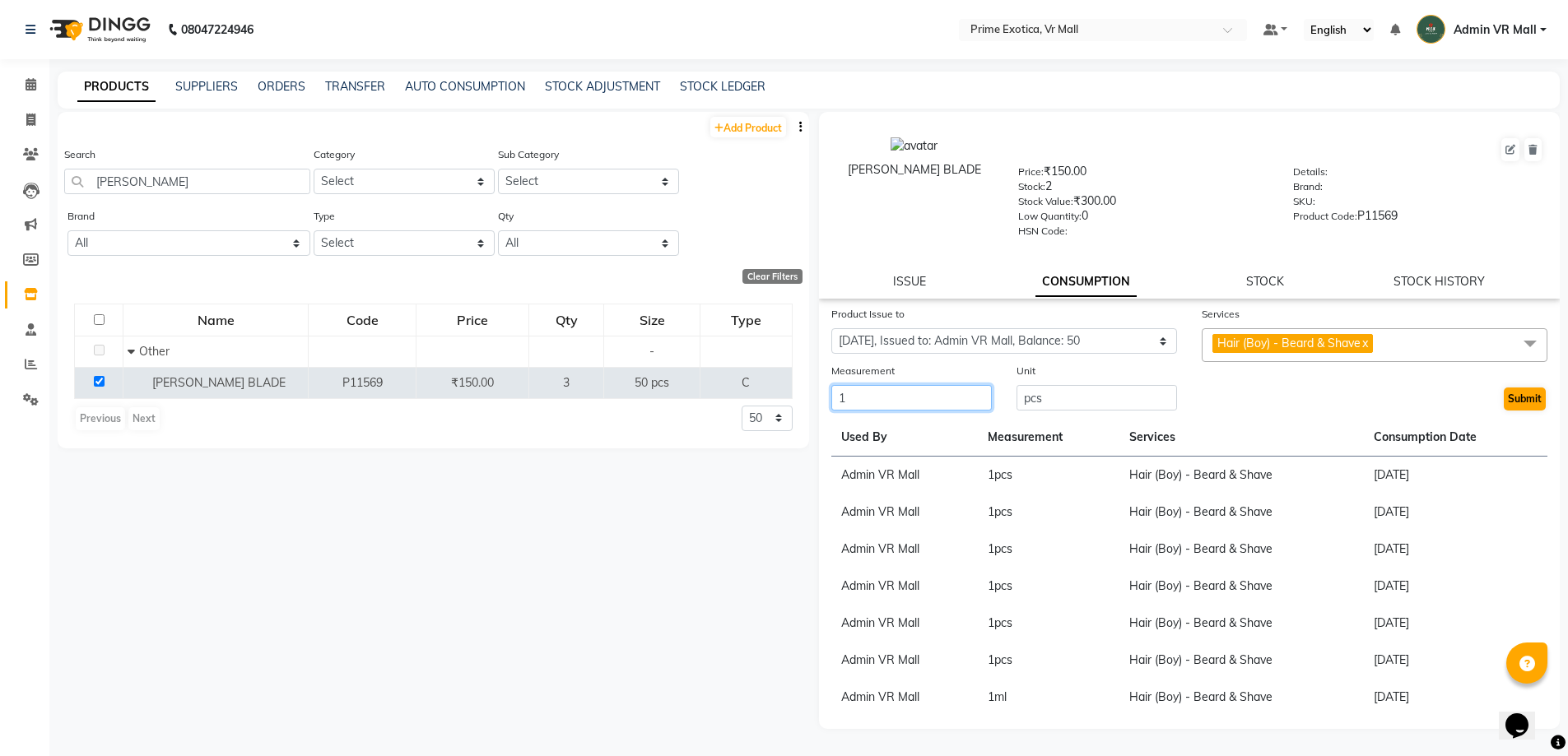
type input "1"
click at [1524, 402] on button "Submit" at bounding box center [1525, 399] width 42 height 23
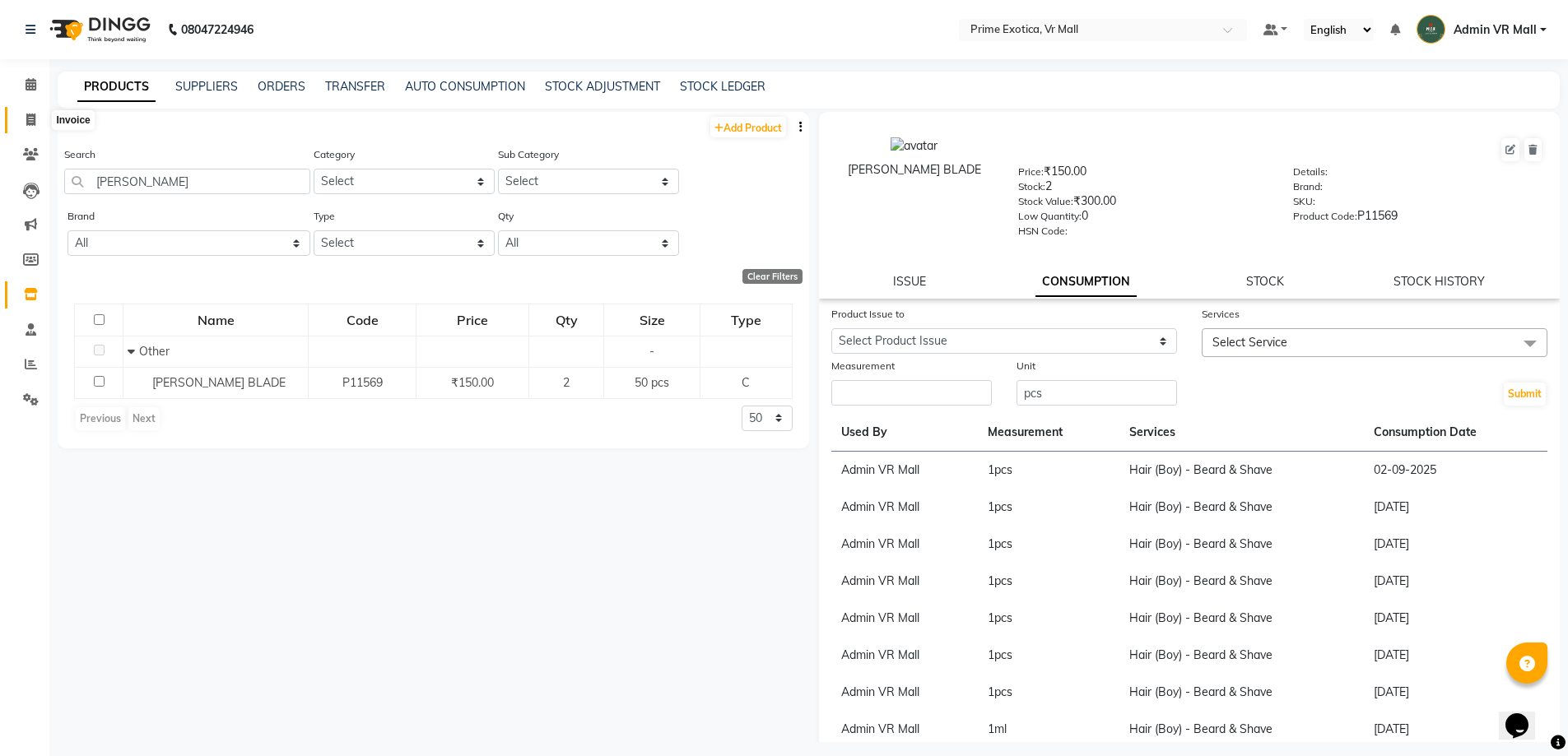
click at [30, 117] on icon at bounding box center [31, 120] width 10 height 12
select select "6077"
select select "service"
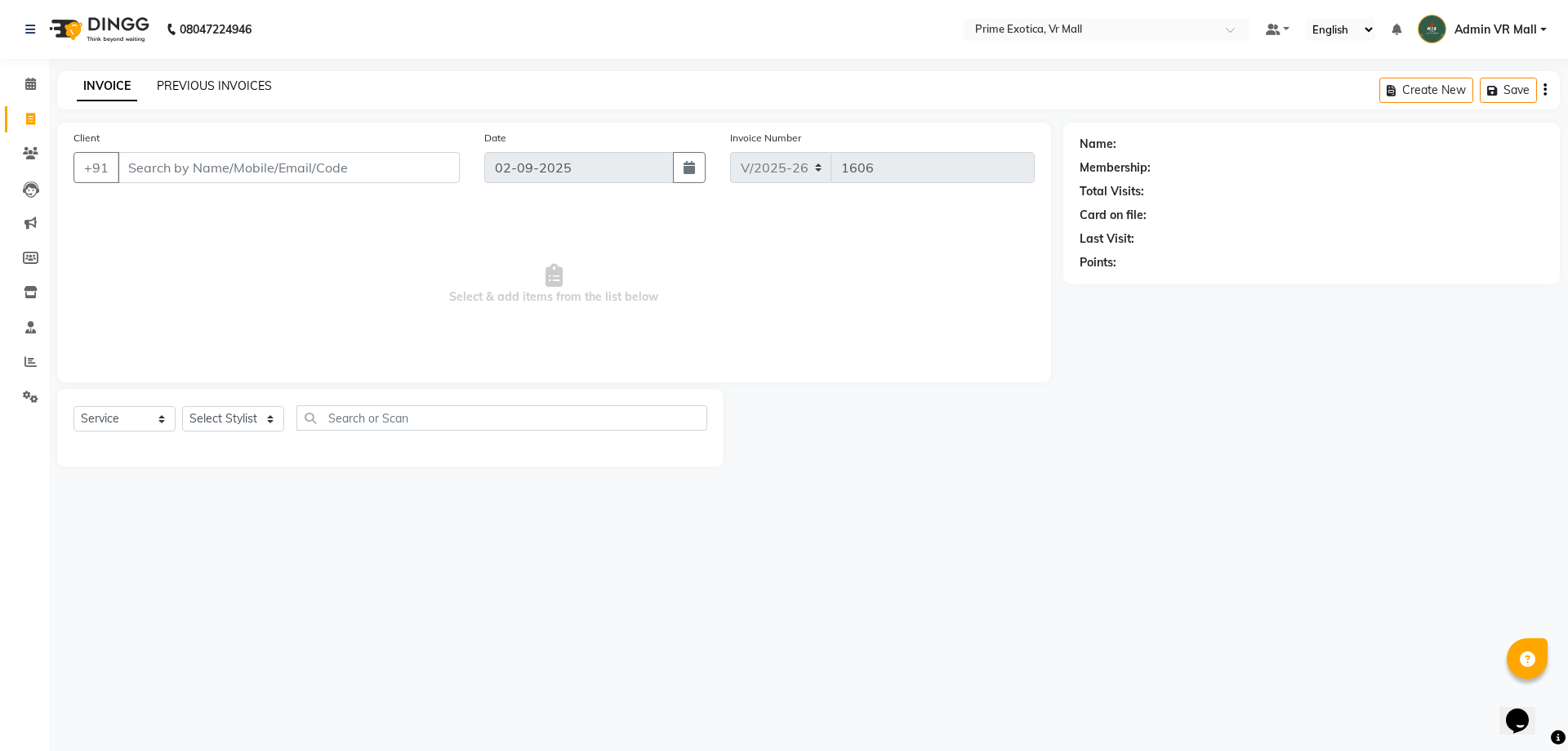
click at [248, 85] on link "PREVIOUS INVOICES" at bounding box center [214, 86] width 115 height 15
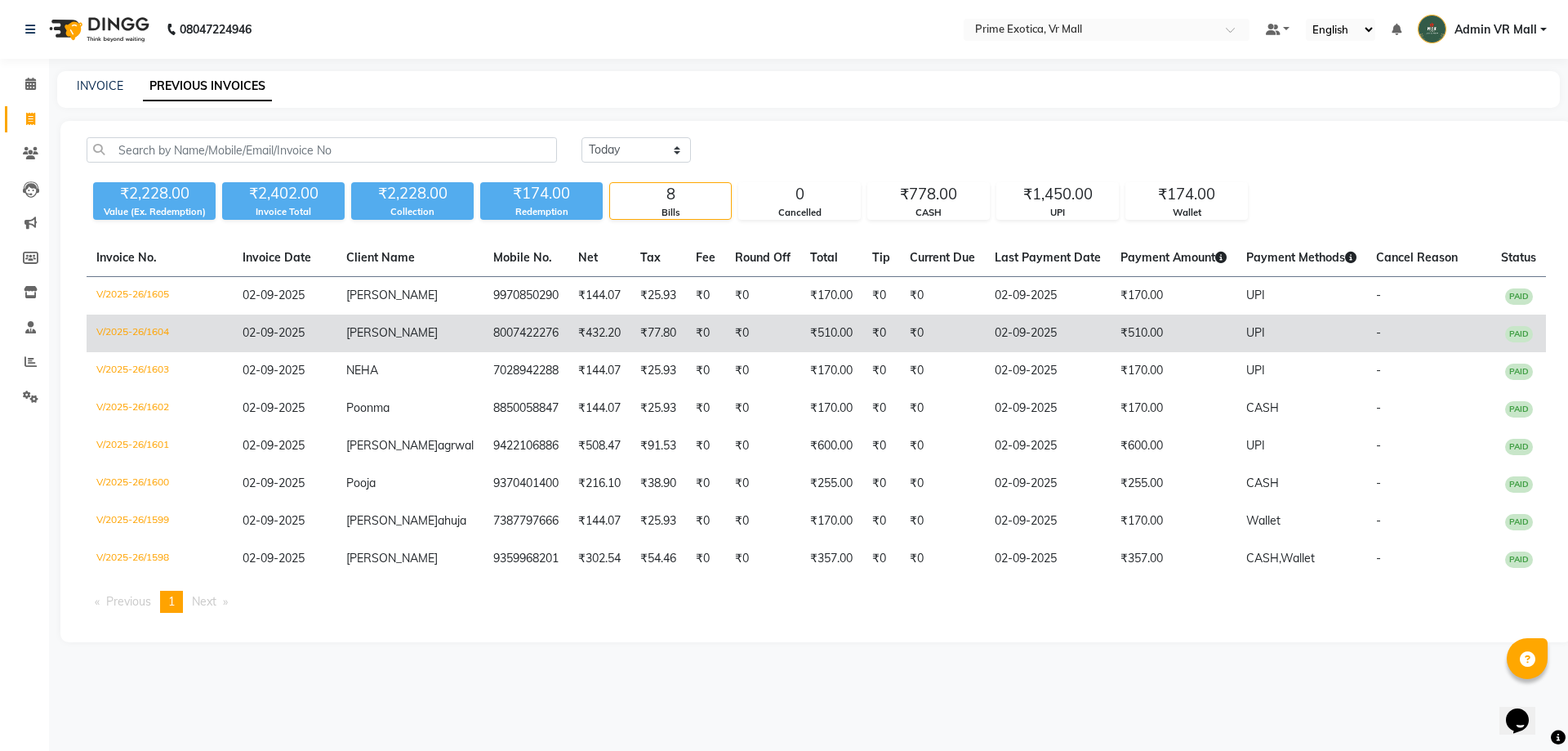
click at [487, 329] on td "8007422276" at bounding box center [526, 334] width 85 height 38
click at [484, 328] on td "8007422276" at bounding box center [526, 334] width 85 height 38
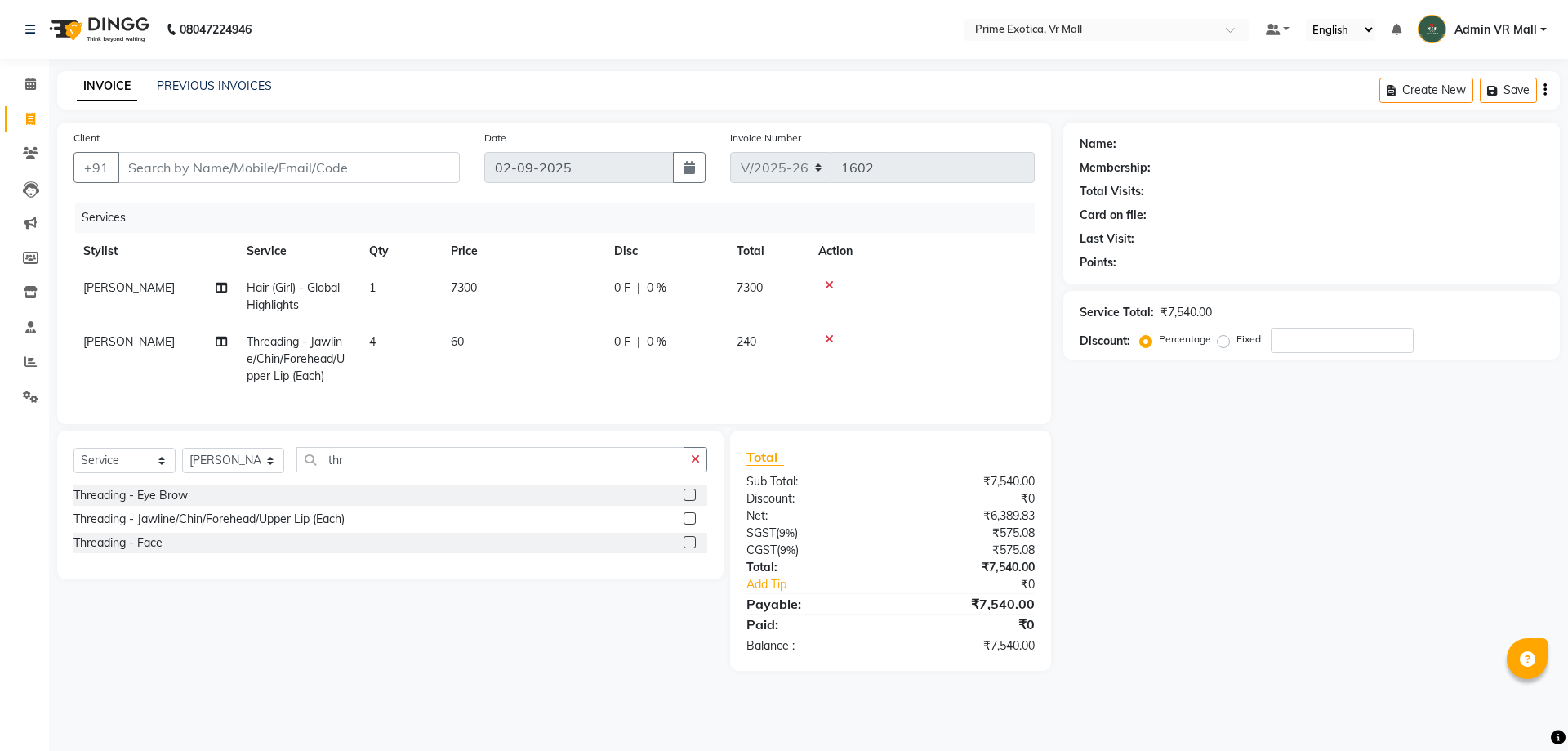
select select "6077"
select select "service"
select select "76888"
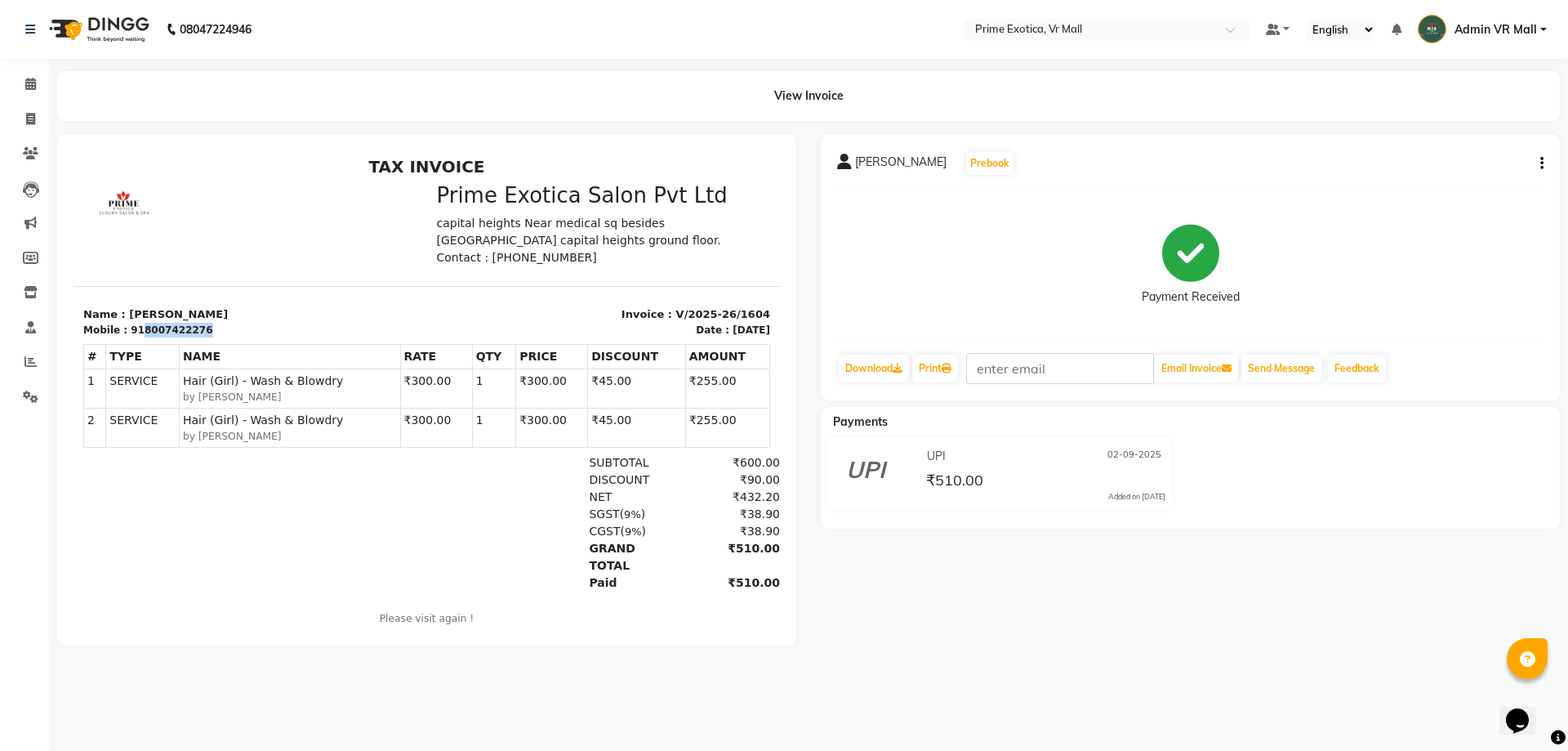
drag, startPoint x: 135, startPoint y: 325, endPoint x: 194, endPoint y: 322, distance: 59.1
click at [194, 323] on div "Mobile : 918007422276" at bounding box center [250, 330] width 334 height 15
copy div "8007422276"
drag, startPoint x: 134, startPoint y: 327, endPoint x: 192, endPoint y: 337, distance: 58.9
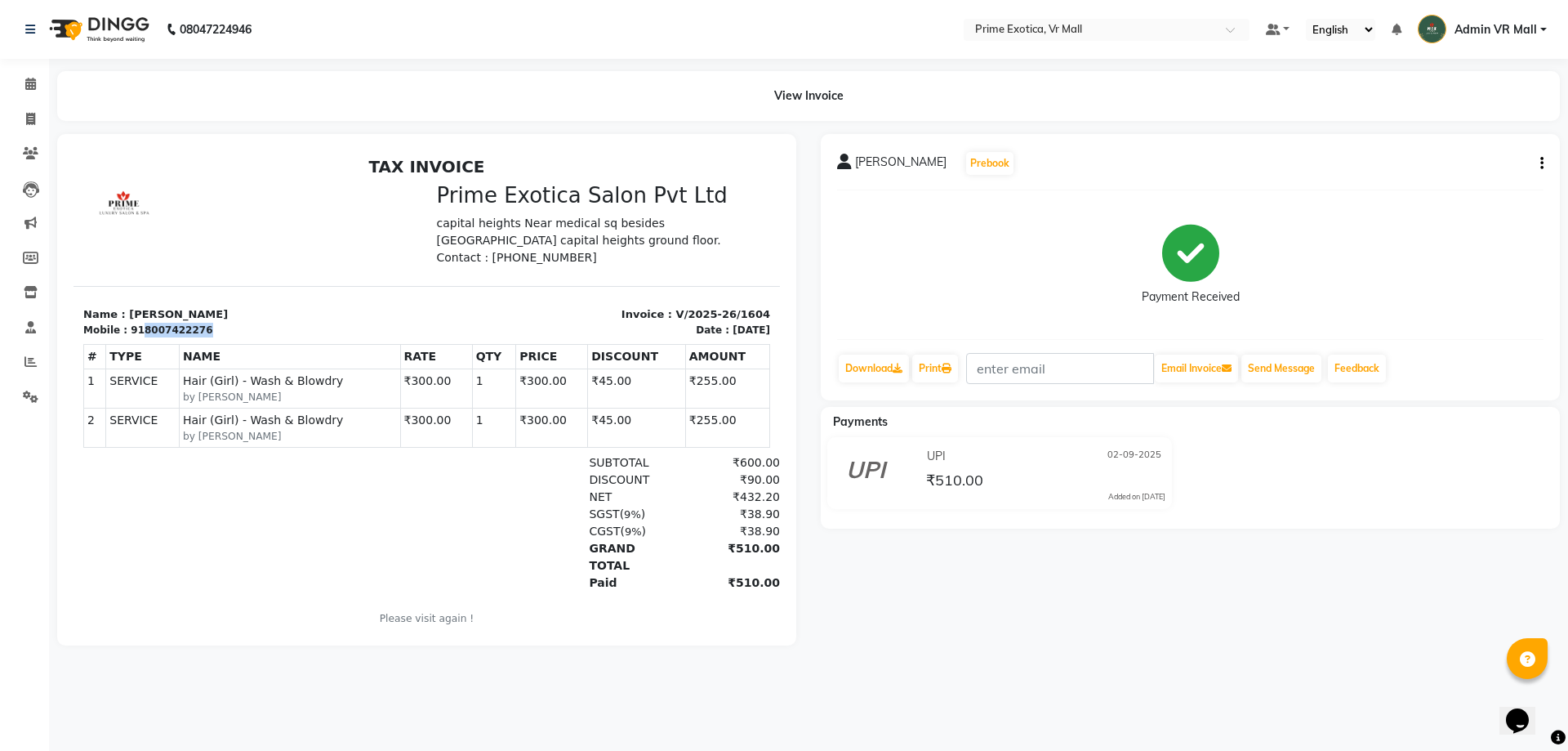
click at [192, 335] on div "Mobile : 918007422276" at bounding box center [250, 330] width 334 height 15
click at [32, 117] on icon at bounding box center [31, 119] width 9 height 12
select select "6077"
select select "service"
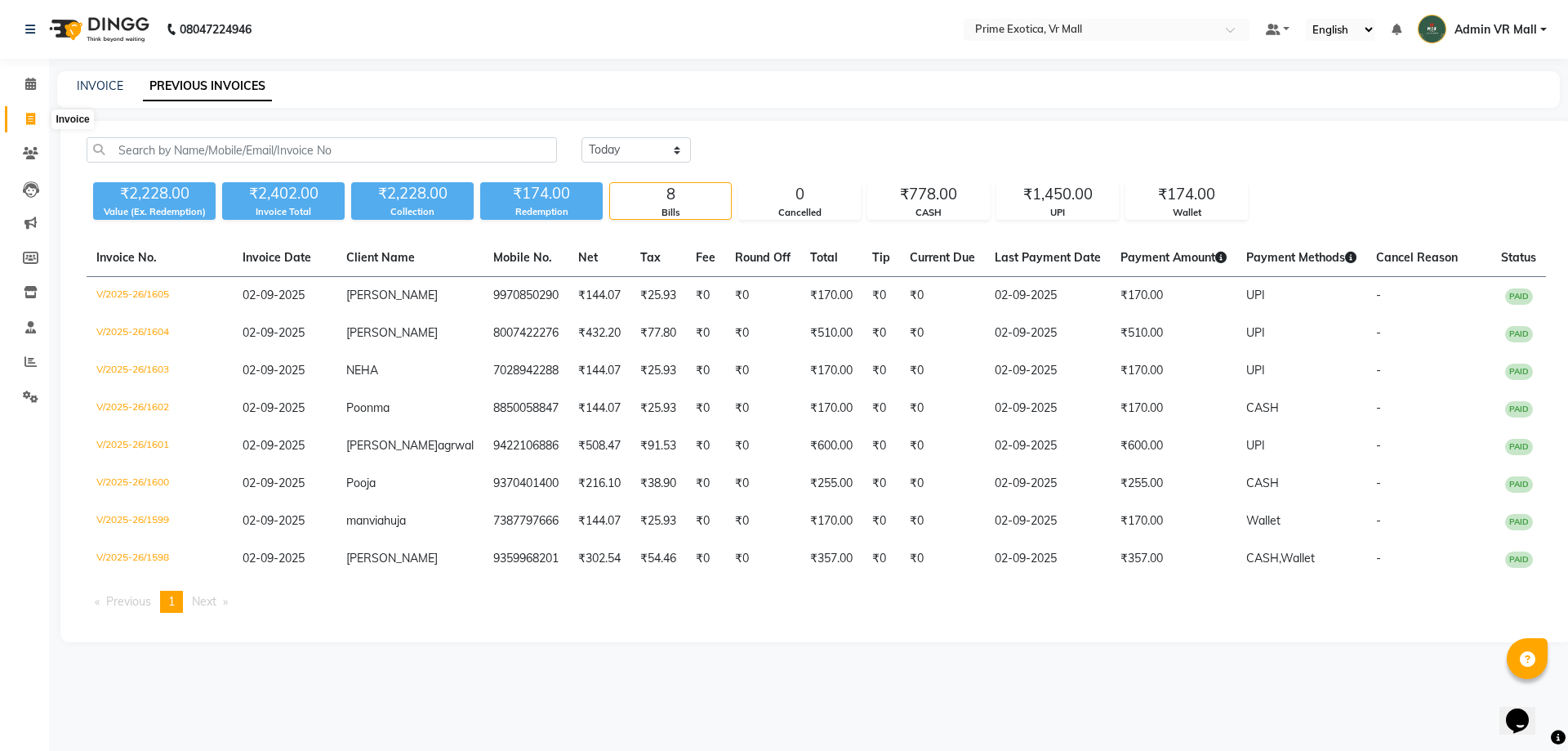
click at [27, 113] on icon at bounding box center [31, 119] width 9 height 12
select select "service"
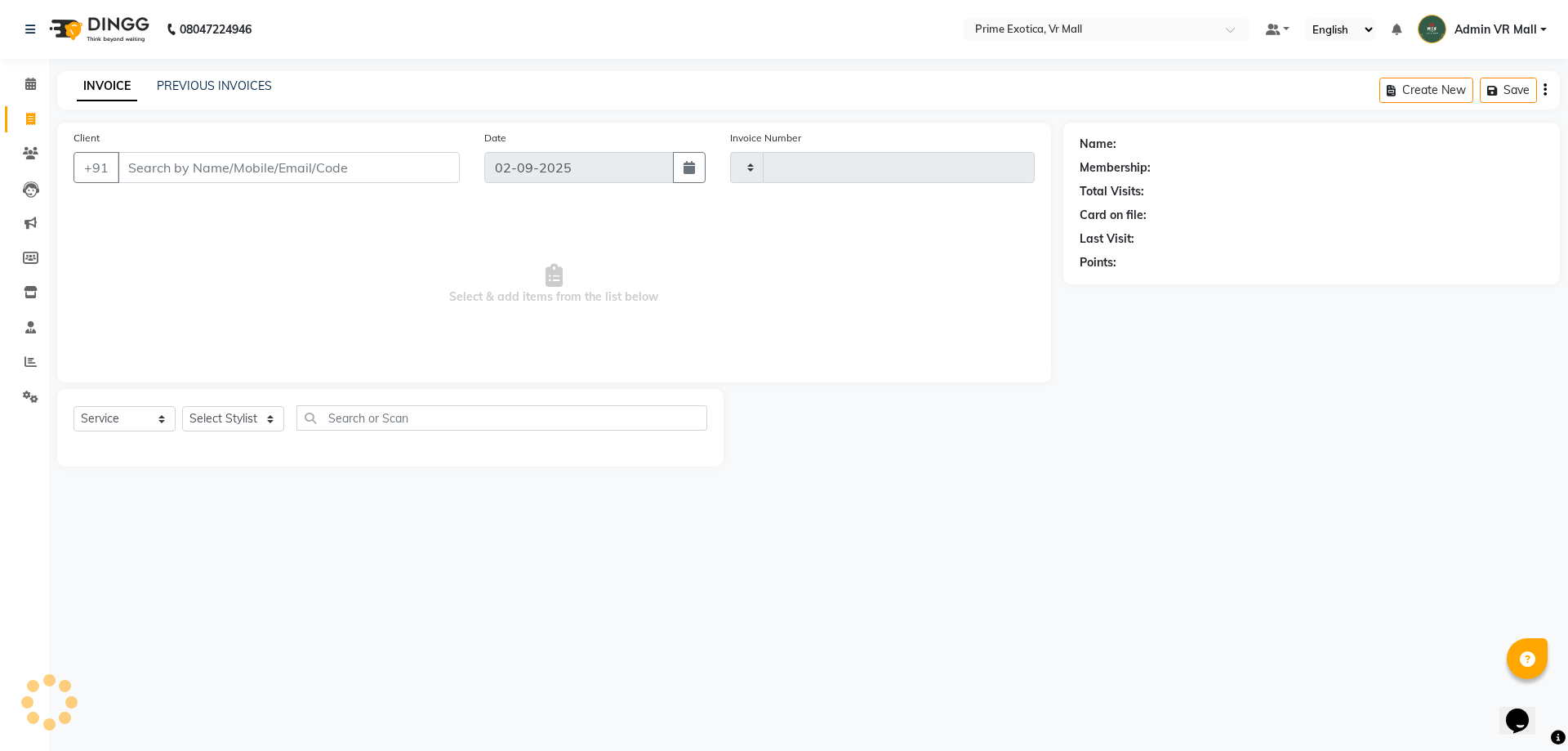
type input "1606"
select select "6077"
click at [284, 416] on select "Select Stylist [PERSON_NAME] Admin VR Mall [PERSON_NAME] [PERSON_NAME] Archana …" at bounding box center [233, 419] width 102 height 25
click at [182, 407] on select "Select Stylist [PERSON_NAME] Admin VR Mall [PERSON_NAME] [PERSON_NAME] Archana …" at bounding box center [233, 419] width 102 height 25
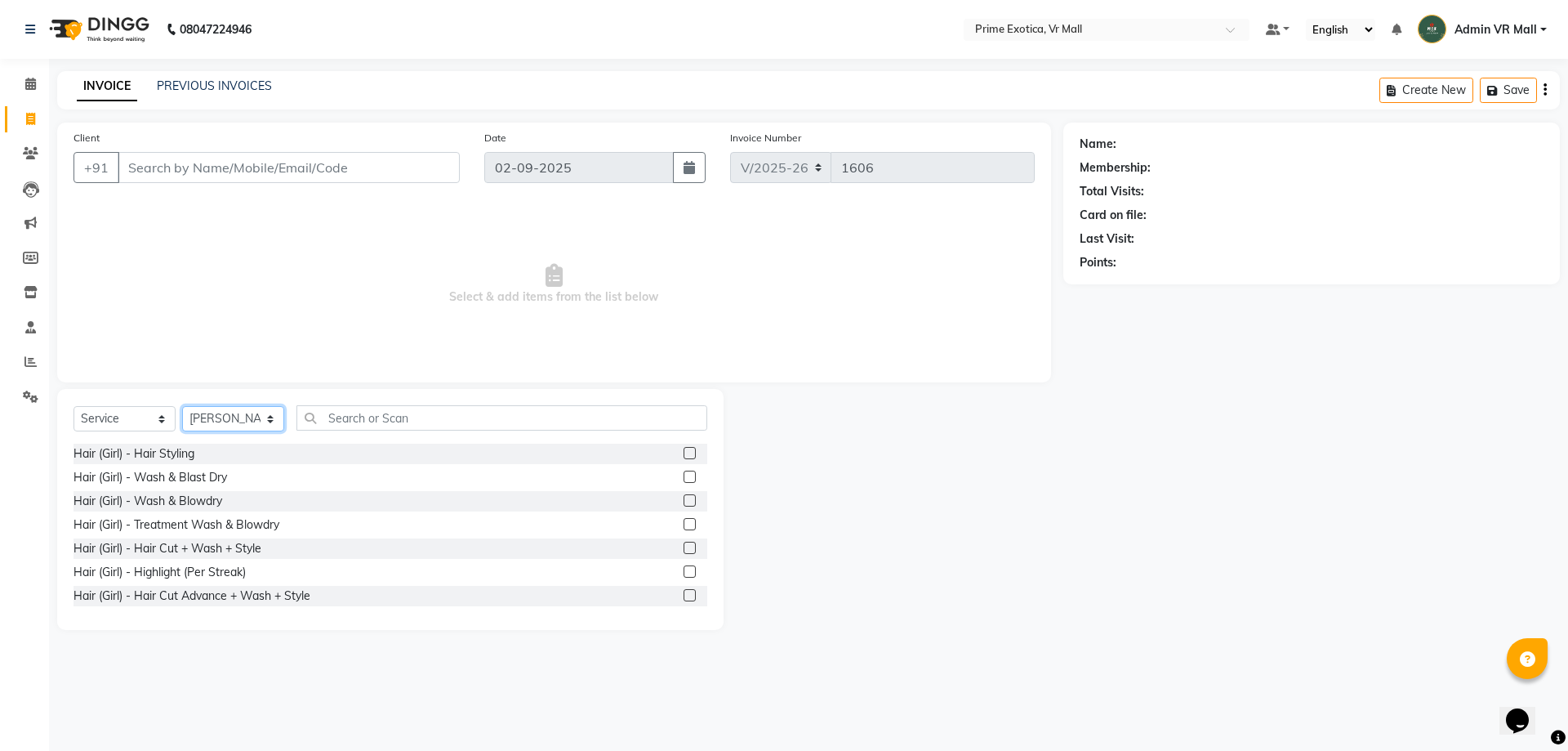
click at [284, 414] on select "Select Stylist [PERSON_NAME] Admin VR Mall [PERSON_NAME] [PERSON_NAME] Archana …" at bounding box center [233, 419] width 102 height 25
select select "76888"
click at [182, 407] on select "Select Stylist [PERSON_NAME] Admin VR Mall [PERSON_NAME] [PERSON_NAME] Archana …" at bounding box center [233, 419] width 102 height 25
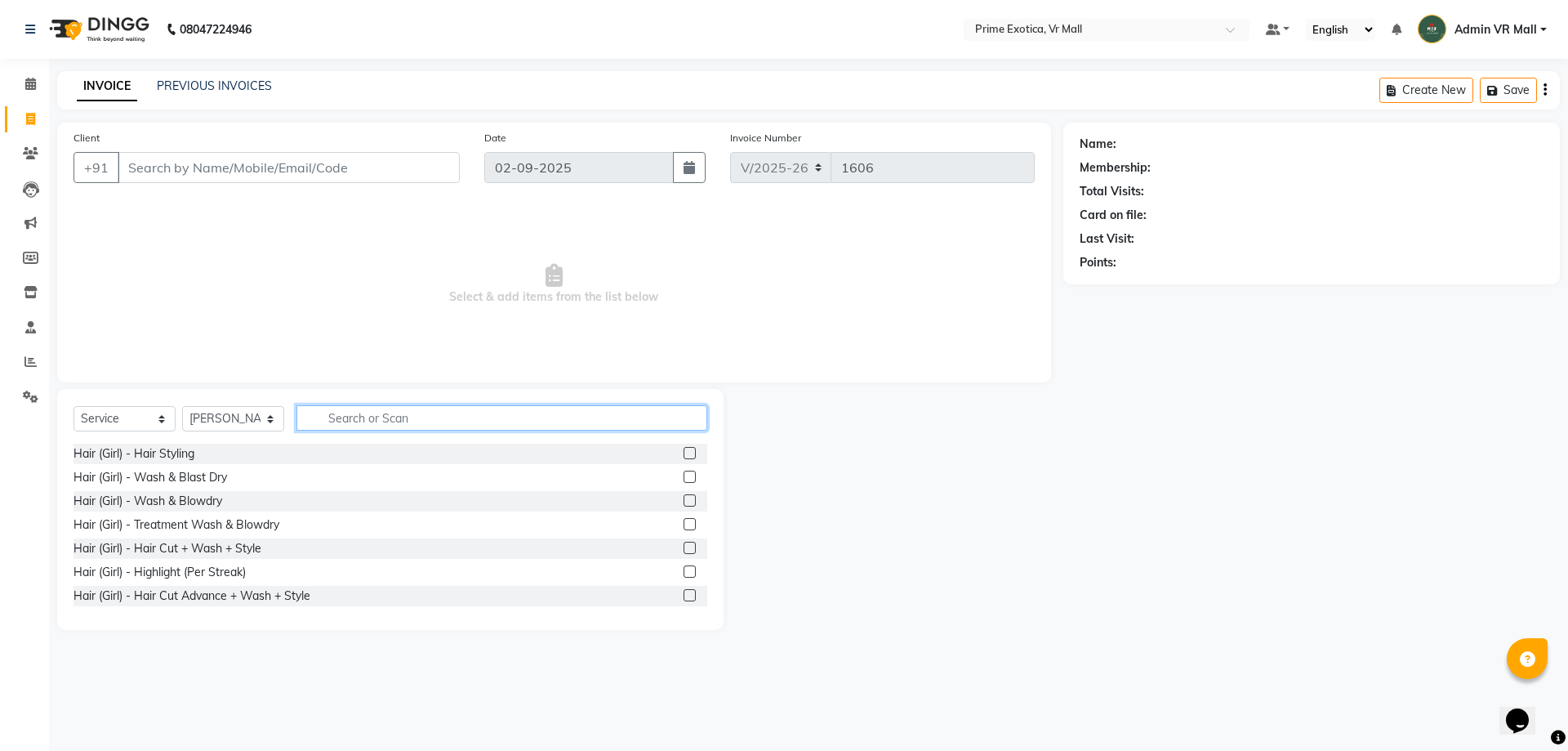
click at [400, 418] on input "text" at bounding box center [502, 418] width 411 height 25
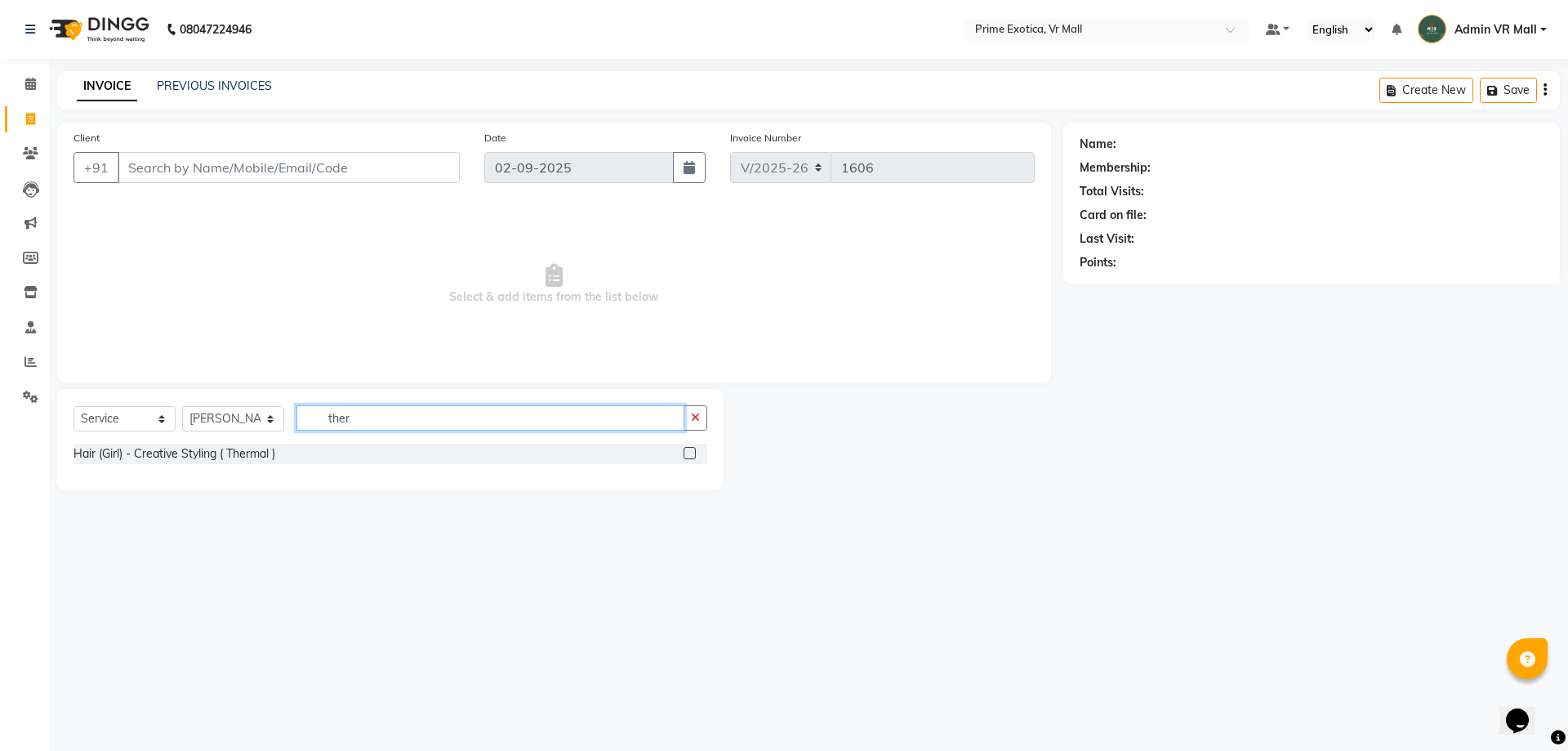
type input "ther"
click at [693, 449] on label at bounding box center [689, 453] width 12 height 12
click at [693, 449] on input "checkbox" at bounding box center [688, 454] width 10 height 10
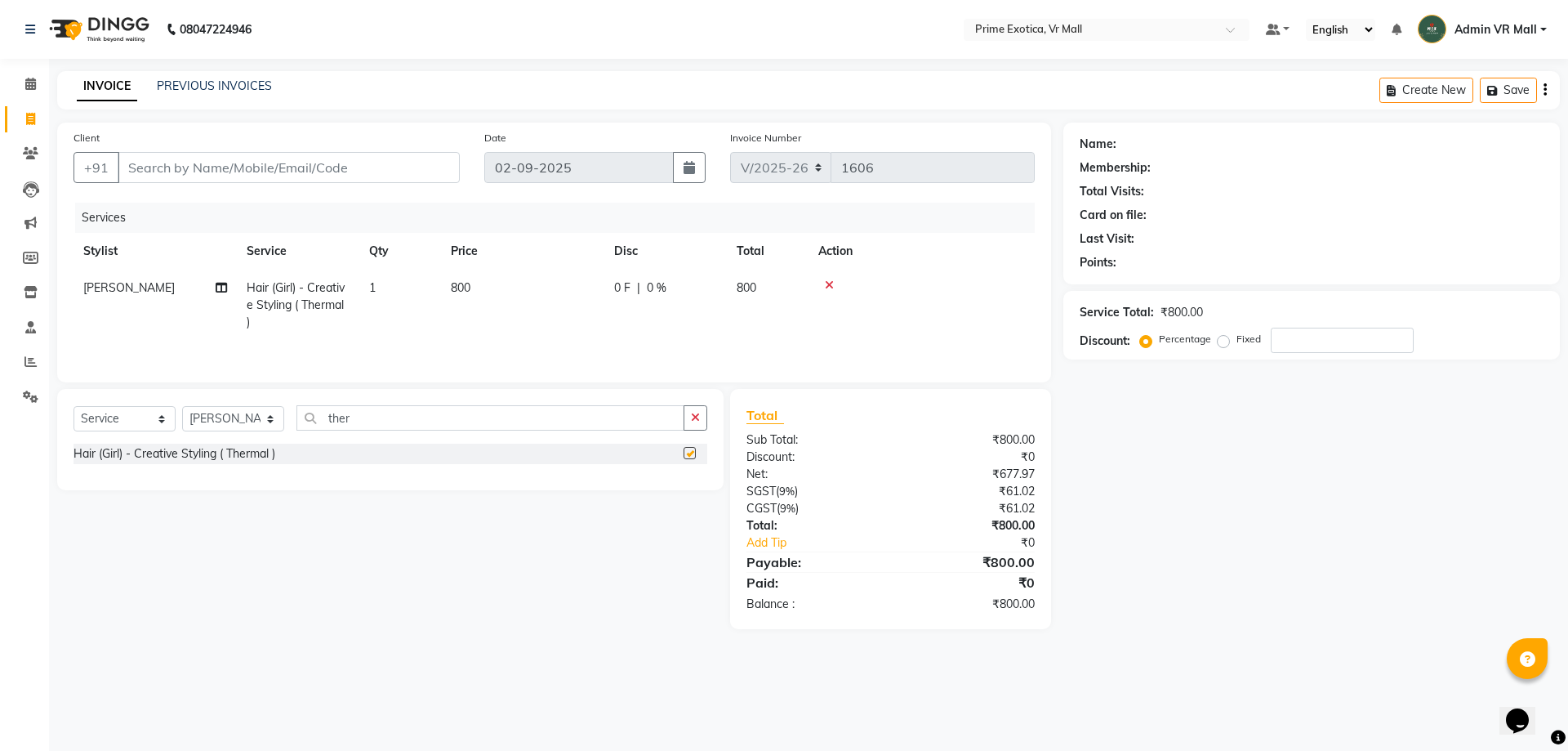
checkbox input "false"
click at [511, 294] on td "800" at bounding box center [522, 305] width 163 height 71
select select "76888"
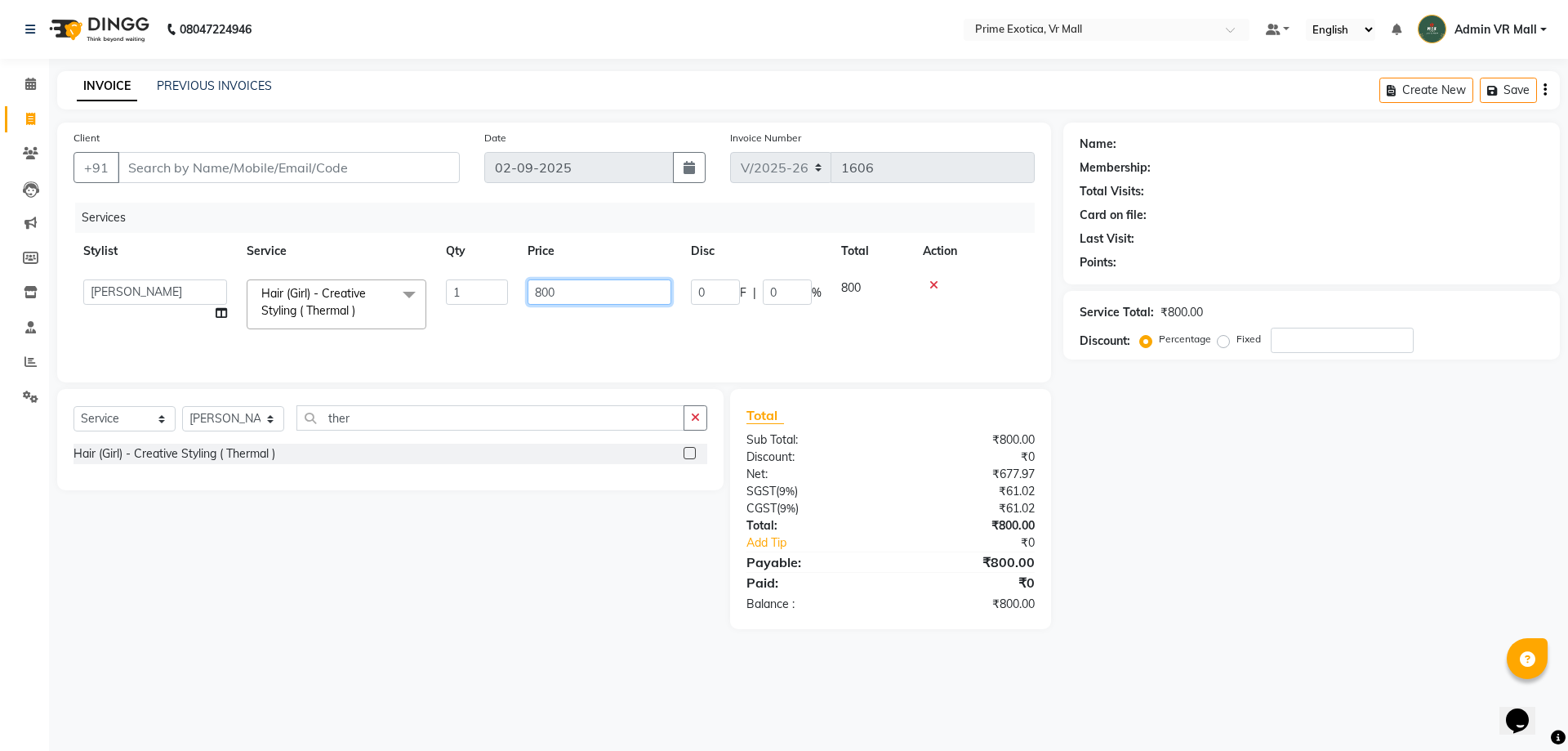
click at [564, 288] on input "800" at bounding box center [600, 292] width 143 height 25
type input "8"
type input "745"
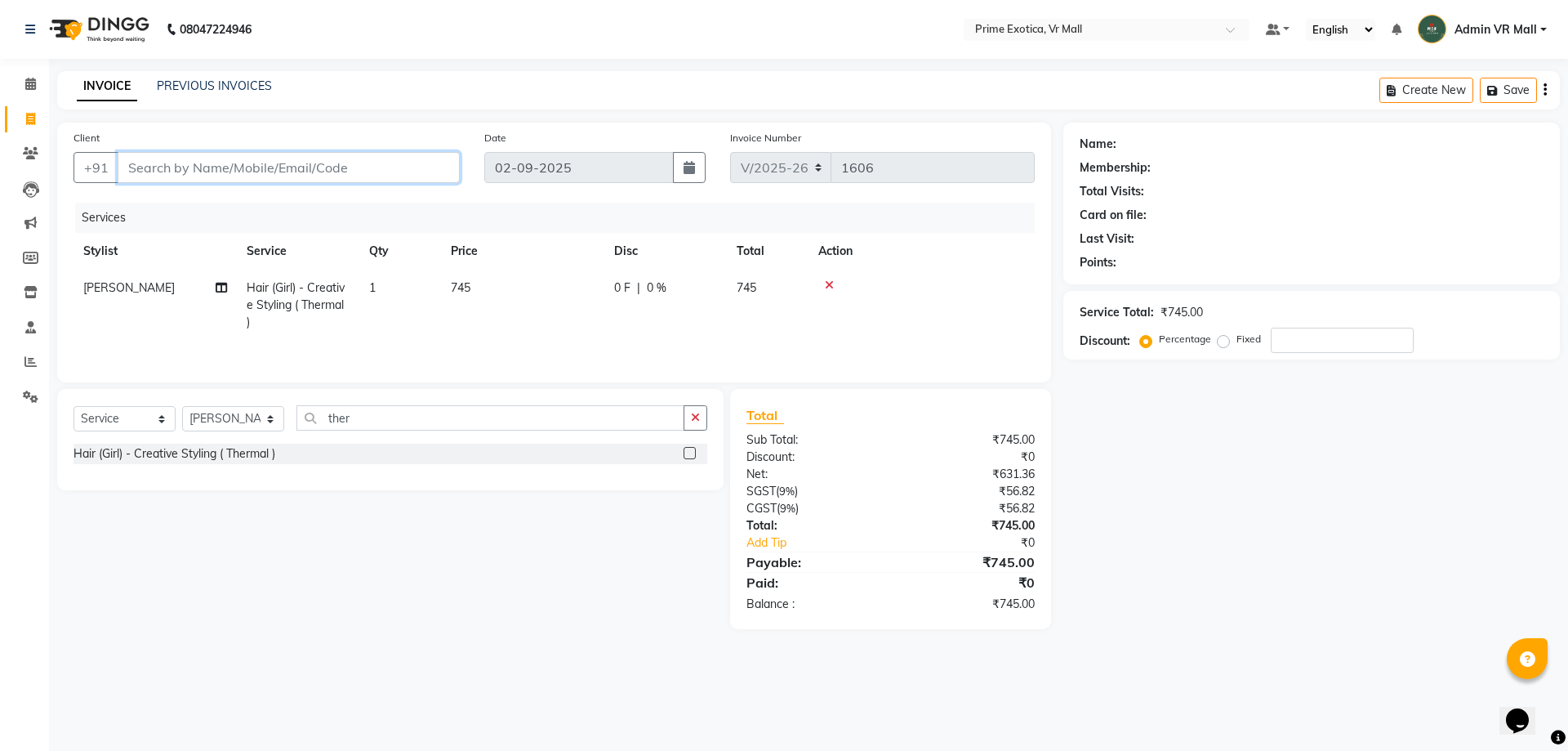
click at [228, 167] on input "Client" at bounding box center [289, 167] width 342 height 31
type input "8"
type input "0"
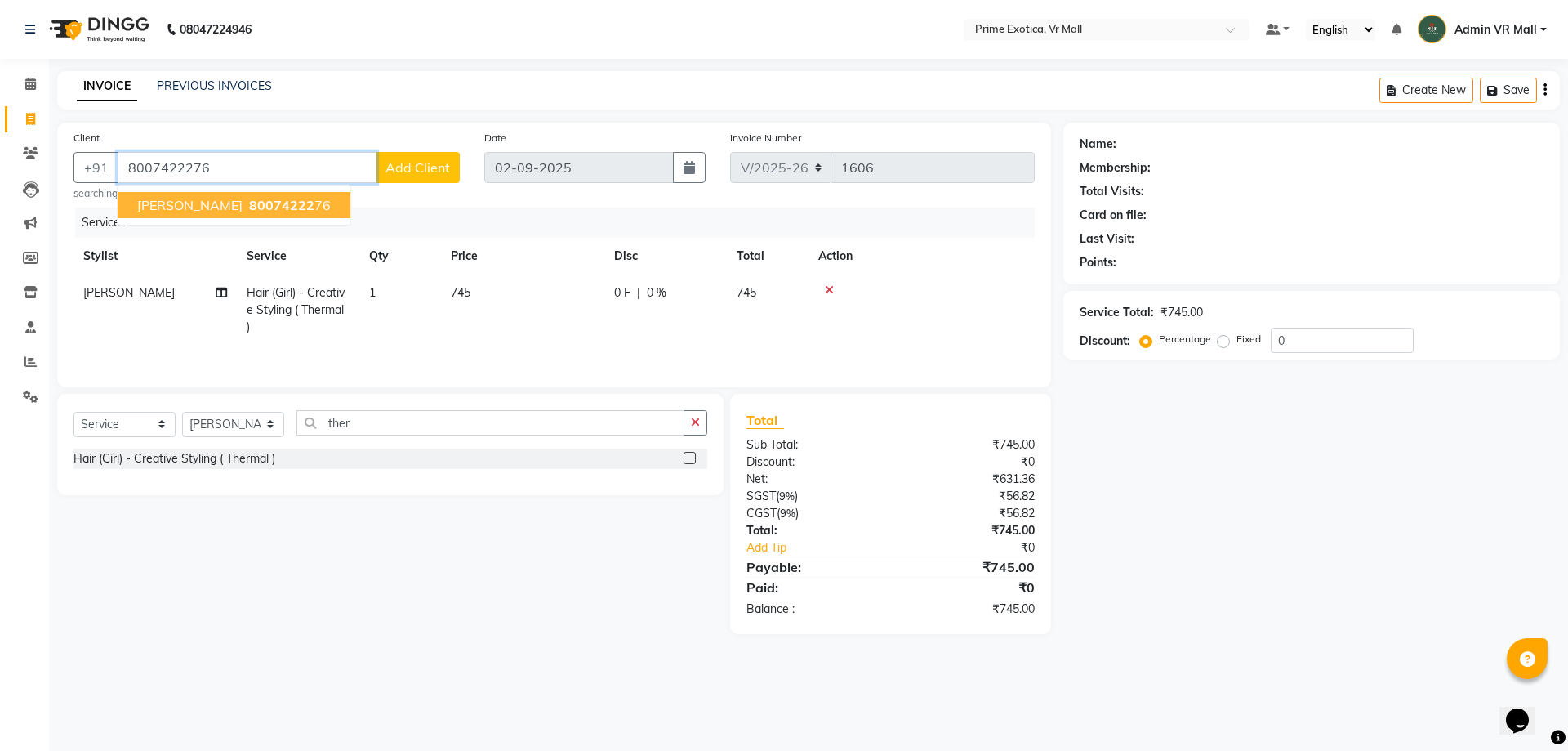
type input "8007422276"
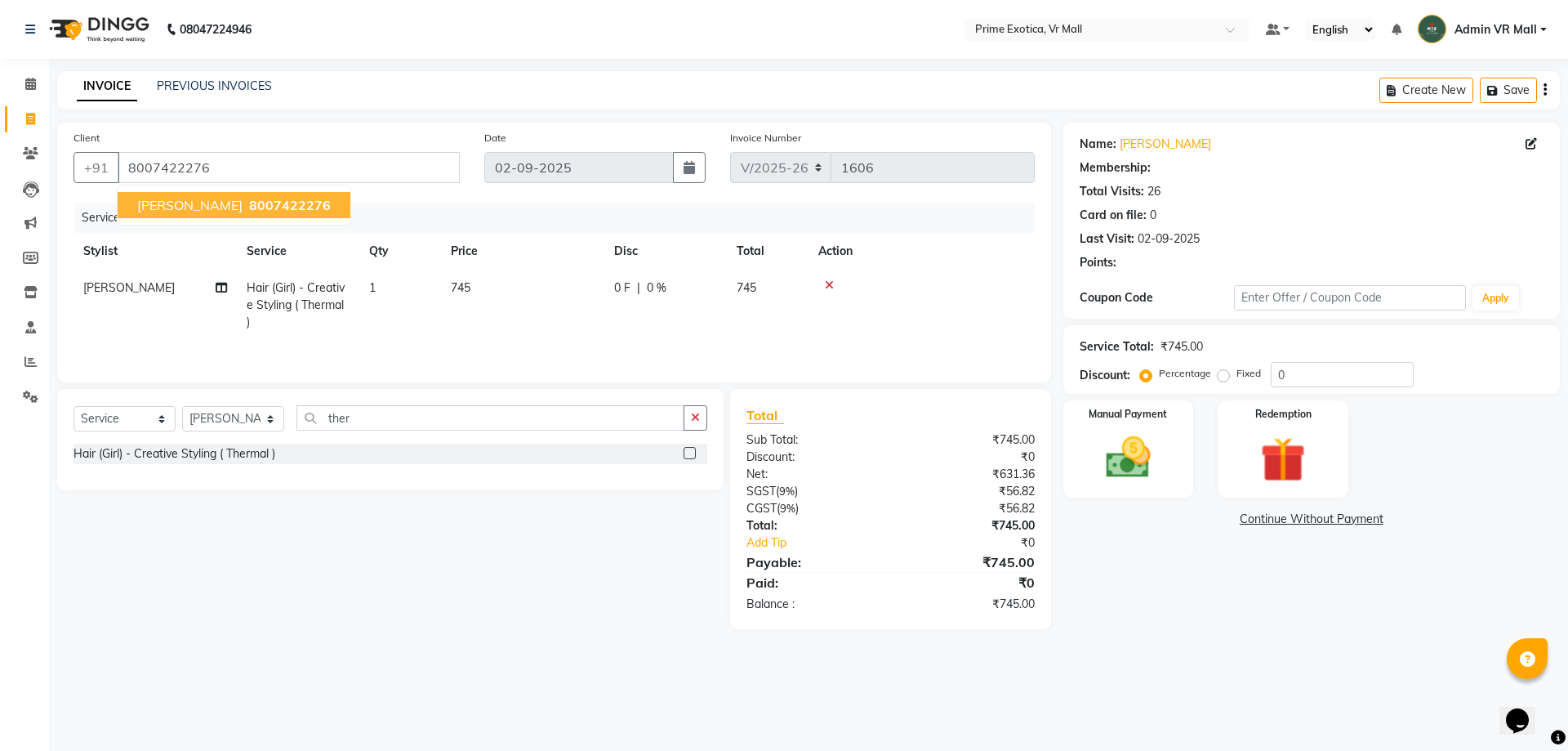
select select "1: Object"
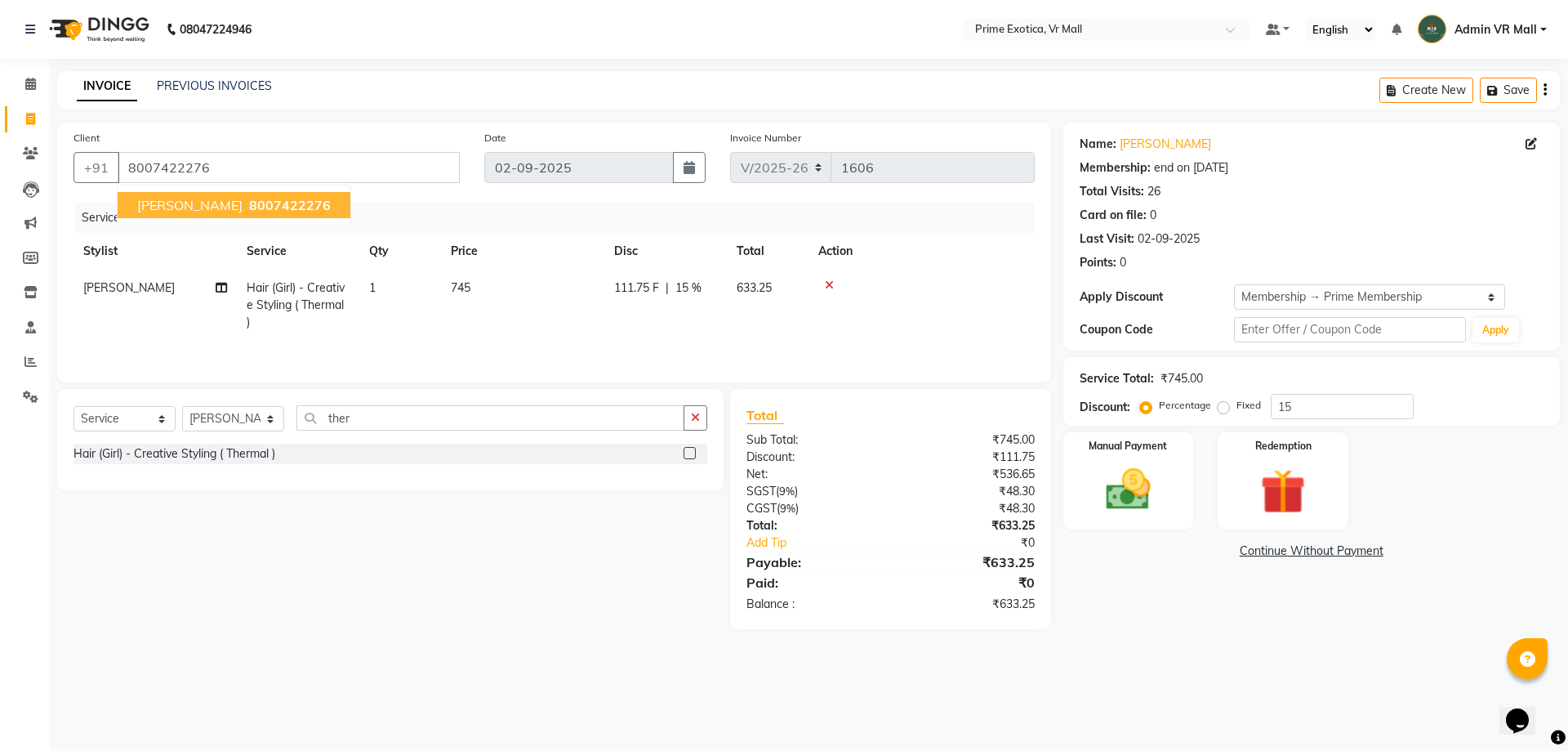
click at [249, 203] on span "8007422276" at bounding box center [289, 205] width 82 height 16
type input "0"
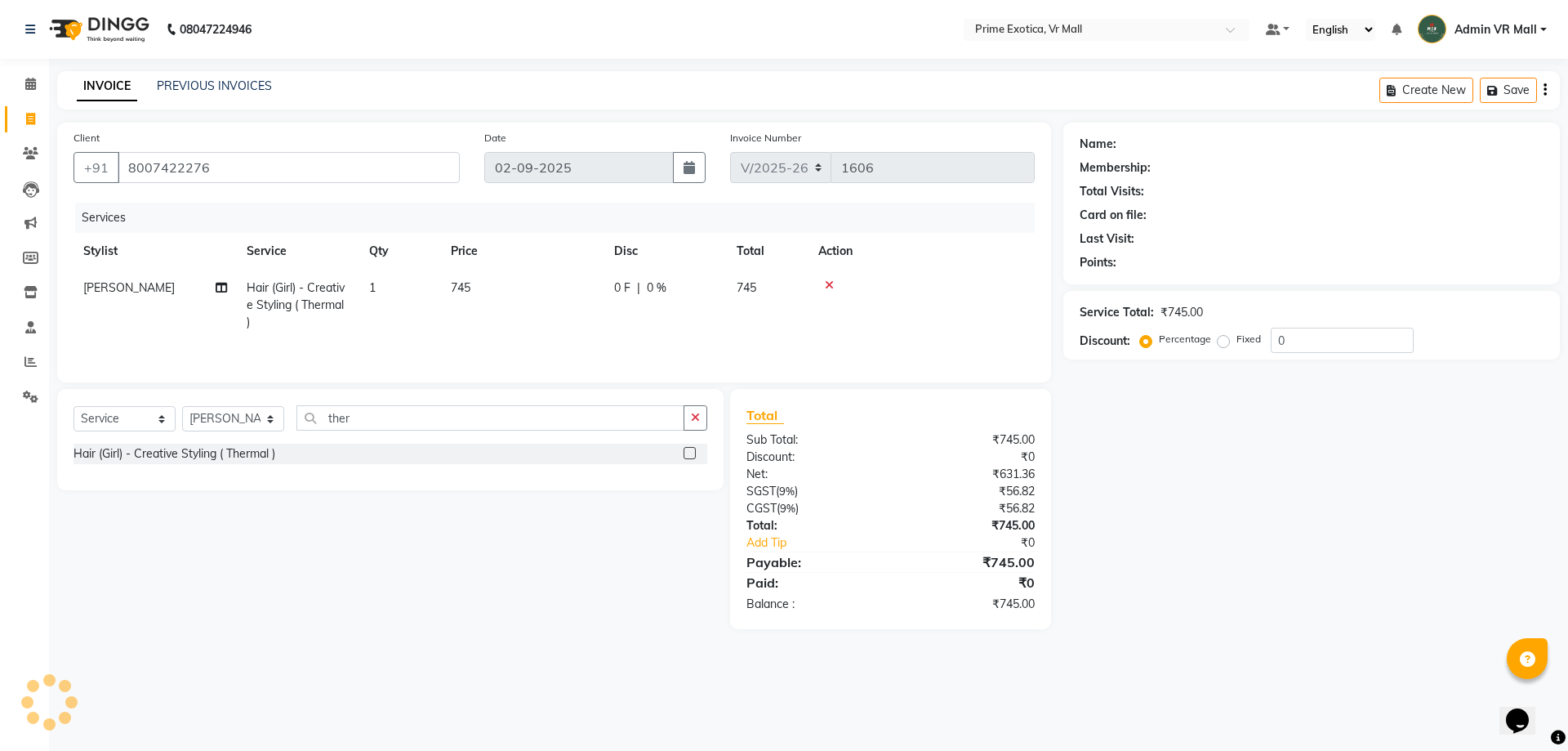
select select "1: Object"
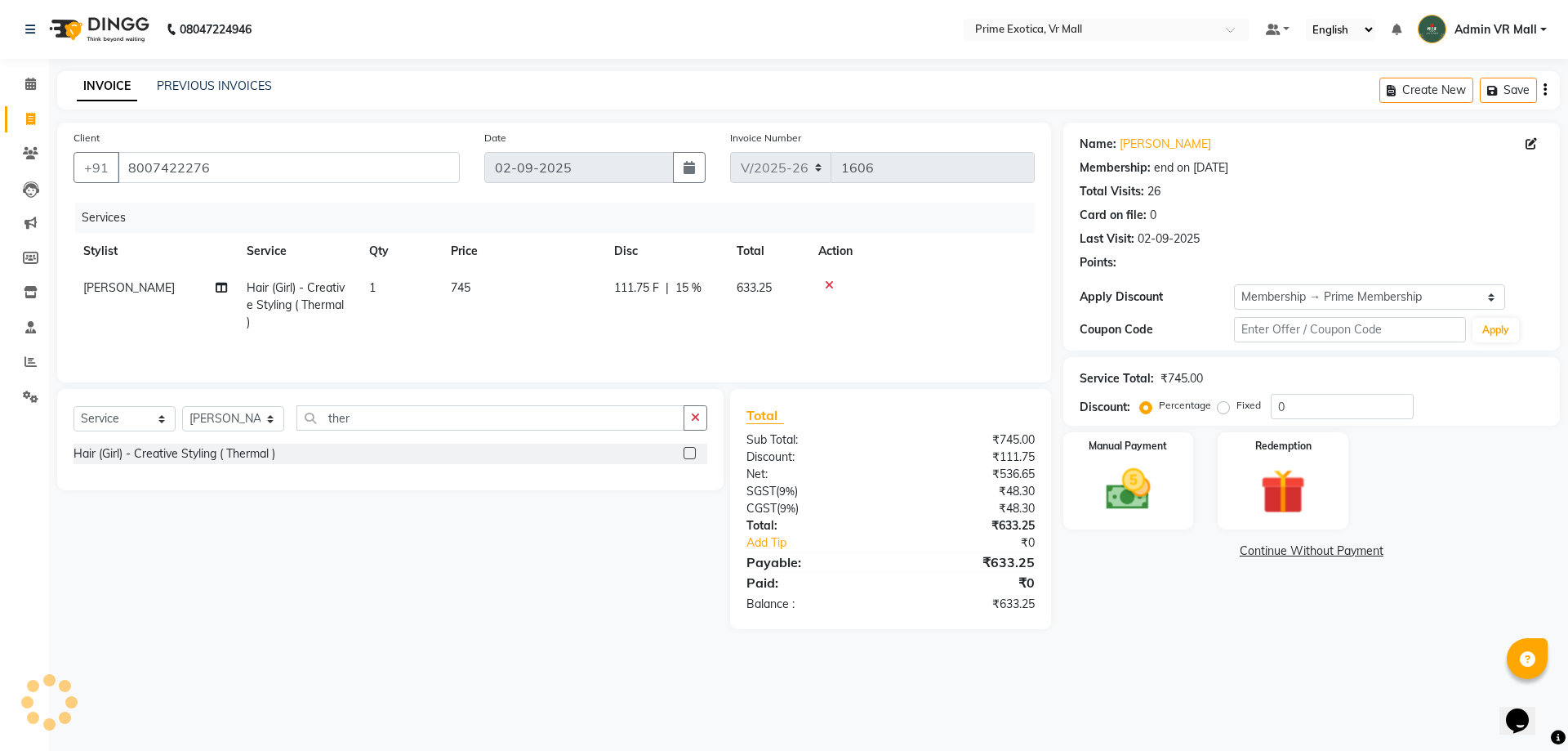
type input "15"
click at [689, 284] on span "15 %" at bounding box center [688, 288] width 26 height 17
select select "76888"
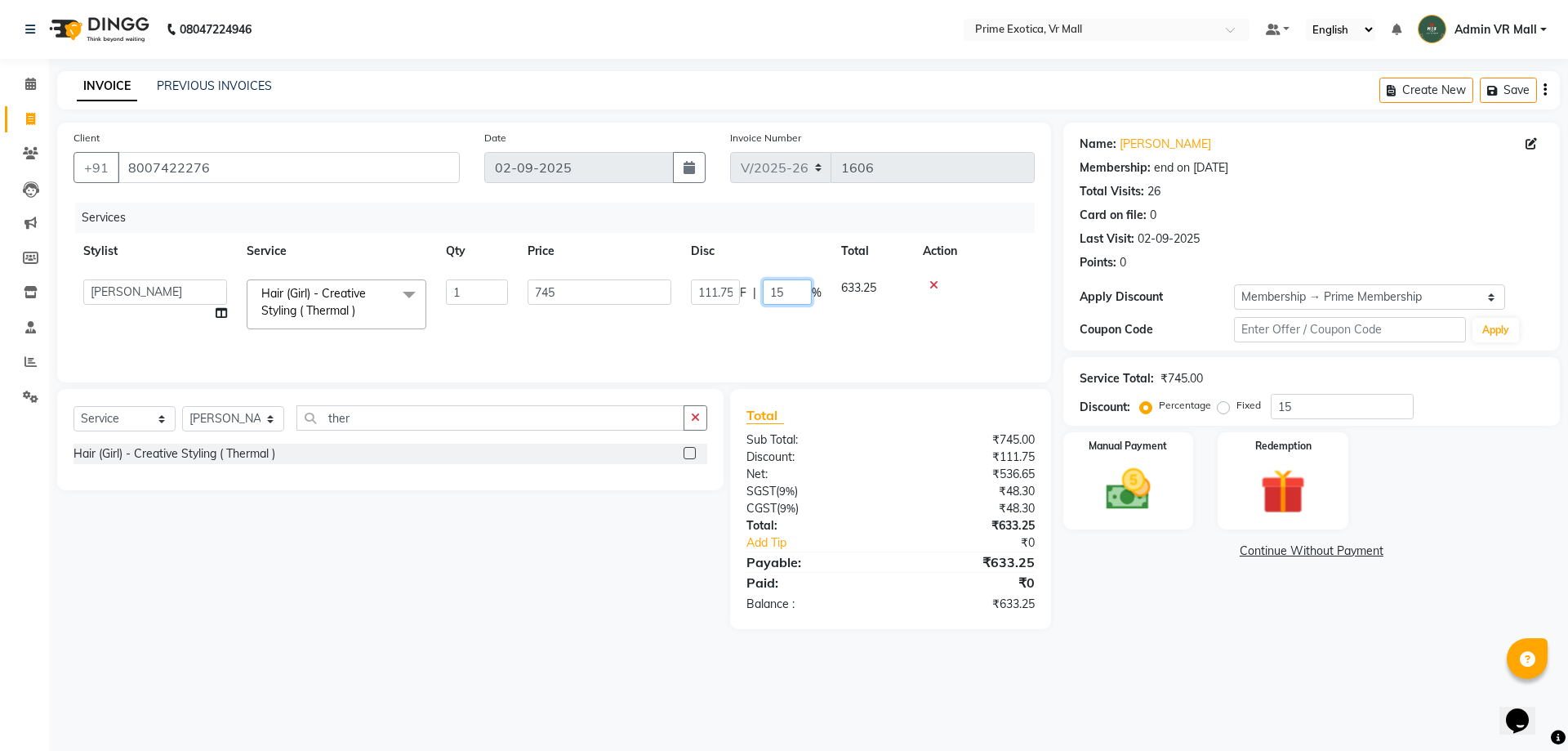
click at [790, 298] on input "15" at bounding box center [787, 292] width 49 height 25
type input "1"
type input "0"
click at [1126, 483] on img at bounding box center [1128, 489] width 76 height 54
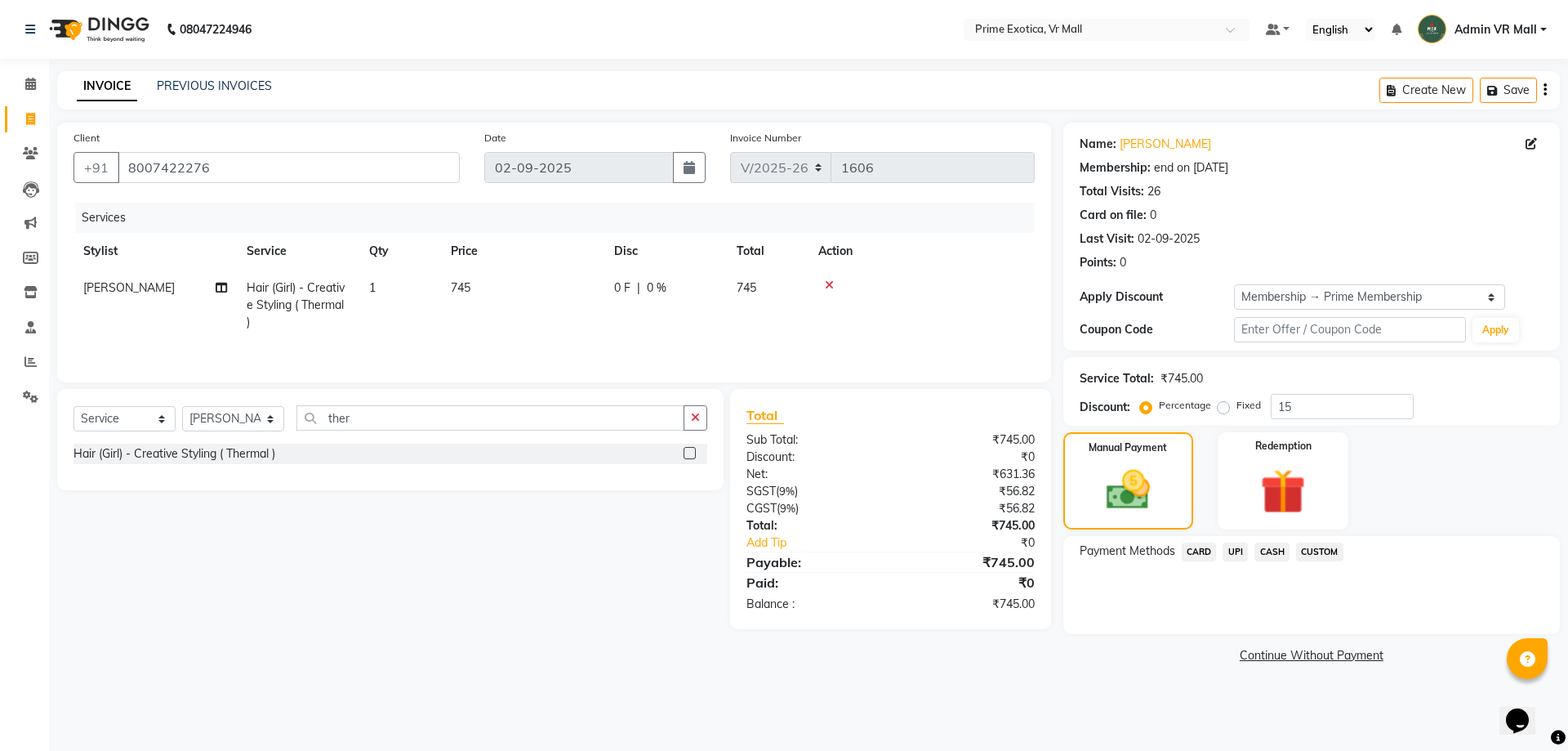
click at [1234, 550] on span "UPI" at bounding box center [1235, 552] width 25 height 19
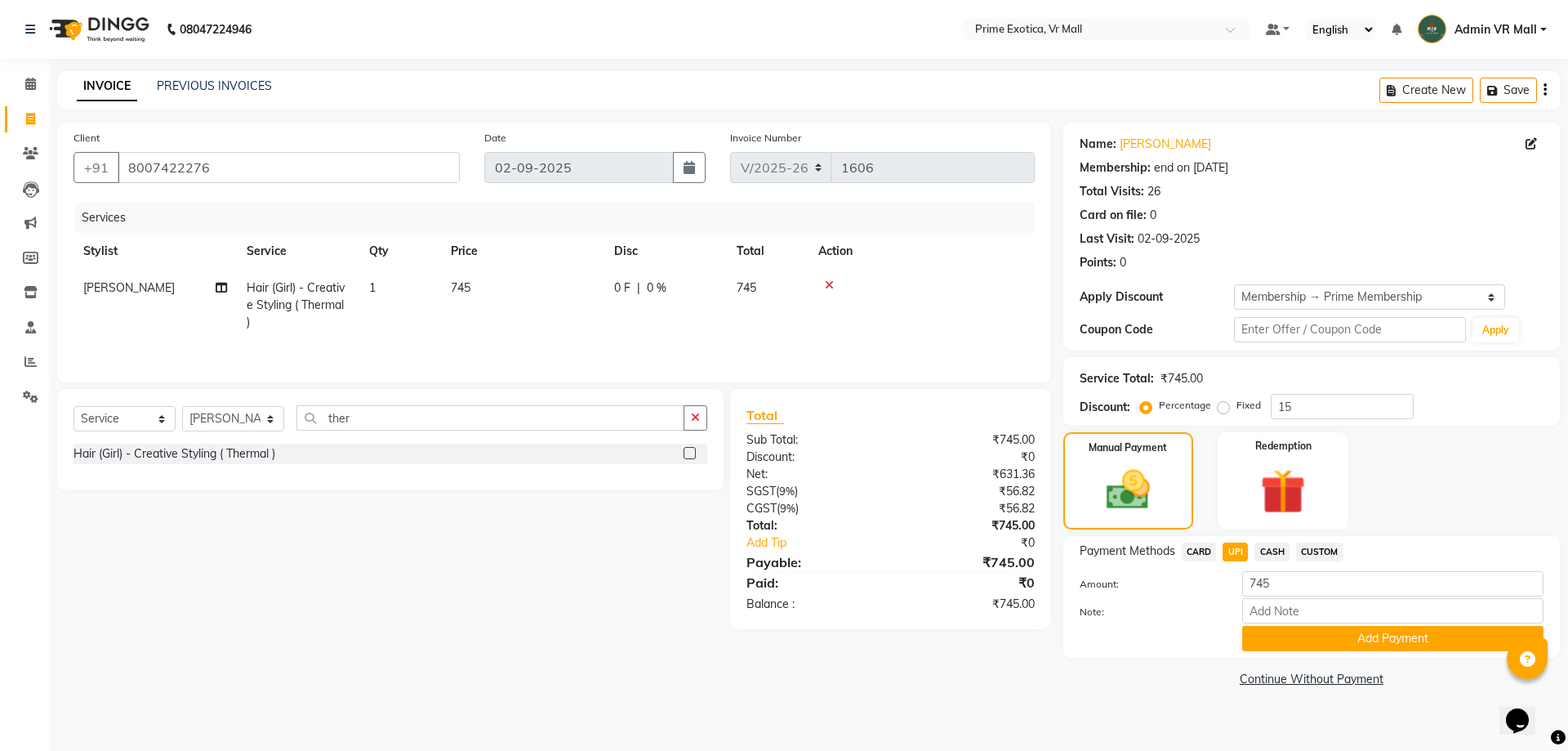
click at [1372, 633] on button "Add Payment" at bounding box center [1394, 639] width 302 height 25
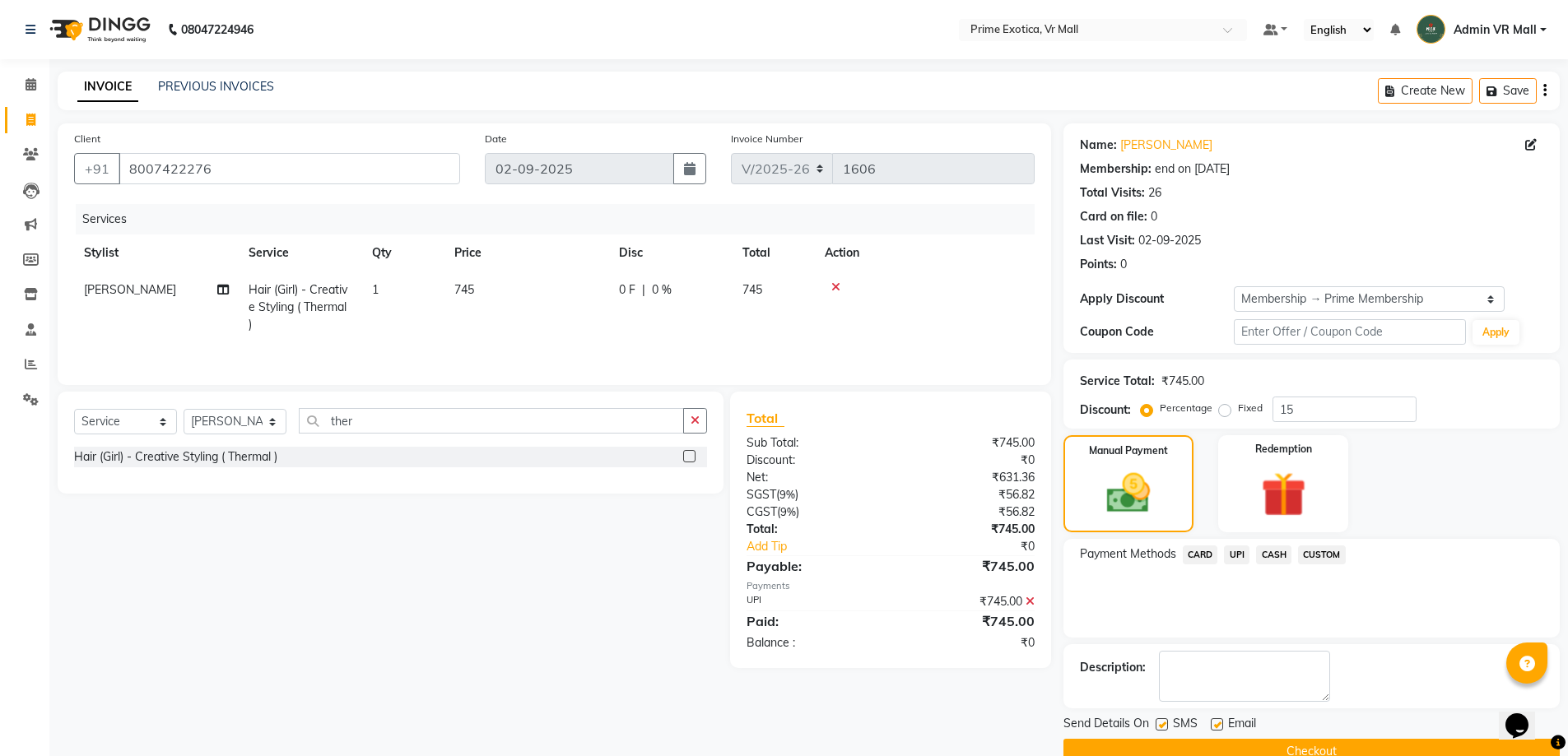
scroll to position [33, 0]
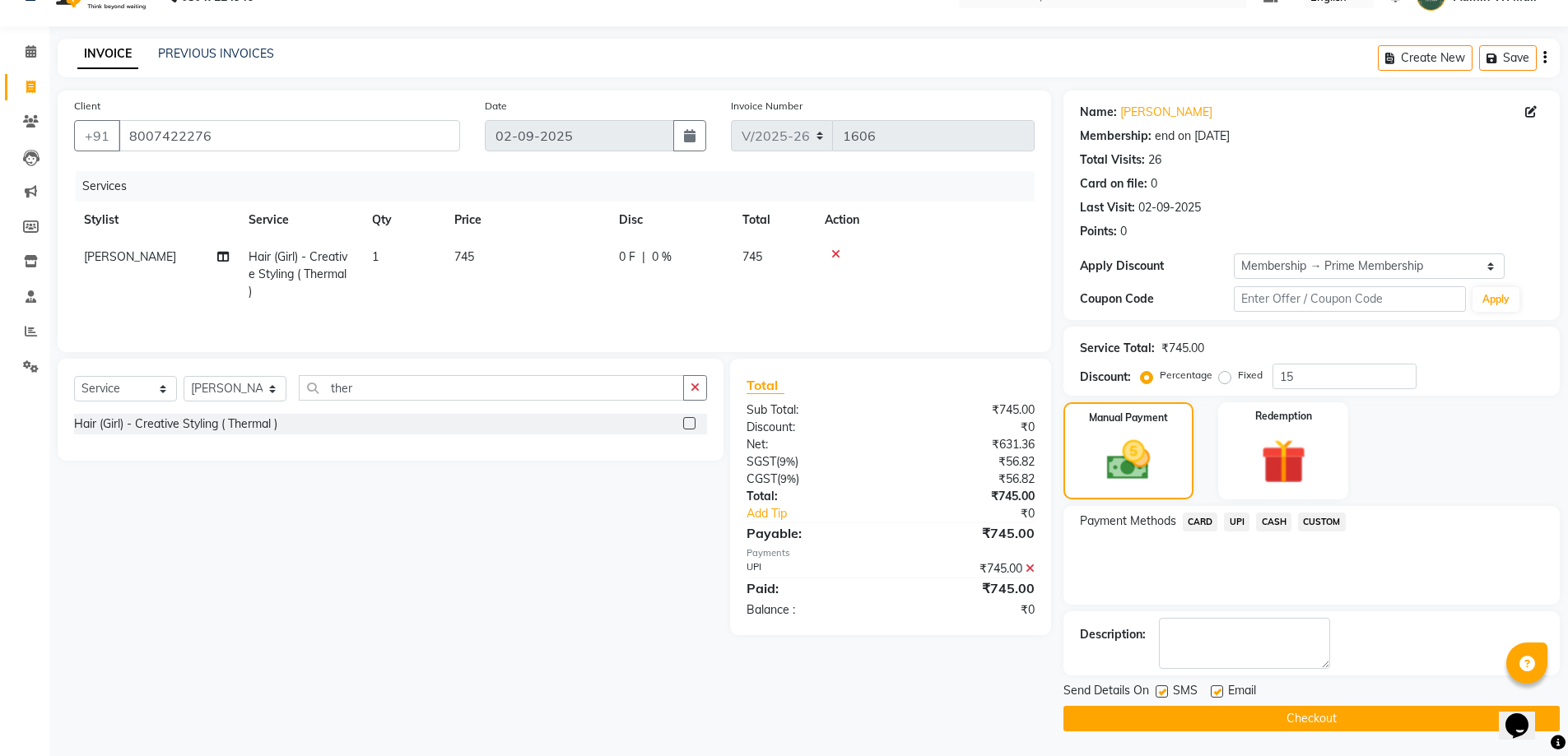
click at [1313, 723] on button "Checkout" at bounding box center [1311, 718] width 496 height 26
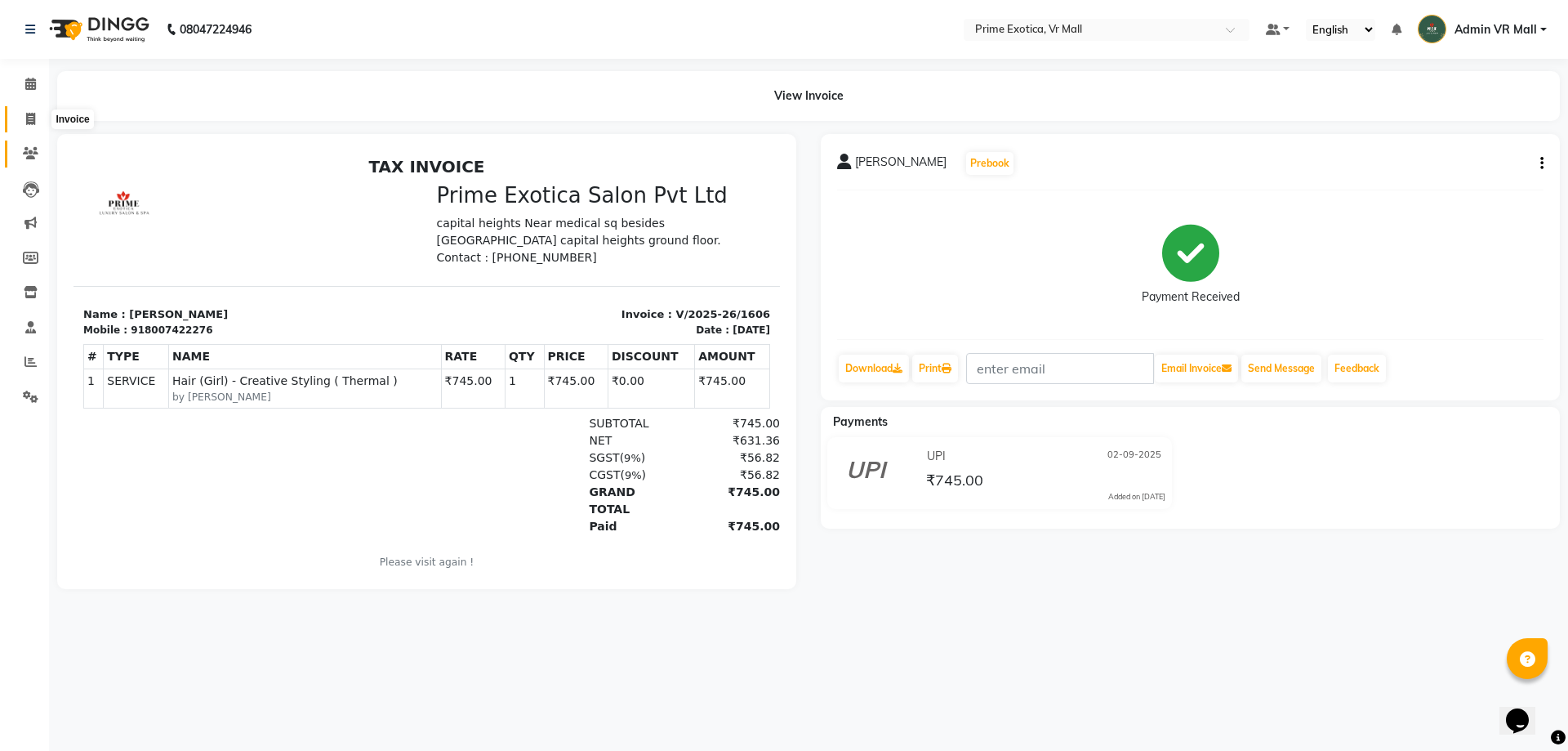
click at [34, 118] on icon at bounding box center [31, 119] width 9 height 12
select select "service"
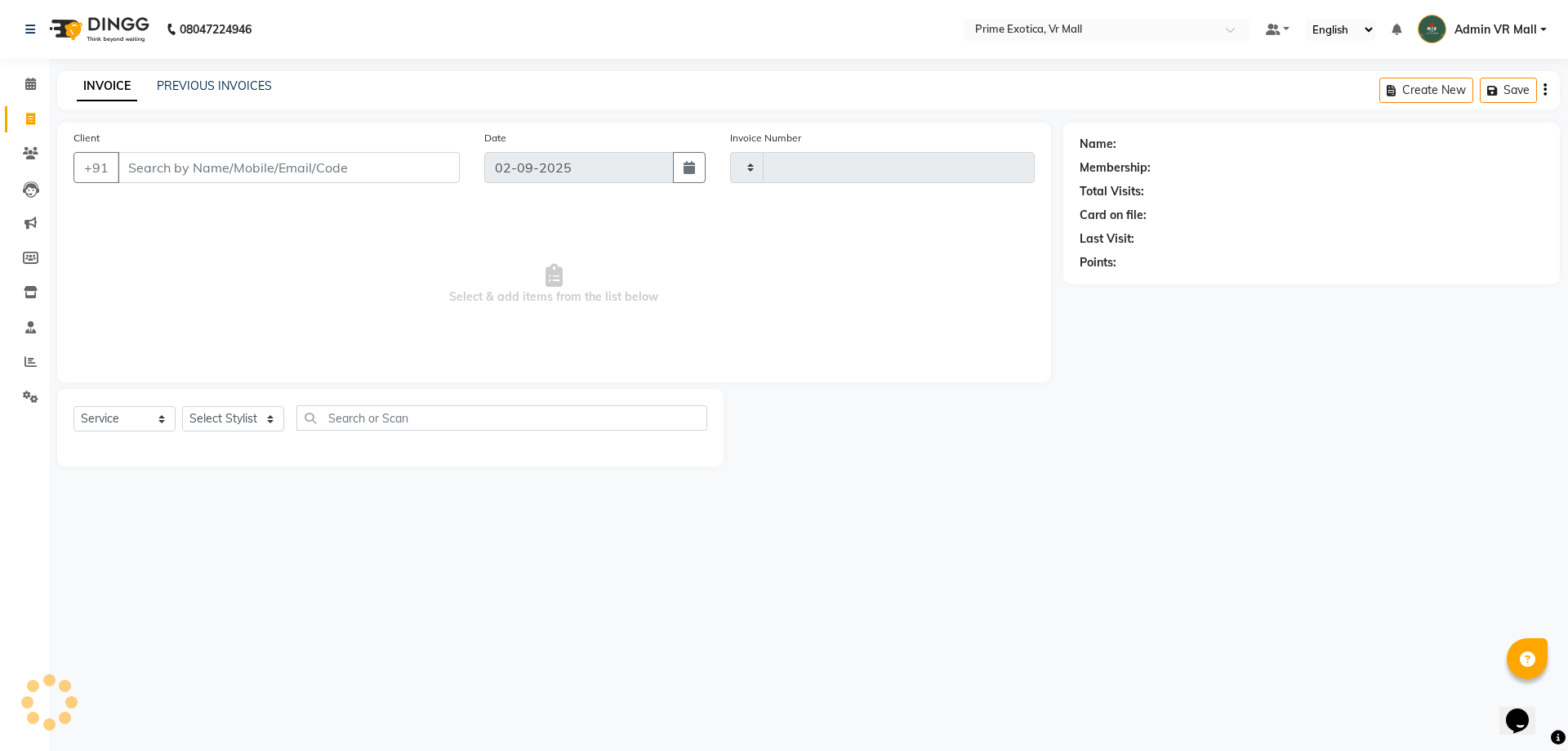
type input "1607"
select select "6077"
click at [284, 416] on select "Select Stylist abhijeet Admin VR Mall AKSHAY RAJENDRRA MANKAR ANGELA S JOHN Arc…" at bounding box center [233, 419] width 102 height 25
select select "47391"
click at [182, 407] on select "Select Stylist abhijeet Admin VR Mall AKSHAY RAJENDRRA MANKAR ANGELA S JOHN Arc…" at bounding box center [233, 419] width 102 height 25
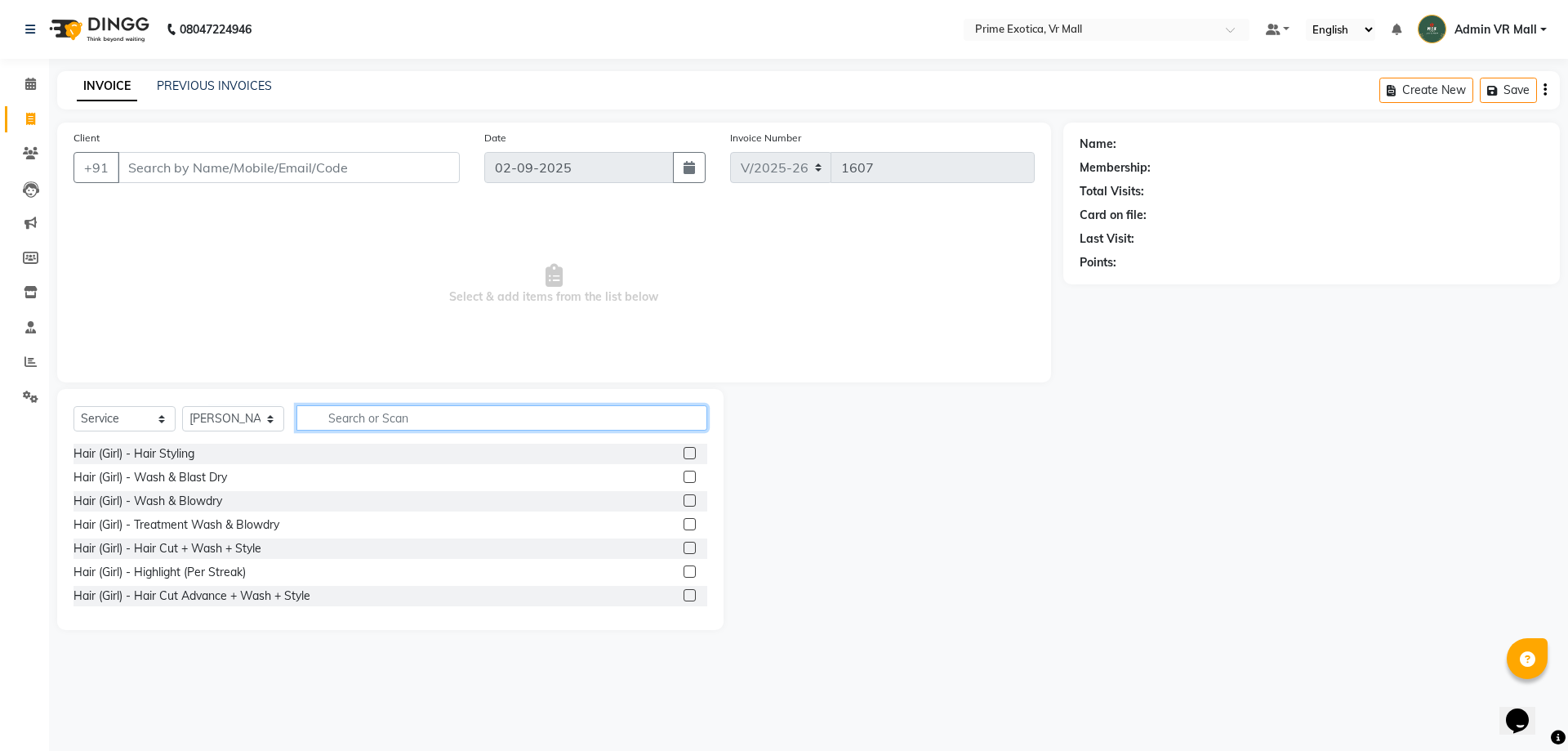
click at [486, 412] on input "text" at bounding box center [502, 418] width 411 height 25
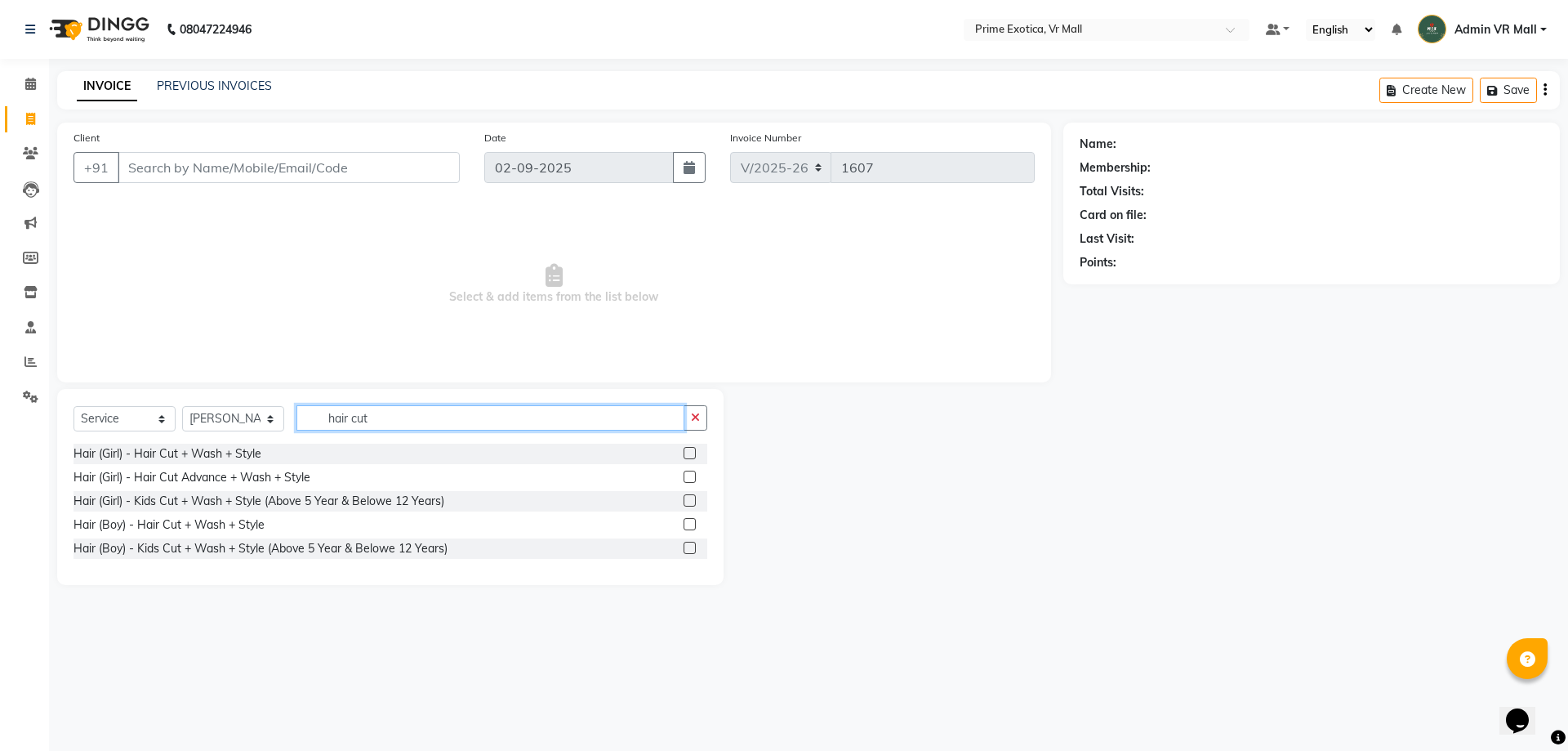
type input "hair cut"
click at [694, 476] on label at bounding box center [689, 476] width 12 height 12
click at [694, 476] on input "checkbox" at bounding box center [688, 477] width 10 height 10
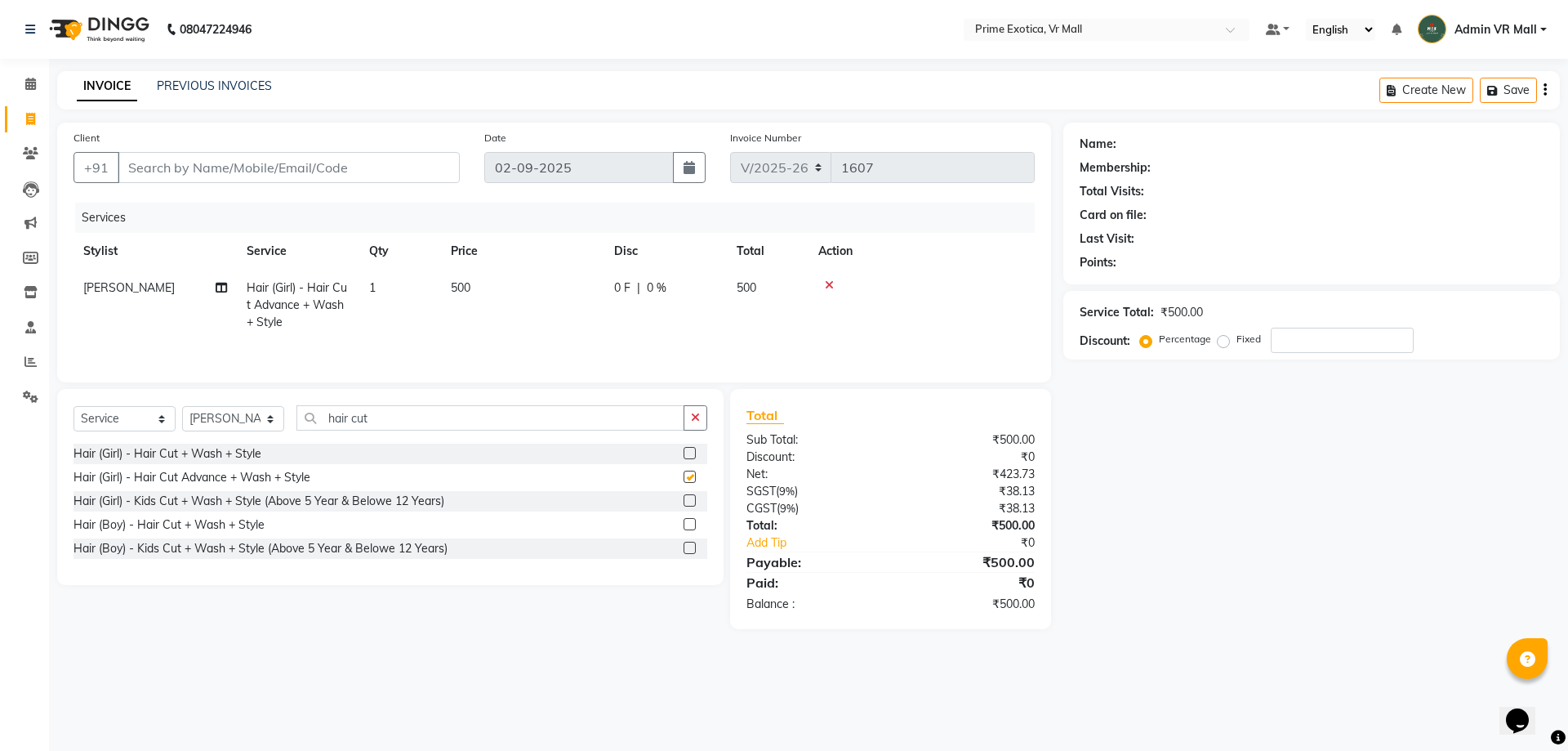
checkbox input "false"
click at [509, 302] on td "500" at bounding box center [522, 305] width 163 height 71
select select "47391"
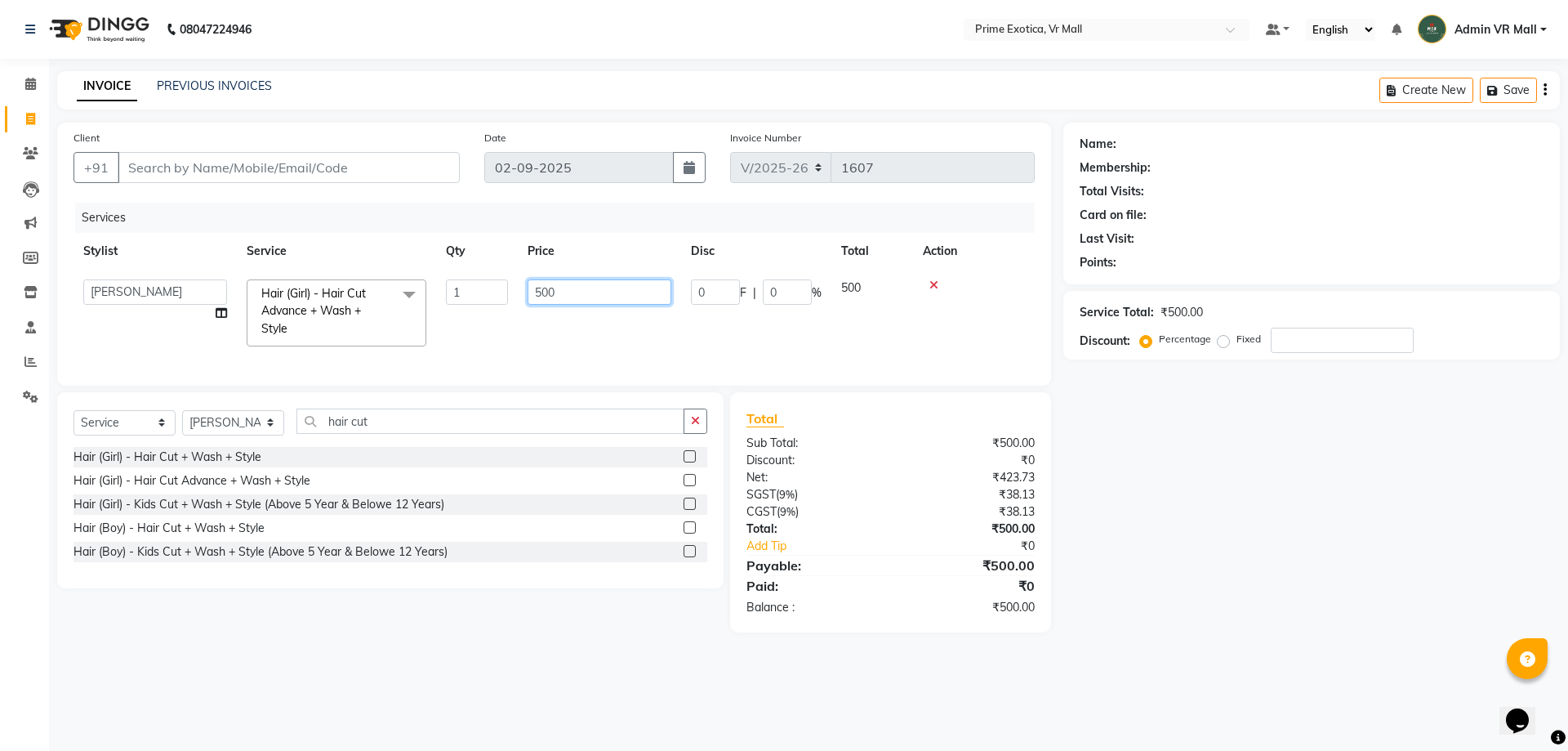
click at [603, 289] on input "500" at bounding box center [600, 292] width 143 height 25
type input "5"
type input "600"
click at [421, 639] on main "INVOICE PREVIOUS INVOICES Create New Save Client +91 Date 02-09-2025 Invoice Nu…" at bounding box center [808, 363] width 1519 height 586
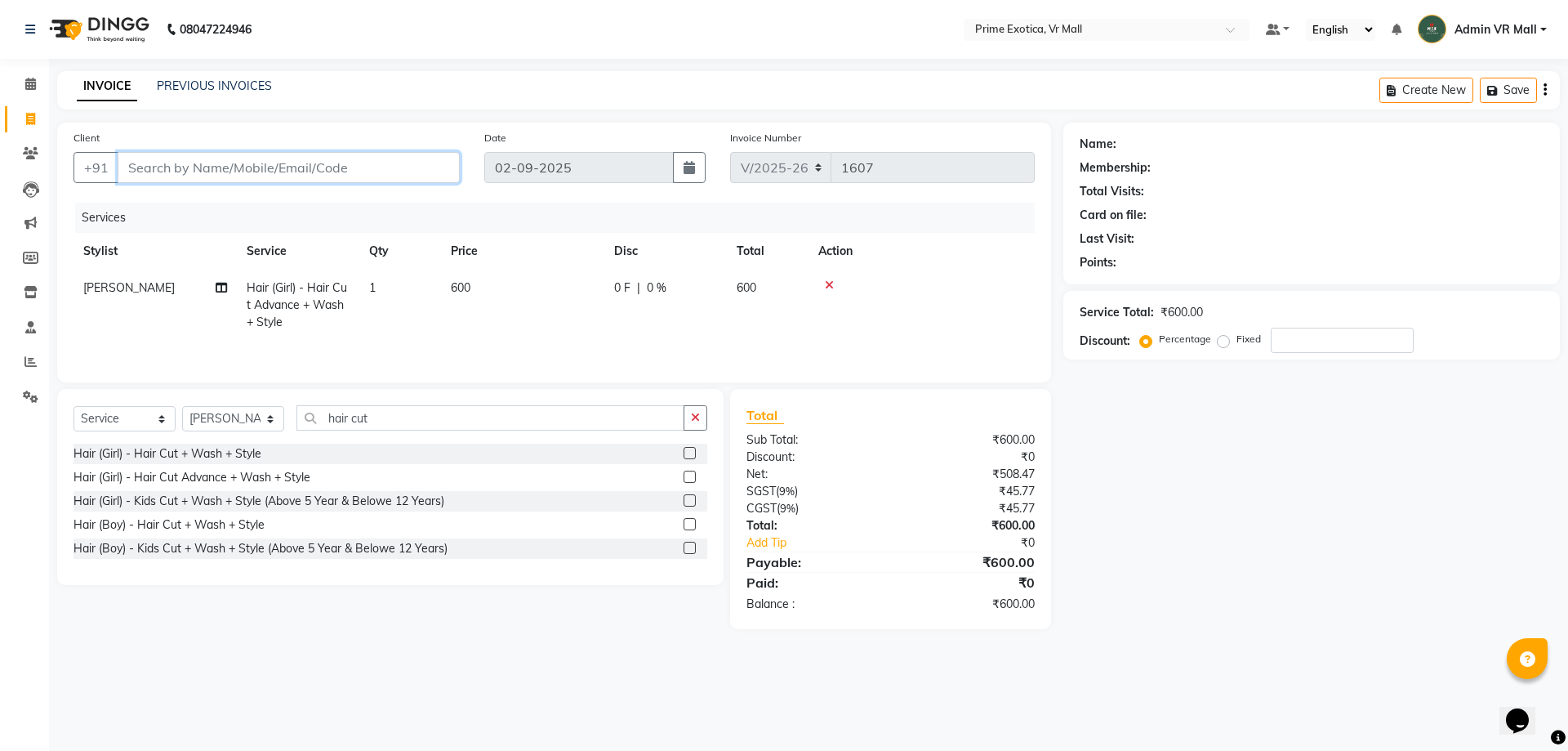
click at [424, 174] on input "Client" at bounding box center [289, 167] width 342 height 31
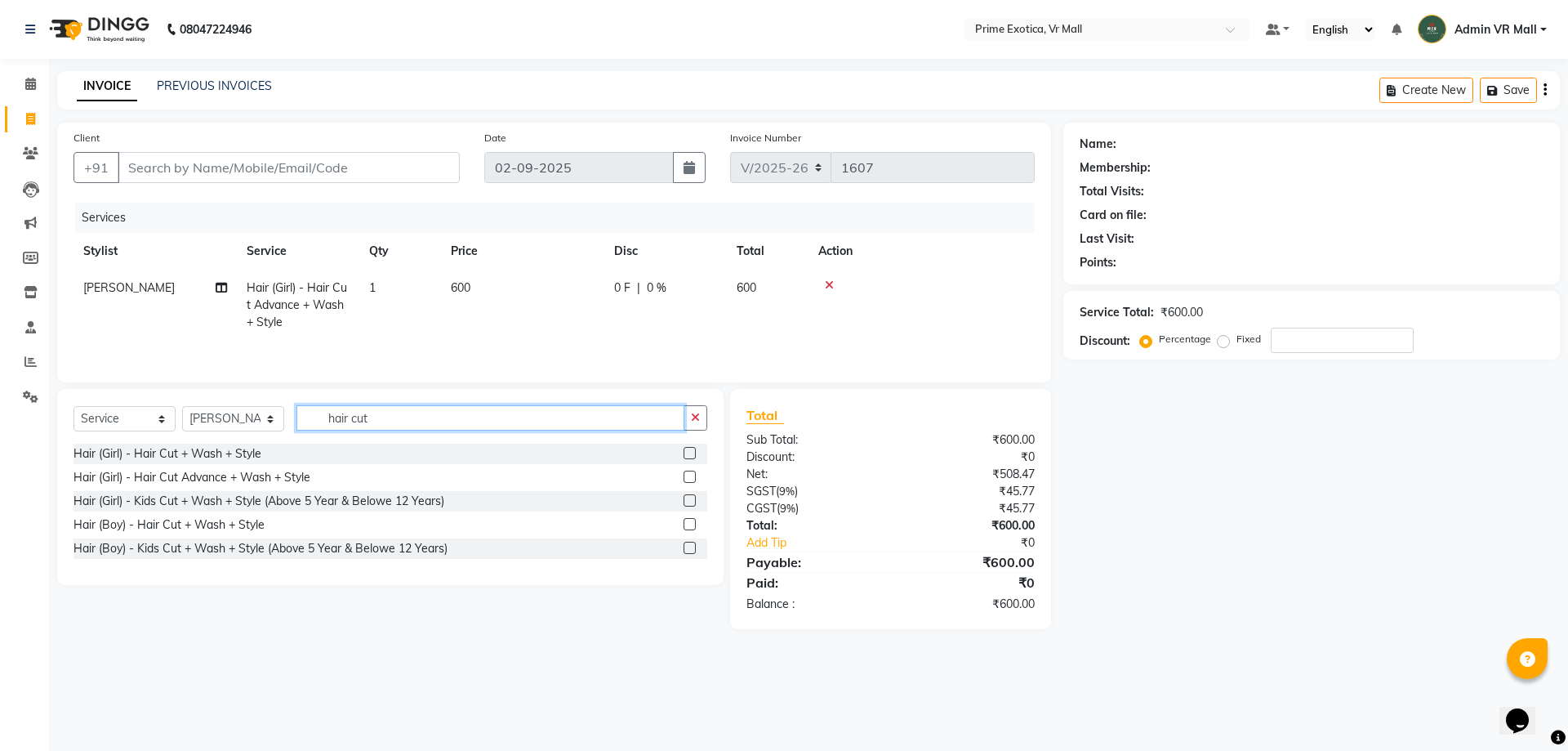
click at [602, 421] on input "hair cut" at bounding box center [489, 418] width 388 height 25
click at [687, 521] on label at bounding box center [689, 524] width 12 height 12
click at [687, 521] on input "checkbox" at bounding box center [688, 525] width 10 height 10
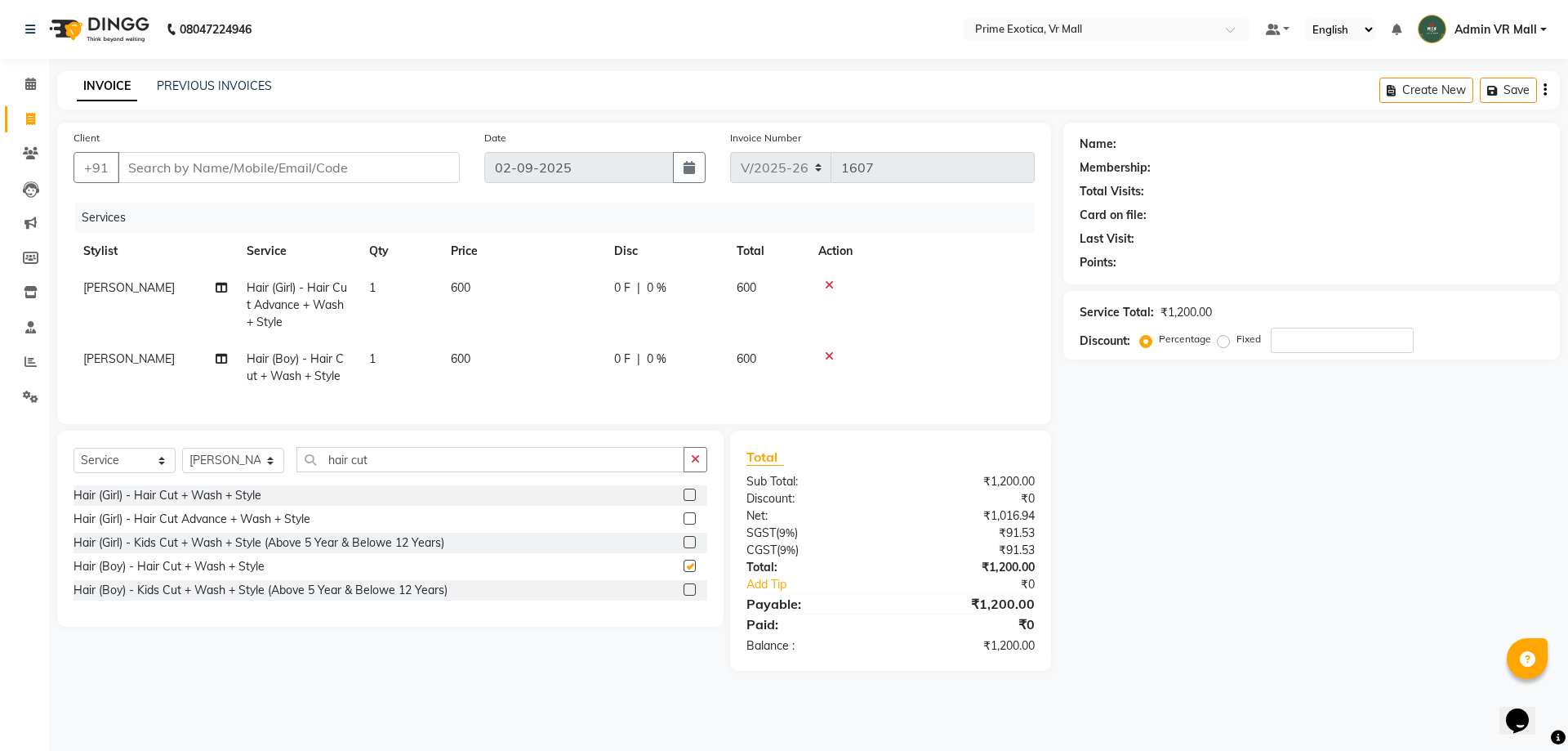
checkbox input "false"
click at [498, 364] on td "600" at bounding box center [522, 367] width 163 height 54
select select "47391"
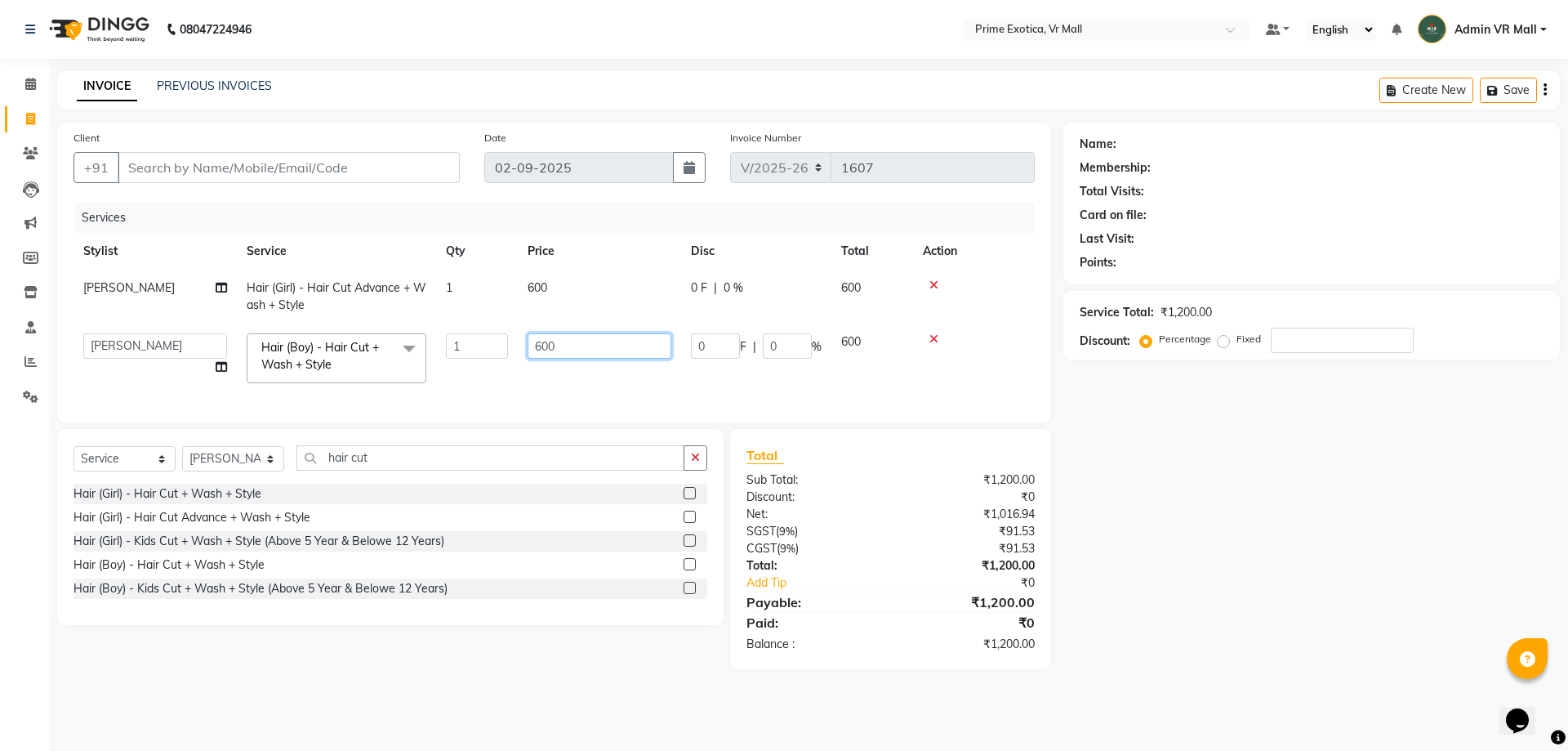
click at [619, 341] on input "600" at bounding box center [600, 345] width 143 height 25
type input "6"
type input "300"
click at [407, 155] on input "Client" at bounding box center [289, 167] width 342 height 31
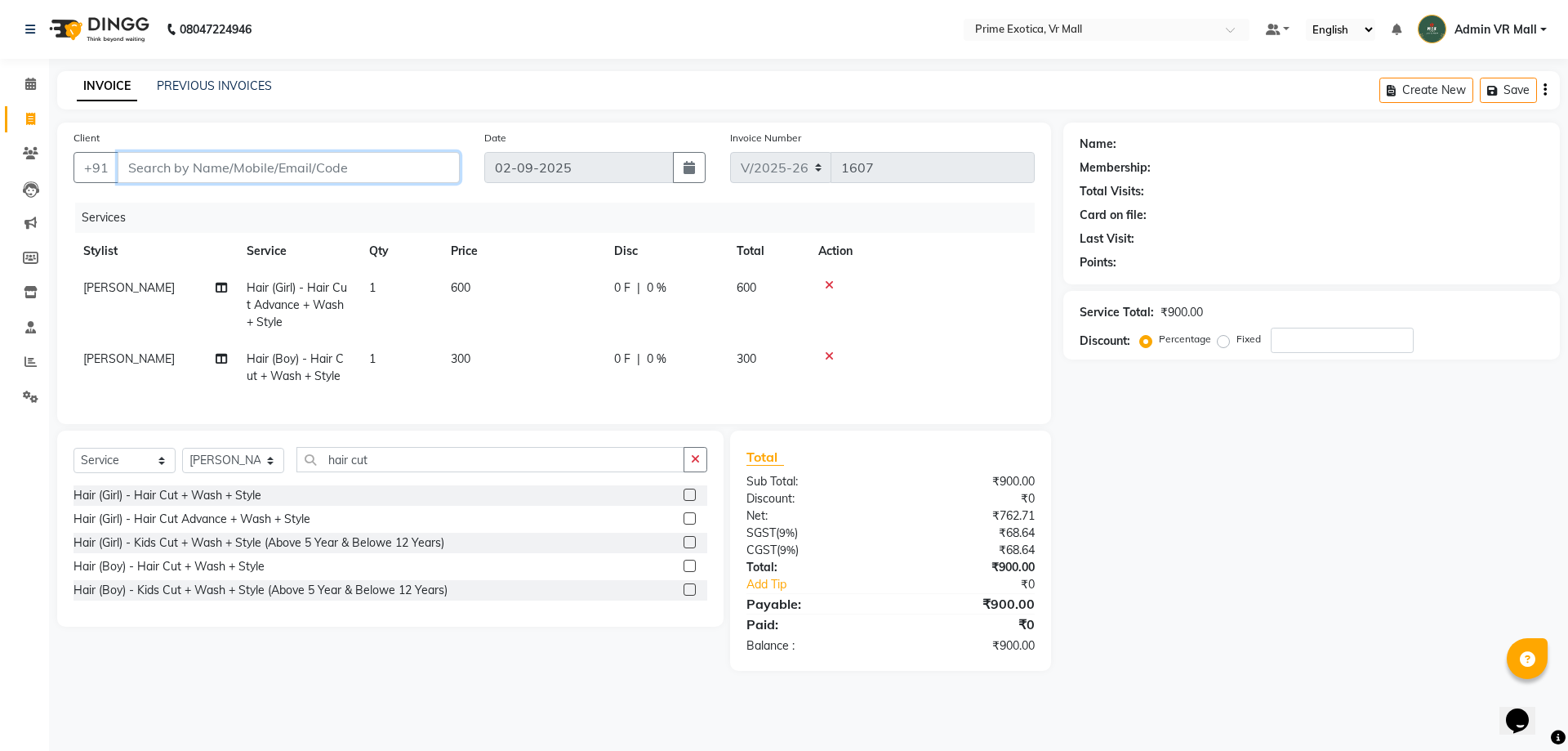
click at [296, 172] on input "Client" at bounding box center [289, 167] width 342 height 31
click at [237, 168] on input "Client" at bounding box center [289, 167] width 342 height 31
click at [224, 168] on input "Client" at bounding box center [289, 167] width 342 height 31
type input "8"
type input "0"
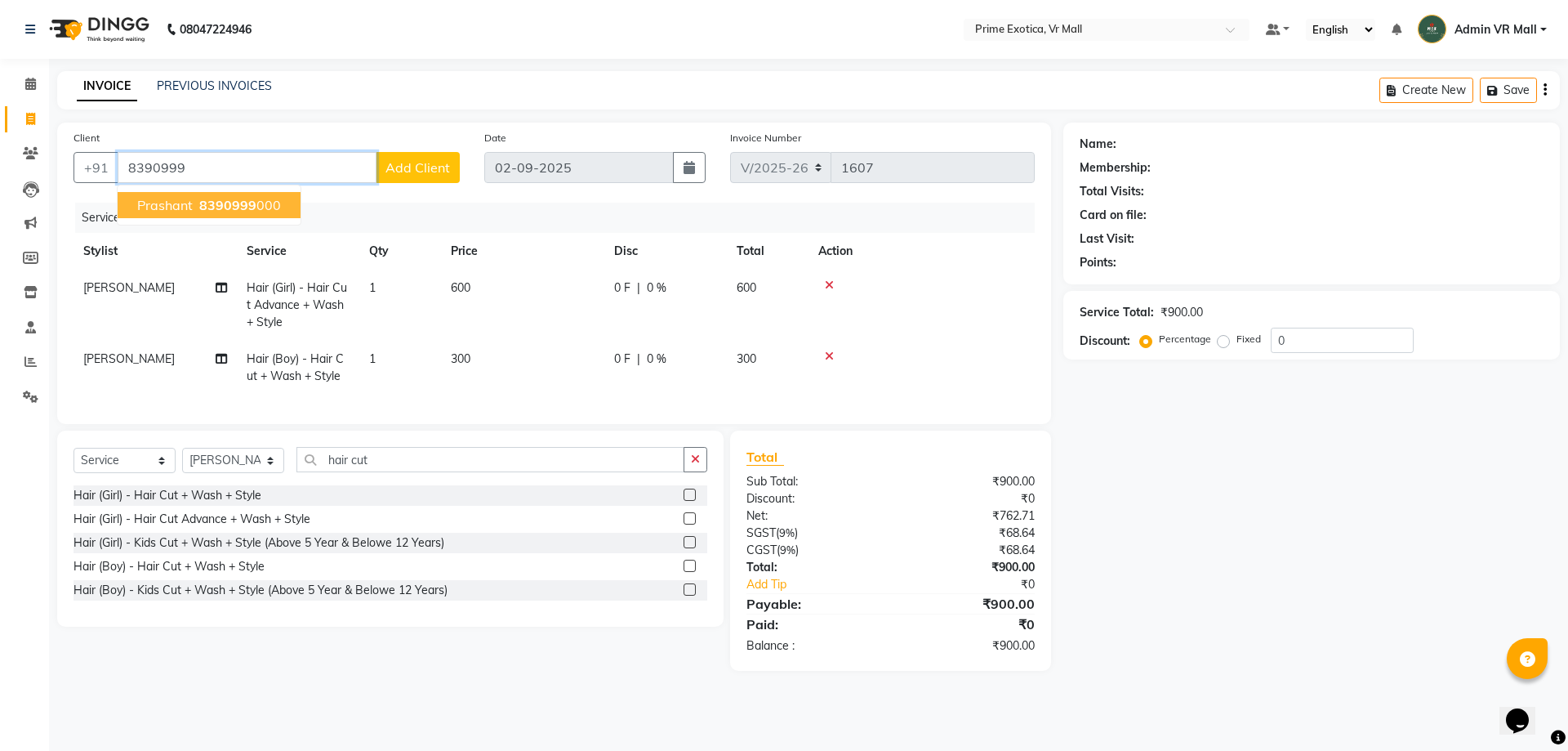
click at [201, 205] on span "8390999" at bounding box center [227, 205] width 58 height 16
type input "8390999000"
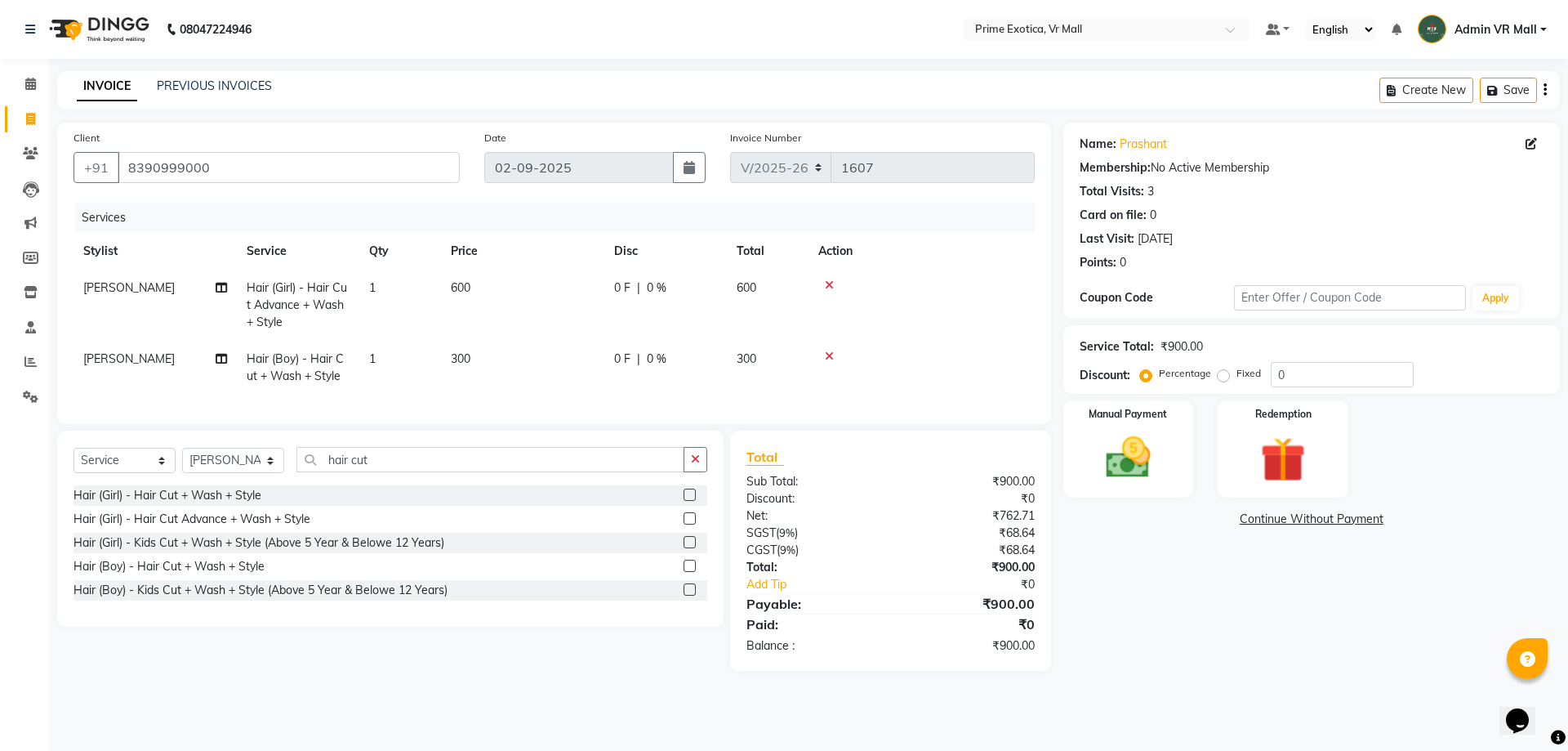
click at [487, 367] on td "300" at bounding box center [522, 367] width 163 height 54
select select "47391"
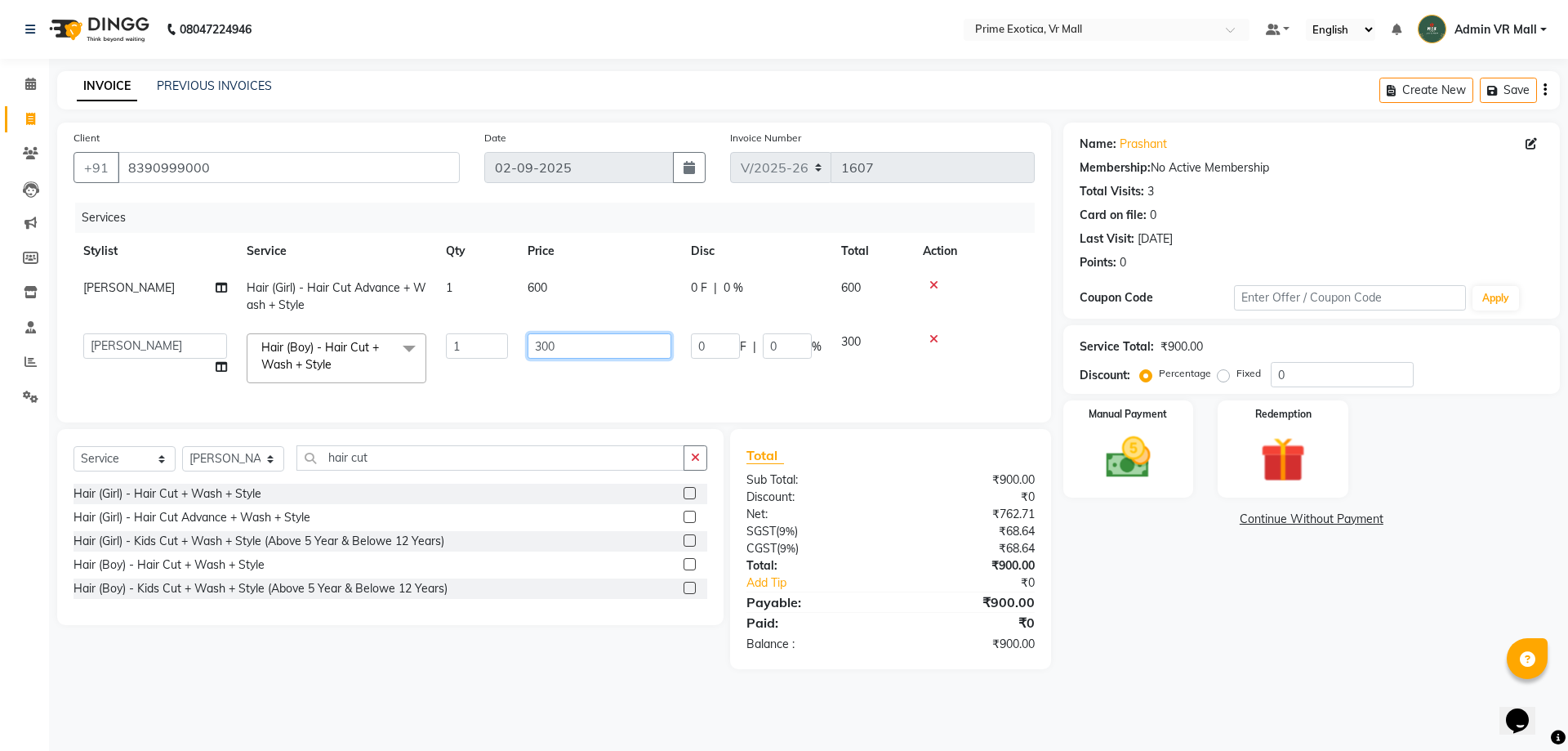
click at [583, 342] on input "300" at bounding box center [600, 345] width 143 height 25
type input "3"
type input "200"
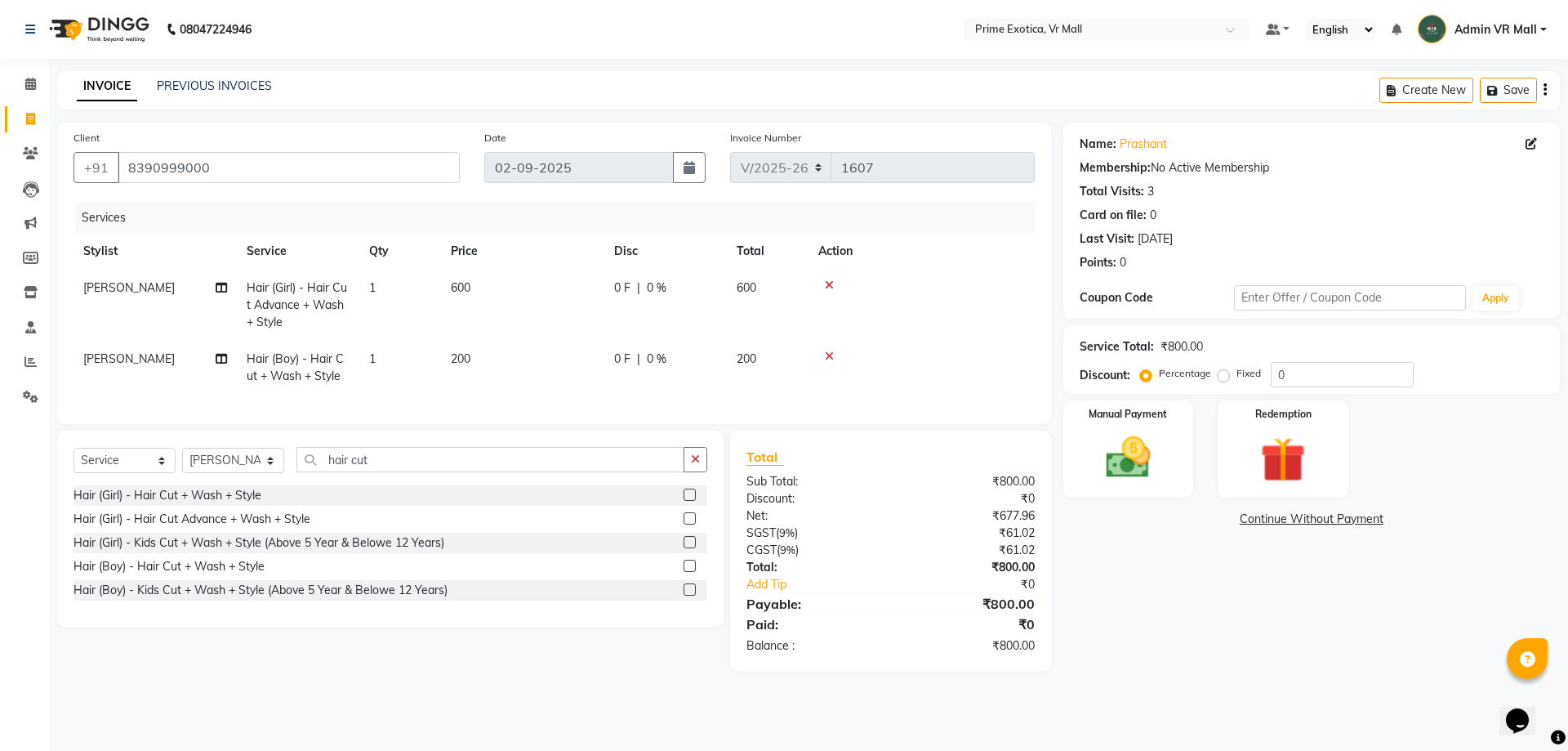
click at [584, 523] on div "Hair (Girl) - Hair Cut Advance + Wash + Style" at bounding box center [390, 520] width 634 height 21
click at [1143, 443] on img at bounding box center [1128, 458] width 76 height 54
click at [1275, 519] on span "CASH" at bounding box center [1272, 520] width 35 height 19
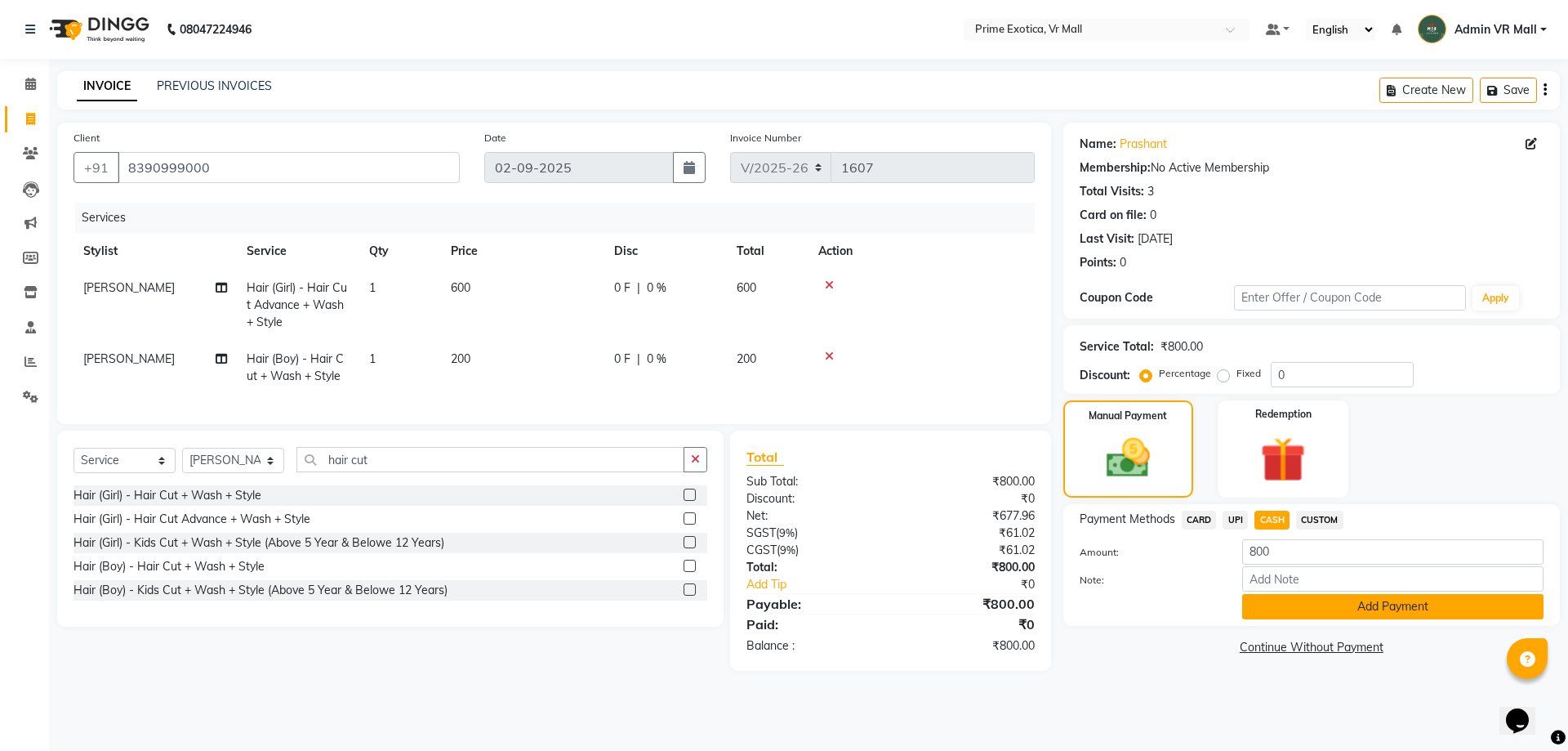
click at [1363, 596] on button "Add Payment" at bounding box center [1394, 607] width 302 height 25
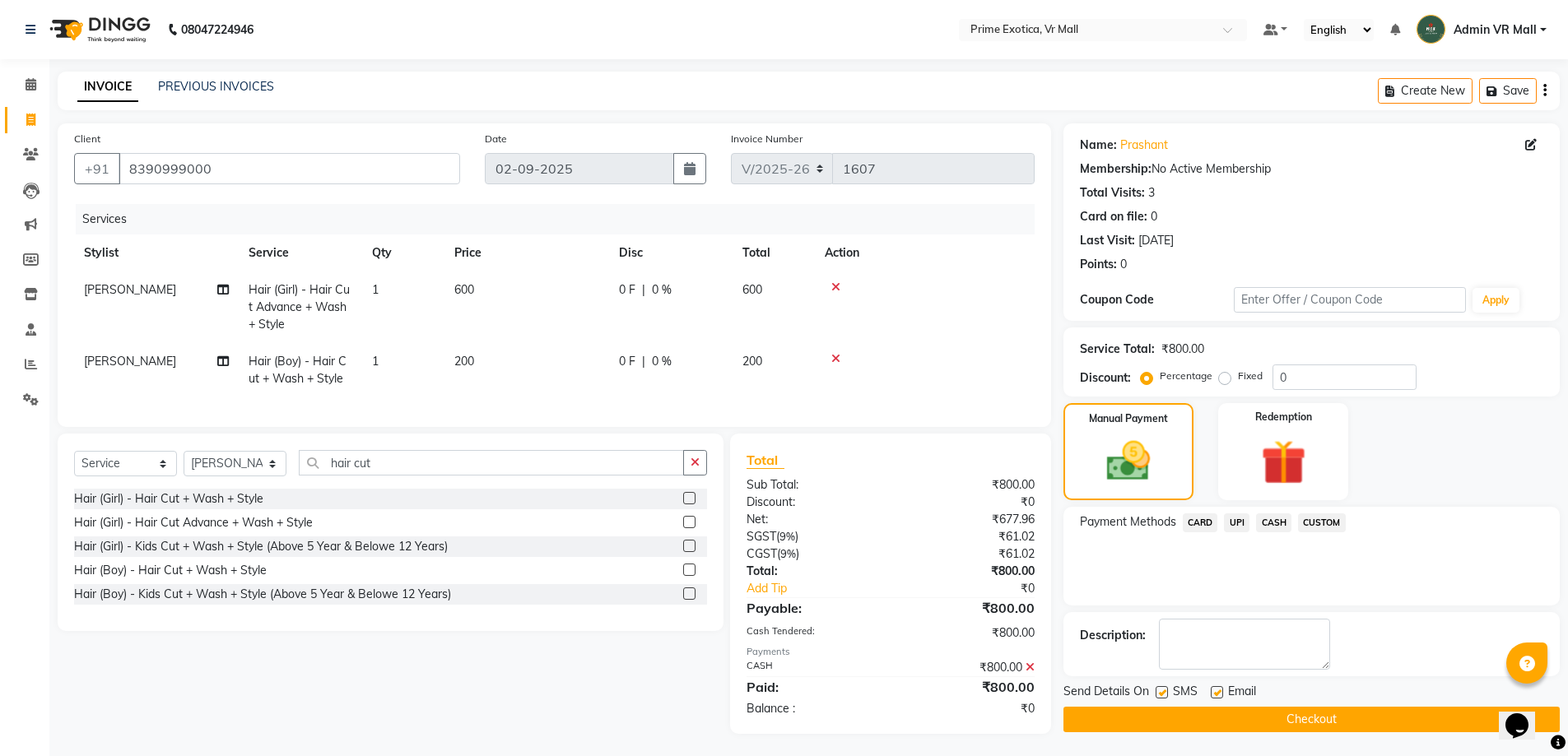
scroll to position [15, 0]
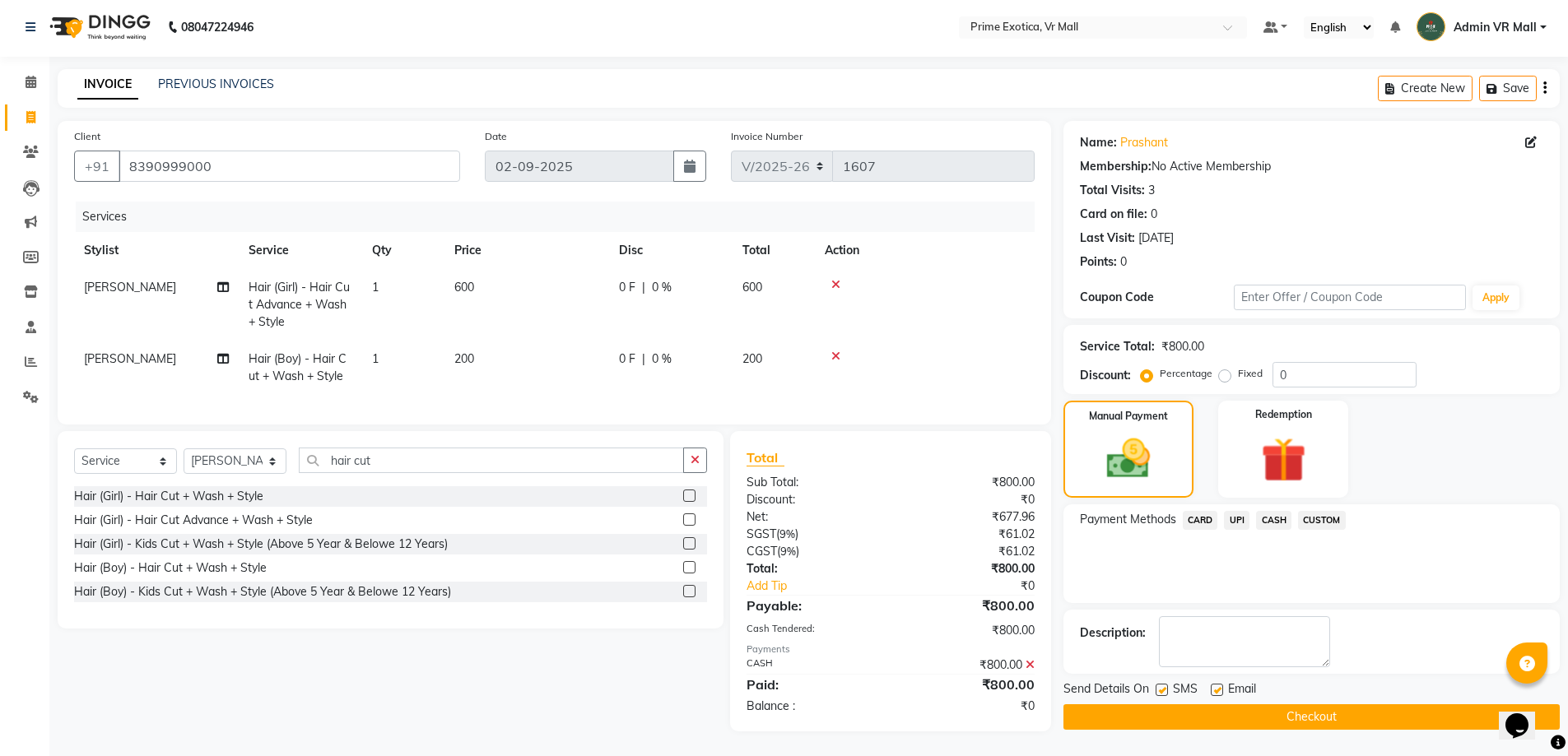
click at [1273, 705] on button "Checkout" at bounding box center [1311, 717] width 496 height 26
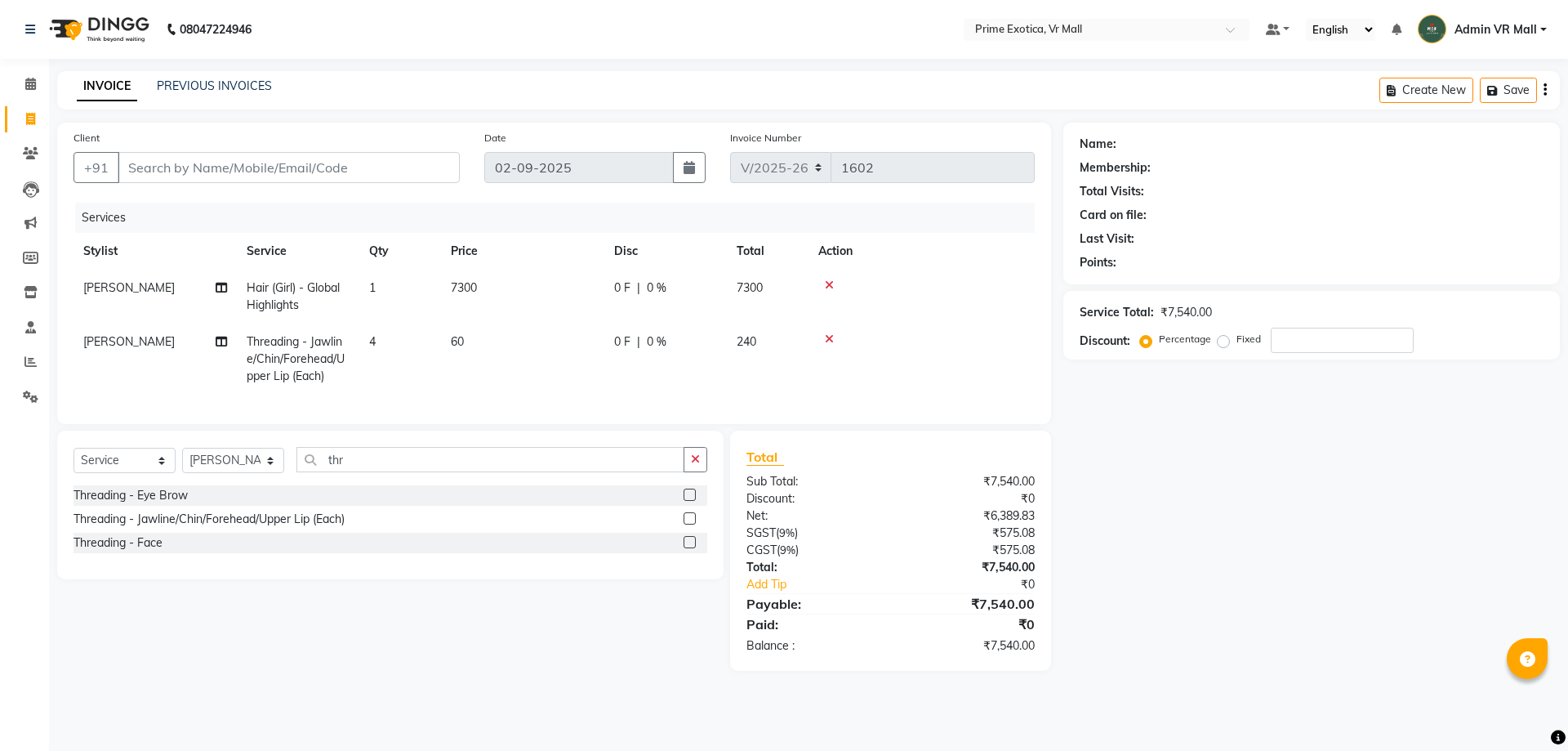
select select "6077"
select select "service"
select select "76888"
click at [468, 299] on td "7300" at bounding box center [522, 296] width 163 height 54
select select "62441"
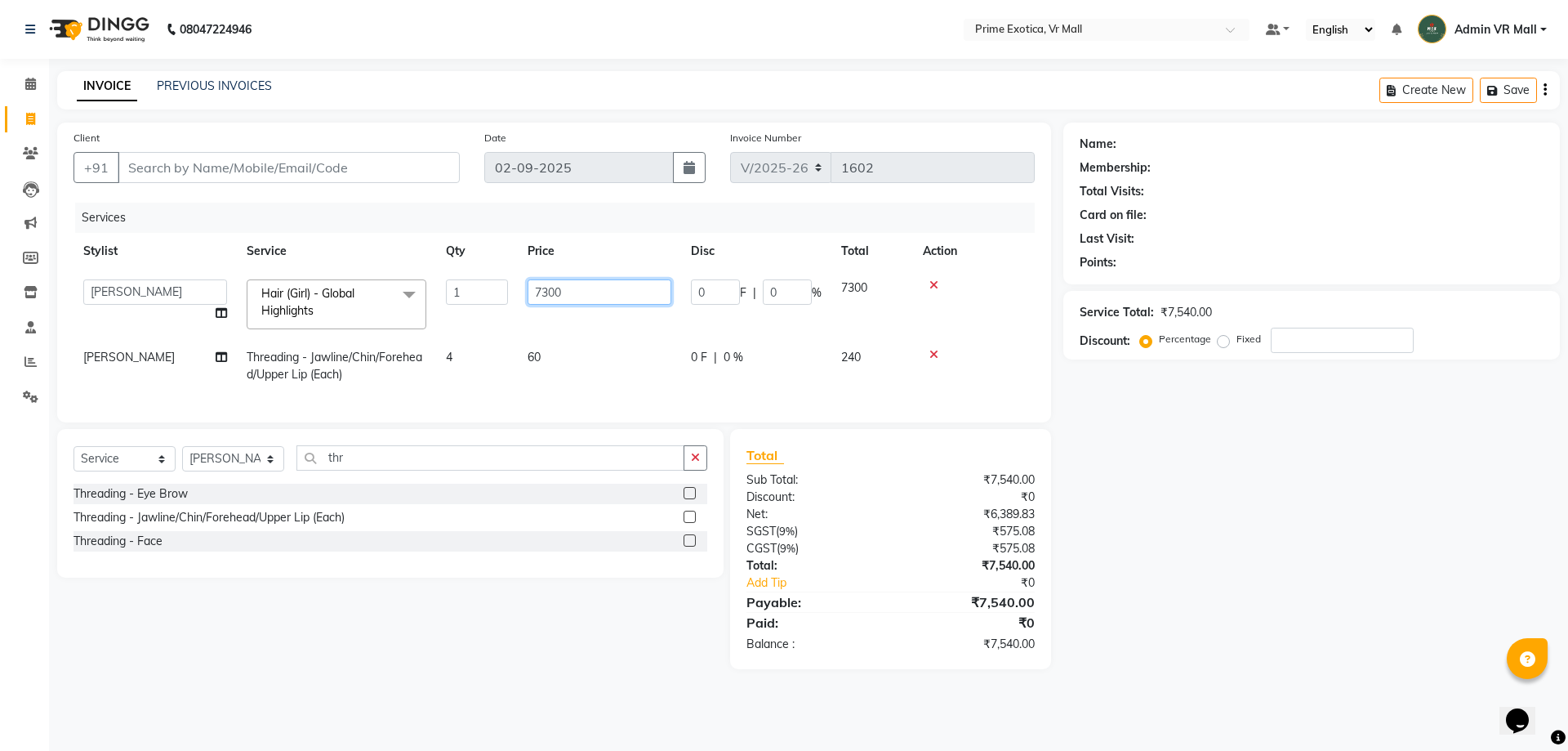
click at [583, 292] on input "7300" at bounding box center [600, 292] width 143 height 25
type input "7"
type input "9000"
click at [374, 170] on input "Client" at bounding box center [289, 167] width 342 height 31
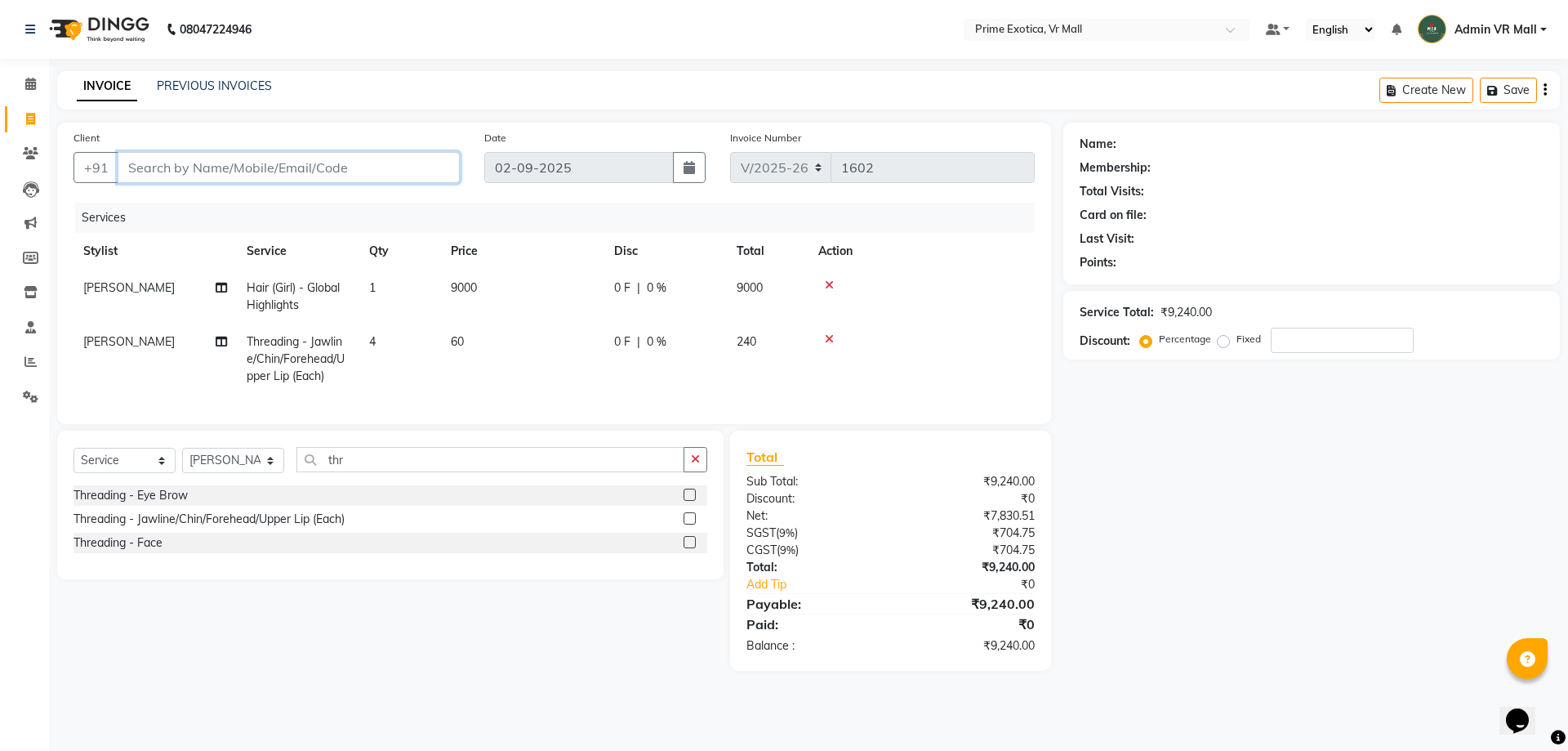
click at [345, 162] on input "Client" at bounding box center [289, 167] width 342 height 31
click at [387, 167] on input "Client" at bounding box center [289, 167] width 342 height 31
type input "8"
type input "0"
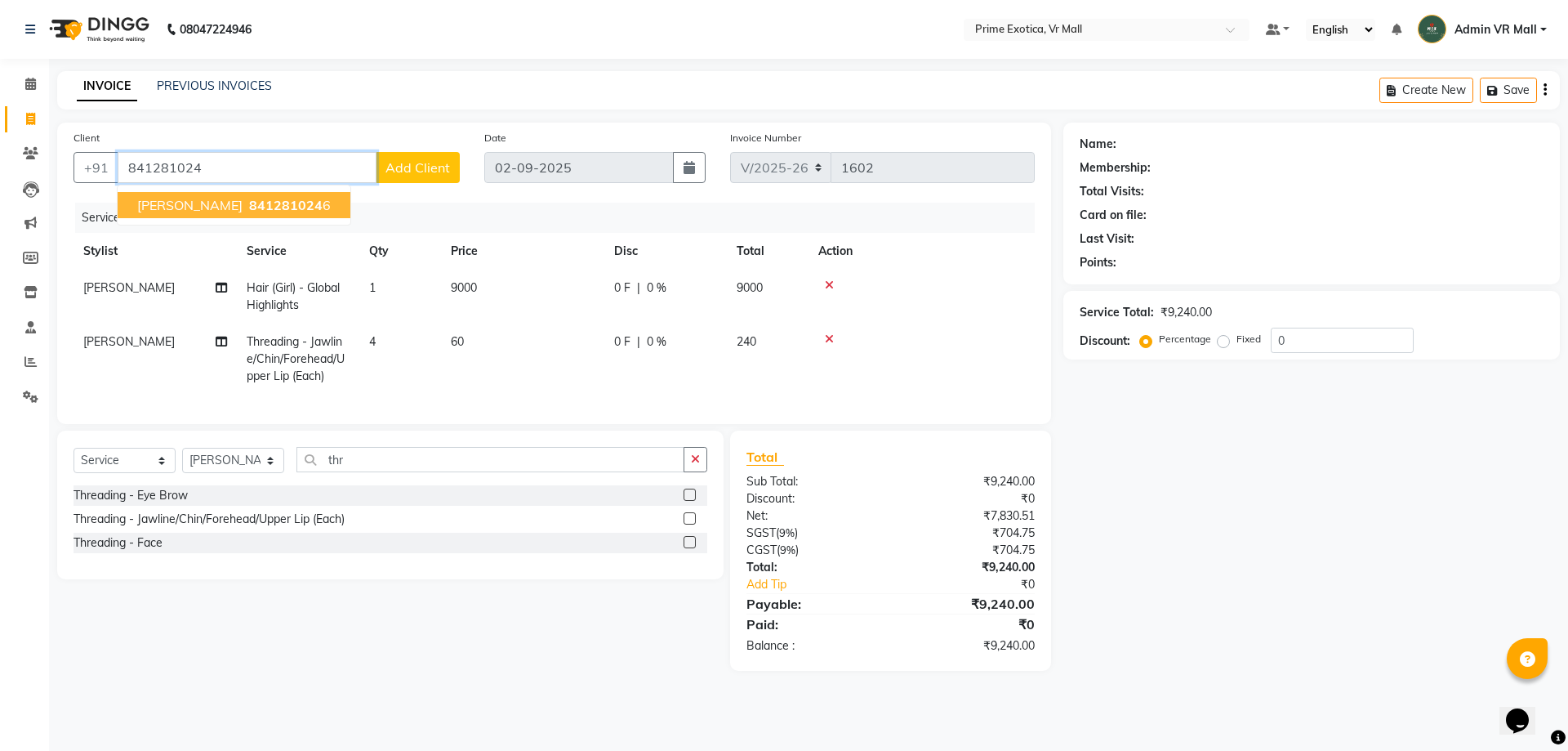
click at [190, 210] on span "[PERSON_NAME]" at bounding box center [190, 205] width 106 height 16
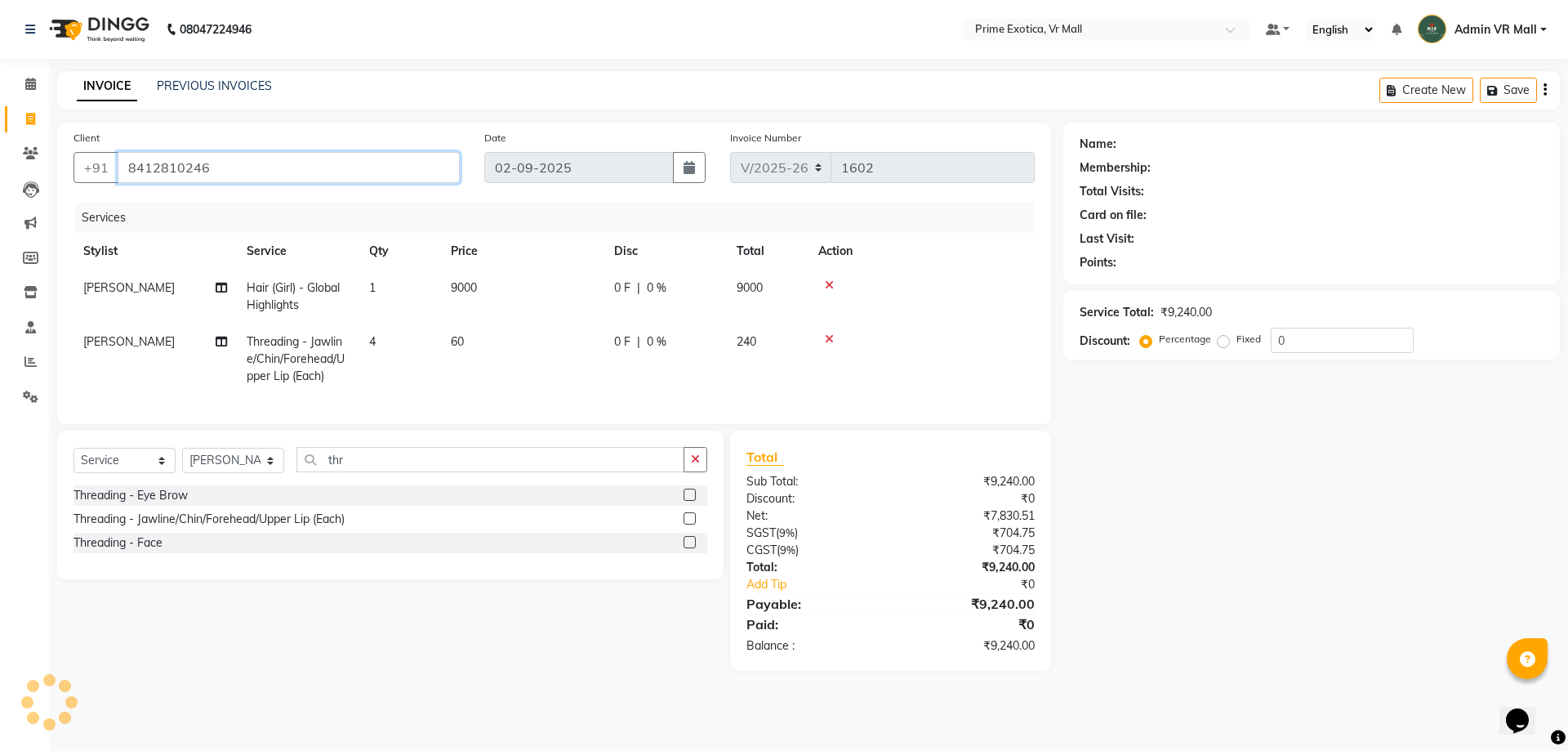
type input "8412810246"
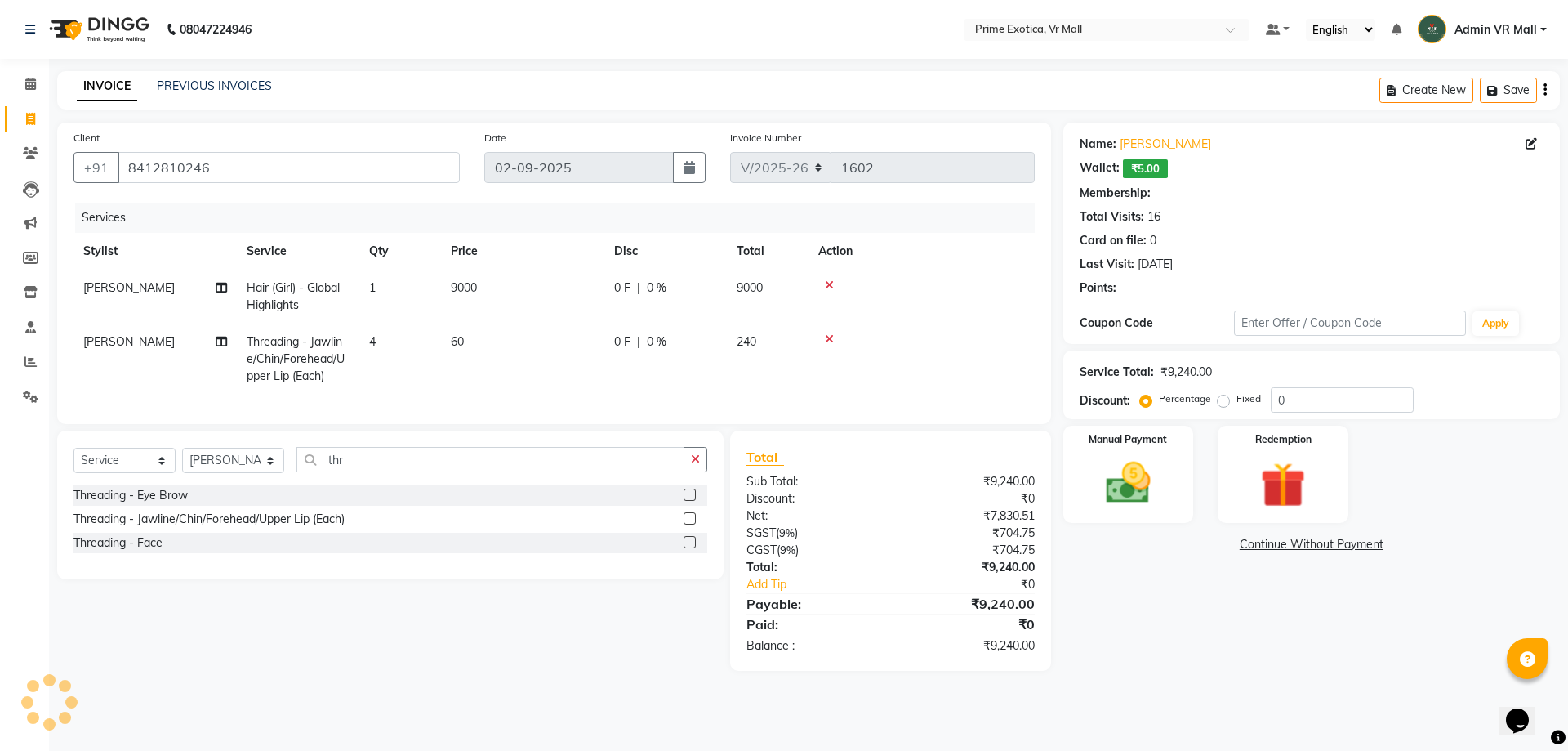
select select "1: Object"
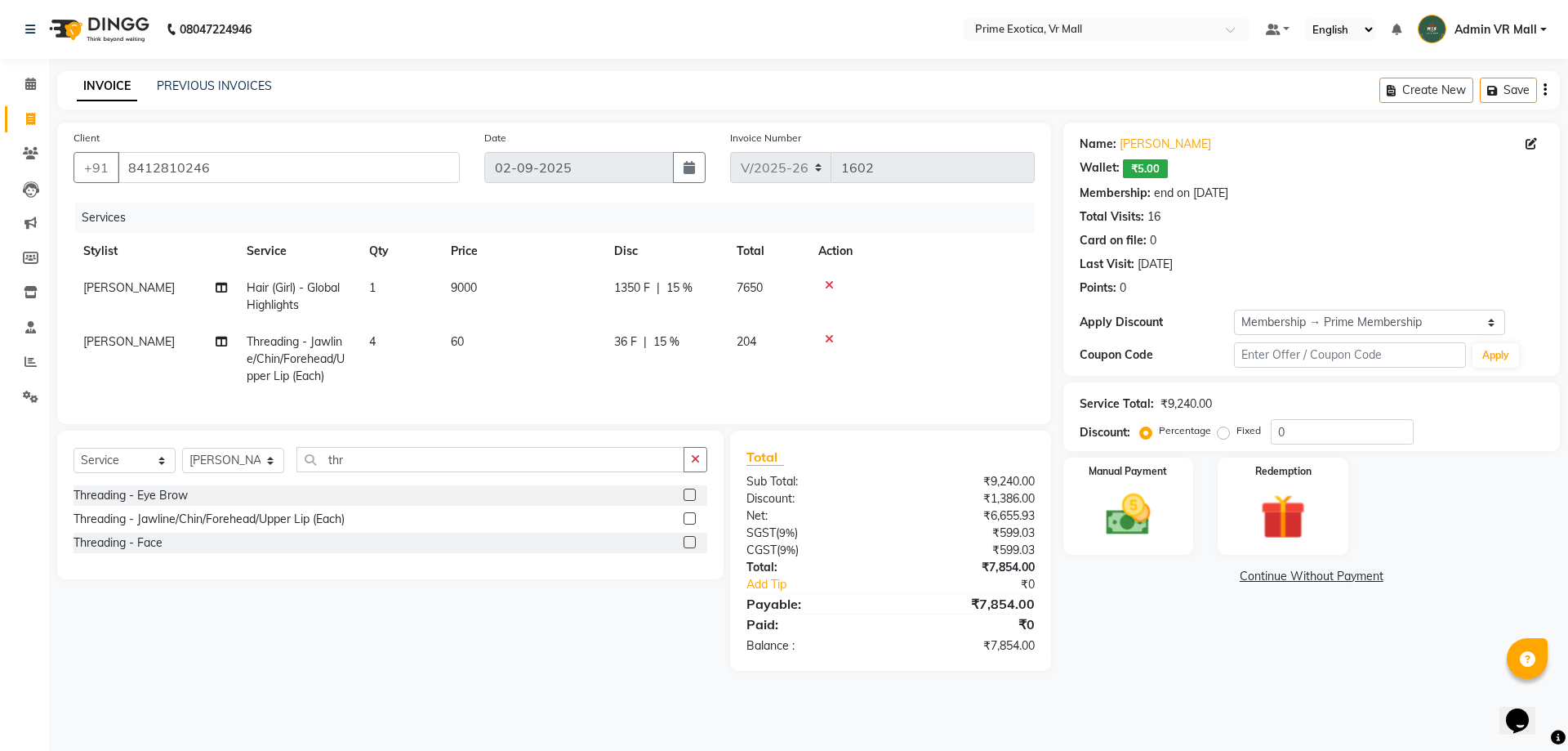
type input "15"
click at [1139, 515] on img at bounding box center [1128, 514] width 76 height 54
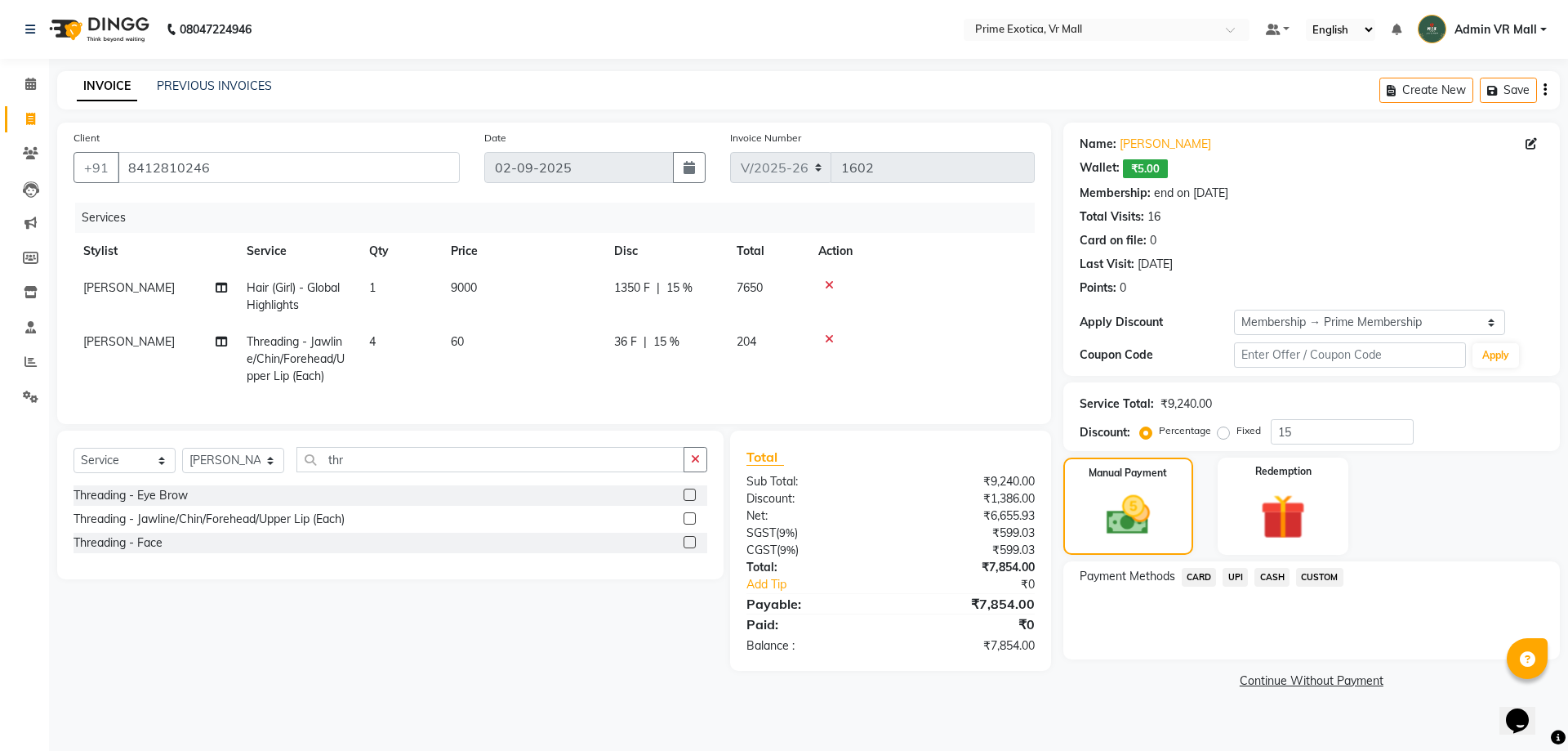
click at [1237, 579] on span "UPI" at bounding box center [1235, 577] width 25 height 19
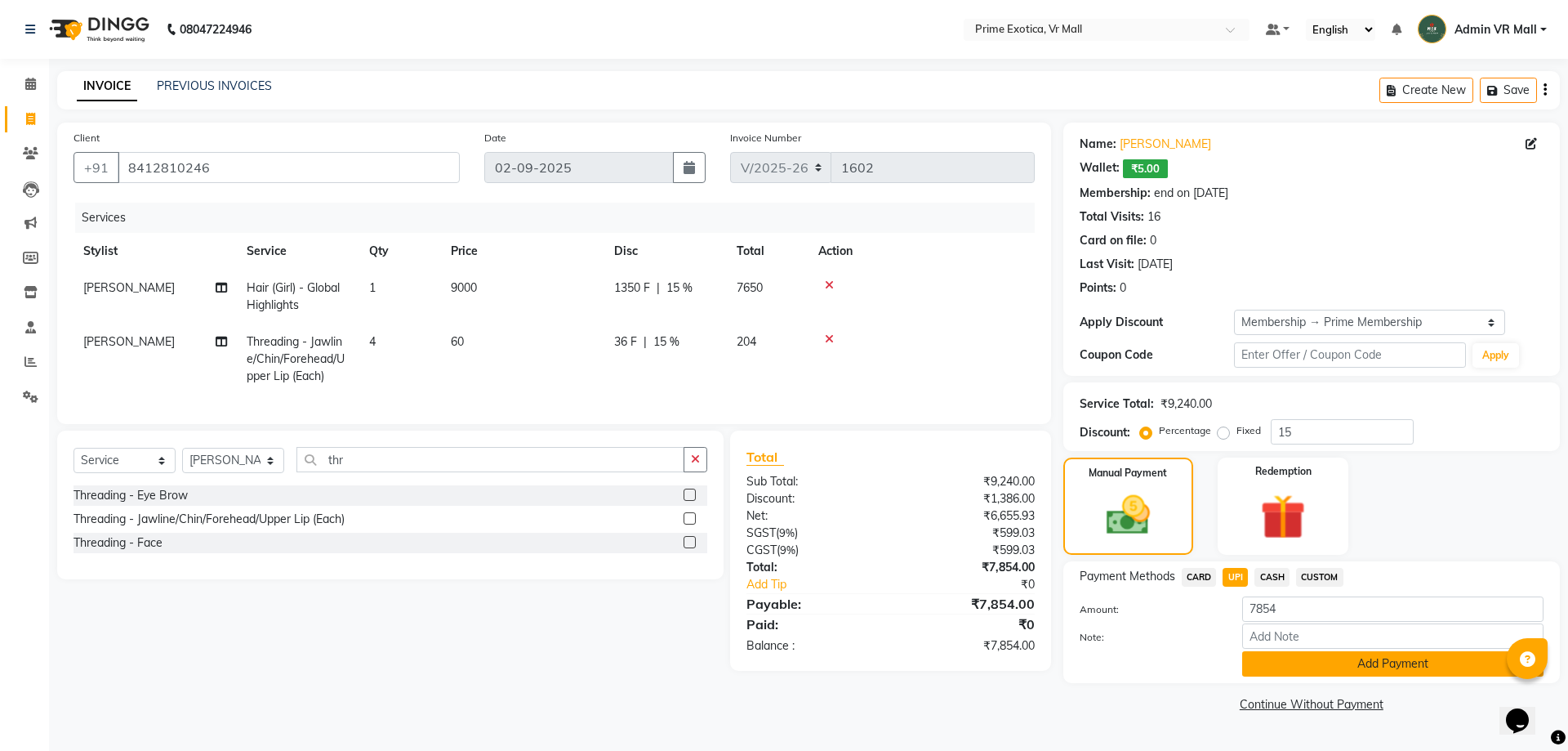
click at [1378, 661] on button "Add Payment" at bounding box center [1394, 663] width 302 height 25
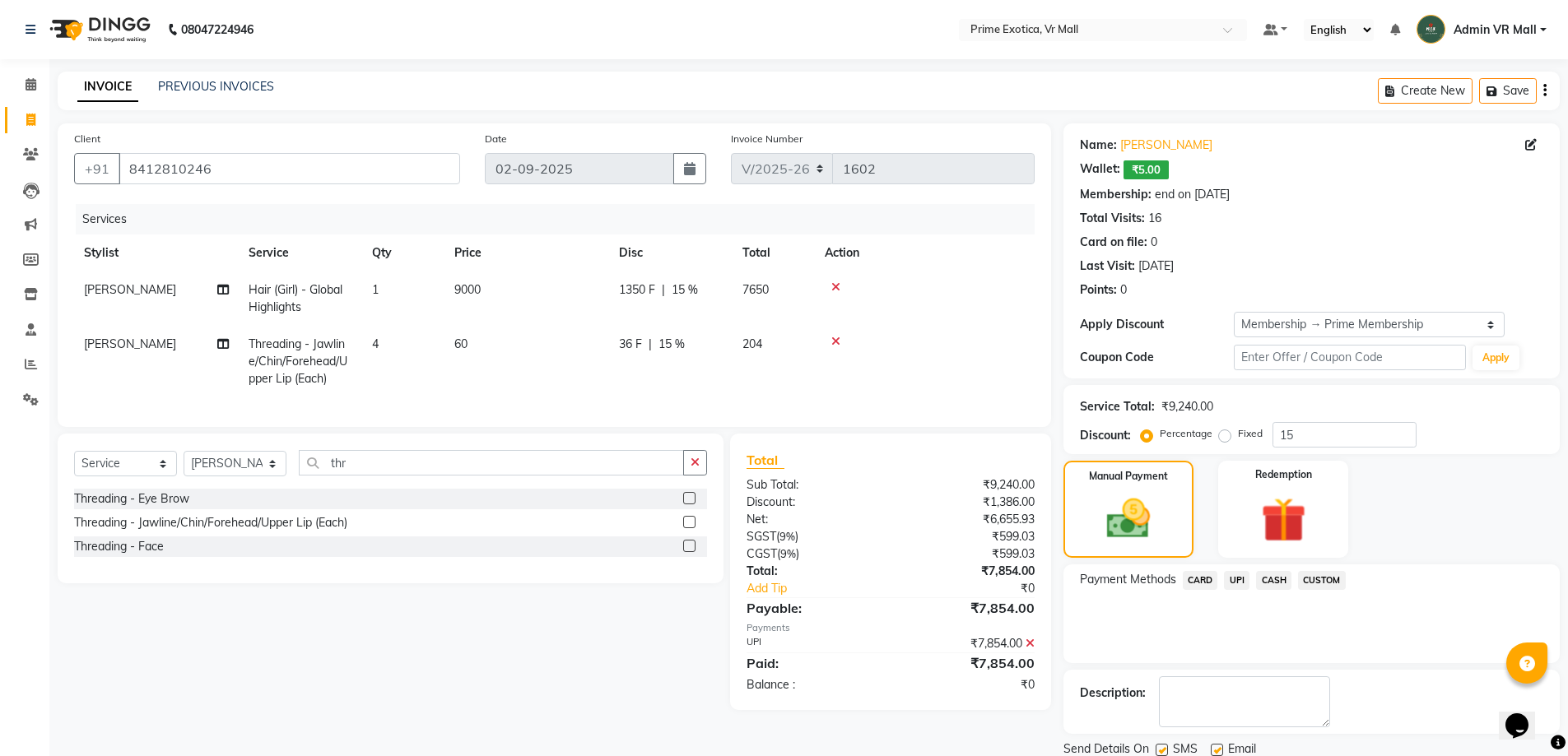
scroll to position [59, 0]
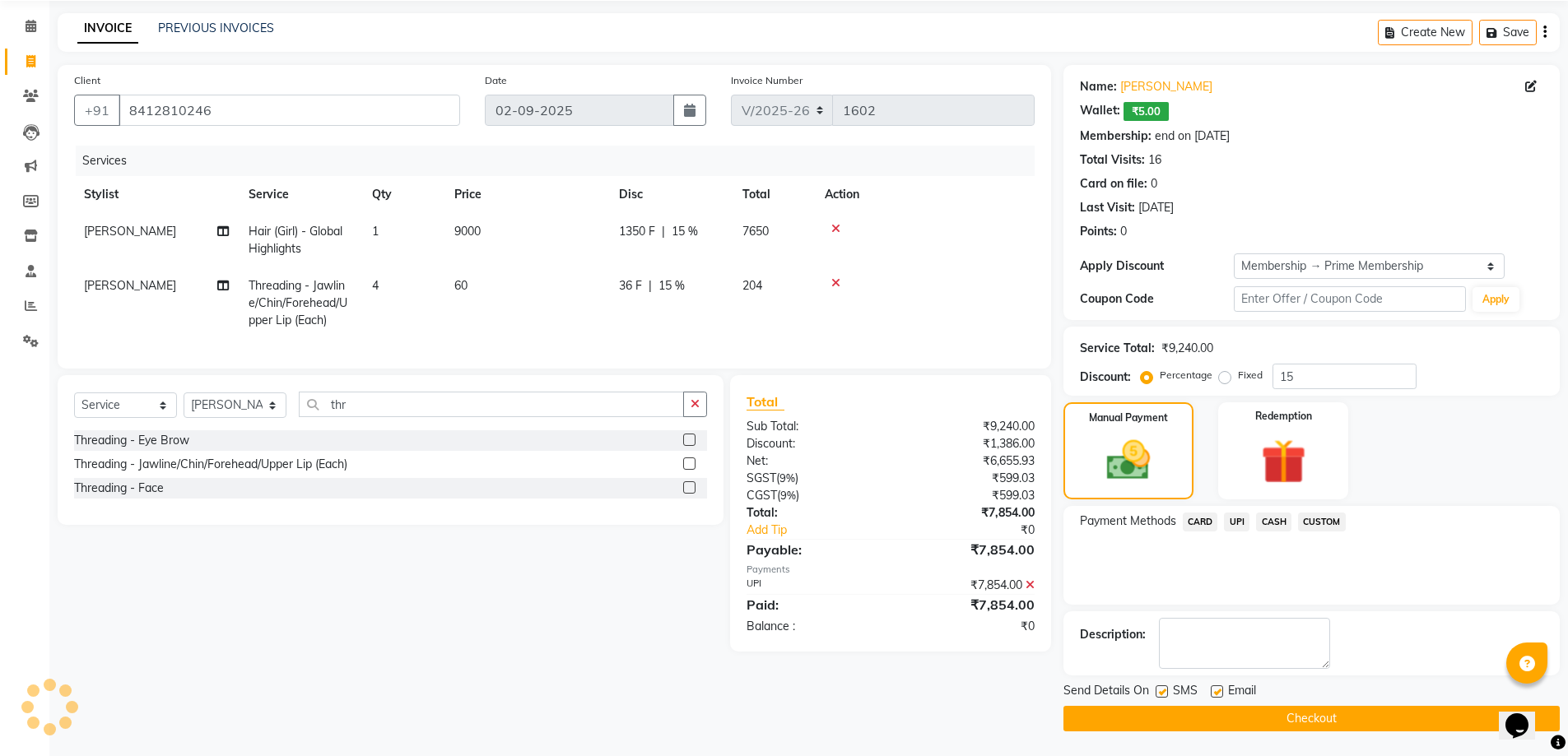
click at [1288, 717] on button "Checkout" at bounding box center [1311, 718] width 496 height 26
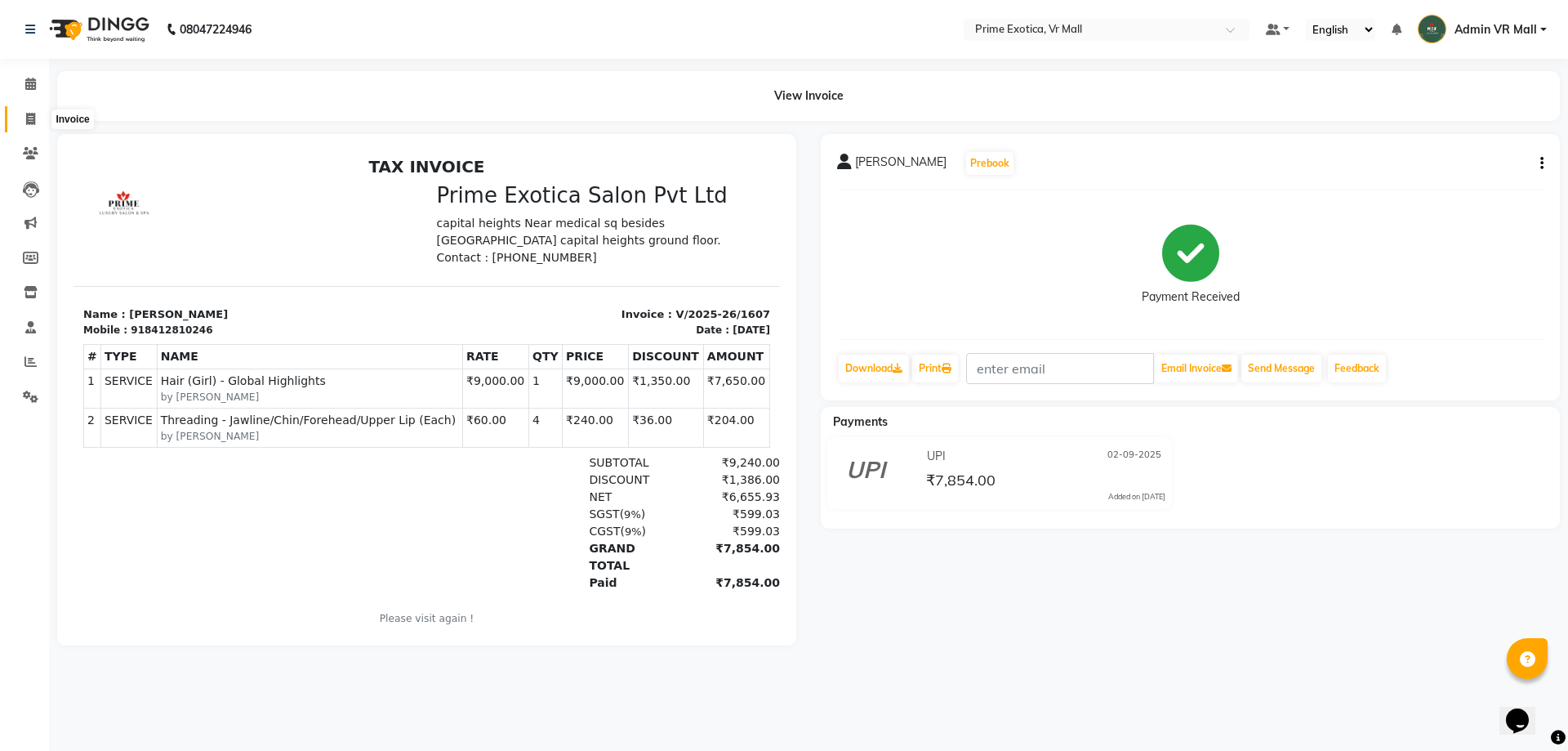
click at [37, 119] on span at bounding box center [30, 120] width 28 height 19
select select "6077"
select select "service"
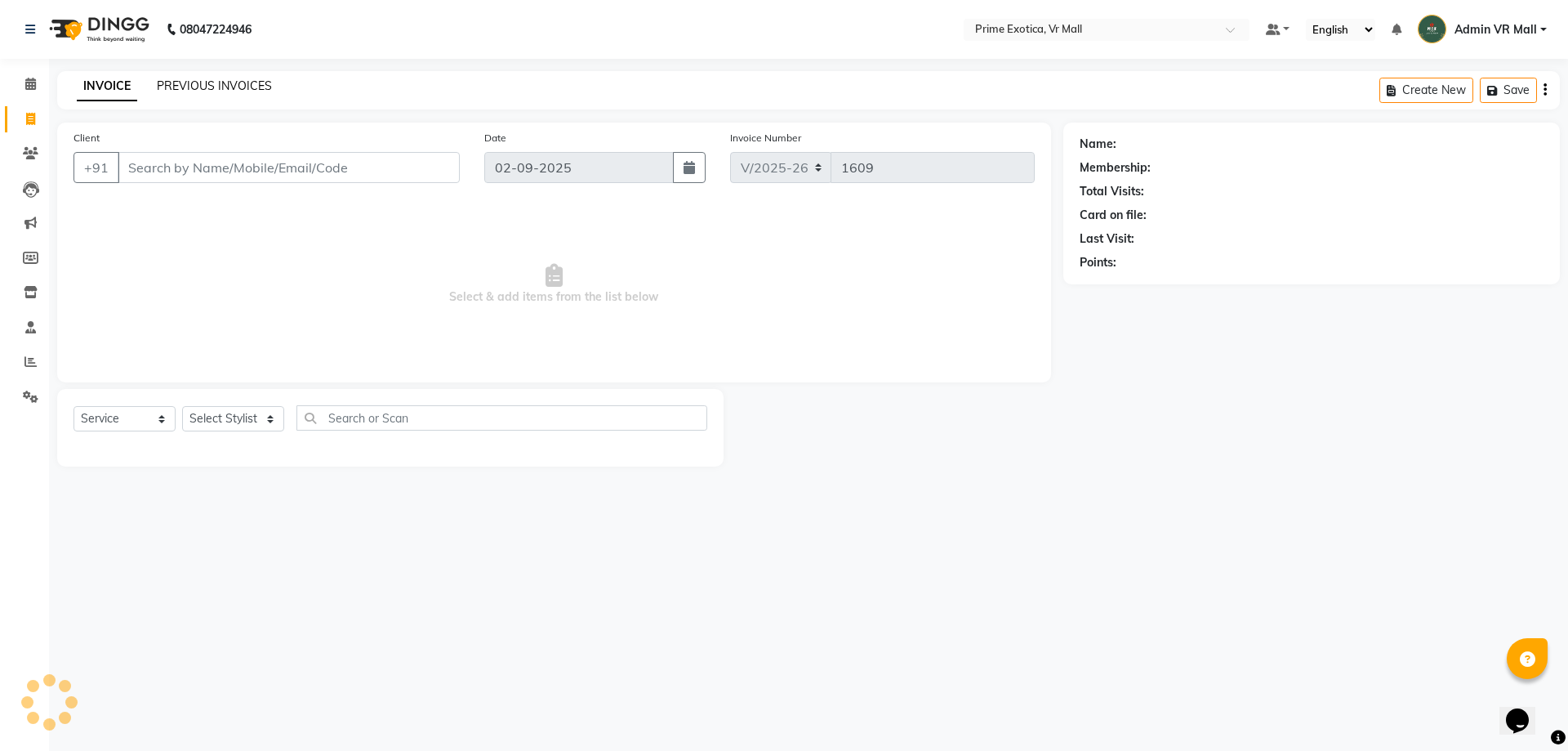
click at [260, 82] on link "PREVIOUS INVOICES" at bounding box center [214, 86] width 115 height 15
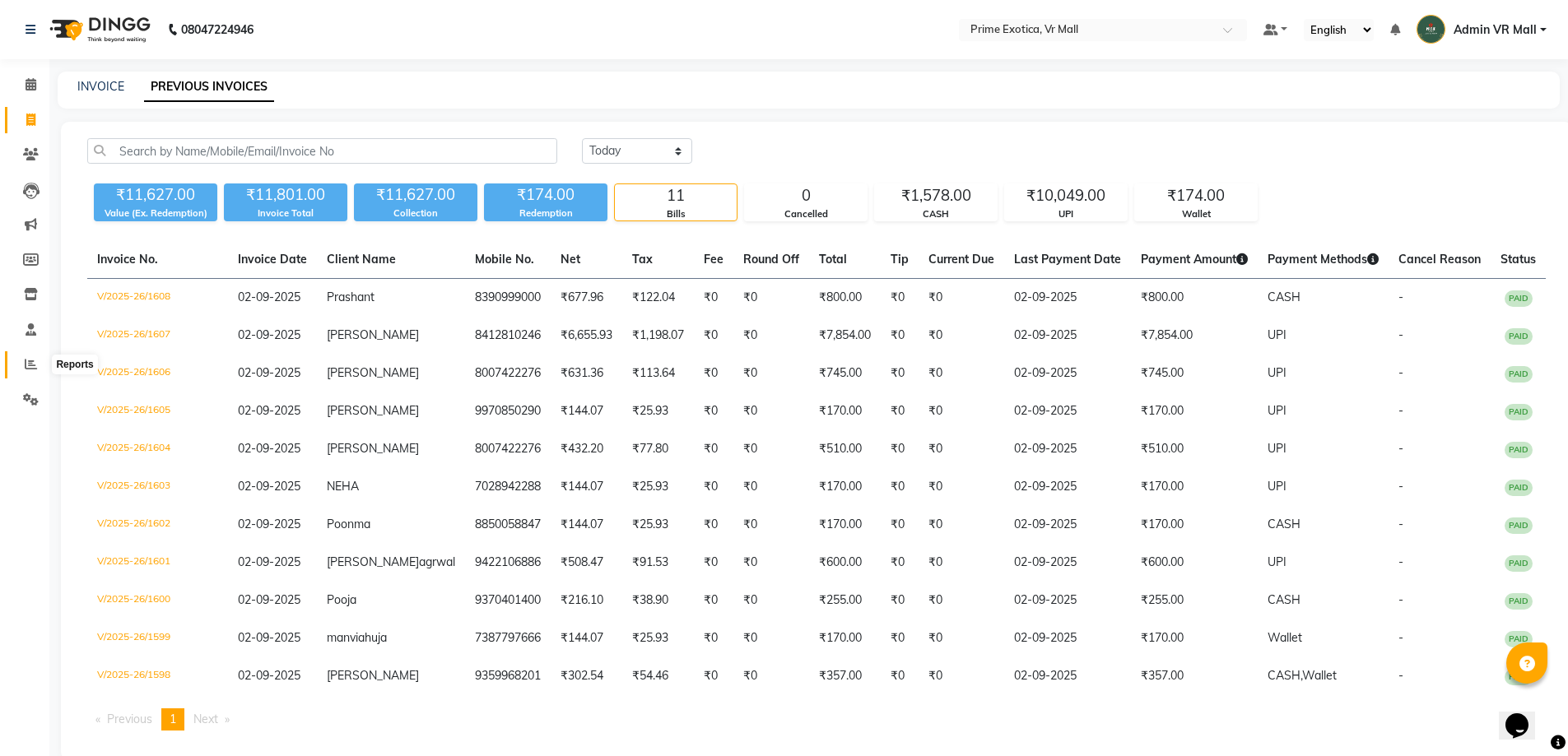
click at [27, 360] on icon at bounding box center [30, 364] width 12 height 12
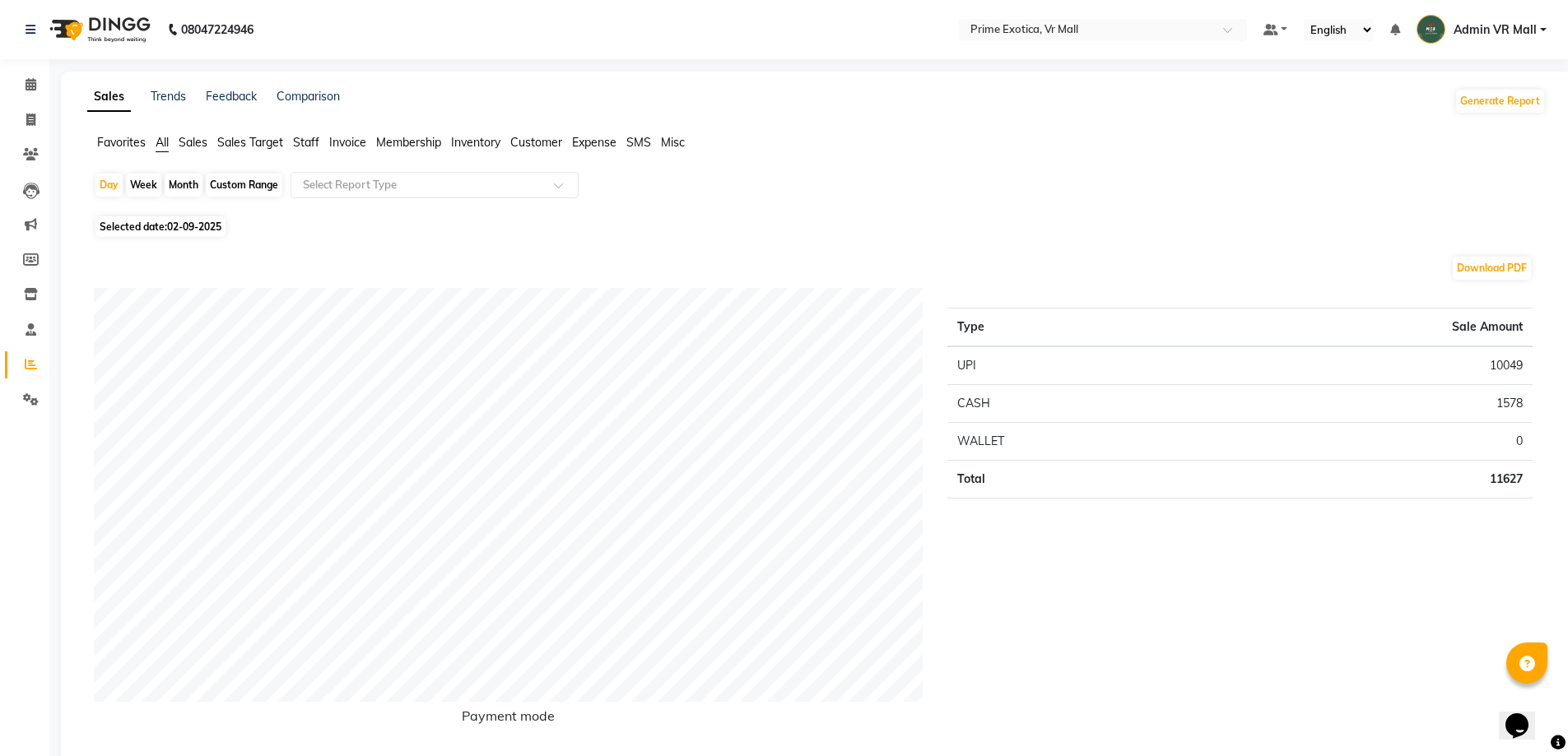
click at [171, 230] on span "02-09-2025" at bounding box center [194, 226] width 54 height 12
select select "9"
select select "2025"
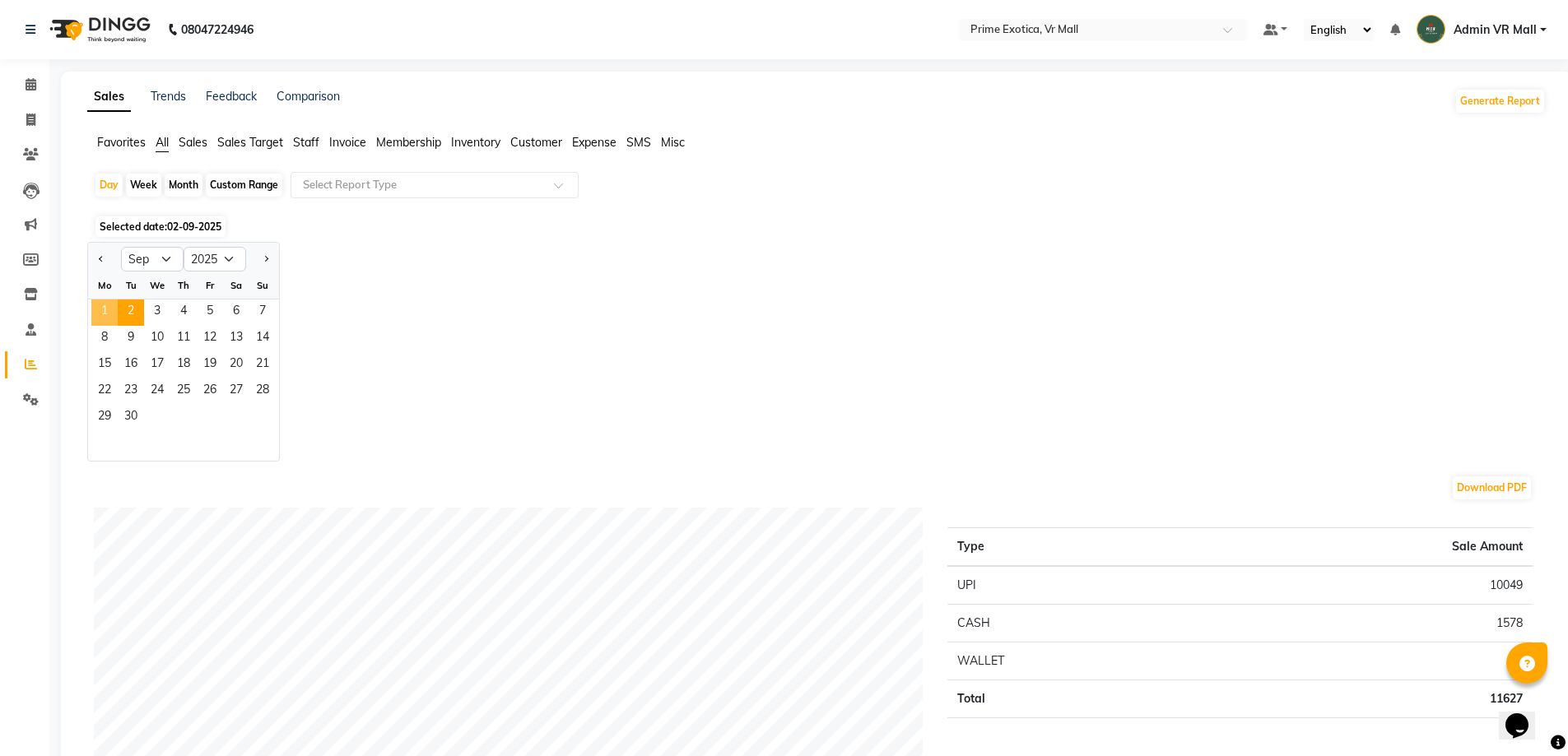
click at [103, 314] on span "1" at bounding box center [105, 312] width 27 height 27
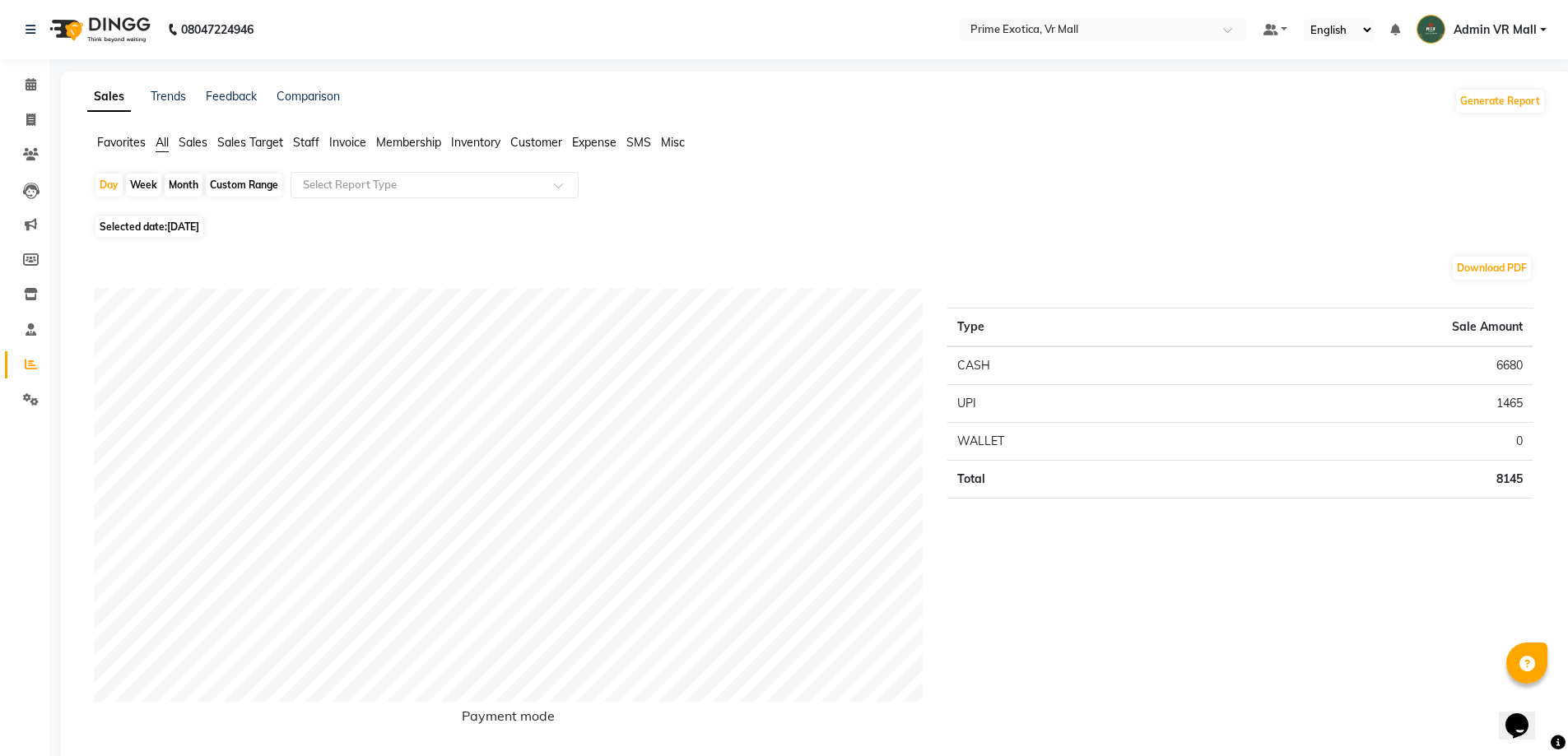
click at [194, 225] on span "01-09-2025" at bounding box center [183, 226] width 32 height 12
select select "9"
select select "2025"
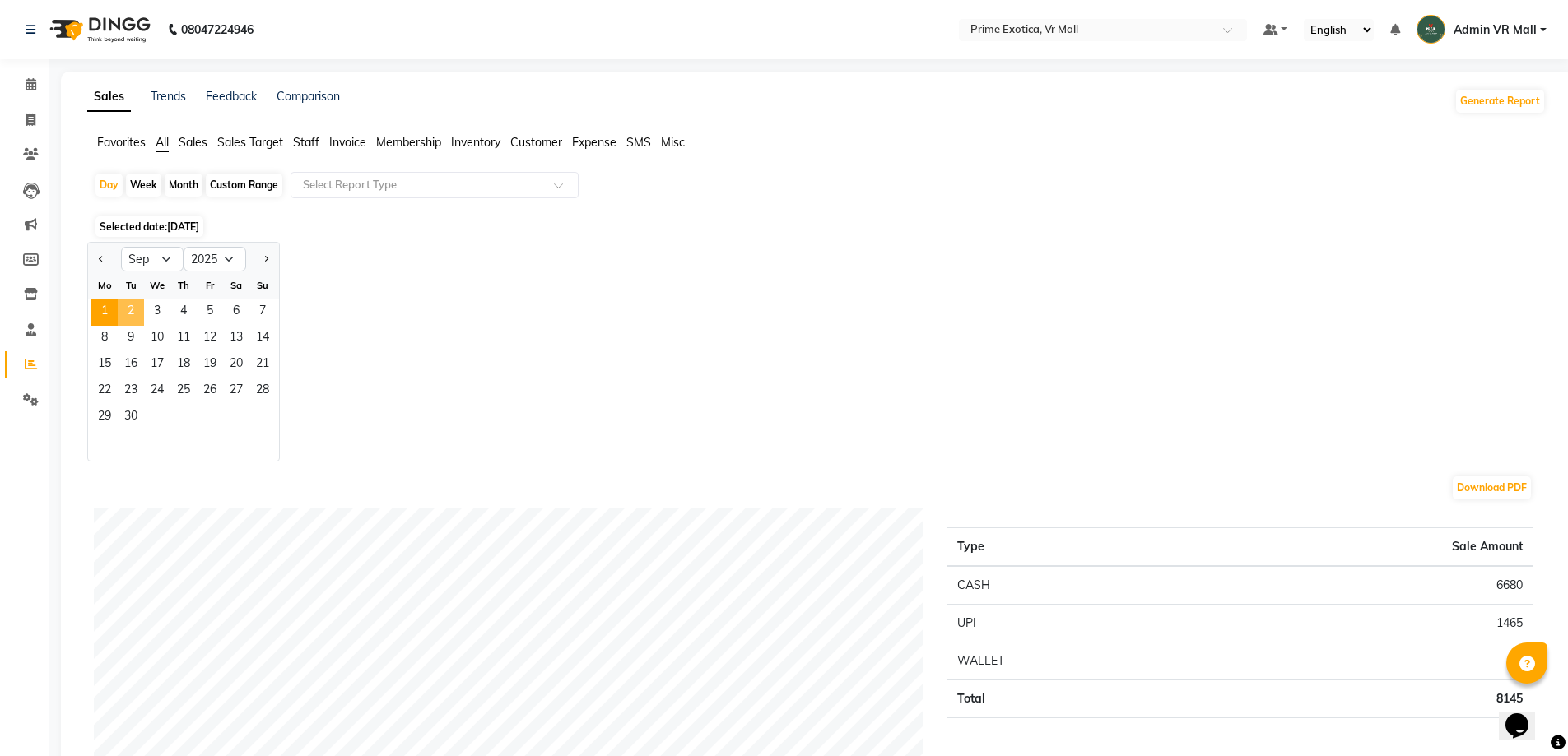
click at [133, 305] on span "2" at bounding box center [131, 312] width 27 height 27
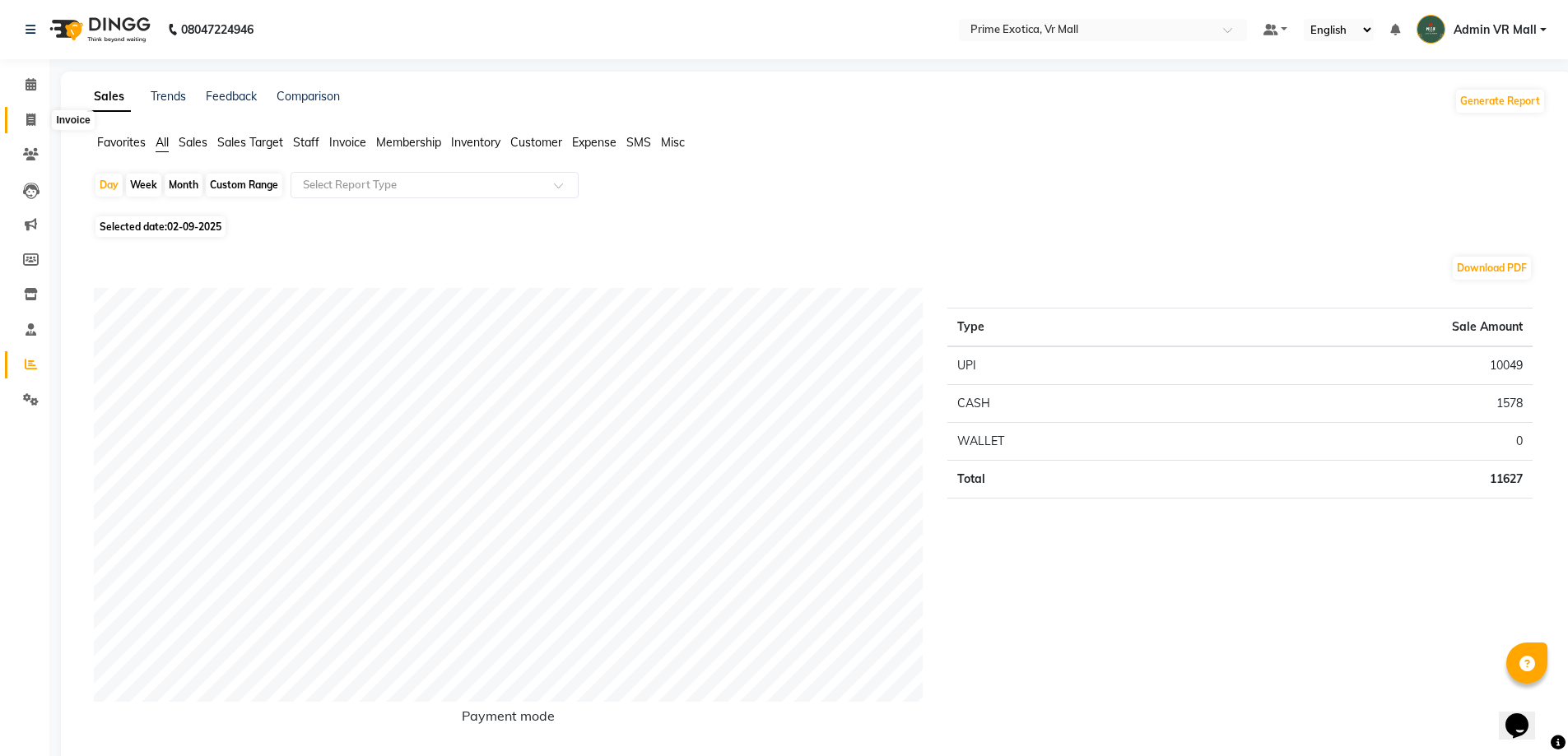
click at [29, 118] on icon at bounding box center [31, 120] width 10 height 12
select select "service"
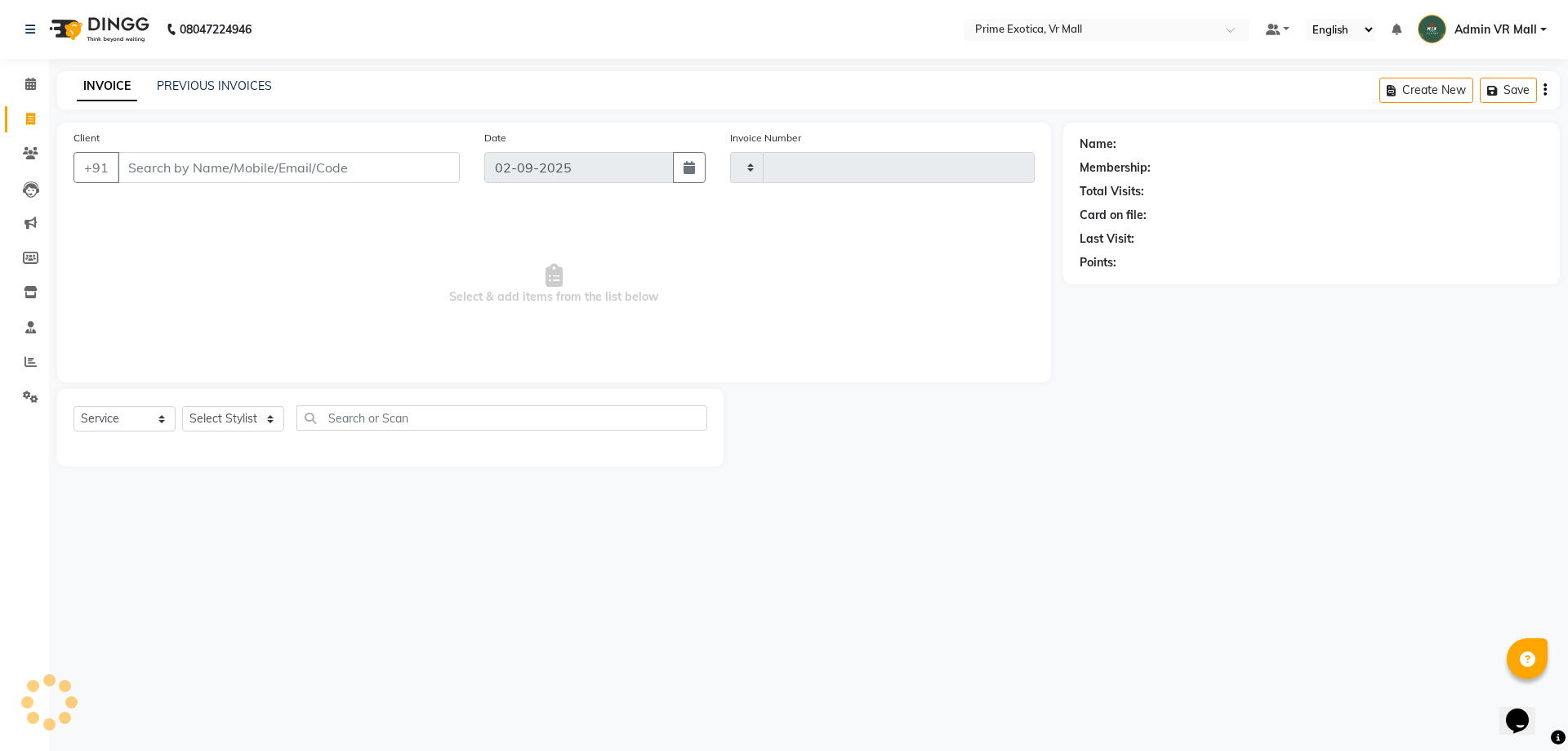
type input "1609"
select select "6077"
click at [34, 362] on icon at bounding box center [30, 361] width 12 height 12
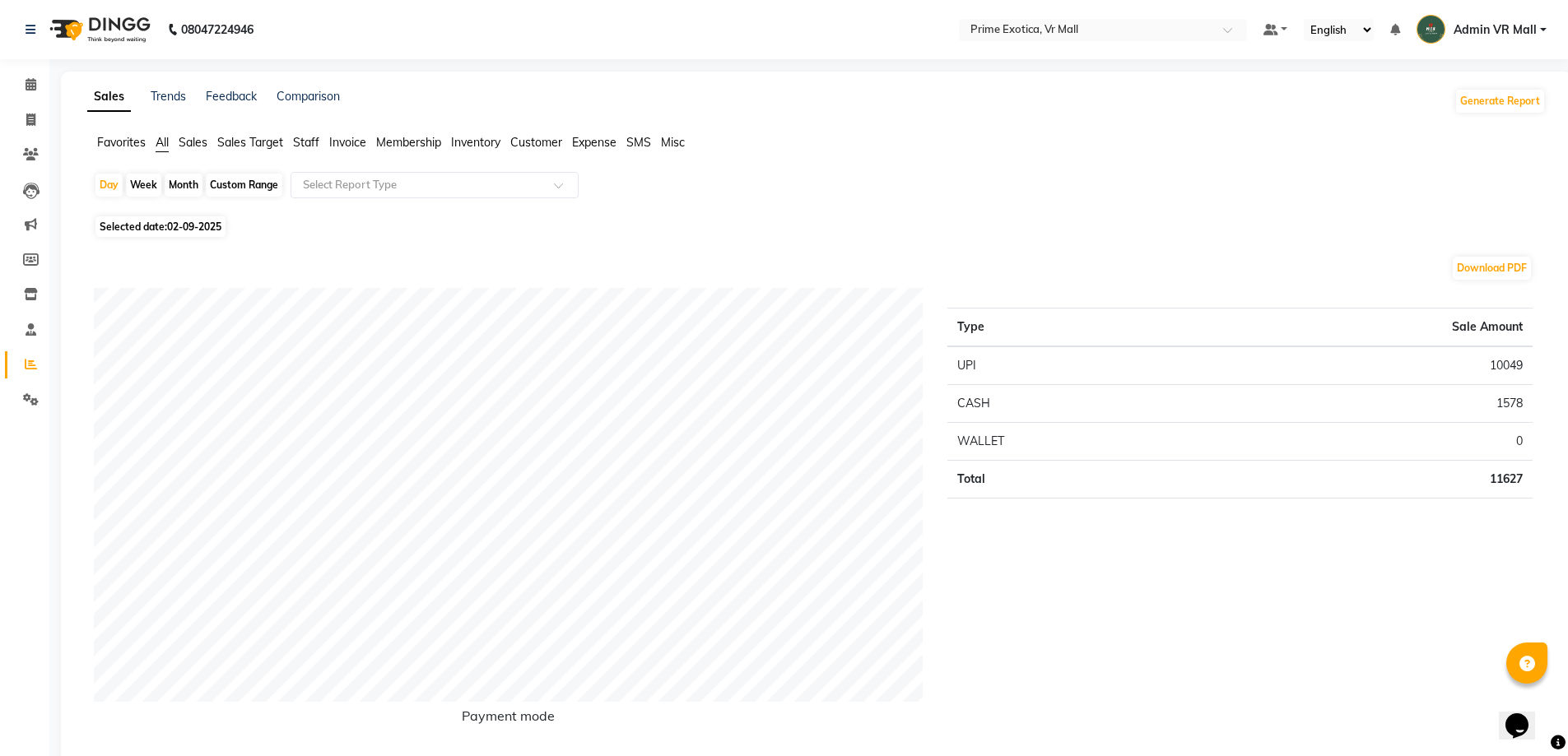
click at [311, 141] on span "Staff" at bounding box center [306, 142] width 27 height 15
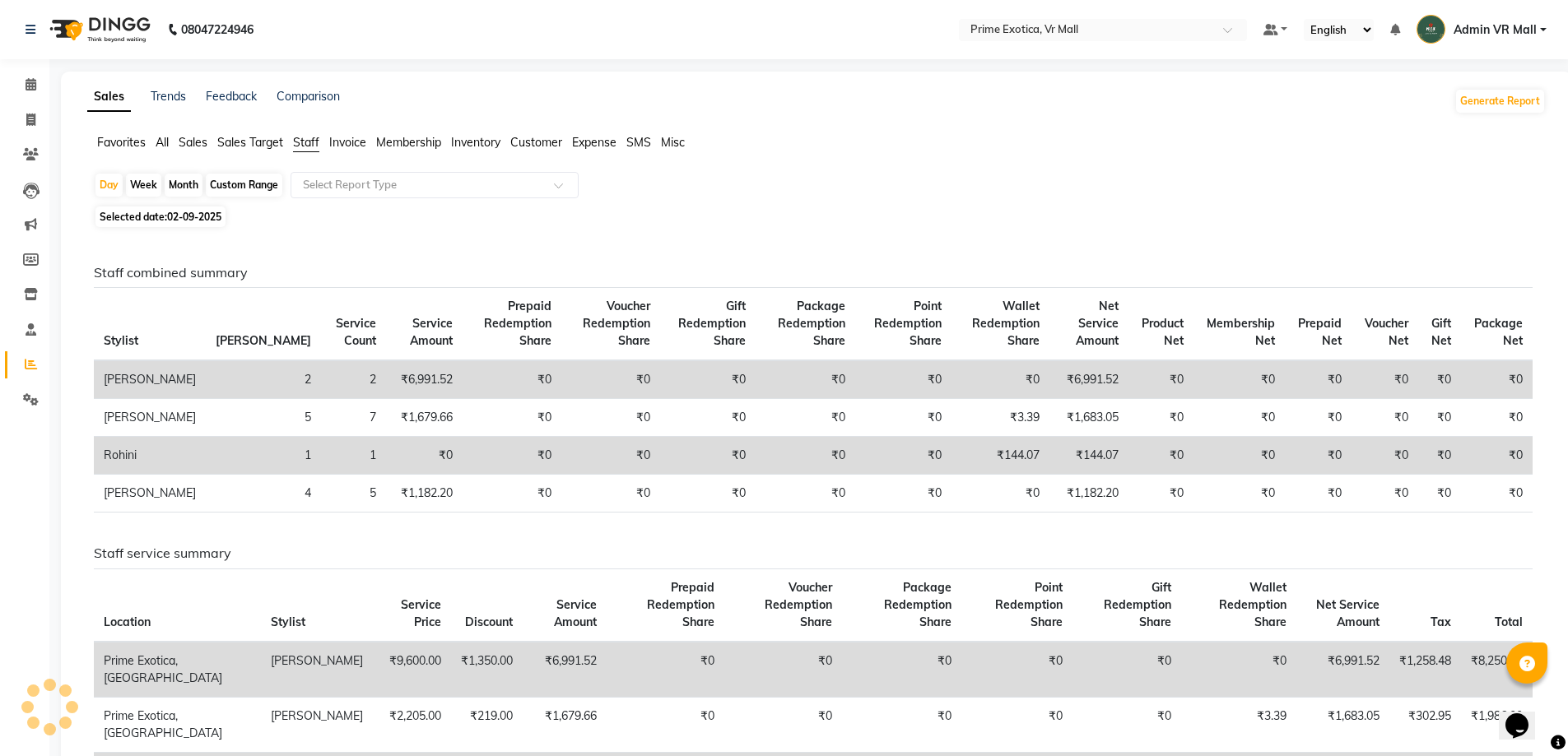
click at [28, 68] on li "Calendar" at bounding box center [25, 85] width 49 height 35
click at [26, 89] on icon at bounding box center [30, 84] width 10 height 12
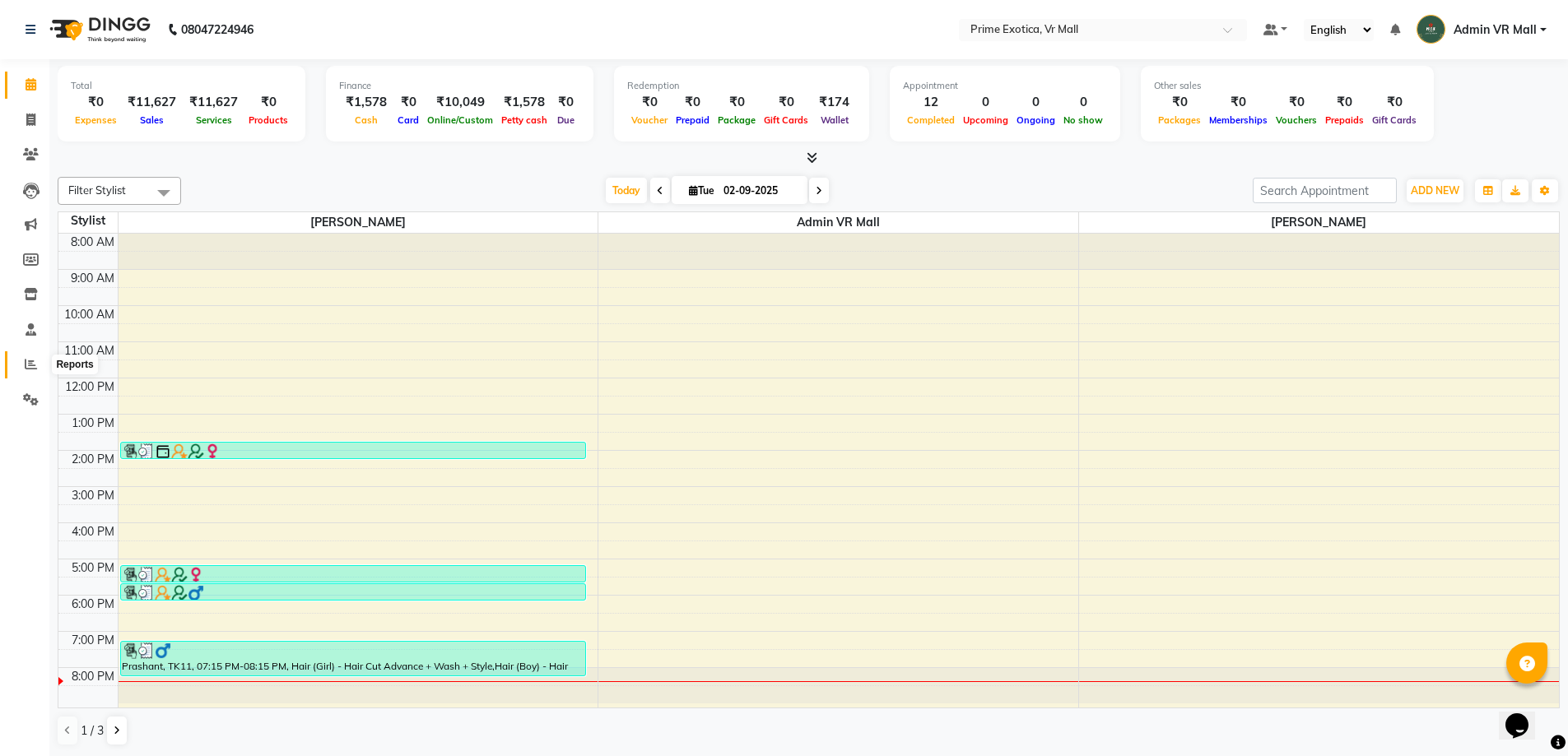
click at [36, 363] on icon at bounding box center [30, 364] width 12 height 12
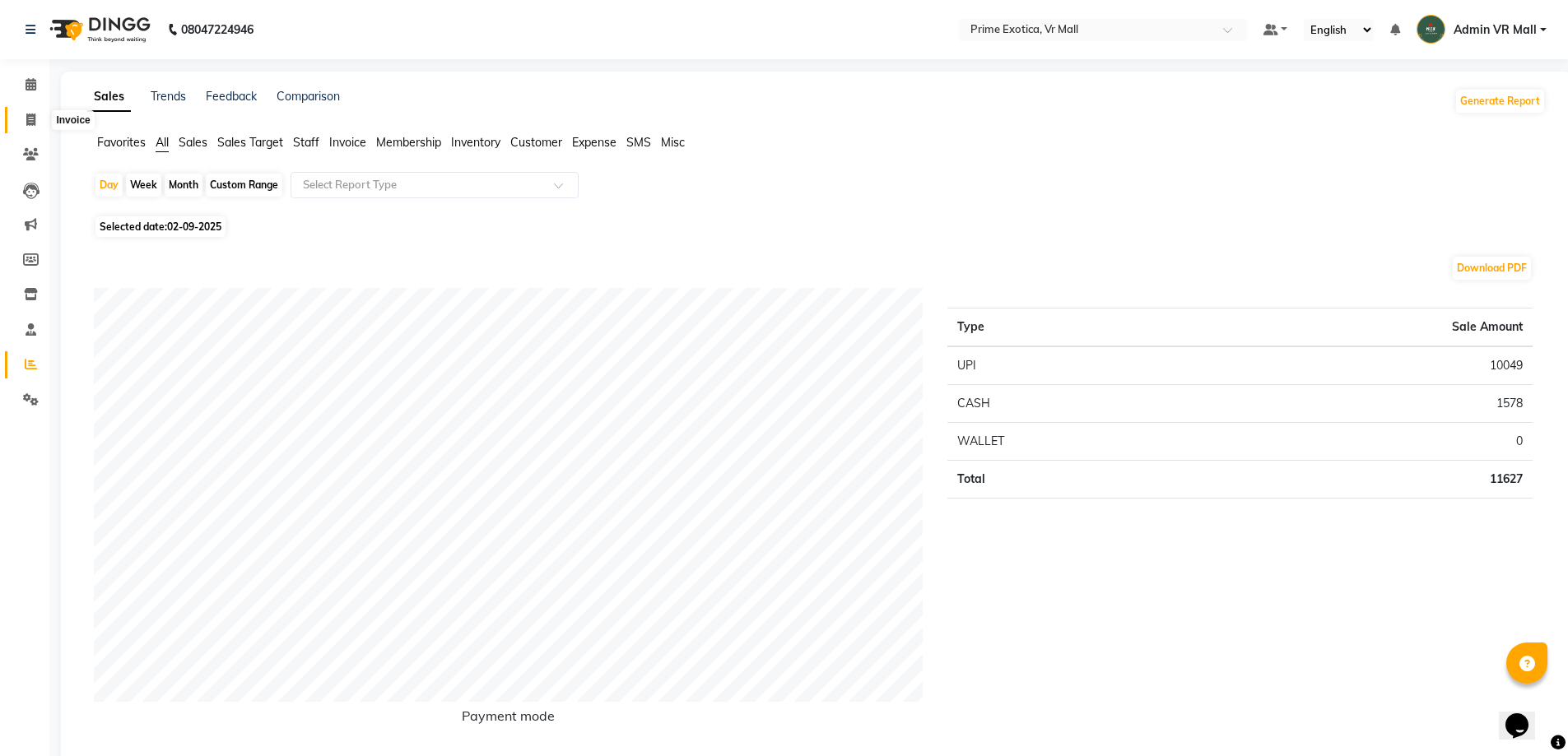
click at [25, 112] on span at bounding box center [30, 121] width 29 height 19
select select "service"
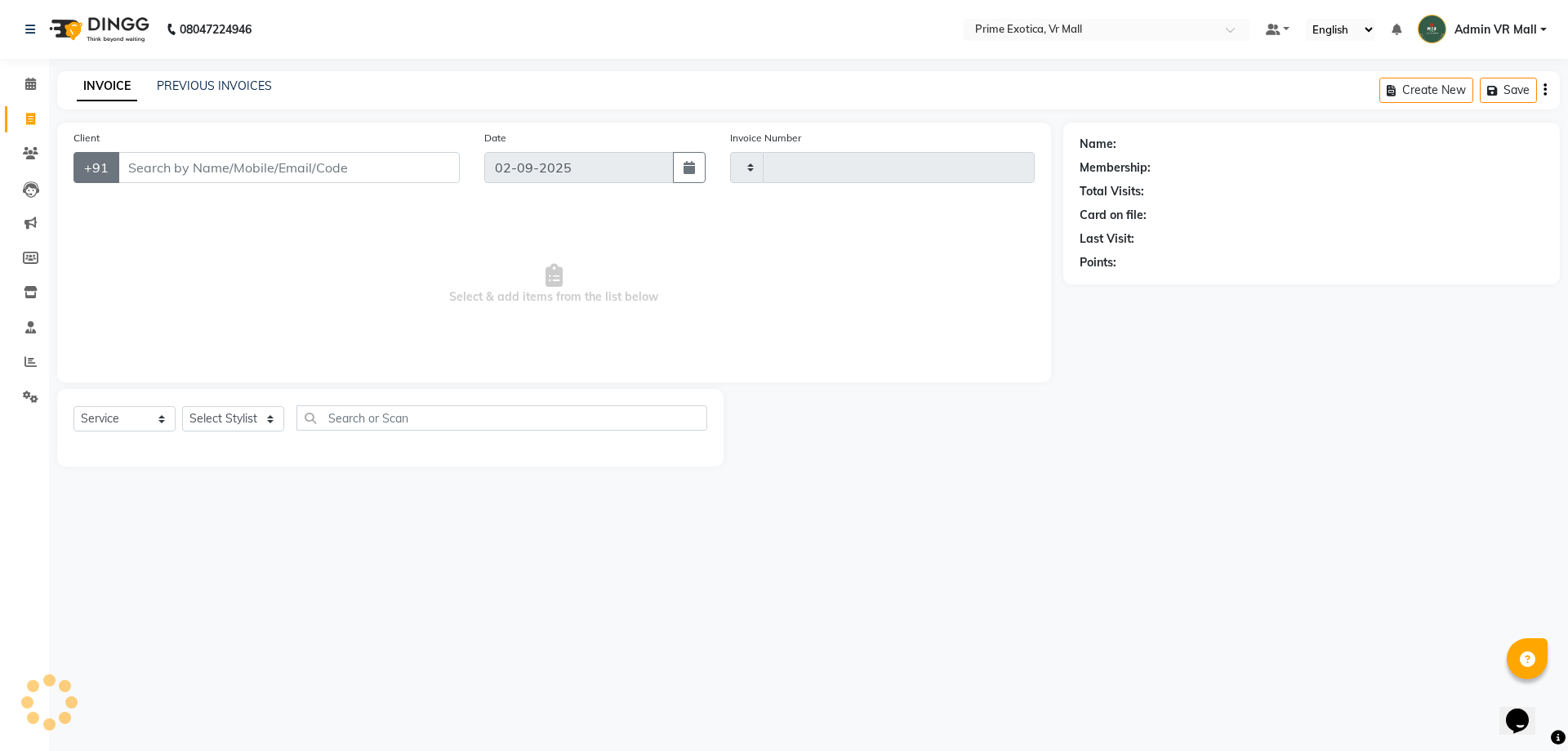
type input "1609"
select select "6077"
click at [23, 364] on span at bounding box center [30, 362] width 28 height 19
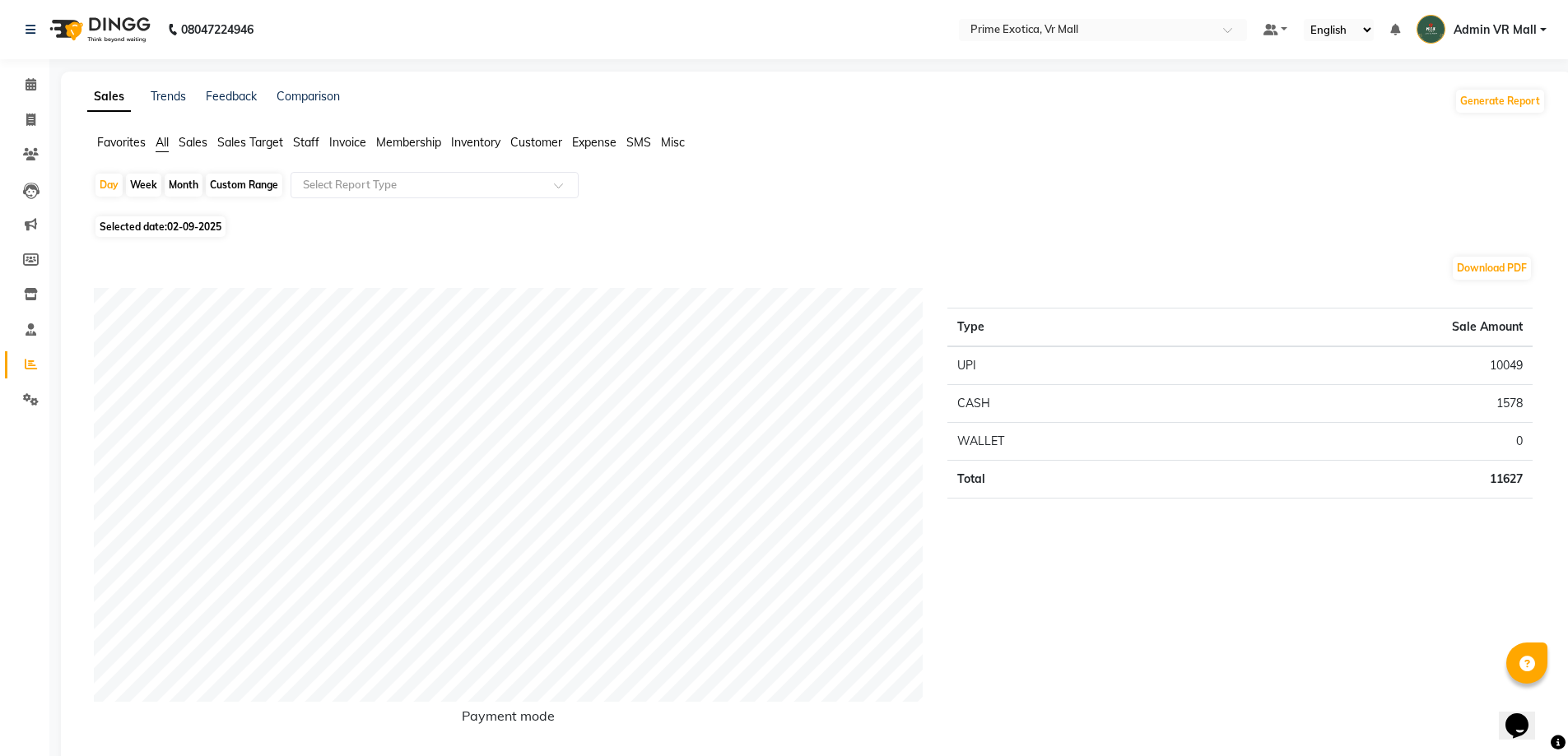
click at [187, 183] on div "Month" at bounding box center [183, 185] width 38 height 23
select select "9"
select select "2025"
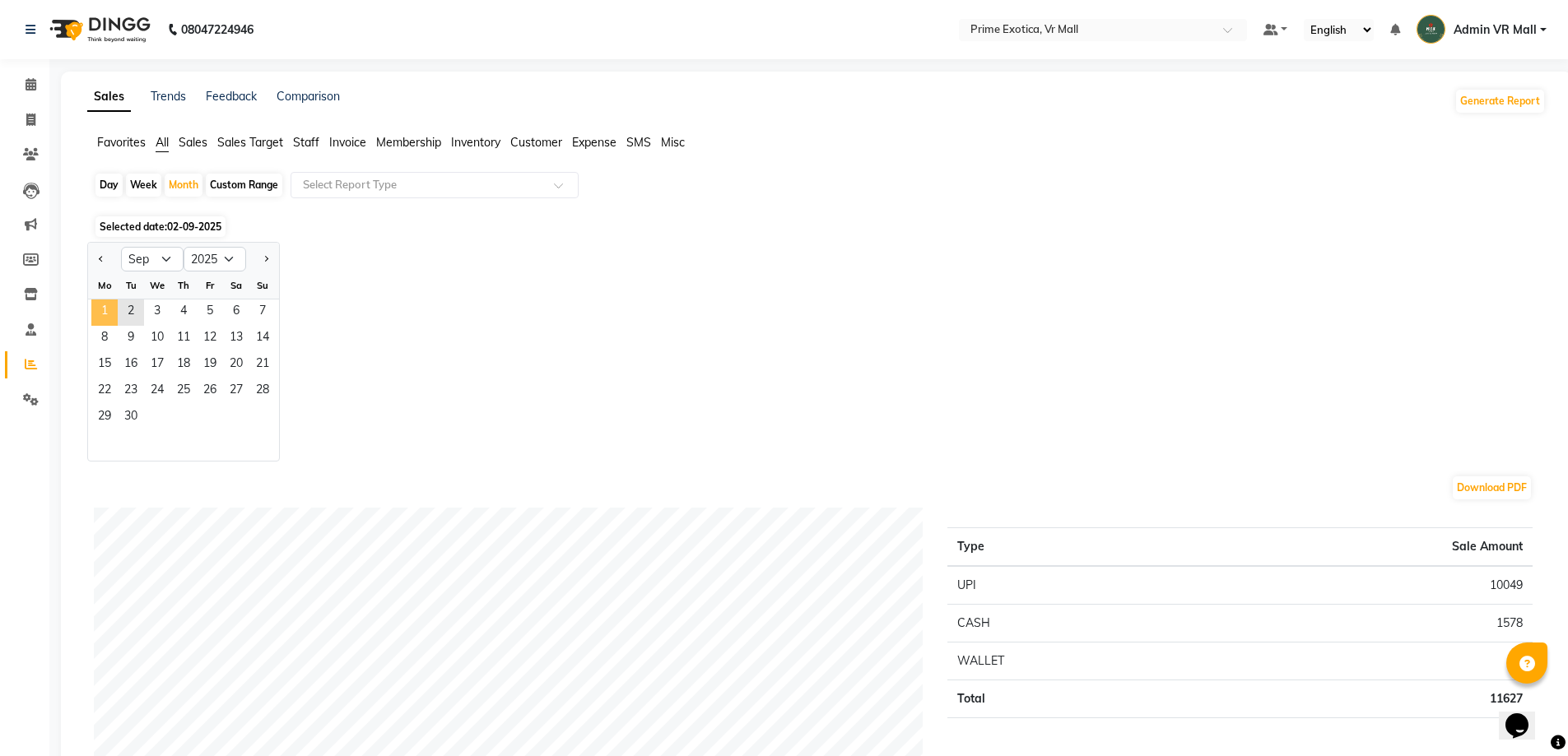
click at [106, 319] on span "1" at bounding box center [105, 312] width 27 height 27
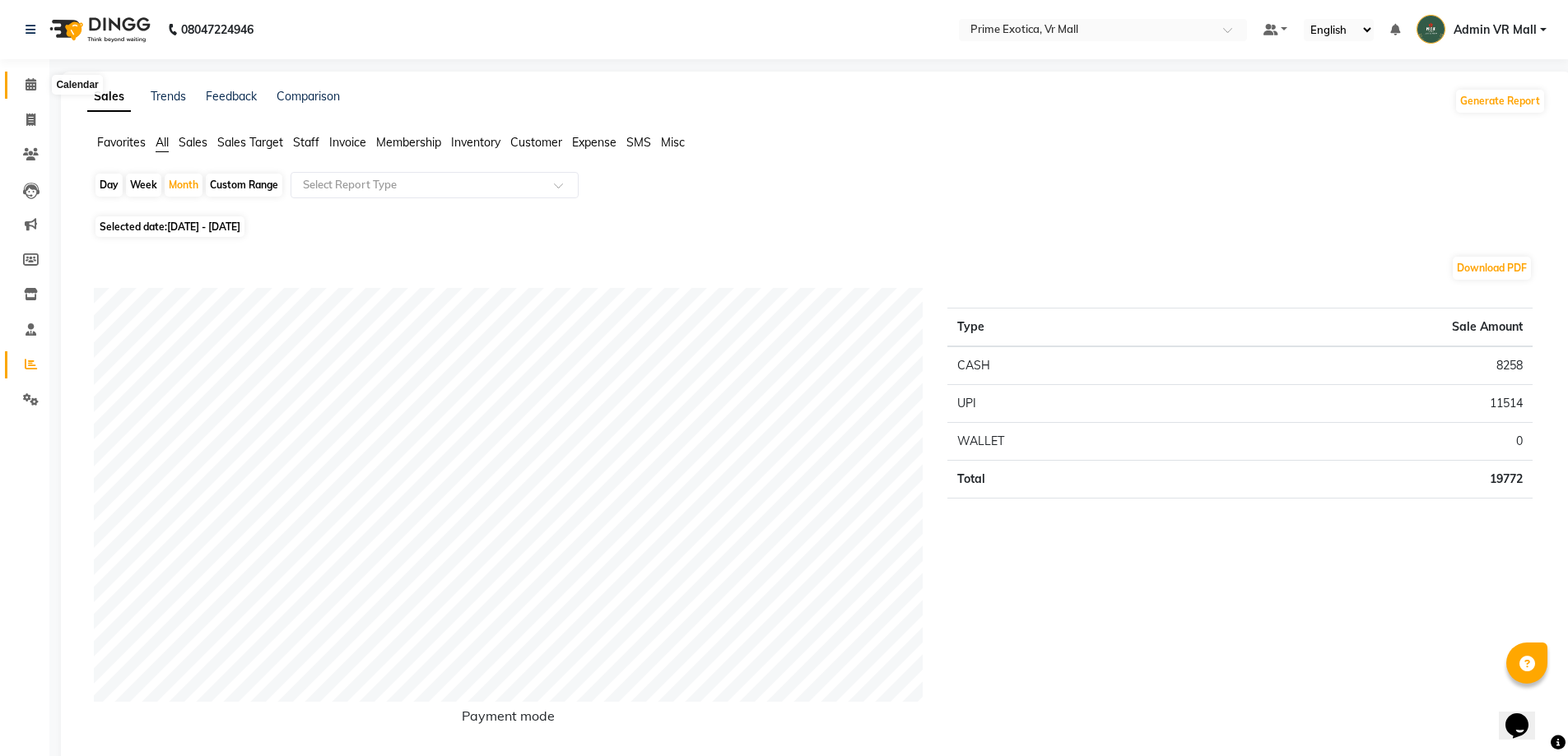
click at [33, 89] on icon at bounding box center [30, 84] width 10 height 12
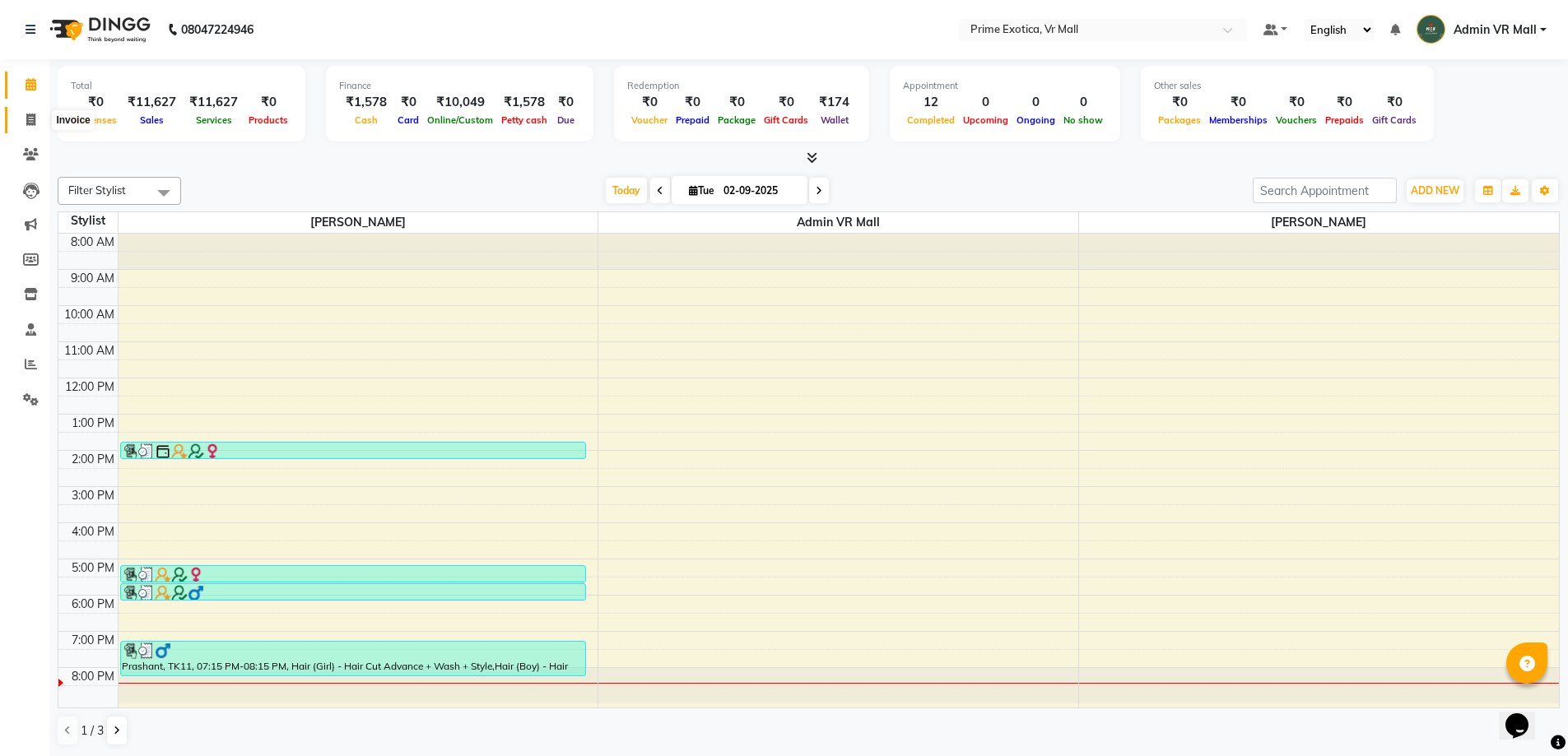
click at [32, 123] on icon at bounding box center [31, 120] width 10 height 12
select select "6077"
select select "service"
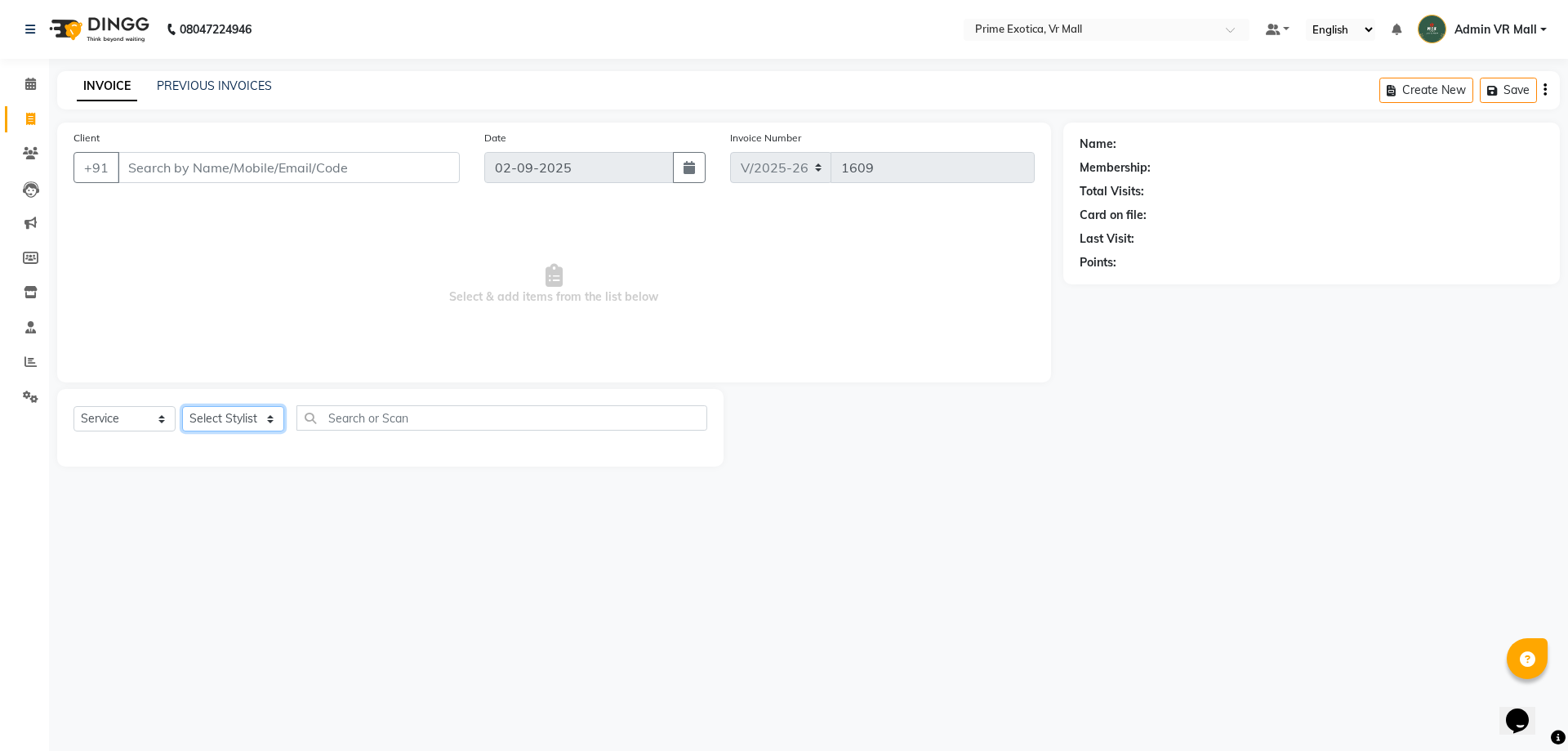
click at [284, 424] on select "Select Stylist abhijeet Admin VR Mall AKSHAY RAJENDRRA MANKAR ANGELA S JOHN Arc…" at bounding box center [233, 419] width 102 height 25
select select "76888"
click at [182, 407] on select "Select Stylist abhijeet Admin VR Mall AKSHAY RAJENDRRA MANKAR ANGELA S JOHN Arc…" at bounding box center [233, 419] width 102 height 25
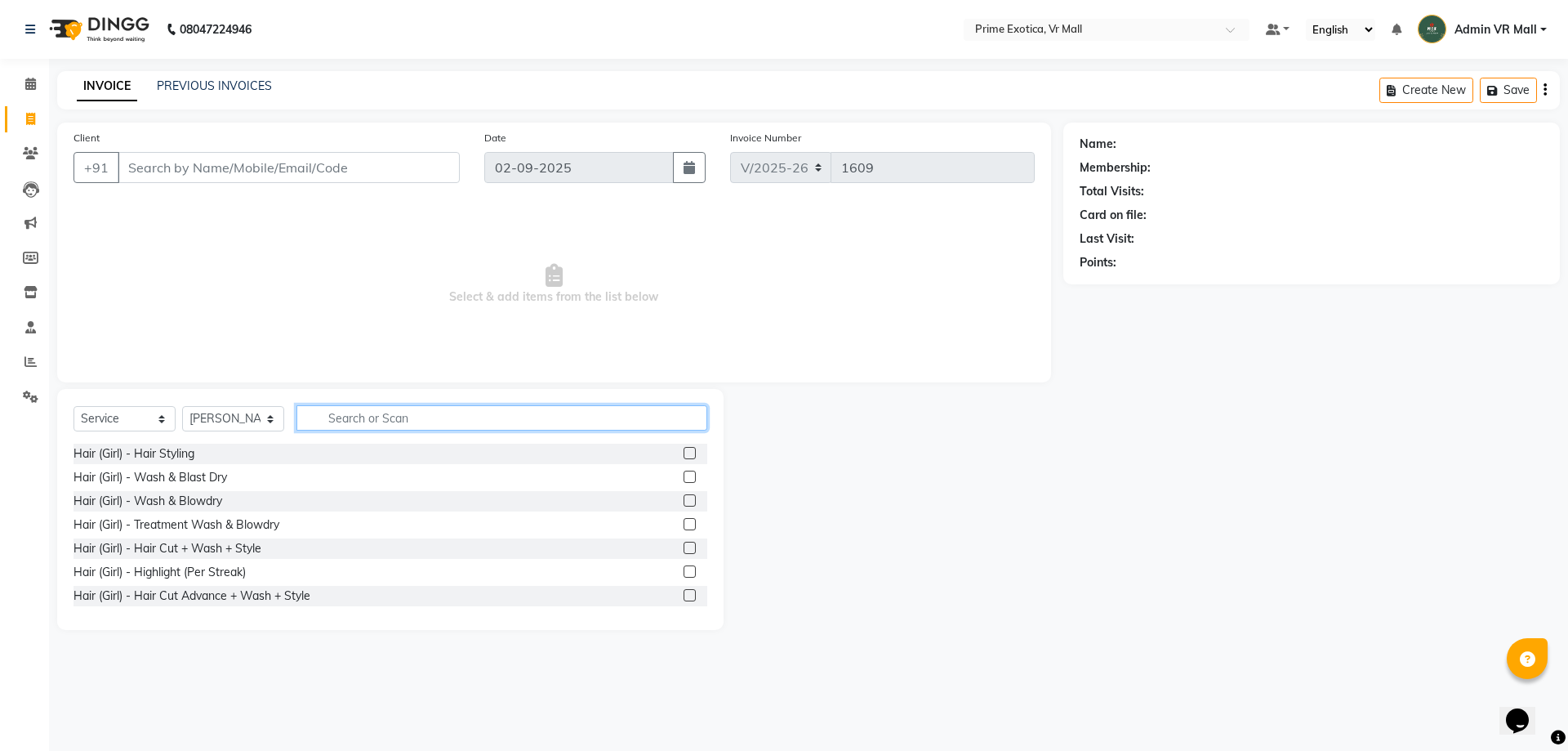
click at [479, 414] on input "text" at bounding box center [502, 418] width 411 height 25
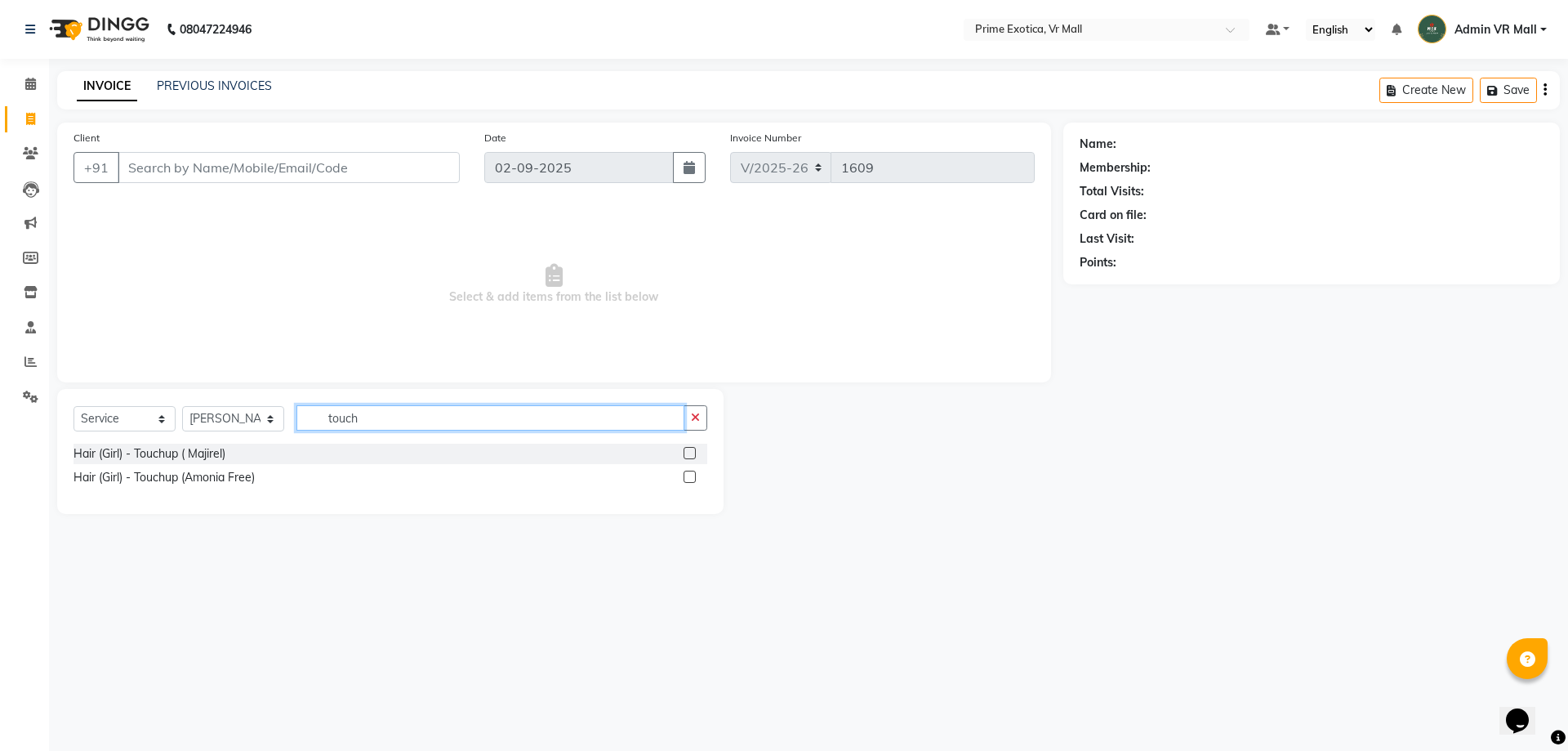
type input "touch"
click at [687, 454] on label at bounding box center [689, 453] width 12 height 12
click at [687, 454] on input "checkbox" at bounding box center [688, 454] width 10 height 10
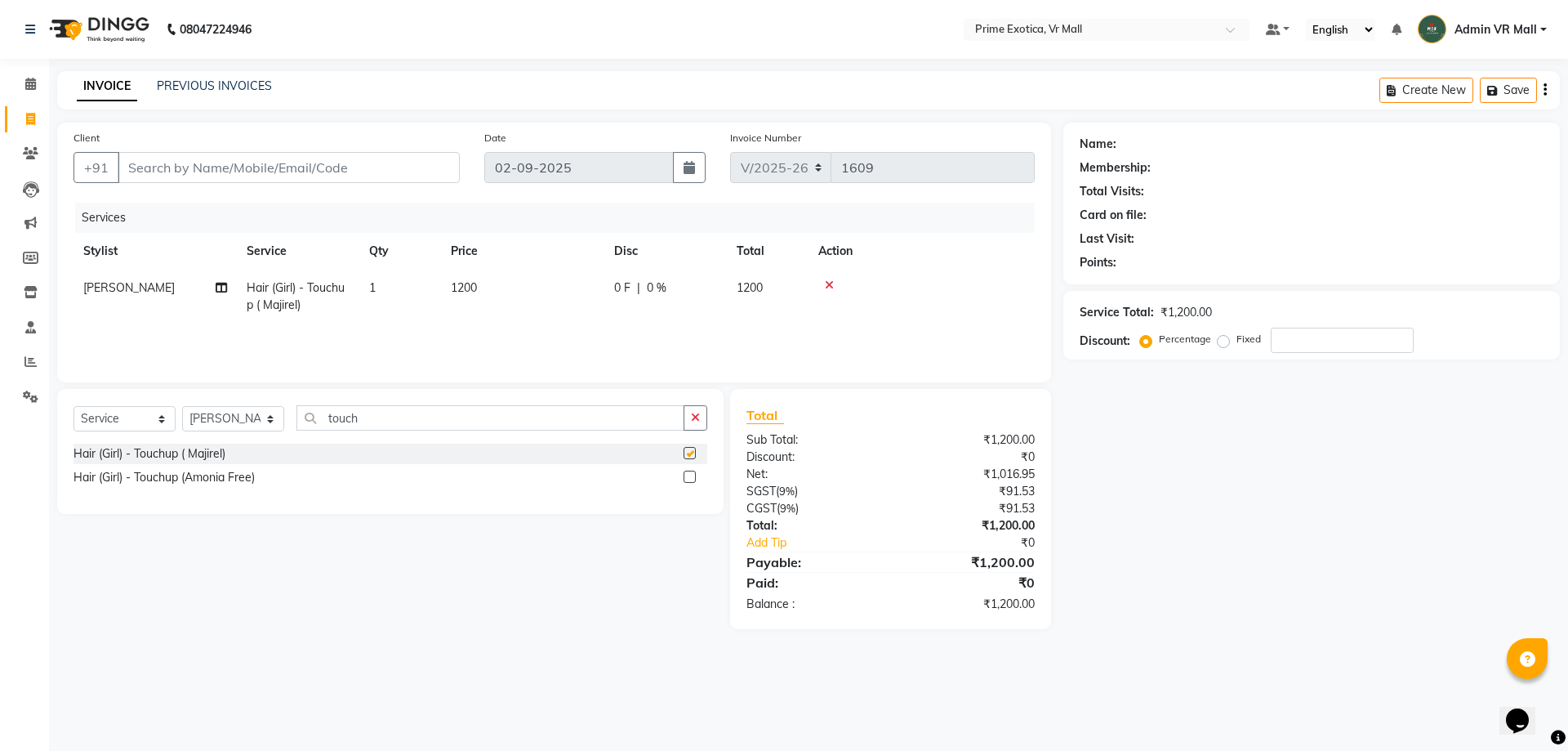
checkbox input "false"
click at [167, 169] on input "Client" at bounding box center [289, 167] width 342 height 31
type input "9"
type input "0"
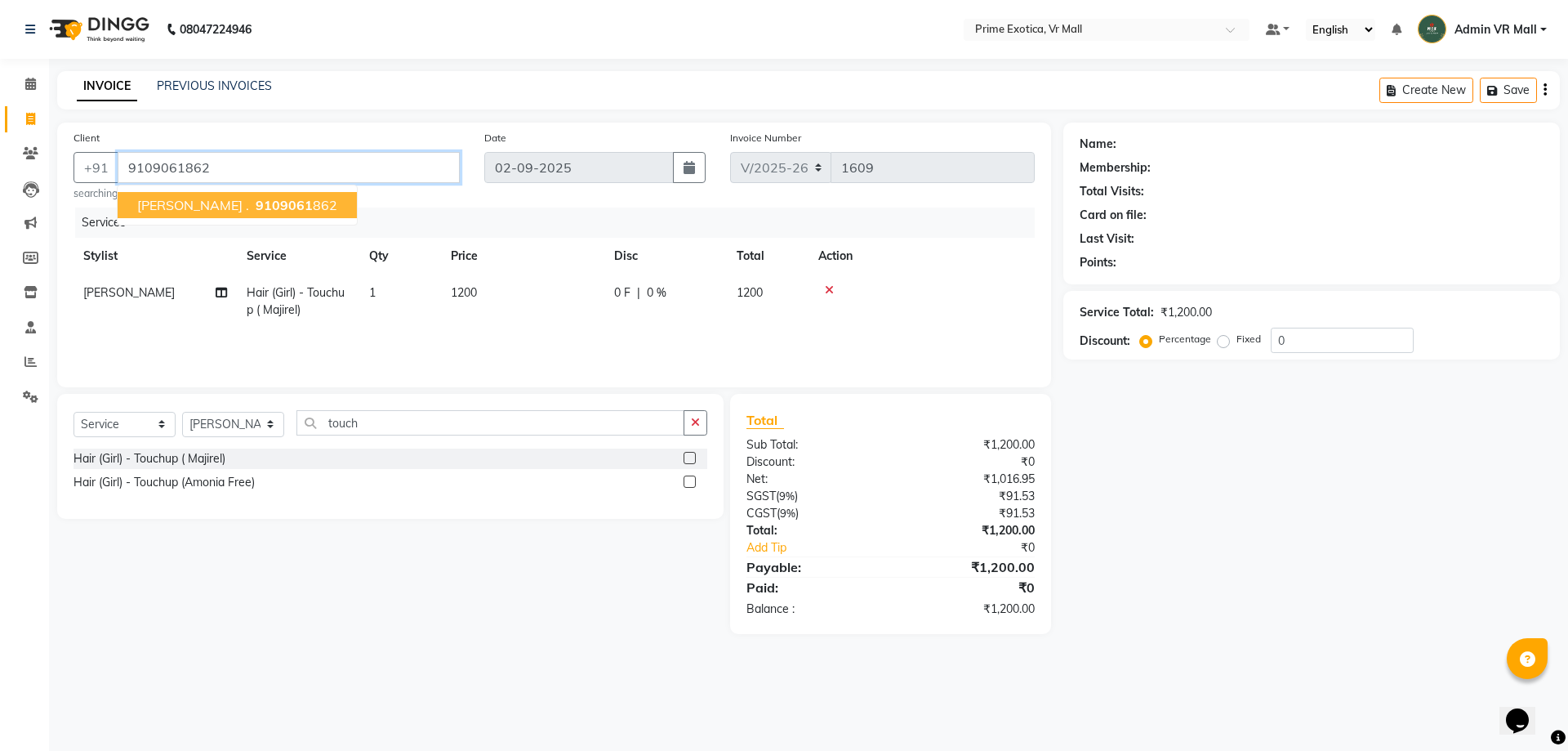
type input "9109061862"
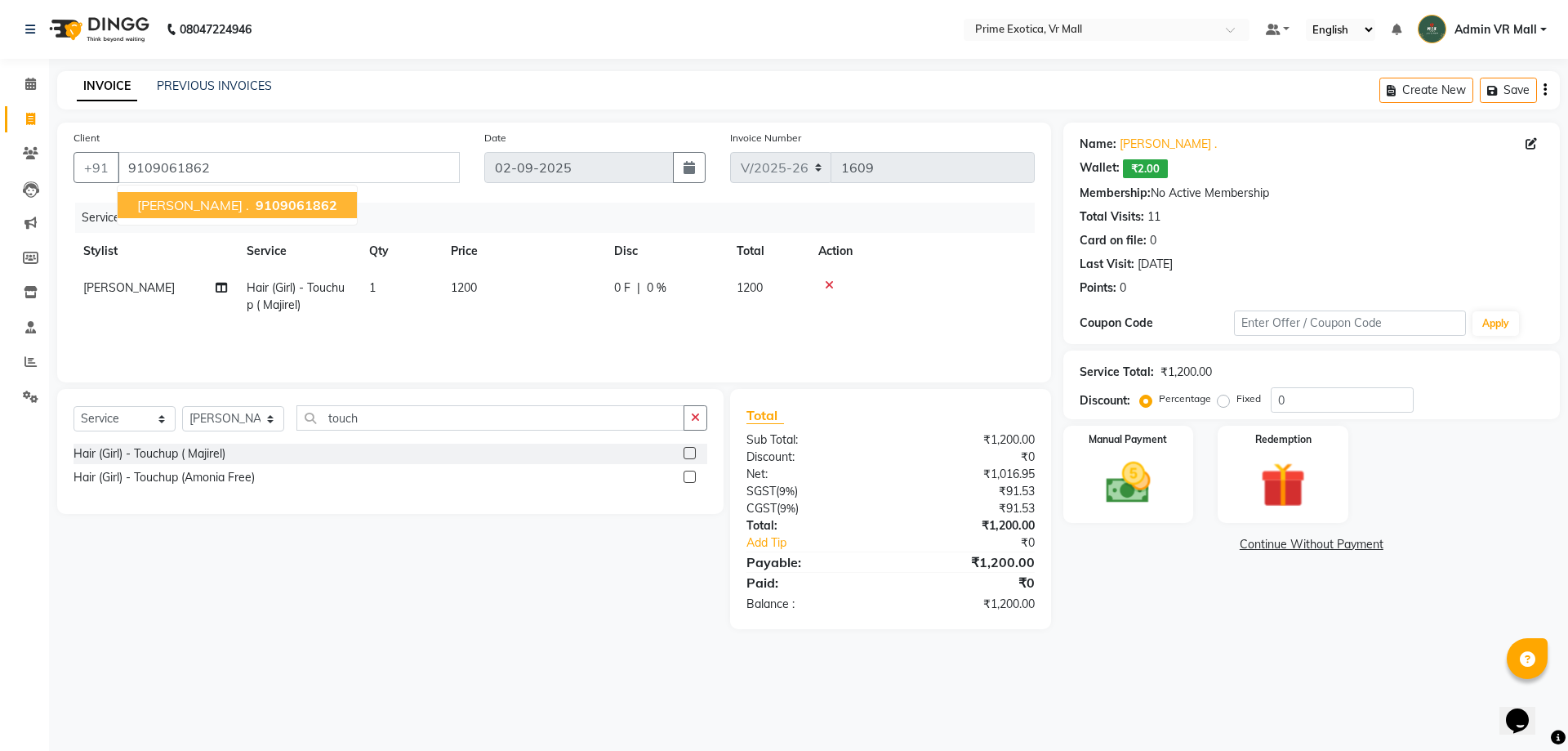
click at [256, 202] on span "9109061862" at bounding box center [296, 205] width 82 height 16
click at [1118, 476] on img at bounding box center [1128, 482] width 76 height 54
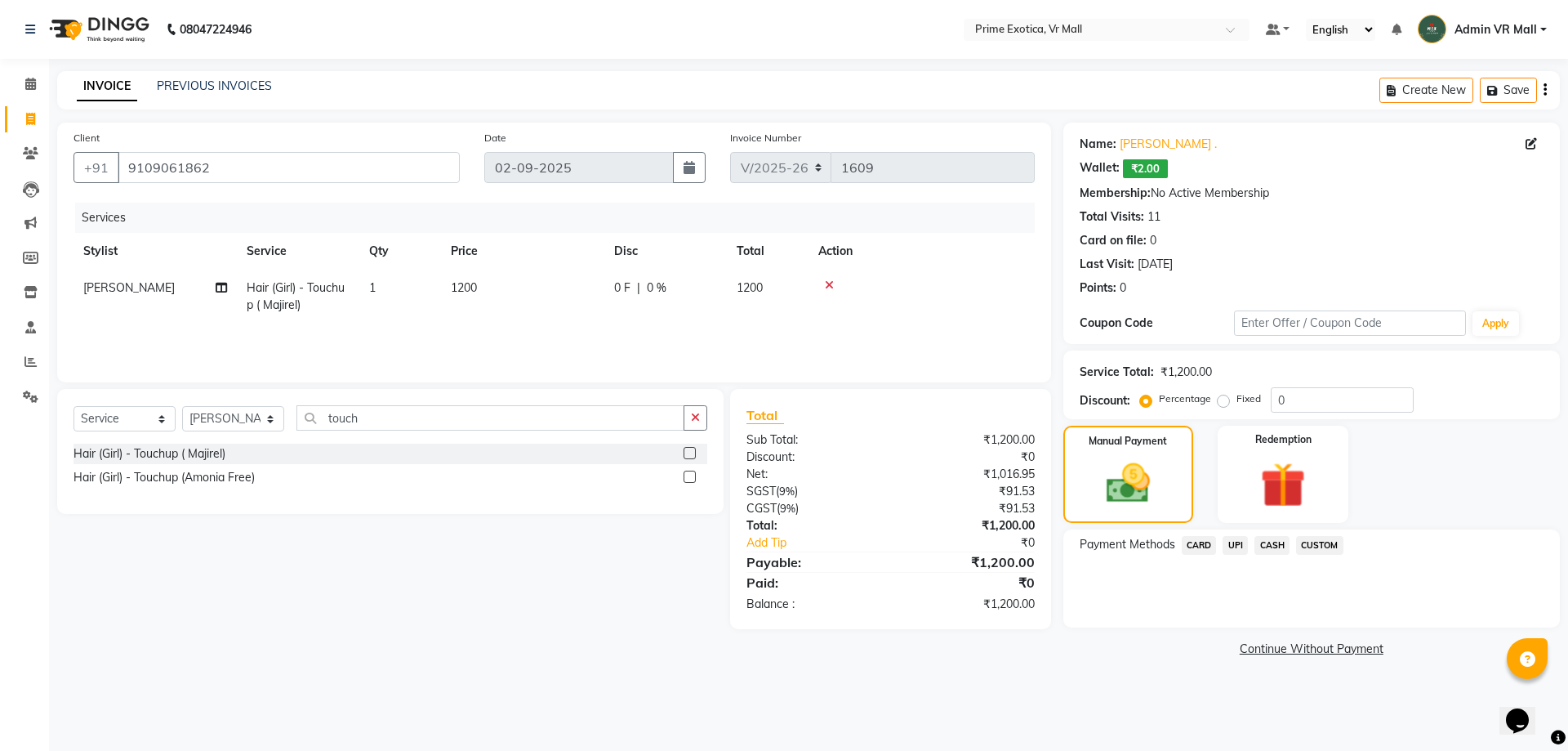
click at [1269, 544] on span "CASH" at bounding box center [1272, 545] width 35 height 19
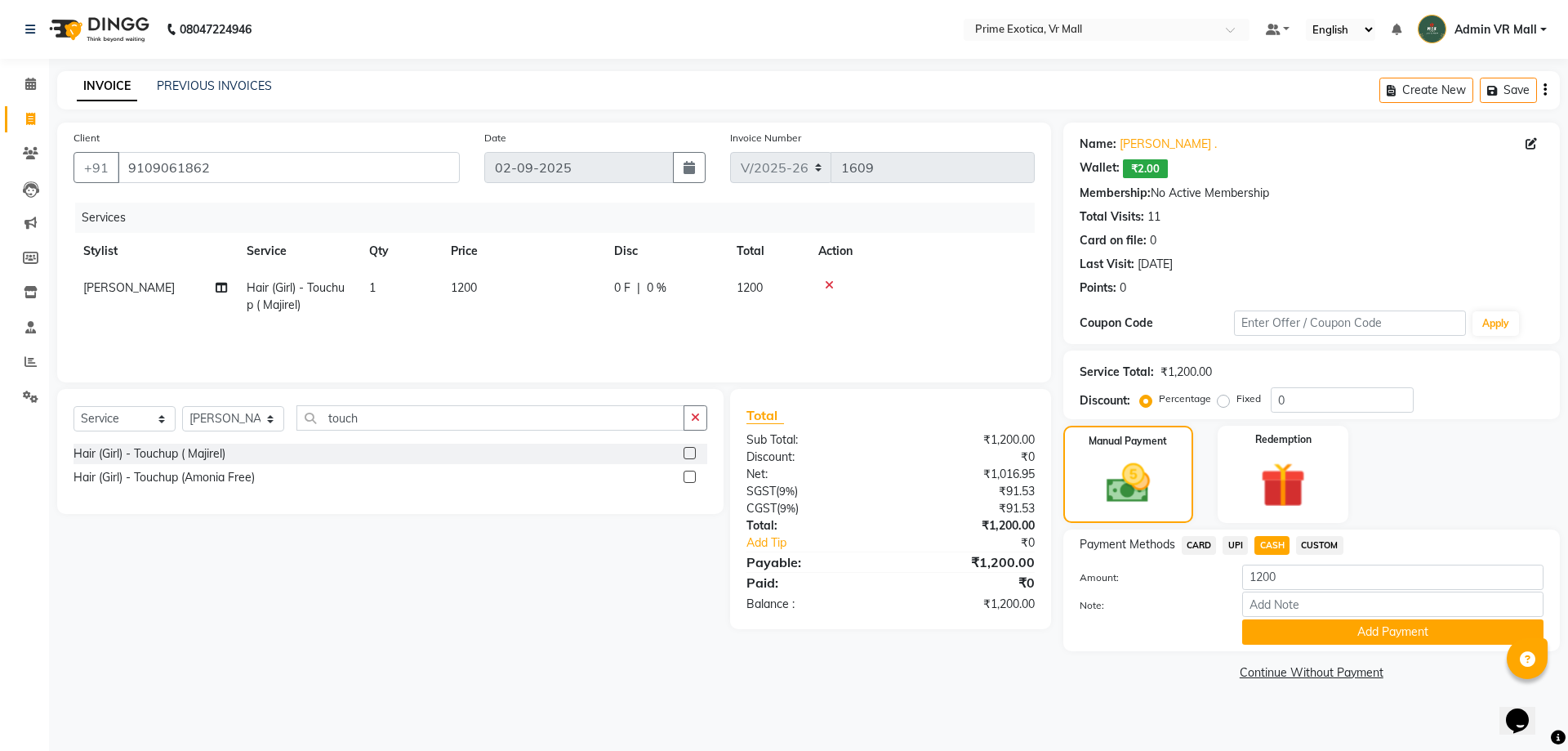
click at [1378, 628] on button "Add Payment" at bounding box center [1394, 632] width 302 height 25
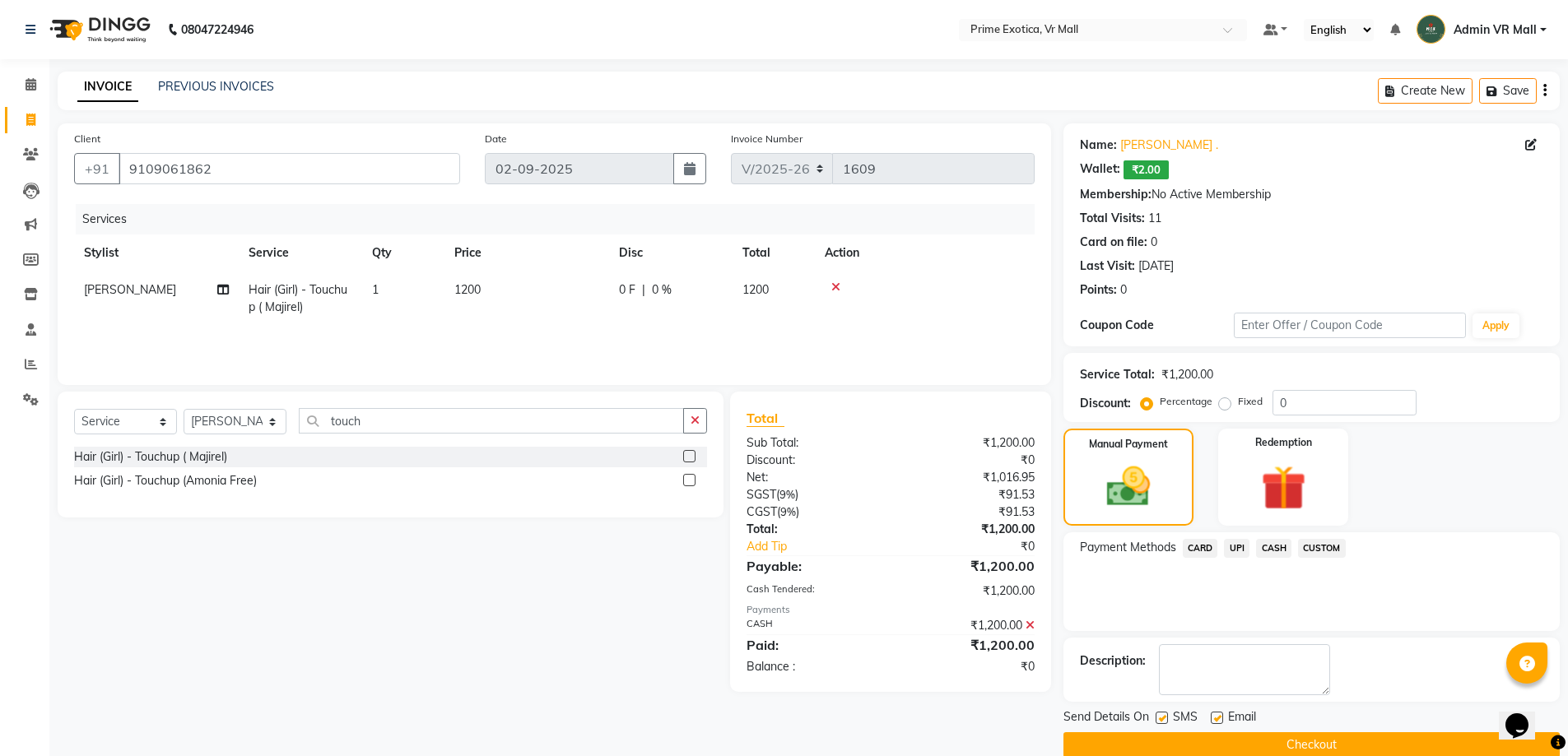
scroll to position [27, 0]
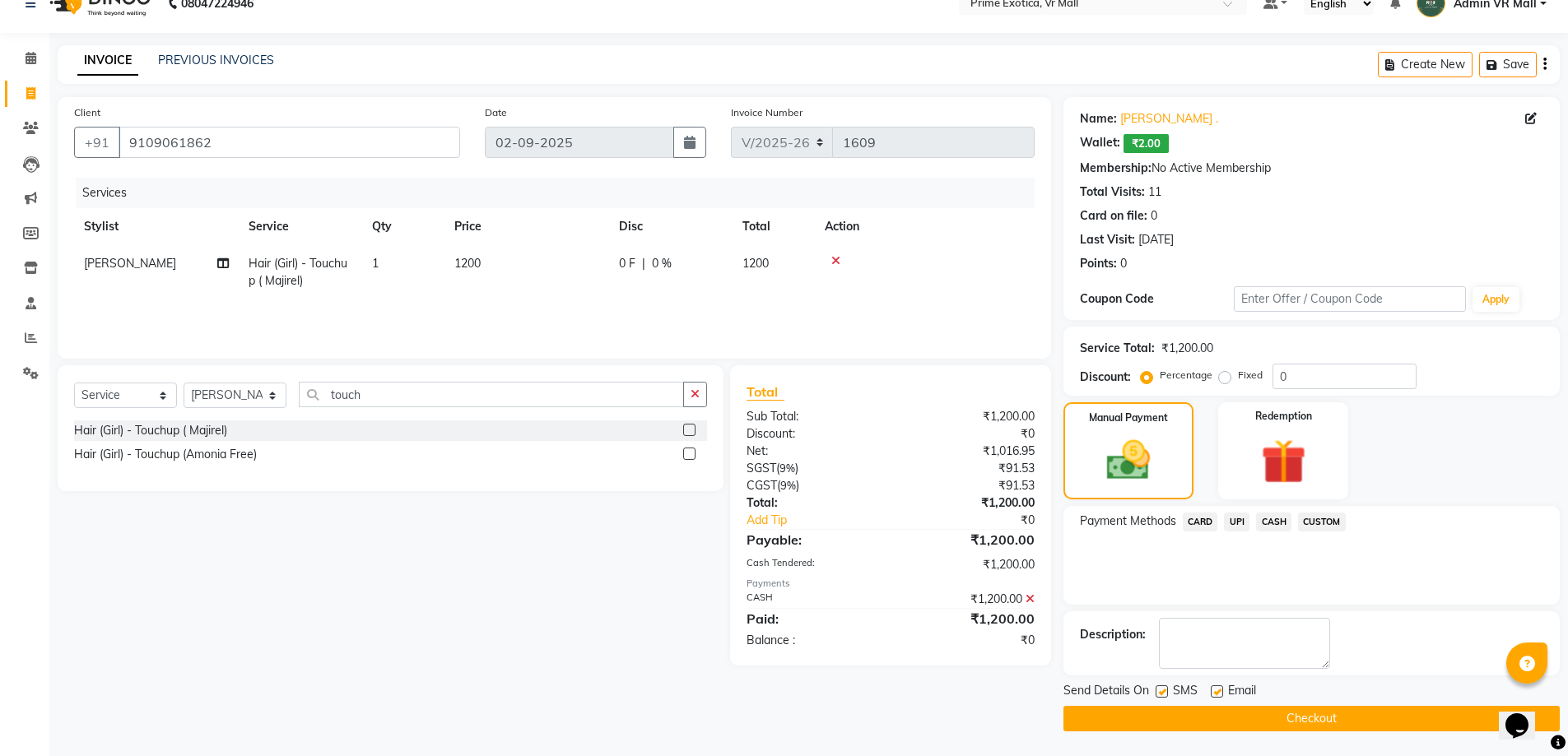
click at [1261, 711] on button "Checkout" at bounding box center [1311, 718] width 496 height 26
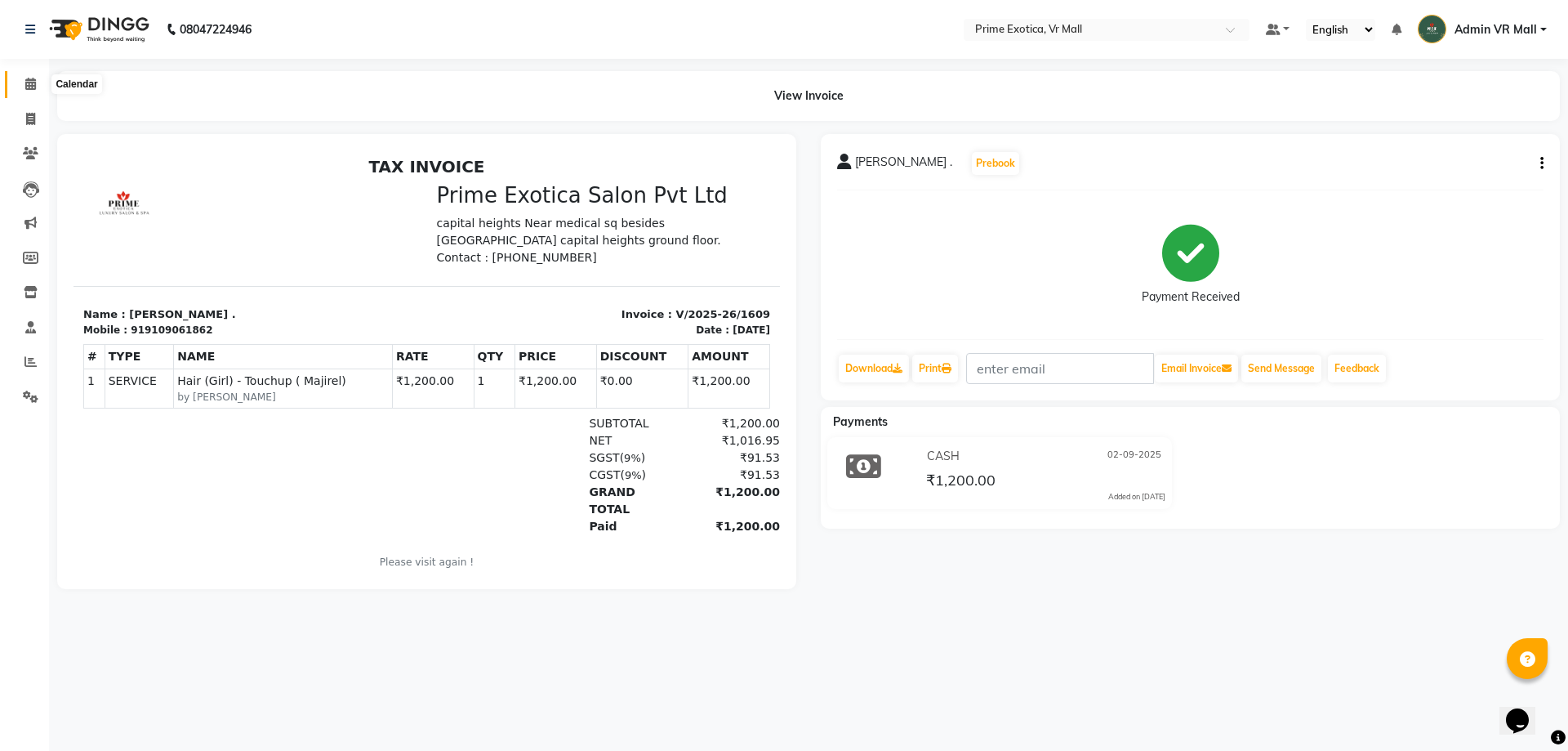
click at [29, 83] on icon at bounding box center [30, 83] width 10 height 12
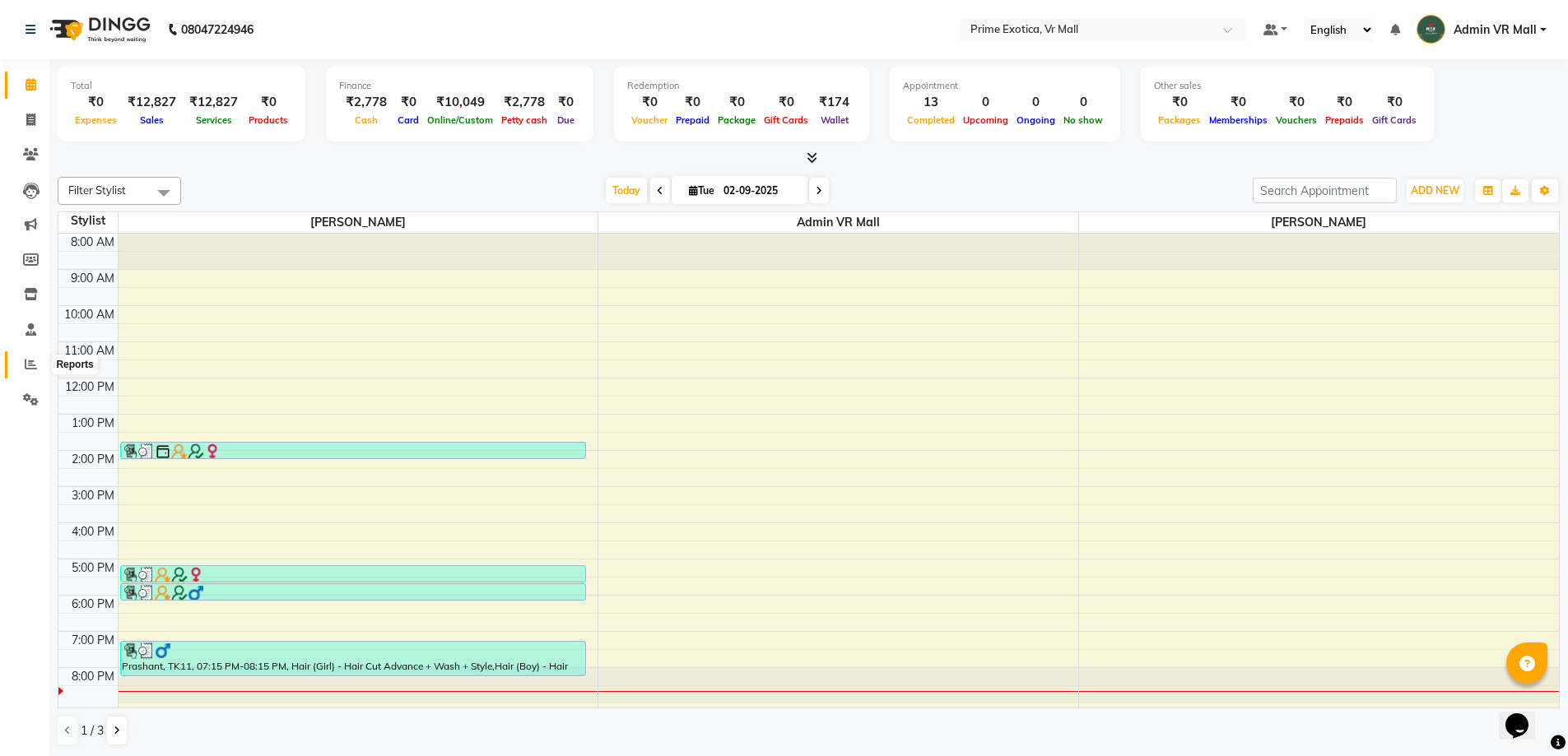
click at [23, 360] on span at bounding box center [30, 365] width 29 height 19
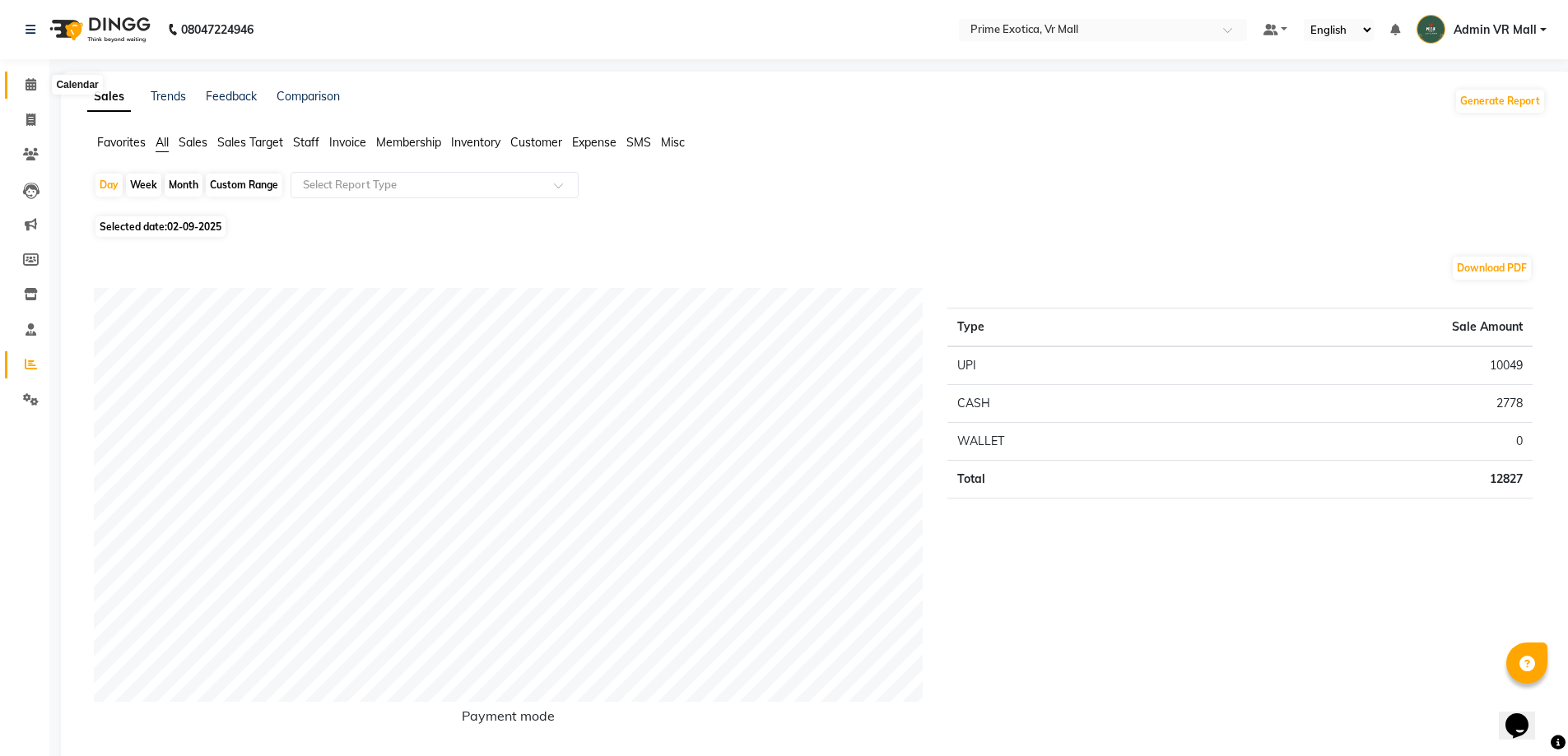
click at [33, 85] on icon at bounding box center [30, 84] width 10 height 12
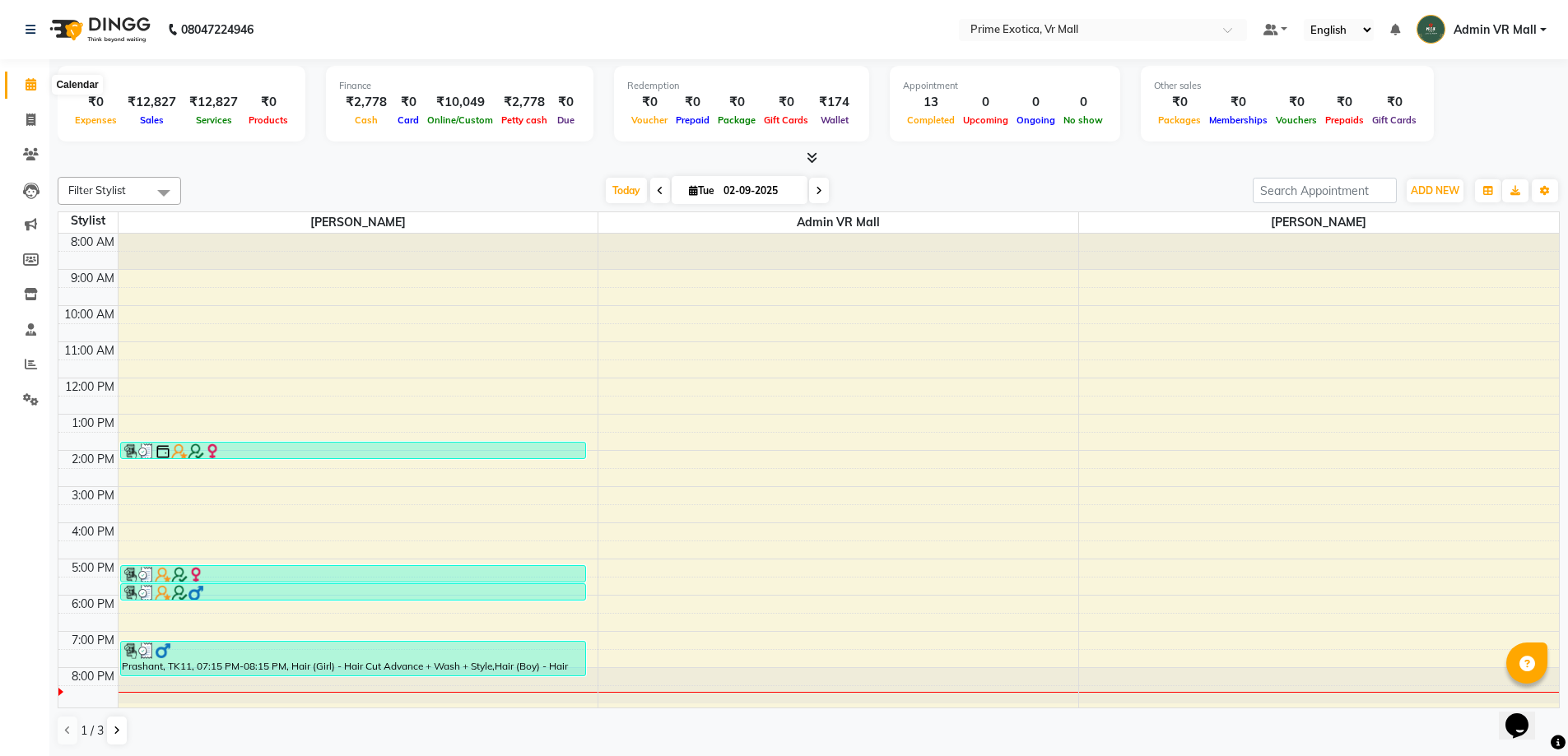
click at [30, 85] on icon at bounding box center [30, 84] width 10 height 12
click at [1432, 184] on span "ADD NEW" at bounding box center [1435, 190] width 48 height 12
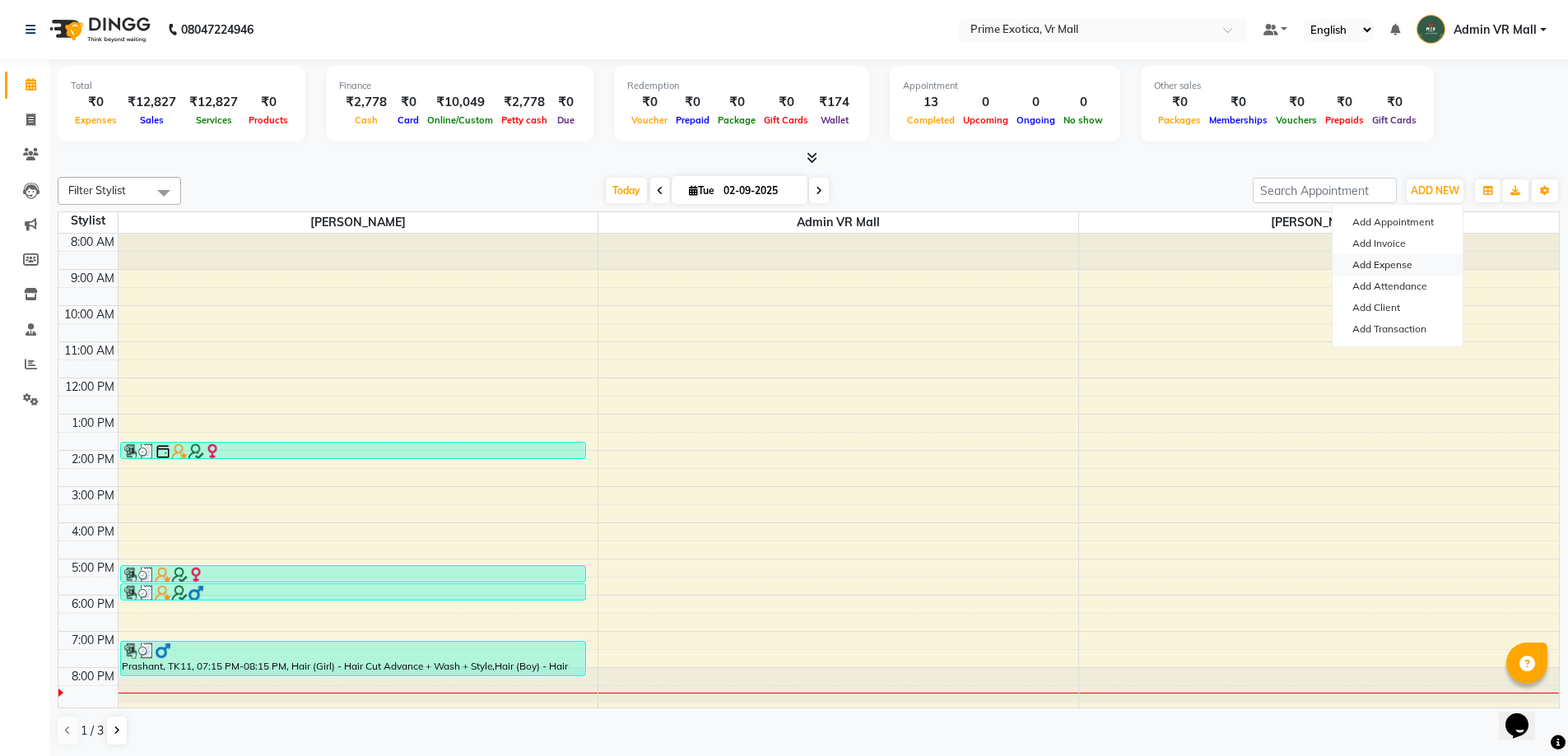
click at [1396, 266] on link "Add Expense" at bounding box center [1398, 265] width 130 height 22
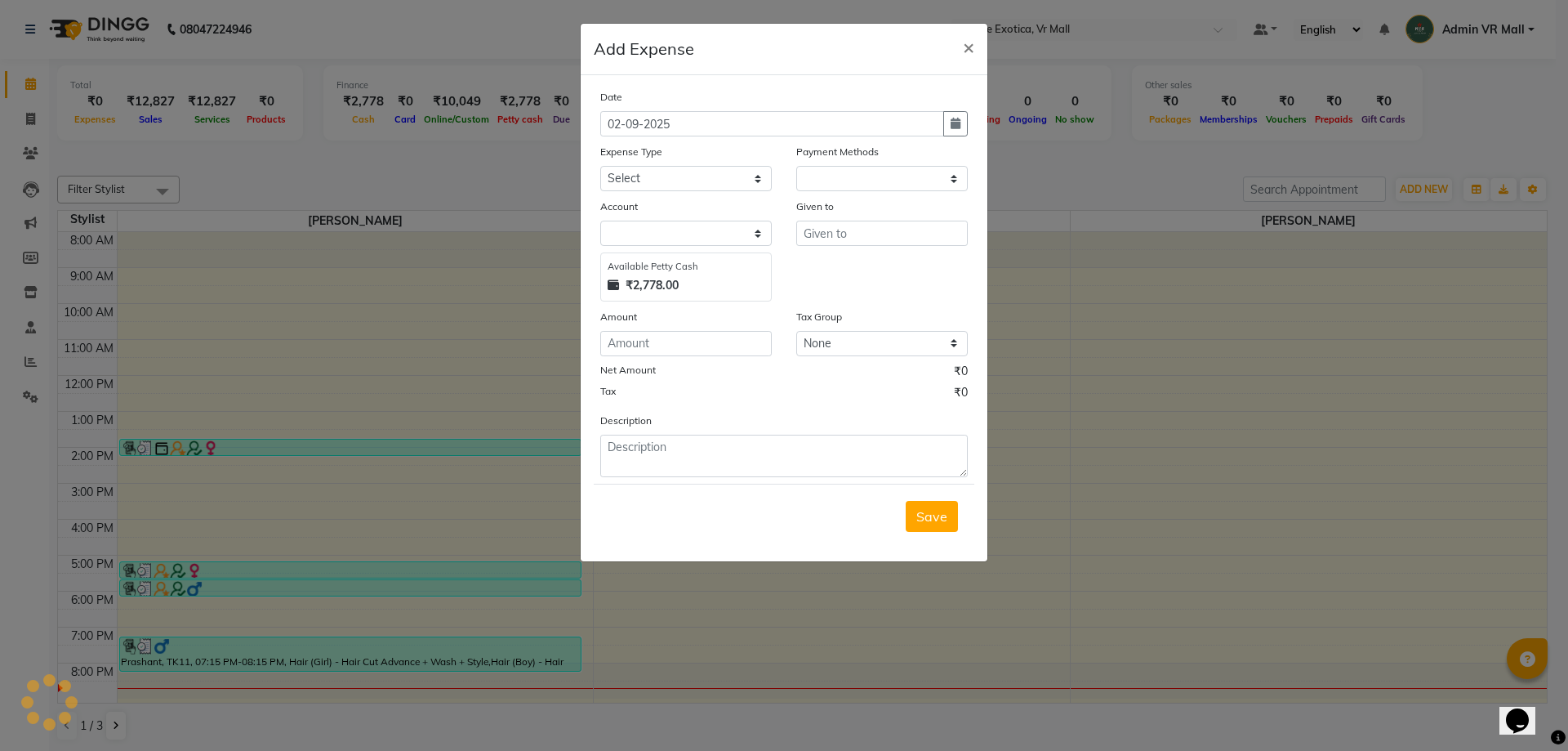
select select "1"
select select "5063"
click at [751, 182] on select "Select ABC Advance Salary Bank charges Car maintenance Cash transfer to bank Ca…" at bounding box center [686, 178] width 172 height 25
select select "11917"
click at [601, 166] on select "Select ABC Advance Salary Bank charges Car maintenance Cash transfer to bank Ca…" at bounding box center [686, 178] width 172 height 25
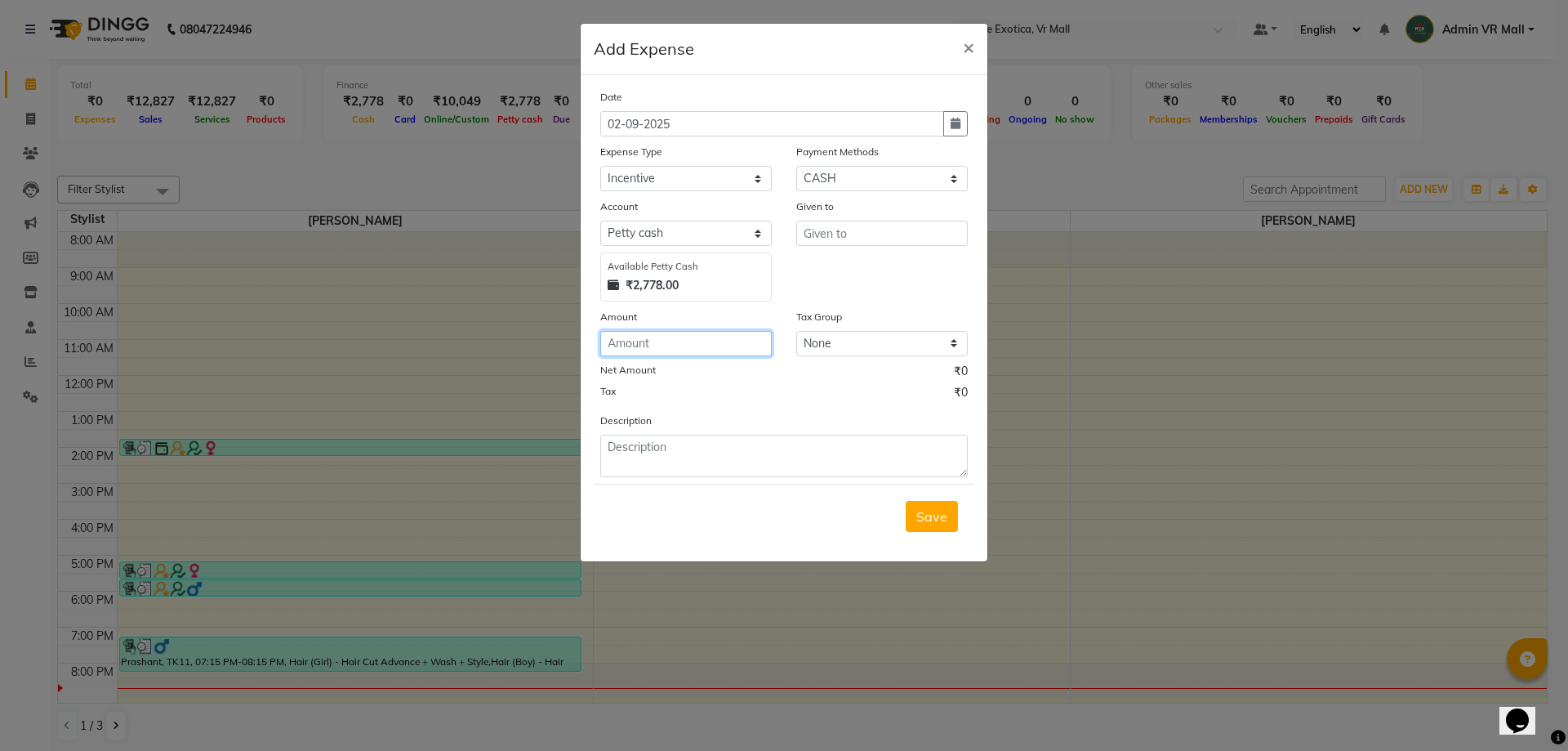
click at [726, 345] on input "number" at bounding box center [686, 343] width 172 height 25
type input "1"
type input "200"
click at [925, 232] on input "text" at bounding box center [883, 233] width 172 height 25
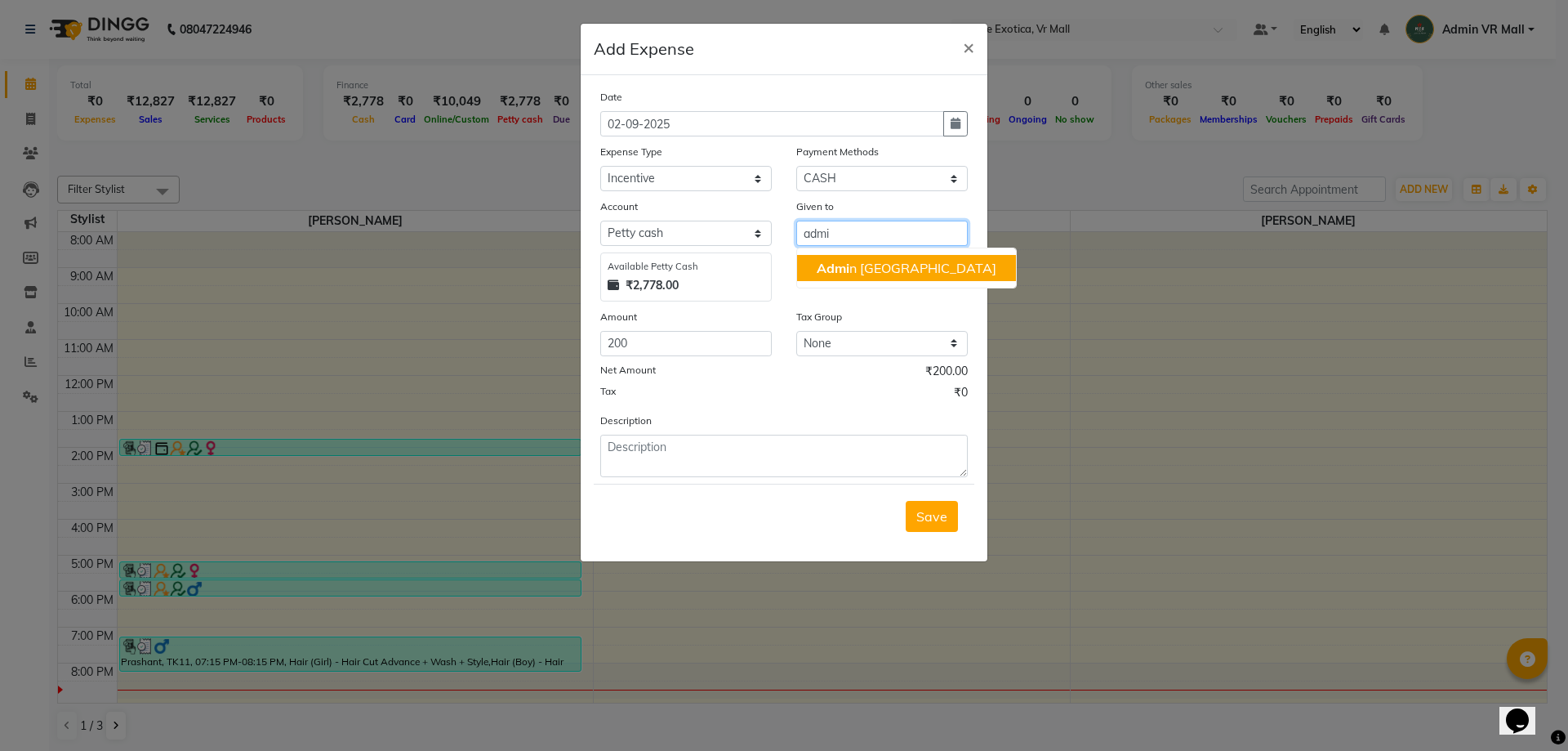
click at [889, 278] on button "Admi n VR Mall" at bounding box center [907, 268] width 219 height 26
type input "Admin VR Mall"
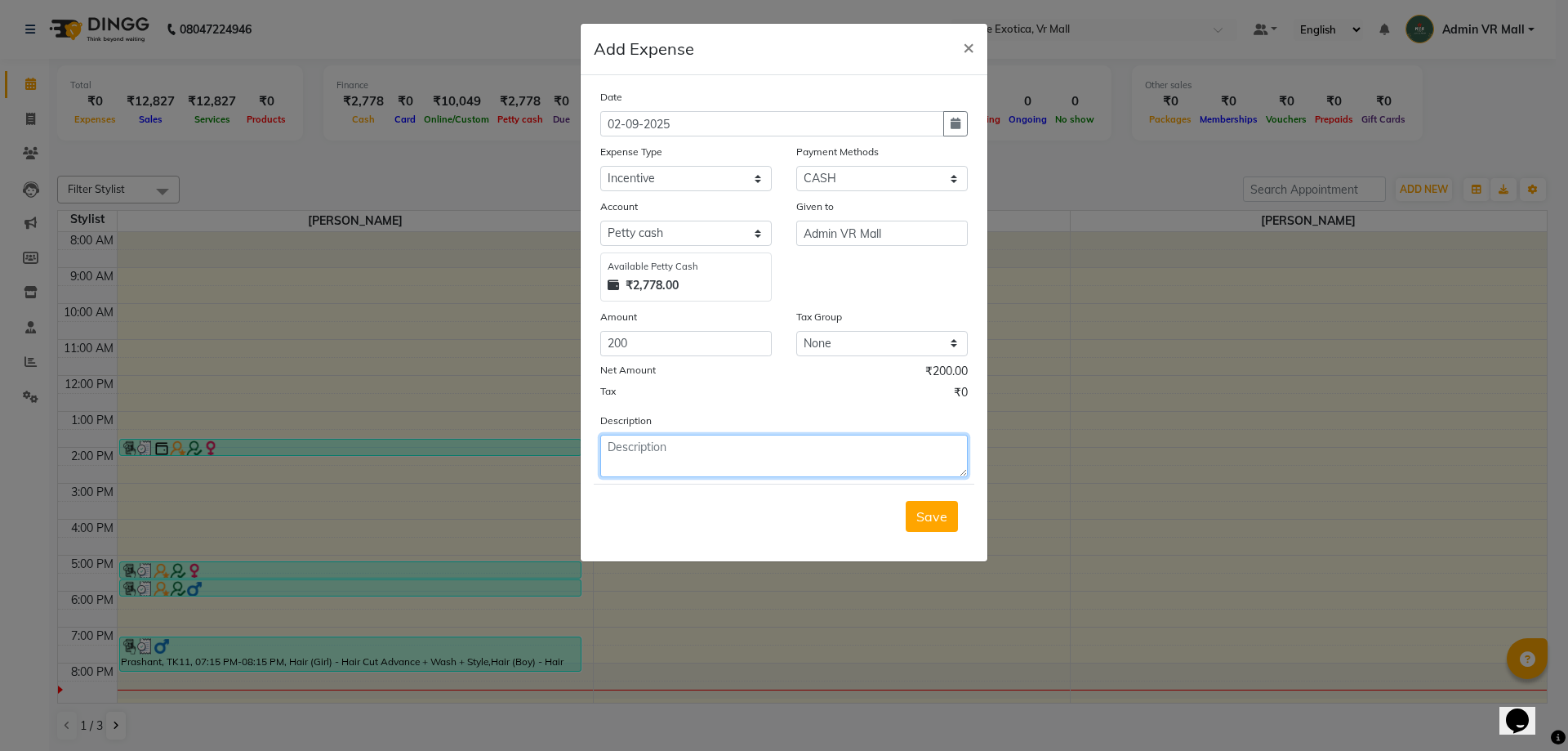
click at [645, 456] on textarea at bounding box center [784, 456] width 368 height 42
type textarea "Incentive to Akshay - 150rs, Archana - 50rs."
click at [925, 523] on span "Save" at bounding box center [932, 516] width 31 height 16
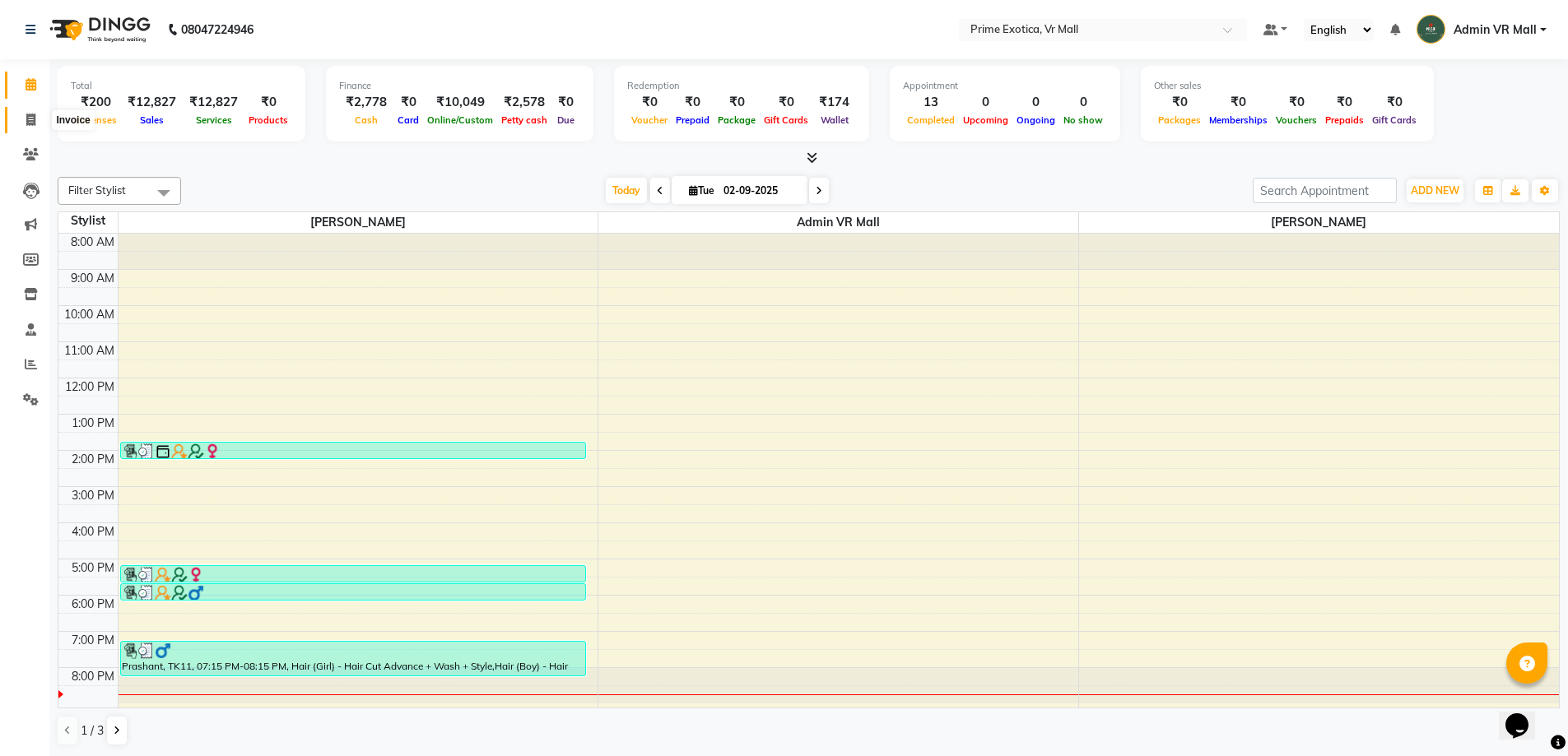
click at [25, 123] on span at bounding box center [30, 121] width 29 height 19
select select "service"
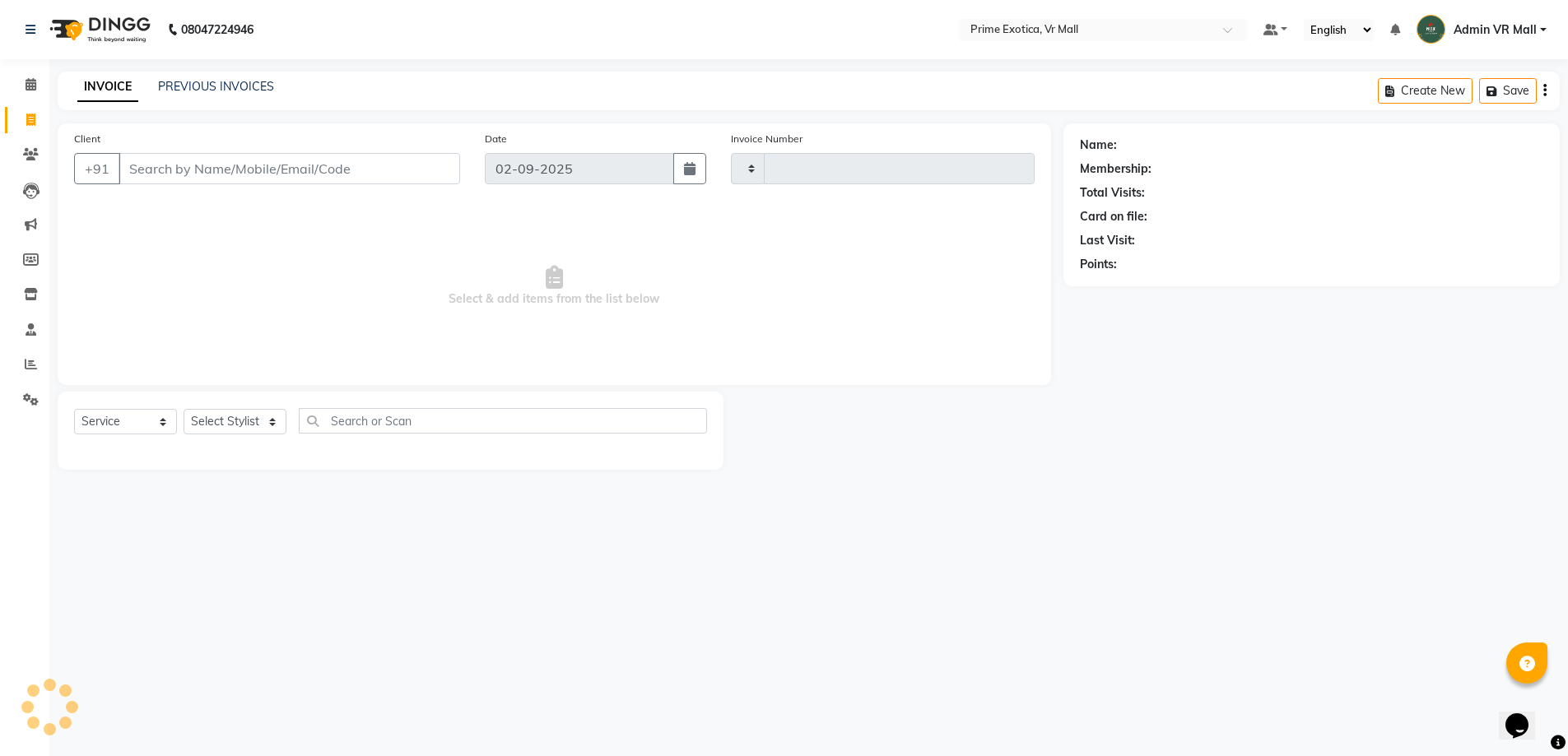
type input "1610"
select select "6077"
click at [265, 89] on link "PREVIOUS INVOICES" at bounding box center [216, 86] width 116 height 15
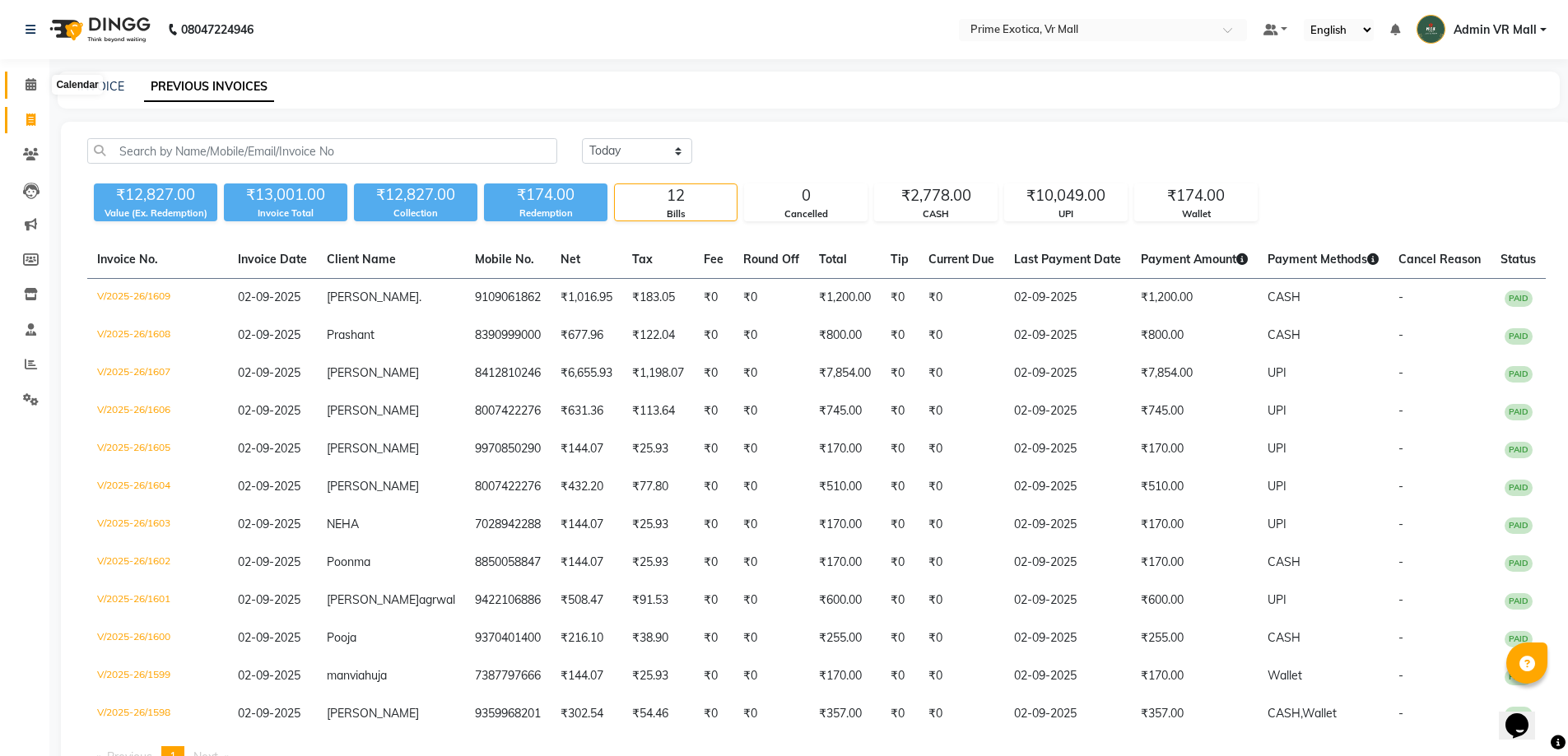
click at [39, 84] on span at bounding box center [30, 85] width 29 height 19
